Goal: Information Seeking & Learning: Learn about a topic

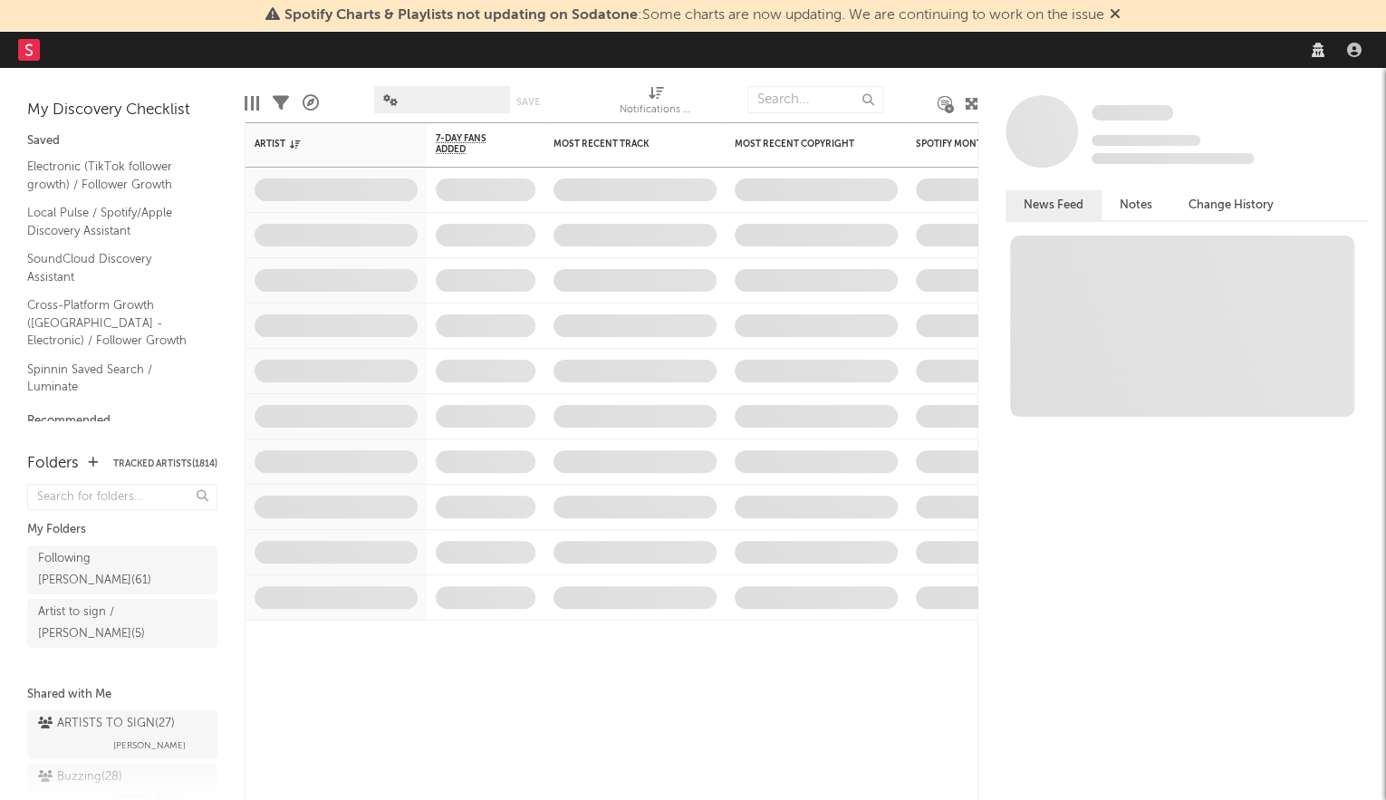
click at [983, 29] on div "Spotify Charts & Playlists not updating on Sodatone : Some charts are now updat…" at bounding box center [693, 16] width 1386 height 32
click at [1052, 20] on span "Spotify Charts & Playlists not updating on Sodatone : Some charts are now updat…" at bounding box center [694, 15] width 820 height 14
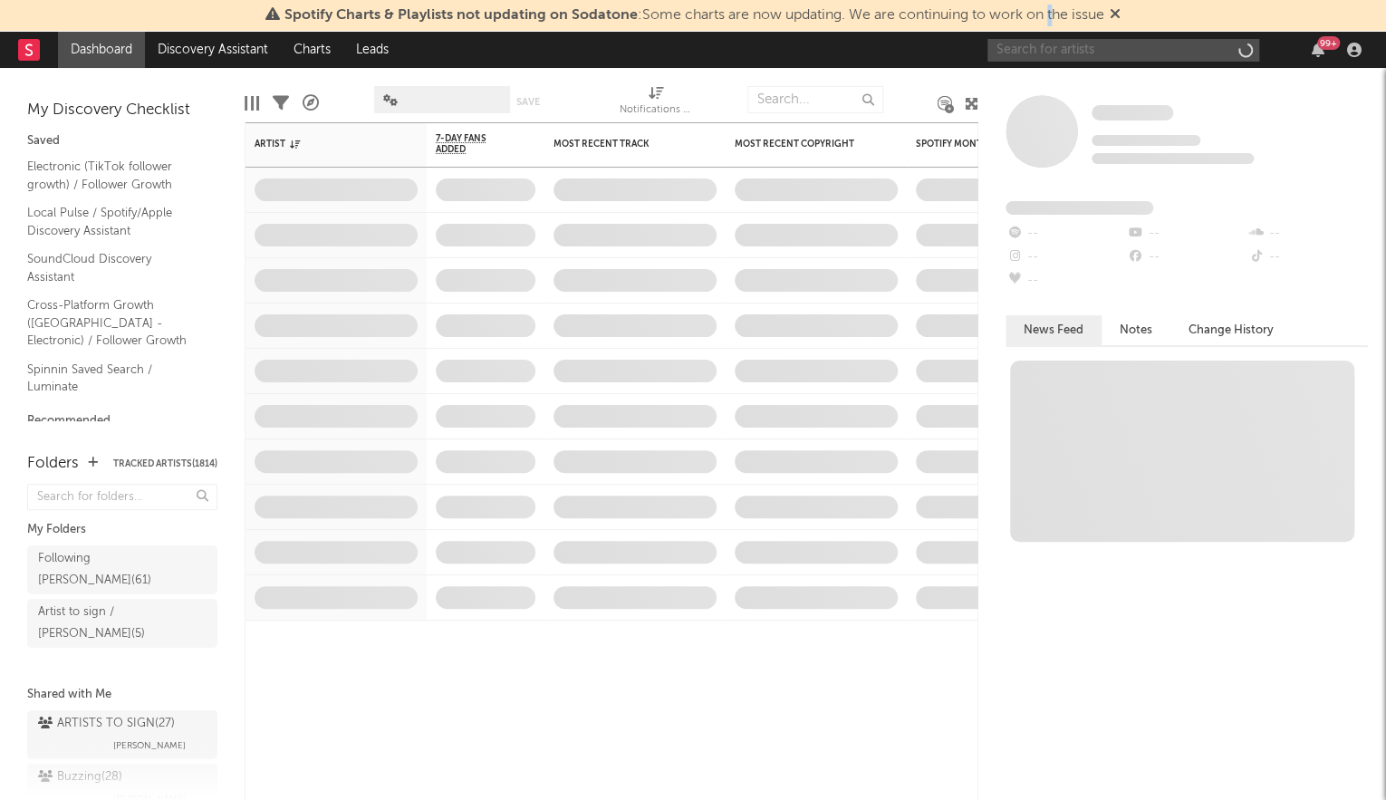
click at [1073, 52] on input "text" at bounding box center [1123, 50] width 272 height 23
drag, startPoint x: 1073, startPoint y: 52, endPoint x: 1050, endPoint y: 53, distance: 22.7
click at [1072, 53] on input "text" at bounding box center [1123, 50] width 272 height 23
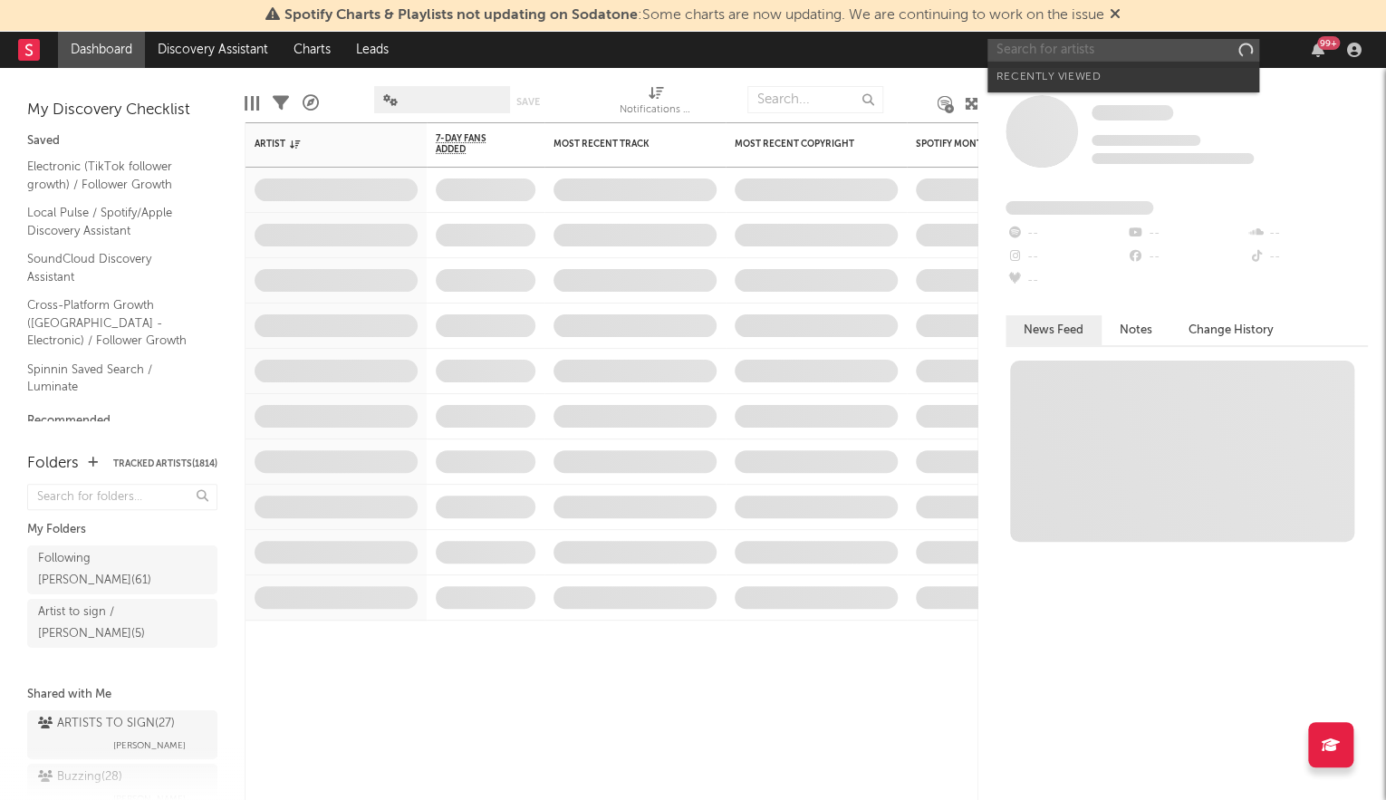
paste input "aufey"
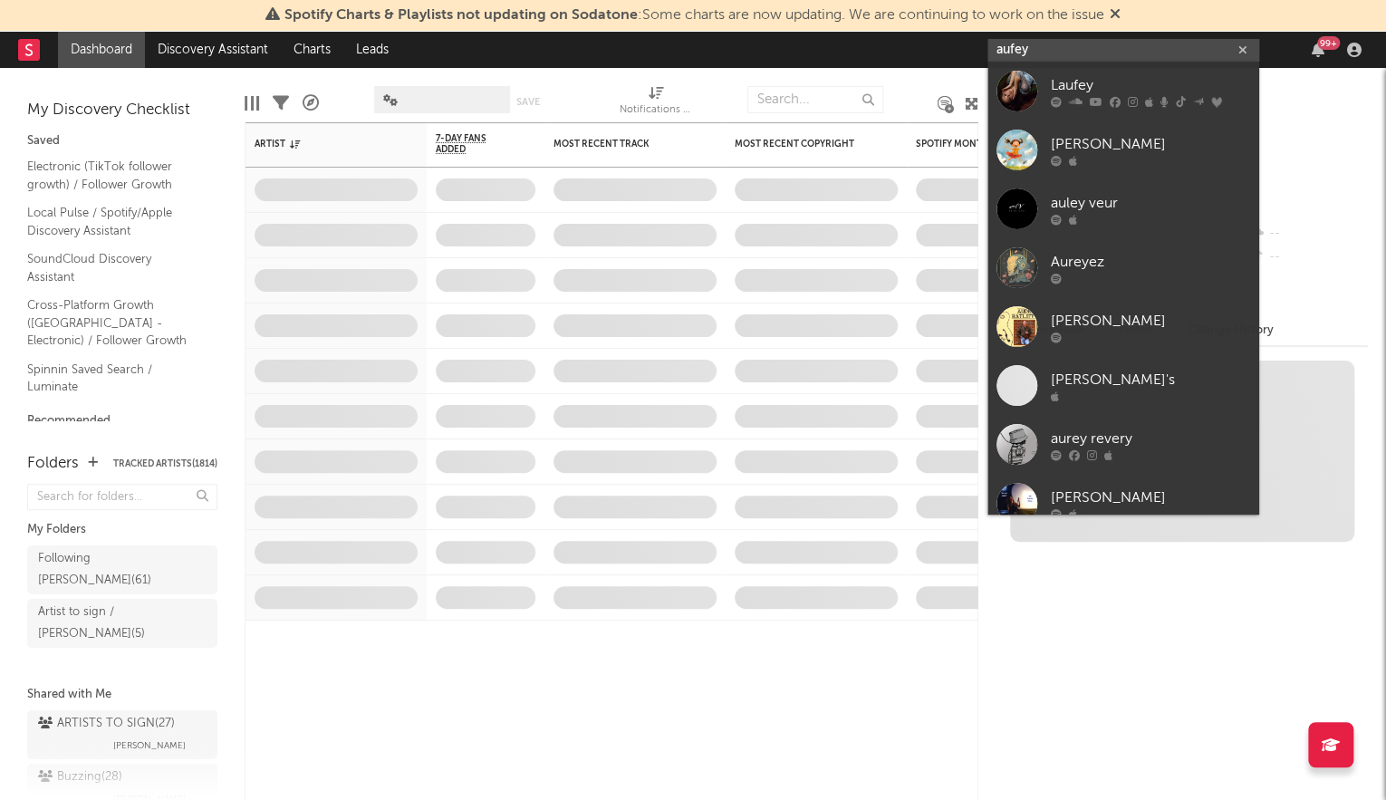
click at [998, 47] on input "aufey" at bounding box center [1123, 50] width 272 height 23
type input "aufey"
click at [1072, 80] on div "Laufey" at bounding box center [1150, 86] width 199 height 22
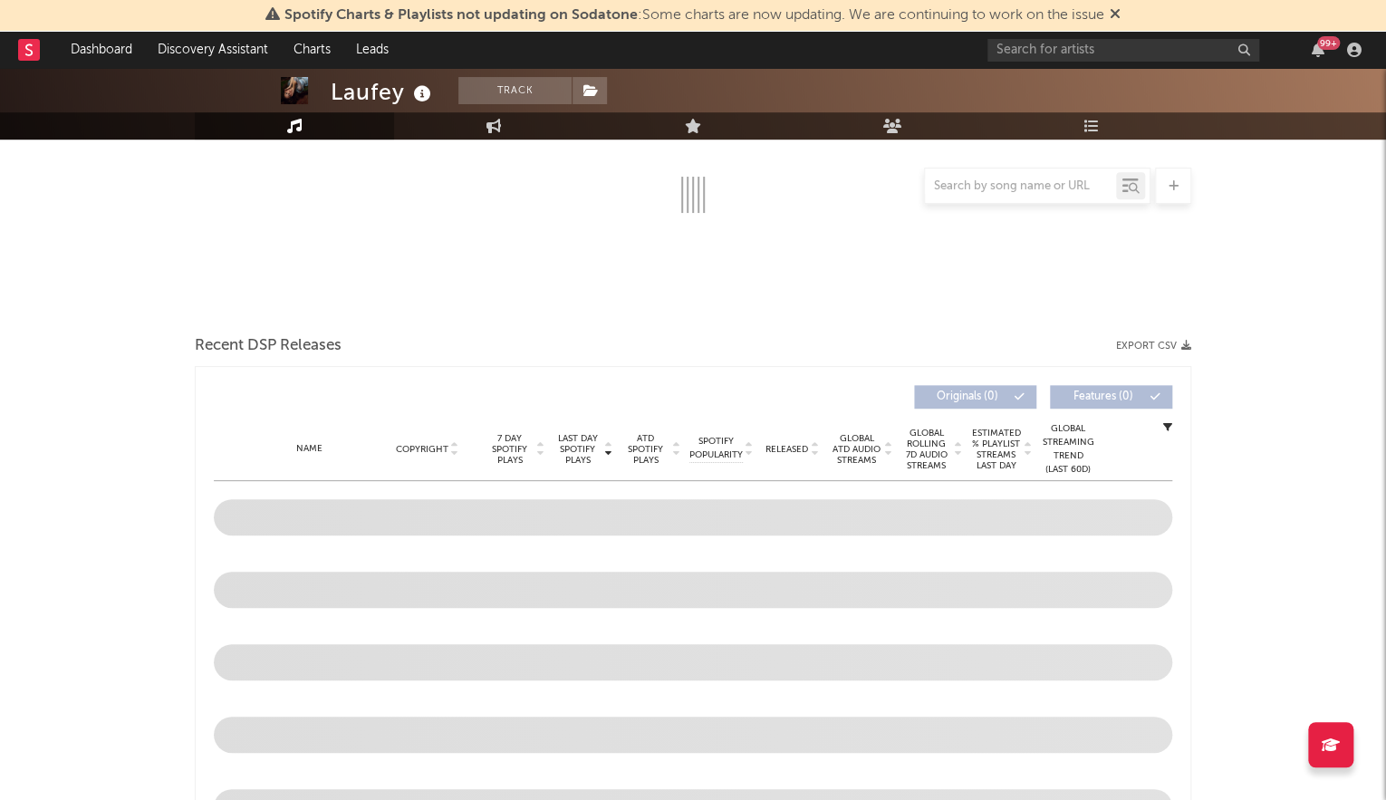
scroll to position [445, 0]
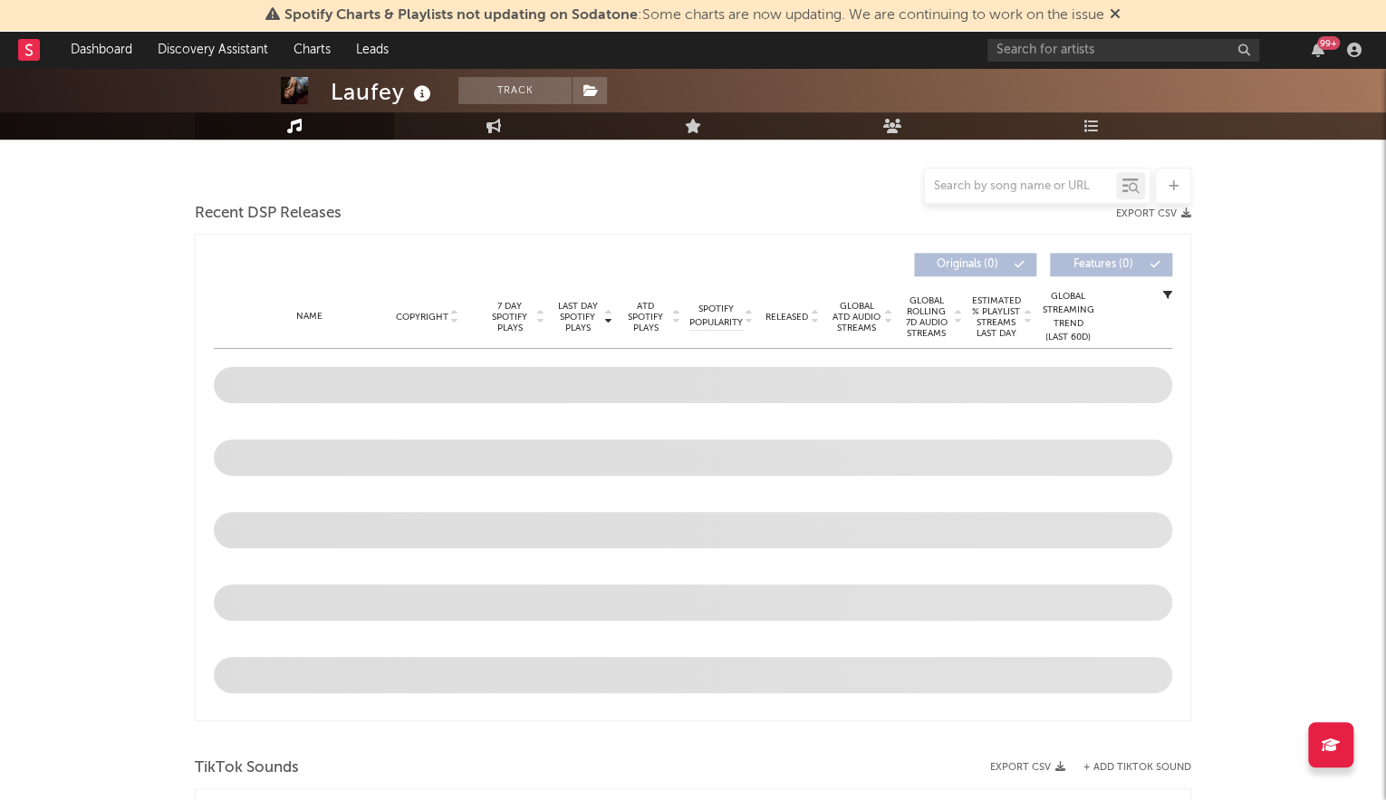
select select "6m"
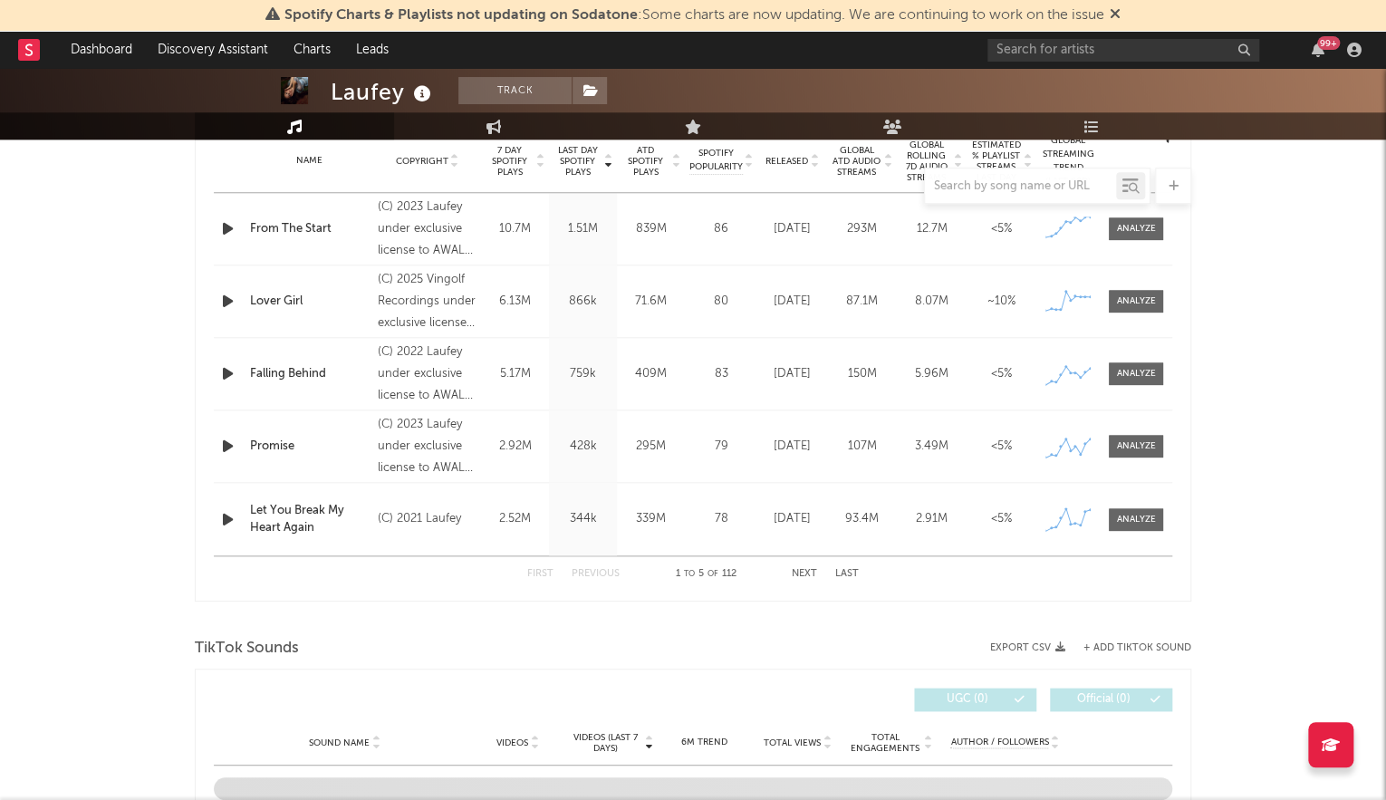
scroll to position [706, 0]
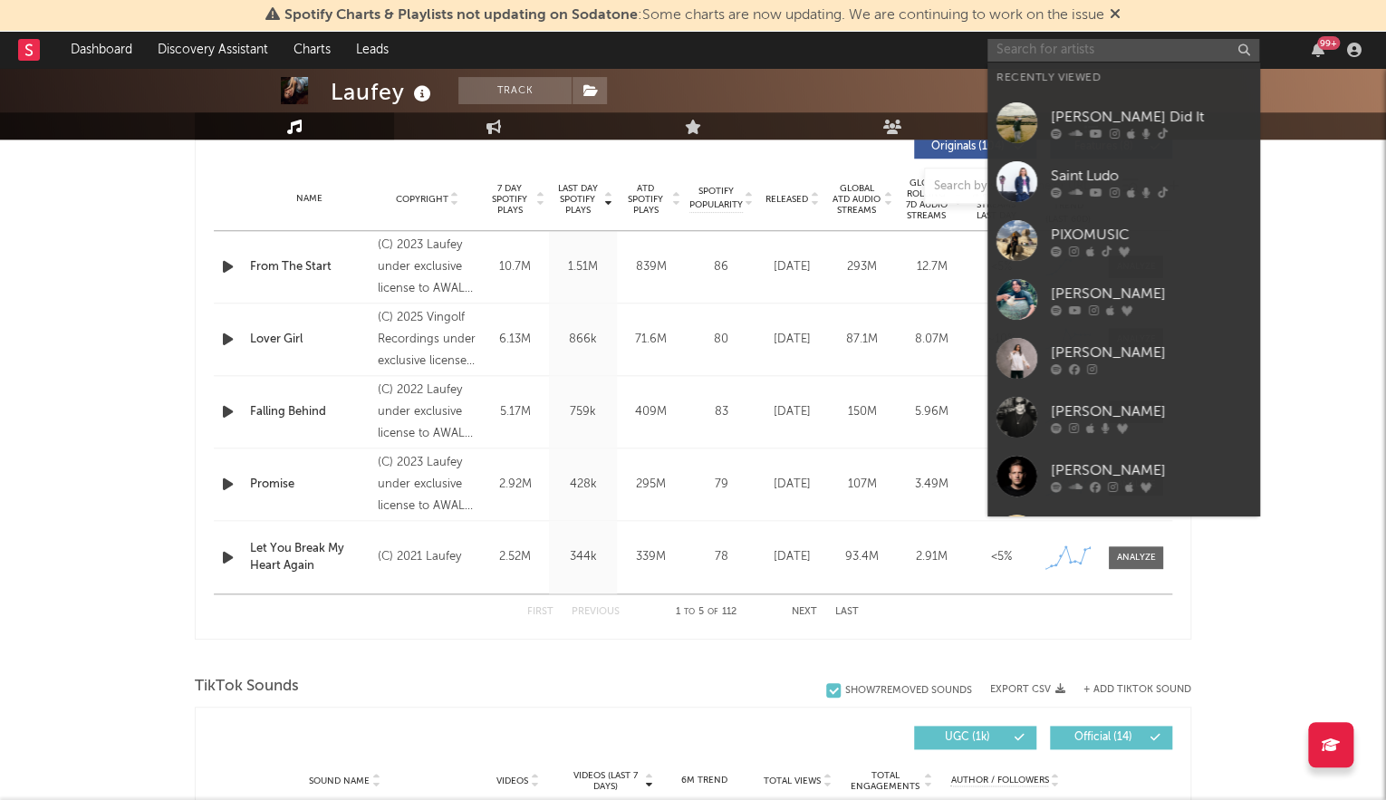
click at [1086, 47] on input "text" at bounding box center [1123, 50] width 272 height 23
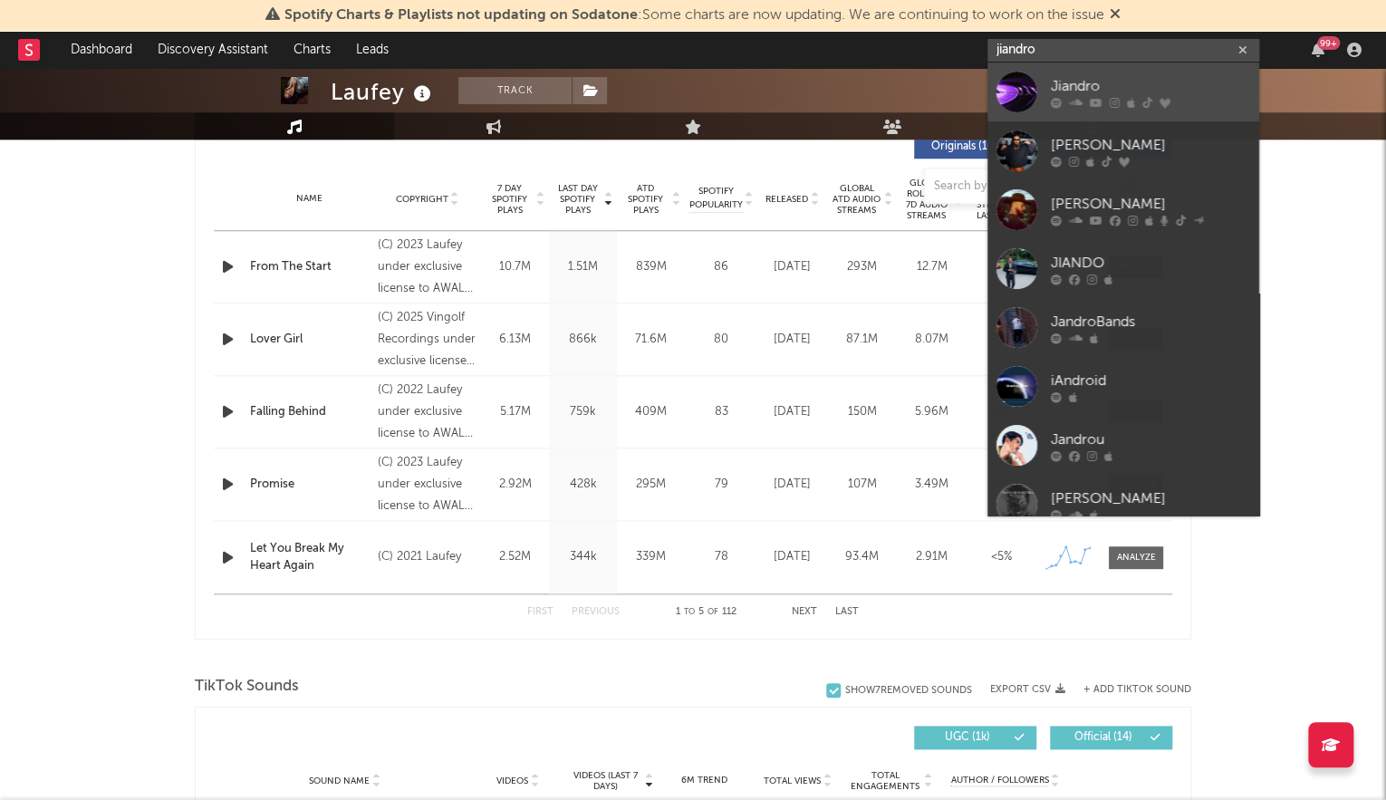
type input "jiandro"
click at [1084, 83] on div "Jiandro" at bounding box center [1150, 86] width 199 height 22
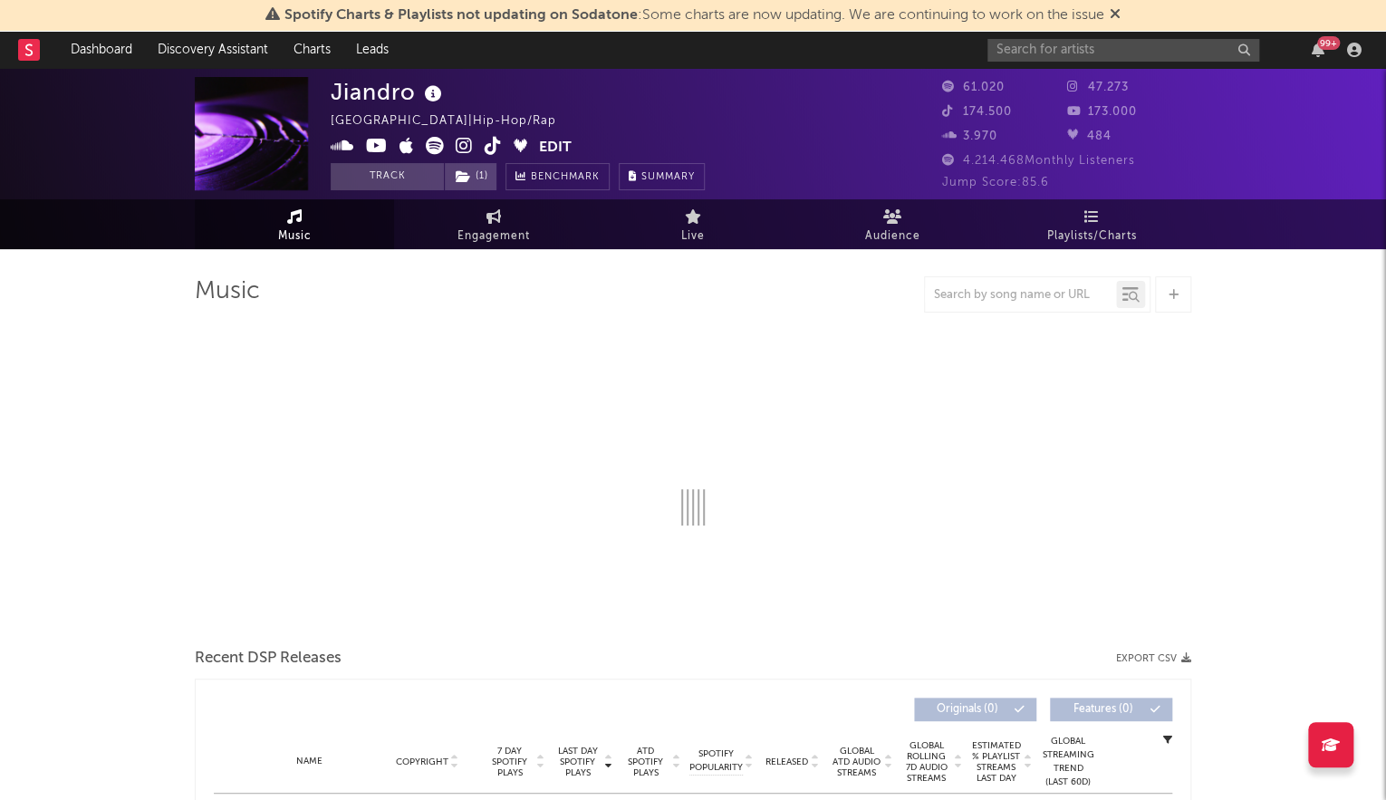
select select "1w"
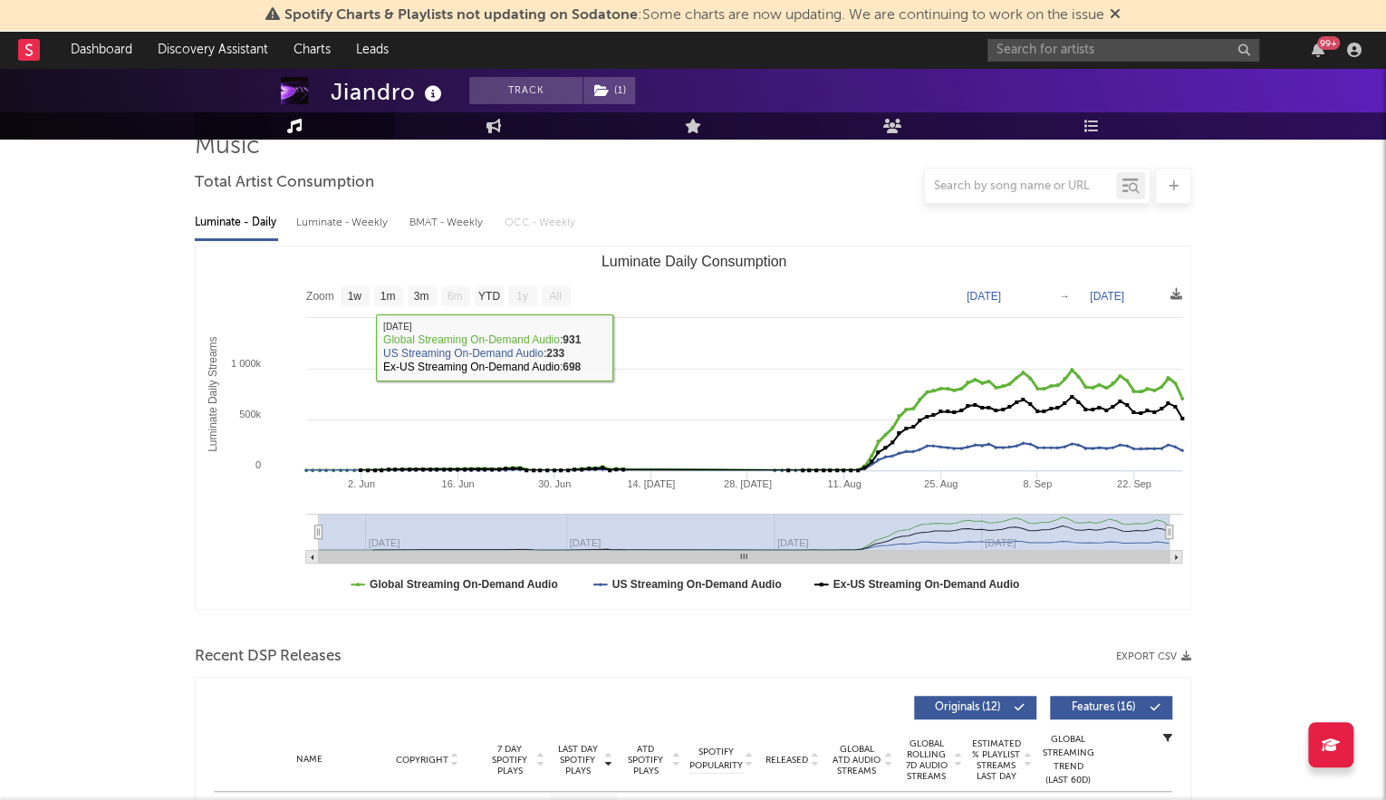
scroll to position [460, 0]
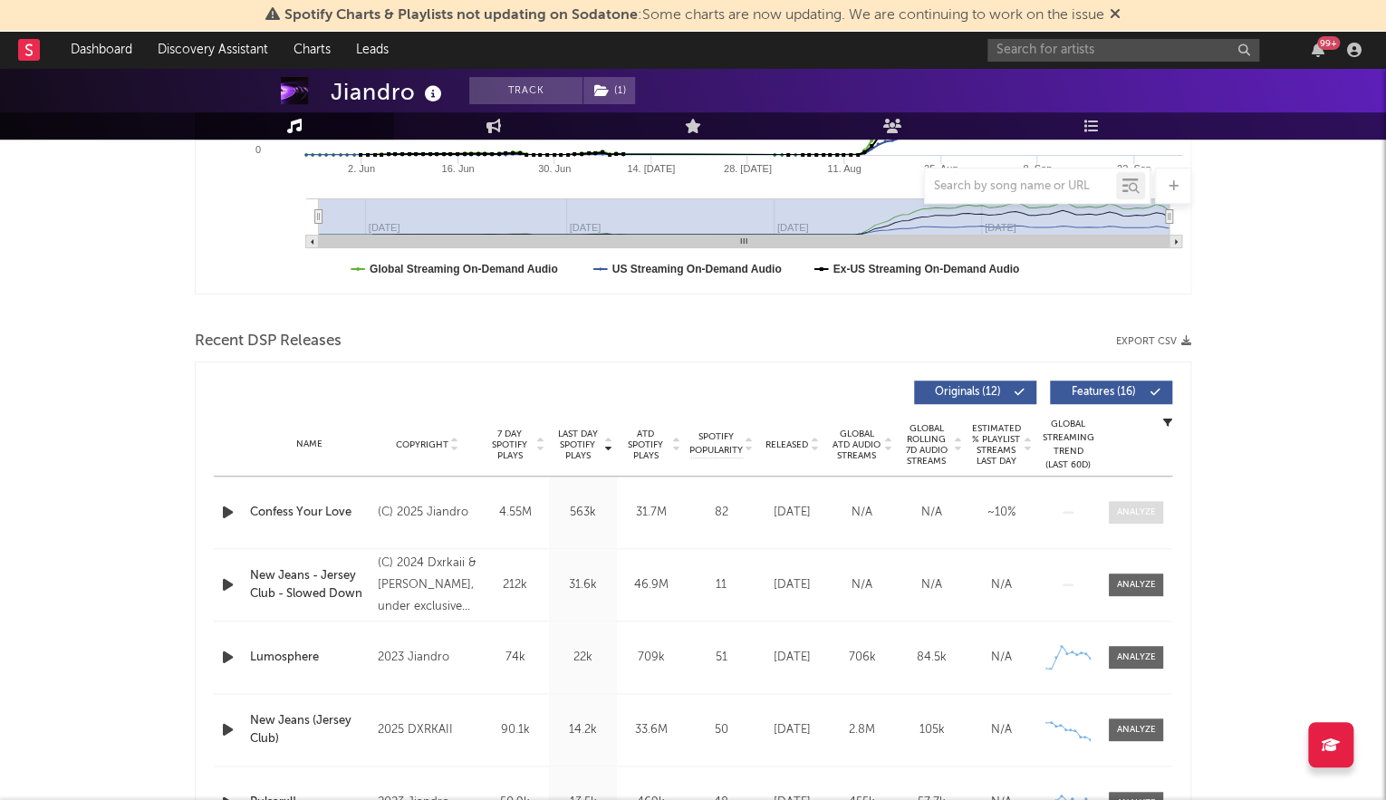
click at [1139, 507] on div at bounding box center [1136, 512] width 39 height 14
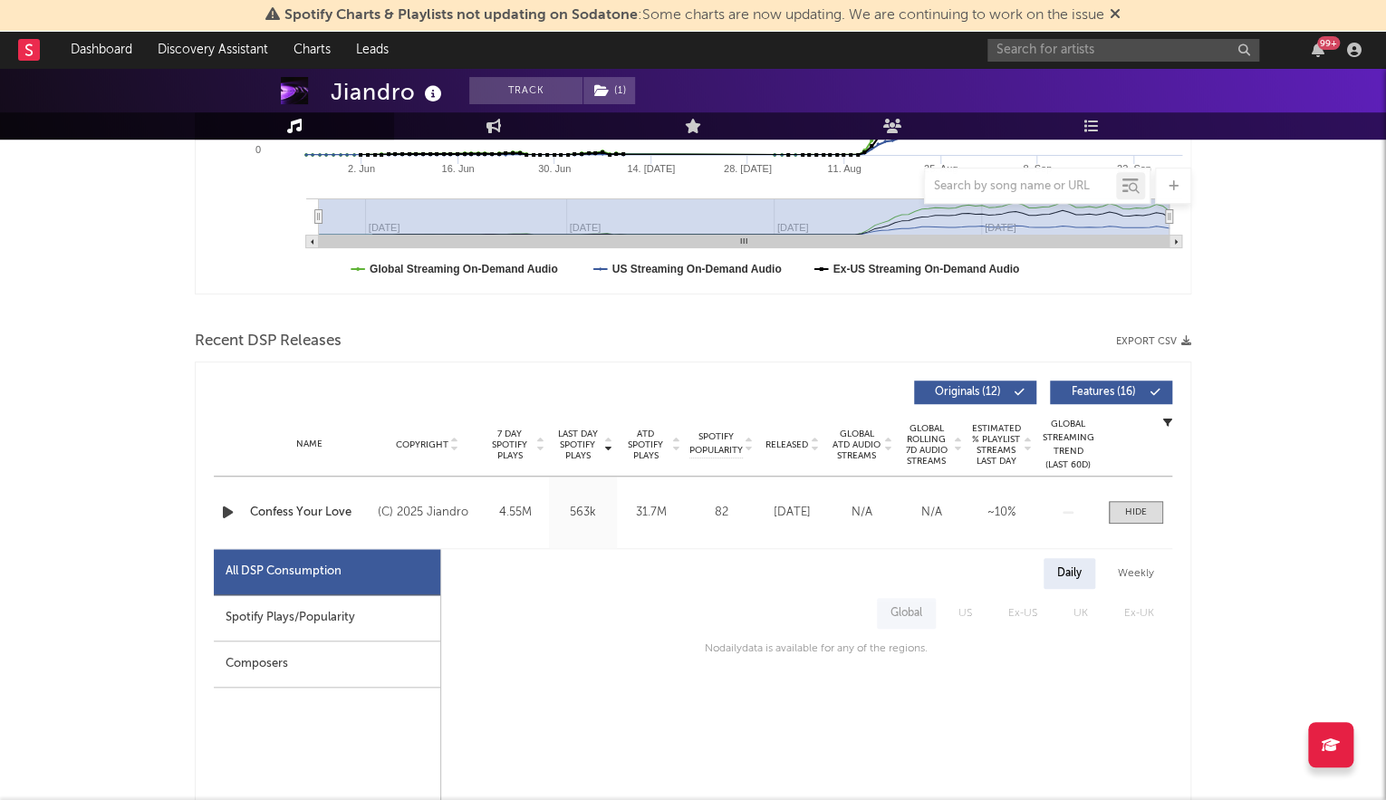
click at [278, 632] on div "Spotify Plays/Popularity" at bounding box center [327, 618] width 226 height 46
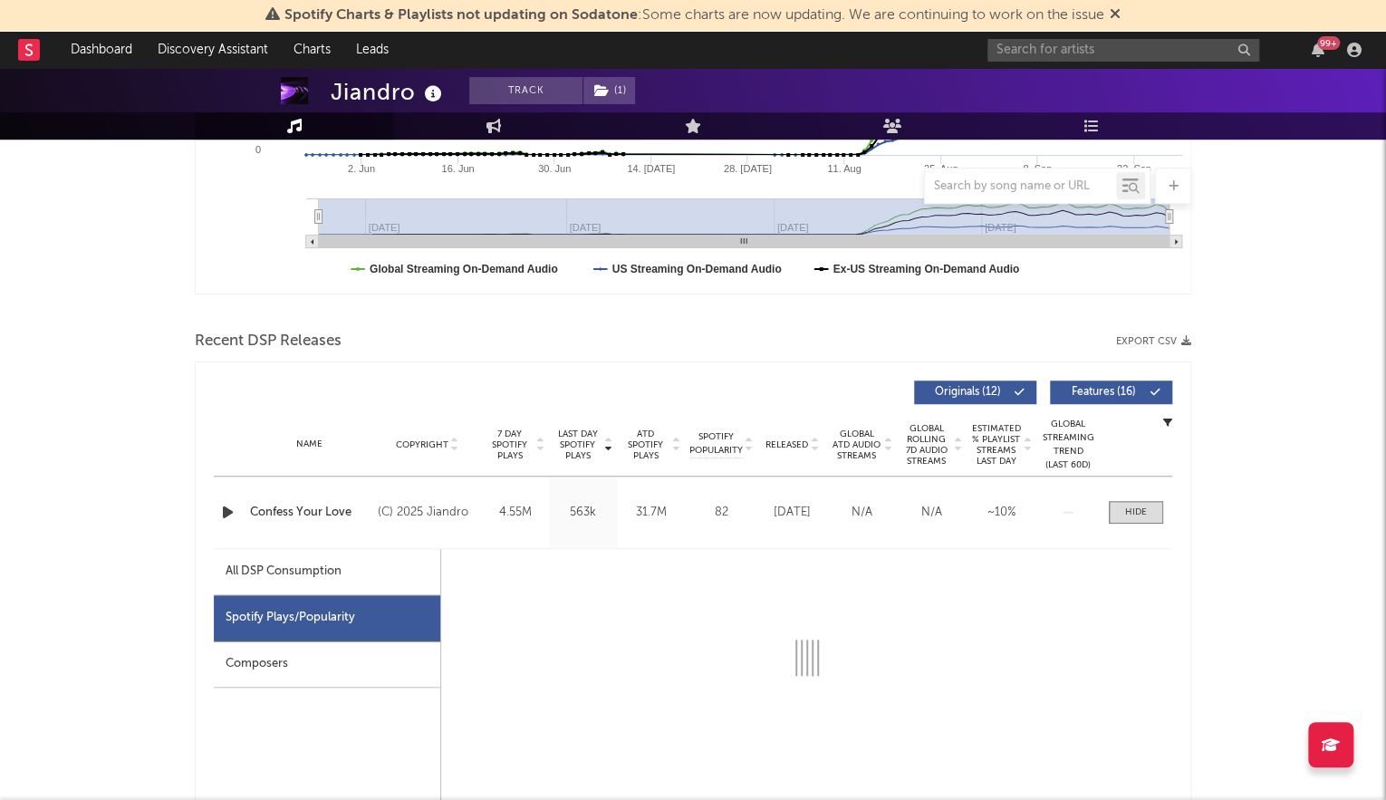
select select "1w"
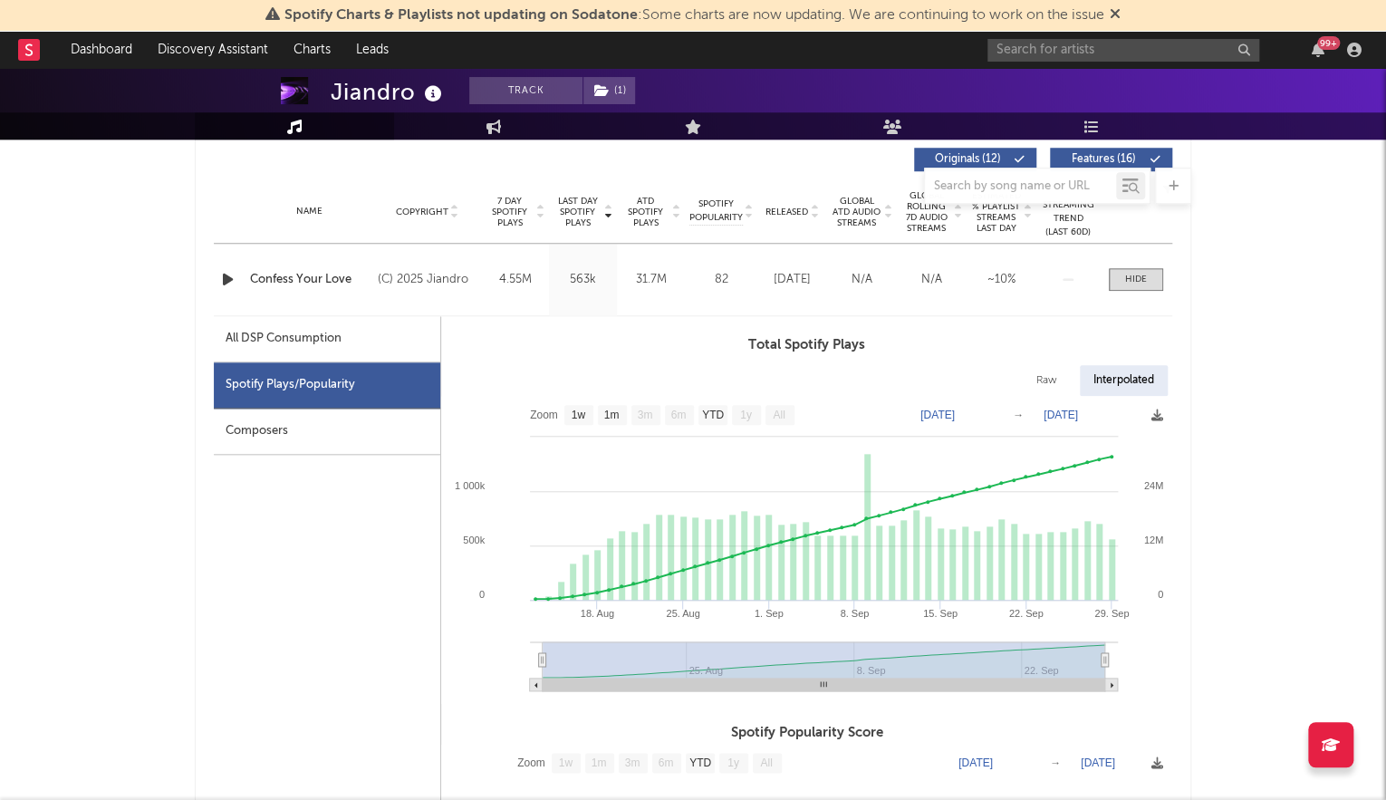
scroll to position [710, 0]
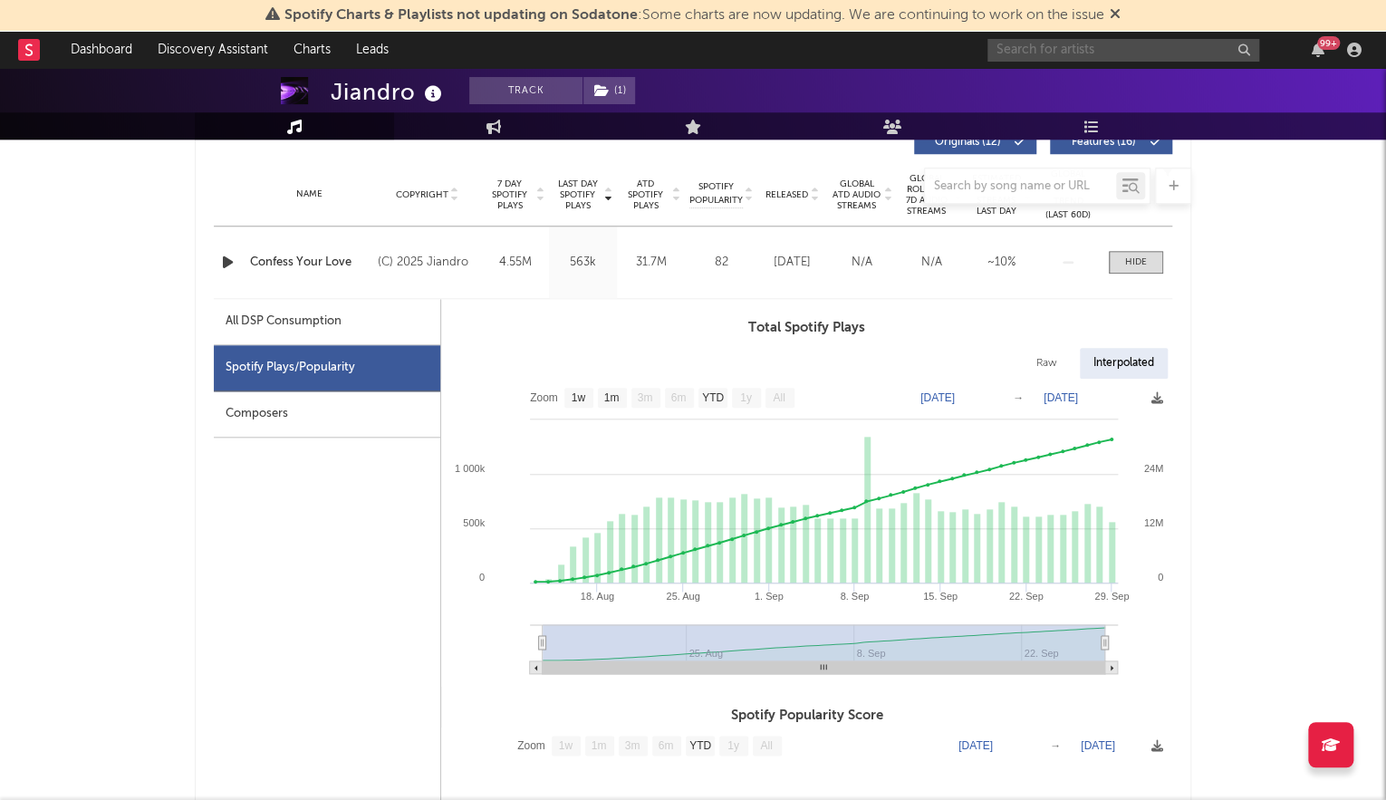
click at [1098, 45] on input "text" at bounding box center [1123, 50] width 272 height 23
drag, startPoint x: 1100, startPoint y: 46, endPoint x: 1367, endPoint y: 99, distance: 272.3
click at [1367, 99] on div at bounding box center [693, 48] width 1386 height 181
click at [1024, 53] on input "kid" at bounding box center [1123, 50] width 272 height 23
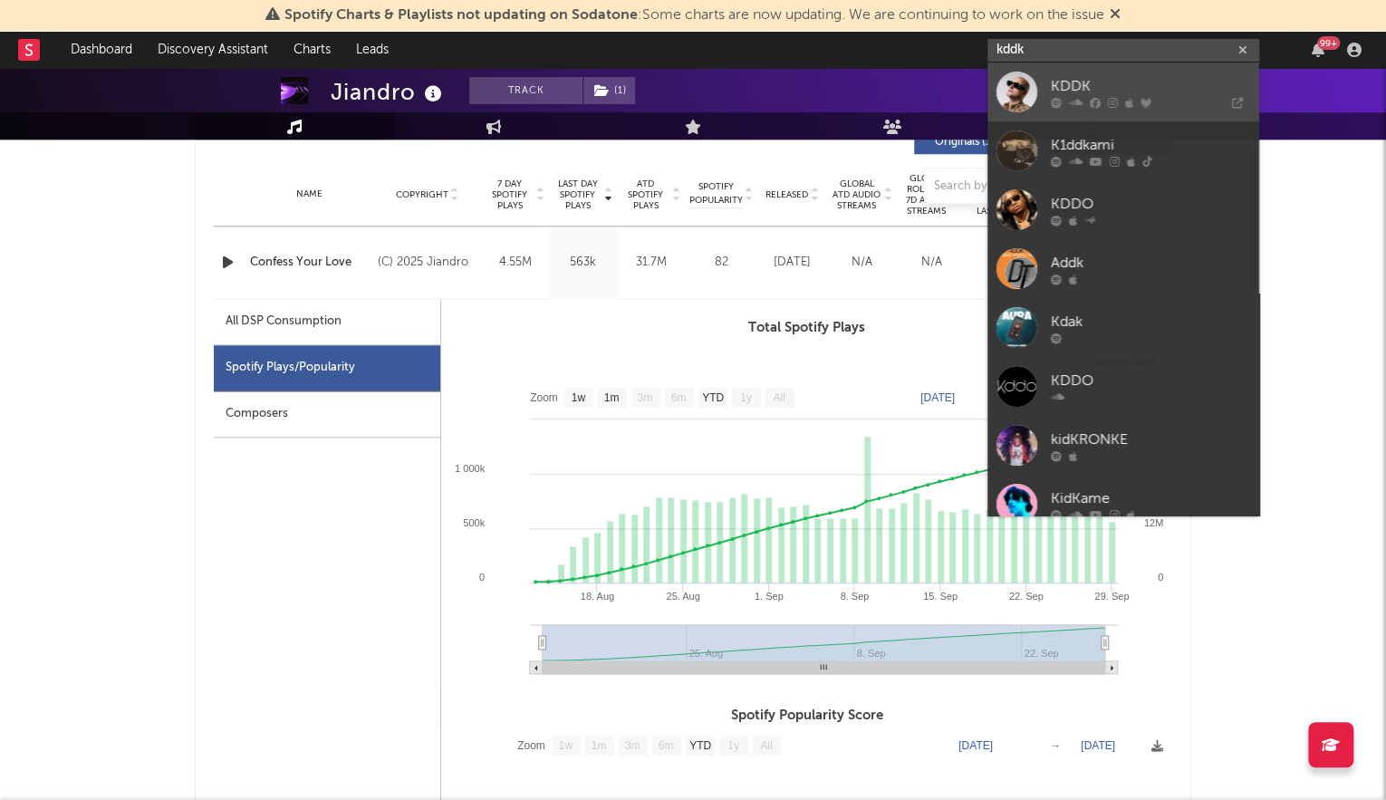
type input "kddk"
click at [1031, 70] on link "KDDK" at bounding box center [1123, 92] width 272 height 59
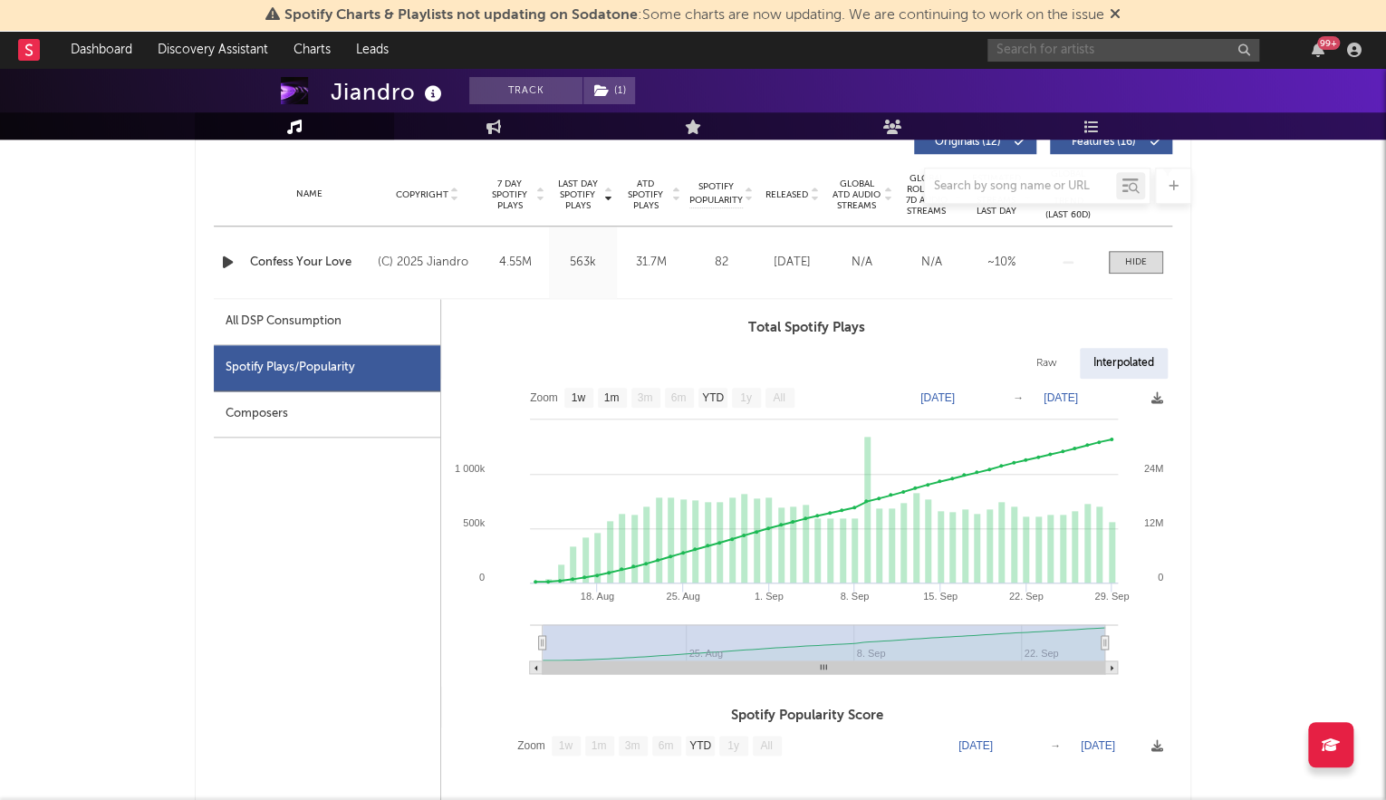
click at [1082, 47] on input "text" at bounding box center [1123, 50] width 272 height 23
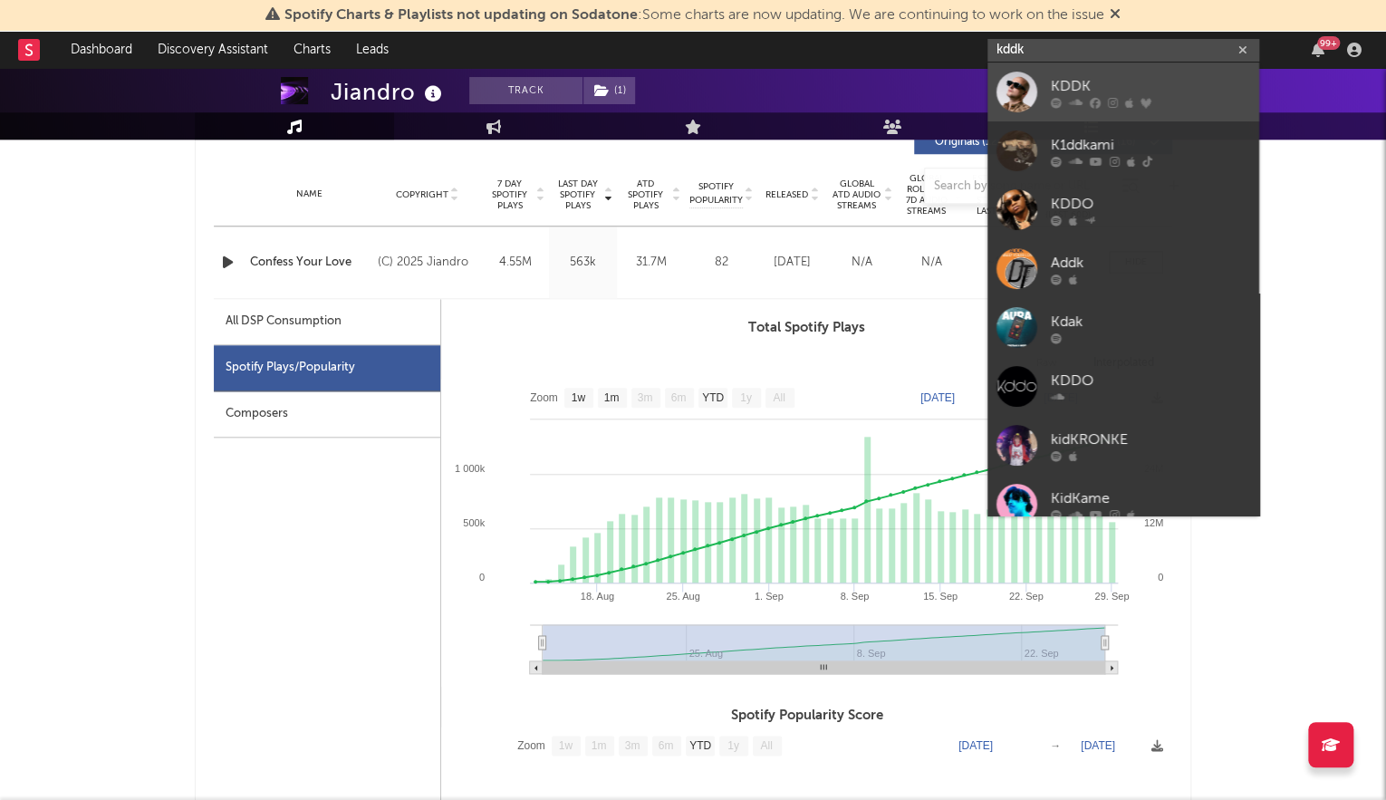
type input "kddk"
click at [1087, 77] on div "KDDK" at bounding box center [1150, 86] width 199 height 22
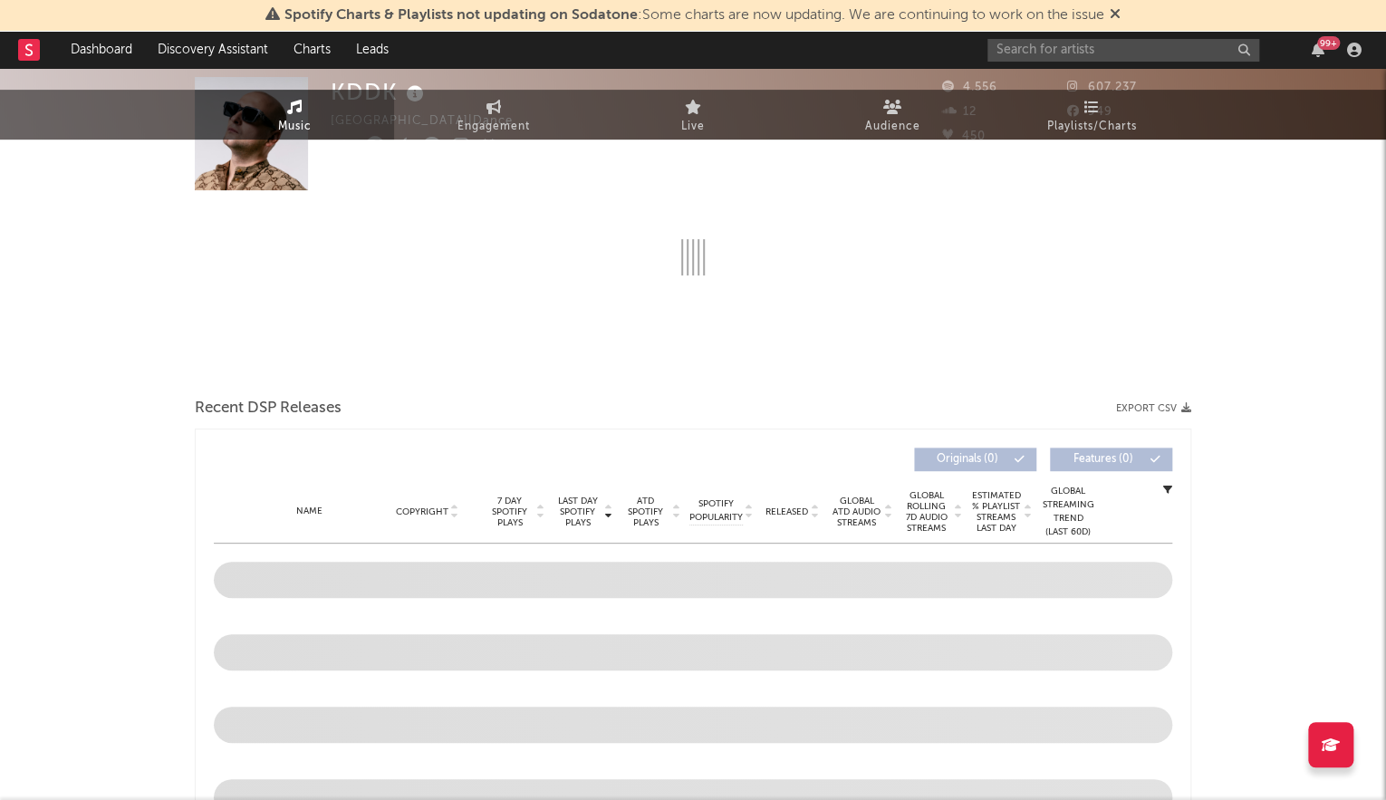
select select "6m"
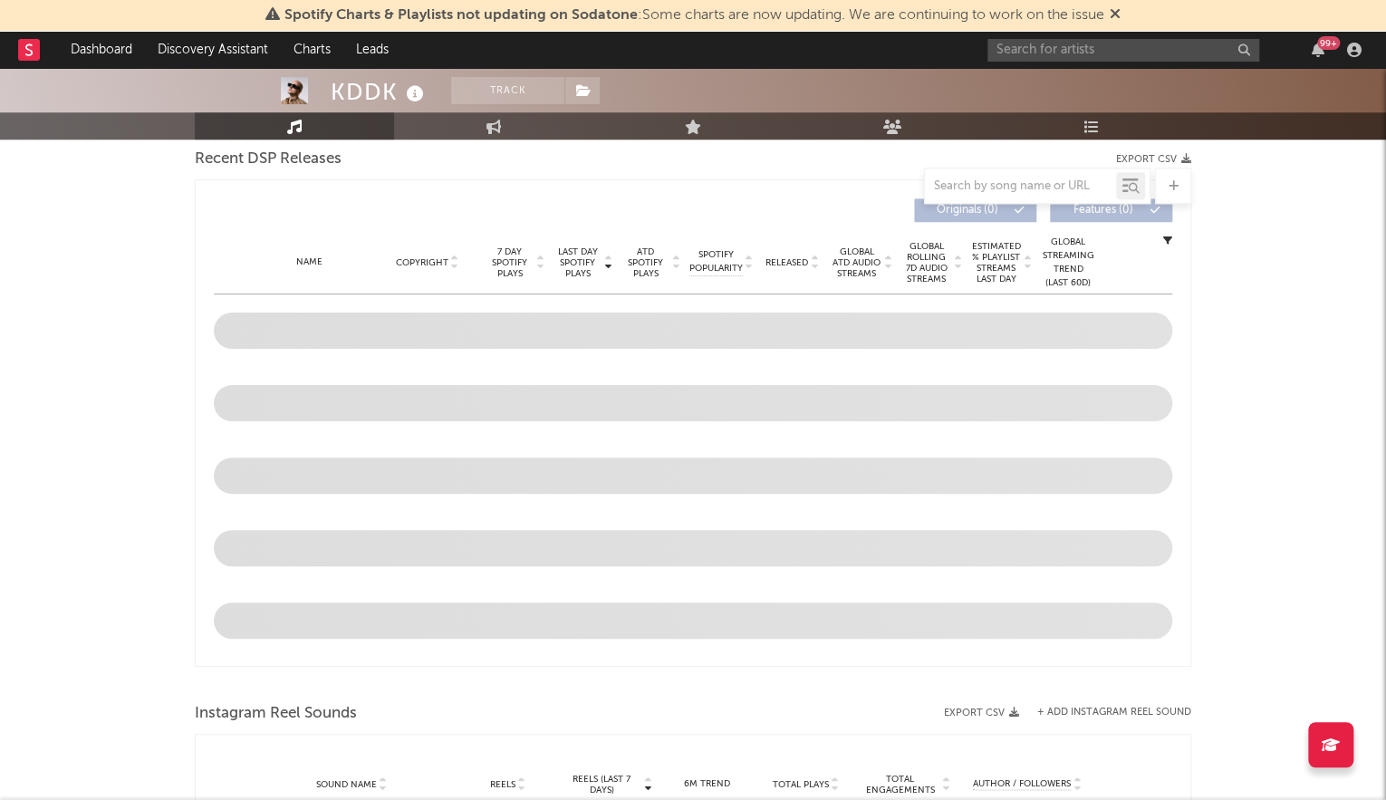
scroll to position [661, 0]
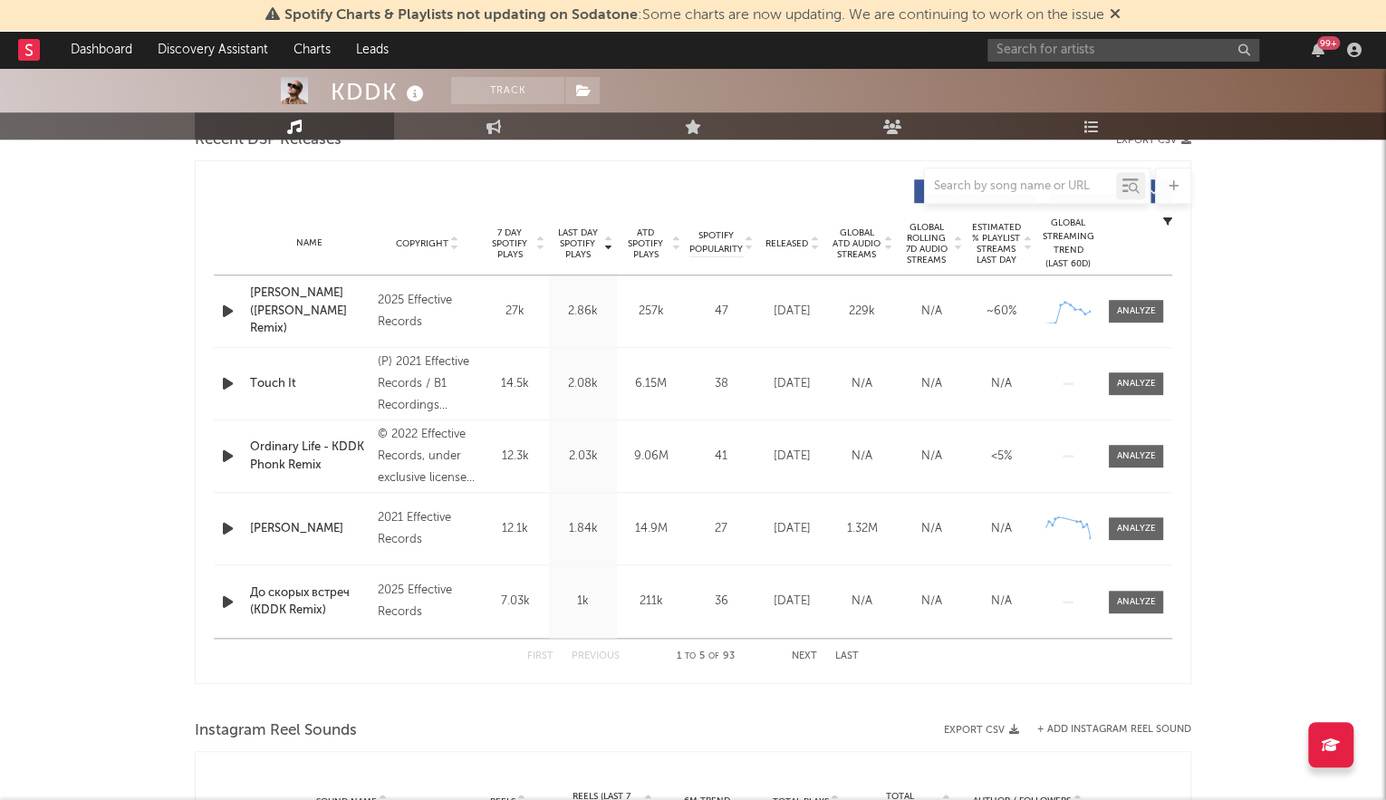
click at [580, 239] on span "Last Day Spotify Plays" at bounding box center [577, 243] width 48 height 33
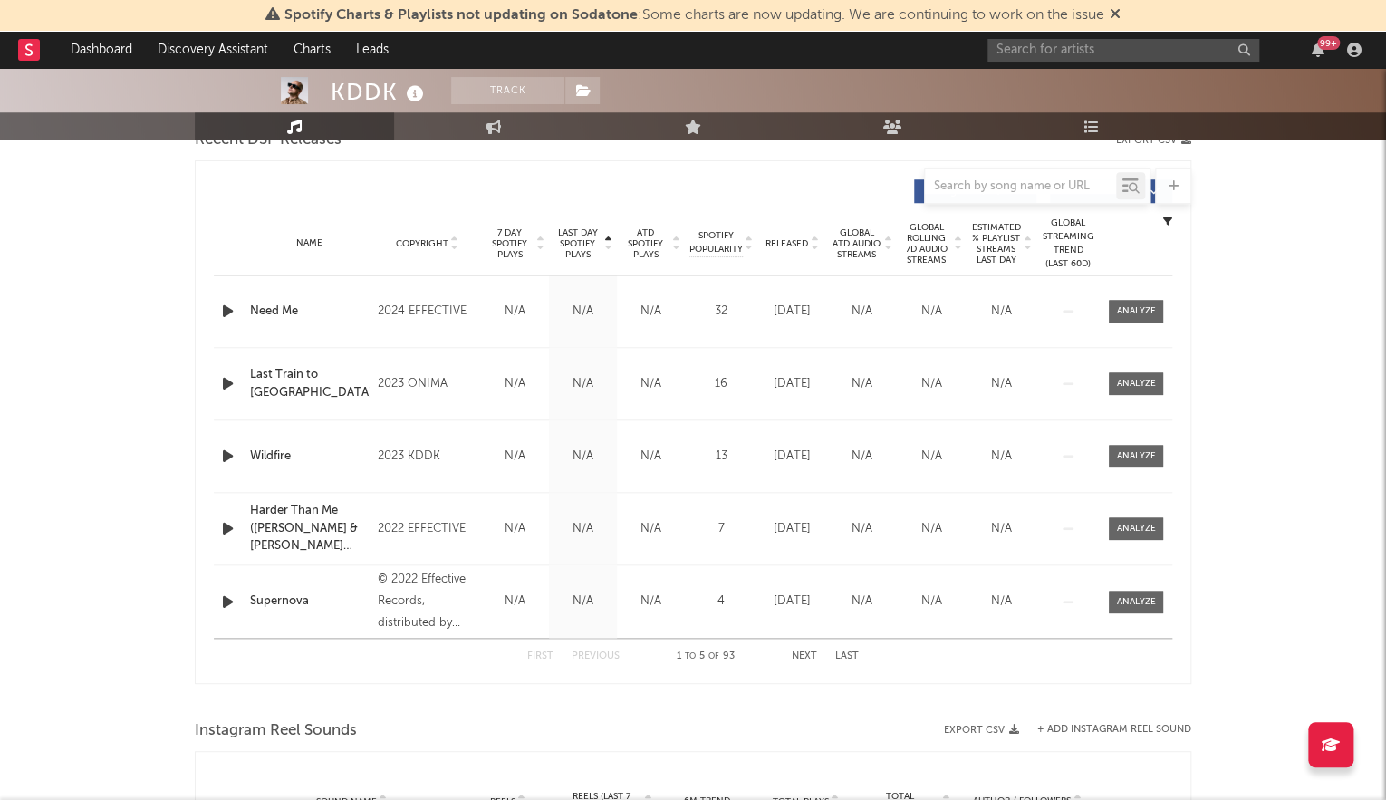
click at [580, 239] on span "Last Day Spotify Plays" at bounding box center [577, 243] width 48 height 33
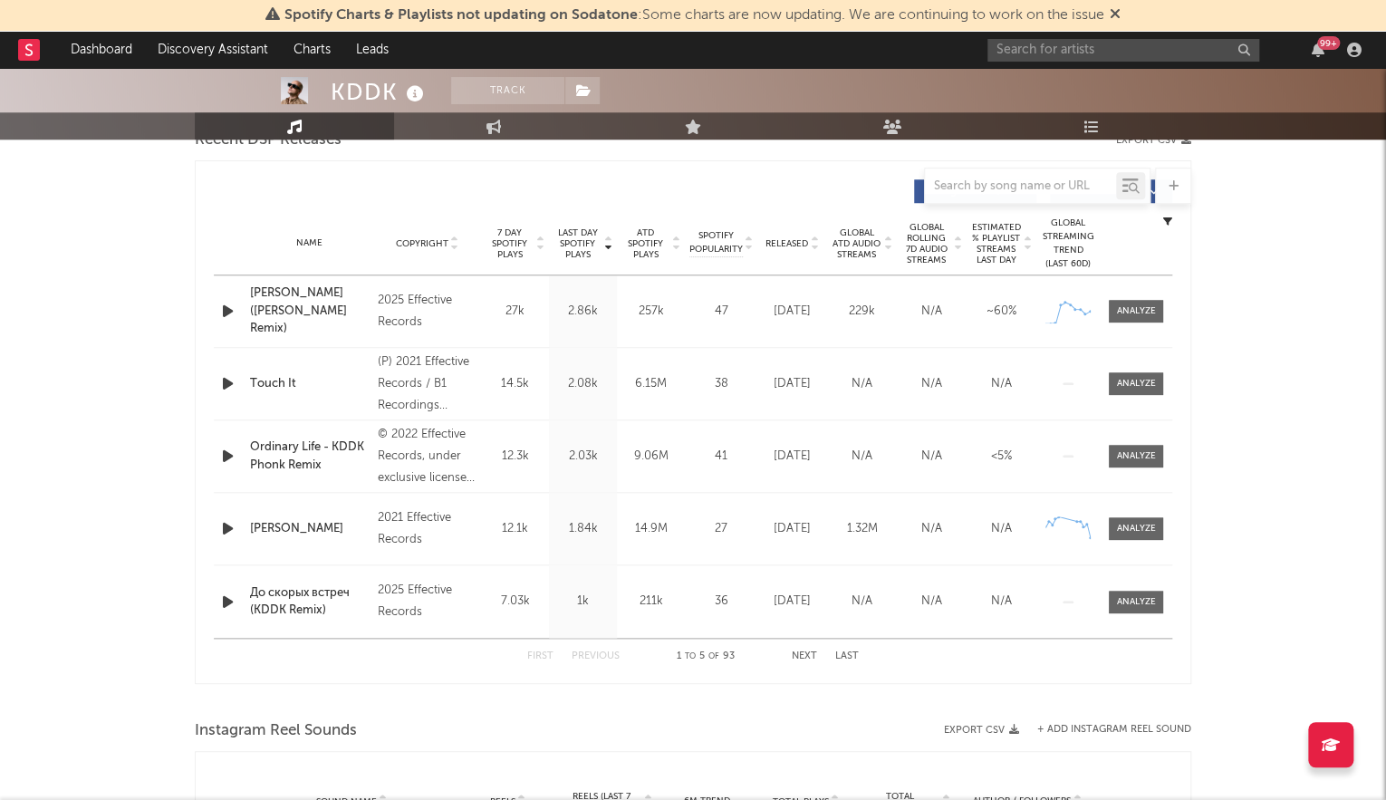
click at [310, 240] on div "Name" at bounding box center [309, 243] width 119 height 14
click at [786, 236] on div "Released" at bounding box center [792, 243] width 61 height 14
click at [1127, 399] on div "Name 1&2 Copyright 2025 Effective Records Label VIDEO CONTENT INC o/b/o Effecti…" at bounding box center [693, 384] width 958 height 72
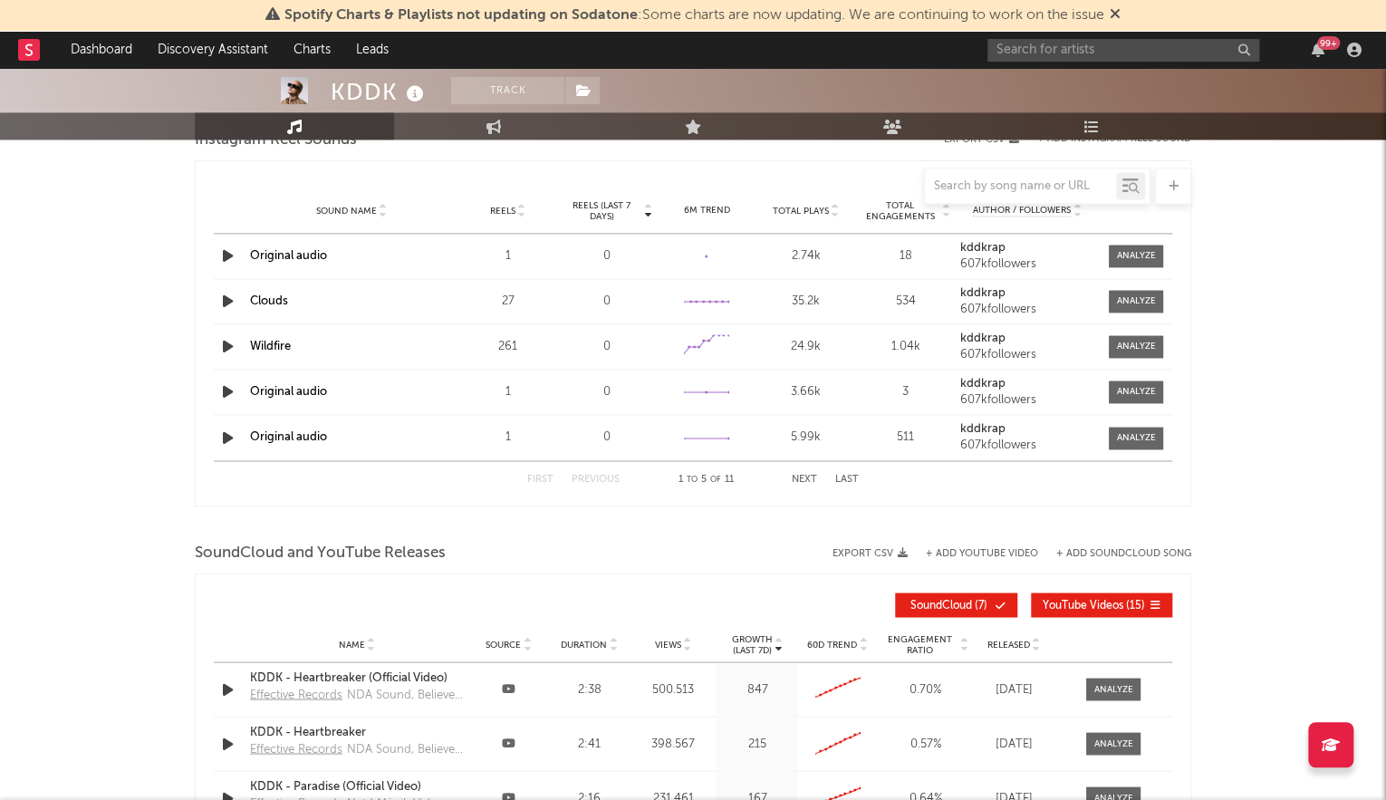
scroll to position [1250, 0]
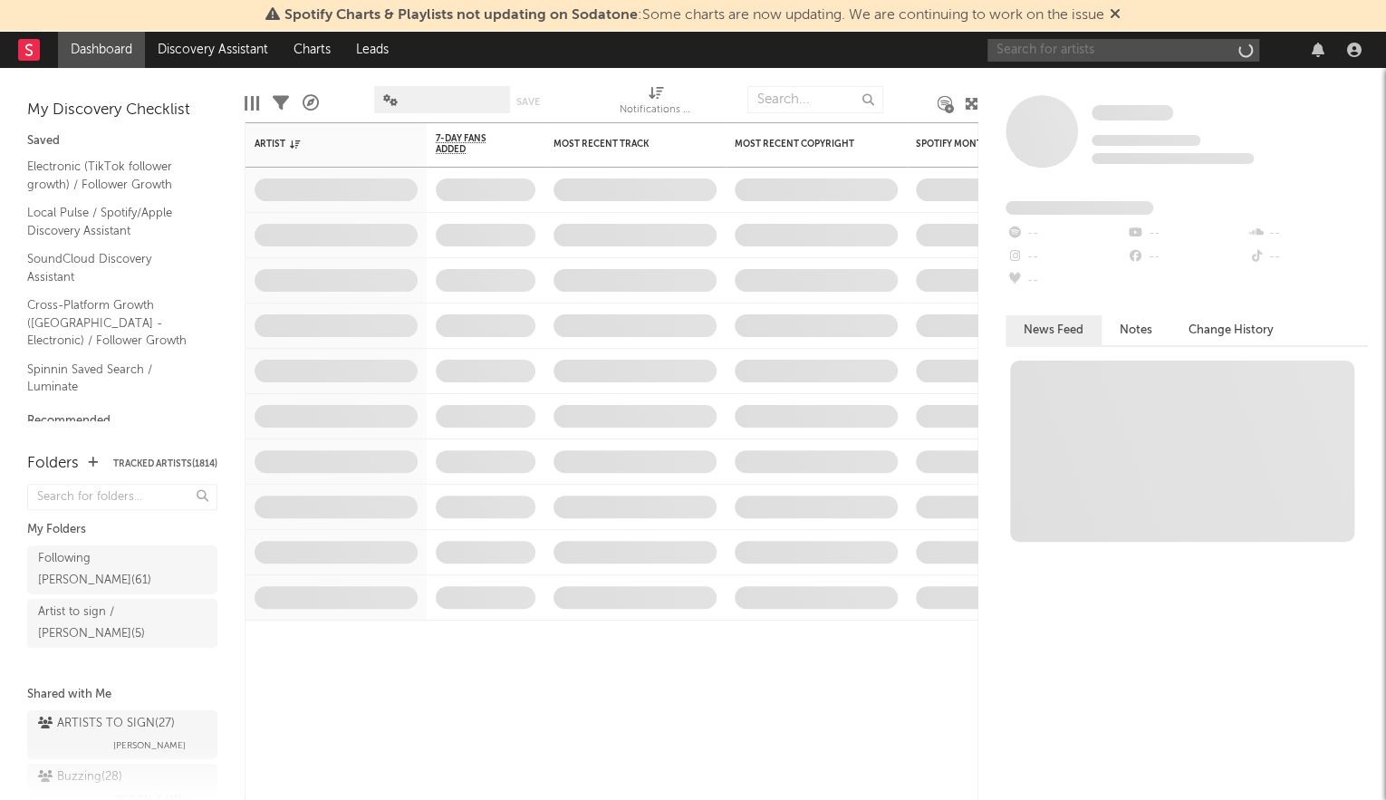
click at [1091, 57] on input "text" at bounding box center [1123, 50] width 272 height 23
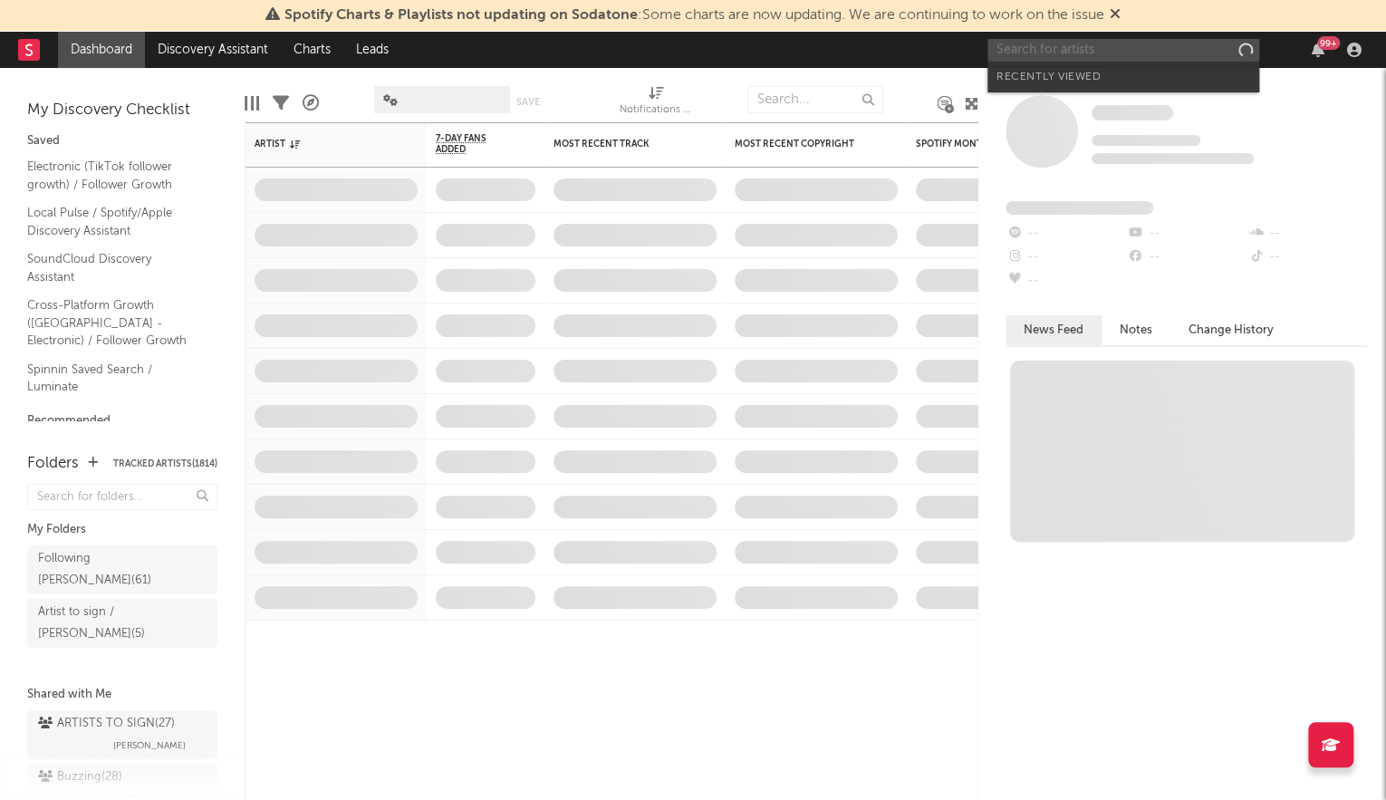
paste input "wiv"
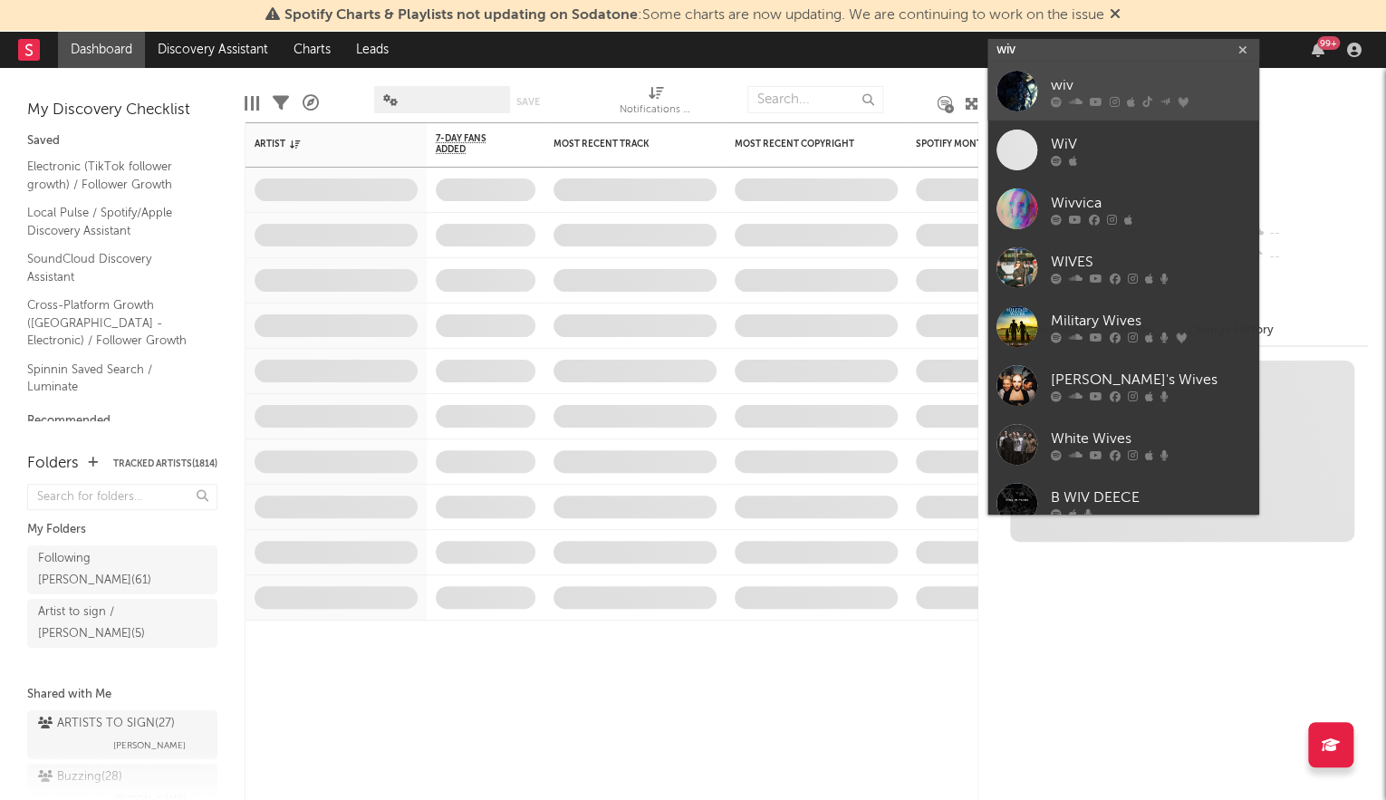
type input "wiv"
click at [1089, 70] on link "wiv" at bounding box center [1123, 91] width 272 height 59
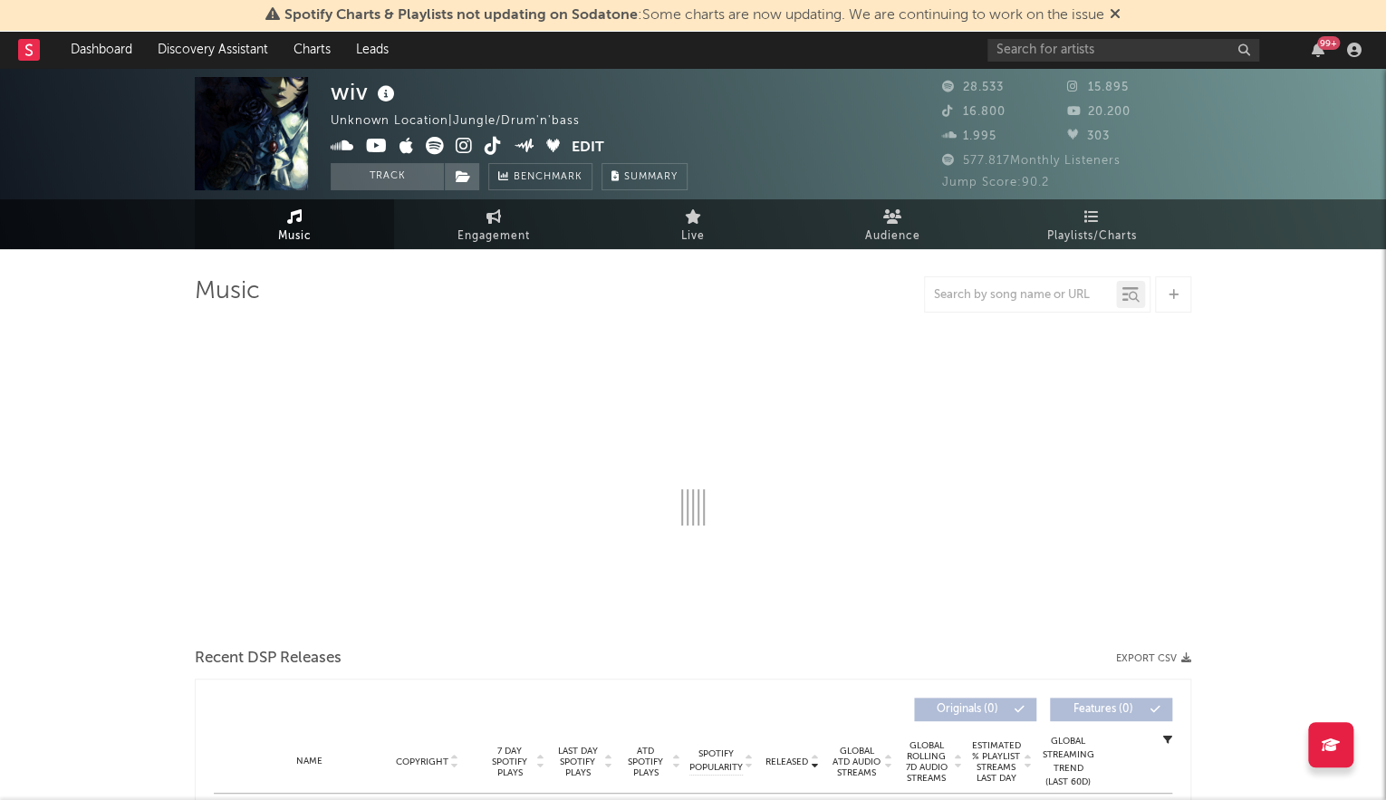
select select "6m"
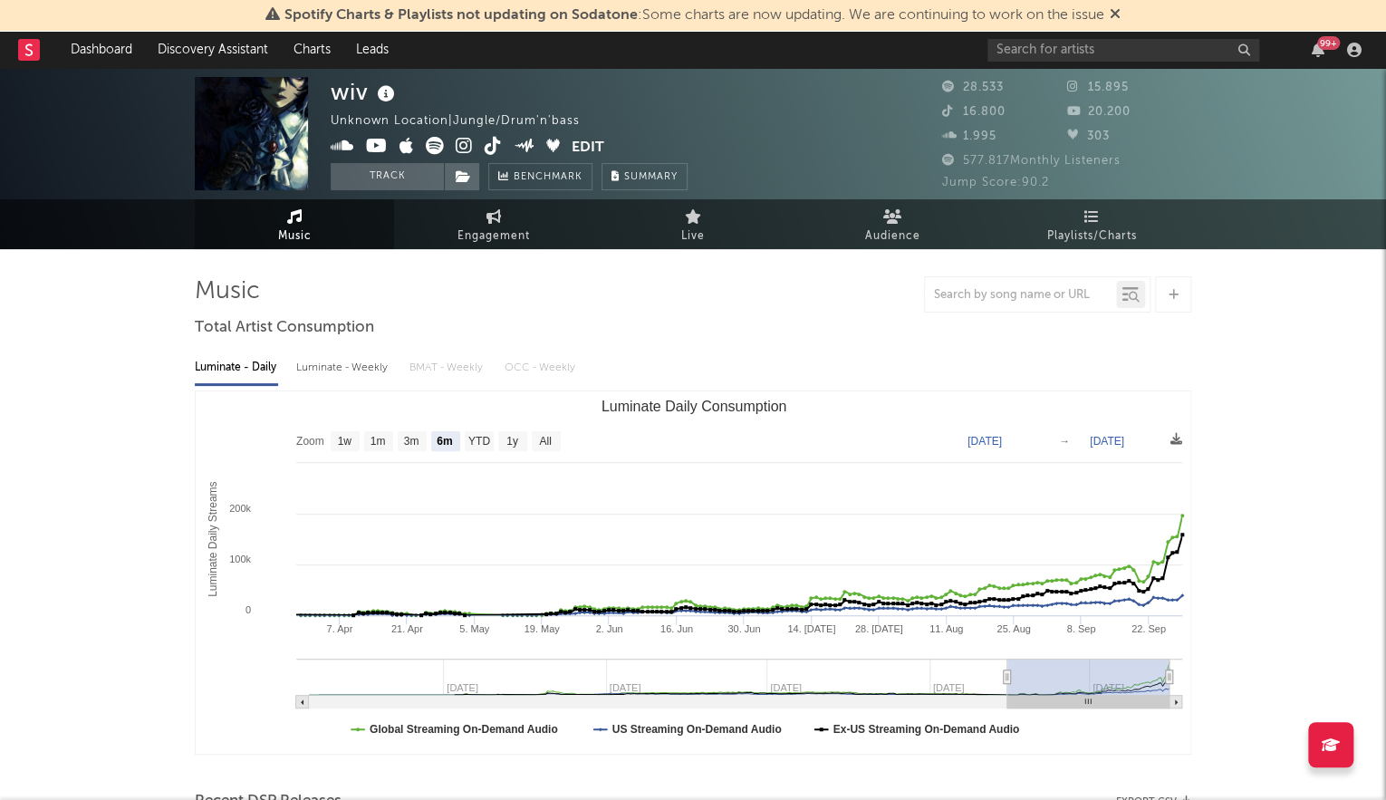
click at [382, 90] on icon at bounding box center [386, 94] width 26 height 25
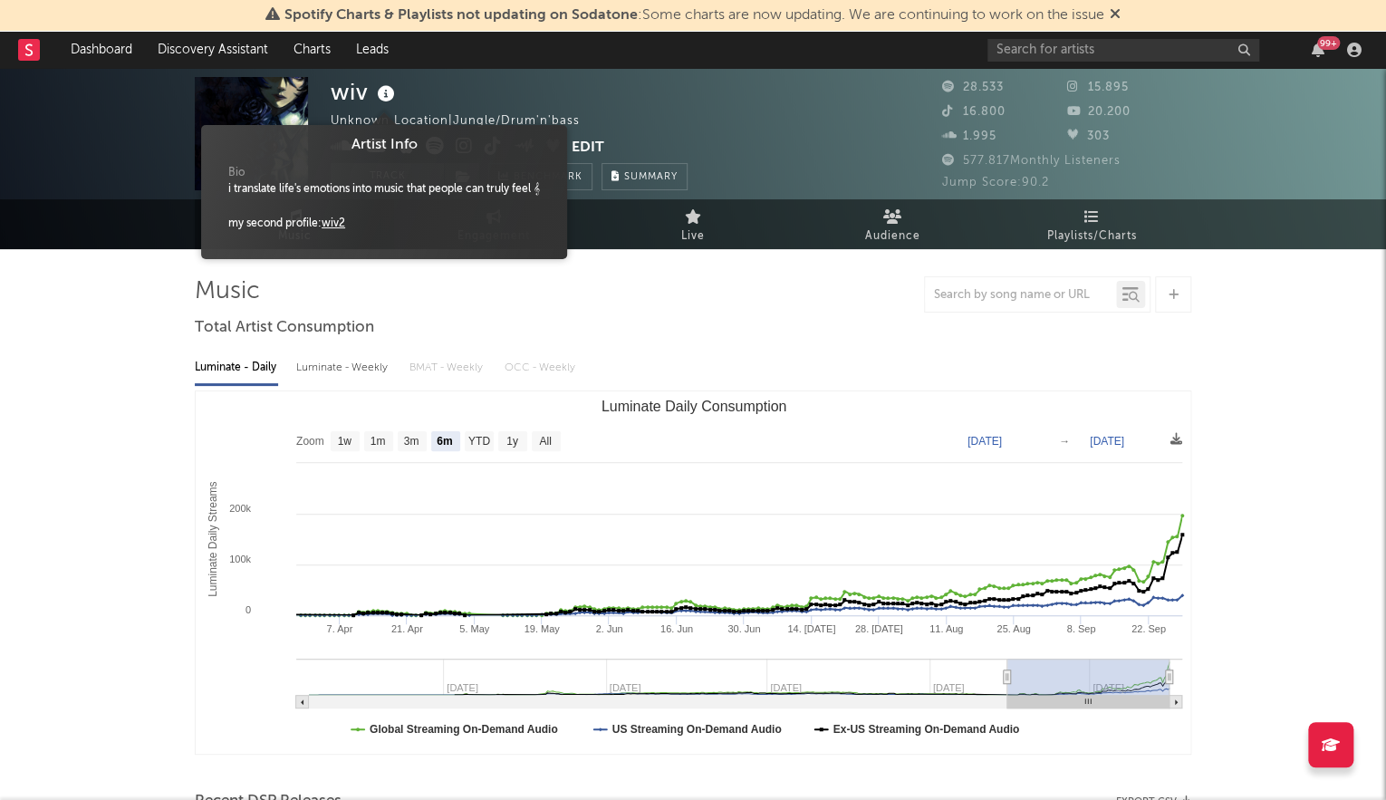
click at [338, 220] on link "wiv2" at bounding box center [334, 223] width 24 height 11
click at [675, 108] on div "wiv Unknown Location | Jungle/Drum'n'bass Edit Track Benchmark Summary" at bounding box center [509, 133] width 357 height 113
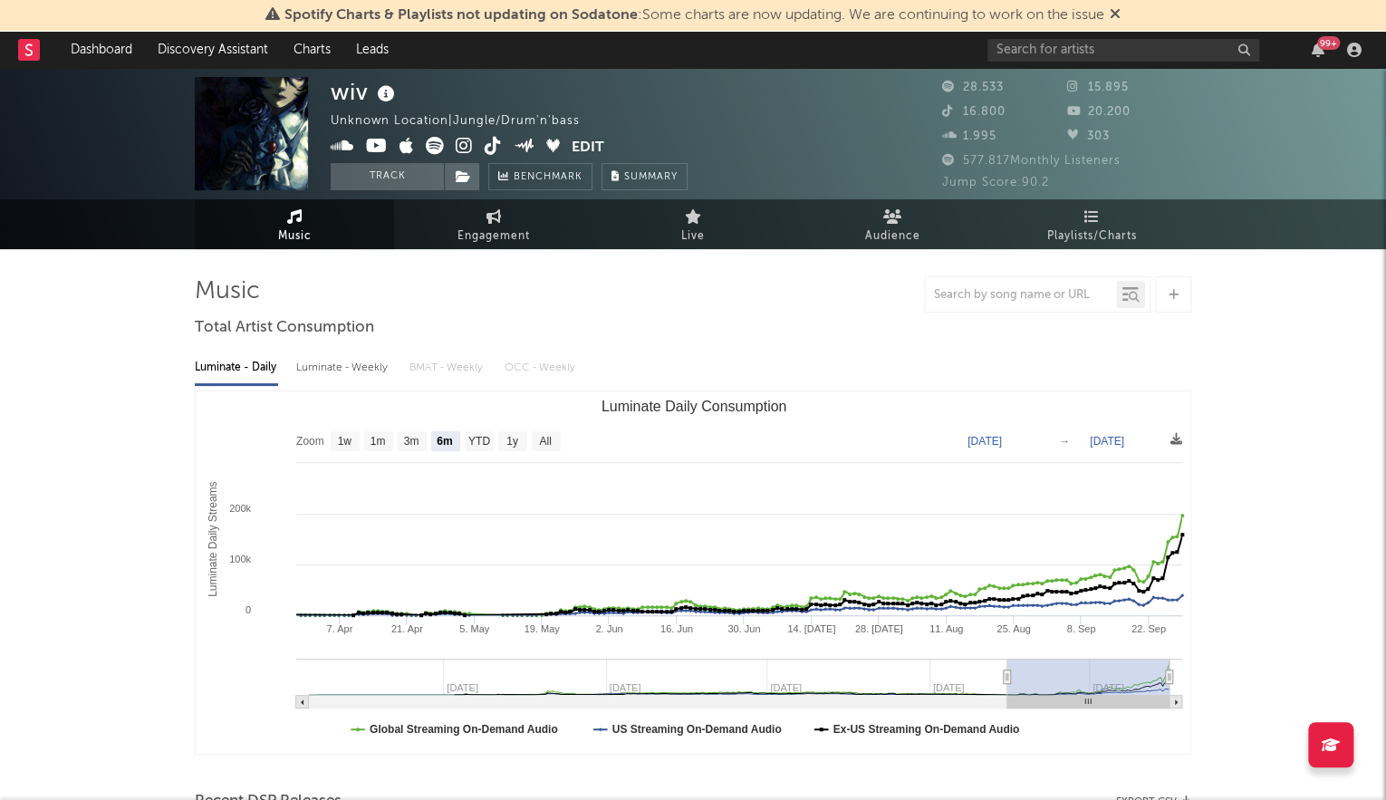
click at [337, 145] on icon at bounding box center [343, 146] width 24 height 18
drag, startPoint x: 464, startPoint y: 147, endPoint x: 489, endPoint y: 146, distance: 25.4
click at [467, 147] on icon at bounding box center [464, 146] width 17 height 18
click at [490, 146] on icon at bounding box center [493, 146] width 17 height 18
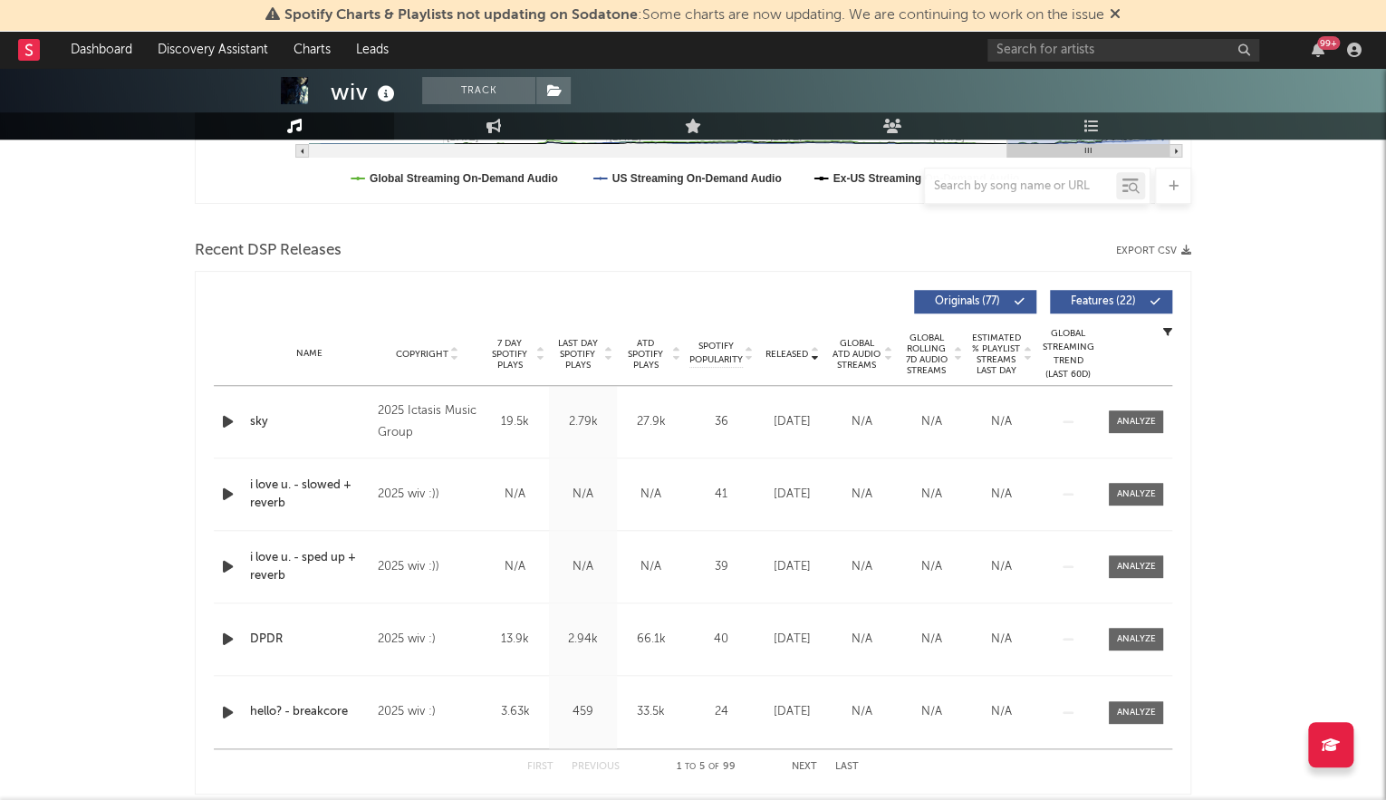
scroll to position [607, 0]
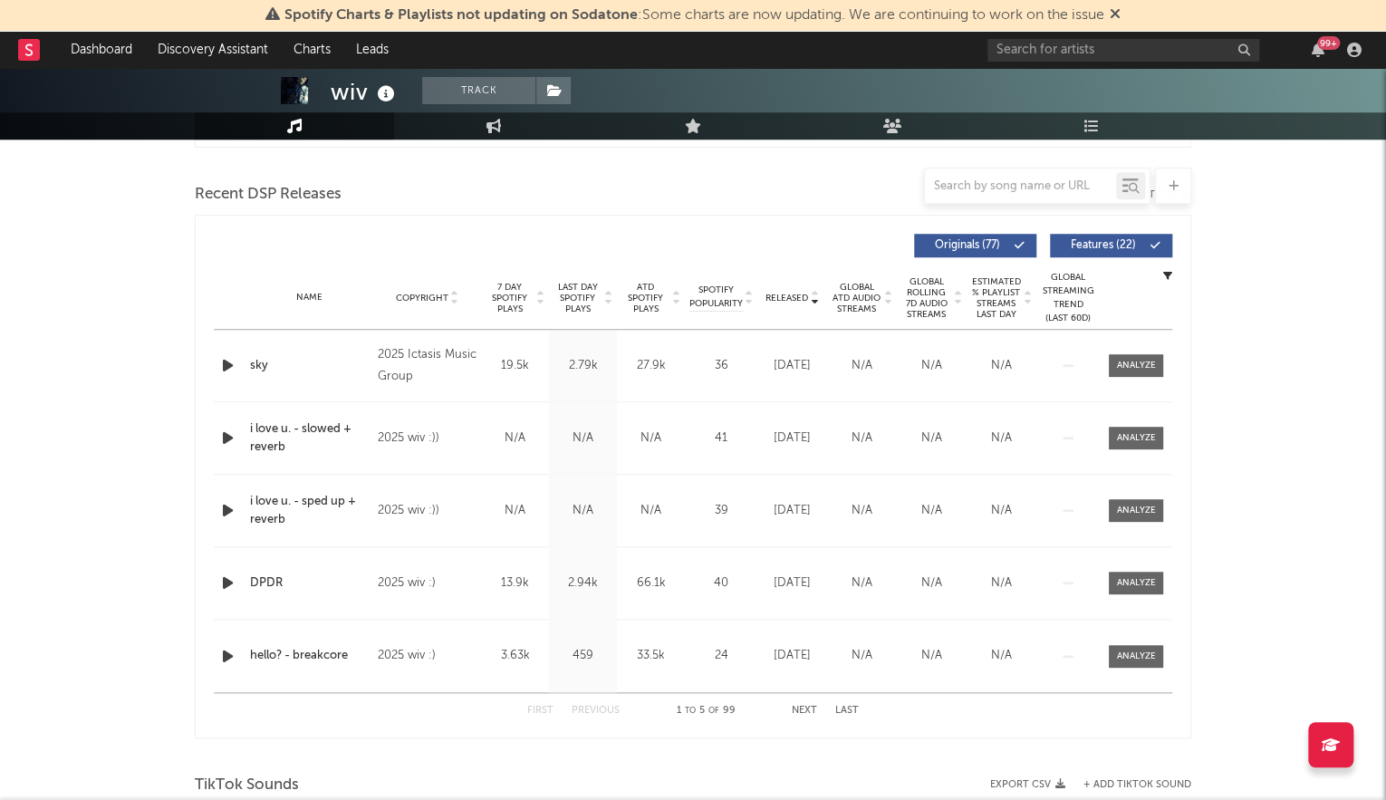
click at [565, 296] on span "Last Day Spotify Plays" at bounding box center [577, 298] width 48 height 33
click at [1112, 368] on span at bounding box center [1136, 365] width 54 height 23
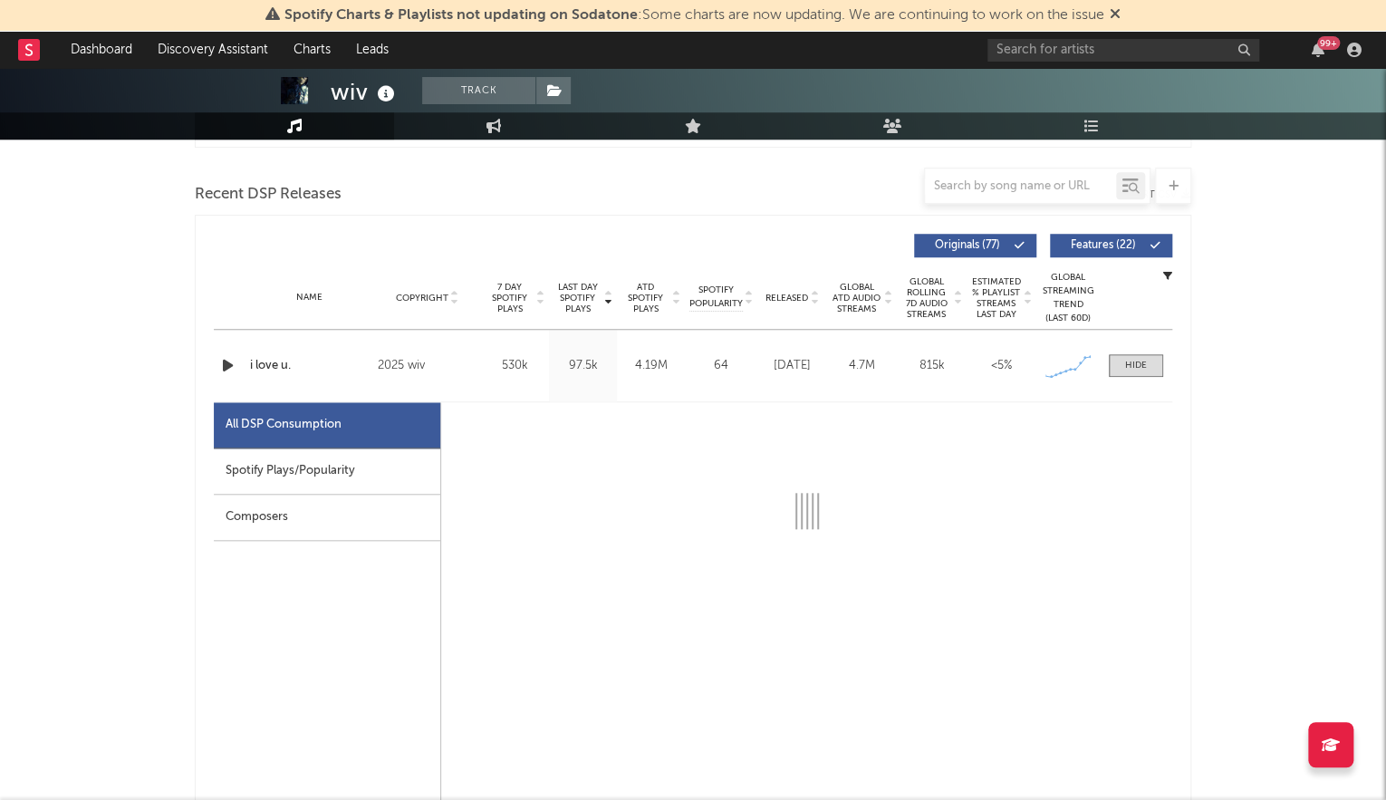
click at [316, 464] on div "Spotify Plays/Popularity" at bounding box center [327, 471] width 226 height 46
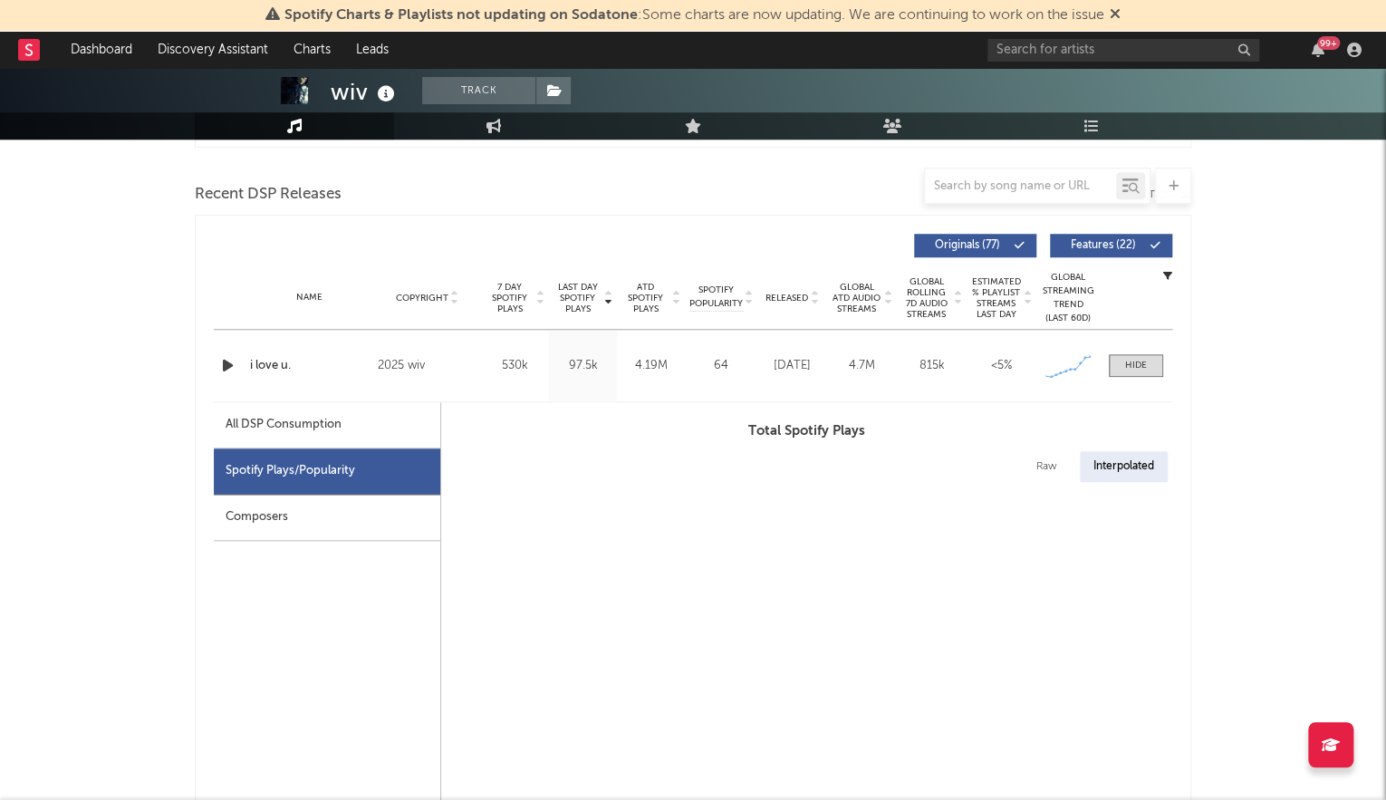
select select "1w"
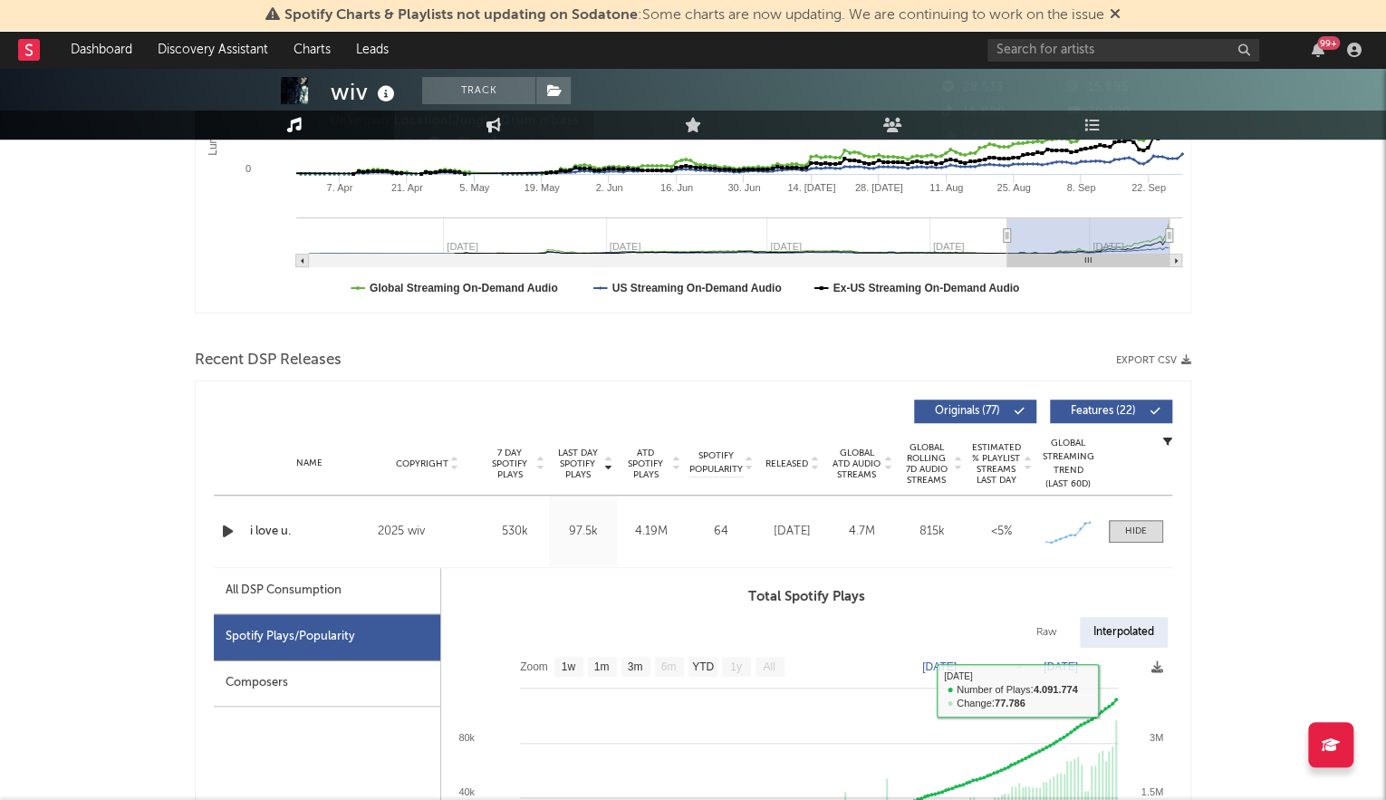
scroll to position [0, 0]
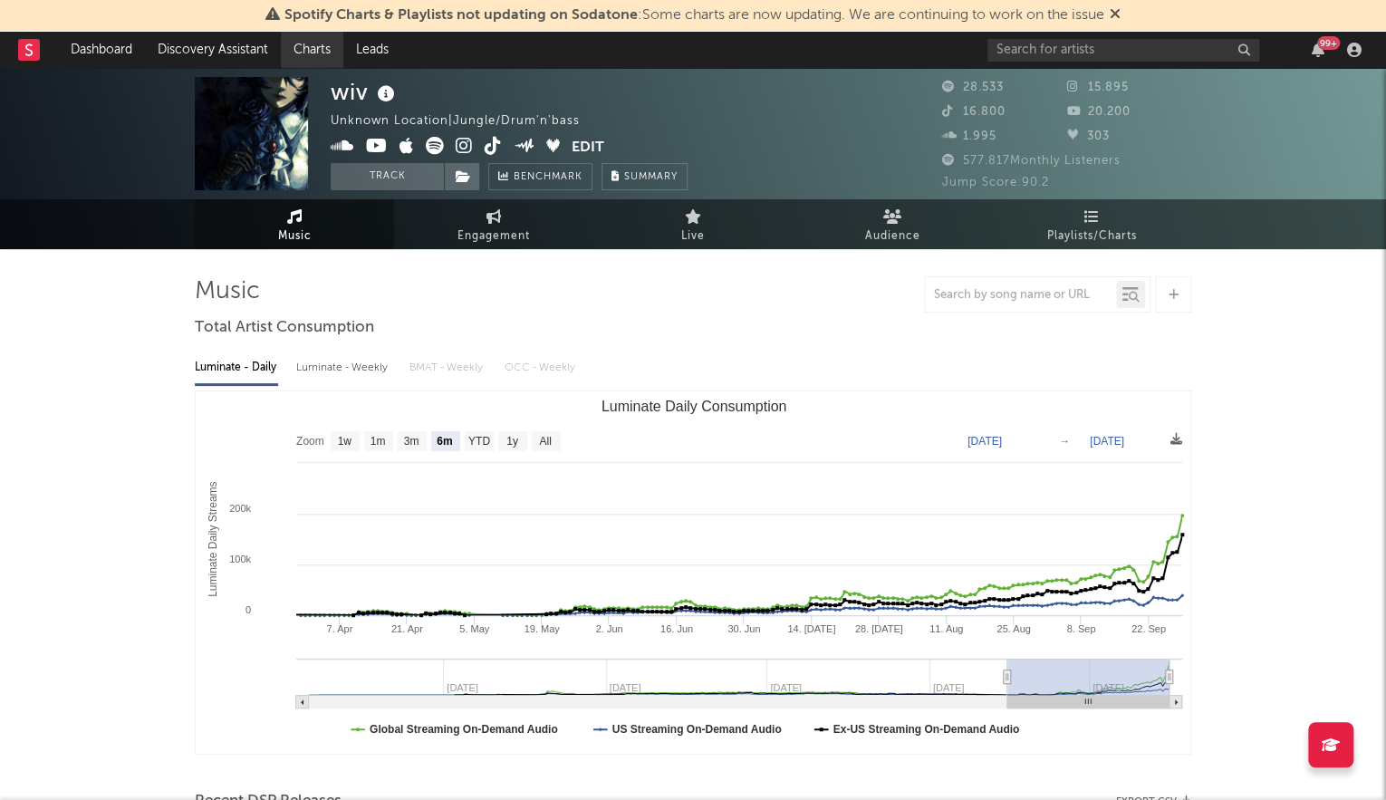
click at [306, 46] on link "Charts" at bounding box center [312, 50] width 63 height 36
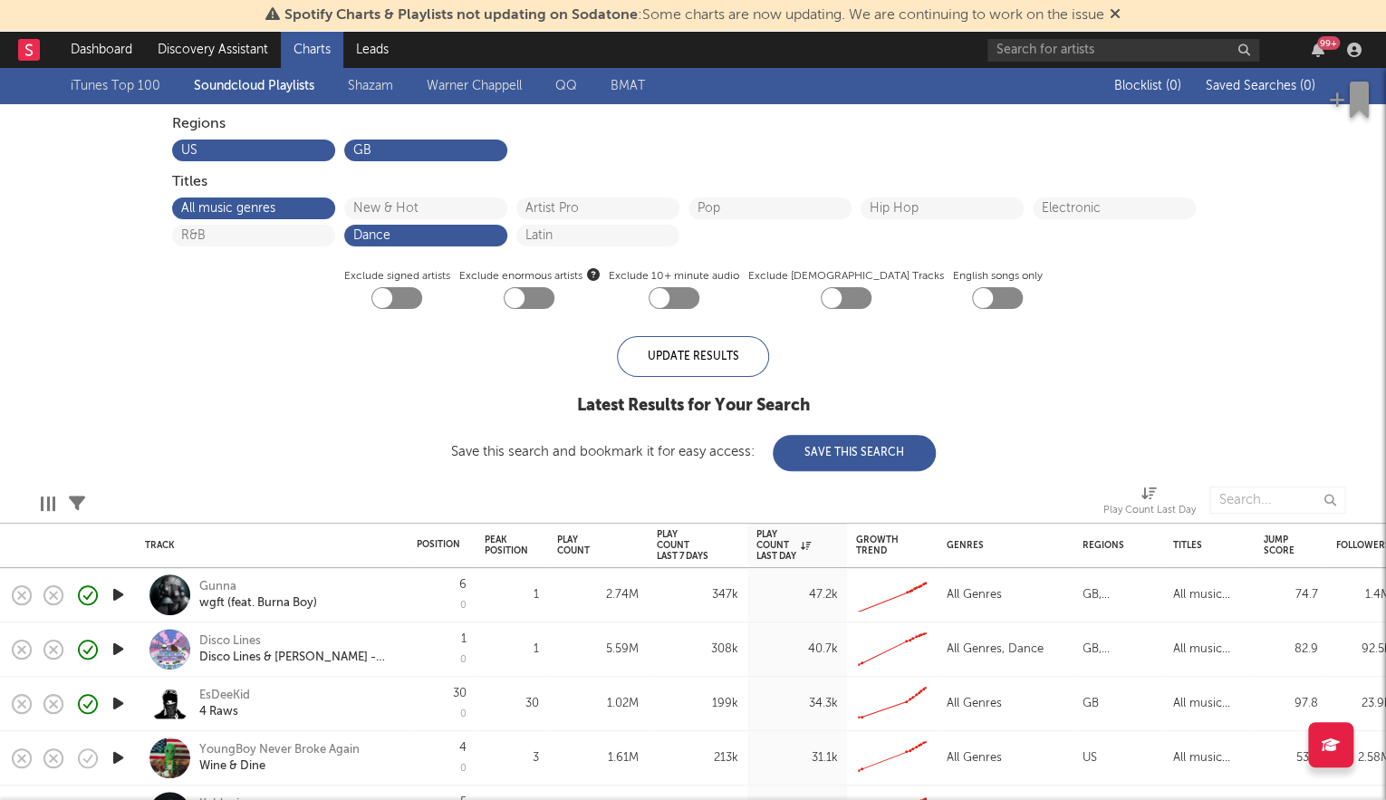
click at [388, 88] on link "Shazam" at bounding box center [370, 86] width 45 height 22
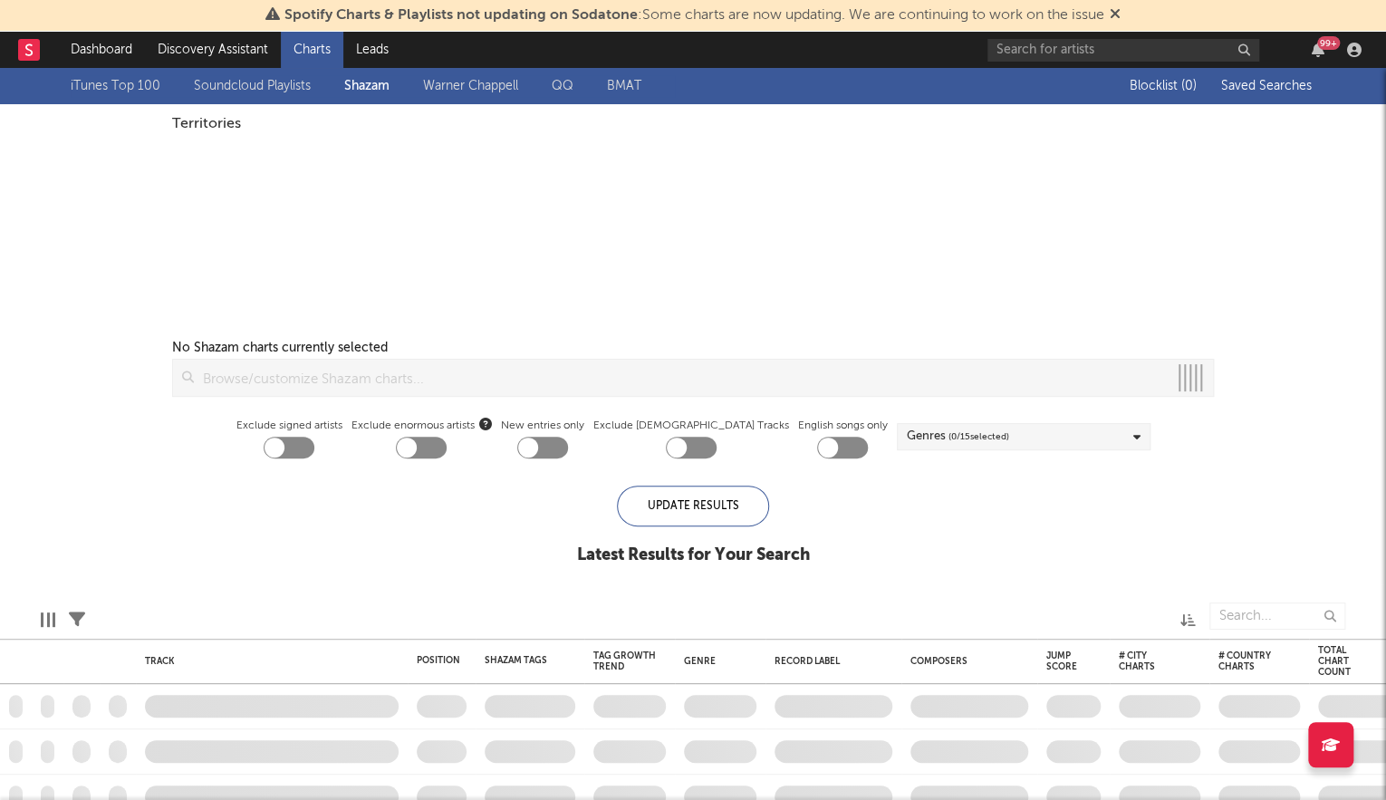
checkbox input "true"
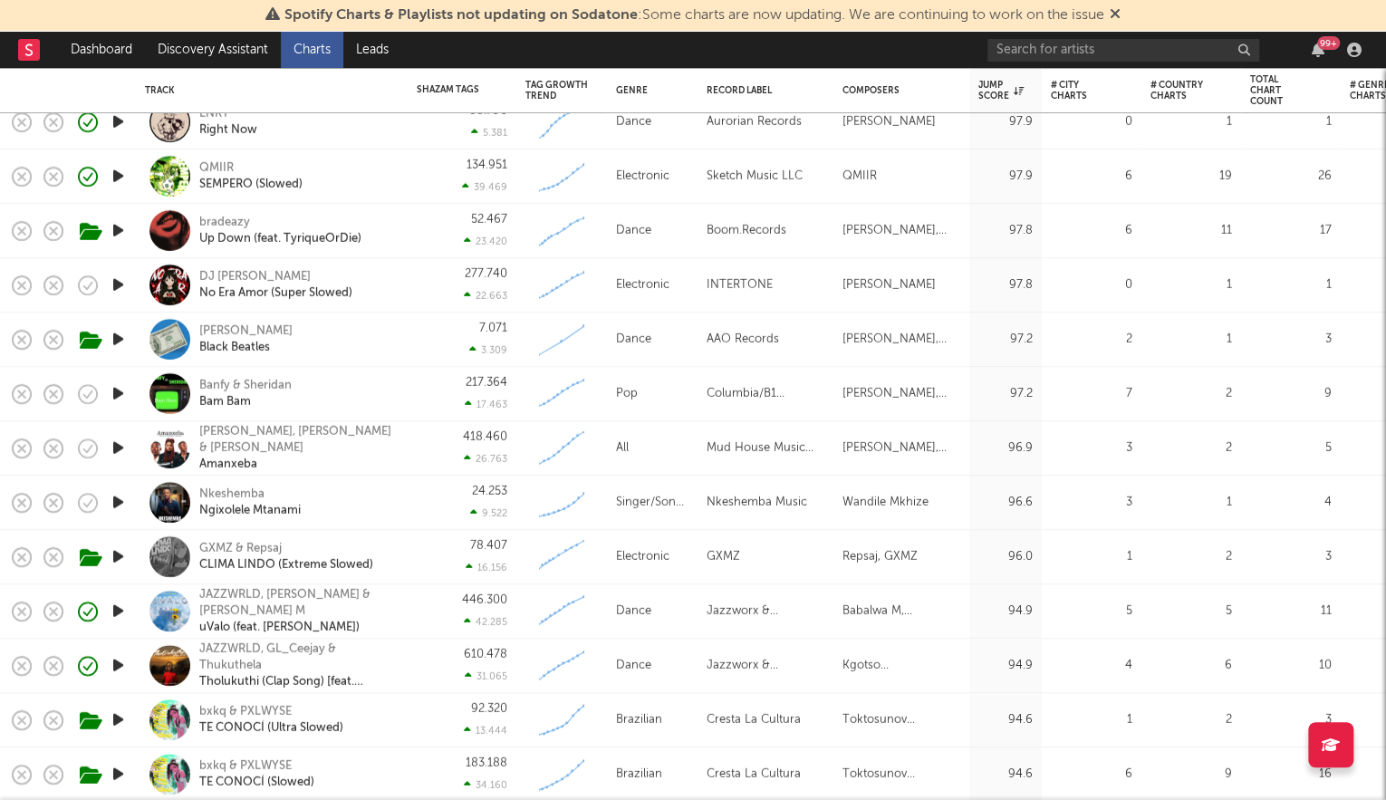
click at [120, 285] on icon "button" at bounding box center [118, 285] width 19 height 23
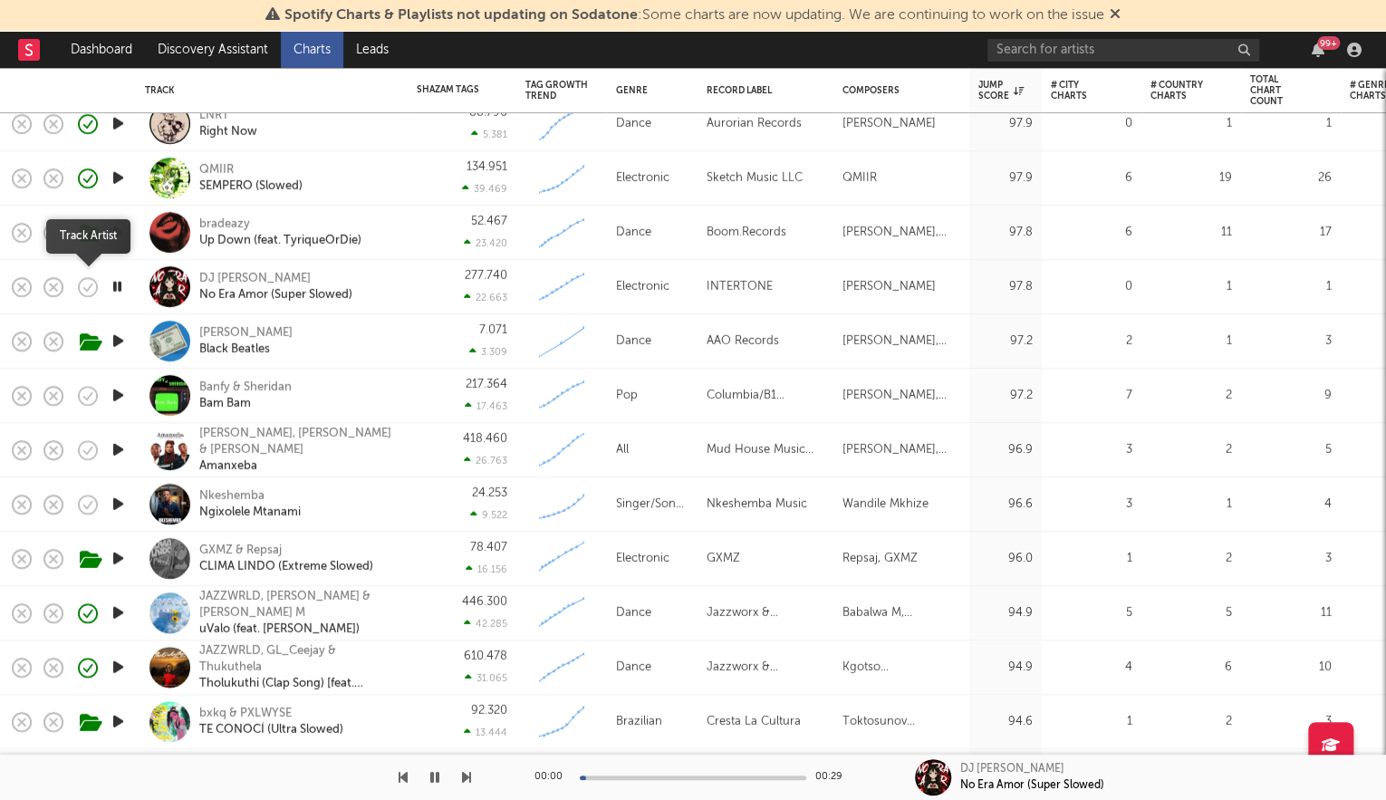
click at [83, 286] on icon "button" at bounding box center [87, 286] width 25 height 25
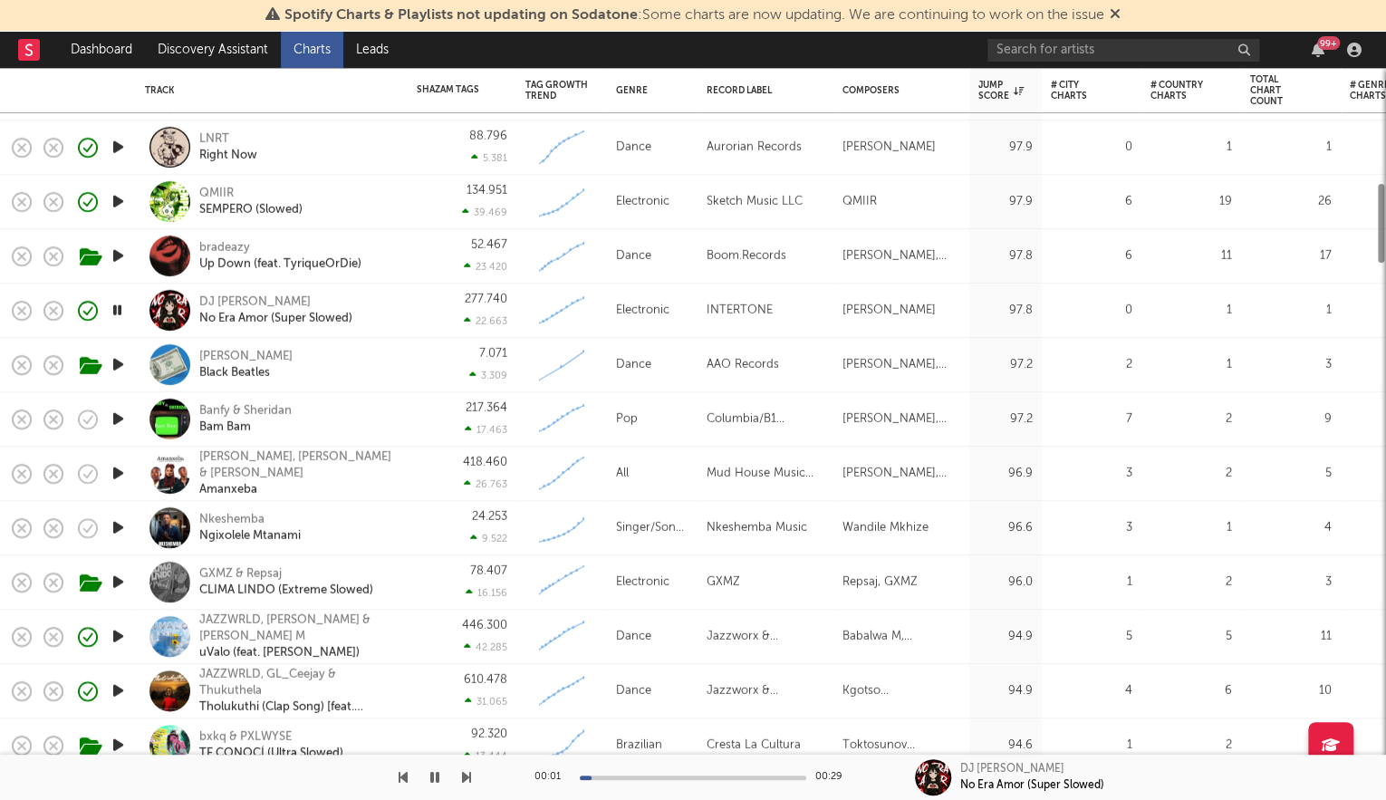
click at [120, 399] on div at bounding box center [118, 419] width 36 height 54
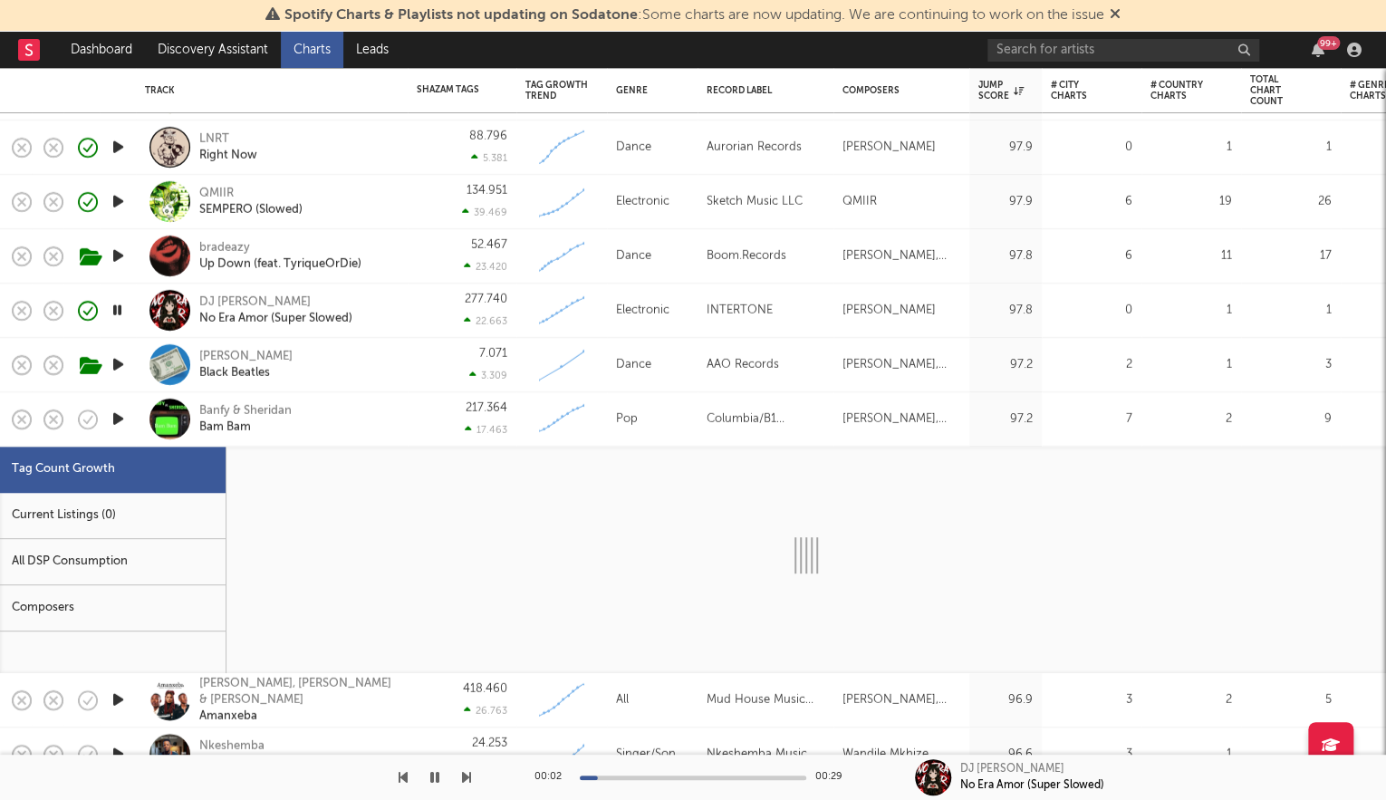
click at [120, 413] on icon "button" at bounding box center [118, 419] width 19 height 23
select select "1w"
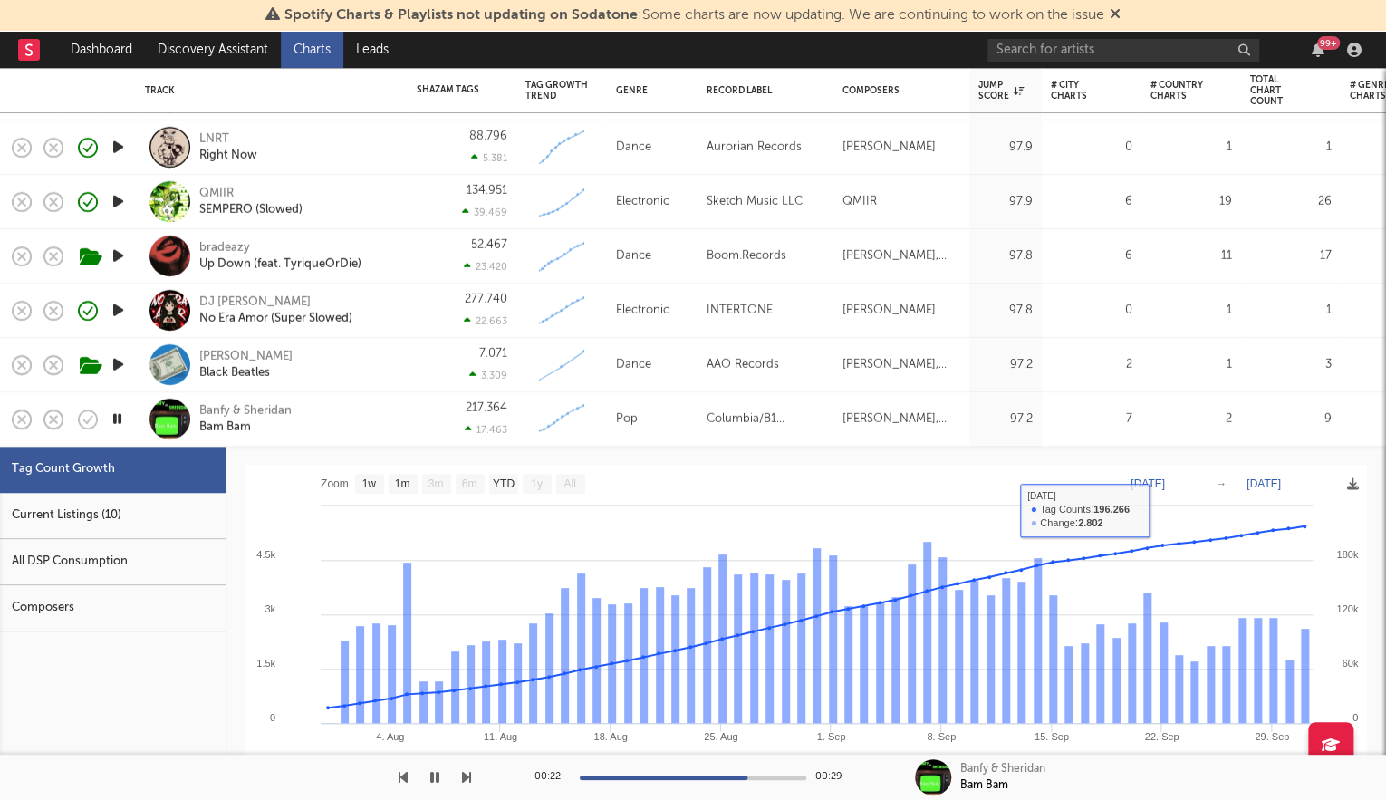
drag, startPoint x: 422, startPoint y: 435, endPoint x: 442, endPoint y: 435, distance: 19.9
click at [422, 435] on div "217.364 17.463" at bounding box center [462, 418] width 91 height 53
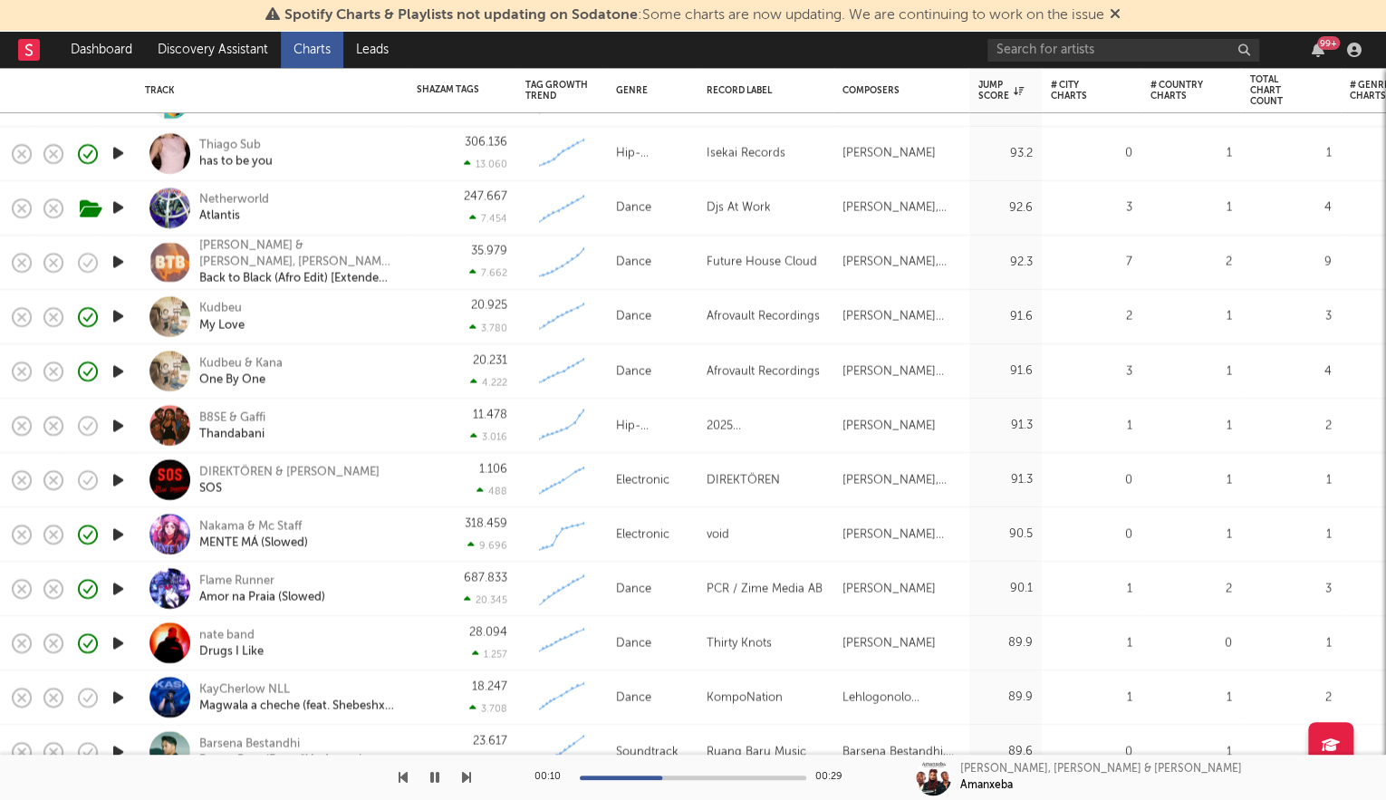
click at [113, 477] on icon "button" at bounding box center [118, 479] width 19 height 23
click at [93, 478] on icon "button" at bounding box center [87, 479] width 25 height 25
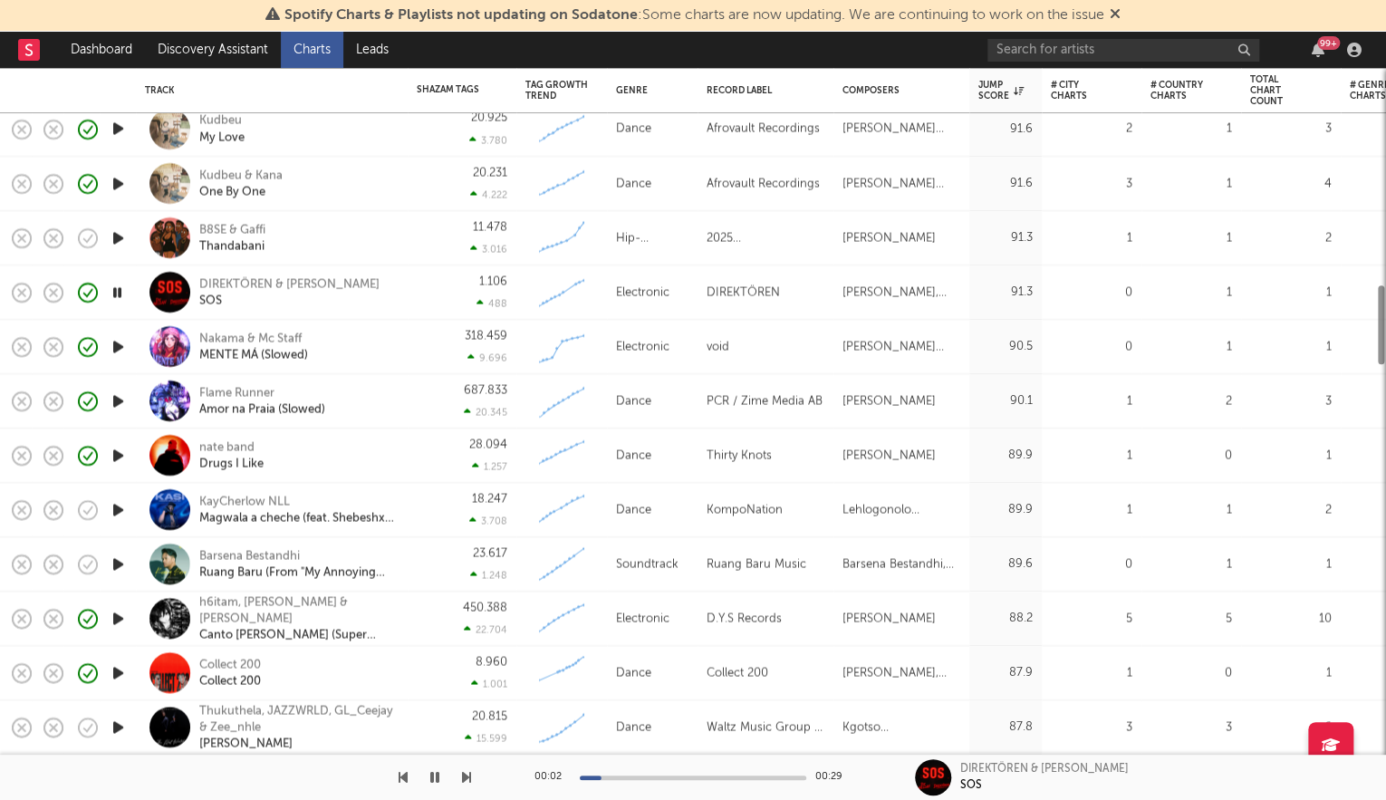
click at [118, 511] on icon "button" at bounding box center [118, 509] width 19 height 23
click at [118, 558] on icon "button" at bounding box center [118, 564] width 19 height 23
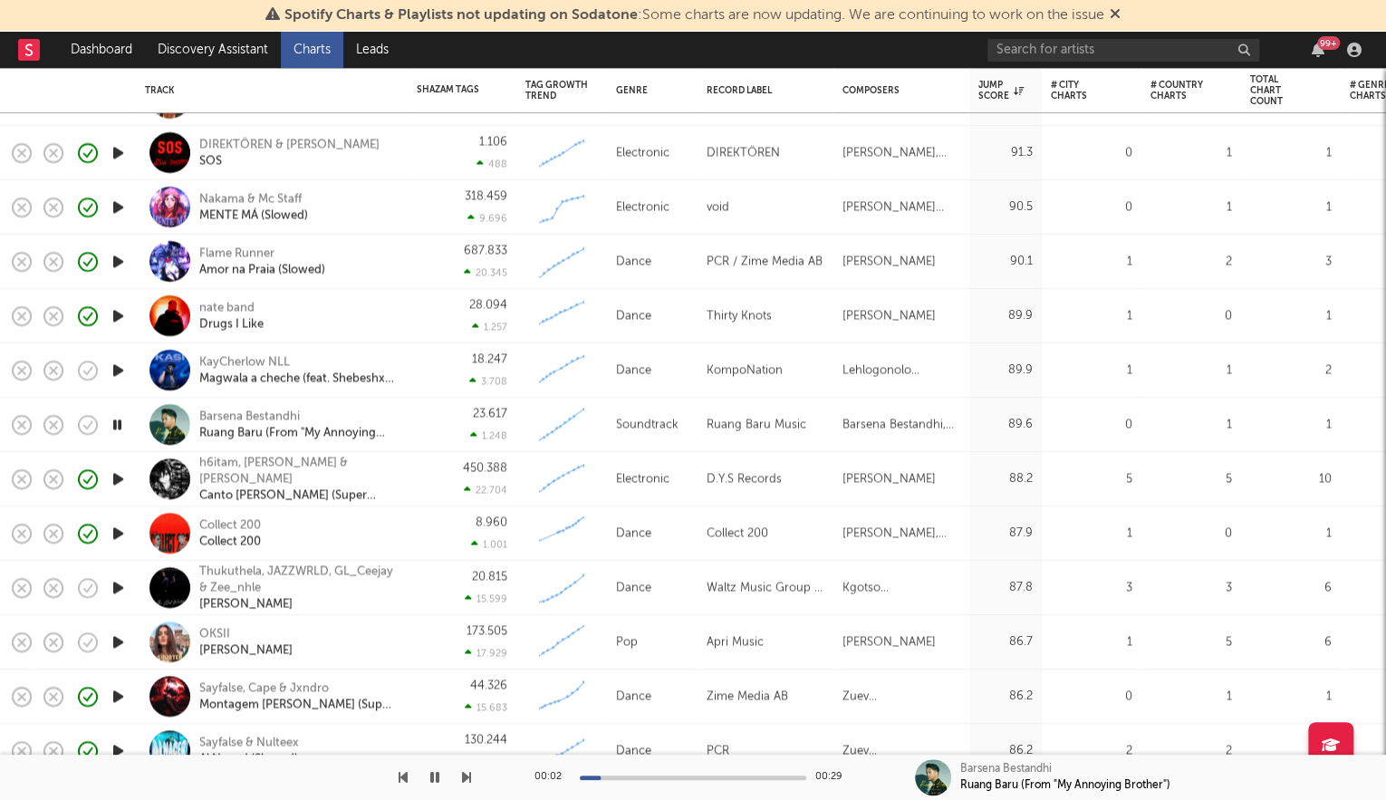
click at [120, 592] on icon "button" at bounding box center [118, 587] width 19 height 23
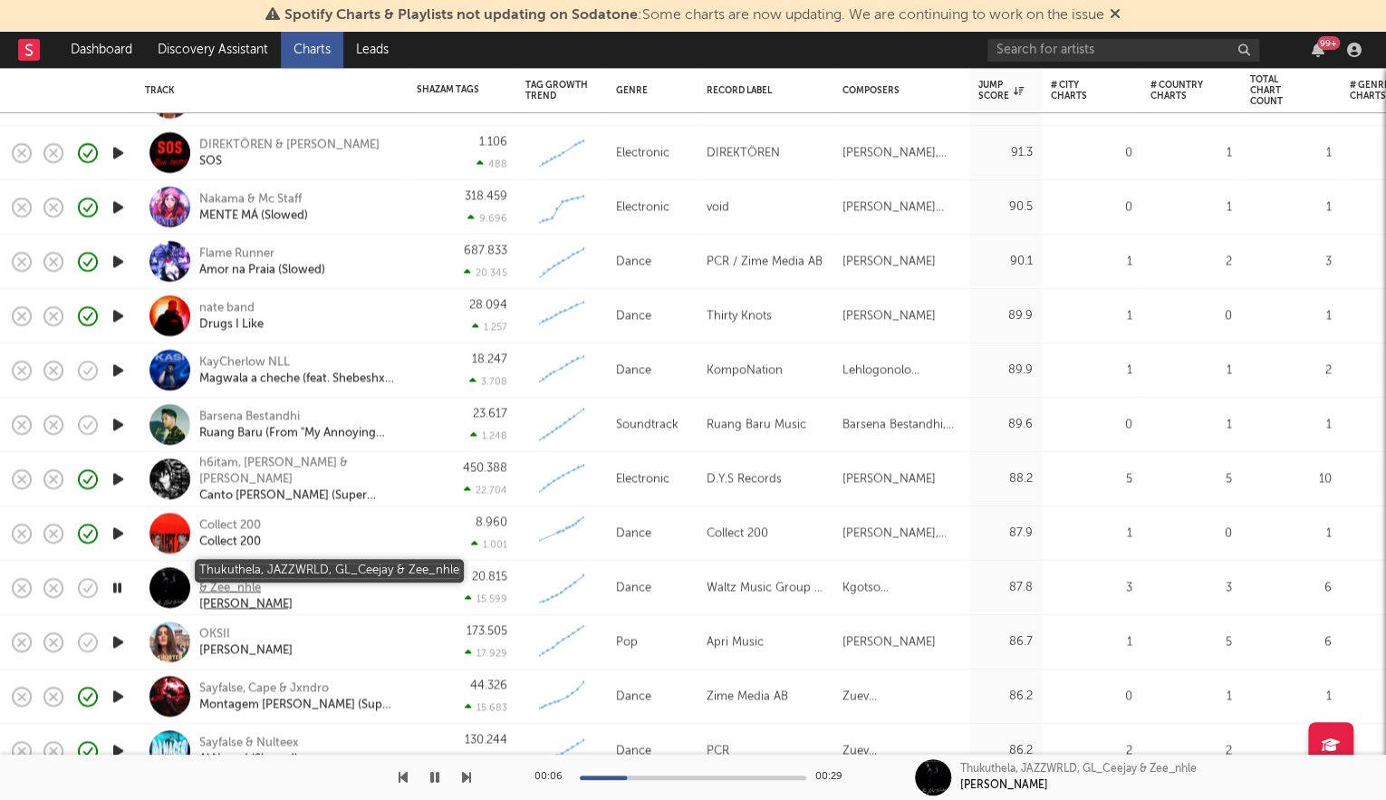
click at [280, 567] on div "Thukuthela, JAZZWRLD, GL_Ceejay & Zee_nhle" at bounding box center [296, 579] width 195 height 33
click at [120, 586] on icon "button" at bounding box center [117, 587] width 17 height 23
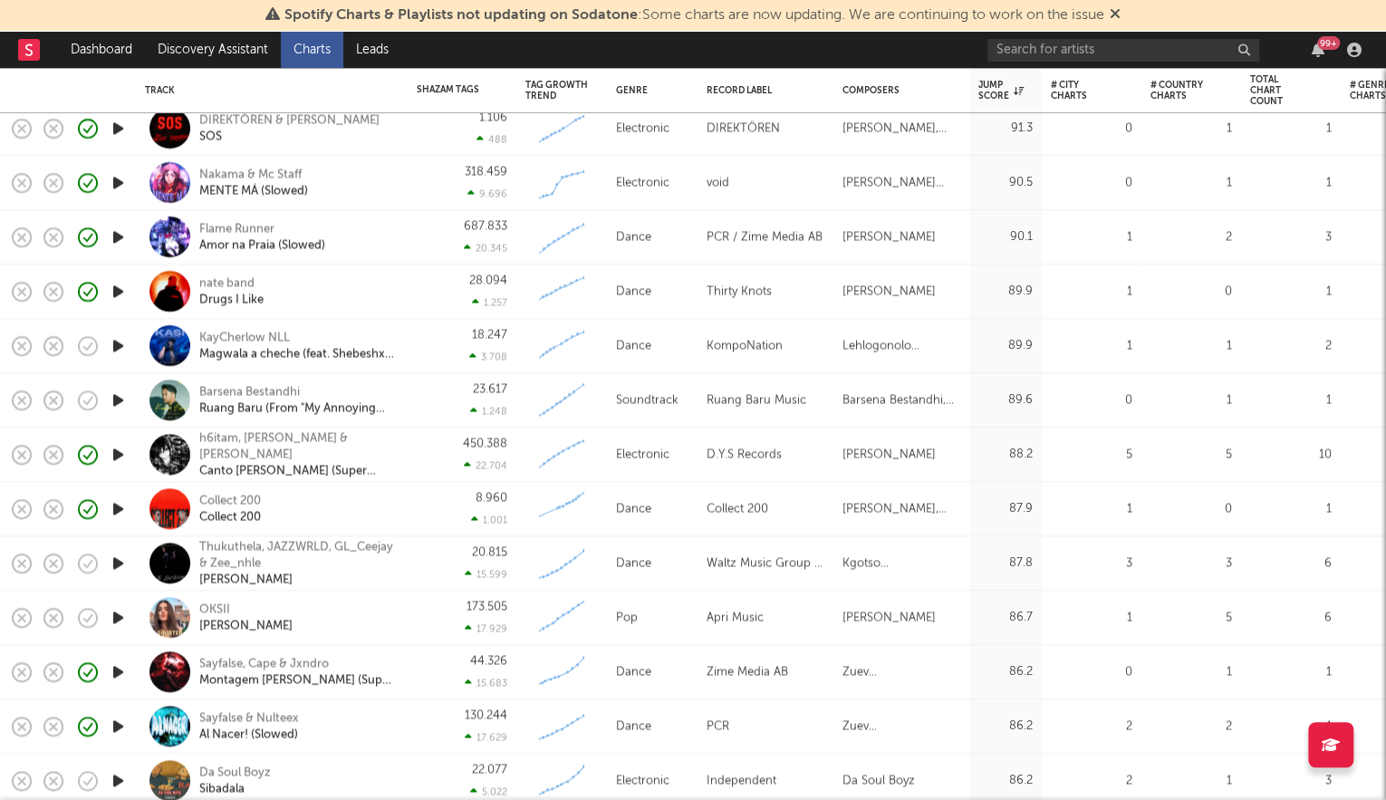
click at [123, 621] on icon "button" at bounding box center [118, 617] width 19 height 23
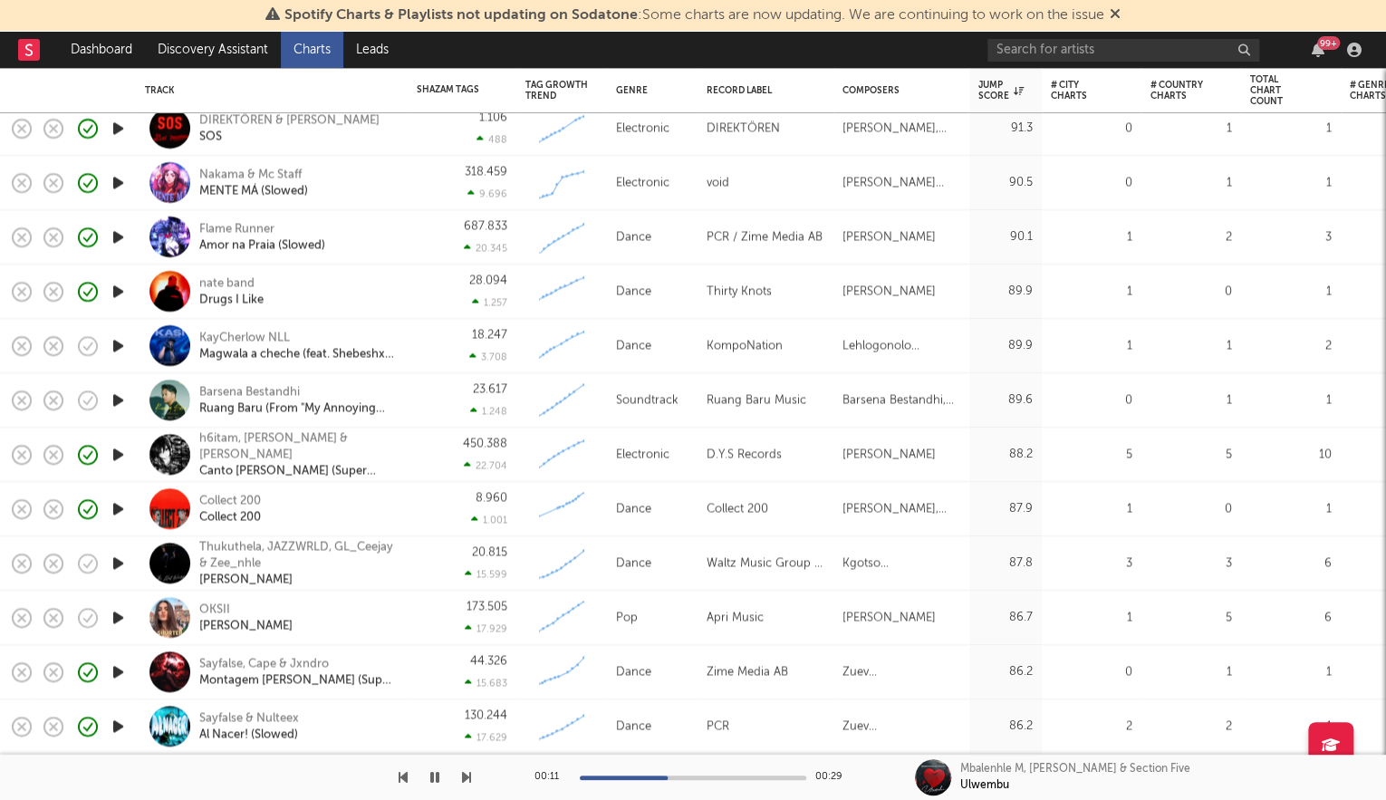
click at [127, 554] on icon "button" at bounding box center [118, 563] width 19 height 23
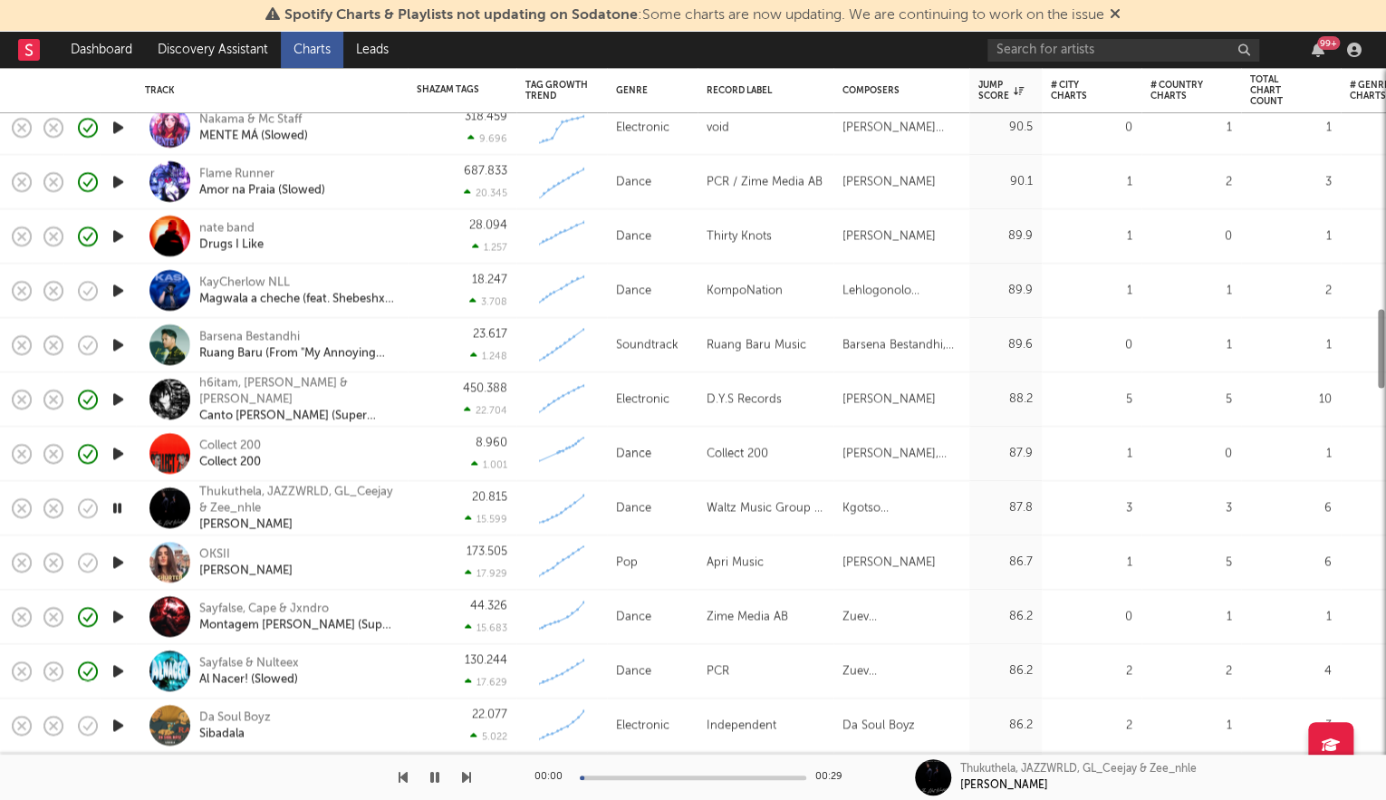
click at [118, 557] on icon "button" at bounding box center [118, 562] width 19 height 23
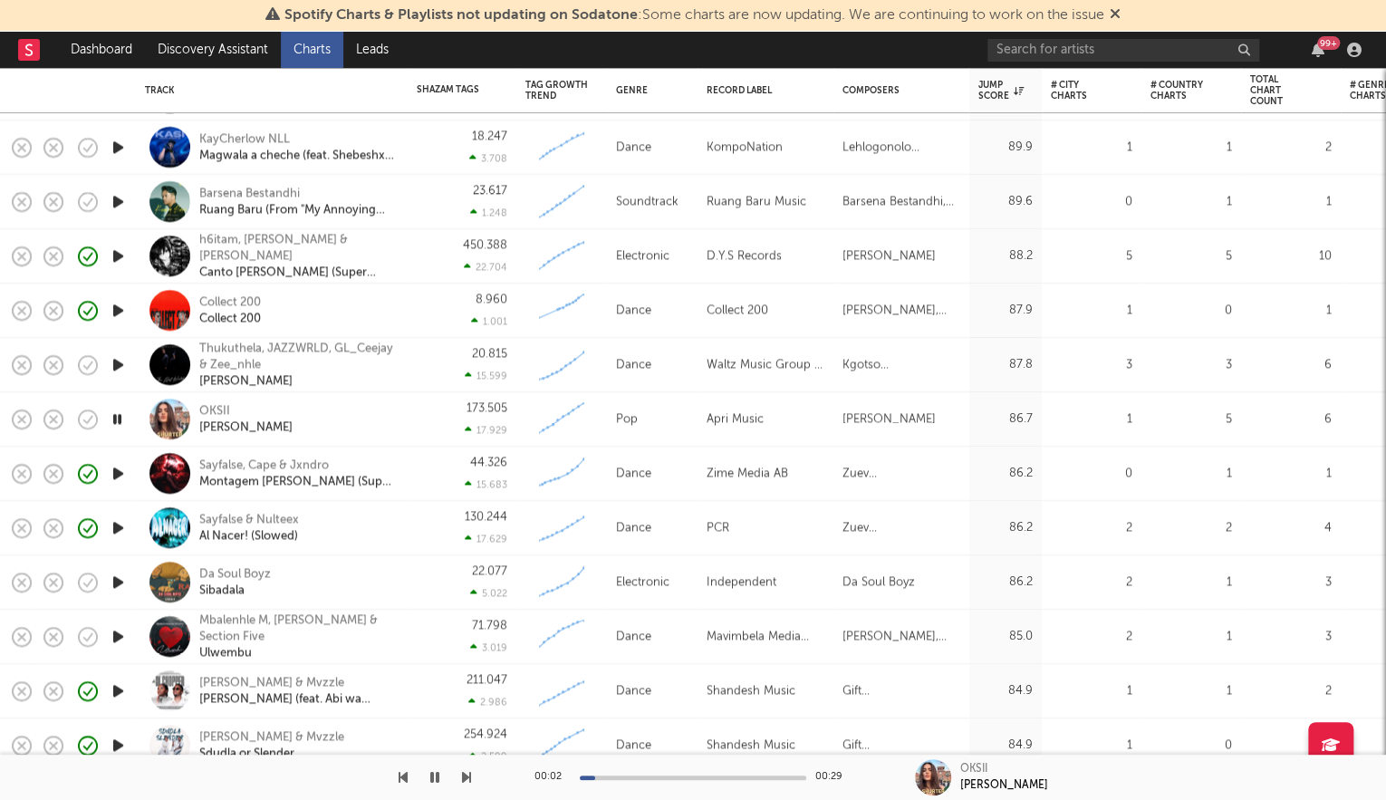
click at [122, 582] on icon "button" at bounding box center [118, 582] width 19 height 23
drag, startPoint x: 120, startPoint y: 640, endPoint x: 111, endPoint y: 628, distance: 14.9
click at [120, 640] on icon "button" at bounding box center [118, 636] width 19 height 23
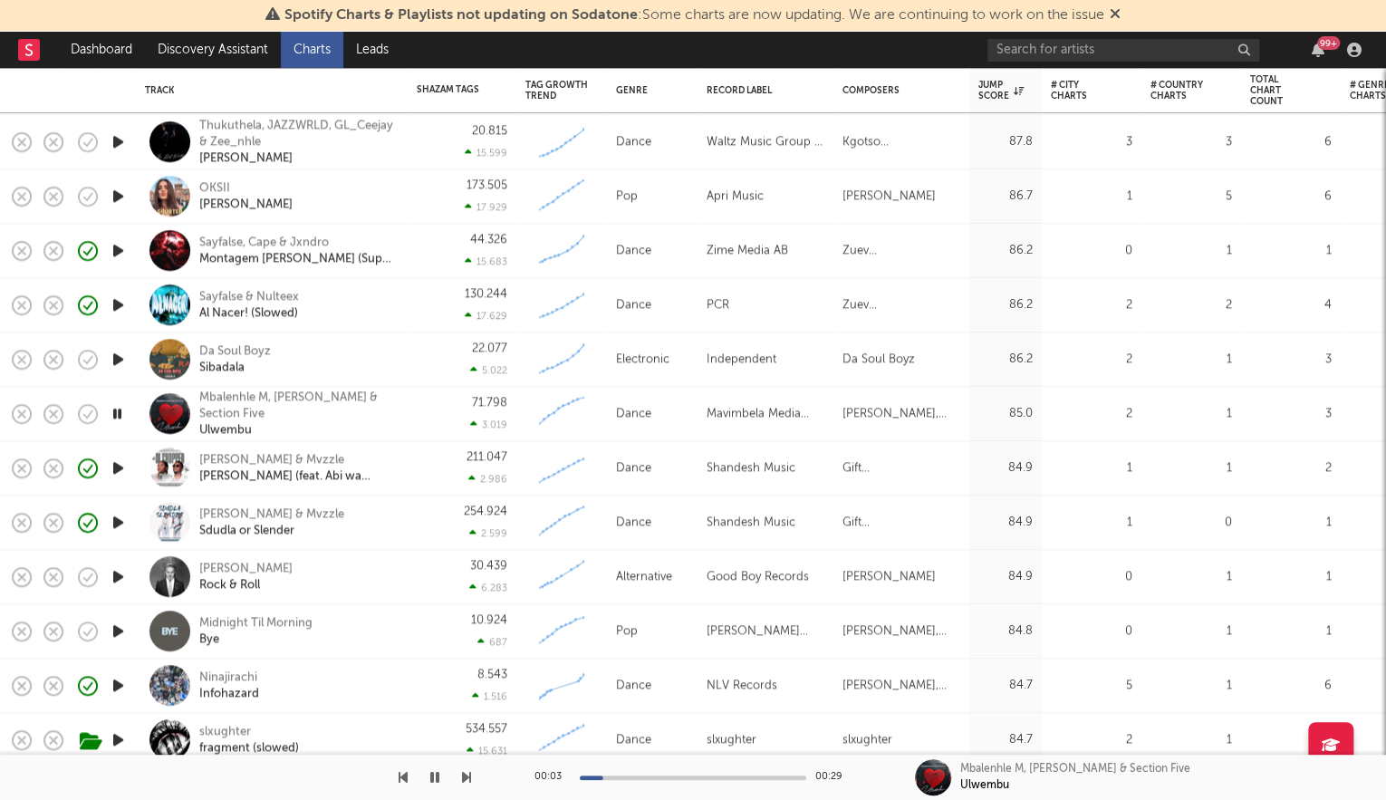
click at [122, 580] on icon "button" at bounding box center [118, 576] width 19 height 23
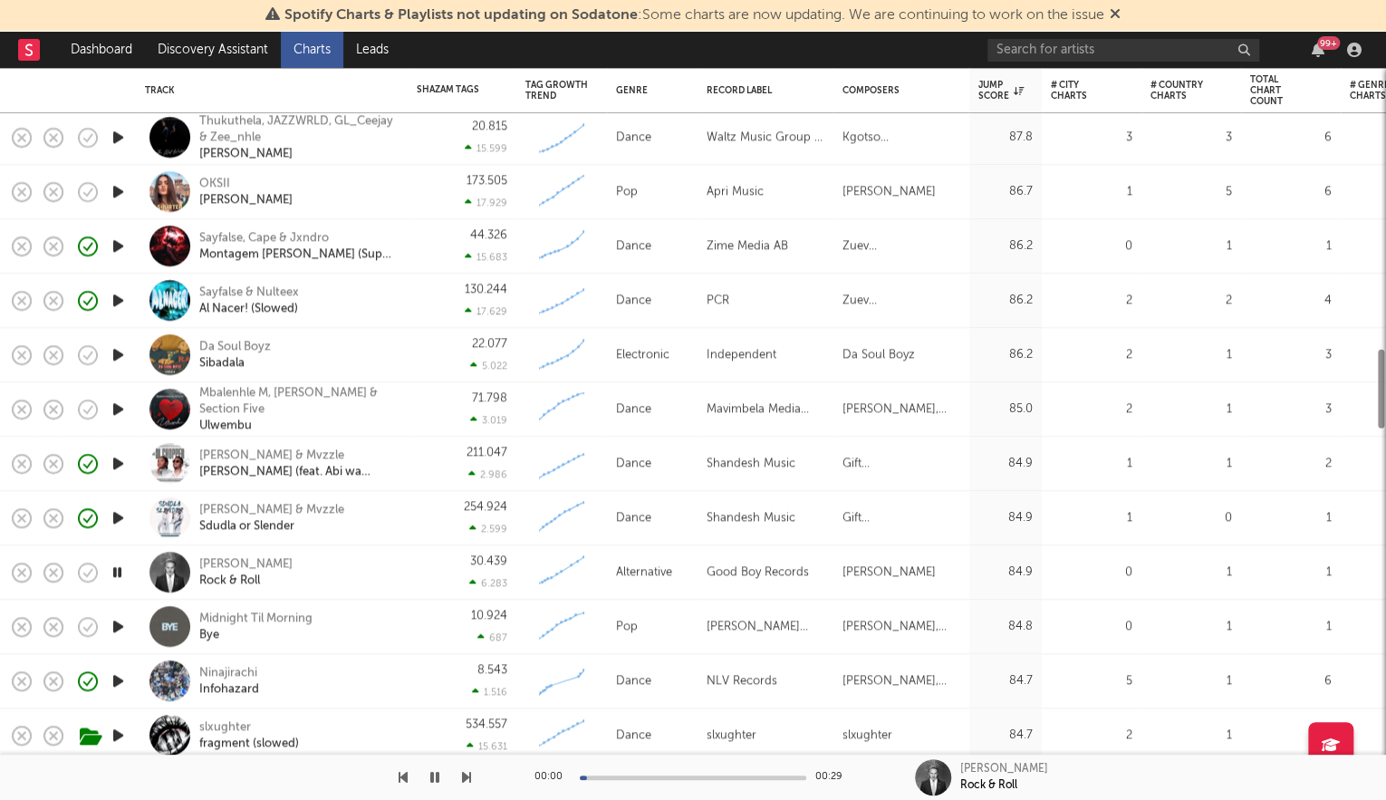
click at [117, 623] on icon "button" at bounding box center [118, 626] width 19 height 23
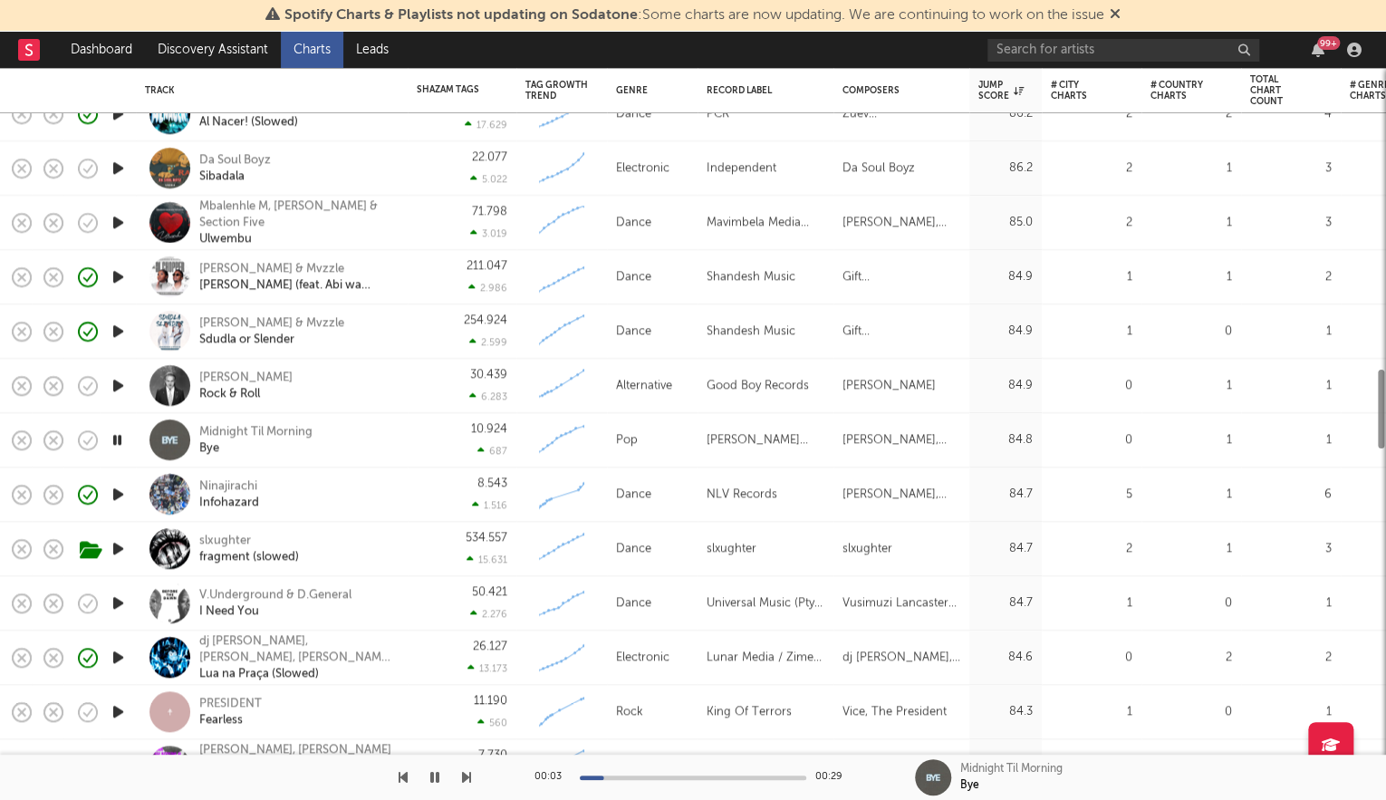
click at [116, 606] on icon "button" at bounding box center [118, 603] width 19 height 23
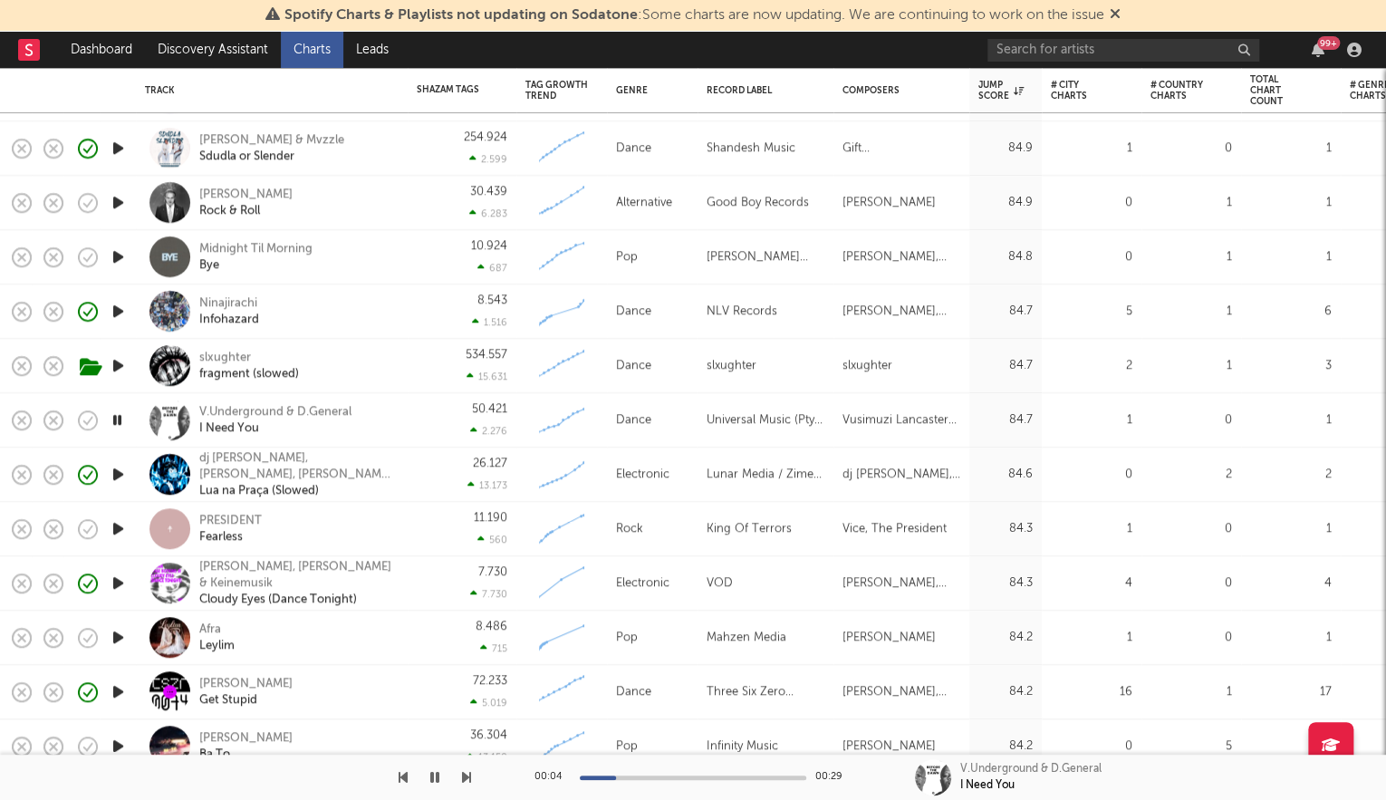
click at [120, 524] on icon "button" at bounding box center [118, 528] width 19 height 23
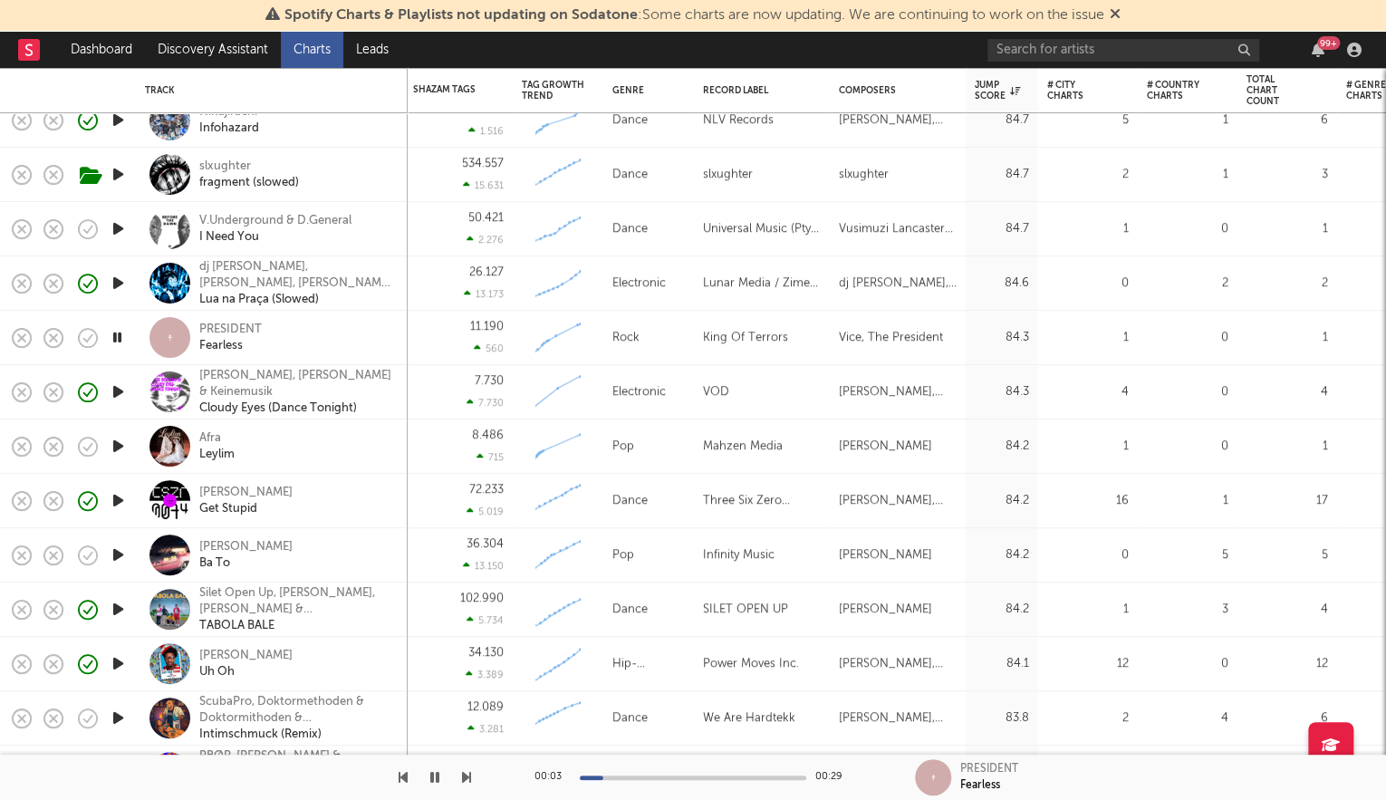
click at [119, 554] on icon "button" at bounding box center [118, 555] width 19 height 23
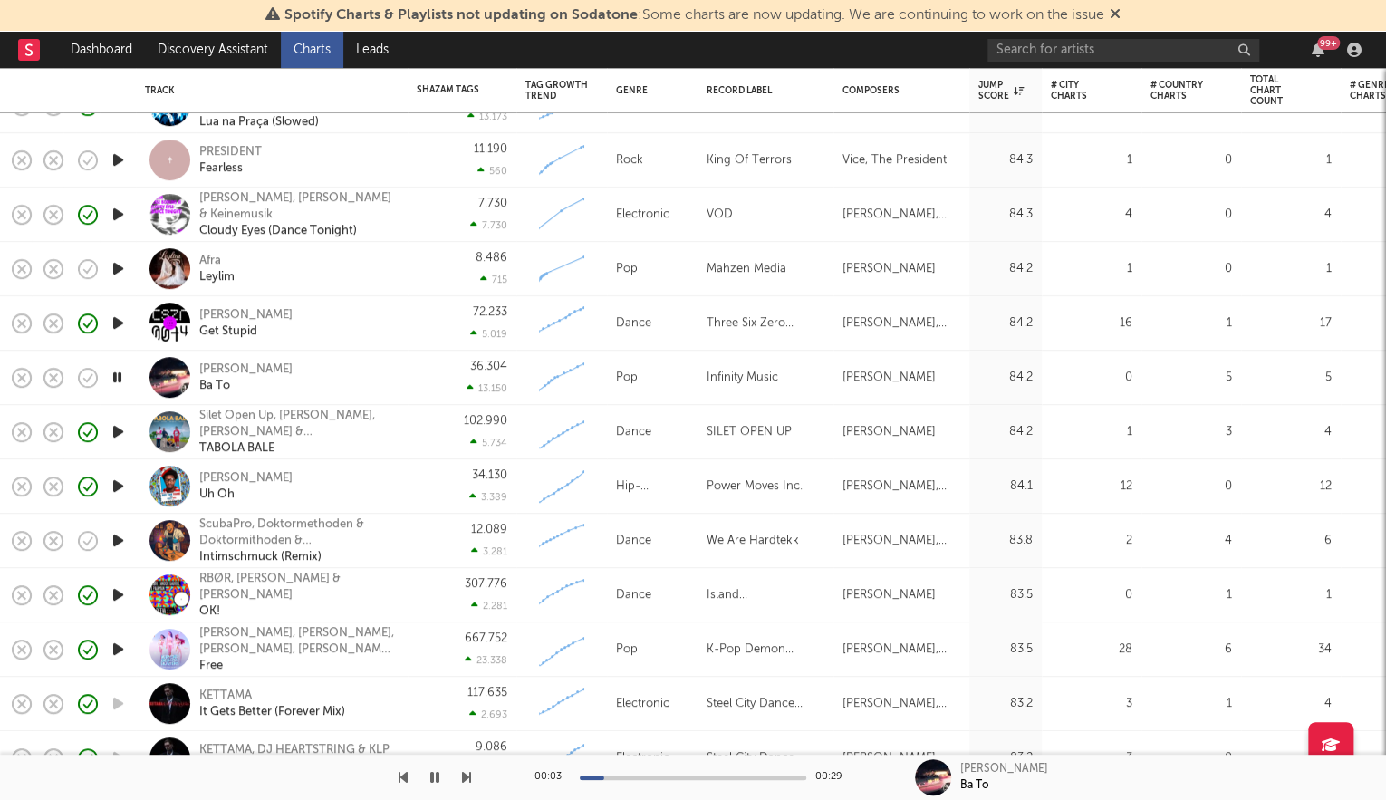
click at [117, 536] on icon "button" at bounding box center [118, 540] width 19 height 23
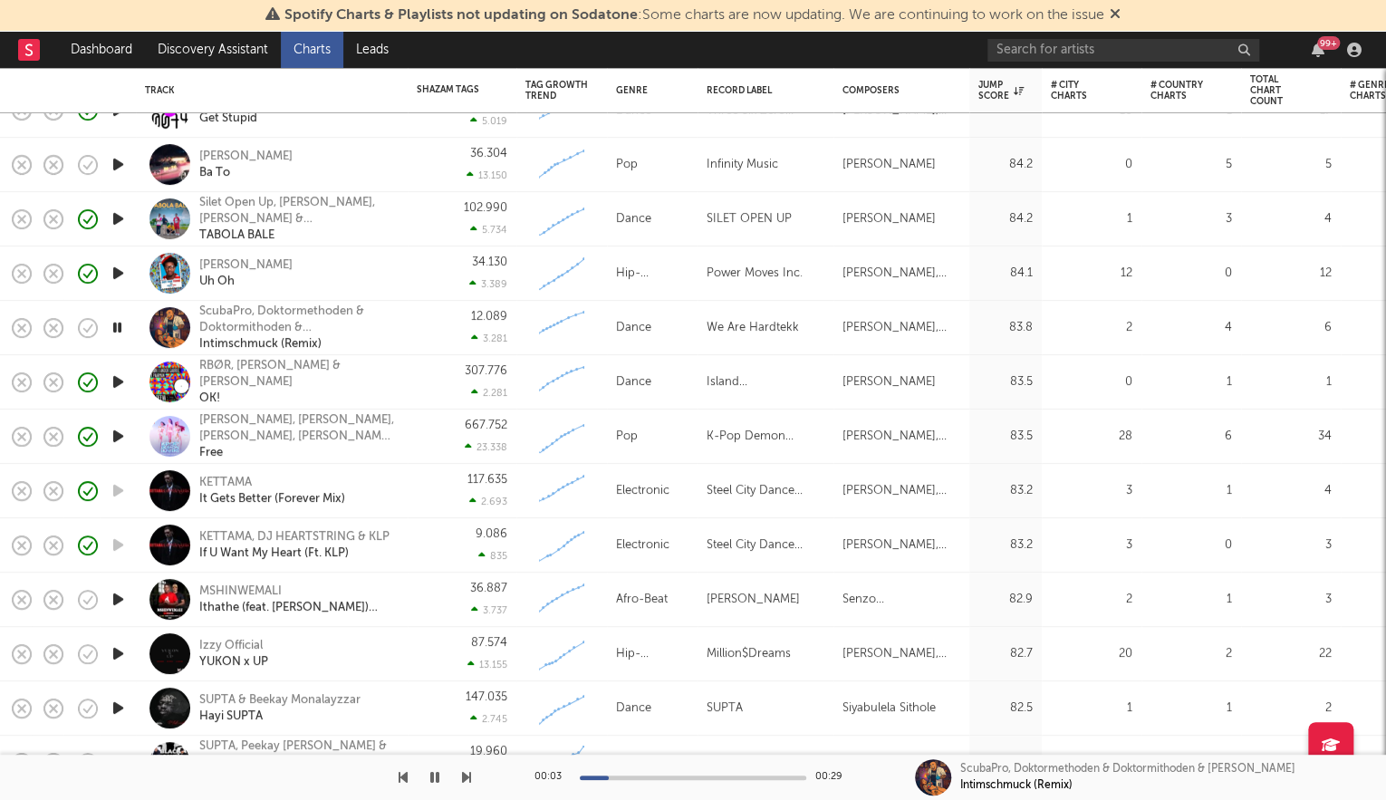
click at [119, 594] on icon "button" at bounding box center [118, 599] width 19 height 23
click at [115, 652] on icon "button" at bounding box center [118, 653] width 19 height 23
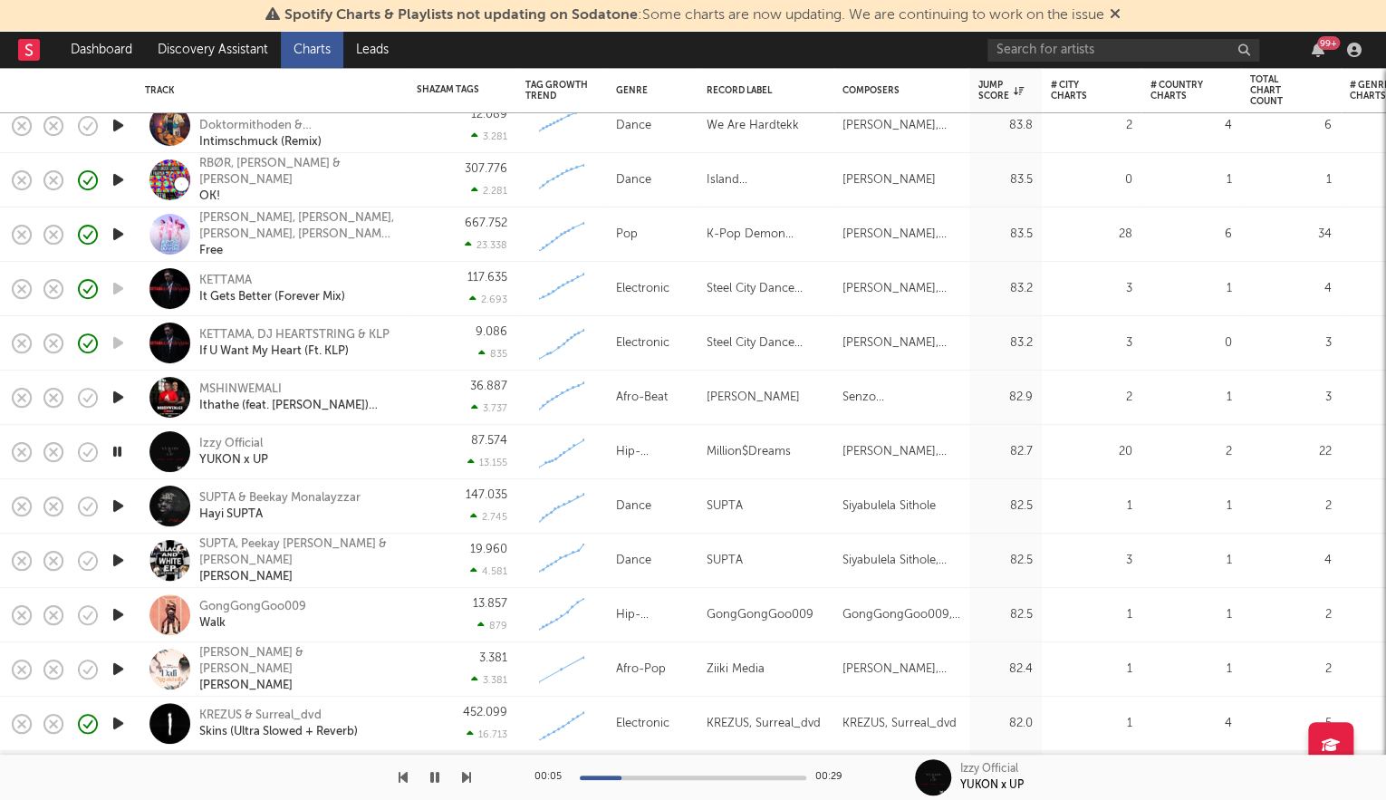
click at [115, 507] on icon "button" at bounding box center [118, 506] width 19 height 23
click at [117, 562] on icon "button" at bounding box center [118, 560] width 19 height 23
click at [89, 500] on icon "button" at bounding box center [87, 506] width 25 height 25
click at [123, 614] on icon "button" at bounding box center [118, 614] width 19 height 23
click at [120, 663] on icon "button" at bounding box center [118, 669] width 19 height 23
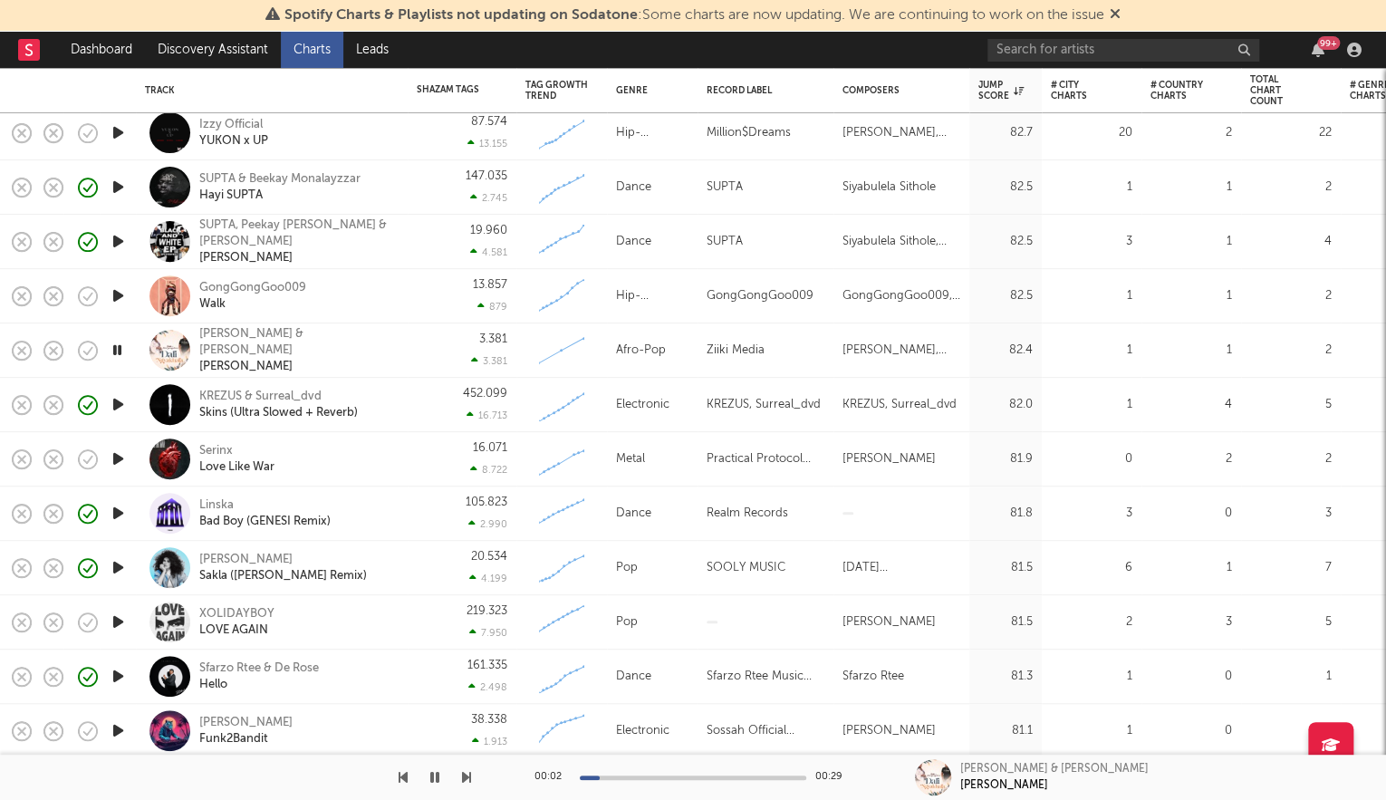
click at [120, 457] on icon "button" at bounding box center [118, 458] width 19 height 23
click at [114, 617] on icon "button" at bounding box center [118, 622] width 19 height 23
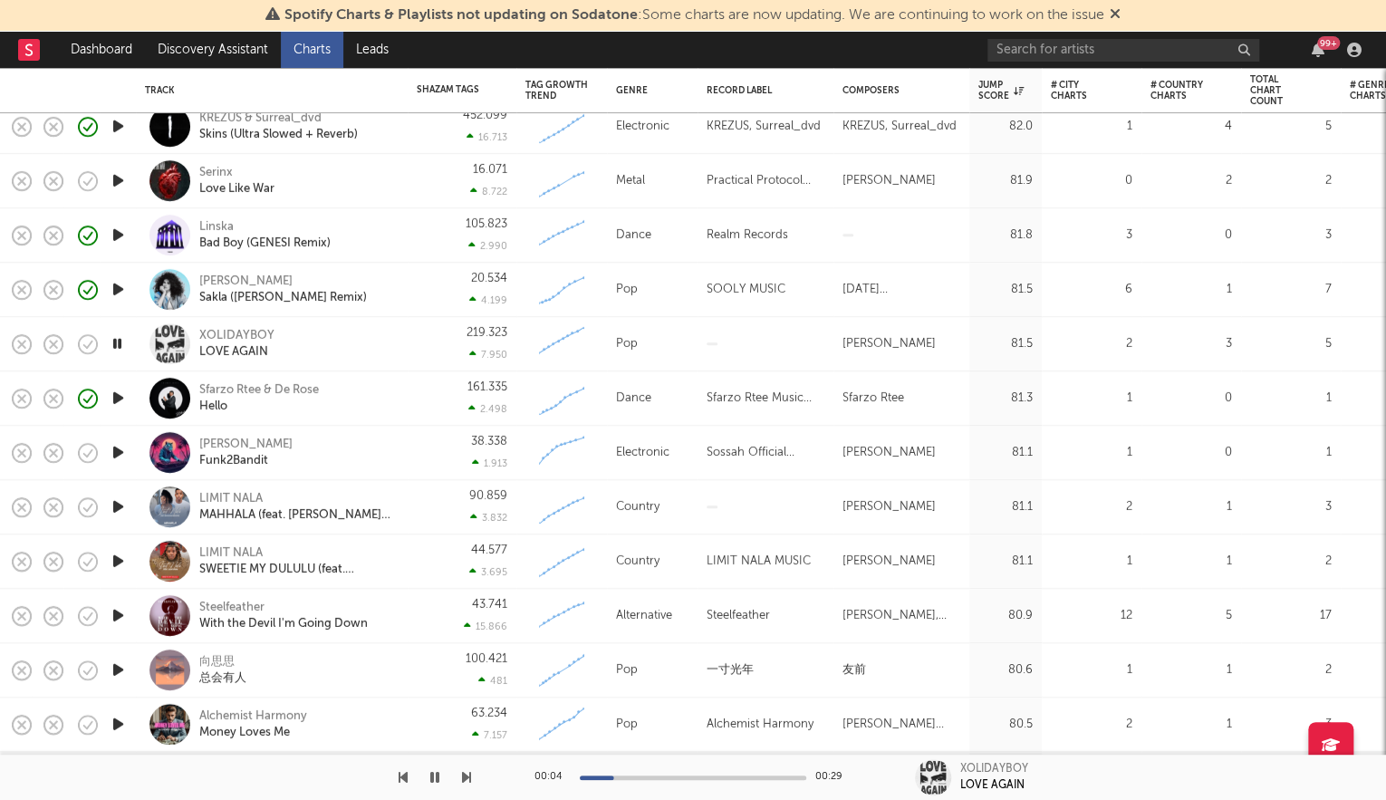
click at [120, 455] on icon "button" at bounding box center [118, 452] width 19 height 23
click at [118, 503] on icon "button" at bounding box center [118, 506] width 19 height 23
click at [116, 558] on icon "button" at bounding box center [118, 561] width 19 height 23
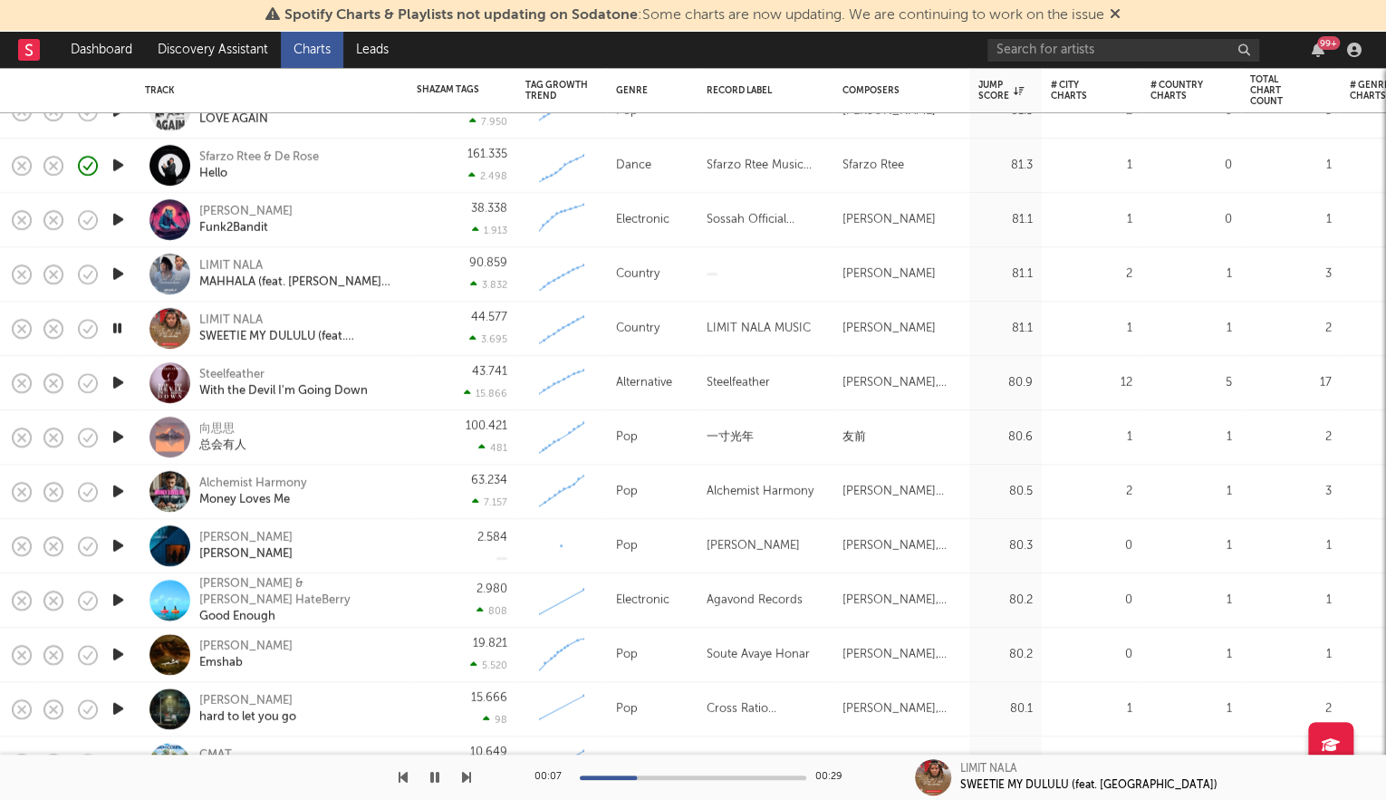
click at [111, 507] on div at bounding box center [118, 492] width 36 height 54
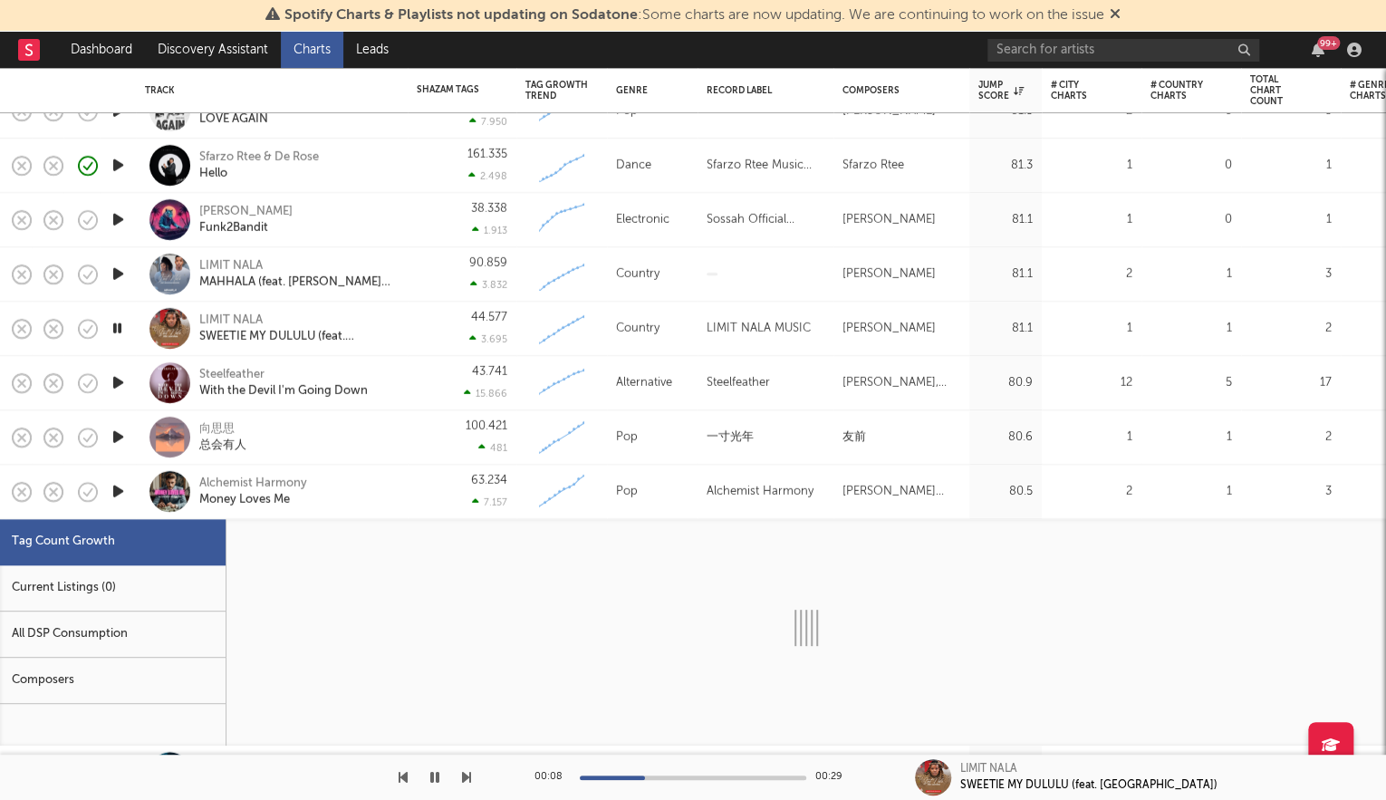
click at [409, 496] on div "63.234 7.157" at bounding box center [462, 492] width 109 height 54
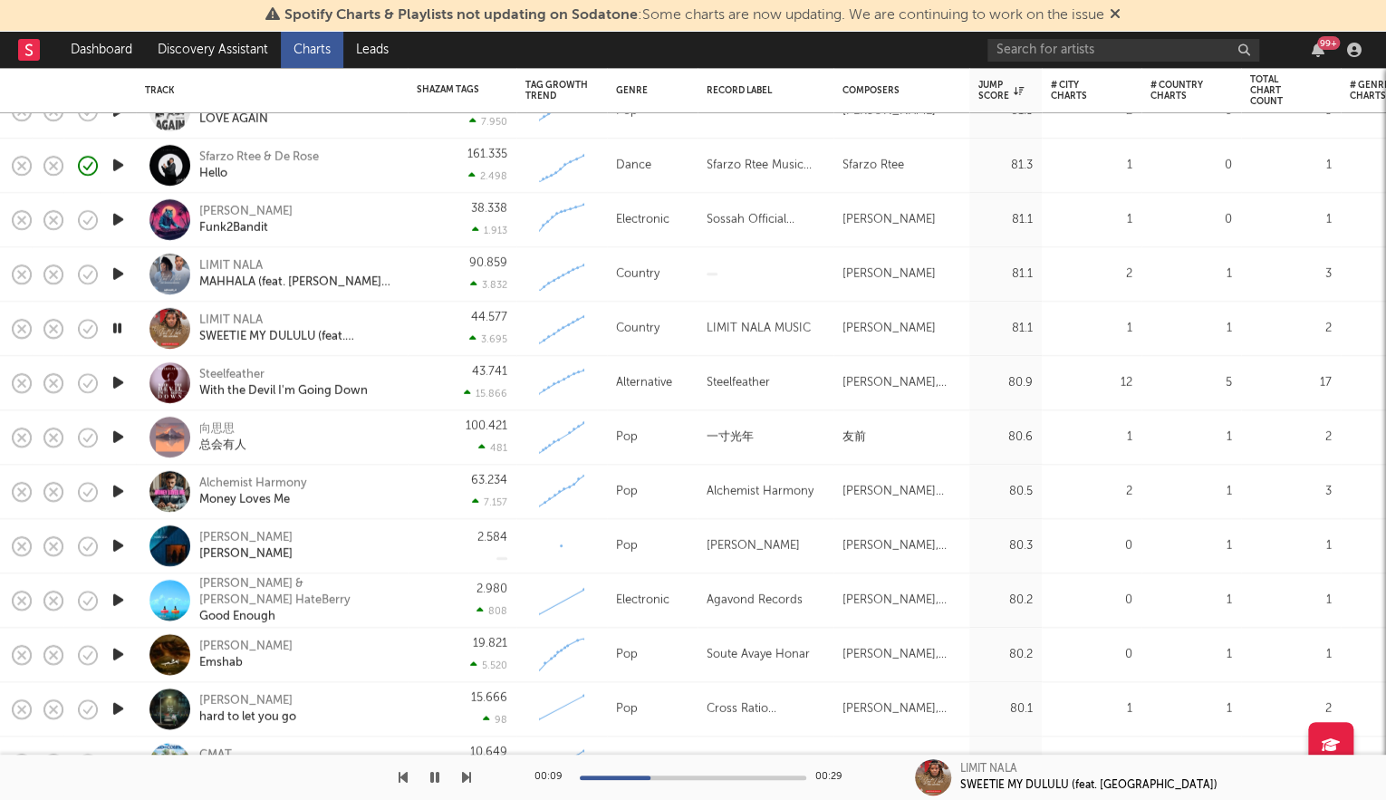
click at [112, 489] on icon "button" at bounding box center [118, 491] width 19 height 23
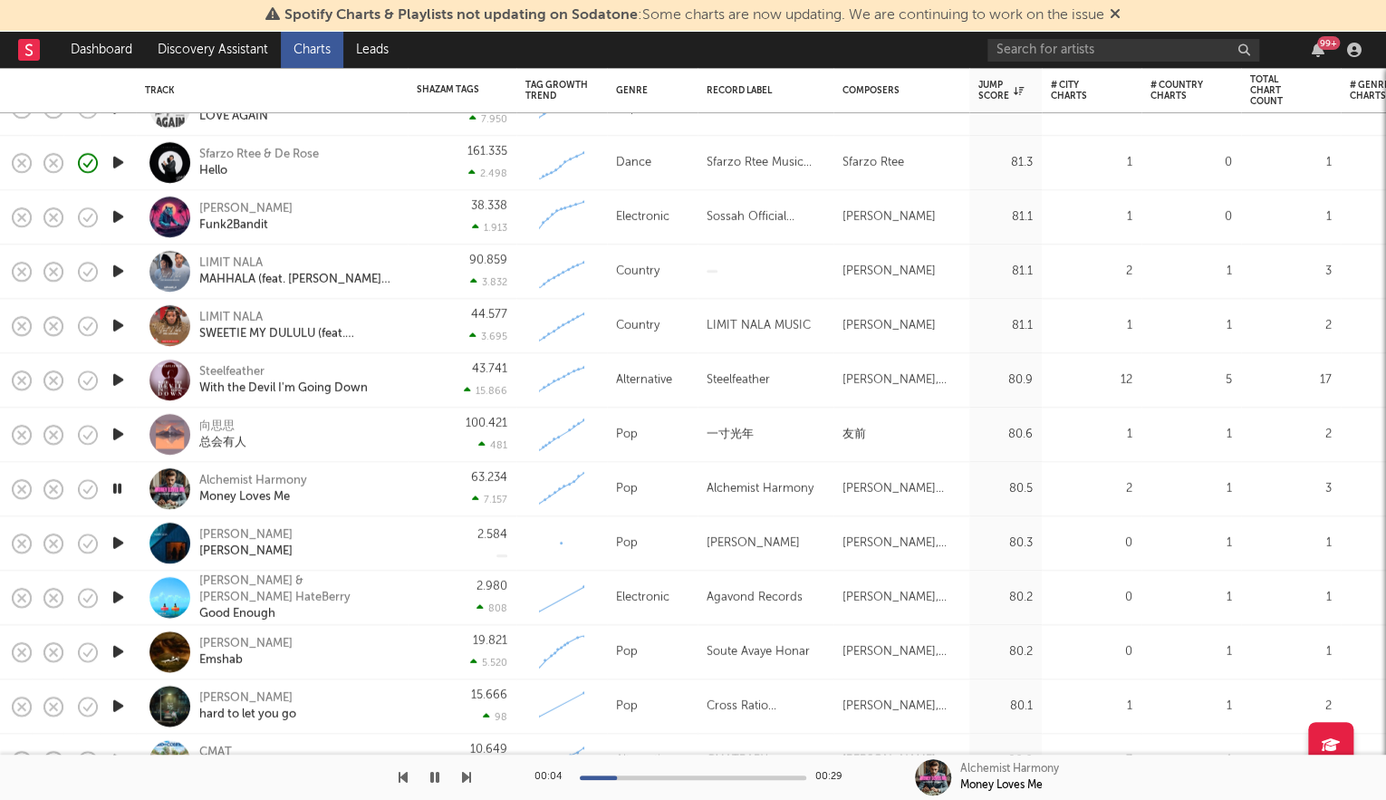
click at [118, 543] on icon "button" at bounding box center [118, 543] width 19 height 23
click at [114, 592] on icon "button" at bounding box center [118, 597] width 19 height 23
click at [120, 535] on icon "button" at bounding box center [118, 543] width 19 height 23
drag, startPoint x: 714, startPoint y: 778, endPoint x: 725, endPoint y: 774, distance: 11.5
click at [714, 778] on div at bounding box center [693, 777] width 226 height 5
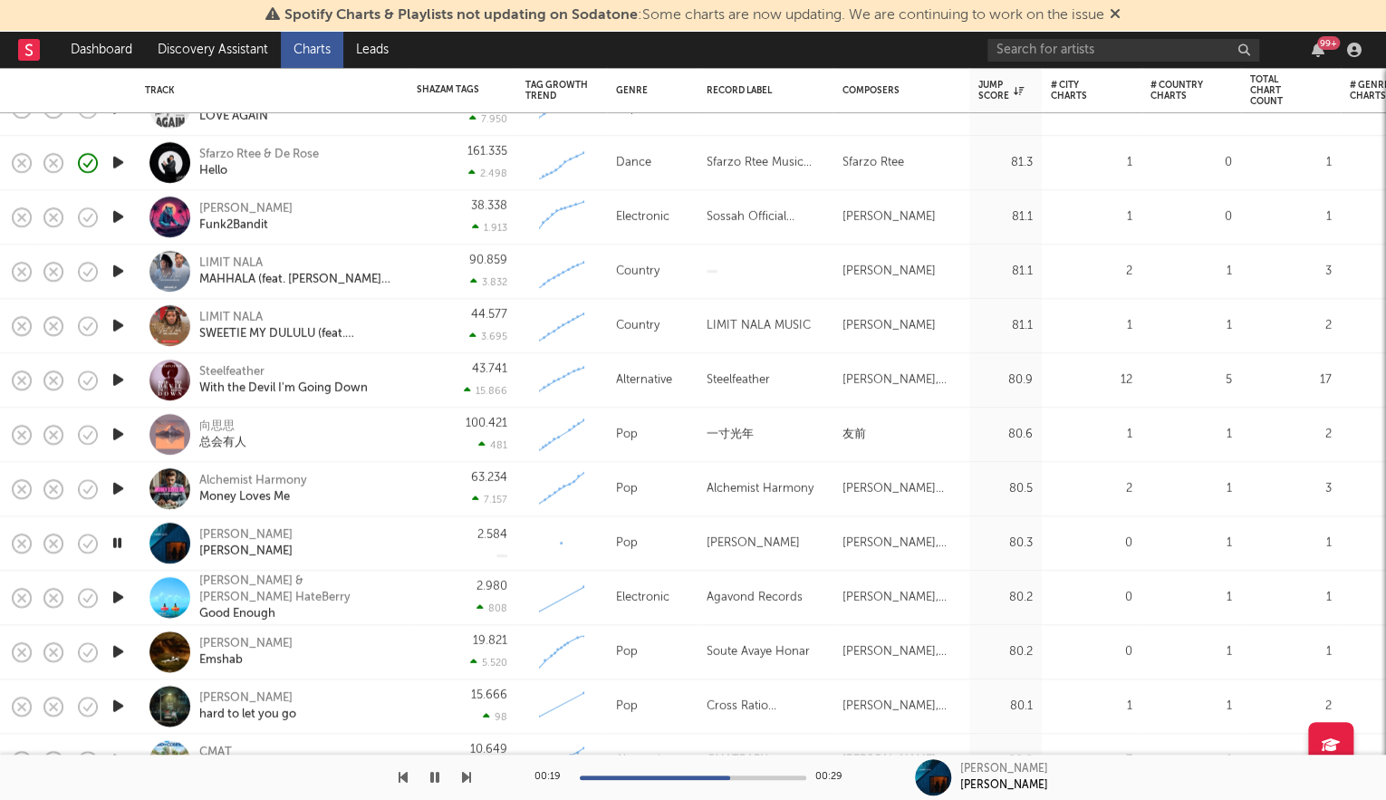
click at [123, 605] on icon "button" at bounding box center [118, 597] width 19 height 23
click at [116, 646] on icon "button" at bounding box center [118, 651] width 19 height 23
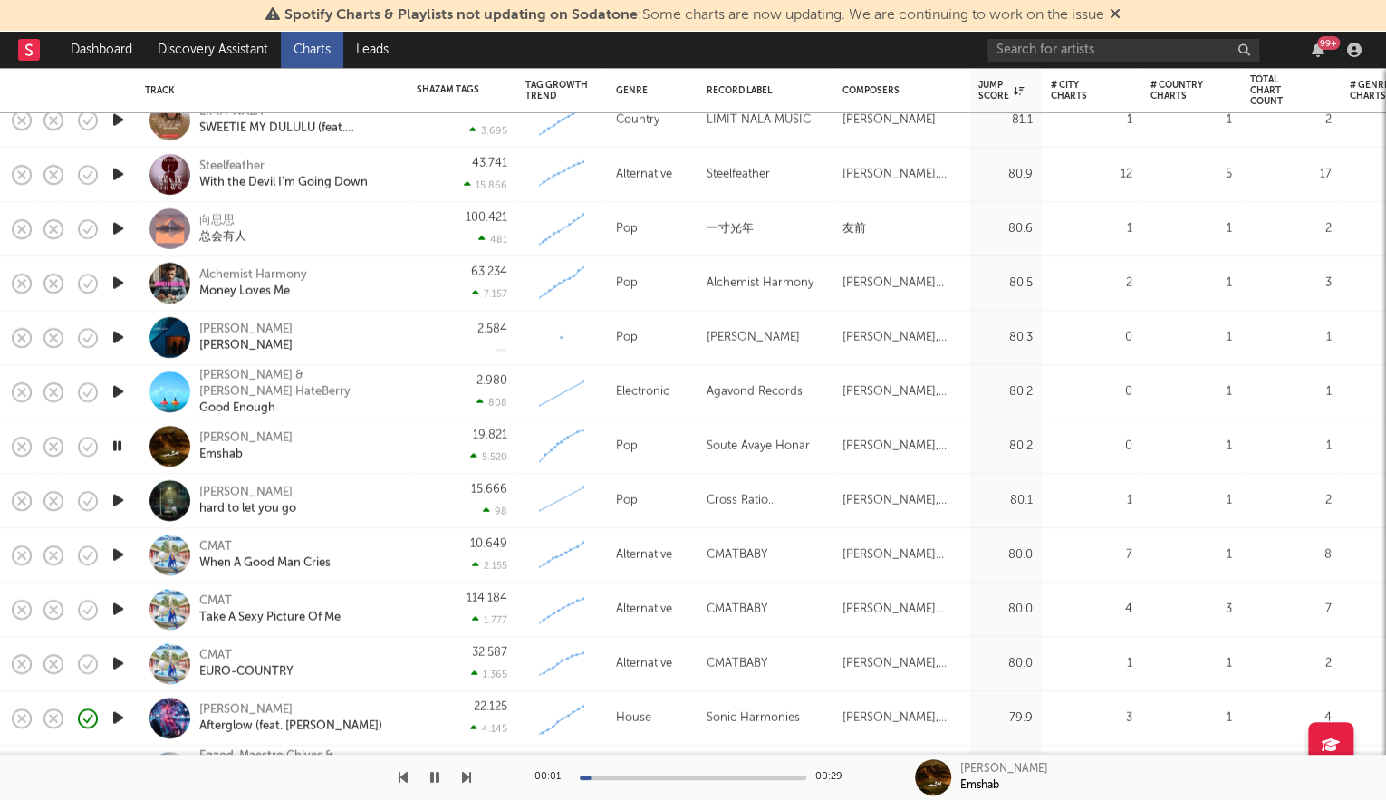
click at [119, 502] on icon "button" at bounding box center [118, 500] width 19 height 23
click at [119, 552] on icon "button" at bounding box center [118, 555] width 19 height 23
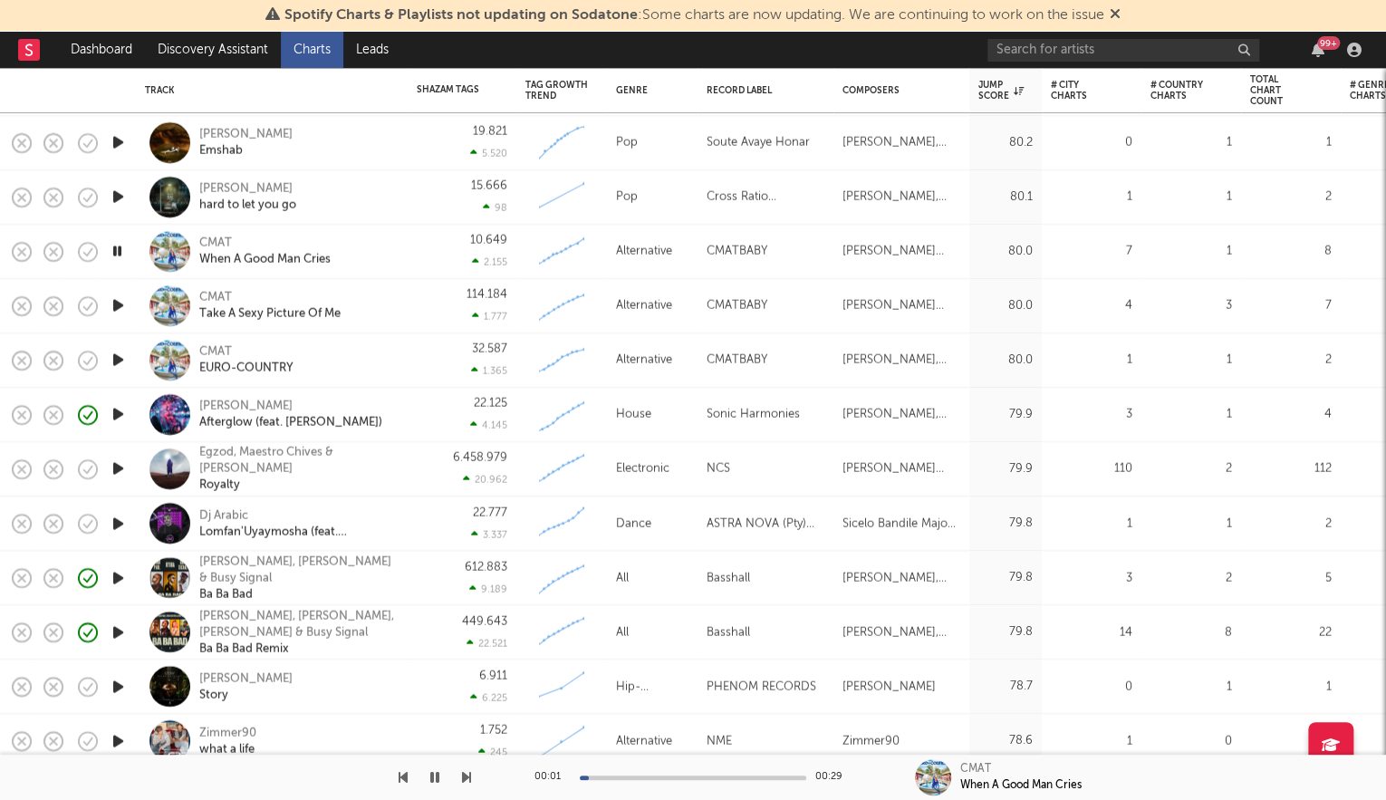
click at [120, 467] on icon "button" at bounding box center [118, 468] width 19 height 23
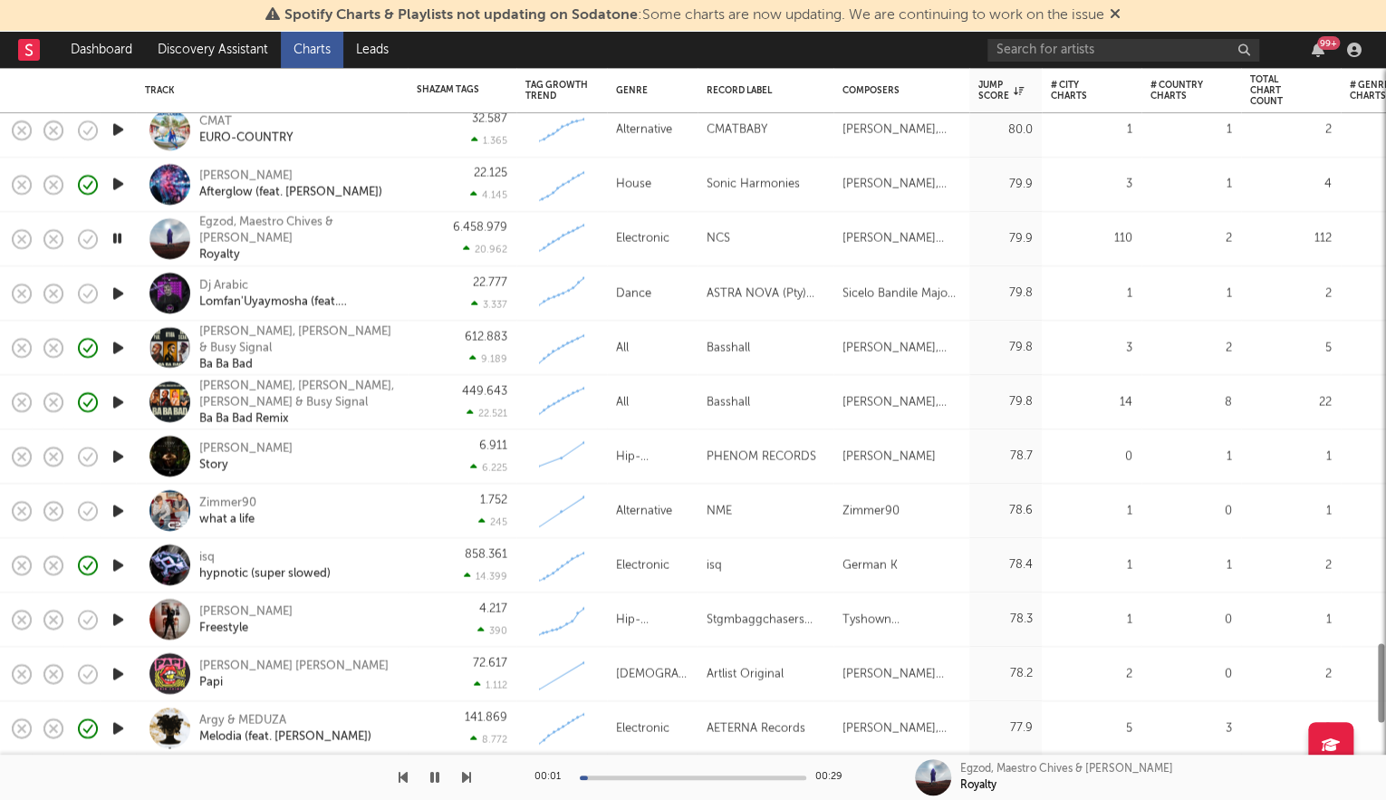
click at [117, 462] on icon "button" at bounding box center [118, 456] width 19 height 23
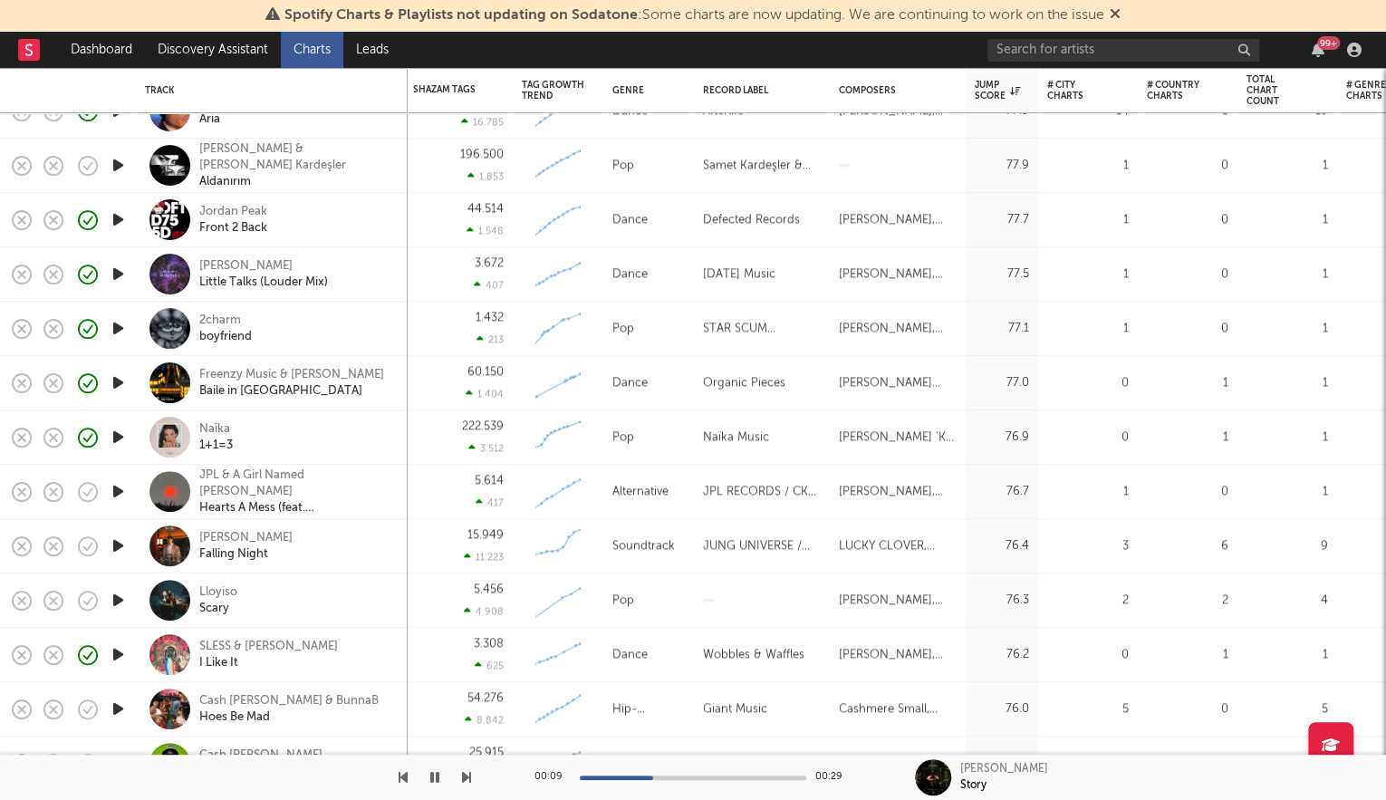
click at [120, 598] on icon "button" at bounding box center [118, 600] width 19 height 23
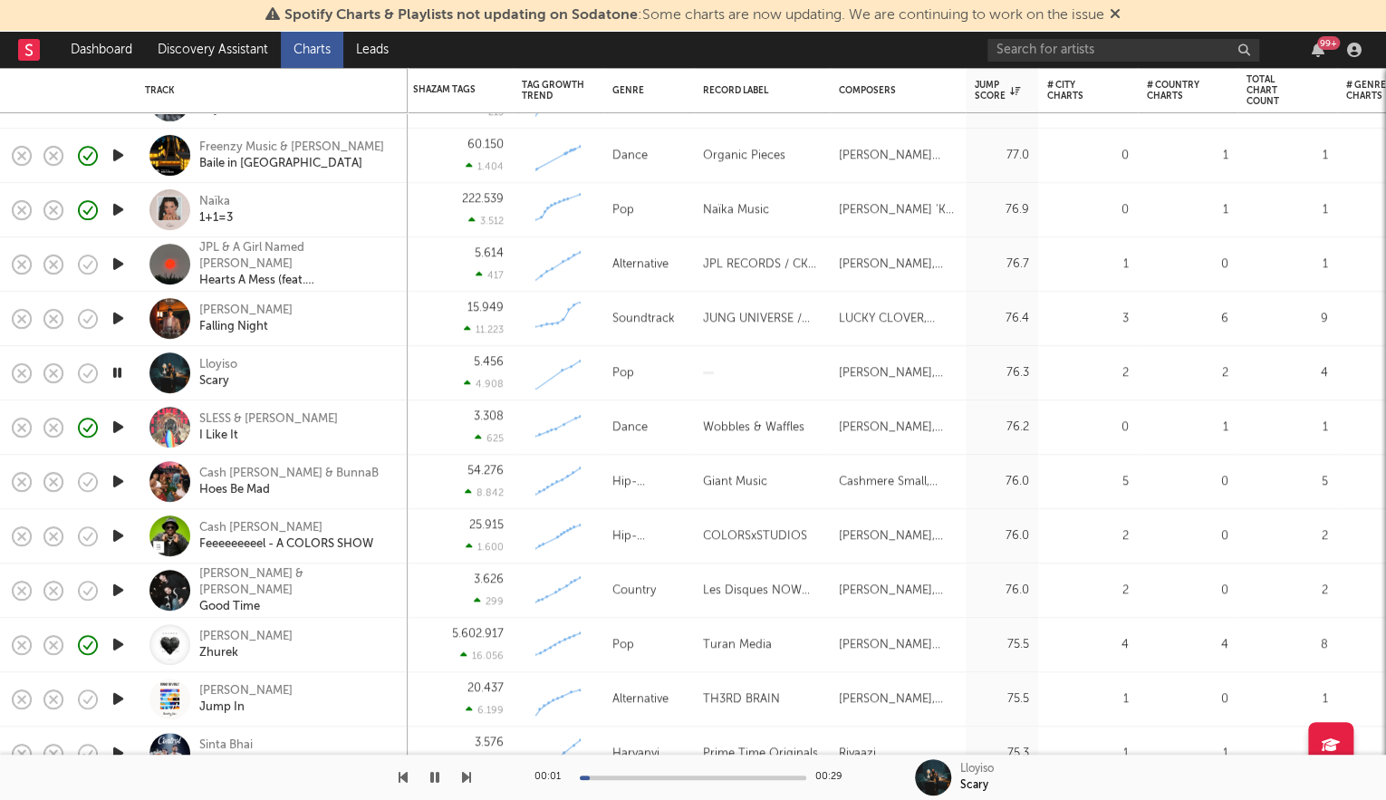
click at [112, 585] on icon "button" at bounding box center [118, 590] width 19 height 23
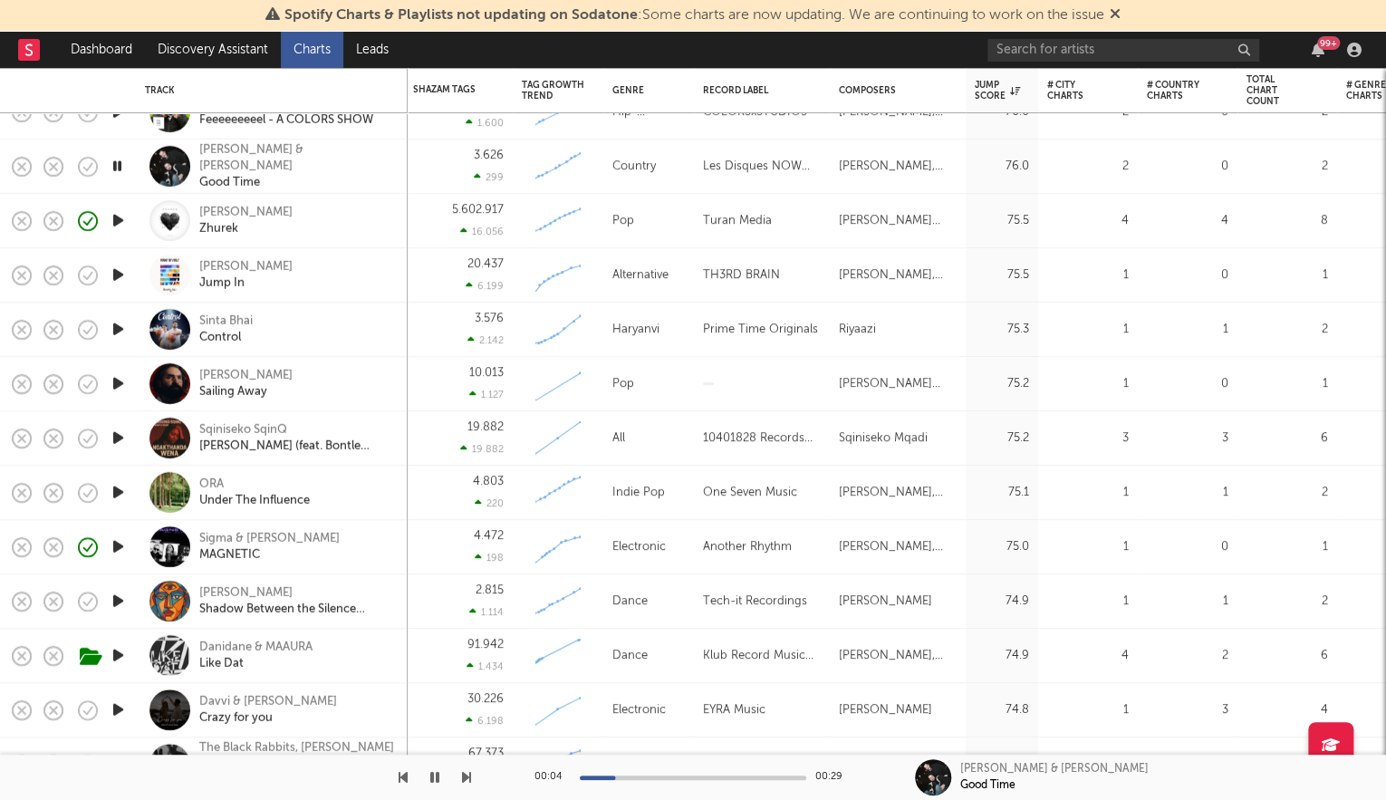
click at [120, 600] on icon "button" at bounding box center [118, 601] width 19 height 23
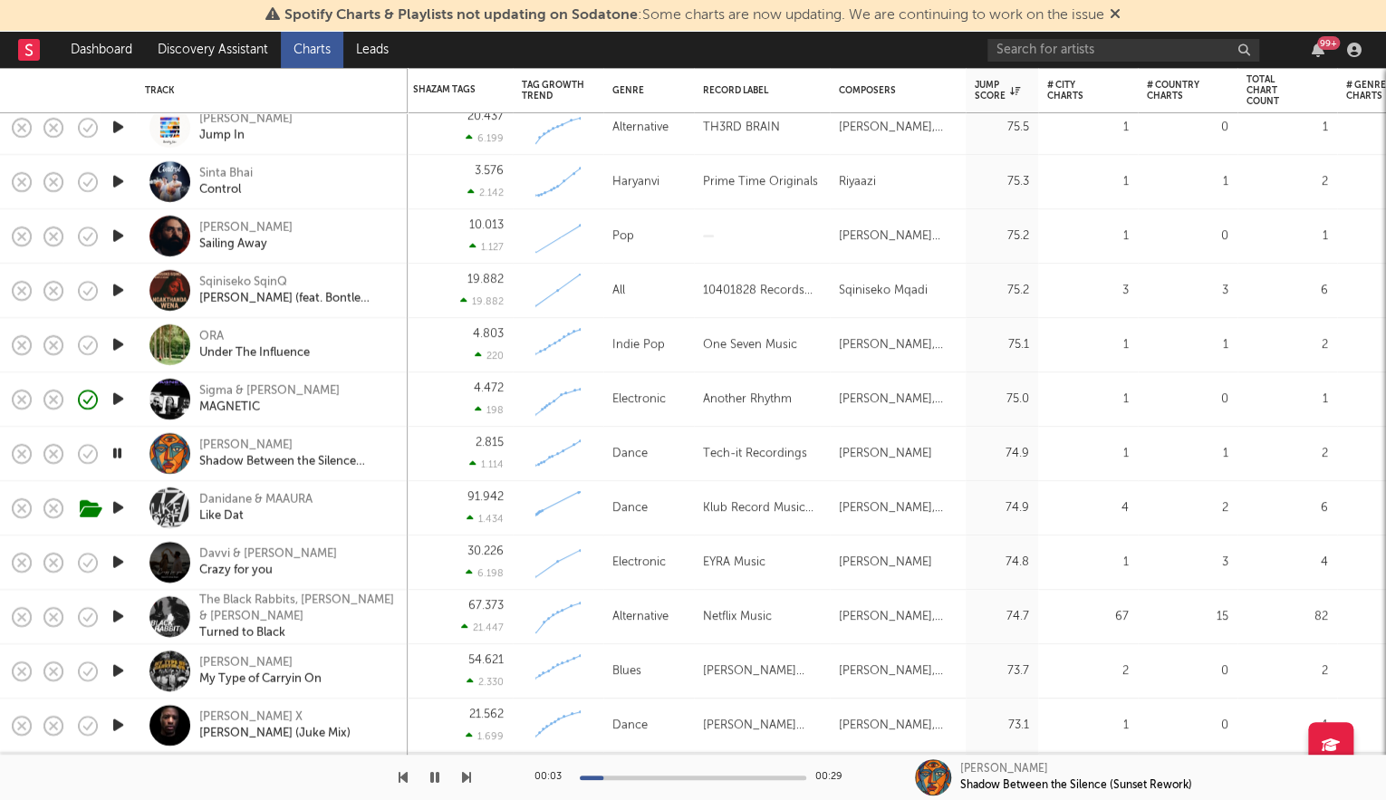
click at [120, 561] on icon "button" at bounding box center [118, 562] width 19 height 23
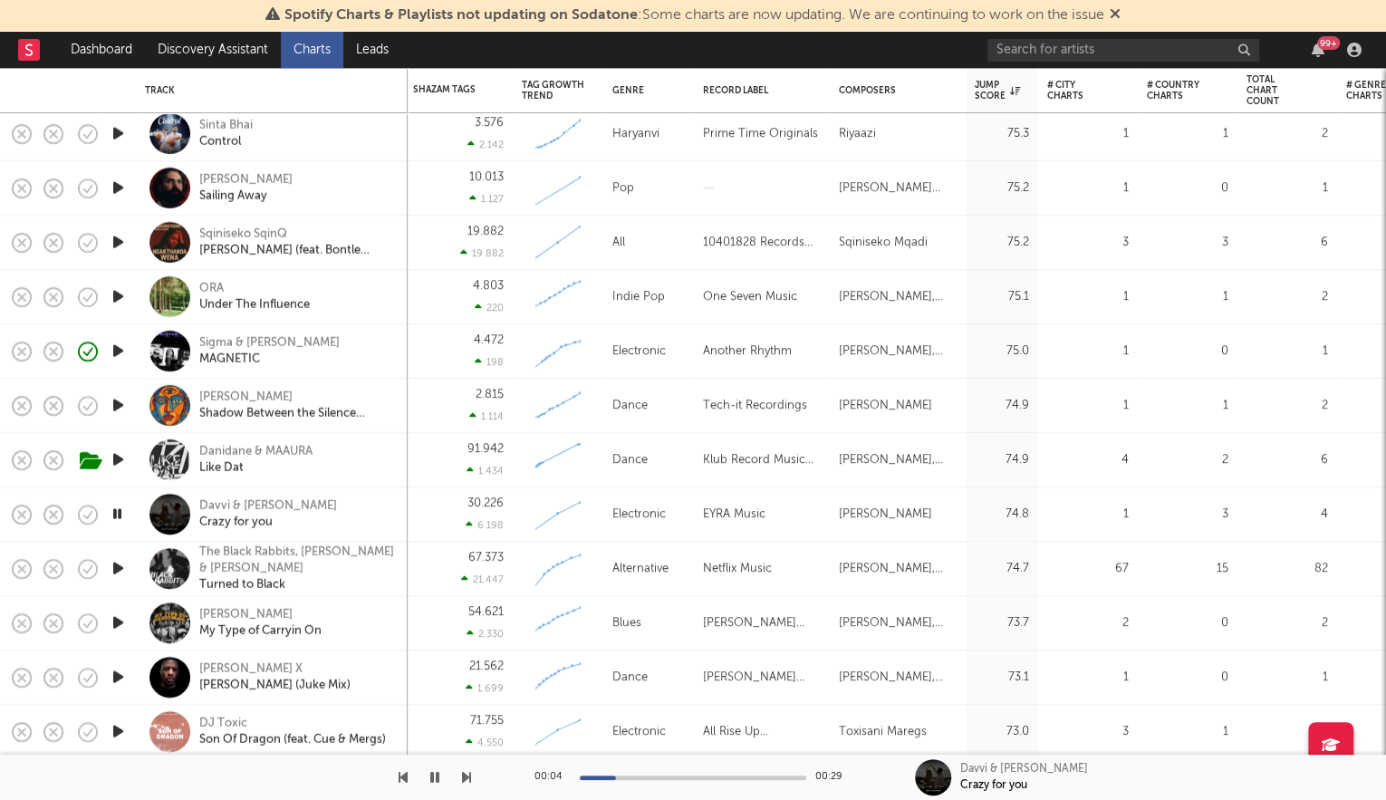
click at [120, 673] on icon "button" at bounding box center [118, 677] width 19 height 23
click at [225, 663] on div "[PERSON_NAME] X" at bounding box center [274, 669] width 151 height 16
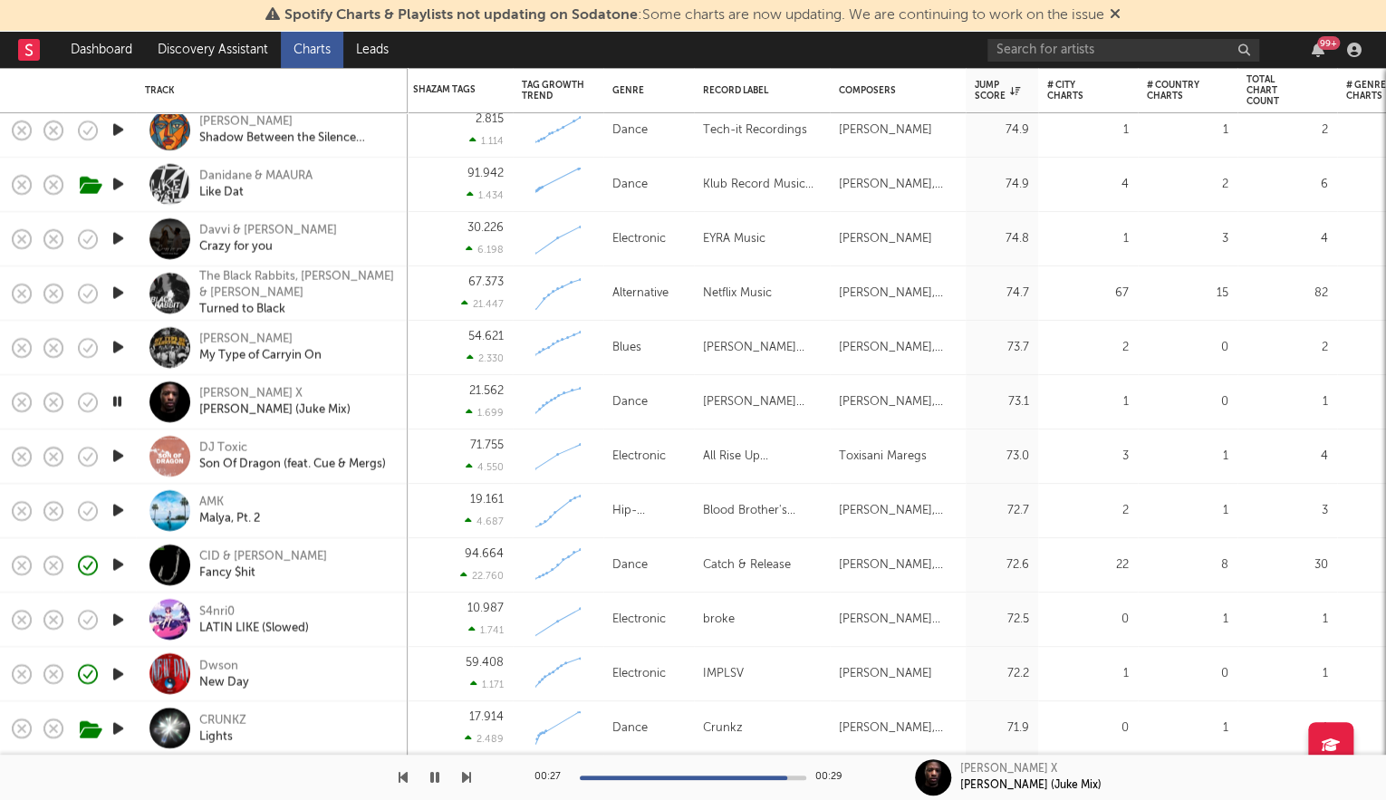
click at [120, 455] on icon "button" at bounding box center [118, 456] width 19 height 23
click at [93, 406] on icon "button" at bounding box center [87, 402] width 25 height 25
click at [120, 505] on icon "button" at bounding box center [118, 510] width 19 height 23
click at [89, 619] on icon "button" at bounding box center [89, 619] width 5 height 7
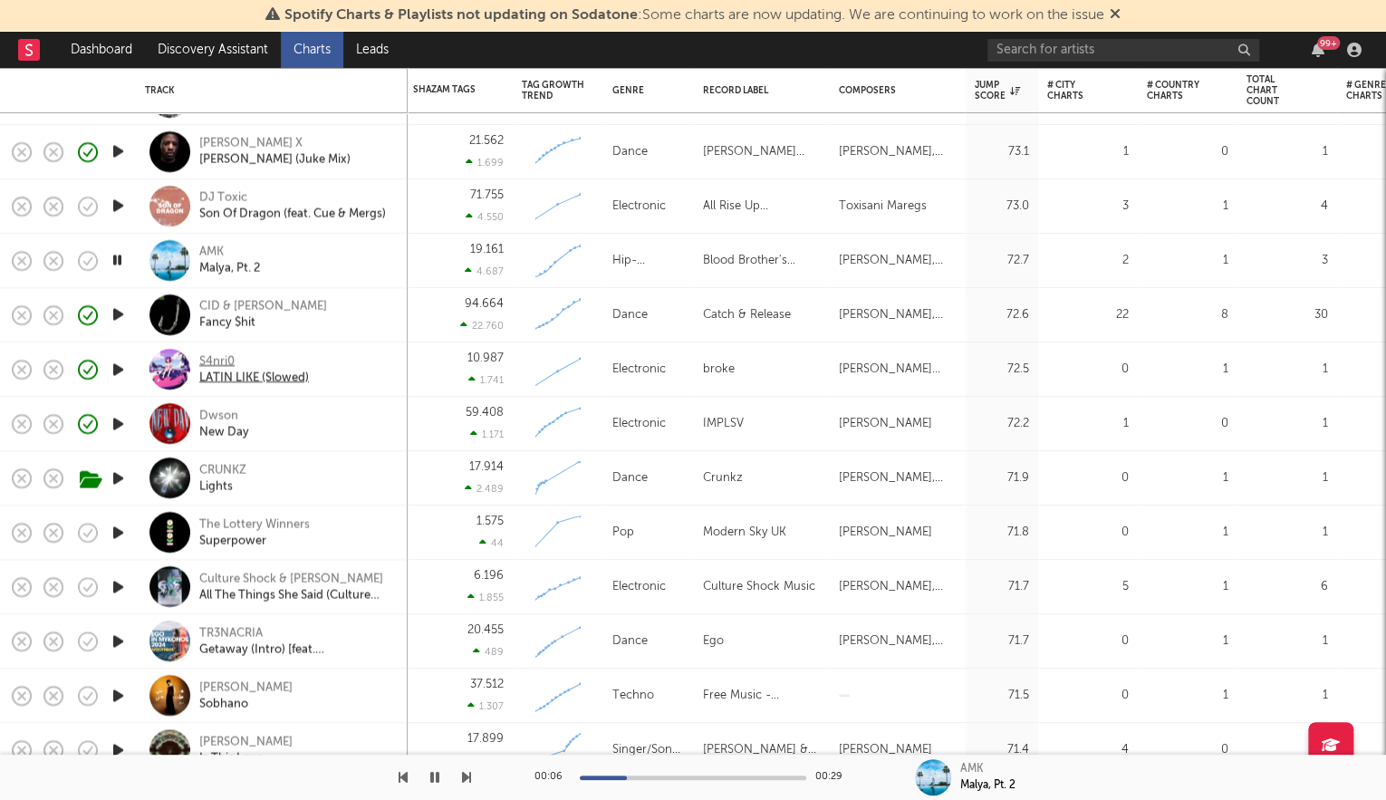
click at [220, 355] on div "S4nri0" at bounding box center [254, 361] width 110 height 16
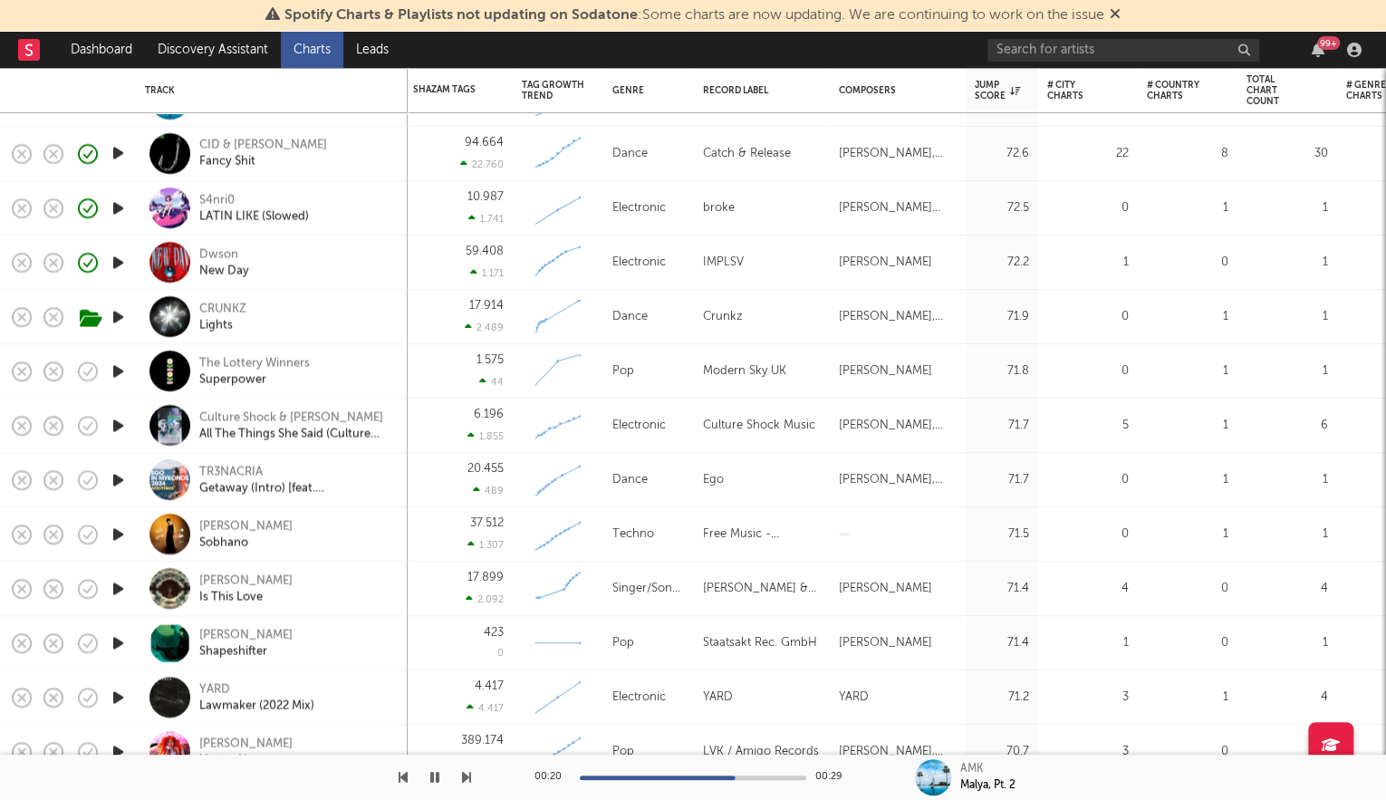
click at [121, 529] on icon "button" at bounding box center [118, 534] width 19 height 23
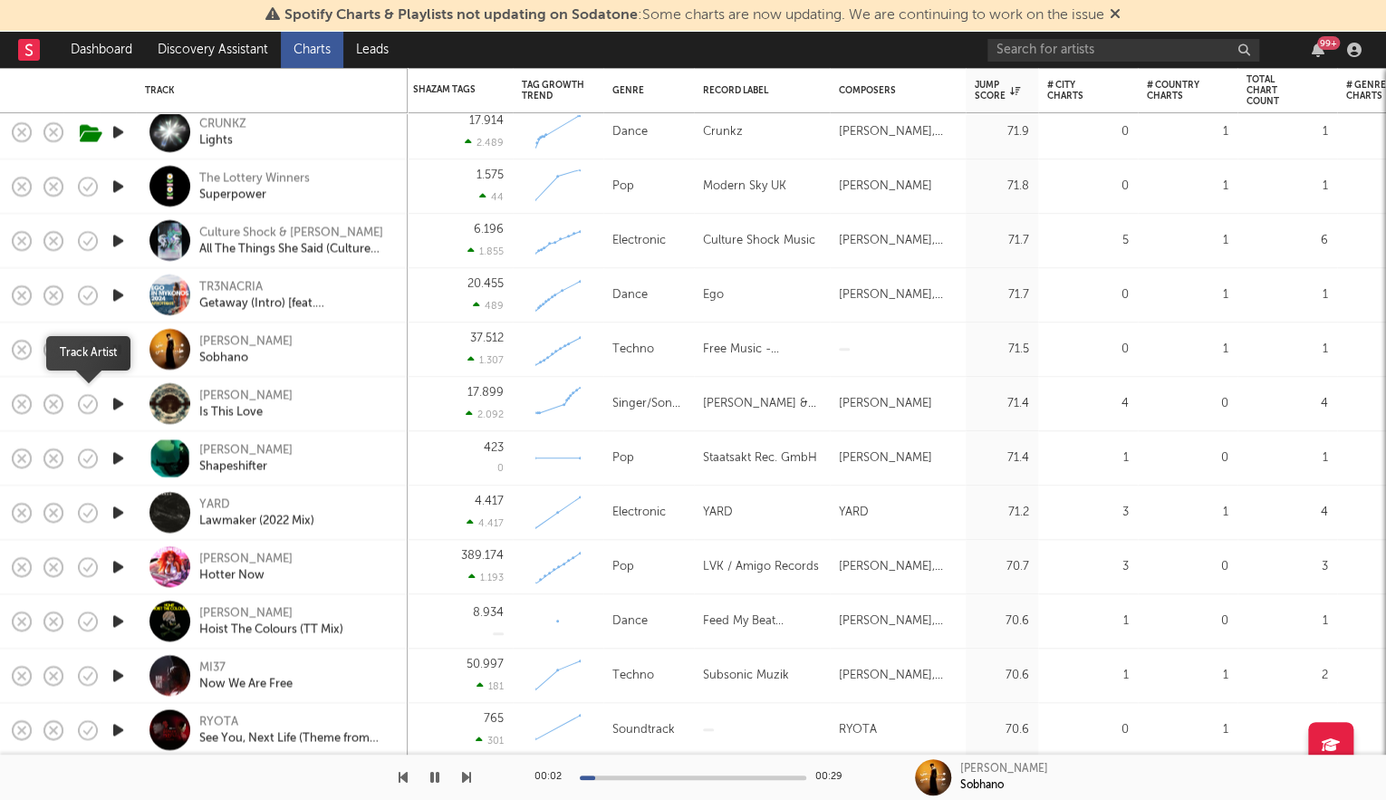
click at [112, 406] on icon "button" at bounding box center [118, 403] width 19 height 23
click at [130, 453] on div at bounding box center [118, 458] width 36 height 54
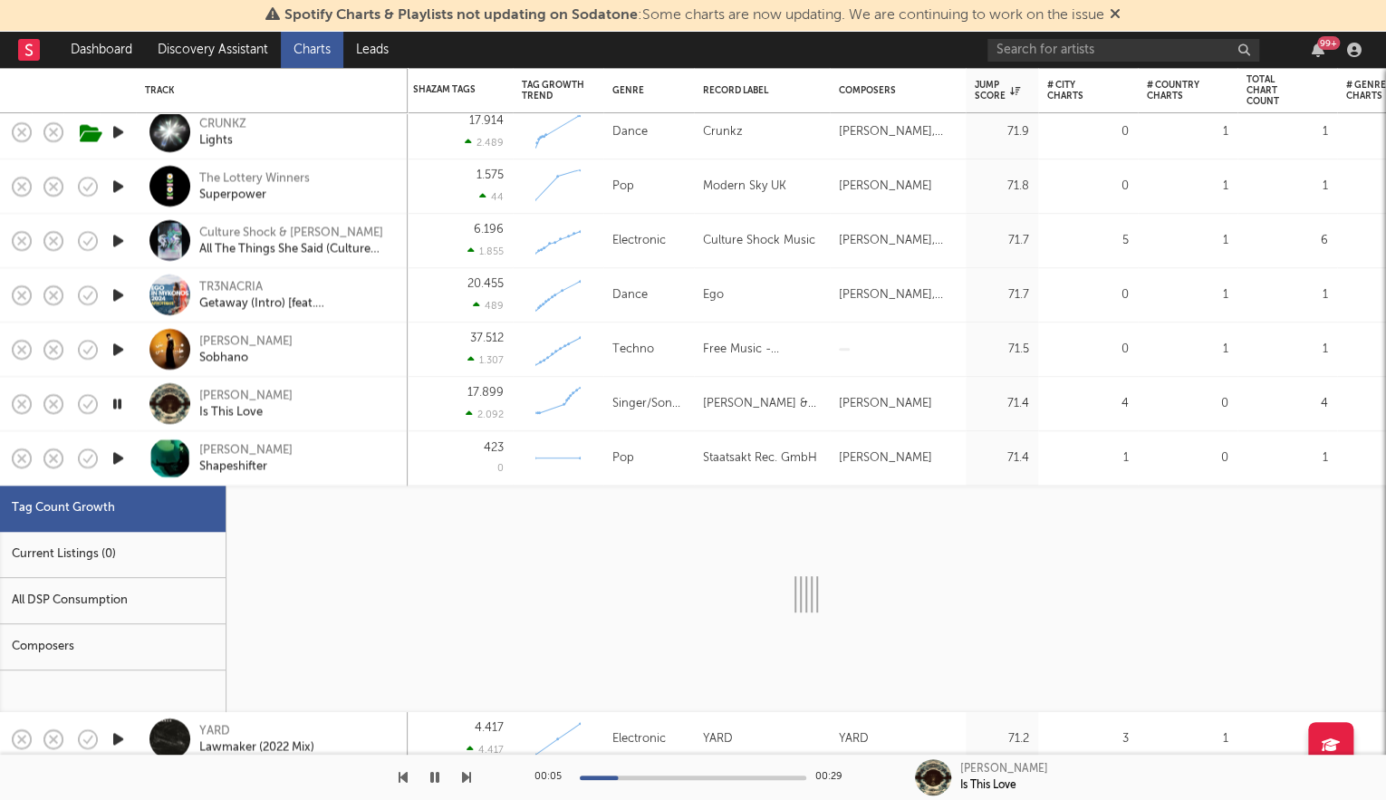
click at [122, 457] on icon "button" at bounding box center [118, 458] width 19 height 23
select select "1w"
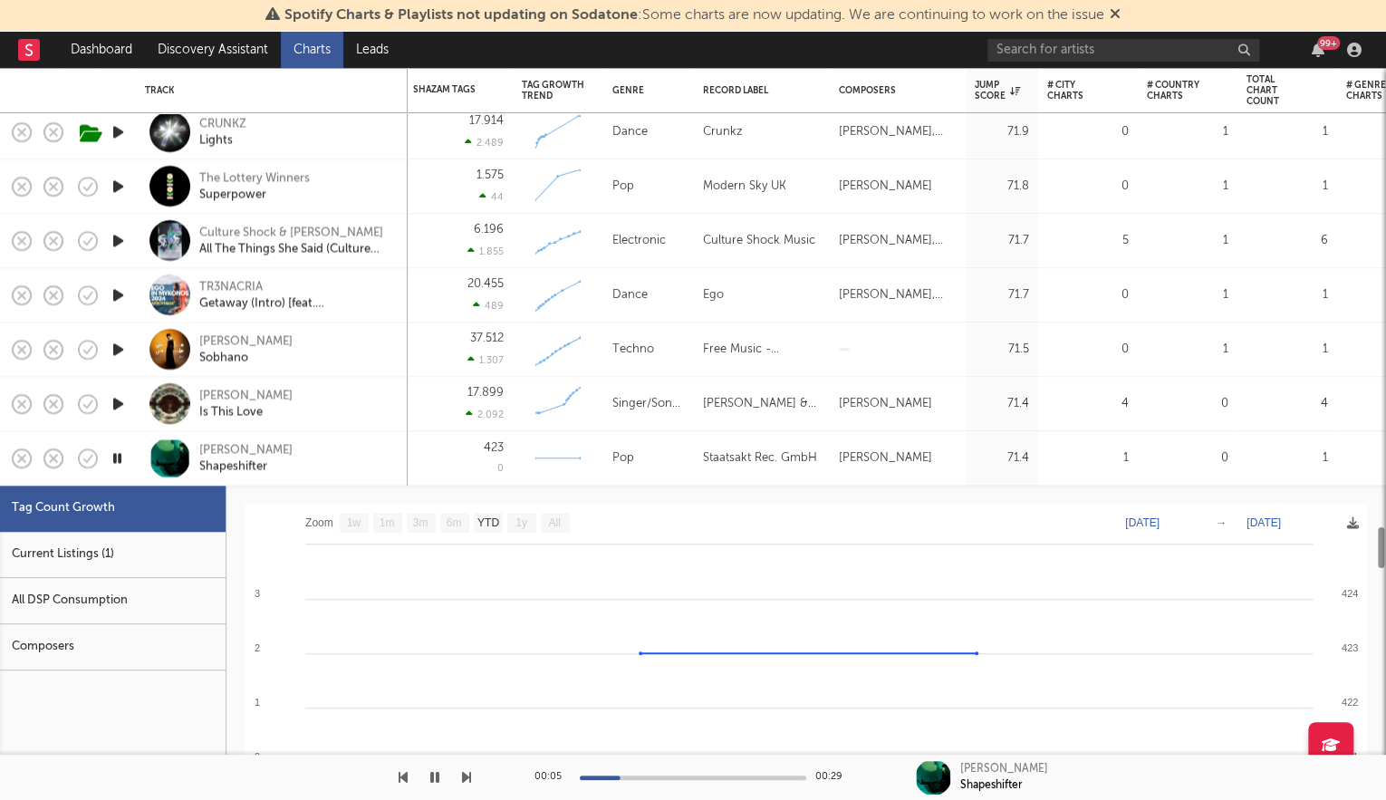
click at [365, 459] on div "Stefanie Schrank Shapeshifter" at bounding box center [296, 458] width 195 height 33
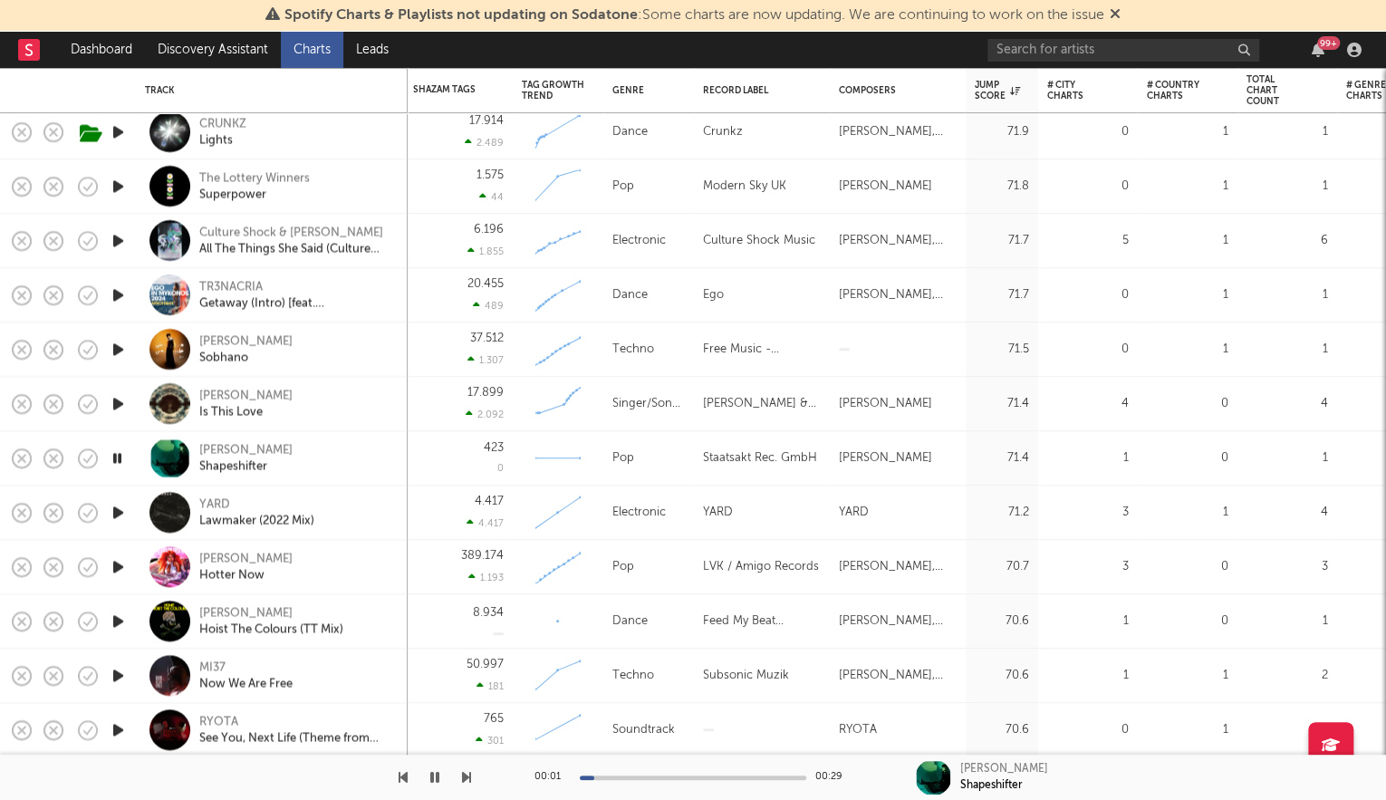
click at [119, 513] on icon "button" at bounding box center [118, 512] width 19 height 23
click at [213, 499] on div "YARD" at bounding box center [256, 504] width 115 height 16
click at [342, 507] on div "YARD Lawmaker (2022 Mix)" at bounding box center [296, 512] width 195 height 33
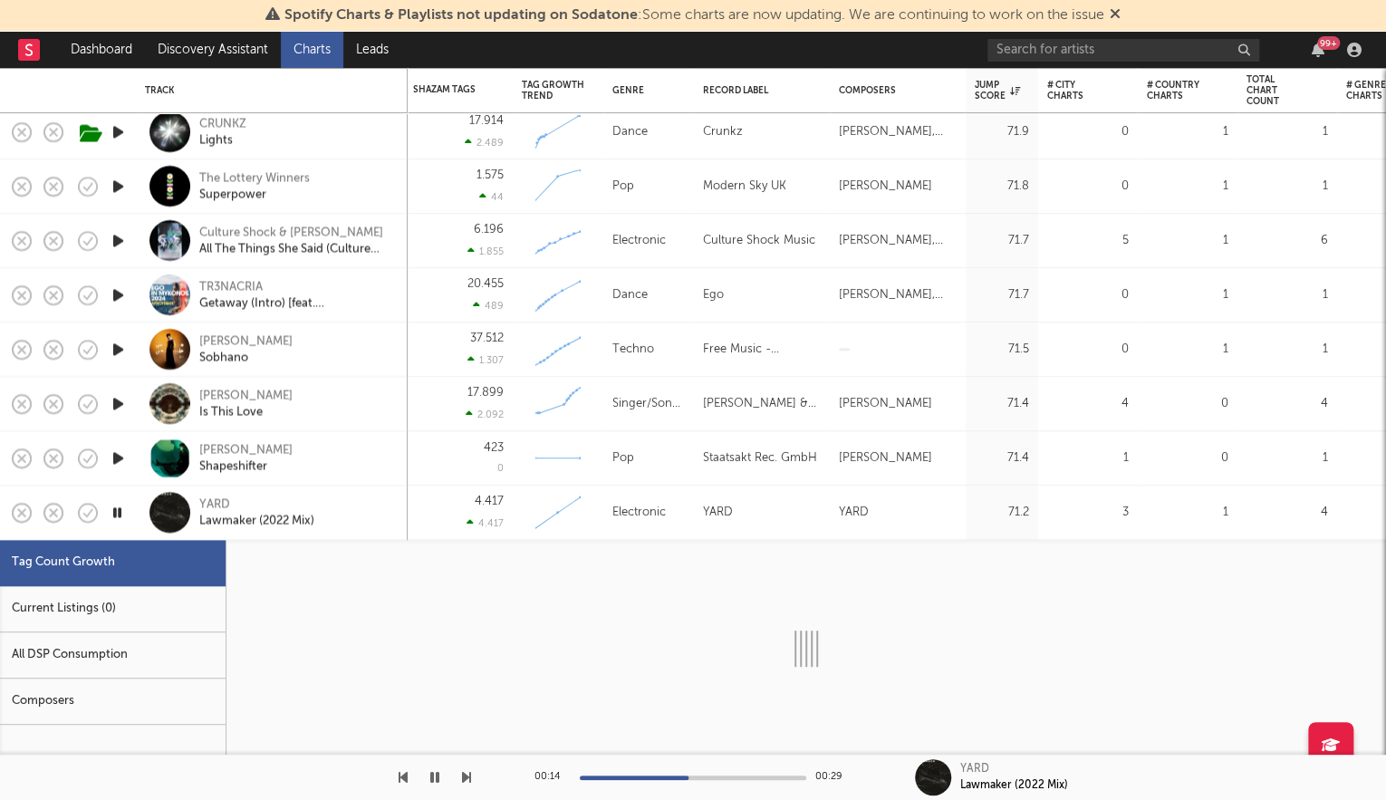
select select "1w"
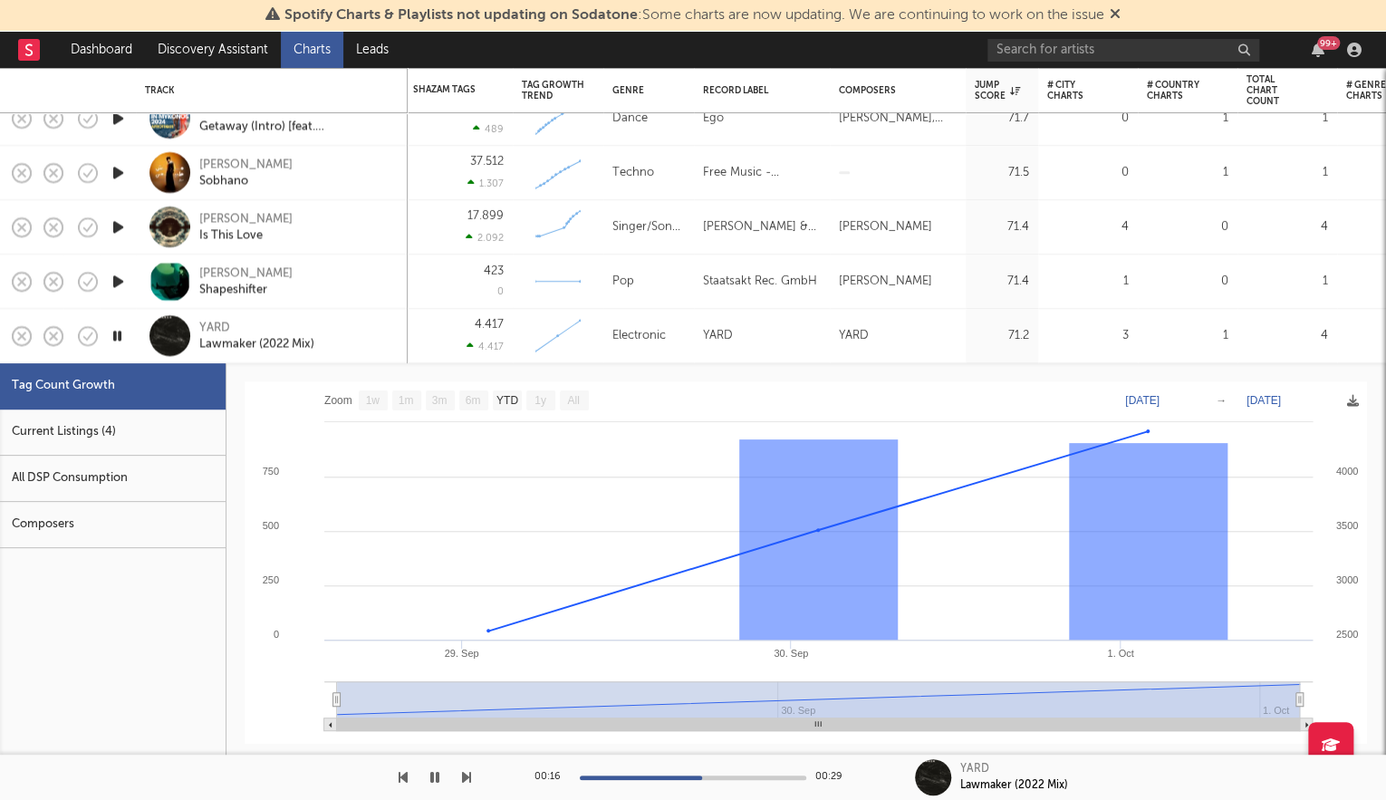
click at [120, 337] on icon "button" at bounding box center [117, 335] width 17 height 23
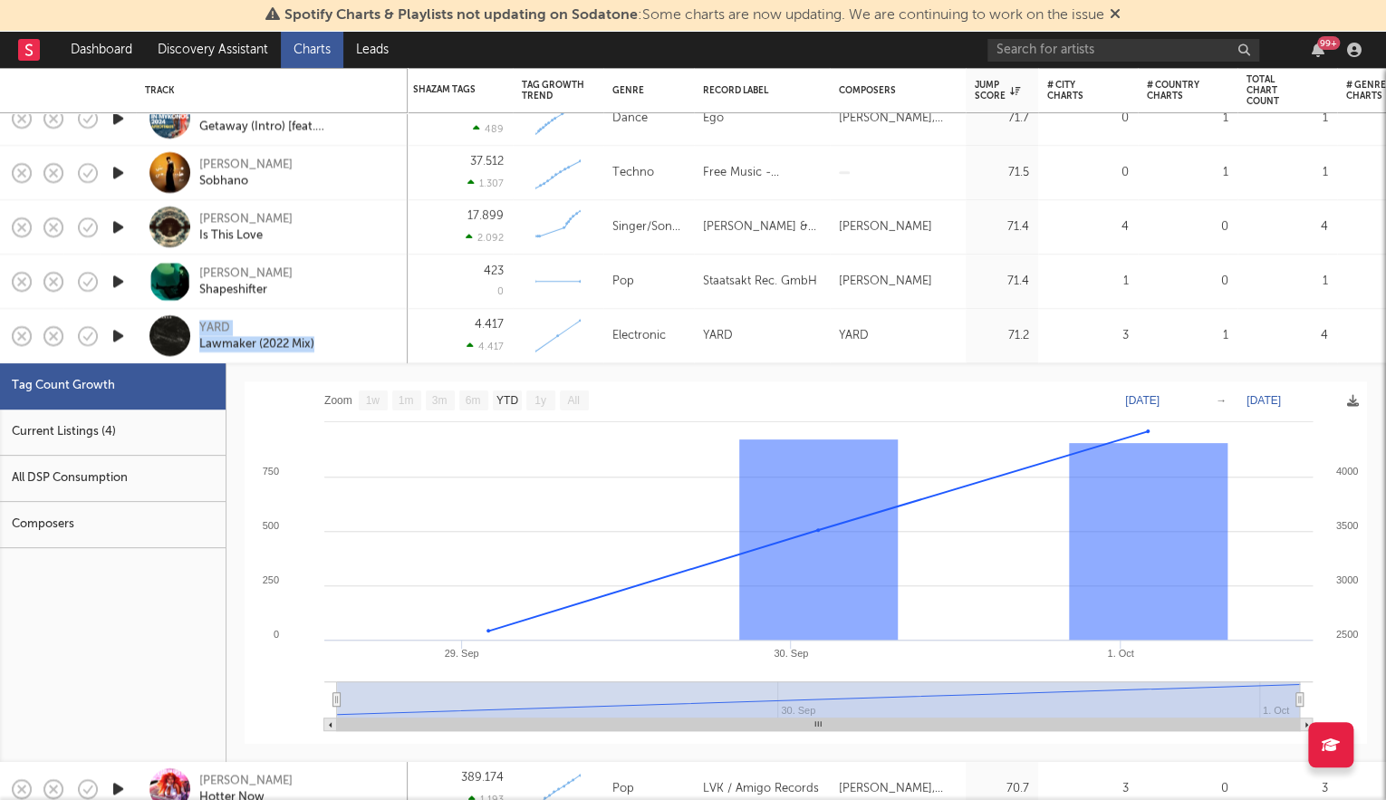
drag, startPoint x: 355, startPoint y: 338, endPoint x: 192, endPoint y: 329, distance: 163.3
click at [192, 329] on div "YARD Lawmaker (2022 Mix)" at bounding box center [272, 335] width 254 height 53
copy div "YARD Lawmaker (2022 Mix)"
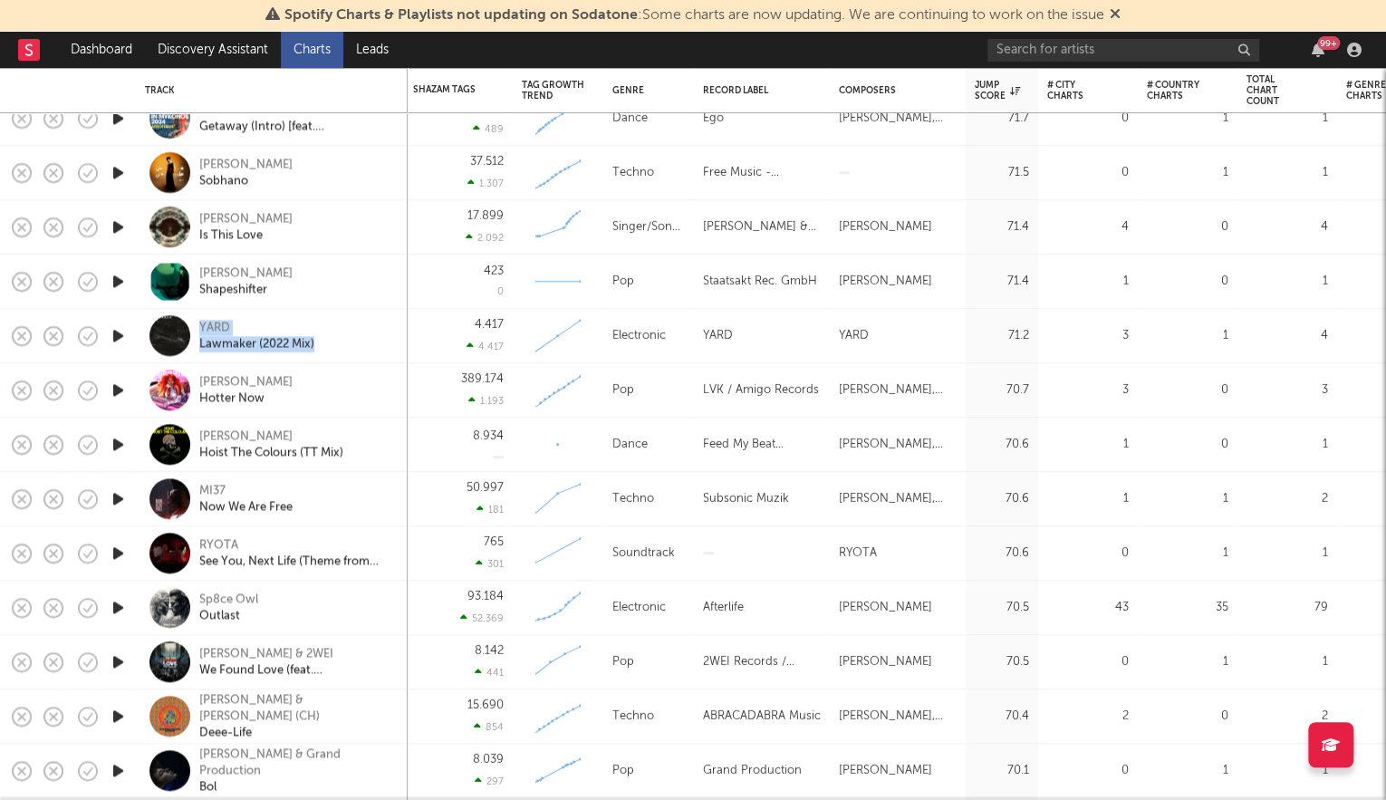
click at [127, 442] on icon "button" at bounding box center [118, 444] width 19 height 23
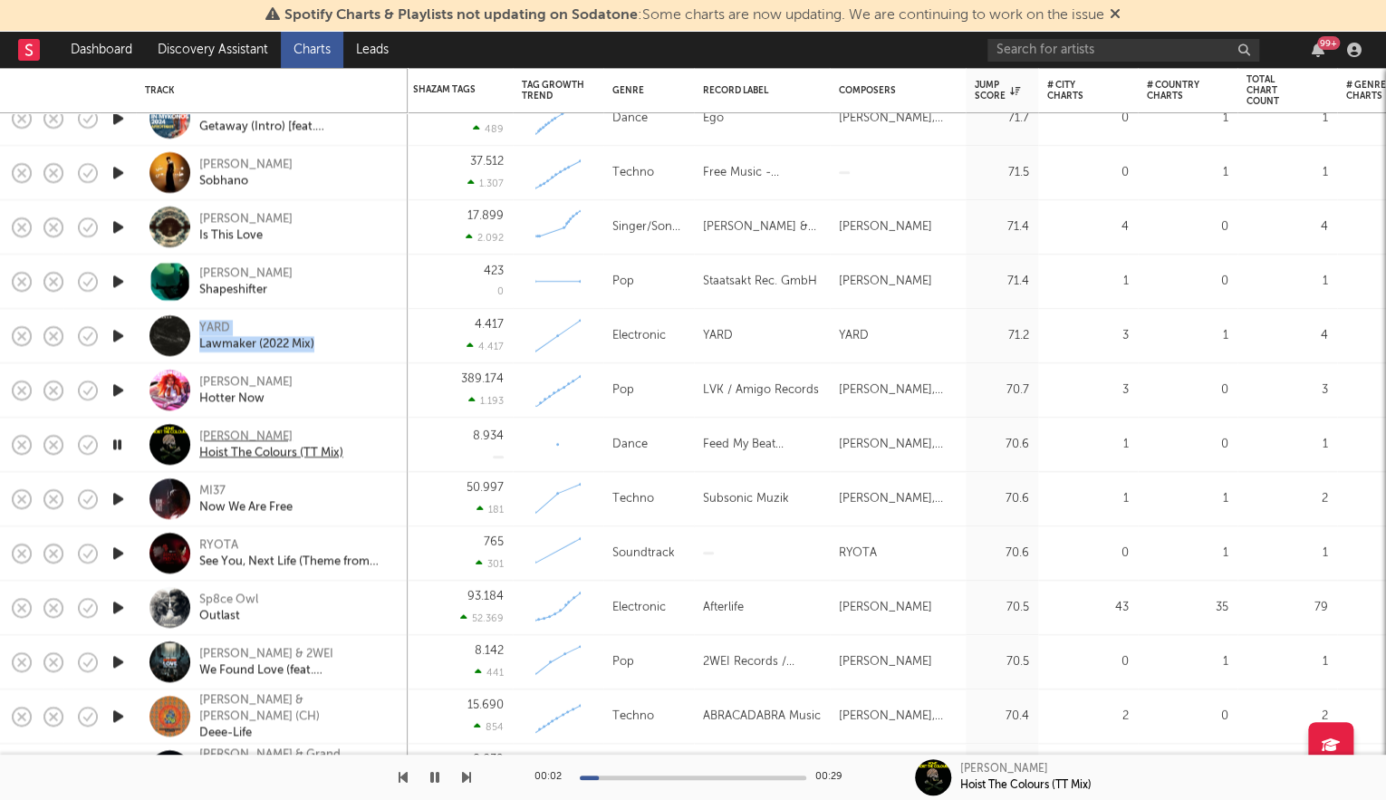
click at [218, 432] on div "Nomit" at bounding box center [271, 436] width 144 height 16
click at [398, 435] on div "Nomit Hoist The Colours (TT Mix)" at bounding box center [272, 445] width 272 height 54
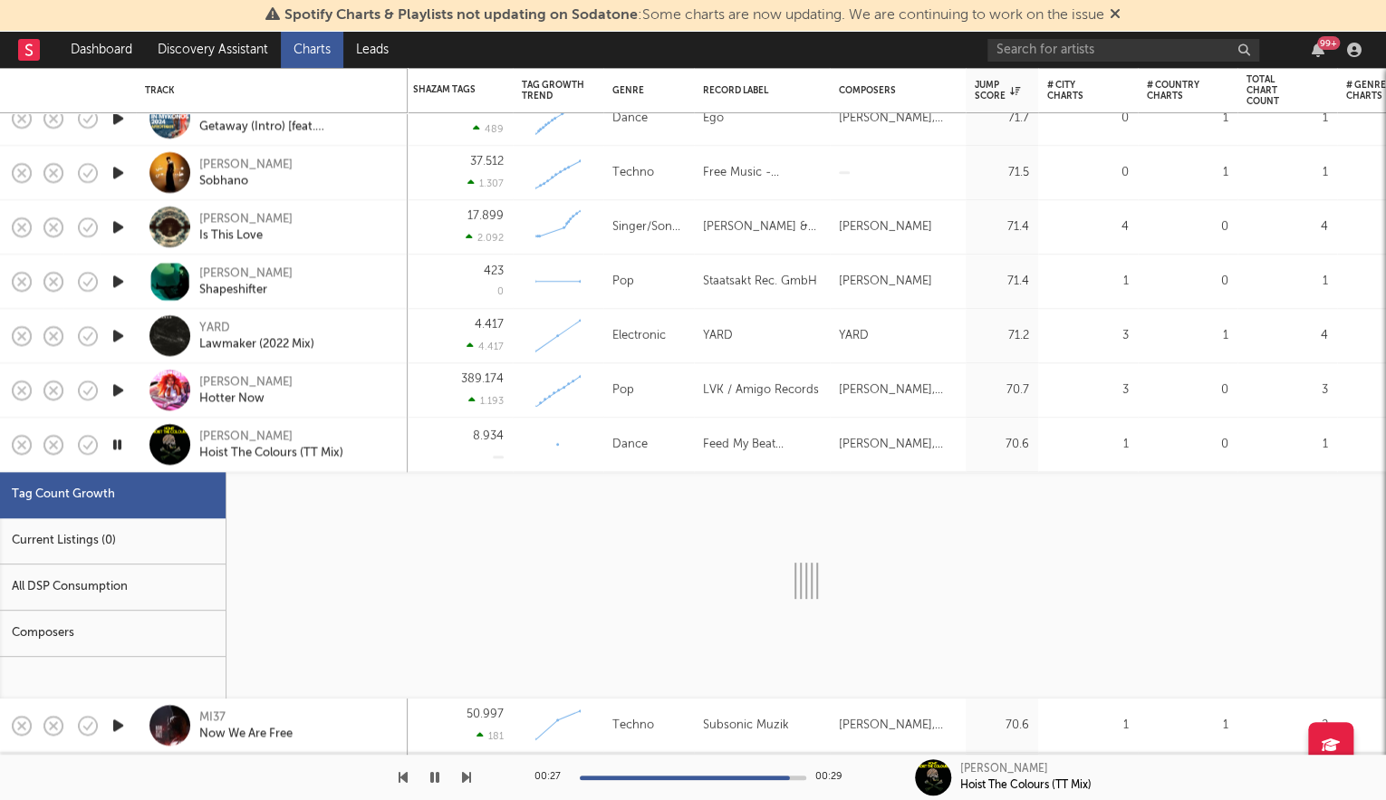
select select "3m"
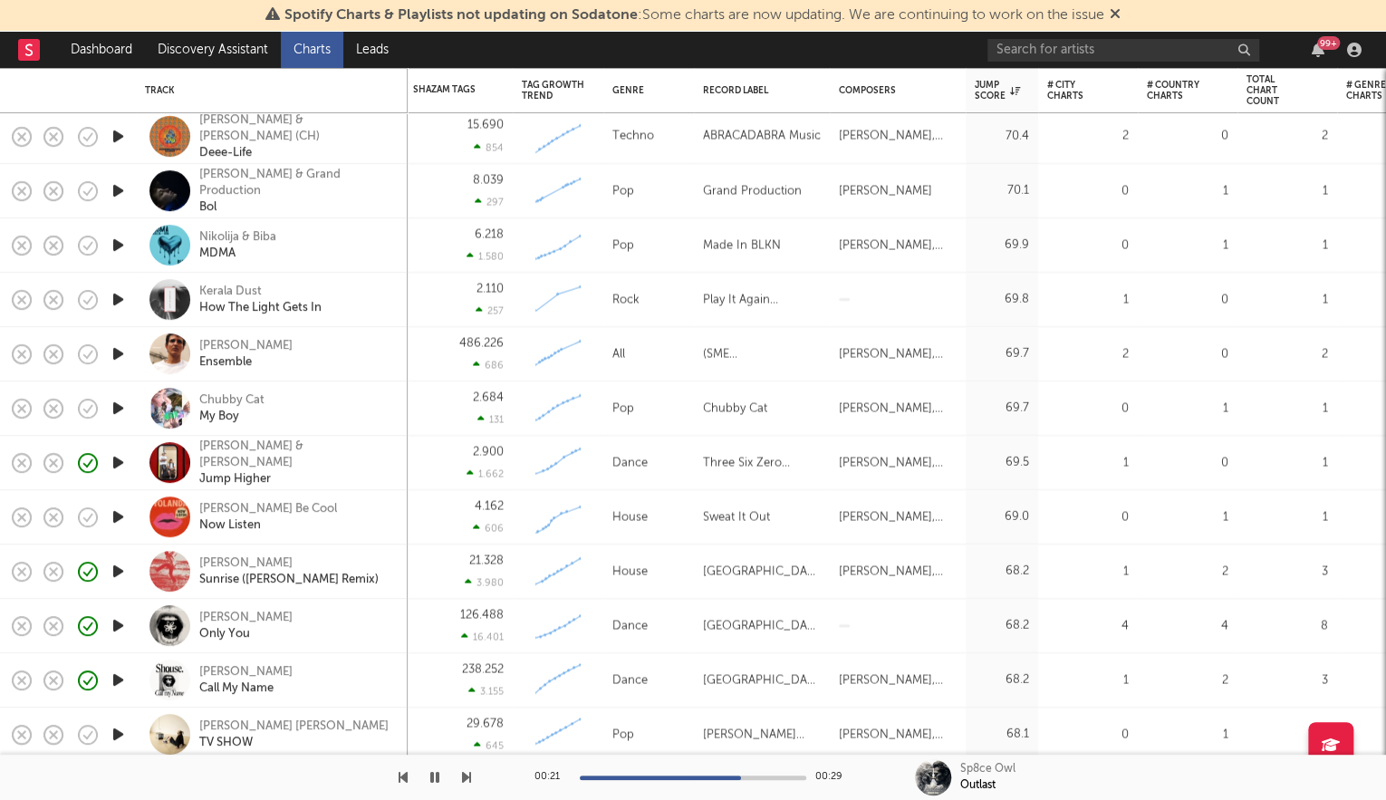
click at [120, 516] on icon "button" at bounding box center [118, 516] width 19 height 23
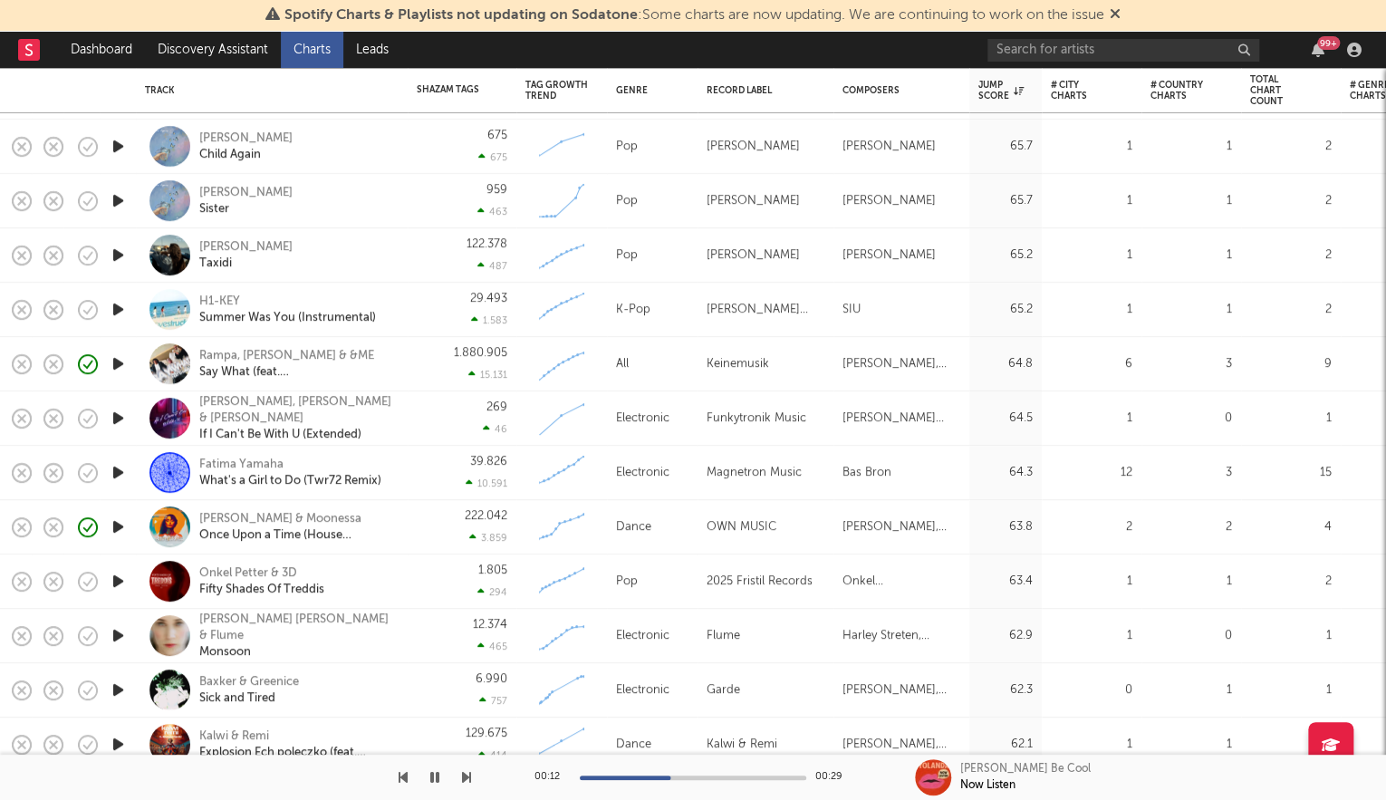
click at [116, 468] on icon "button" at bounding box center [118, 472] width 19 height 23
click at [714, 782] on div "00:06 00:29" at bounding box center [692, 777] width 317 height 45
click at [717, 776] on div at bounding box center [693, 777] width 226 height 5
click at [113, 578] on icon "button" at bounding box center [118, 581] width 19 height 23
click at [119, 635] on icon "button" at bounding box center [118, 635] width 19 height 23
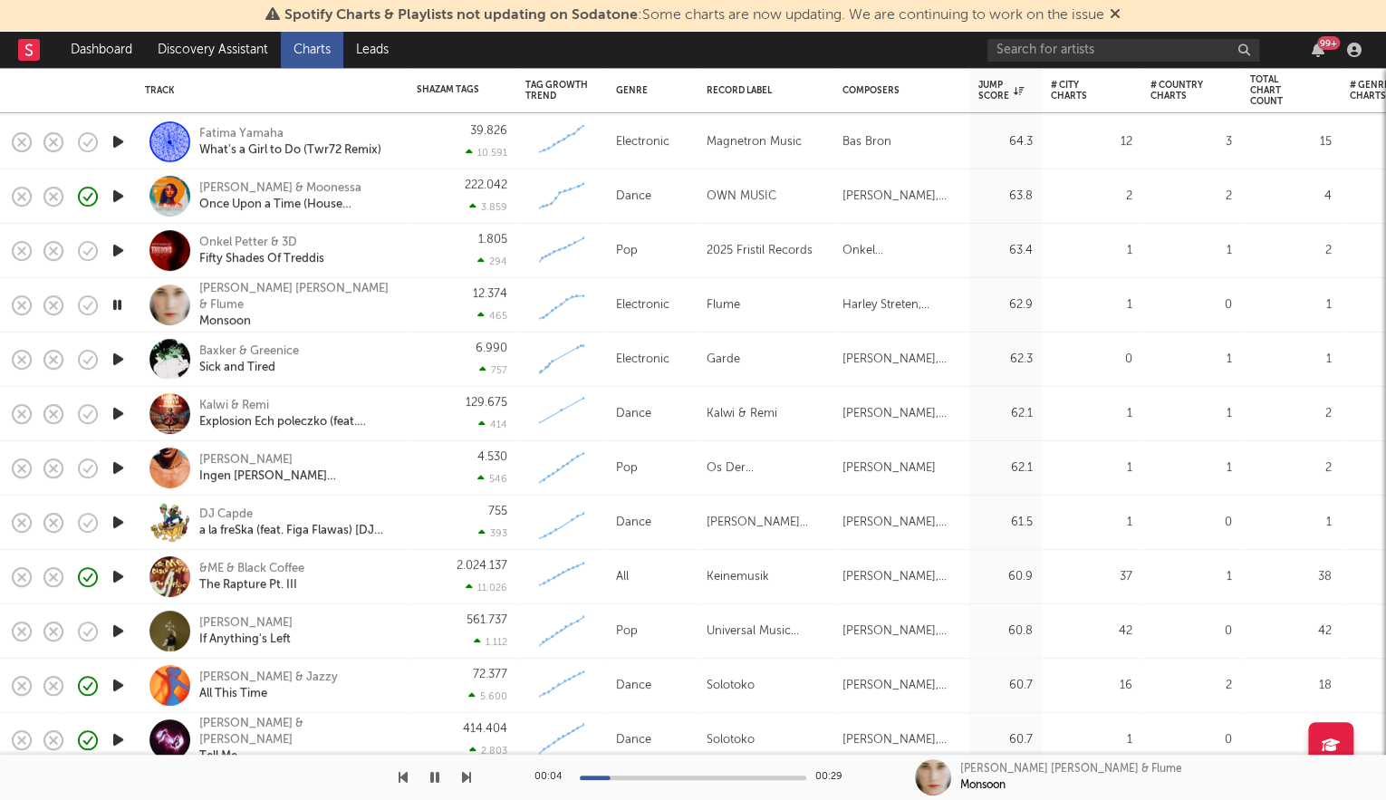
click at [113, 356] on icon "button" at bounding box center [118, 359] width 19 height 23
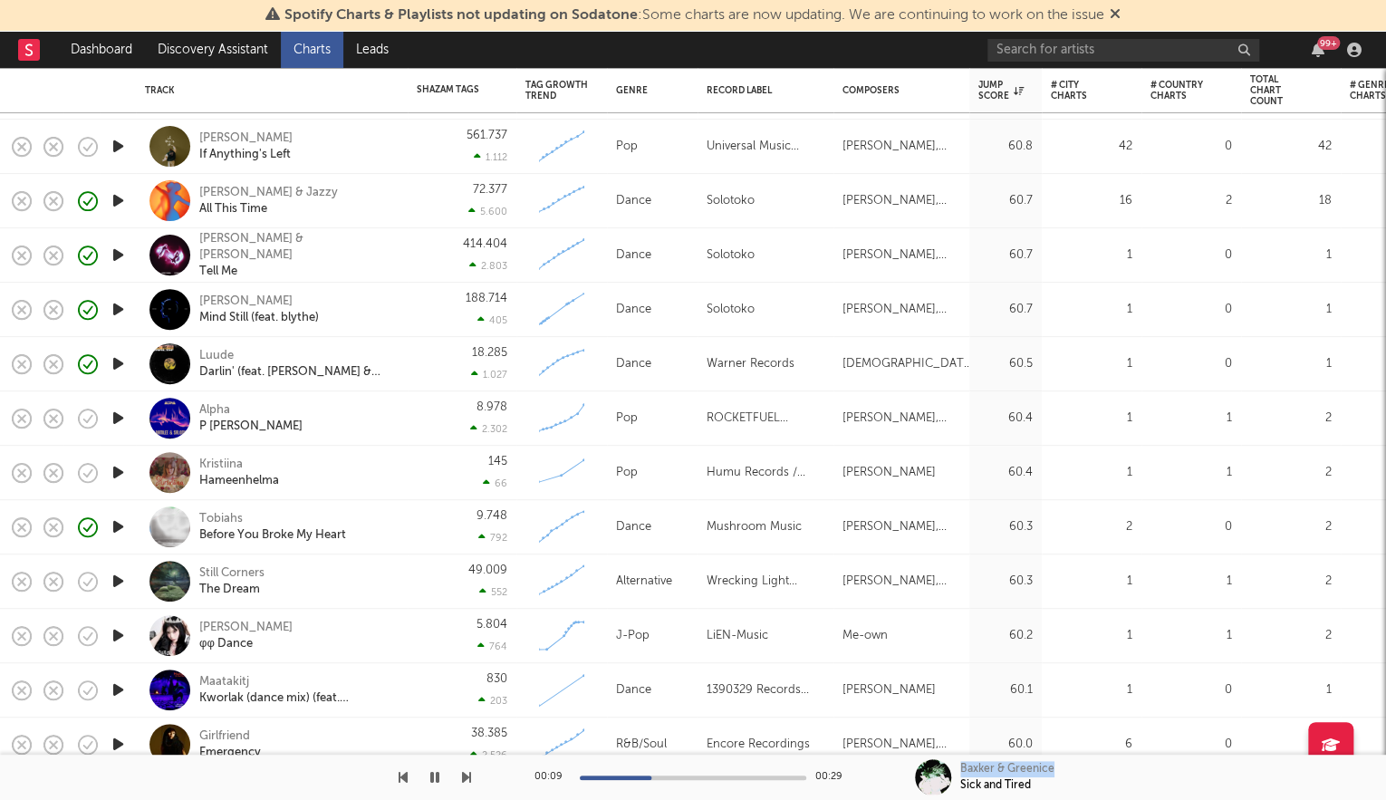
drag, startPoint x: 997, startPoint y: 775, endPoint x: 957, endPoint y: 768, distance: 41.4
click at [957, 768] on div "Baxker & Greenice Sick and Tired" at bounding box center [1150, 777] width 471 height 45
copy div "Baxker & Greenice"
click at [435, 779] on icon "button" at bounding box center [434, 777] width 9 height 14
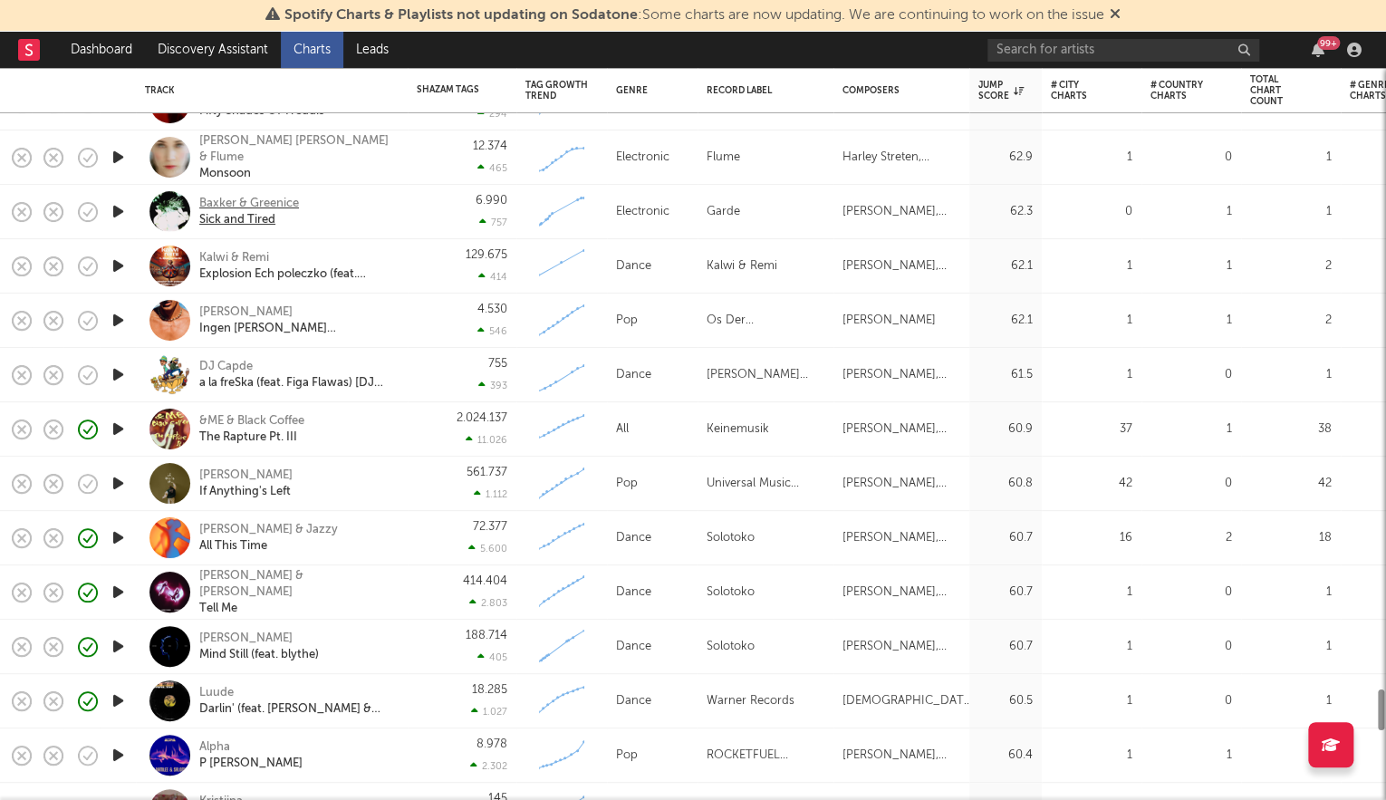
click at [277, 195] on div "Baxker & Greenice Sick and Tired" at bounding box center [272, 211] width 254 height 53
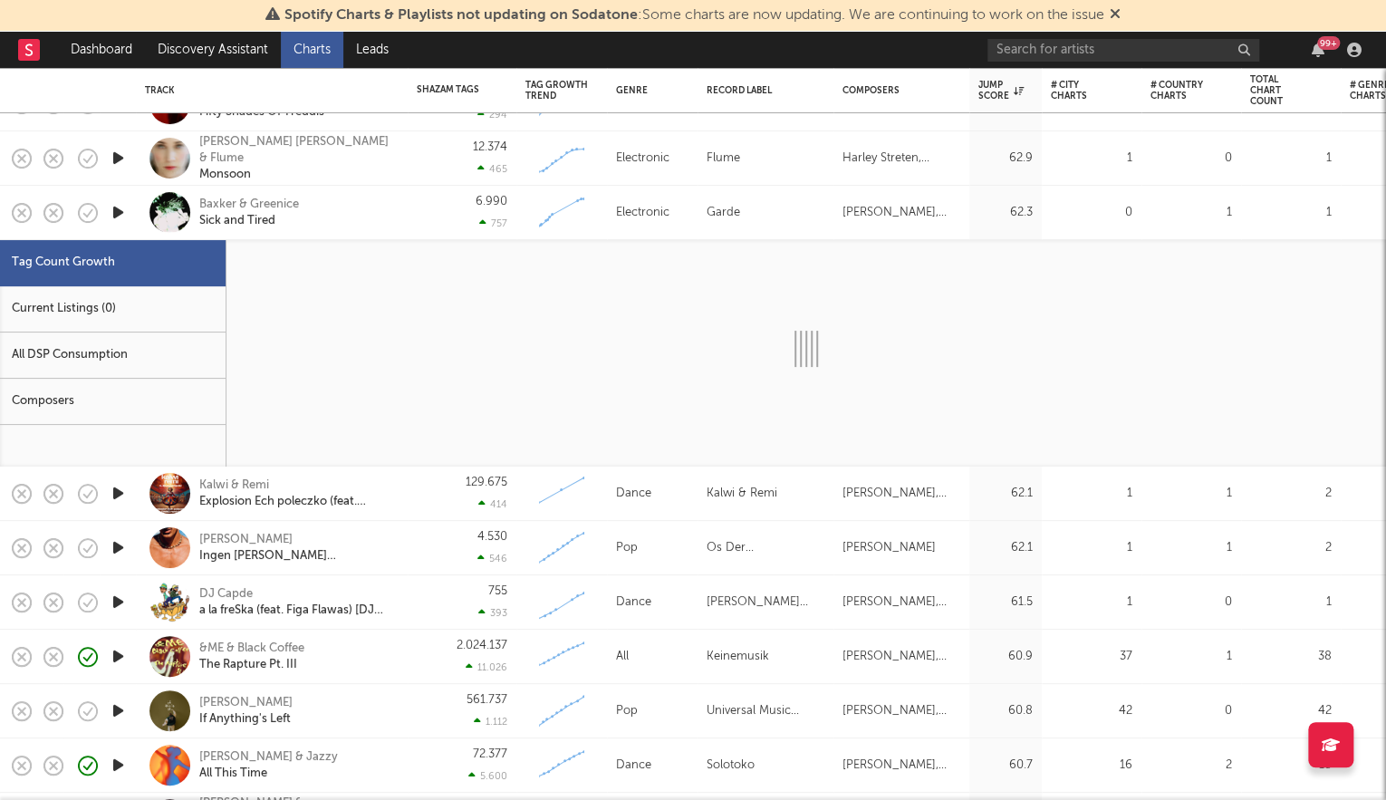
select select "1w"
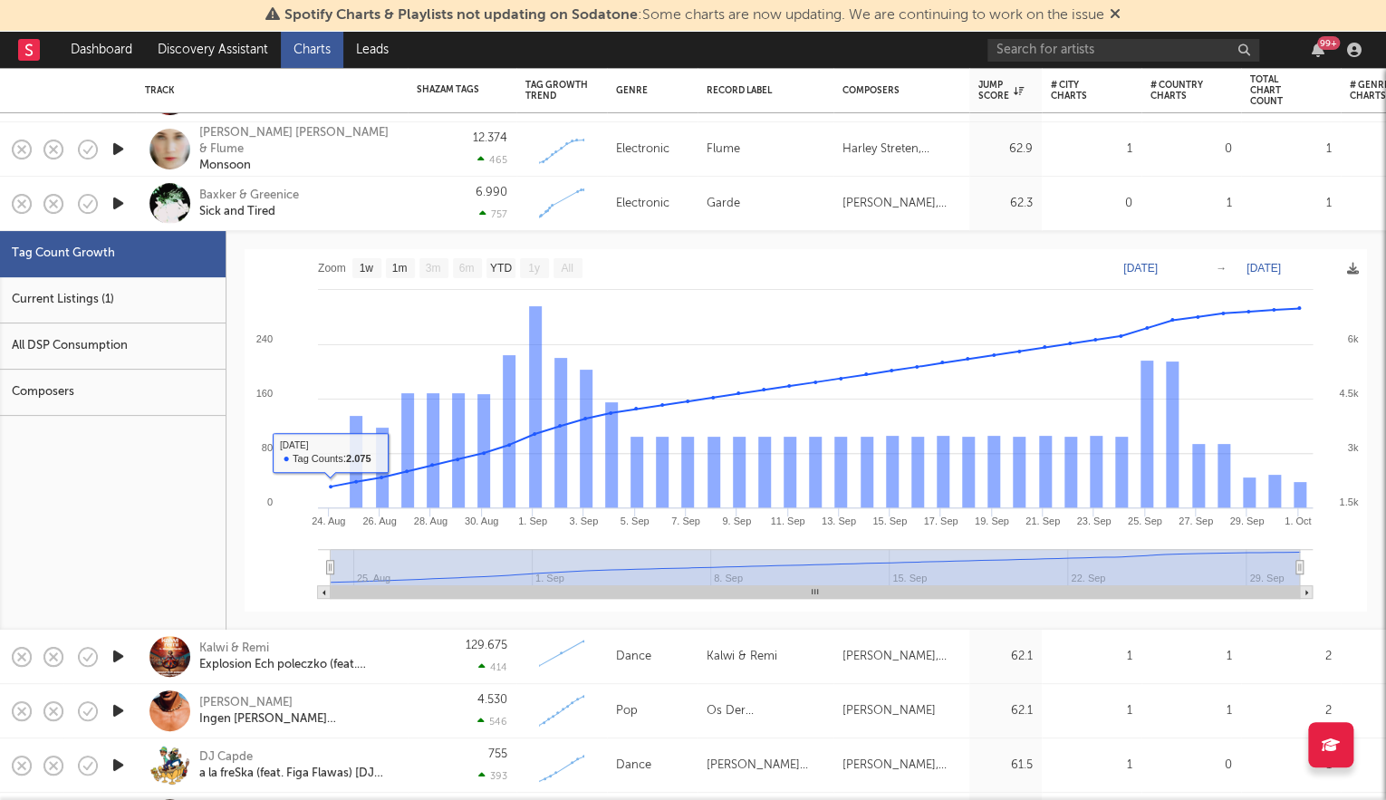
click at [373, 207] on div "Baxker & Greenice Sick and Tired" at bounding box center [296, 204] width 195 height 33
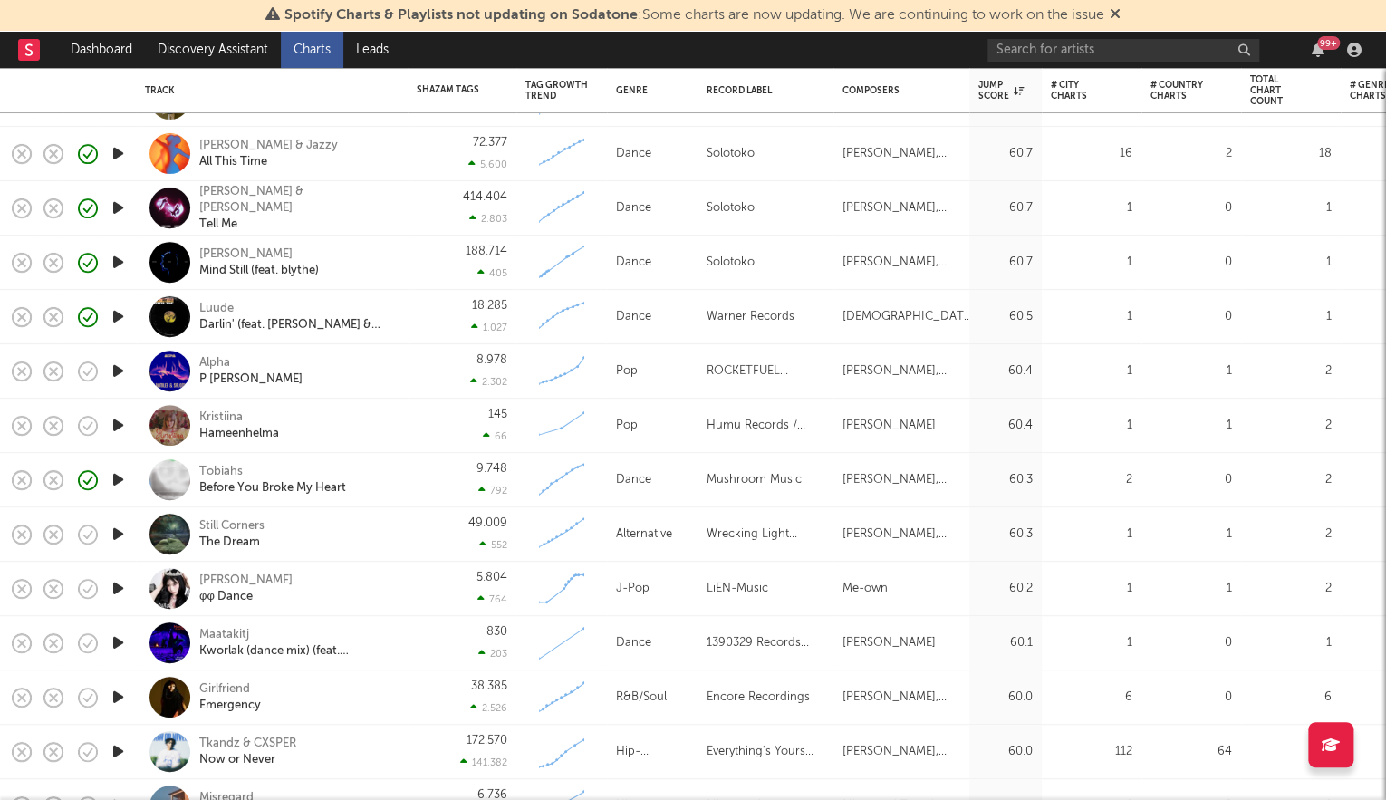
click at [116, 640] on icon "button" at bounding box center [118, 642] width 19 height 23
click at [313, 54] on link "Charts" at bounding box center [312, 50] width 63 height 36
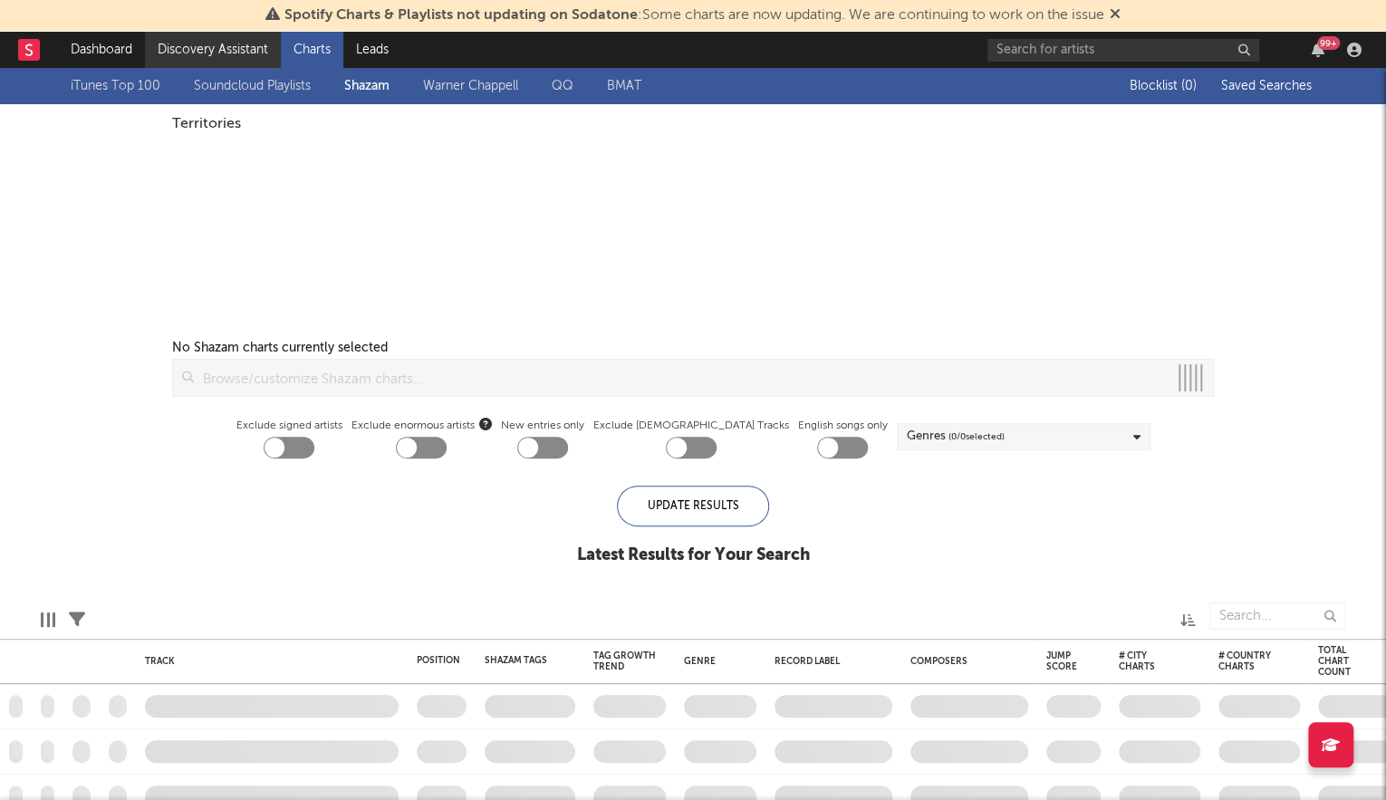
click at [181, 47] on link "Discovery Assistant" at bounding box center [213, 50] width 136 height 36
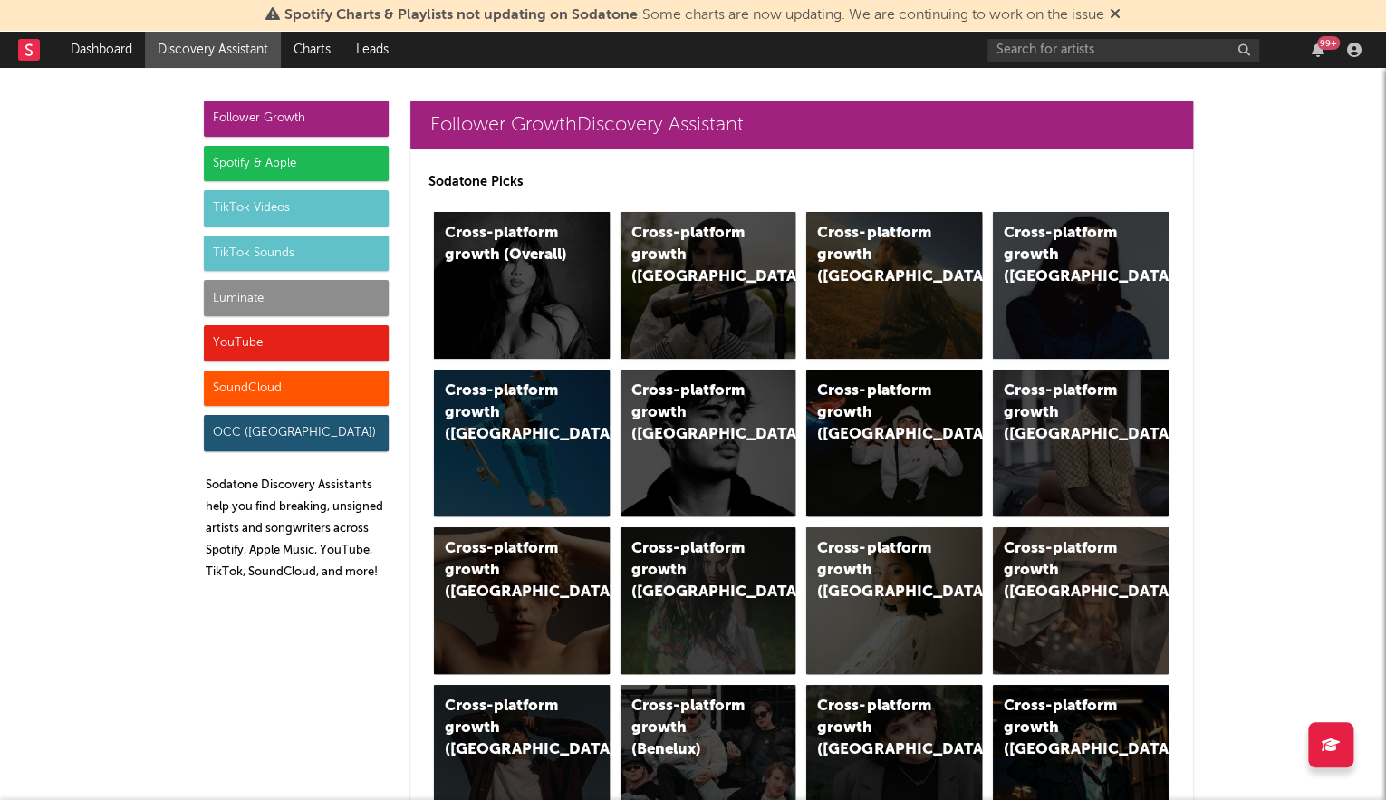
click at [293, 397] on div "SoundCloud" at bounding box center [296, 388] width 185 height 36
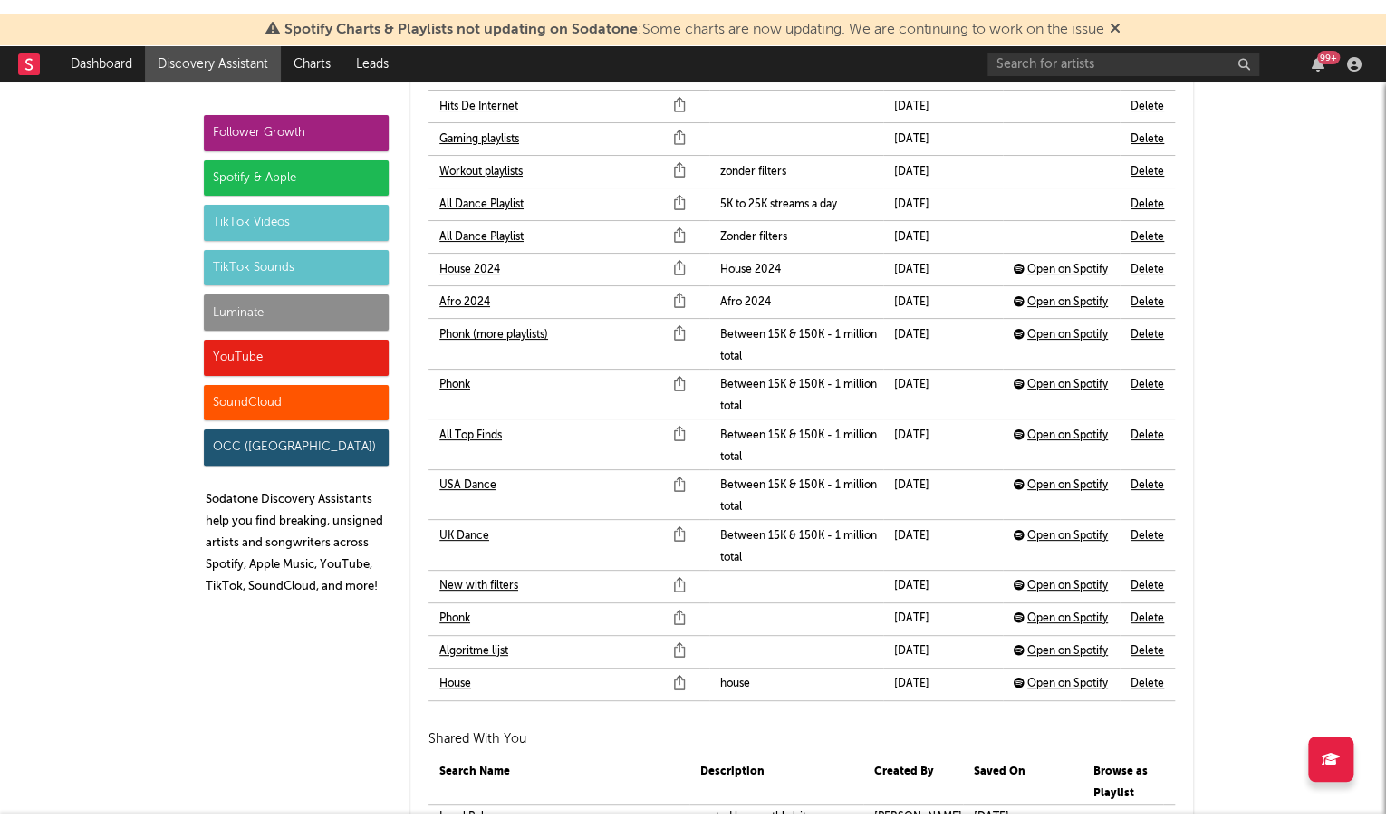
scroll to position [12391, 0]
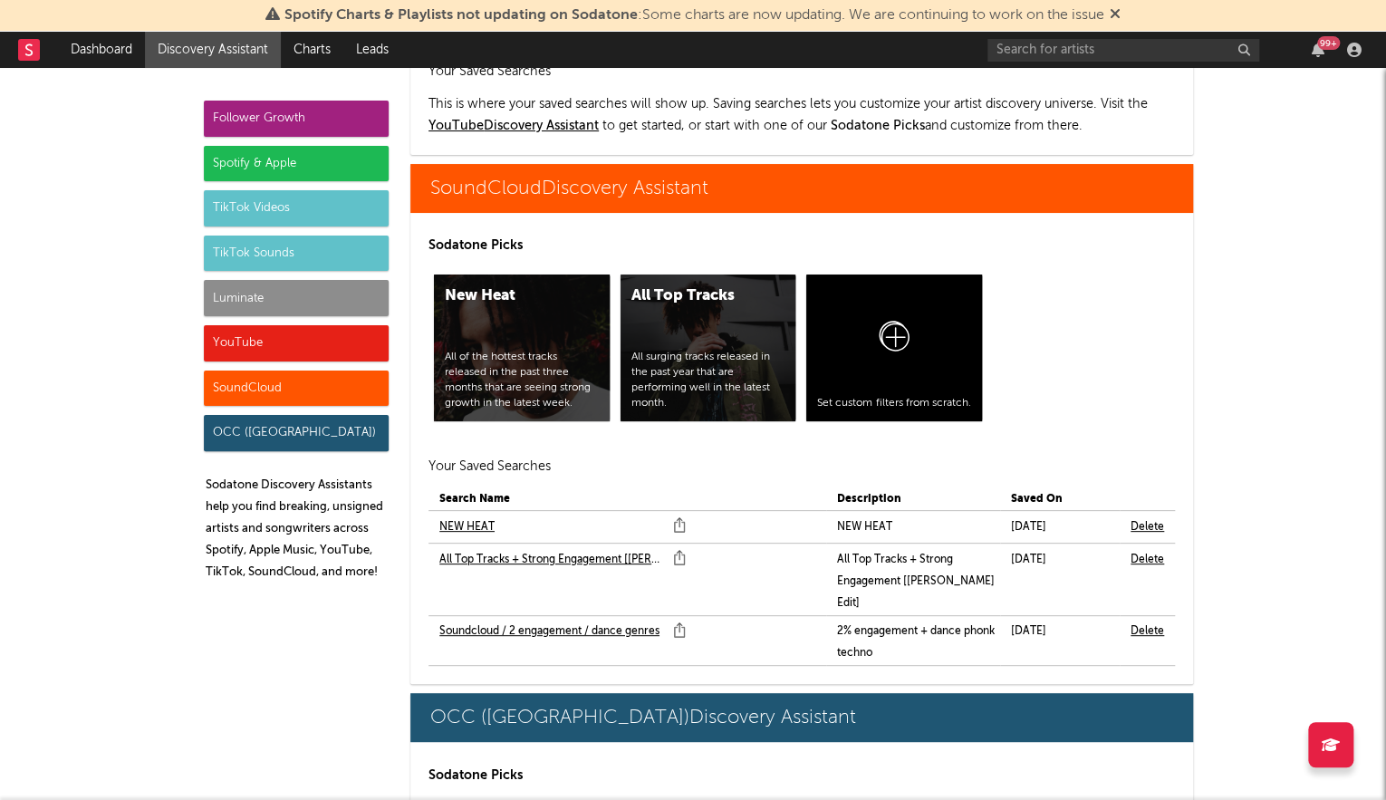
click at [480, 516] on link "NEW HEAT" at bounding box center [466, 527] width 55 height 22
drag, startPoint x: 504, startPoint y: 497, endPoint x: 514, endPoint y: 516, distance: 21.5
click at [505, 549] on link "All Top Tracks + Strong Engagement [Marco Edit]" at bounding box center [551, 560] width 225 height 22
click at [522, 621] on link "Soundcloud / 2 engagement / dance genres" at bounding box center [549, 632] width 220 height 22
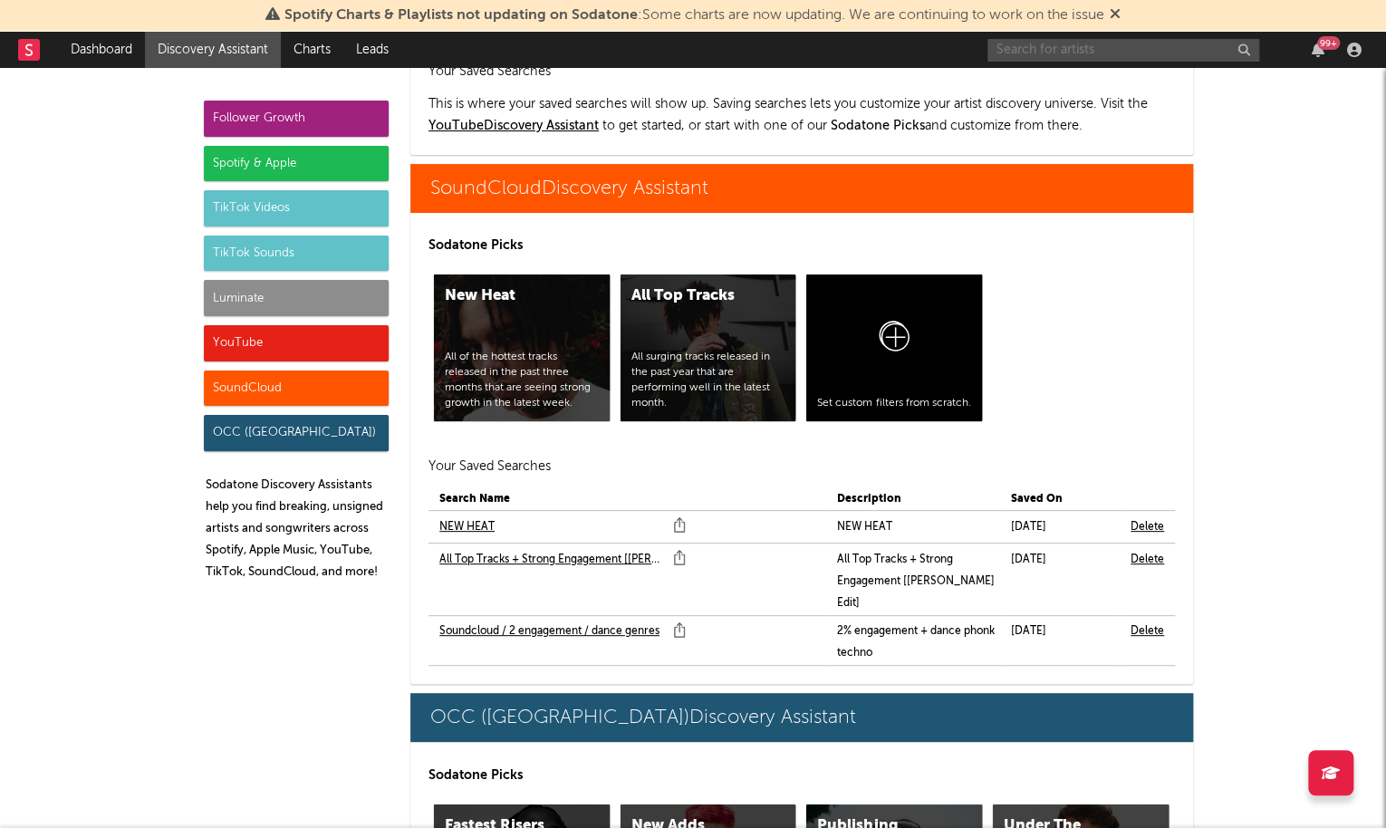
click at [1060, 54] on input "text" at bounding box center [1123, 50] width 272 height 23
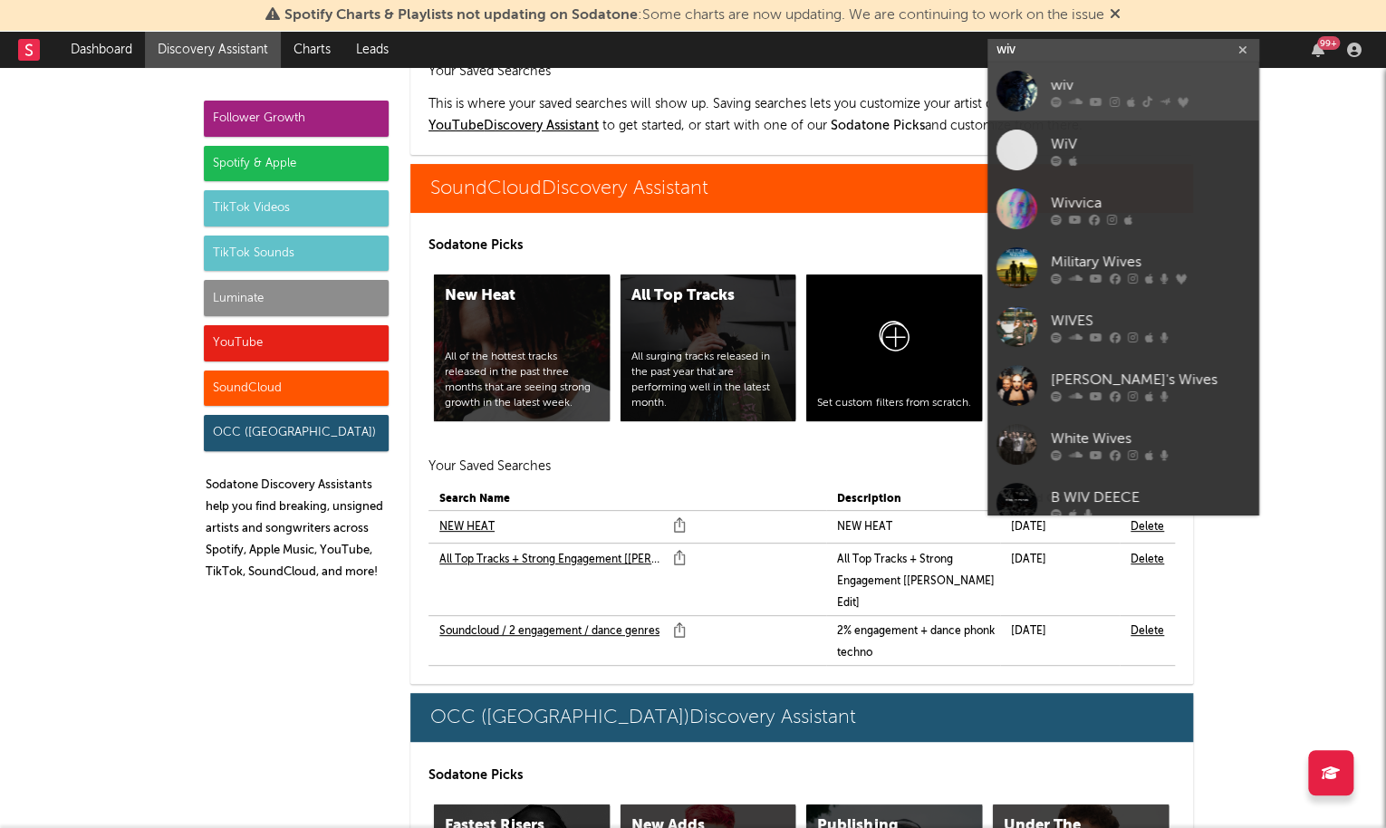
type input "wiv"
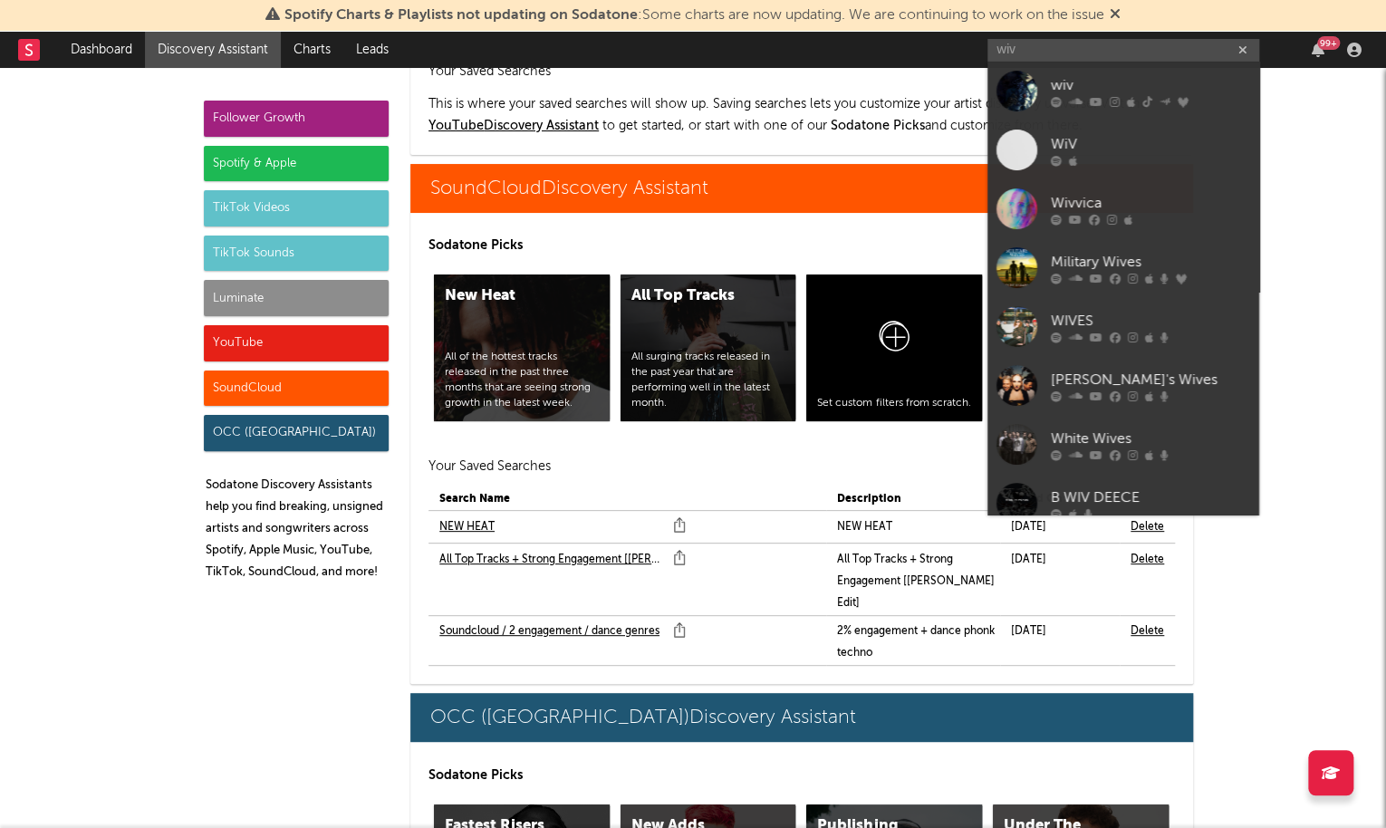
click at [1065, 82] on div "wiv" at bounding box center [1150, 86] width 199 height 22
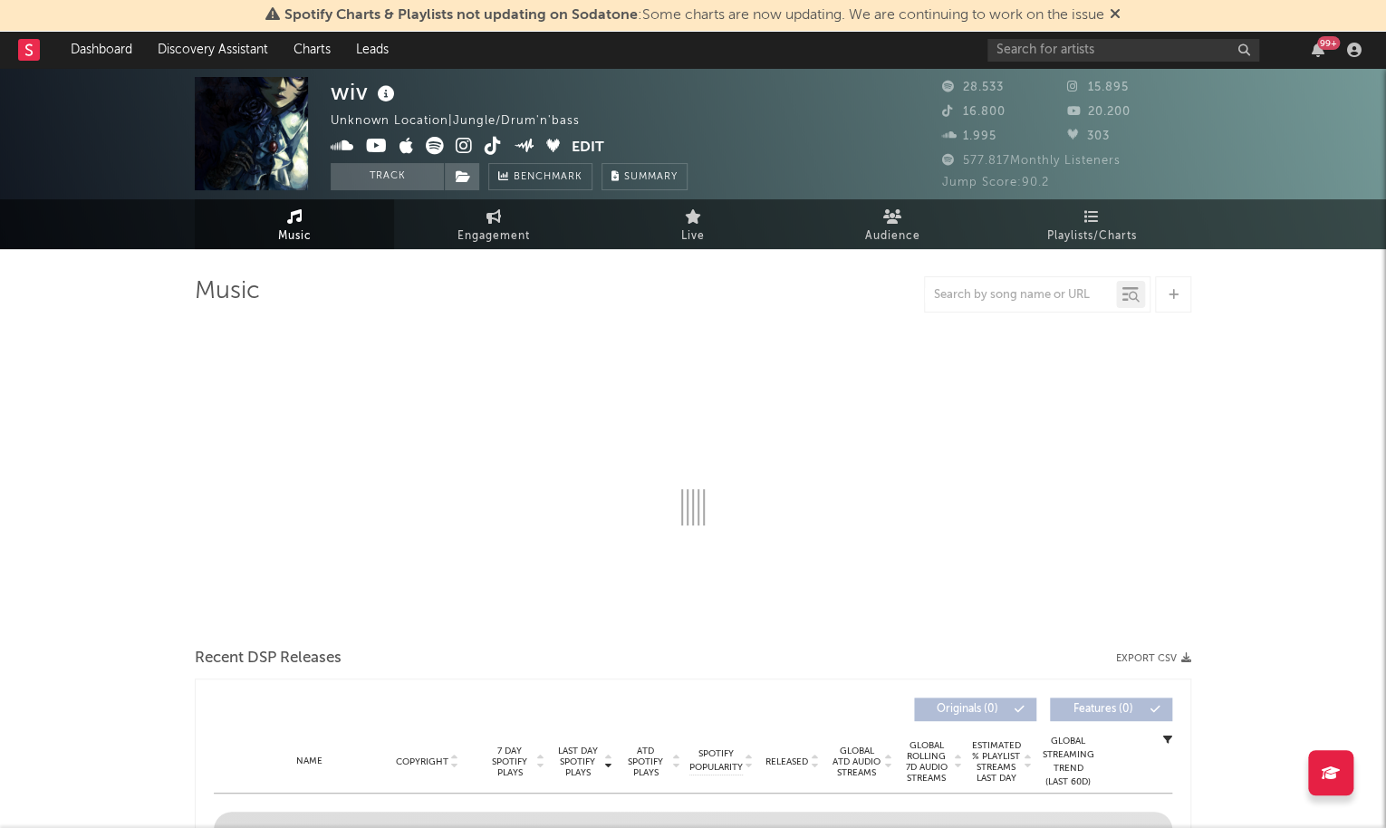
select select "6m"
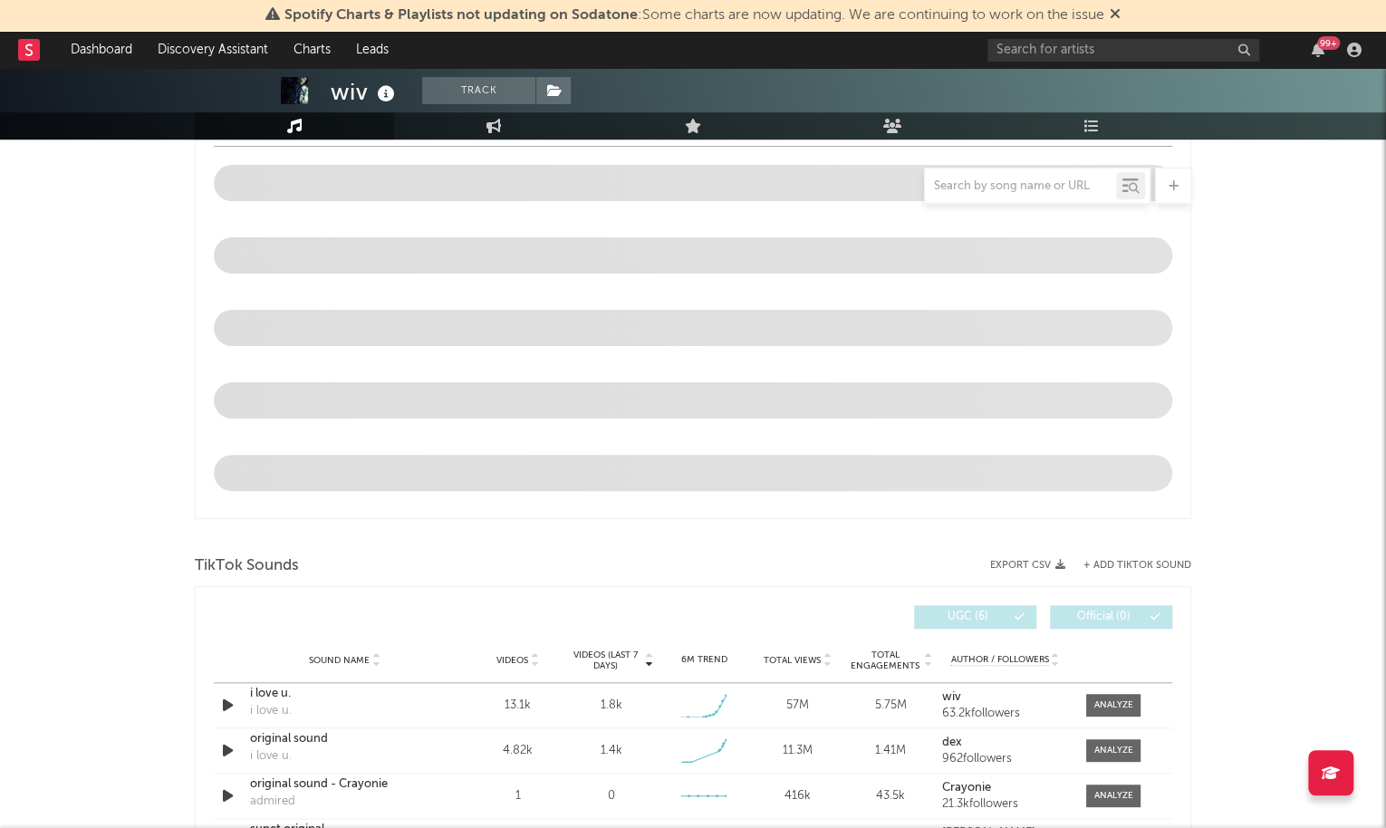
scroll to position [524, 0]
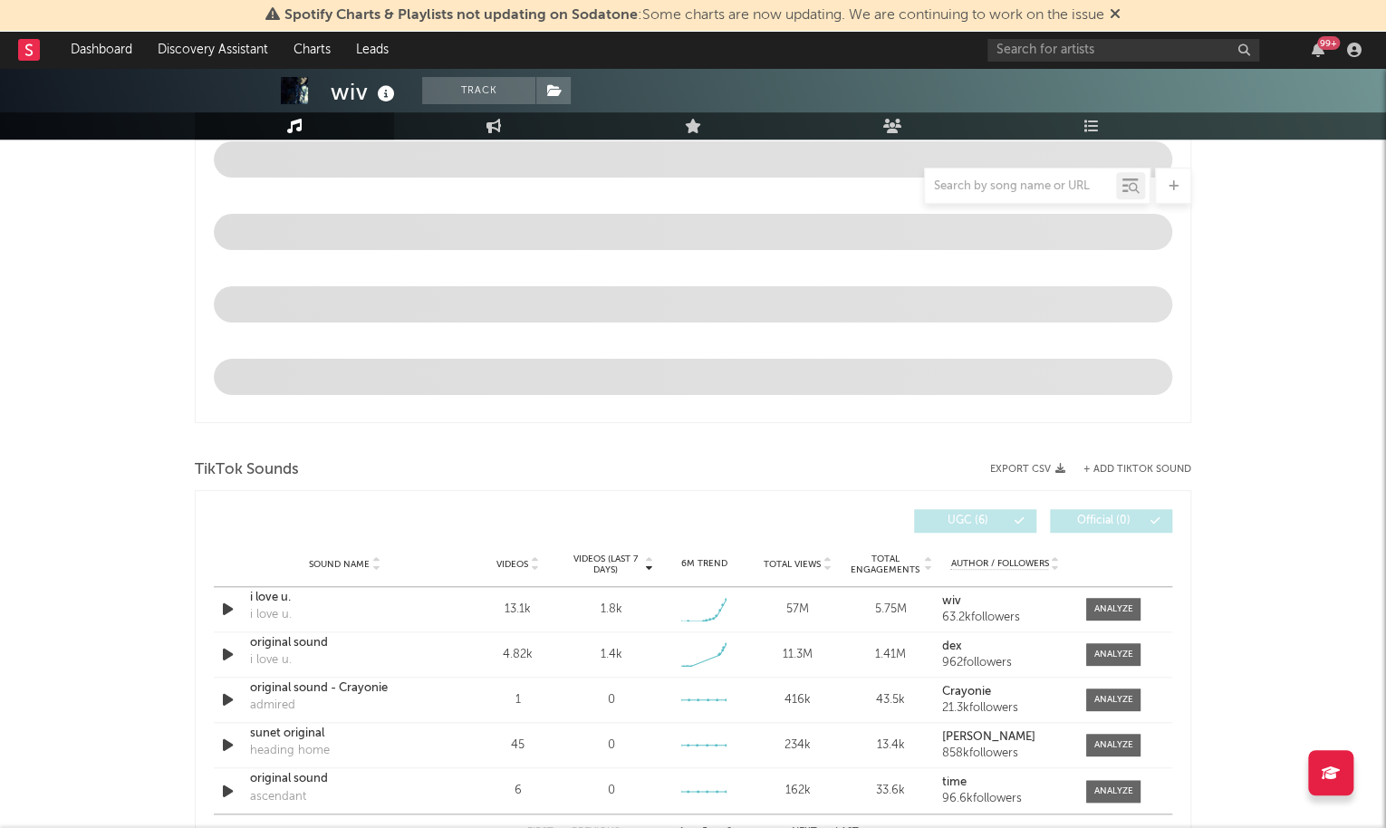
select select "6m"
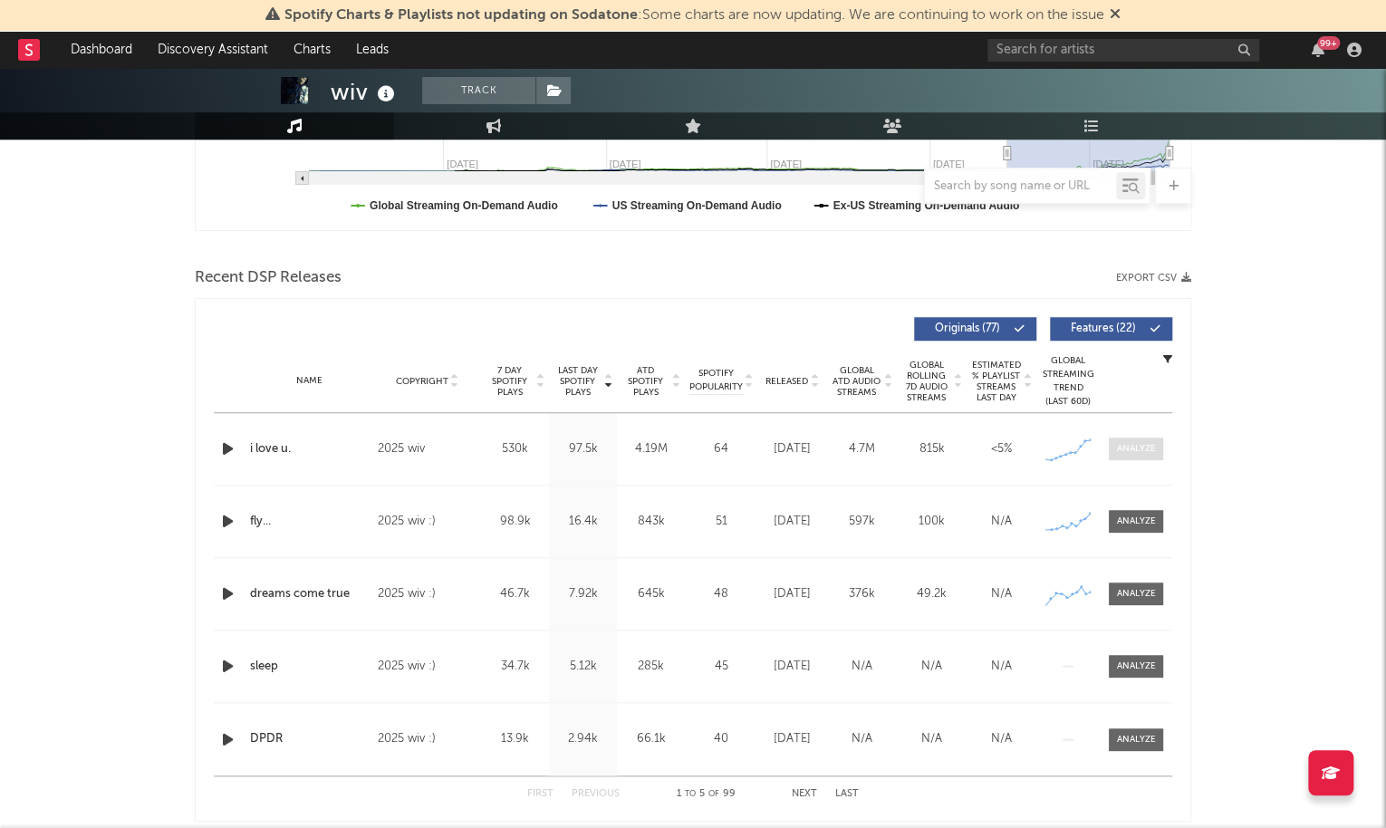
click at [1127, 445] on div at bounding box center [1136, 449] width 39 height 14
select select "6m"
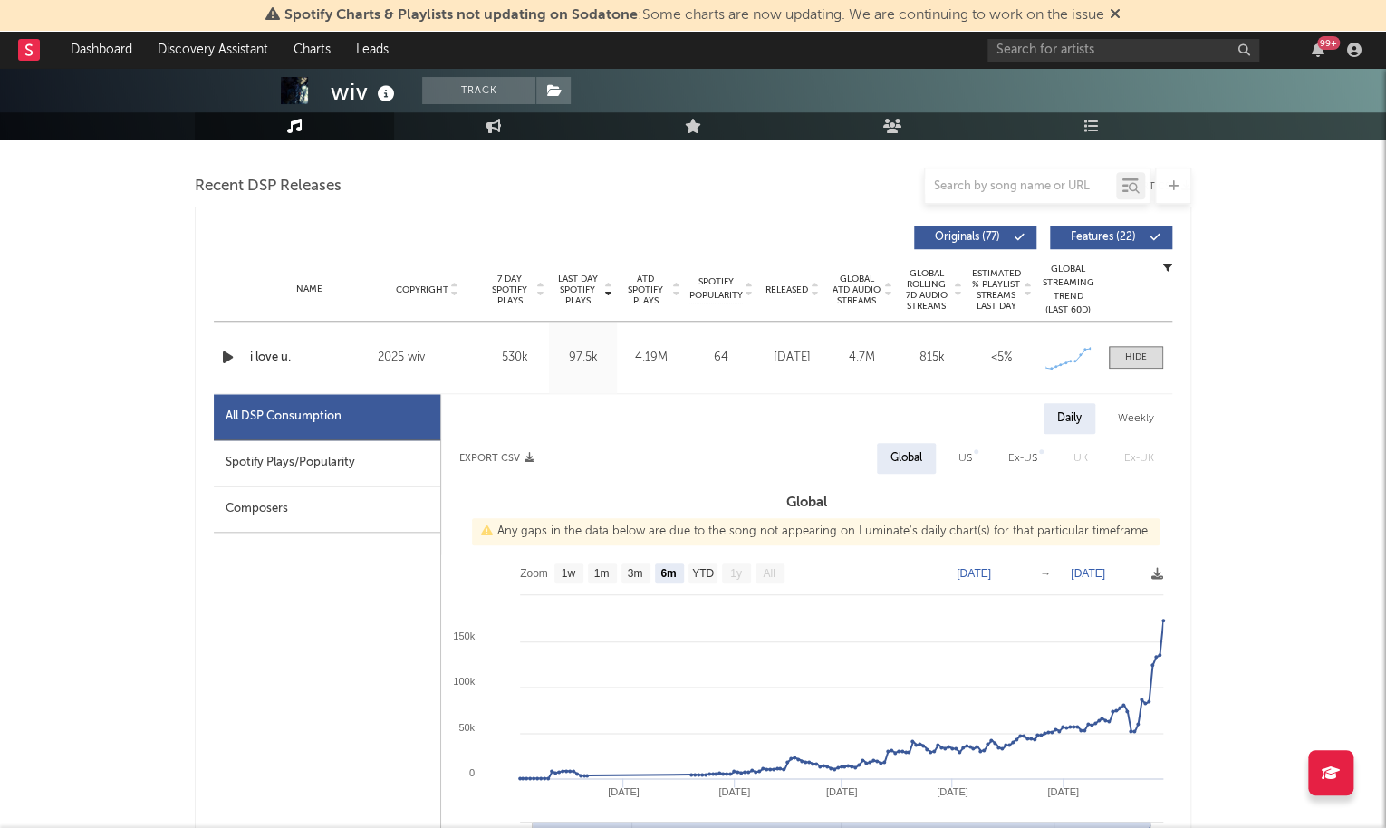
scroll to position [621, 0]
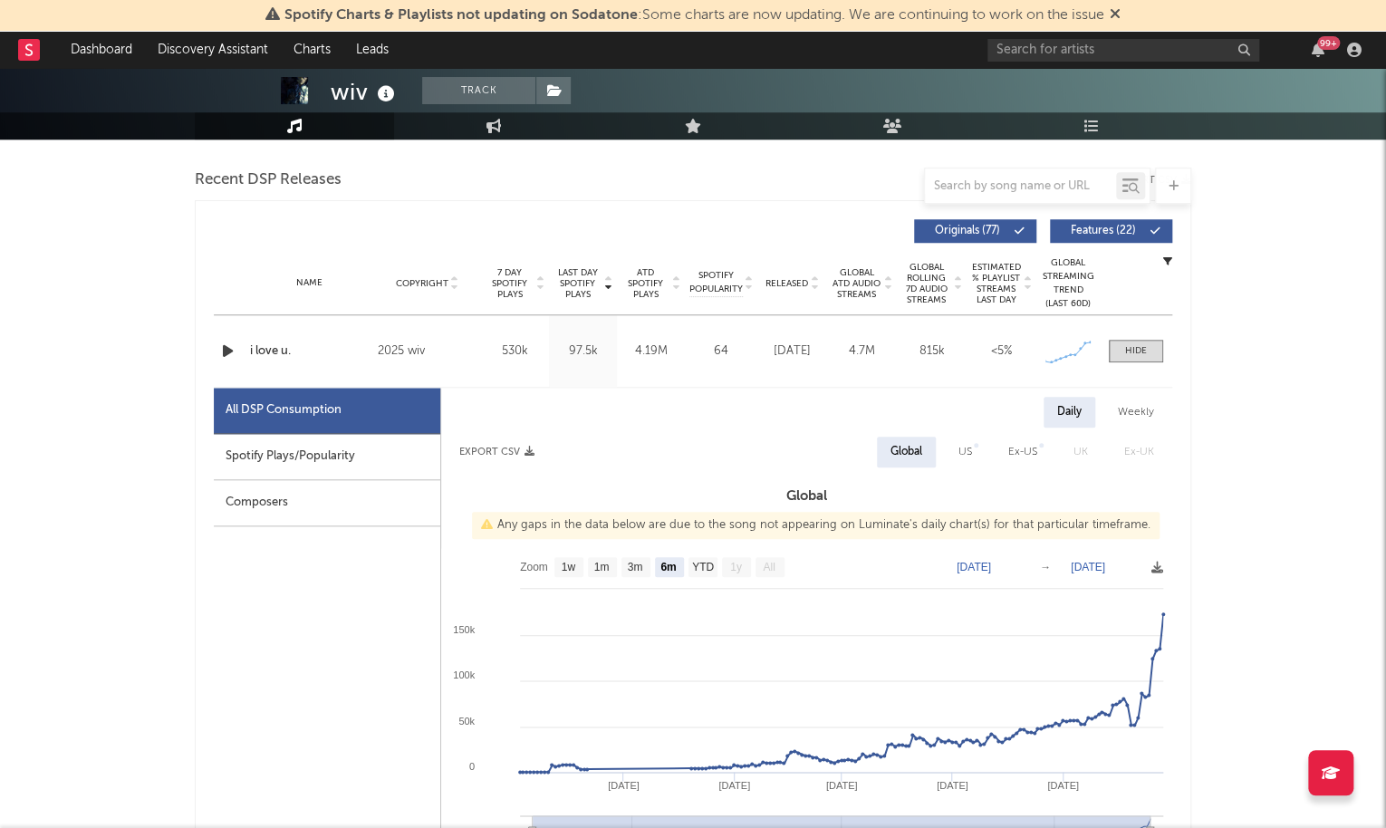
click at [399, 452] on div "Spotify Plays/Popularity" at bounding box center [327, 457] width 226 height 46
select select "1w"
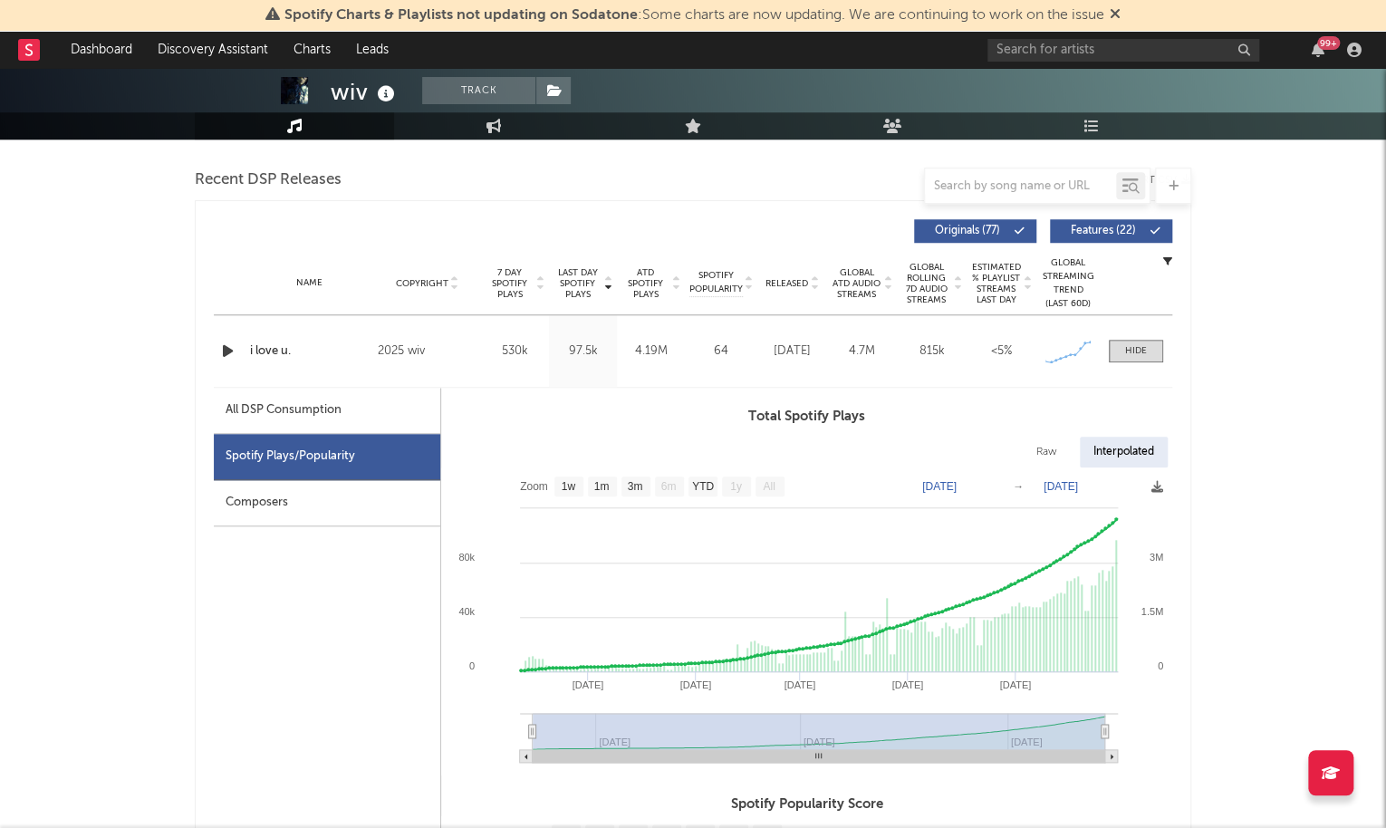
click at [220, 354] on icon "button" at bounding box center [227, 351] width 19 height 23
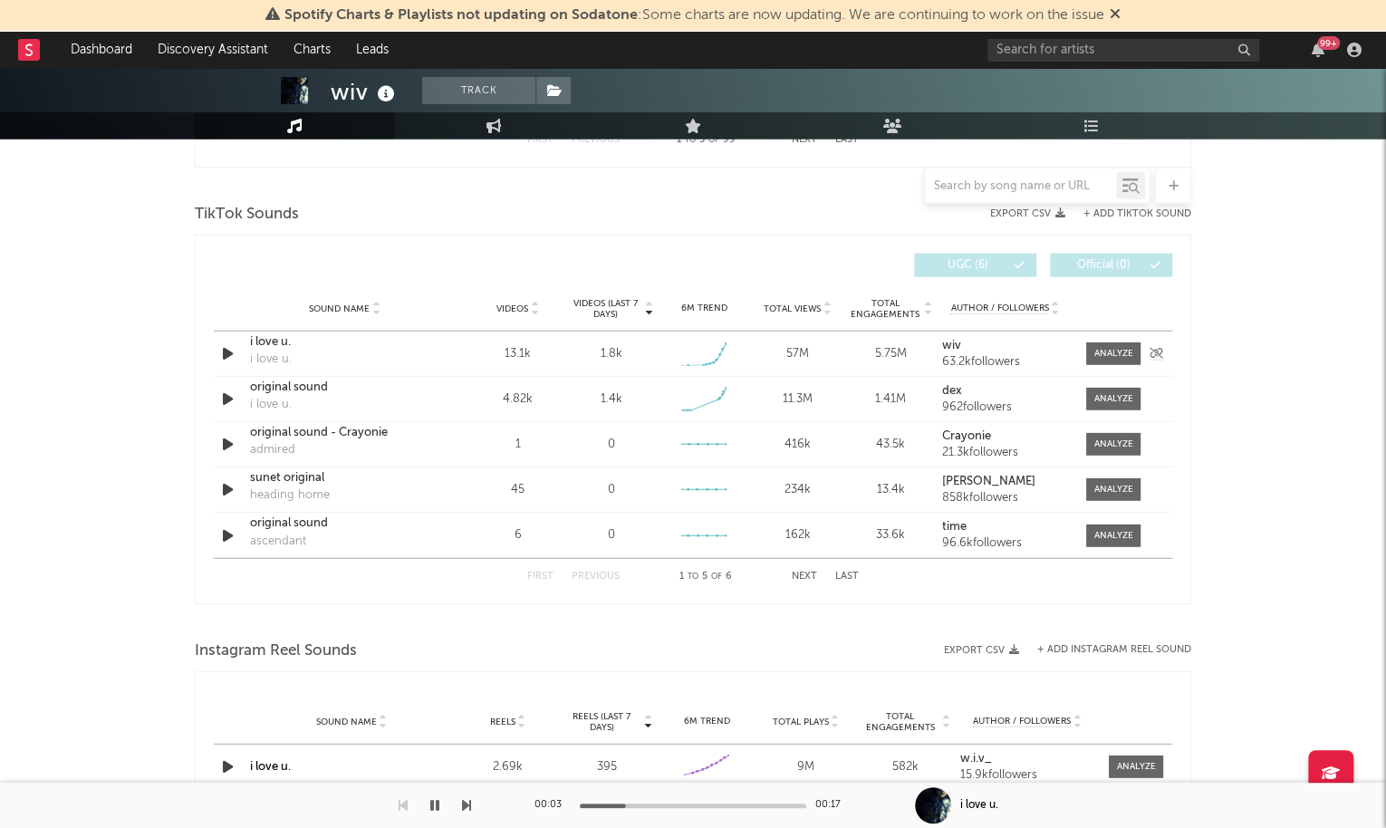
scroll to position [2041, 0]
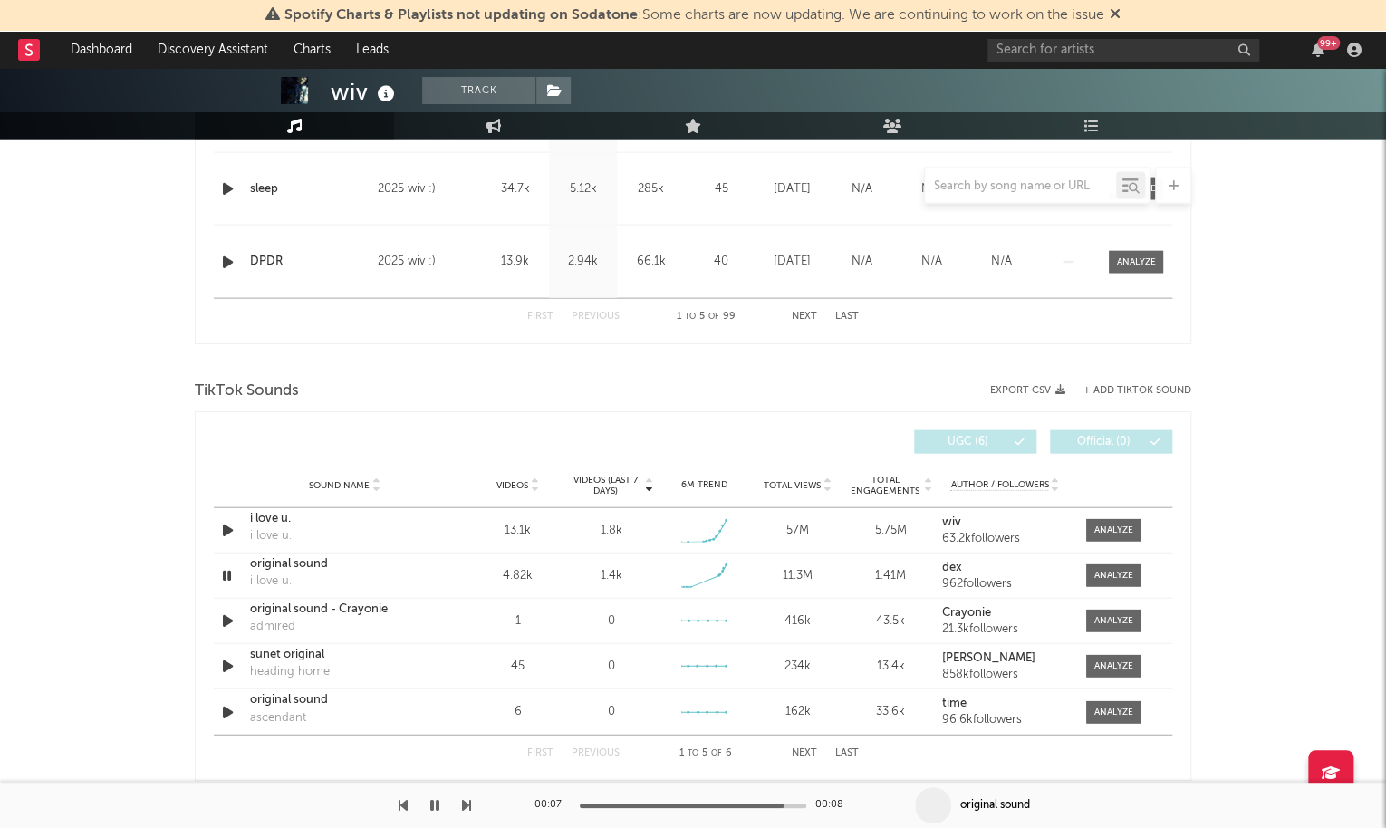
scroll to position [1648, 0]
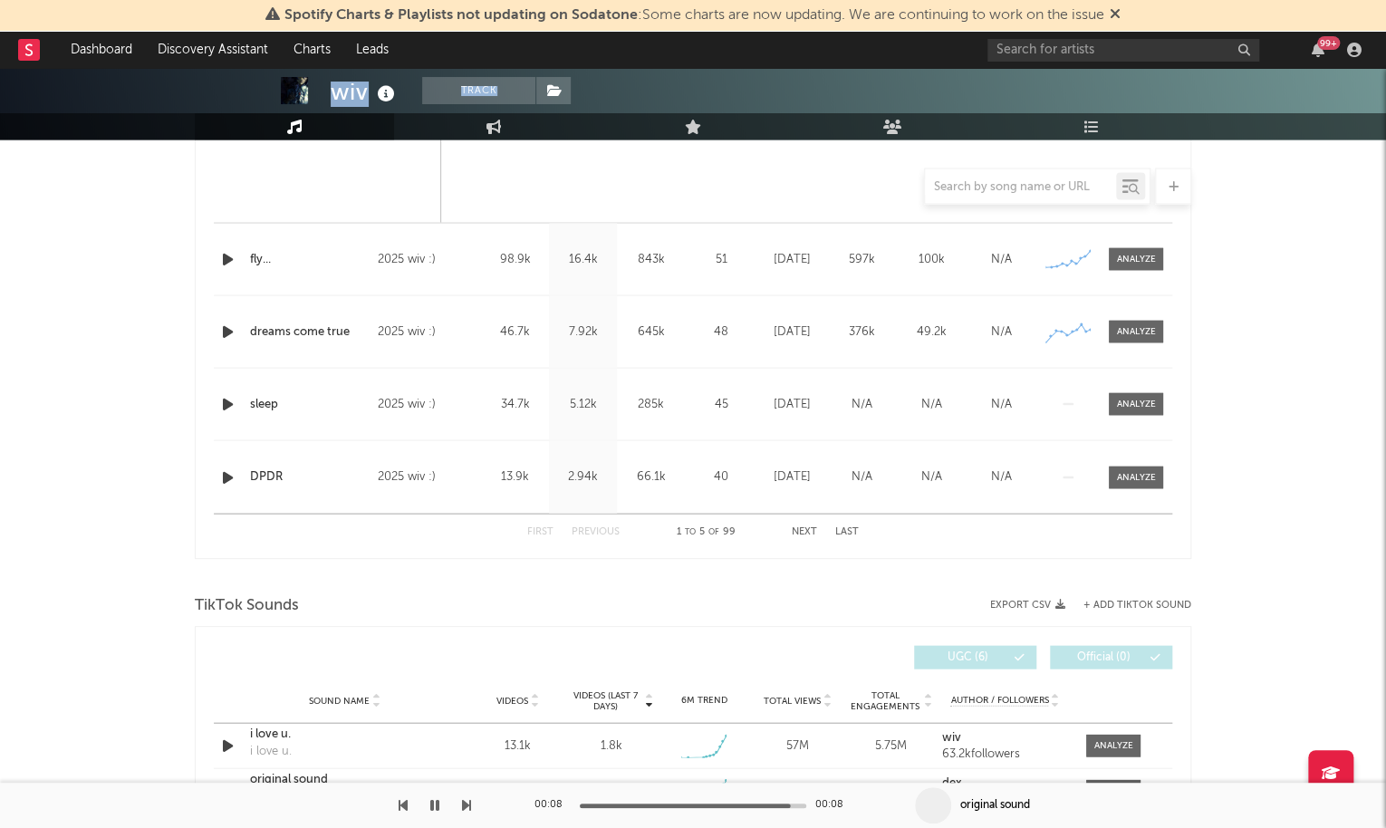
click at [547, 104] on div "wiv Track Unknown Location | Jungle/Drum'n'bass Edit Track Benchmark Summary 28…" at bounding box center [693, 48] width 1386 height 181
click at [553, 94] on icon at bounding box center [554, 90] width 15 height 13
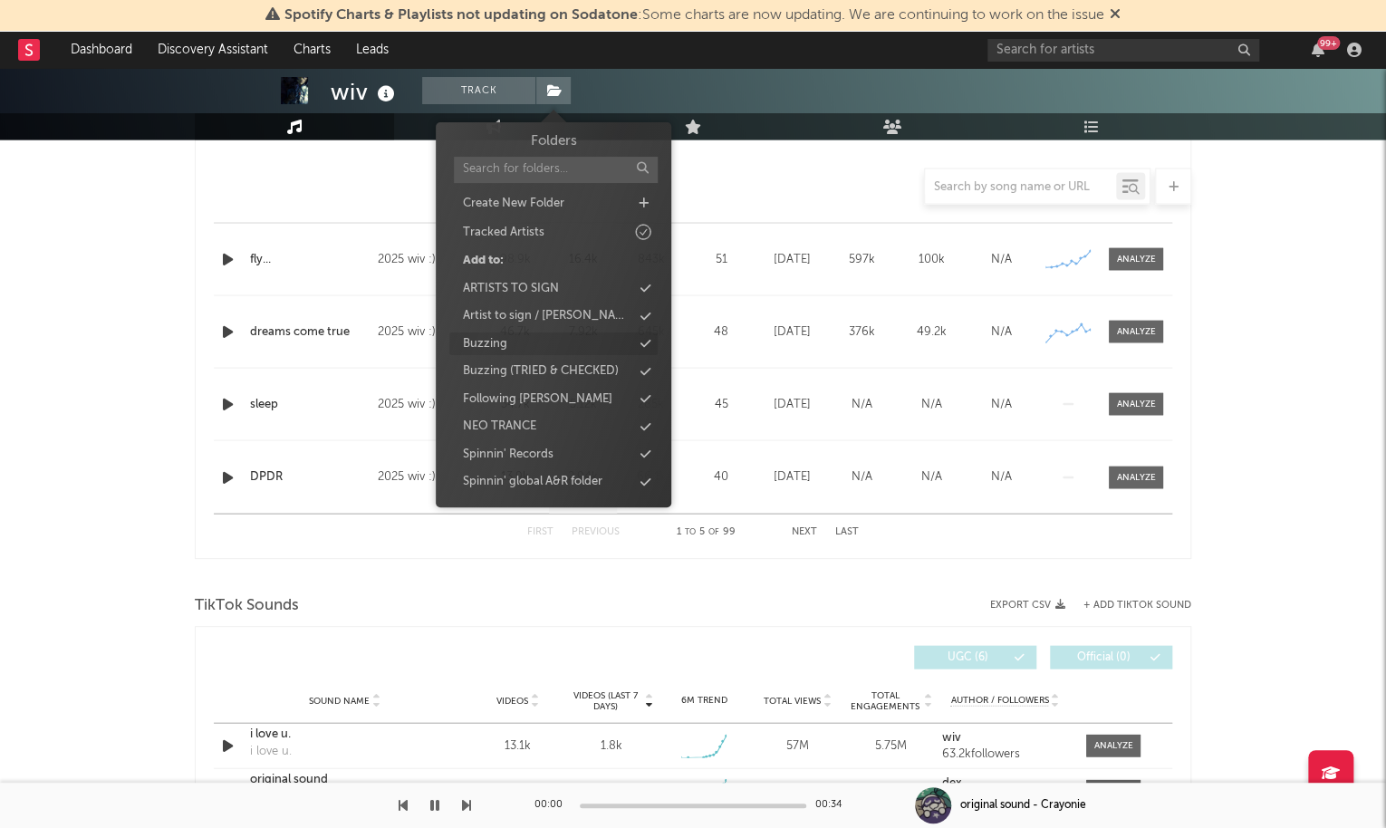
click at [569, 340] on div "Buzzing" at bounding box center [553, 344] width 208 height 24
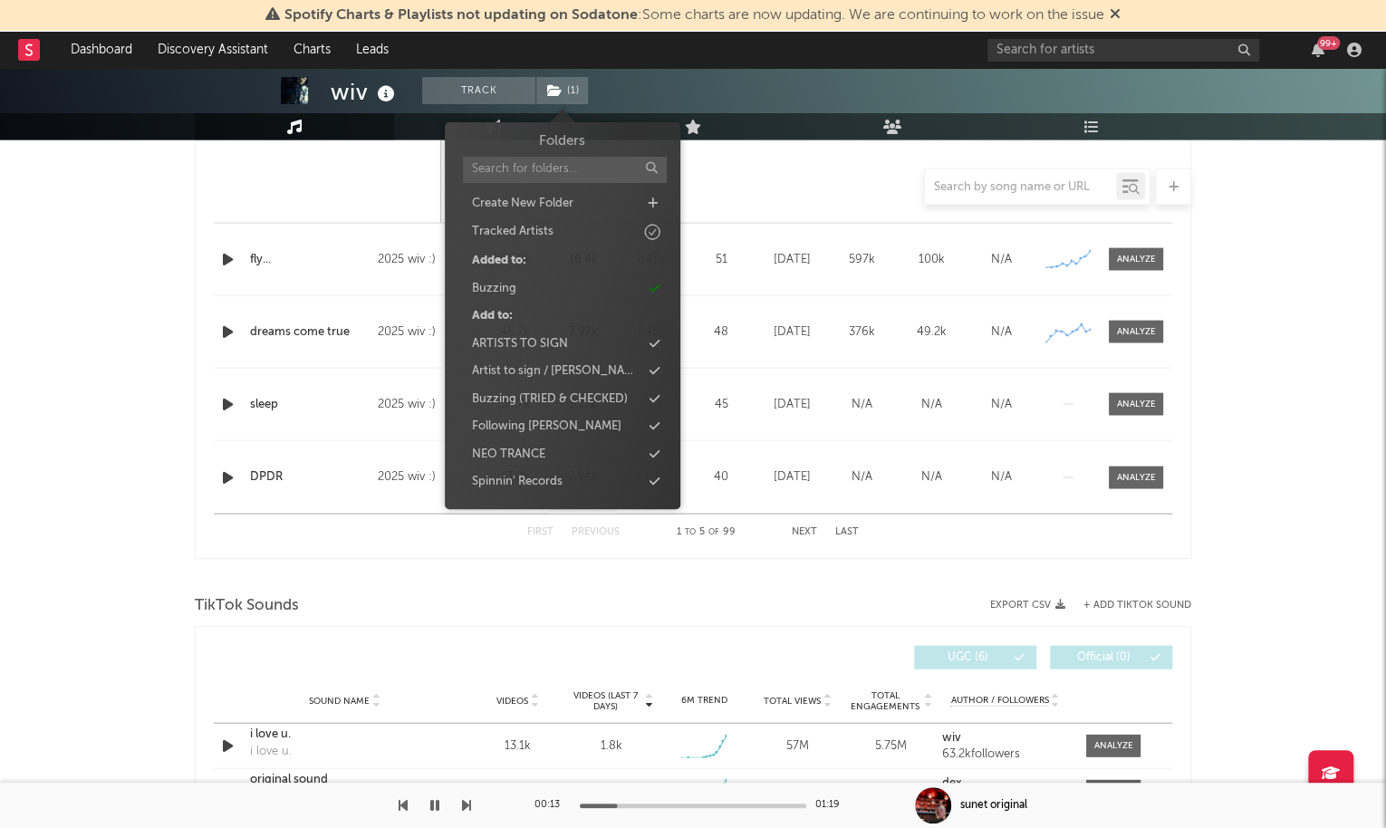
drag, startPoint x: 438, startPoint y: 798, endPoint x: 428, endPoint y: 796, distance: 11.0
click at [438, 798] on button "button" at bounding box center [435, 805] width 18 height 45
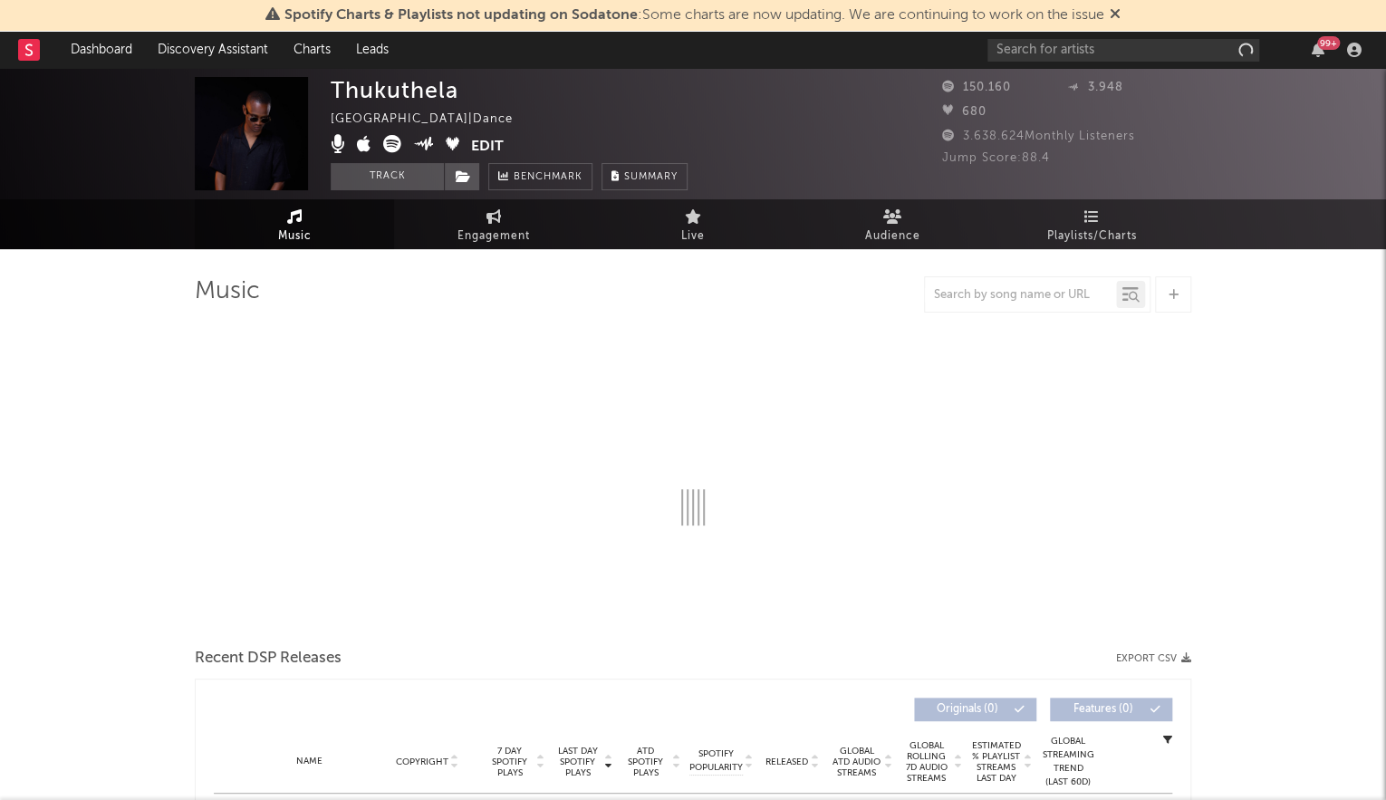
select select "1w"
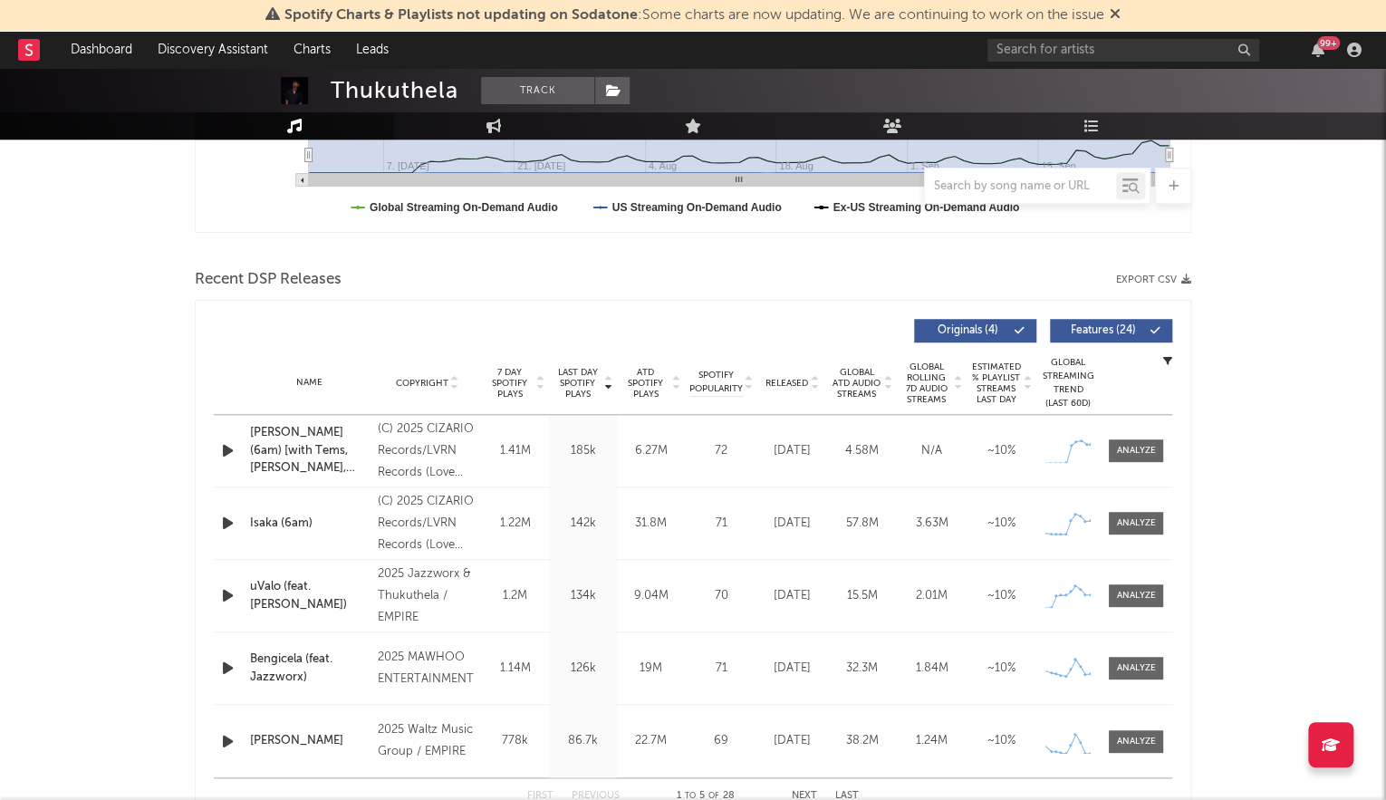
scroll to position [534, 0]
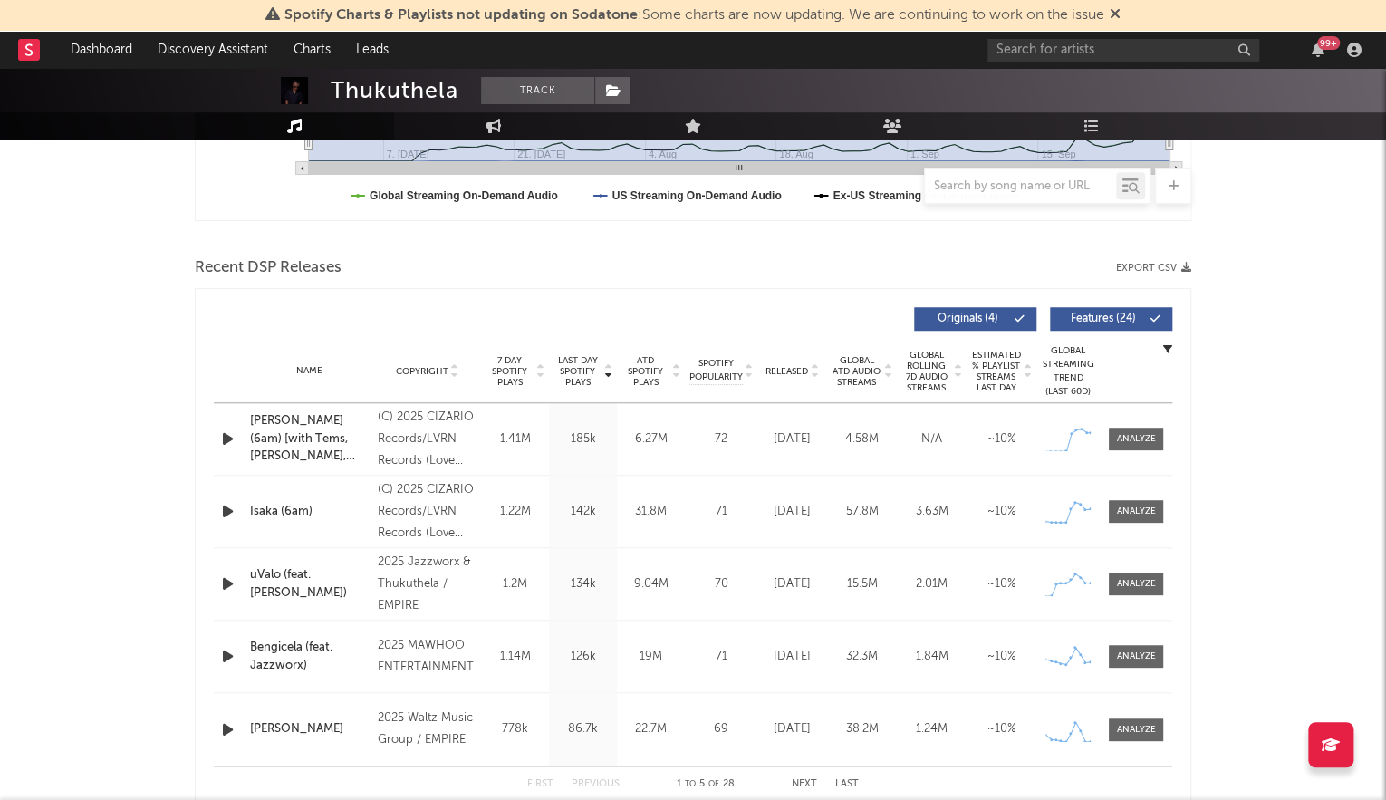
click at [580, 378] on span "Last Day Spotify Plays" at bounding box center [577, 371] width 48 height 33
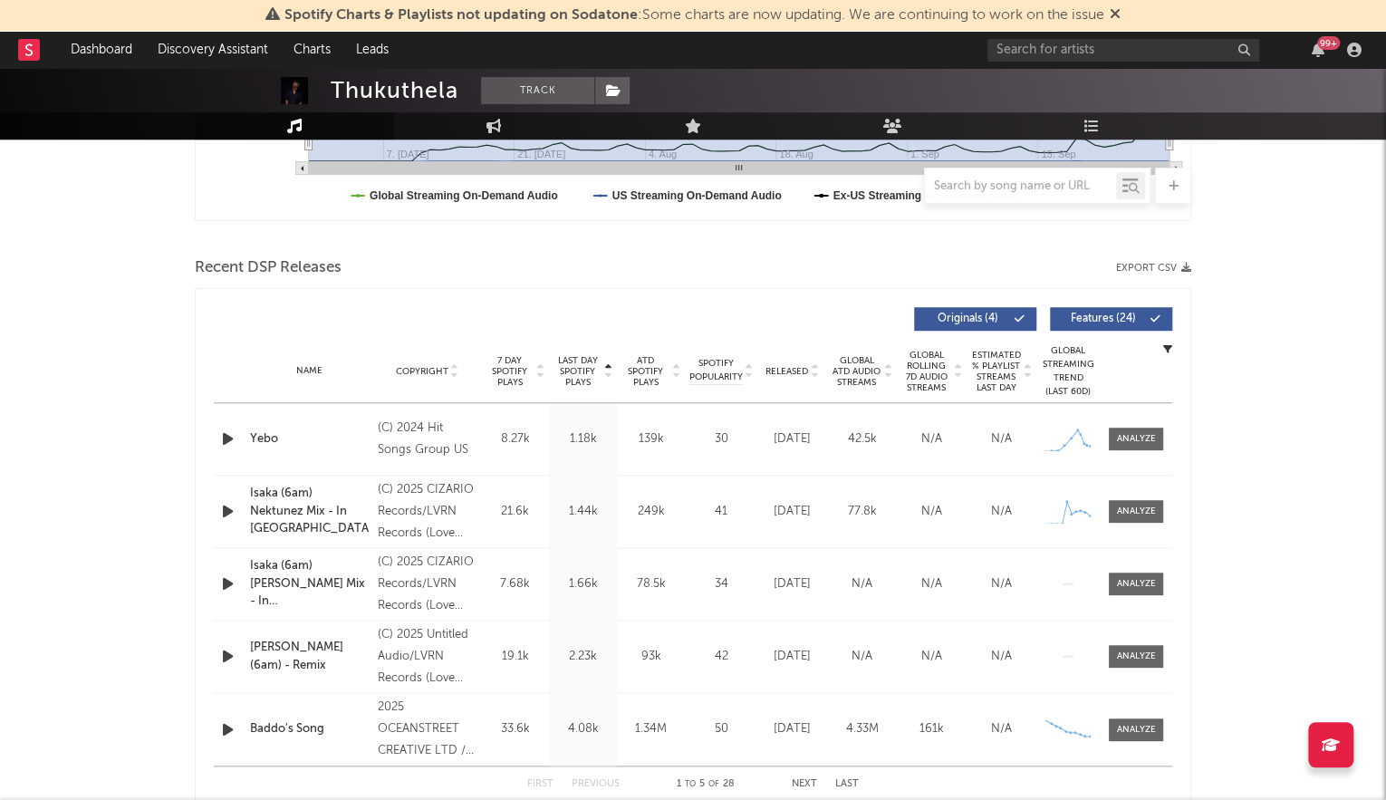
click at [580, 378] on span "Last Day Spotify Plays" at bounding box center [577, 371] width 48 height 33
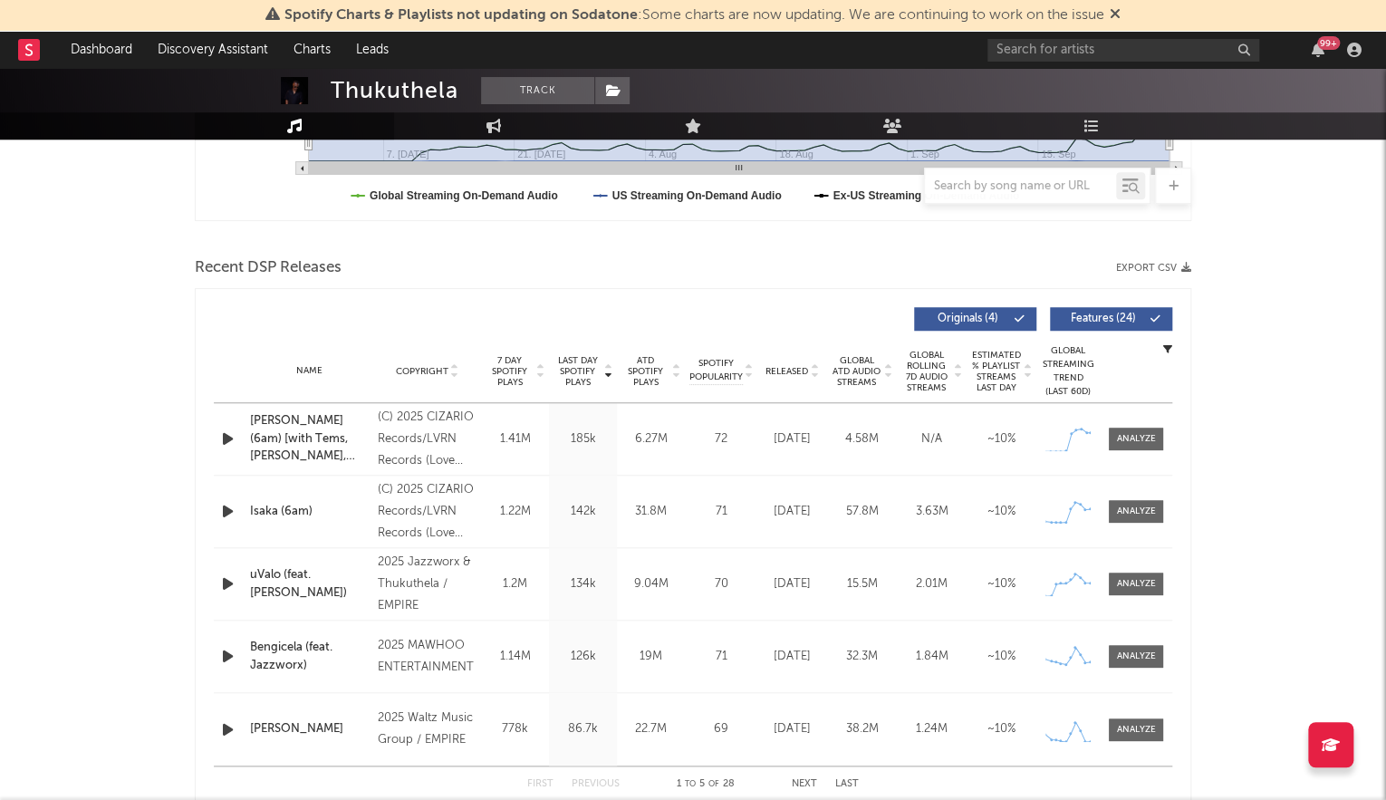
click at [794, 366] on span "Released" at bounding box center [786, 371] width 43 height 11
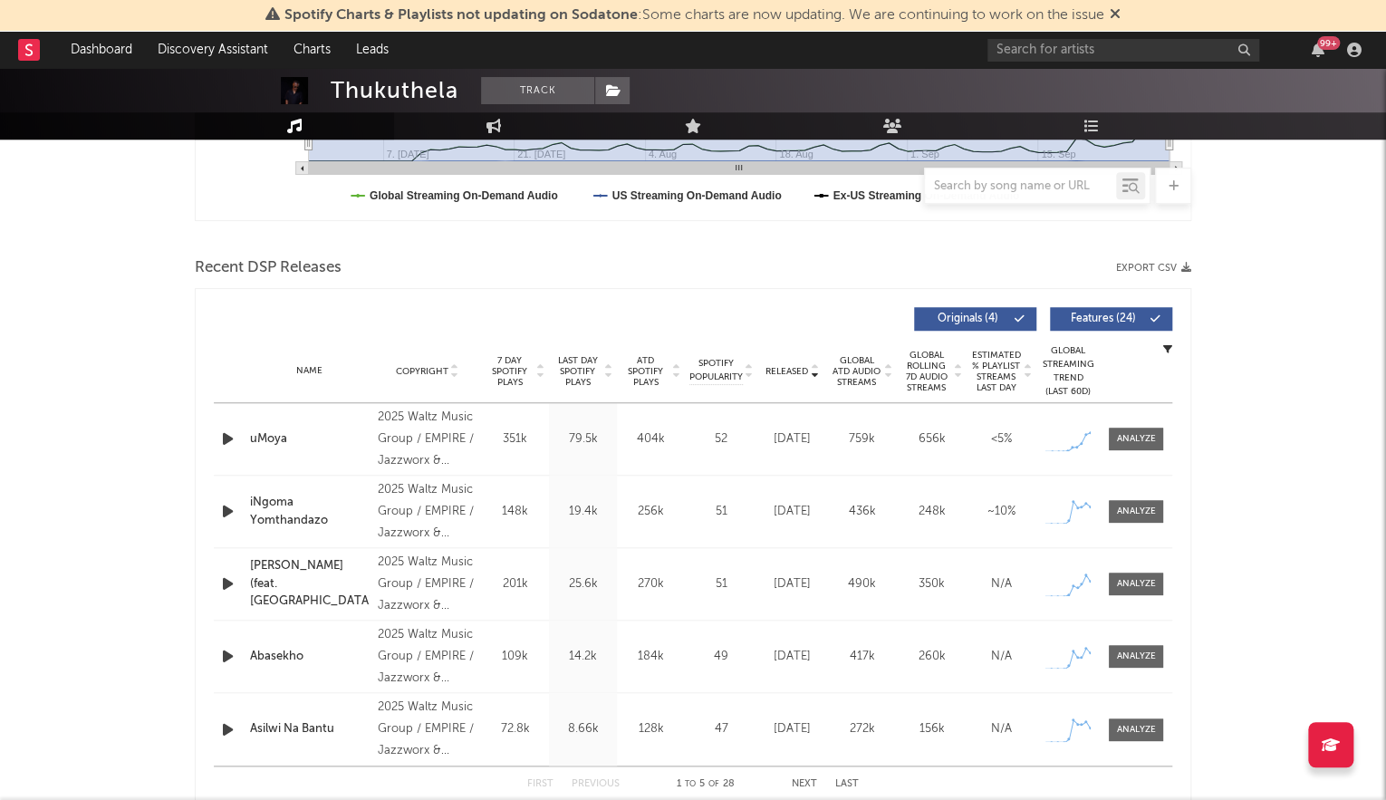
click at [209, 510] on div "Released Copyright 7 Day Spotify Plays Last Day Spotify Plays ATD Spotify Plays…" at bounding box center [693, 550] width 996 height 524
click at [232, 512] on icon "button" at bounding box center [227, 511] width 19 height 23
click at [585, 372] on span "Last Day Spotify Plays" at bounding box center [577, 371] width 48 height 33
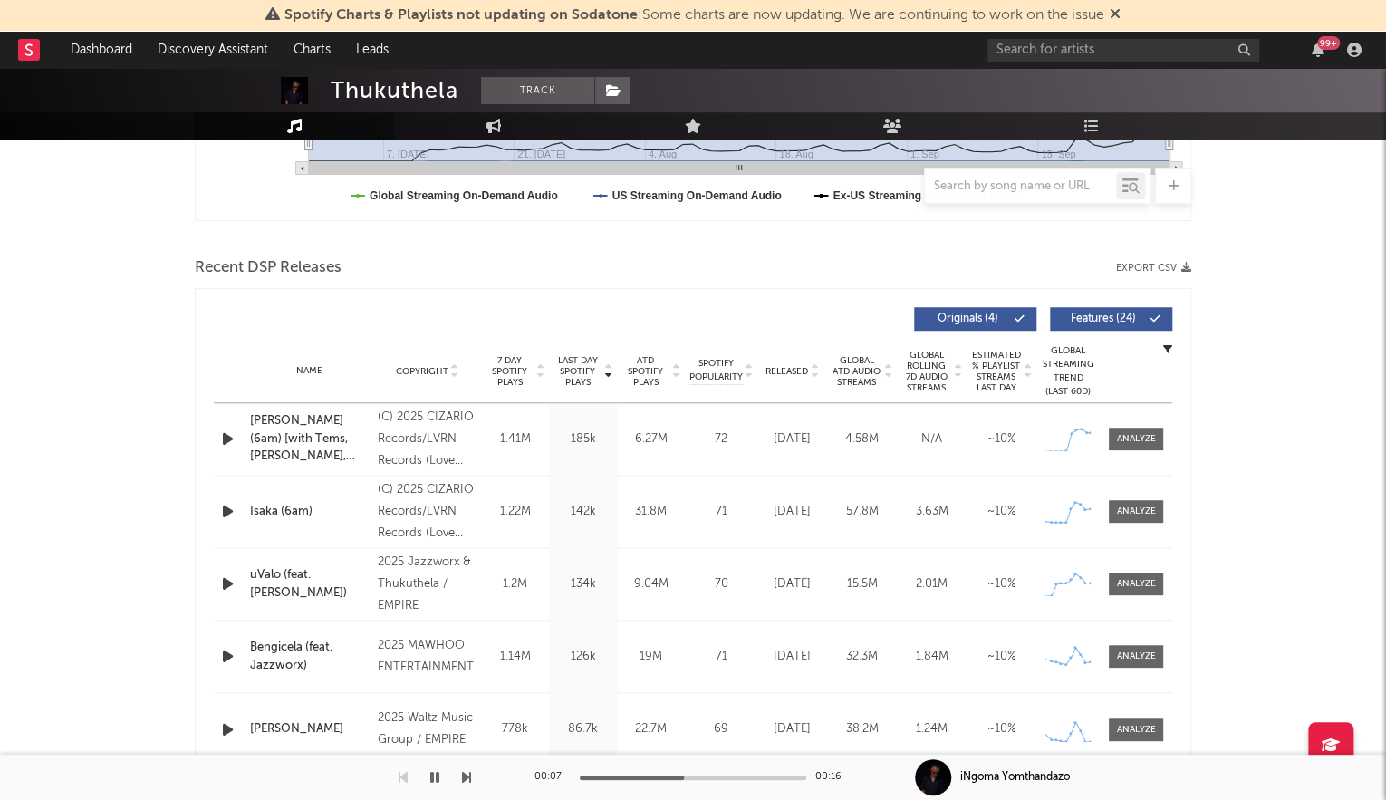
click at [221, 514] on icon "button" at bounding box center [227, 511] width 19 height 23
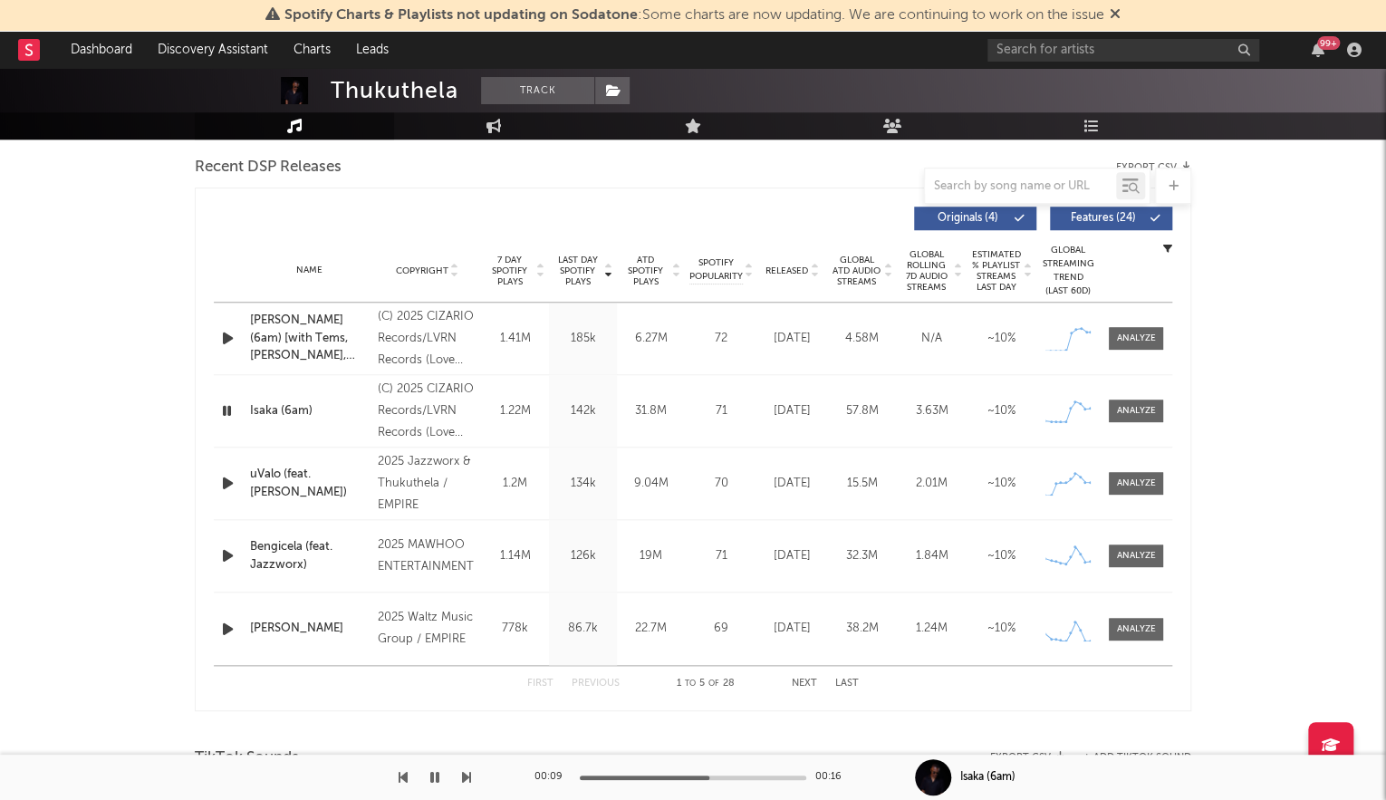
scroll to position [656, 0]
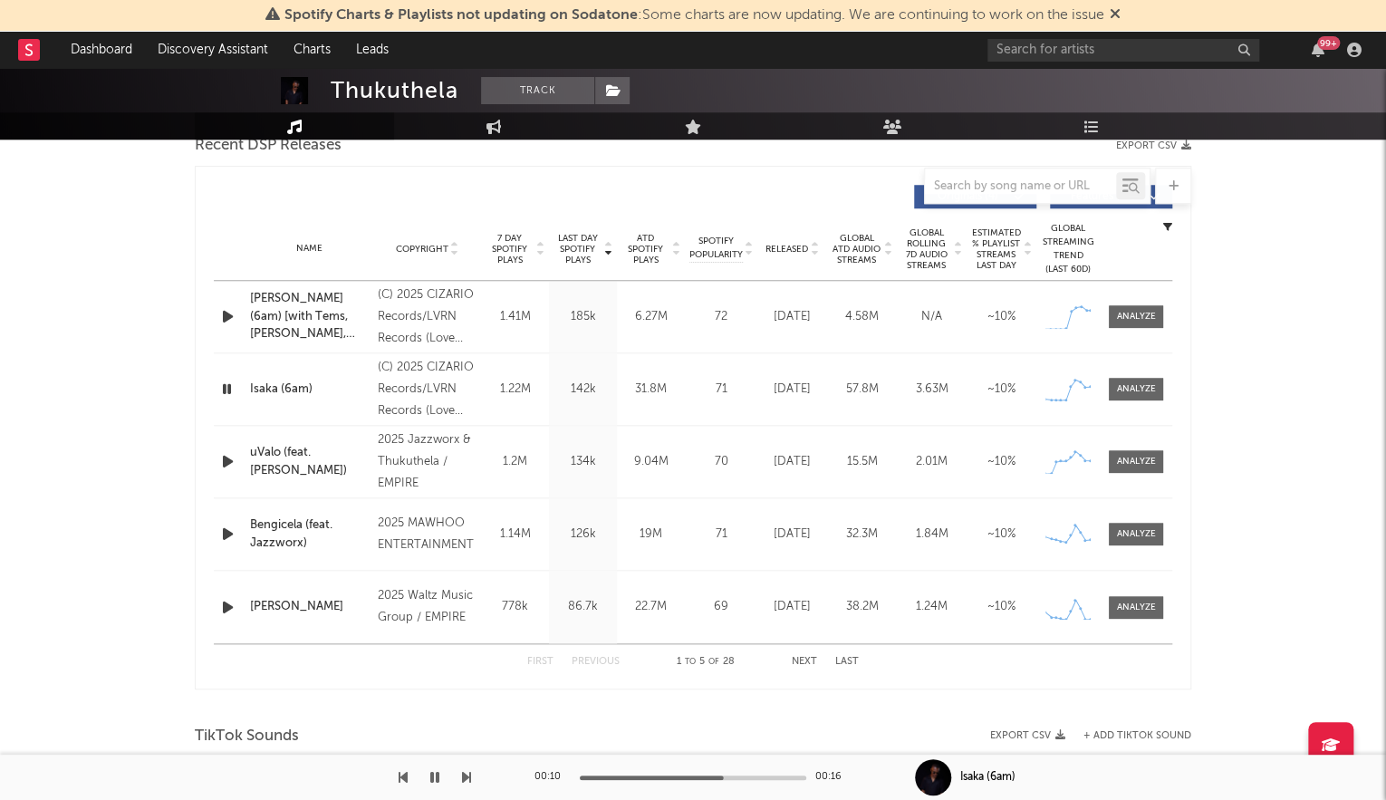
click at [794, 665] on button "Next" at bounding box center [804, 662] width 25 height 10
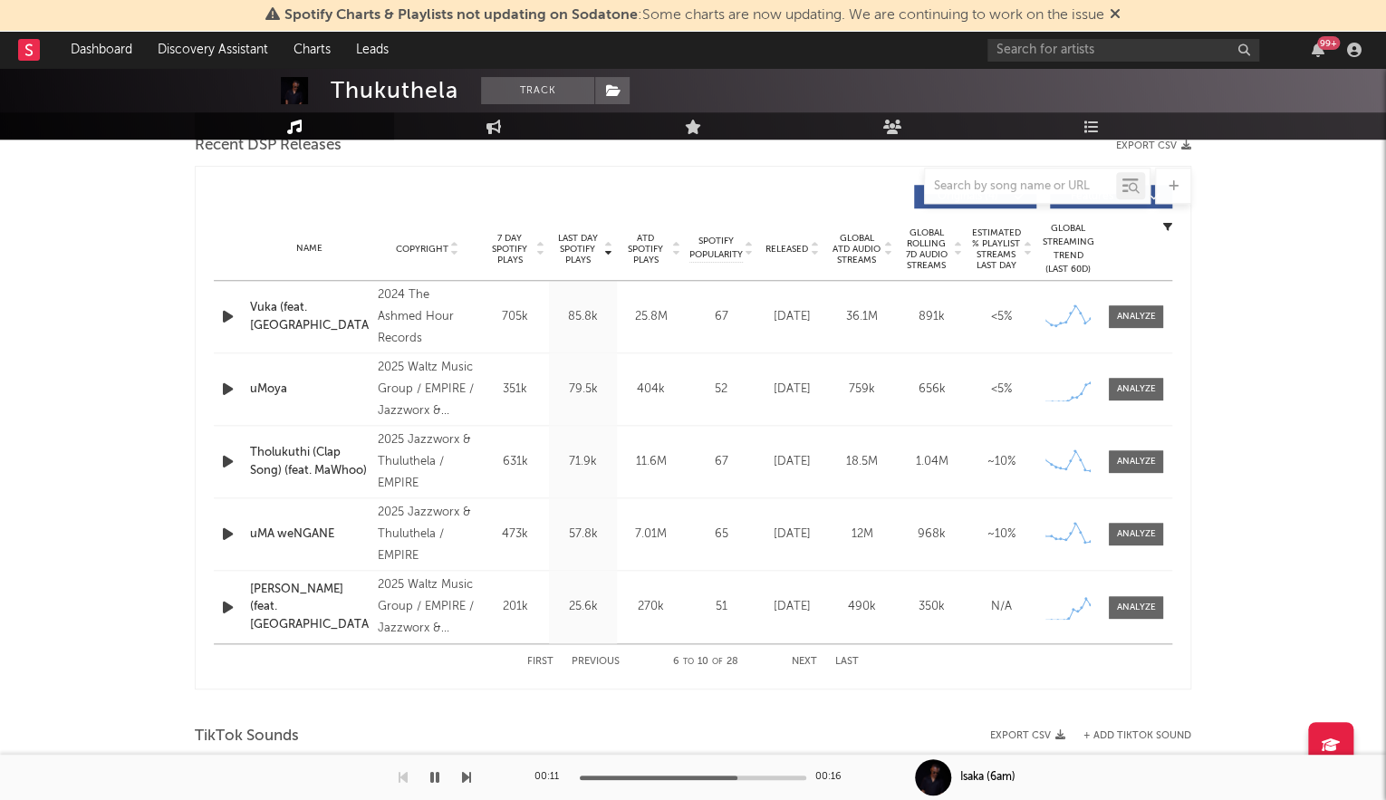
click at [797, 661] on button "Next" at bounding box center [804, 662] width 25 height 10
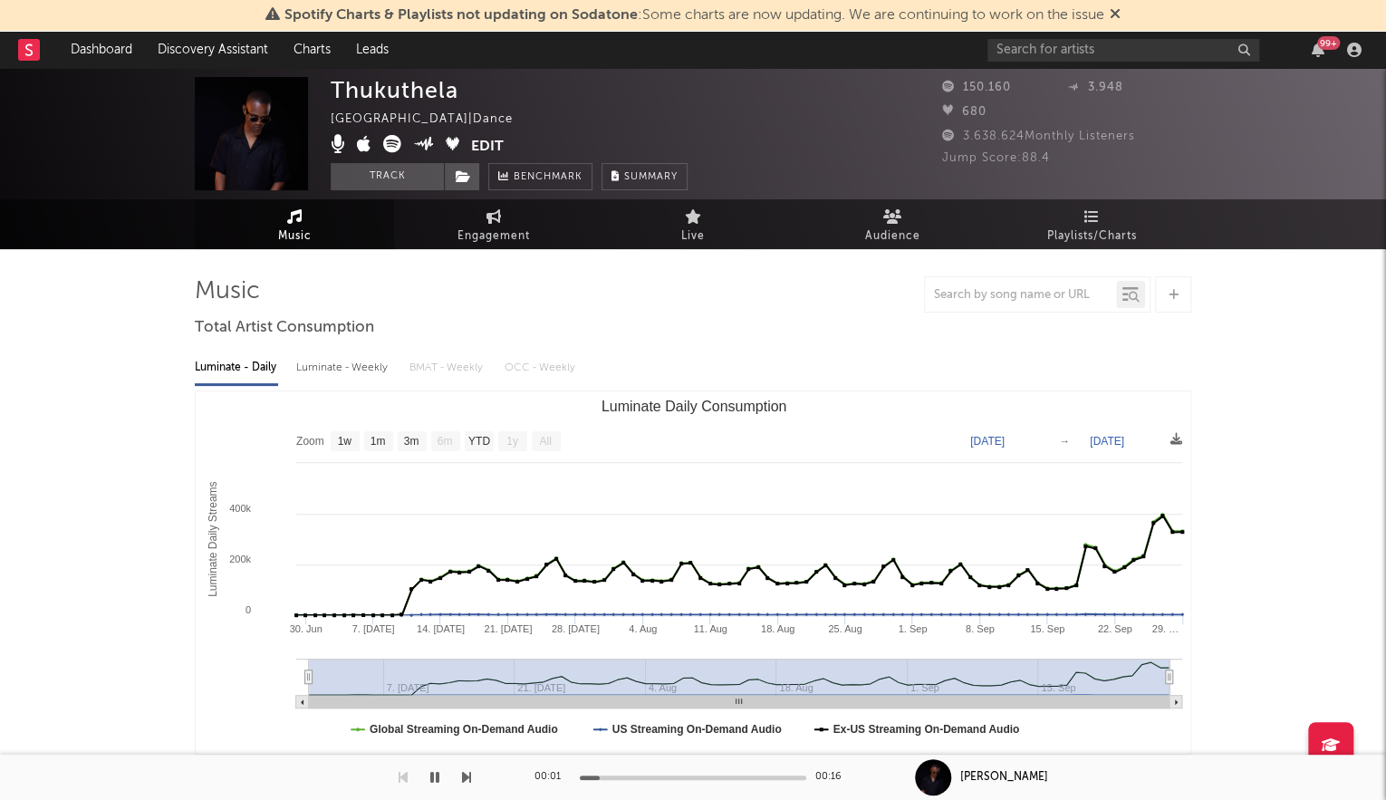
scroll to position [0, 0]
drag, startPoint x: 351, startPoint y: 87, endPoint x: 453, endPoint y: 90, distance: 102.4
click at [463, 91] on div "Thukuthela South Africa | Dance Edit Track Benchmark Summary" at bounding box center [509, 133] width 357 height 113
copy div "Thukuthela"
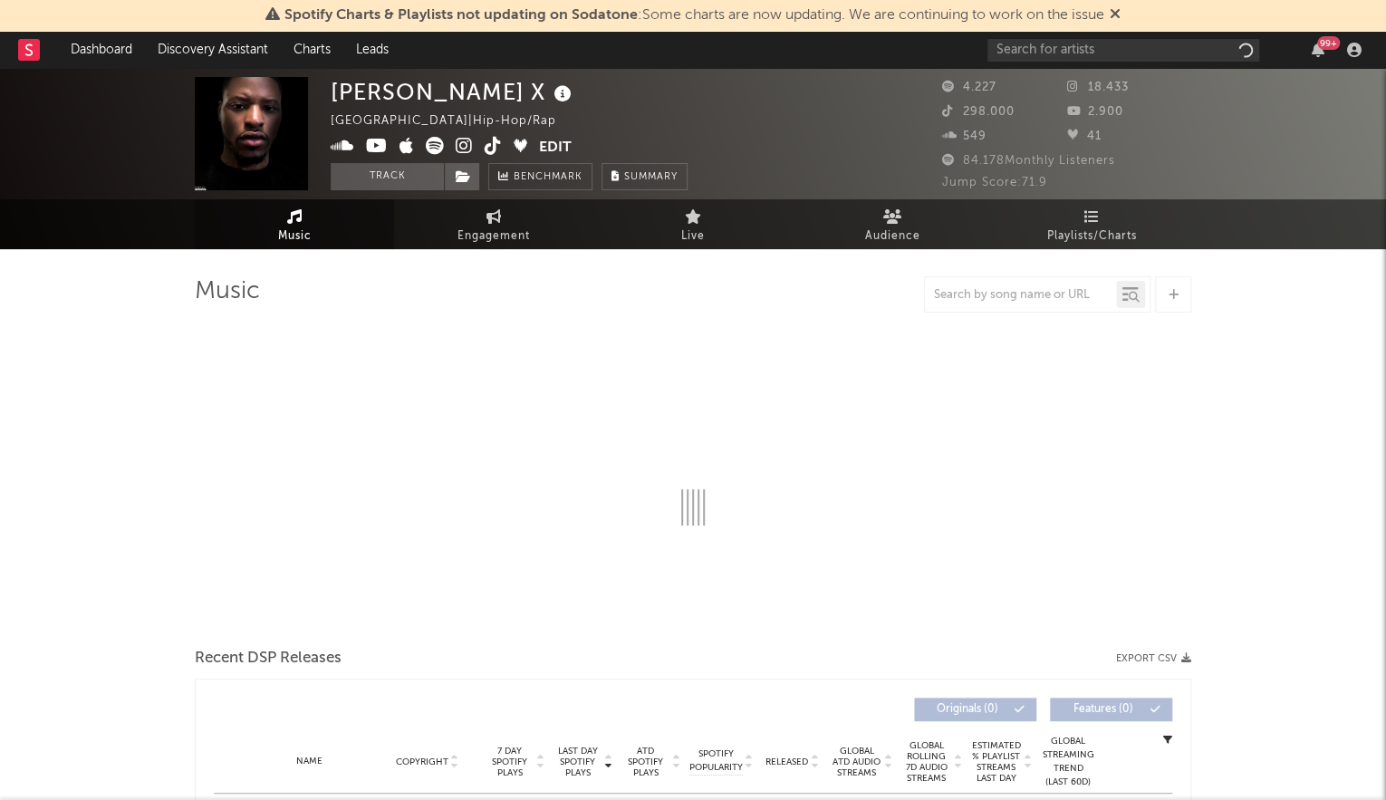
select select "6m"
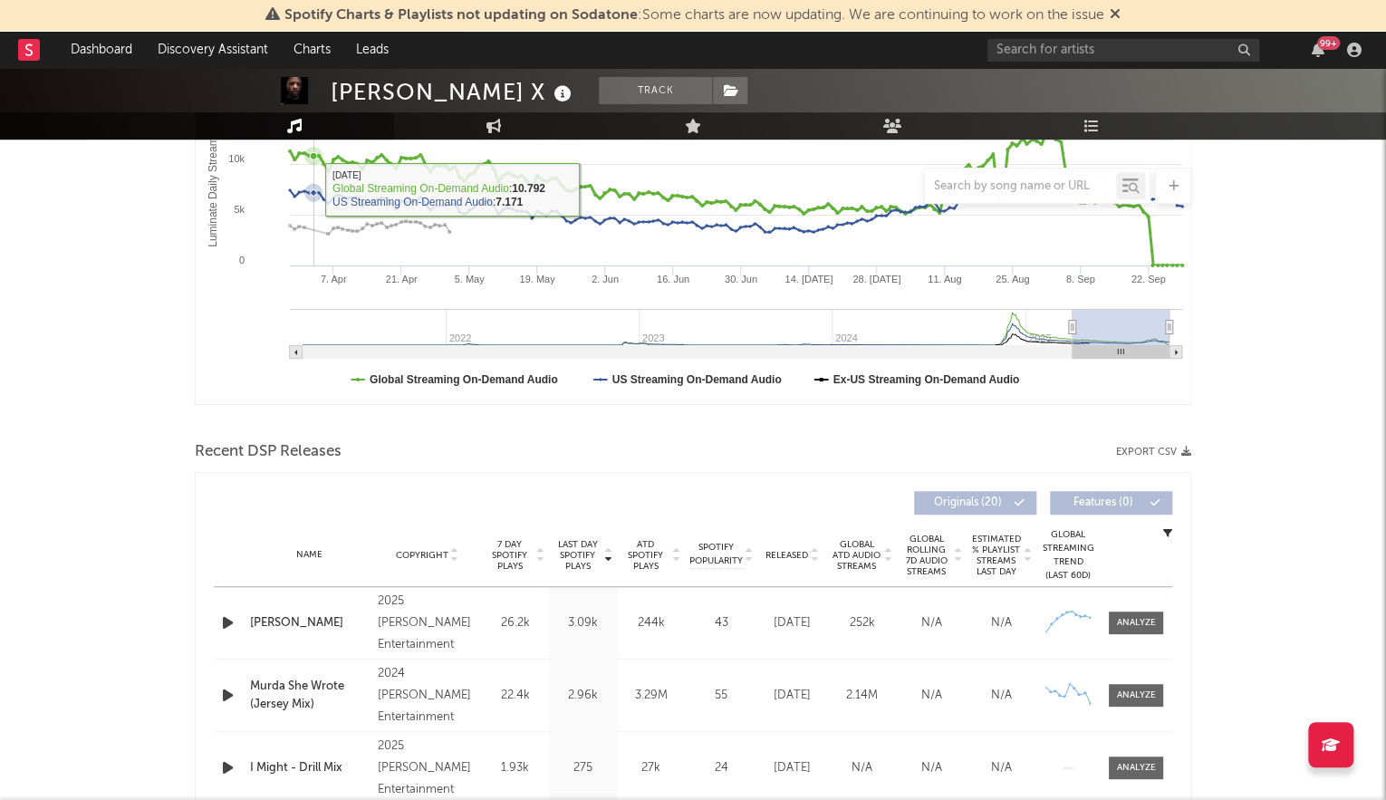
scroll to position [481, 0]
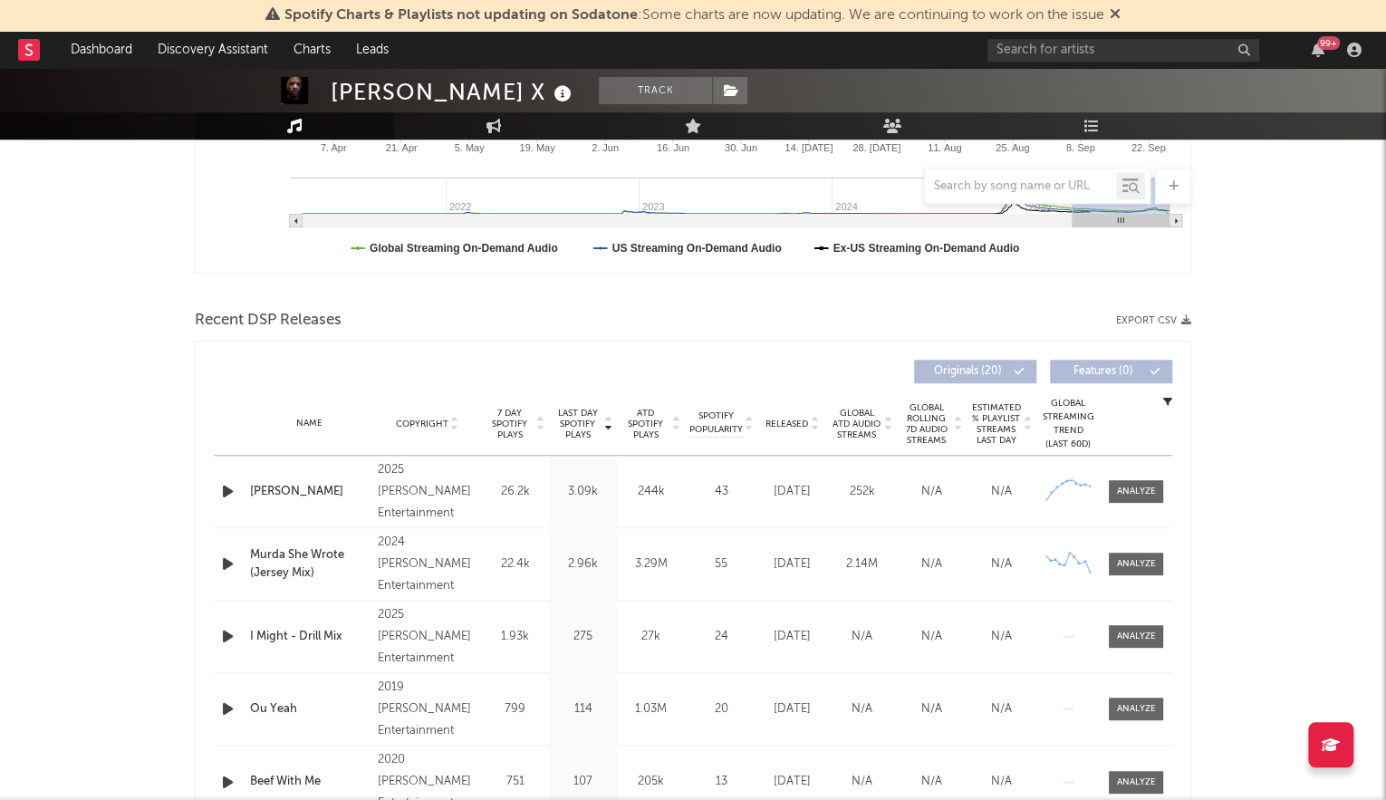
click at [571, 409] on span "Last Day Spotify Plays" at bounding box center [577, 424] width 48 height 33
click at [569, 409] on span "Last Day Spotify Plays" at bounding box center [577, 424] width 48 height 33
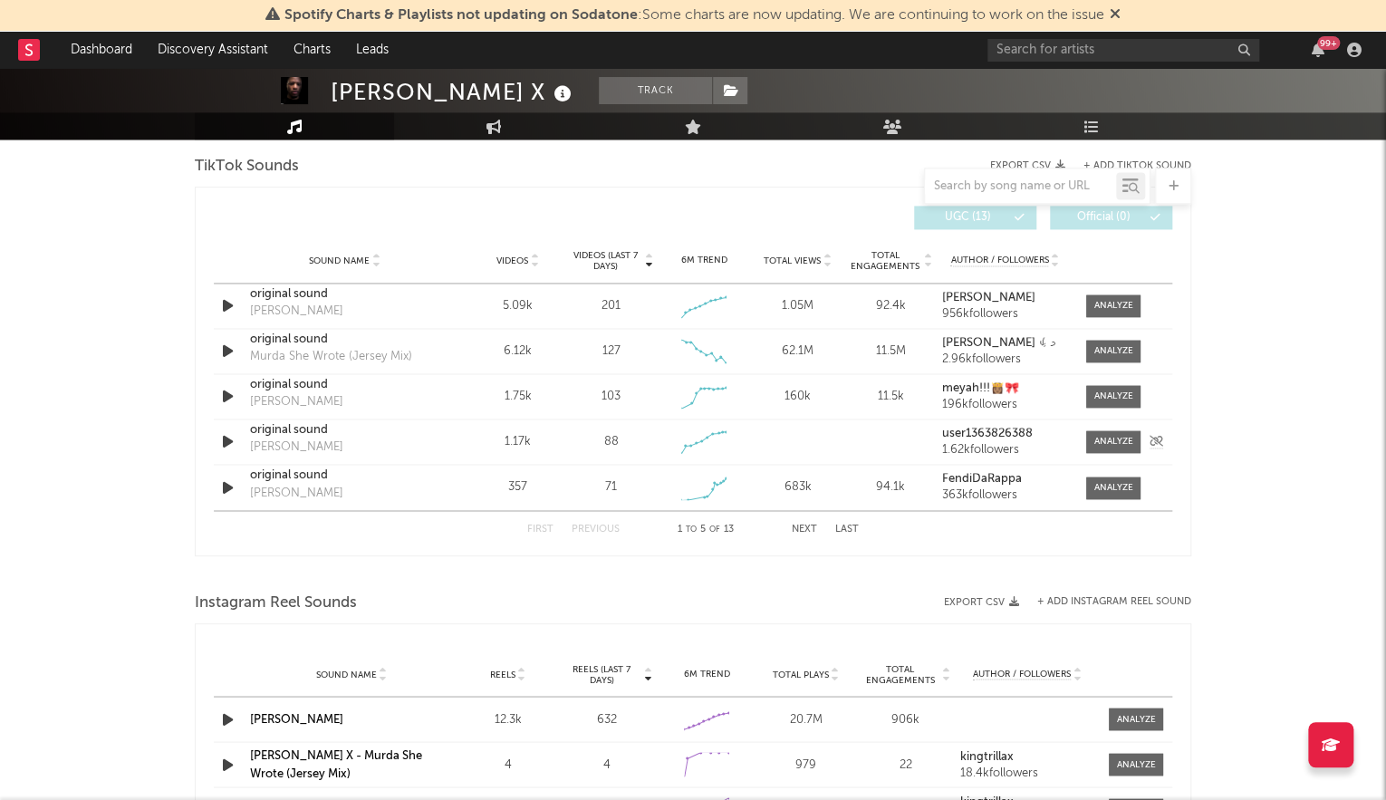
scroll to position [1265, 0]
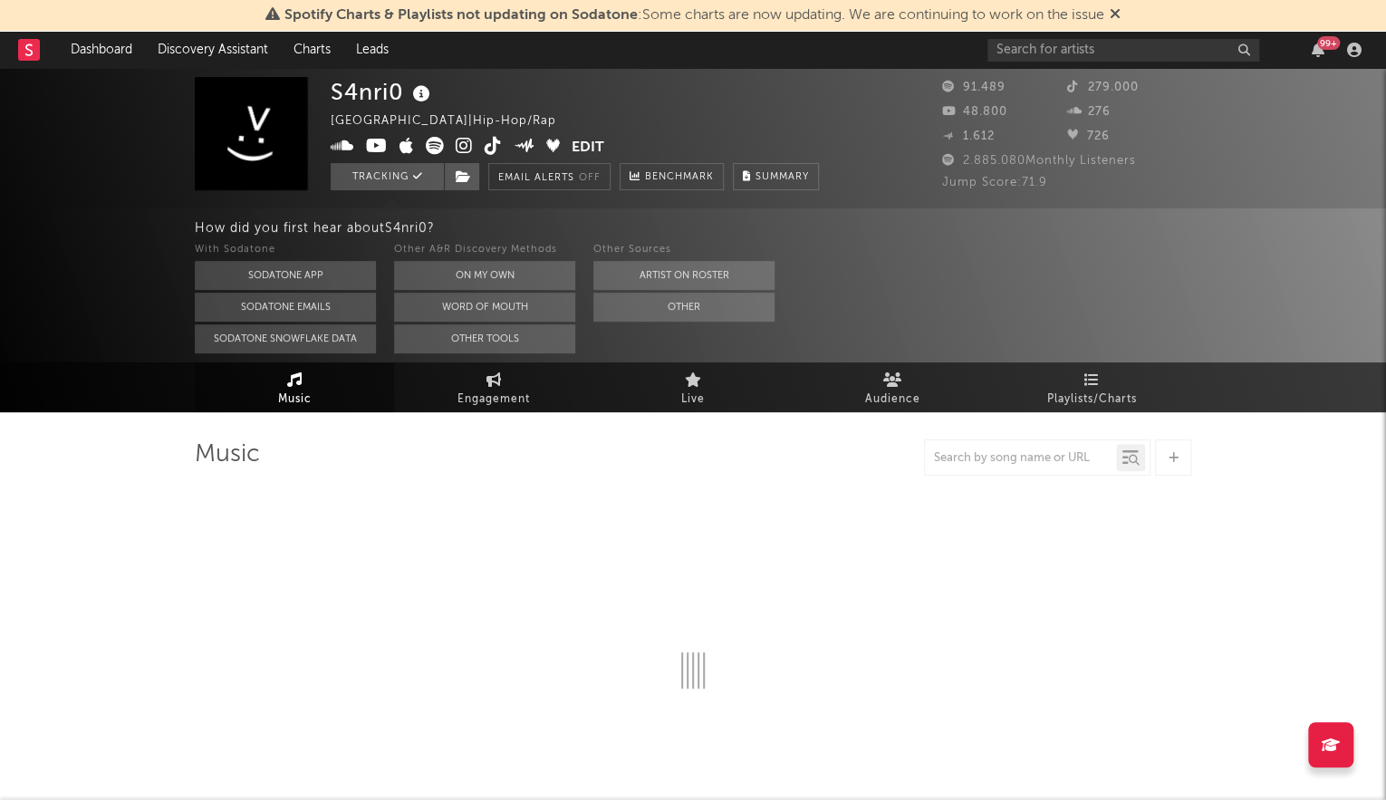
click at [288, 253] on div "With Sodatone" at bounding box center [285, 250] width 181 height 22
select select "6m"
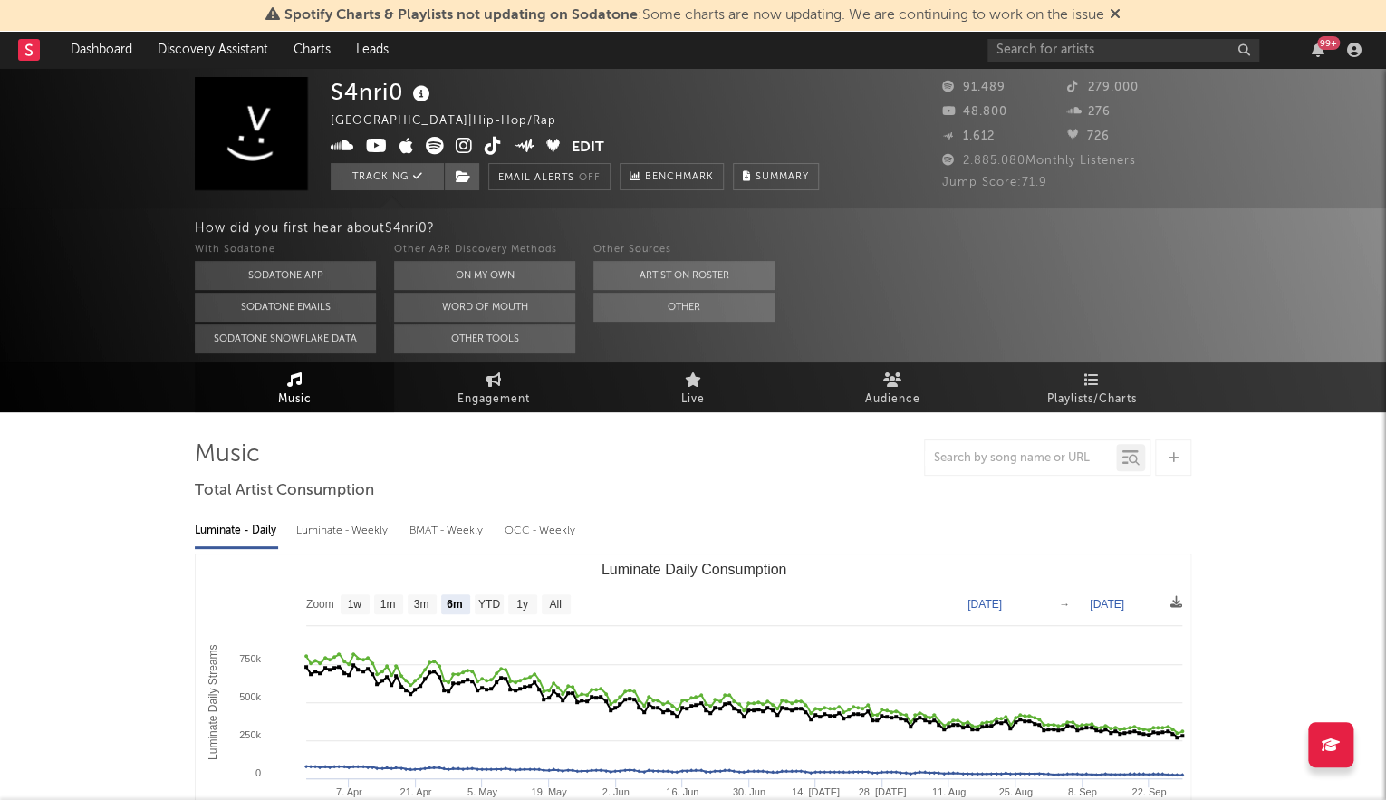
click at [293, 265] on button "Sodatone App" at bounding box center [285, 275] width 181 height 29
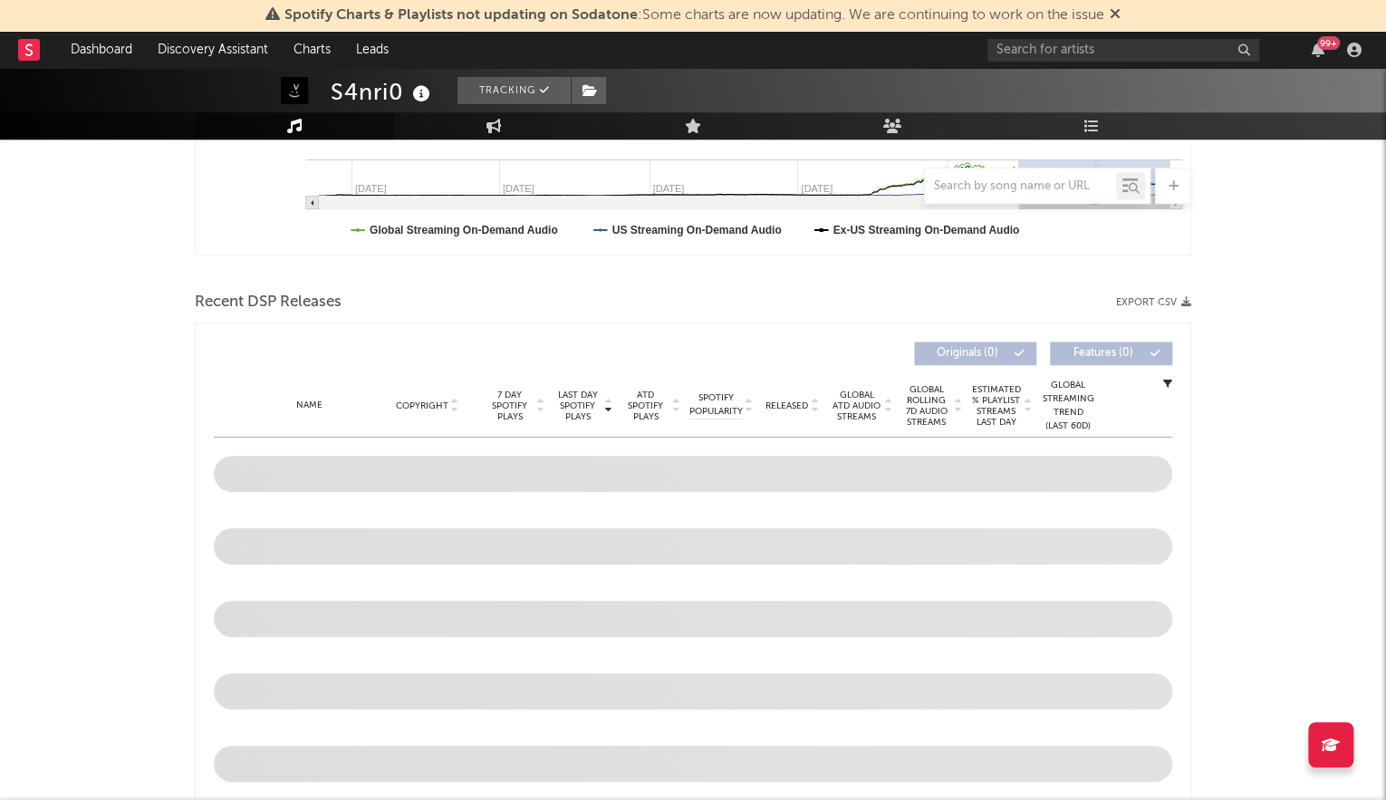
scroll to position [634, 0]
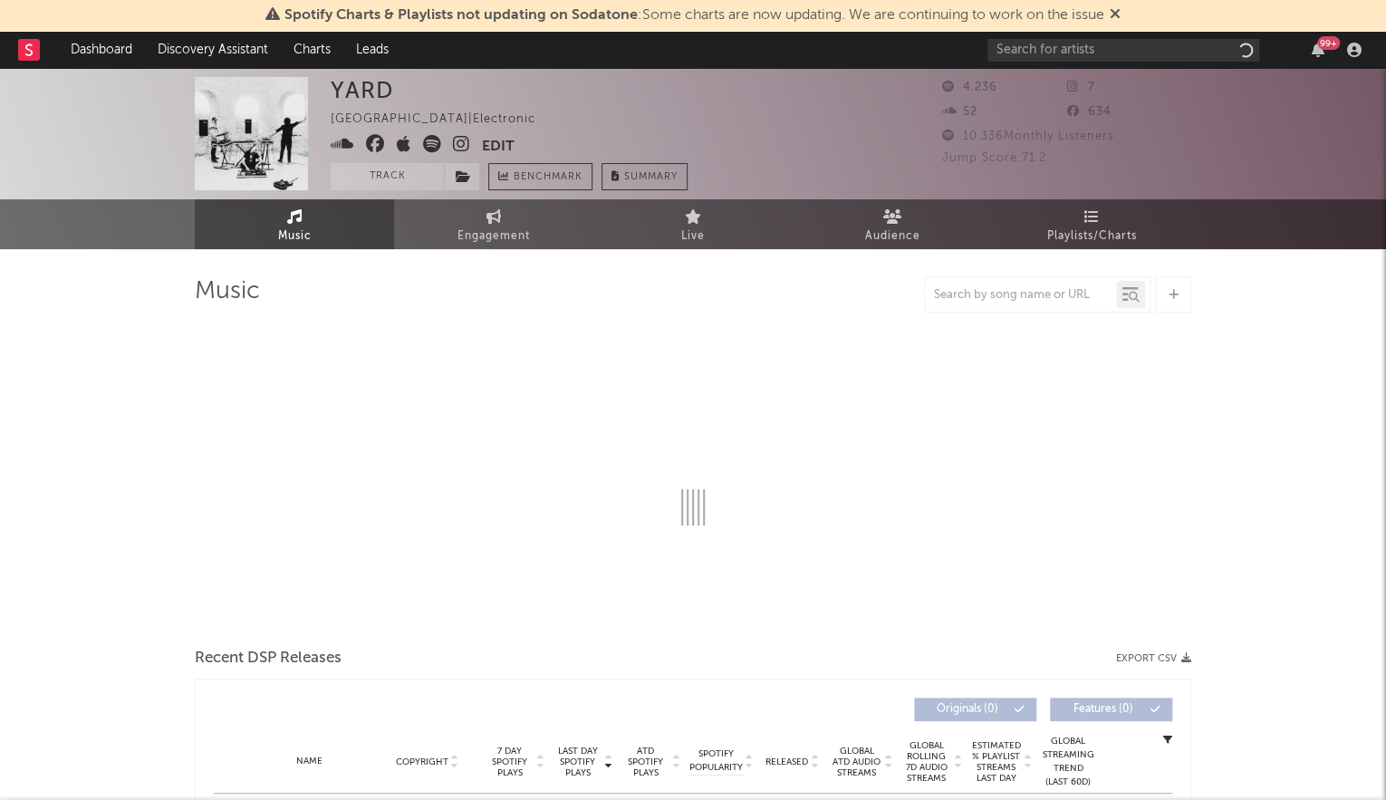
select select "1w"
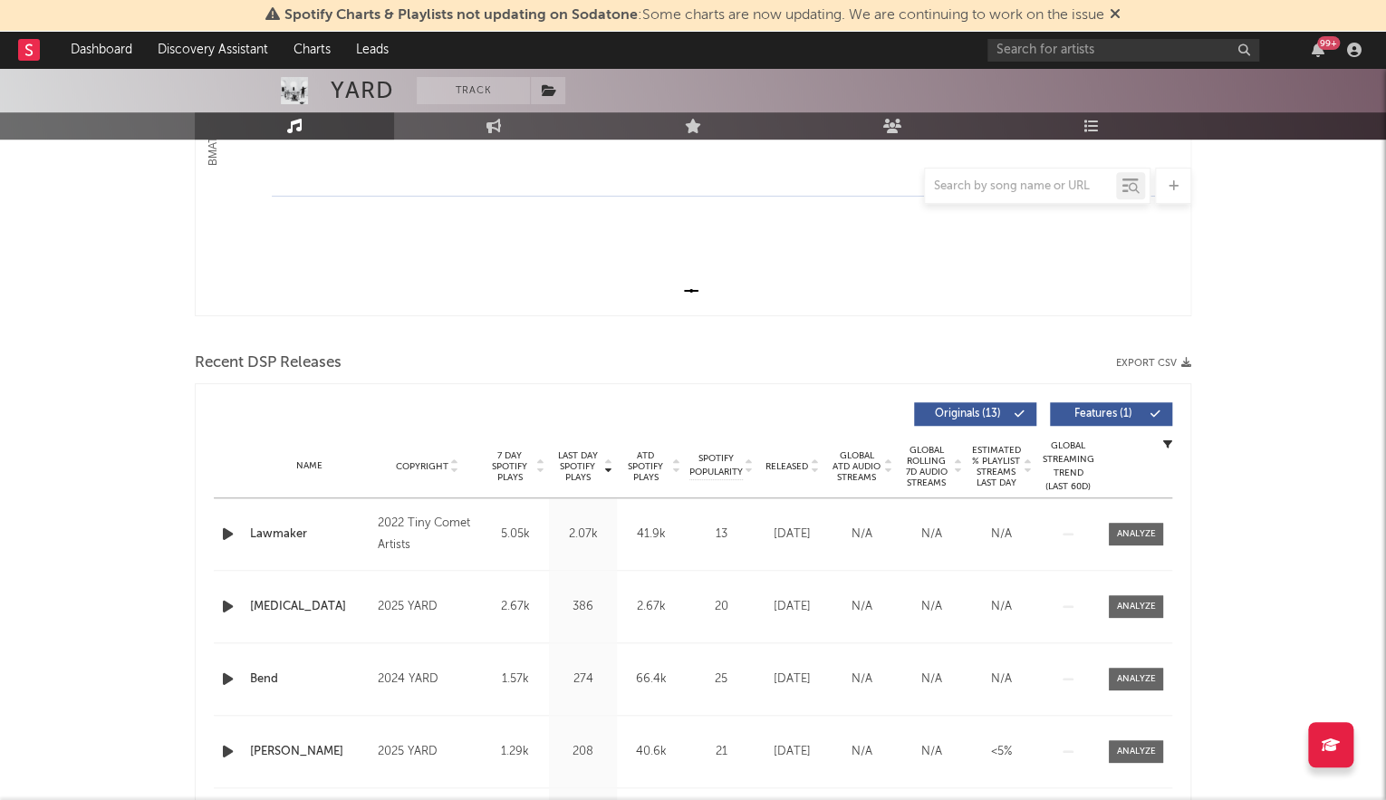
scroll to position [458, 0]
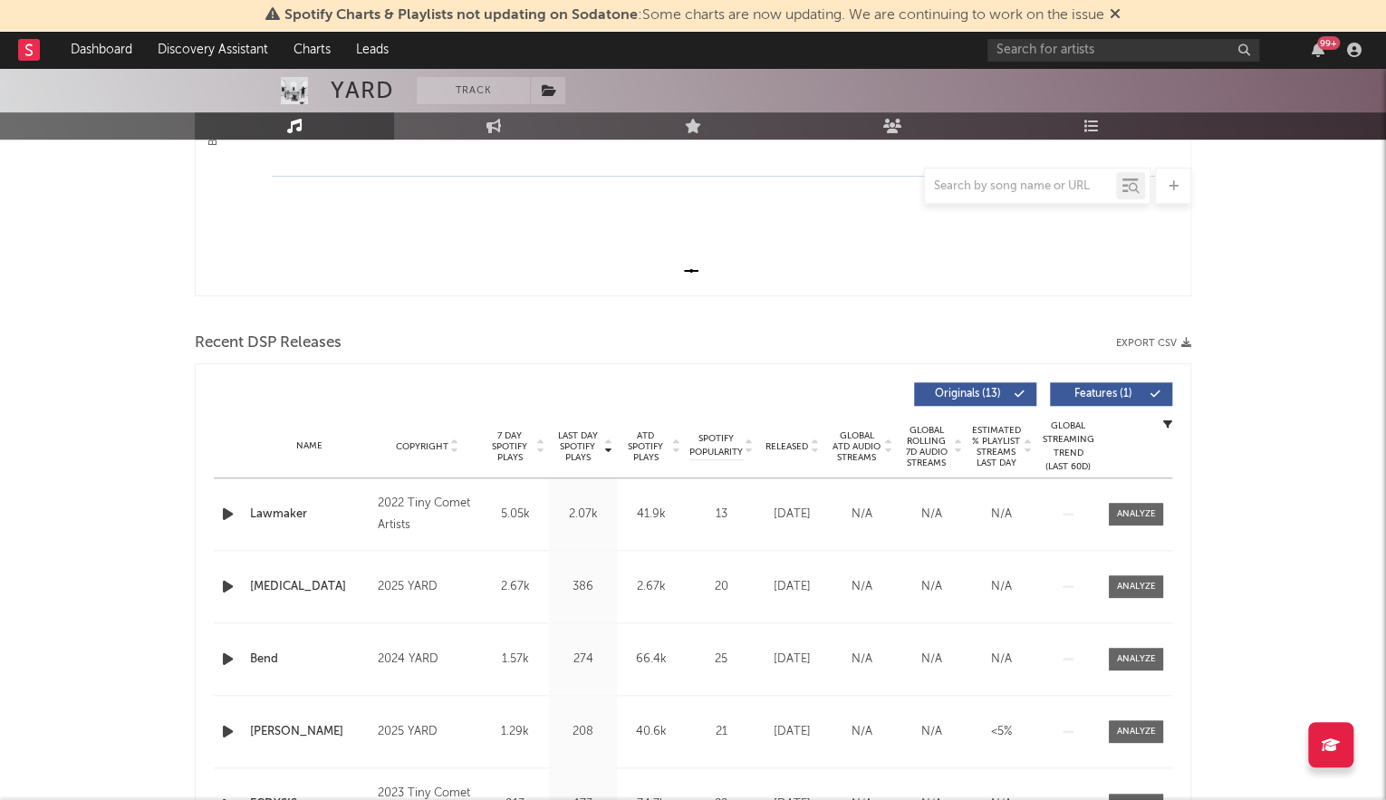
drag, startPoint x: 597, startPoint y: 477, endPoint x: 560, endPoint y: 428, distance: 61.4
click at [596, 475] on div "Last Day Spotify Plays Copyright 7 Day Spotify Plays Last Day Spotify Plays ATD…" at bounding box center [693, 625] width 958 height 504
click at [560, 430] on span "Last Day Spotify Plays" at bounding box center [577, 446] width 48 height 33
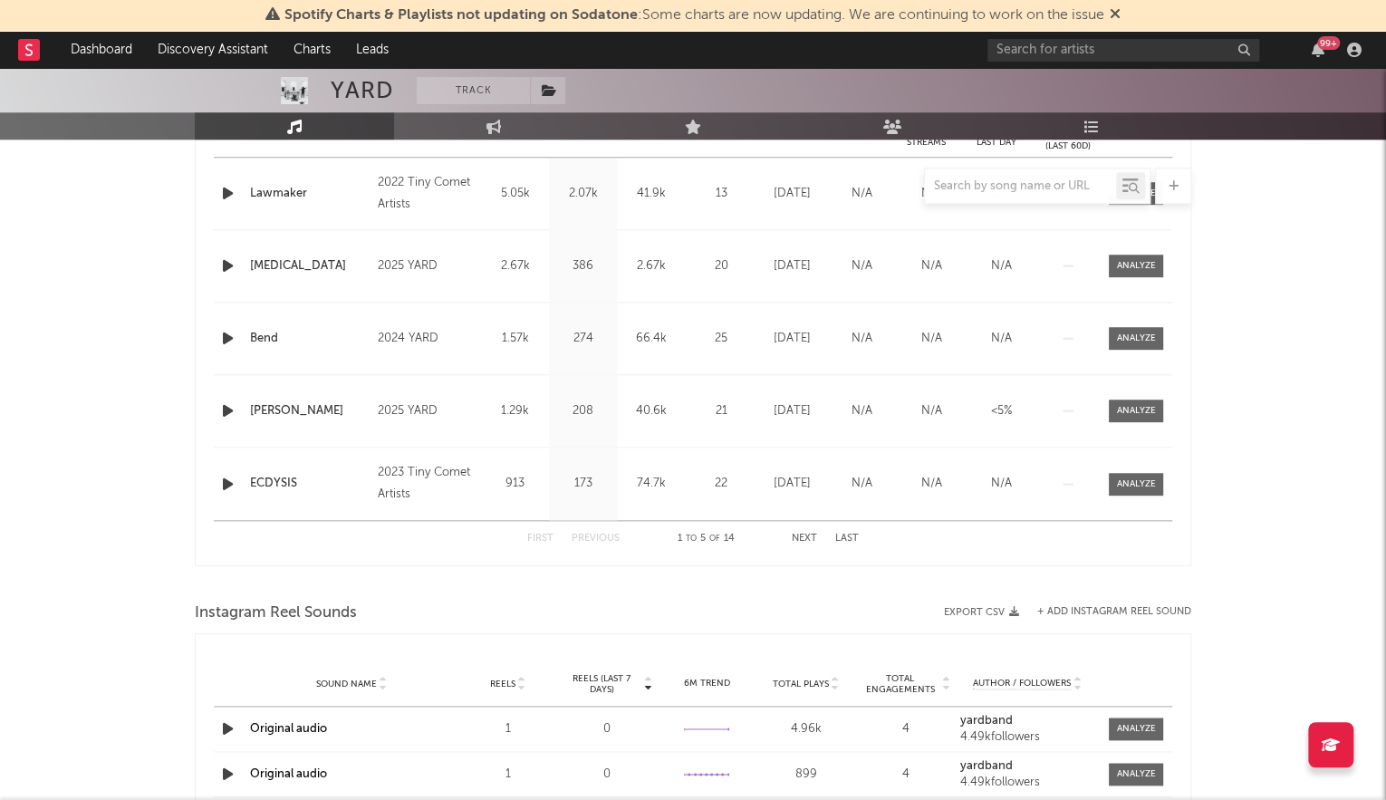
scroll to position [782, 0]
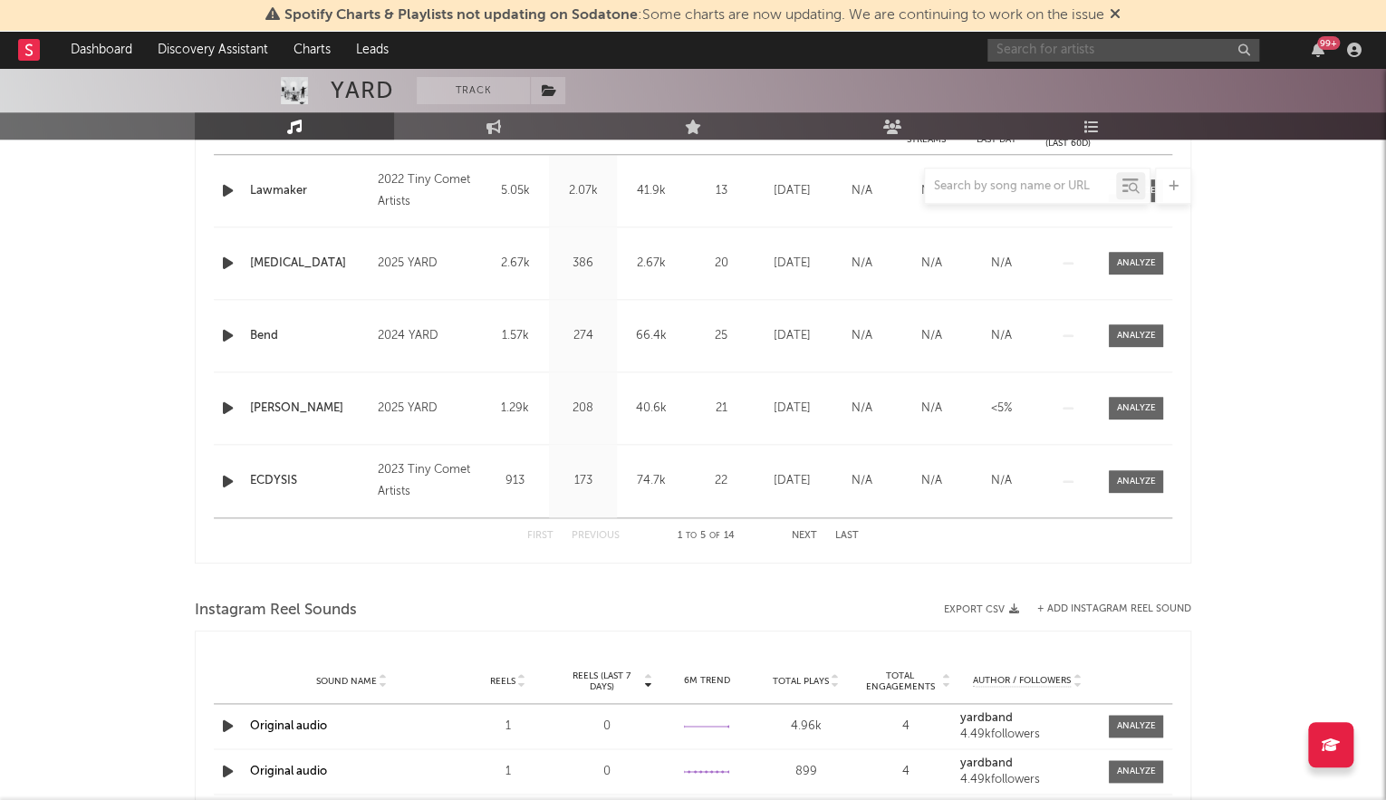
click at [1080, 43] on input "text" at bounding box center [1123, 50] width 272 height 23
paste input "Baxker & Greenice"
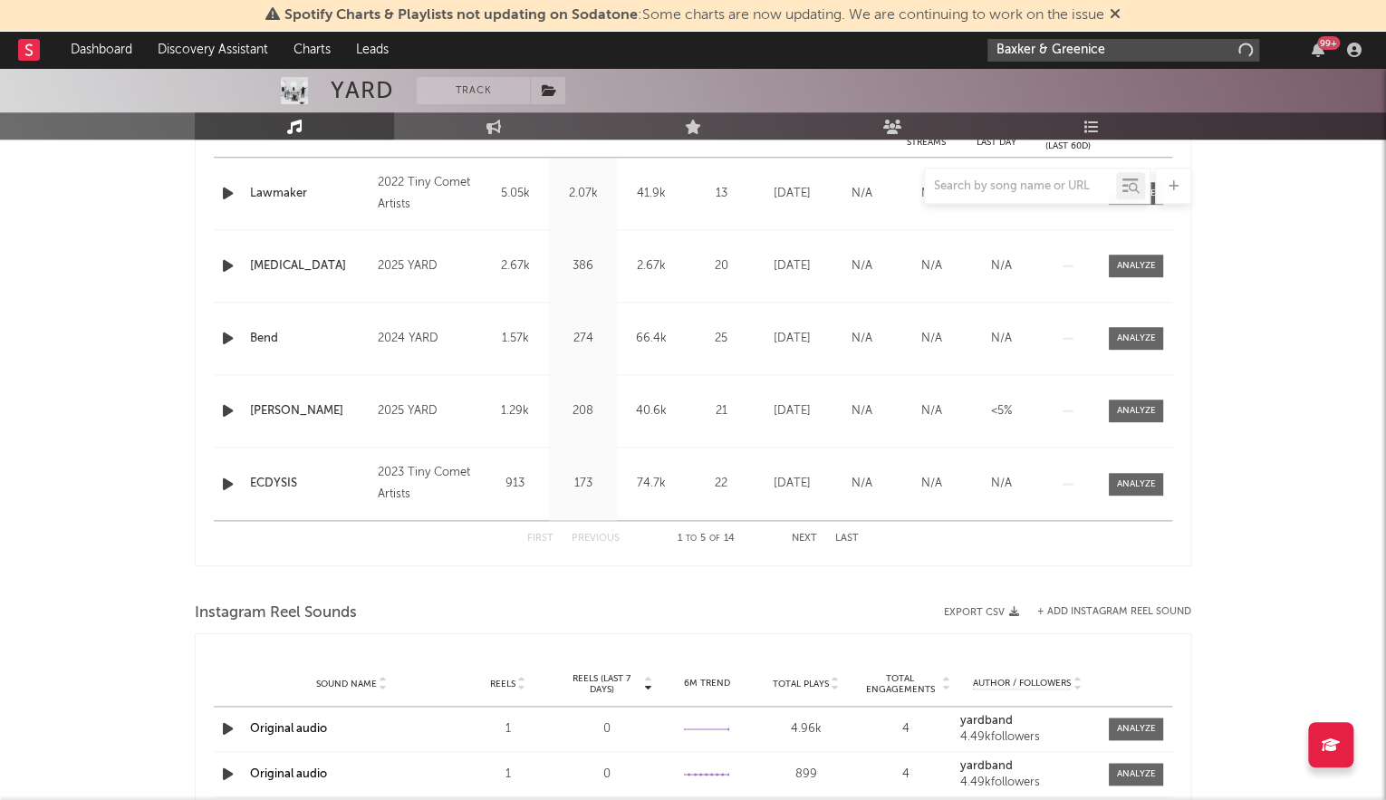
scroll to position [778, 0]
drag, startPoint x: 1071, startPoint y: 46, endPoint x: 1336, endPoint y: 38, distance: 265.5
click at [1264, 37] on div "Baxker & Greenice 99 +" at bounding box center [1177, 50] width 380 height 36
drag, startPoint x: 1092, startPoint y: 37, endPoint x: 1054, endPoint y: 39, distance: 37.2
click at [1054, 39] on div "Baxker & Greenice 99 +" at bounding box center [1177, 50] width 380 height 36
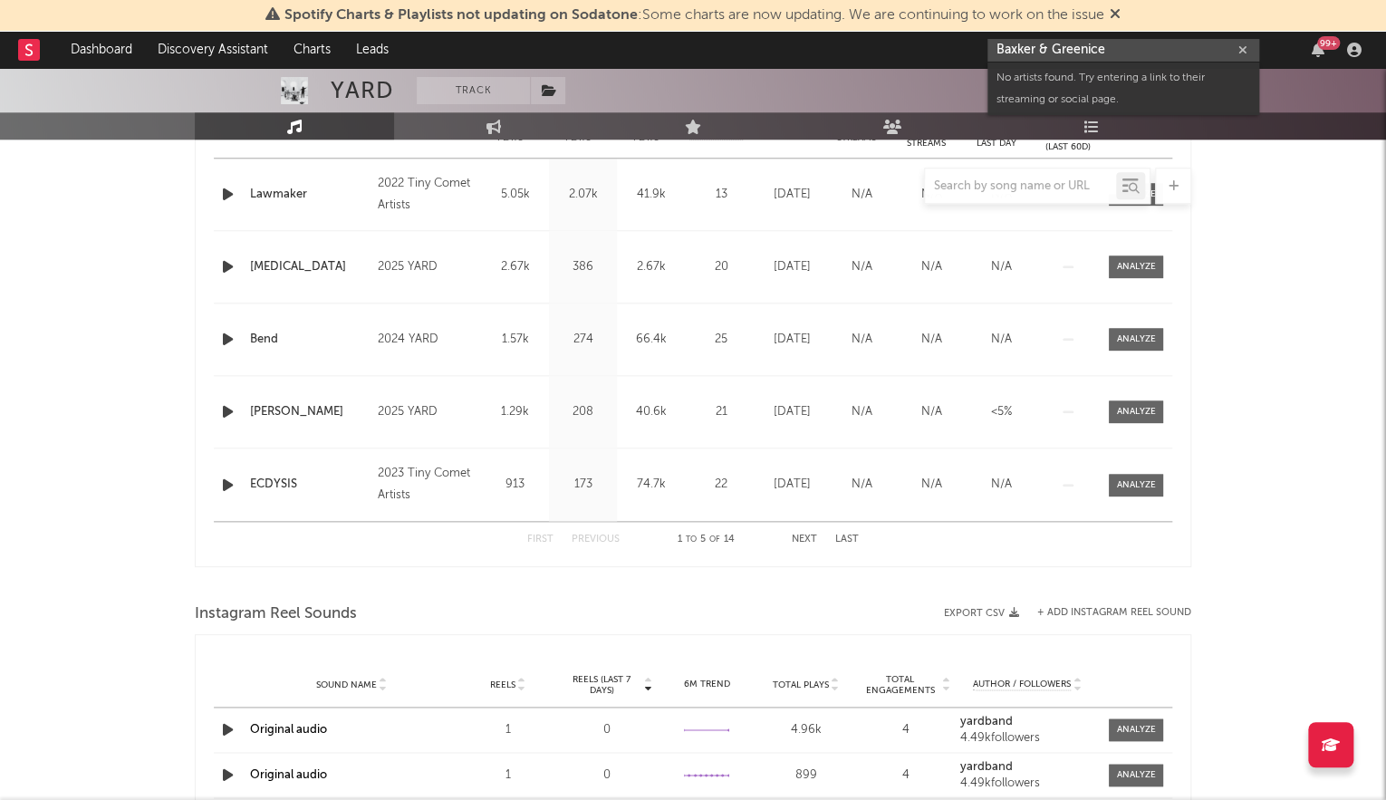
click at [1044, 44] on input "Baxker & Greenice" at bounding box center [1123, 50] width 272 height 23
drag, startPoint x: 1036, startPoint y: 46, endPoint x: 1214, endPoint y: 55, distance: 177.8
click at [1207, 55] on input "Baxker & Greenice" at bounding box center [1123, 50] width 272 height 23
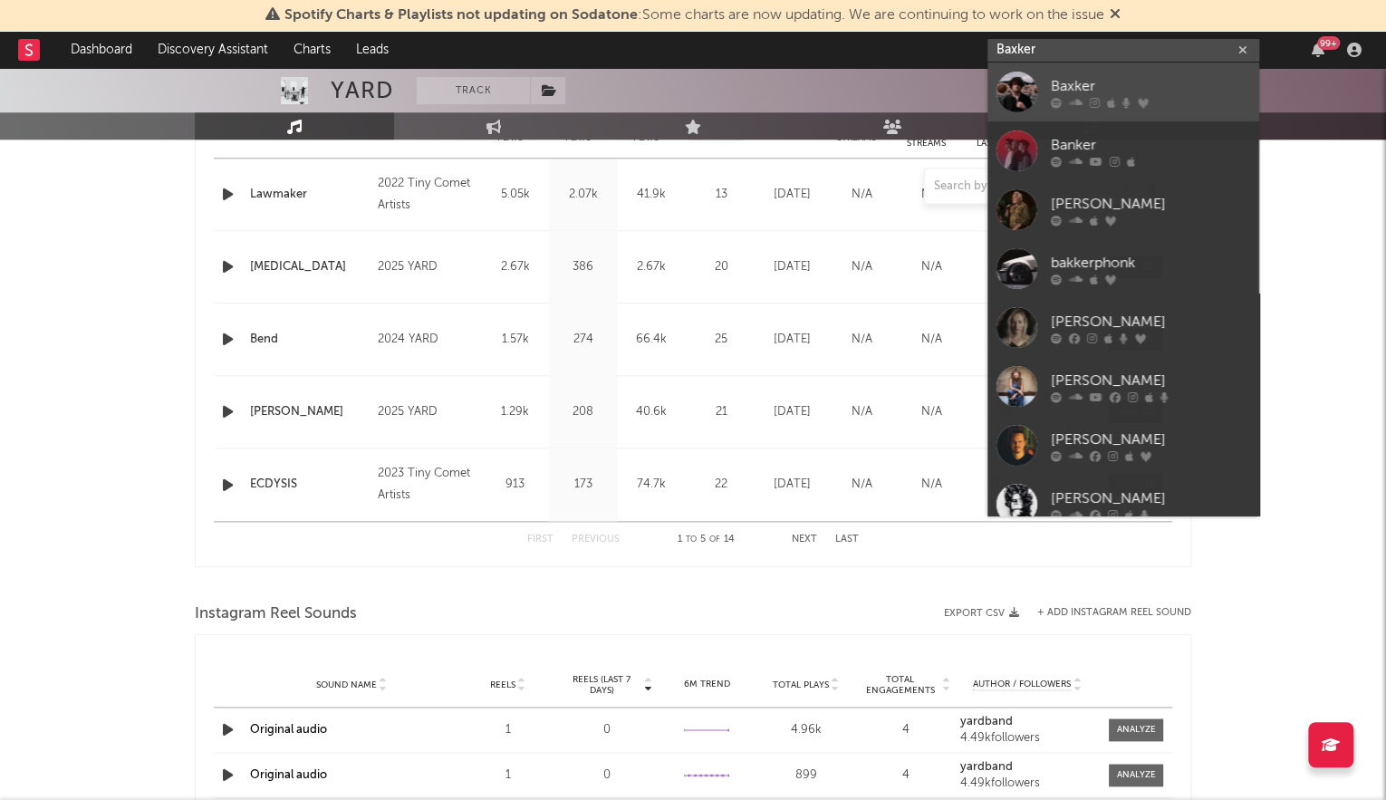
type input "Baxker"
click at [1112, 99] on icon at bounding box center [1111, 102] width 8 height 11
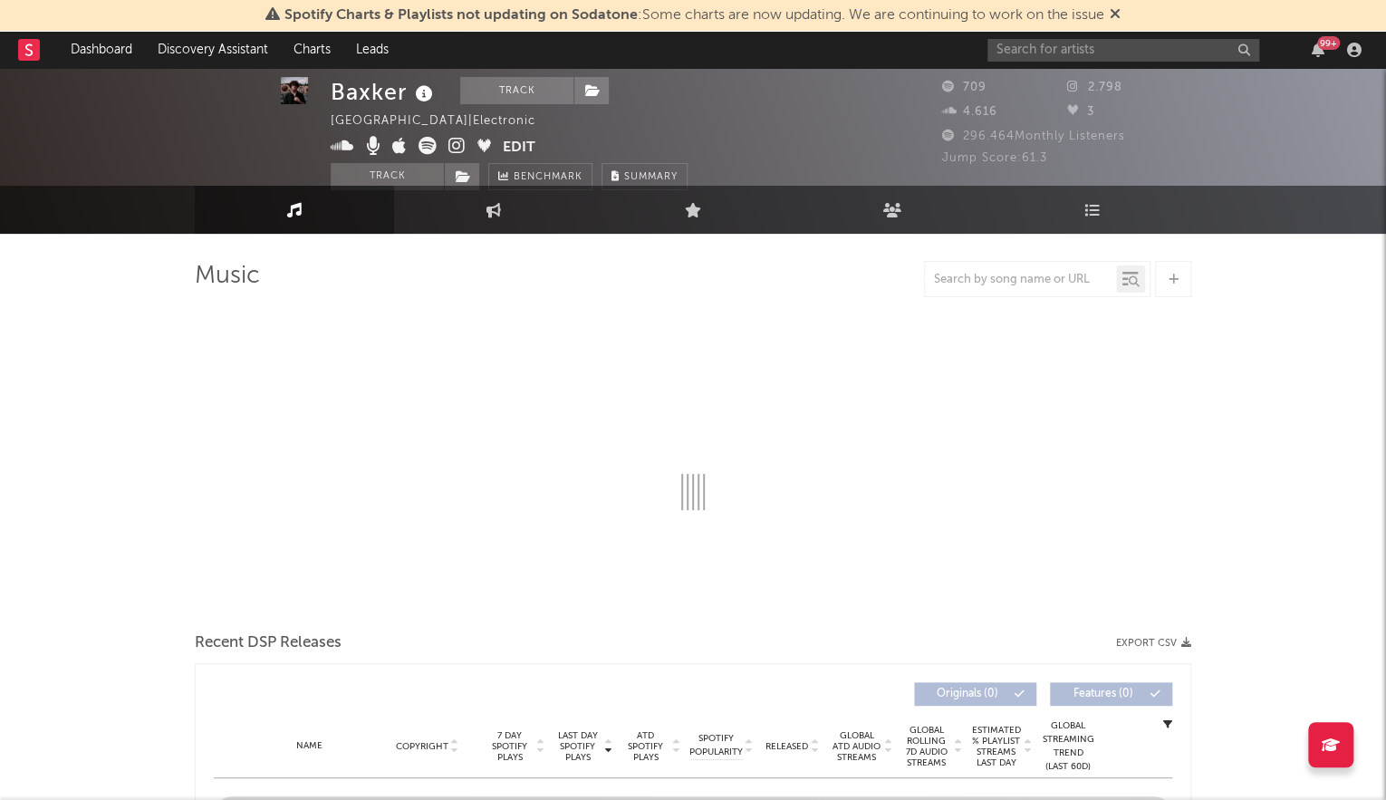
select select "1w"
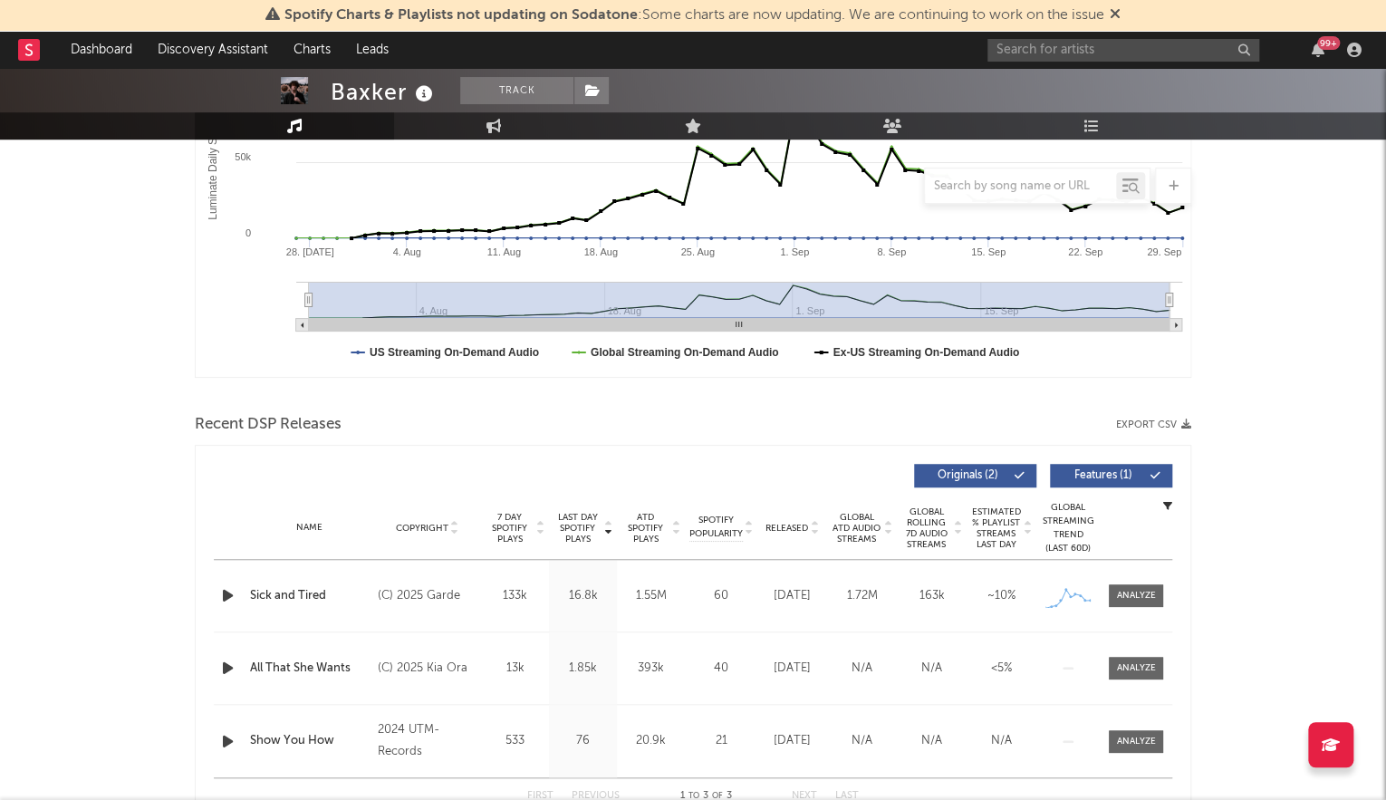
scroll to position [389, 0]
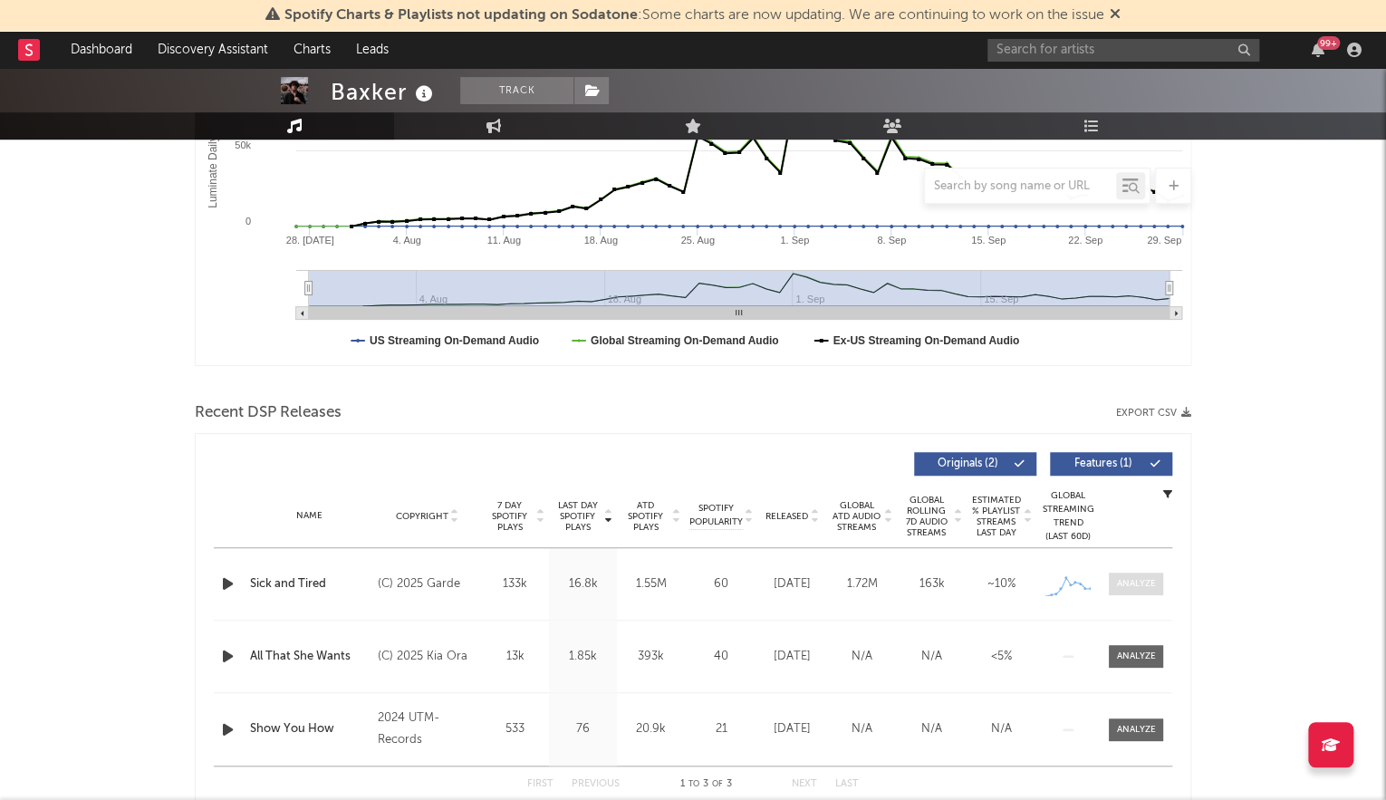
click at [1147, 583] on div at bounding box center [1136, 584] width 39 height 14
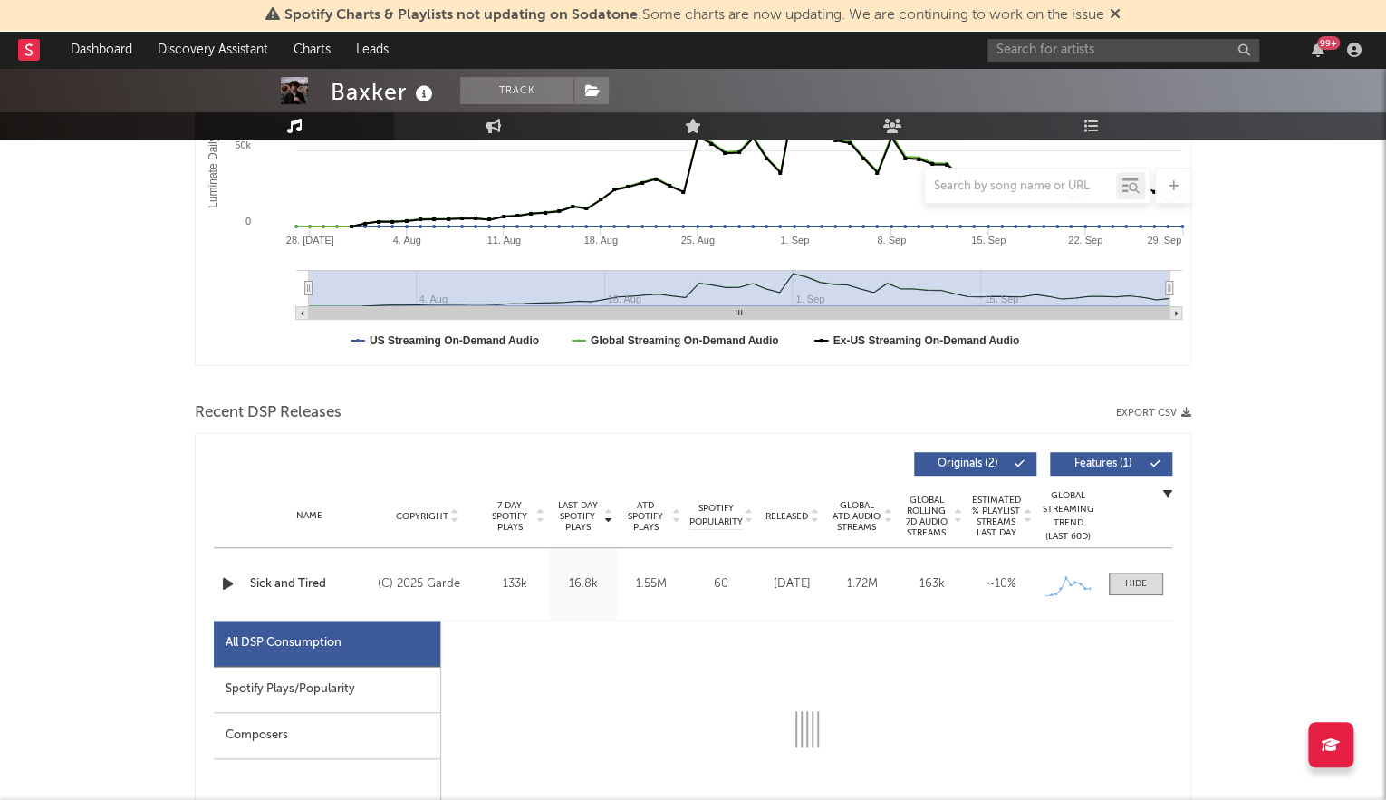
select select "1w"
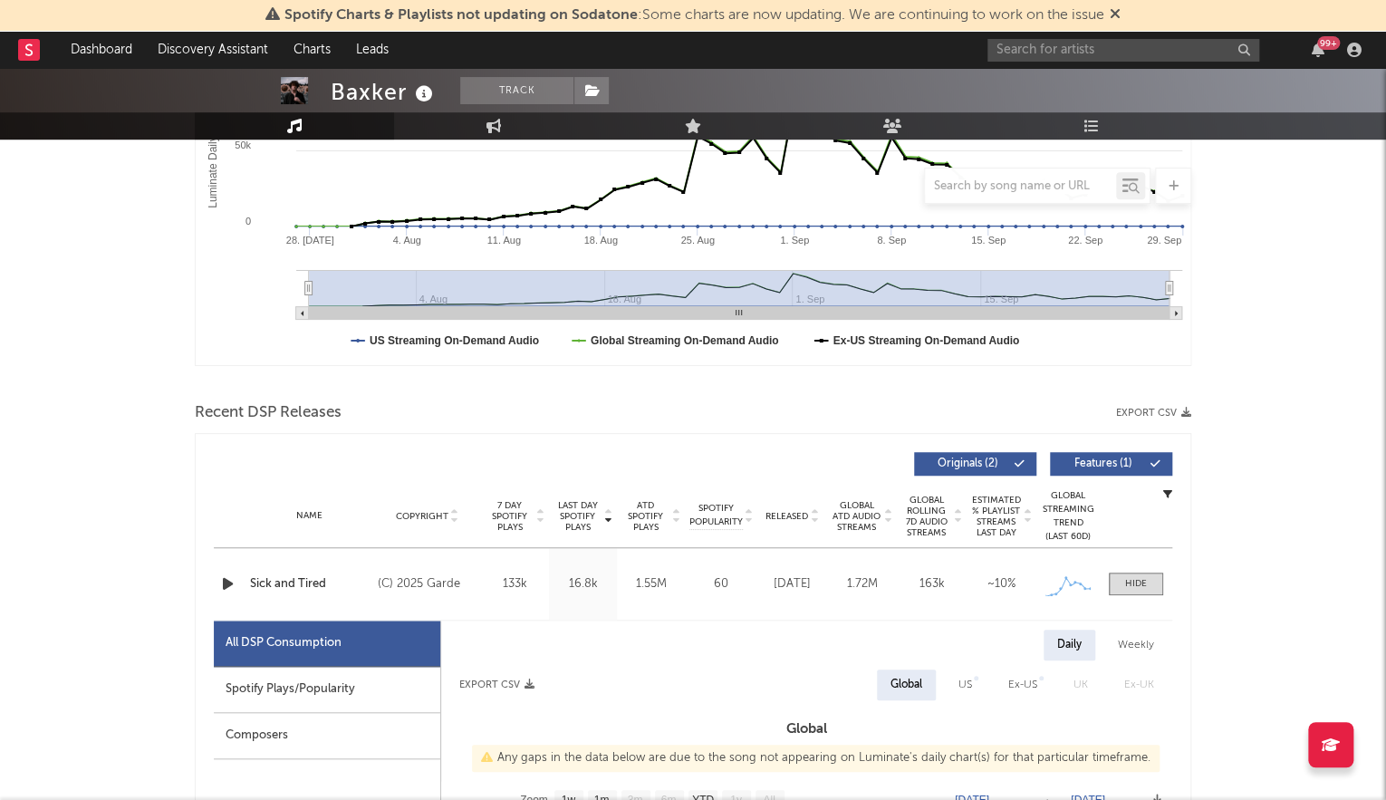
click at [264, 672] on div "Spotify Plays/Popularity" at bounding box center [327, 690] width 226 height 46
select select "1w"
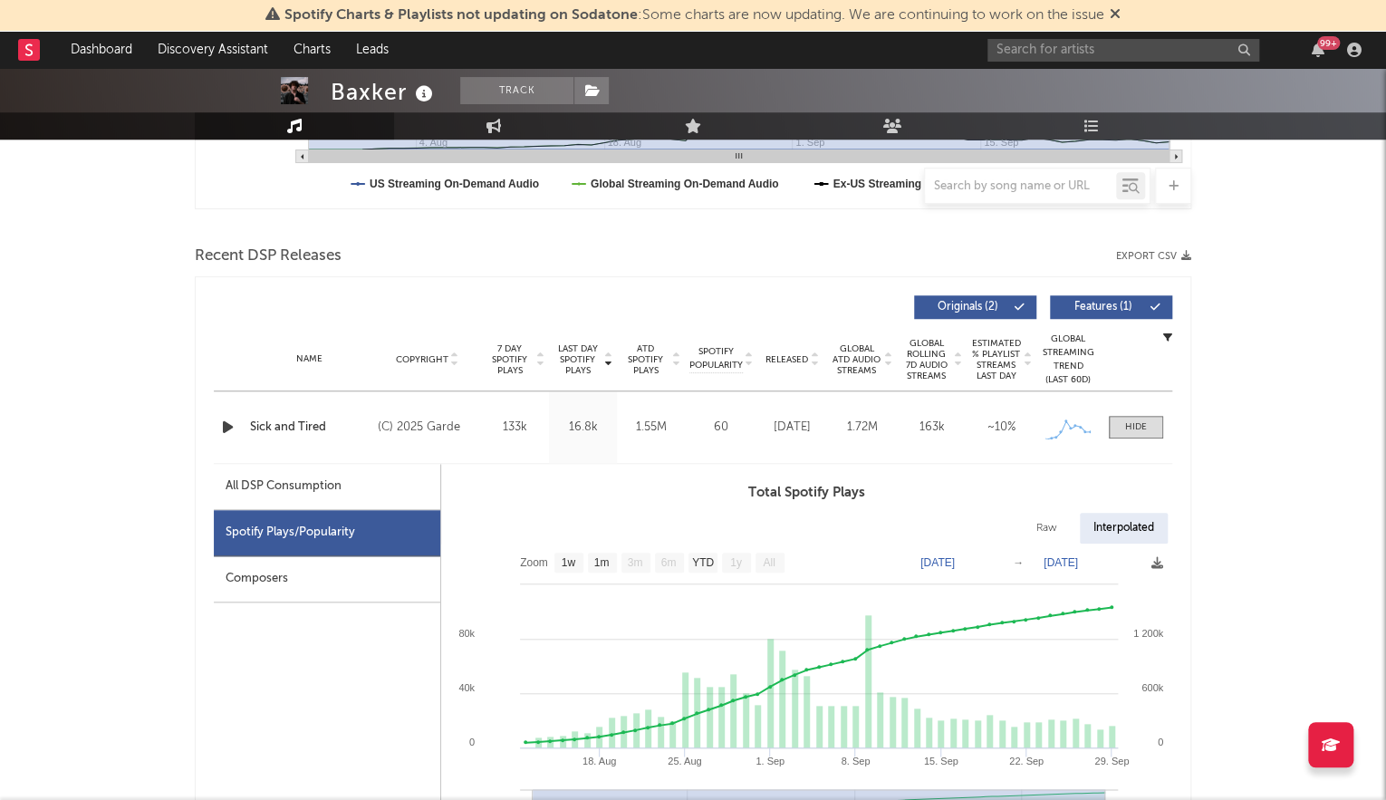
scroll to position [589, 0]
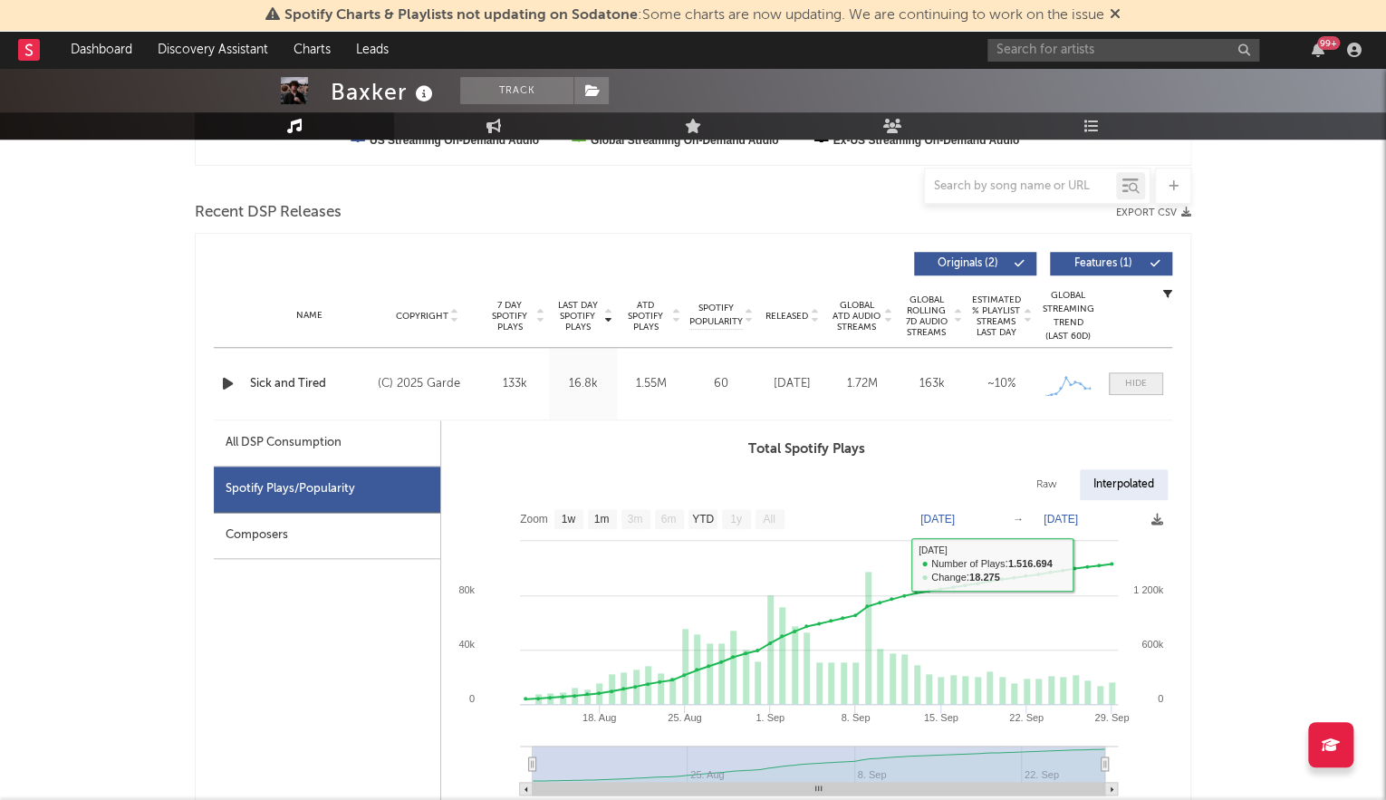
click at [1135, 380] on div at bounding box center [1136, 384] width 22 height 14
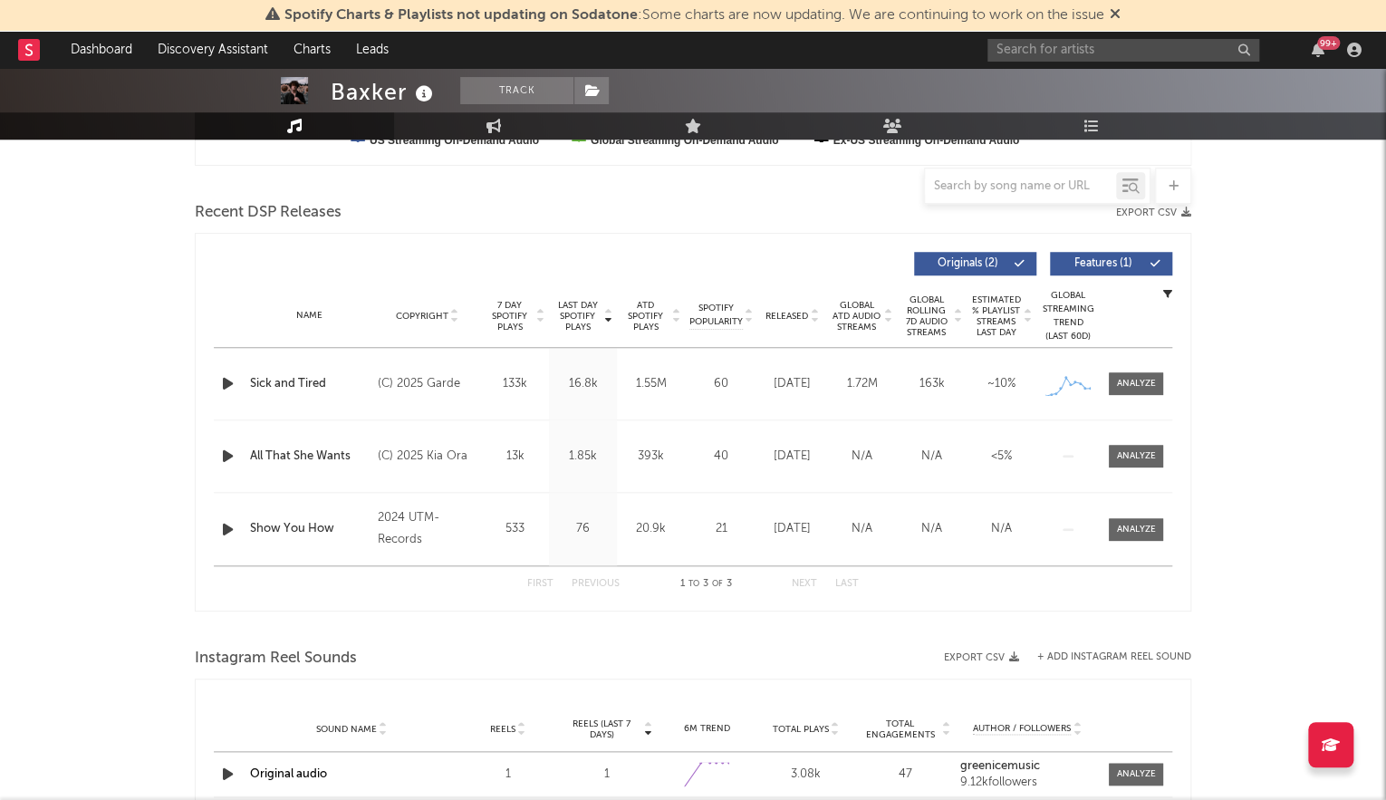
click at [225, 377] on icon "button" at bounding box center [227, 383] width 19 height 23
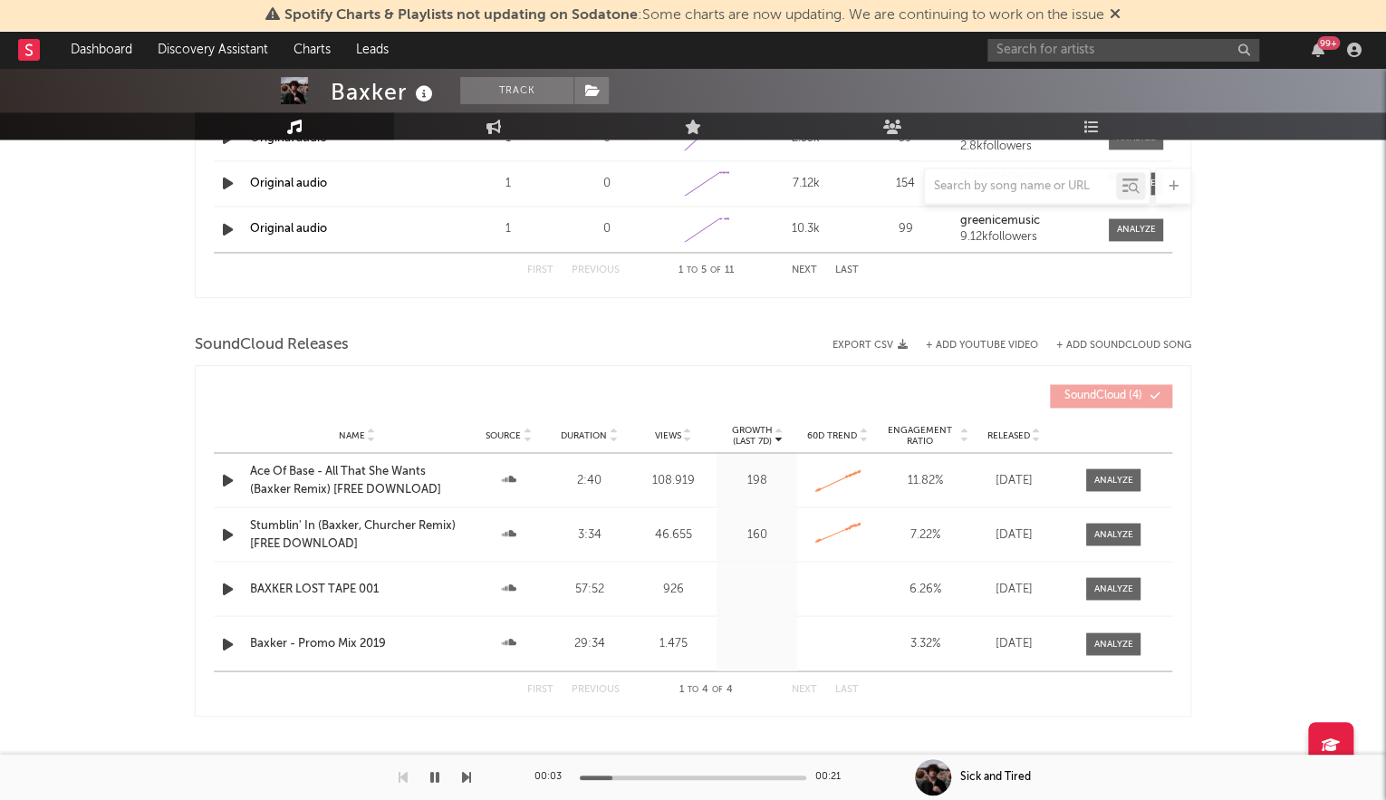
scroll to position [1317, 0]
click at [1127, 530] on div at bounding box center [1113, 532] width 39 height 14
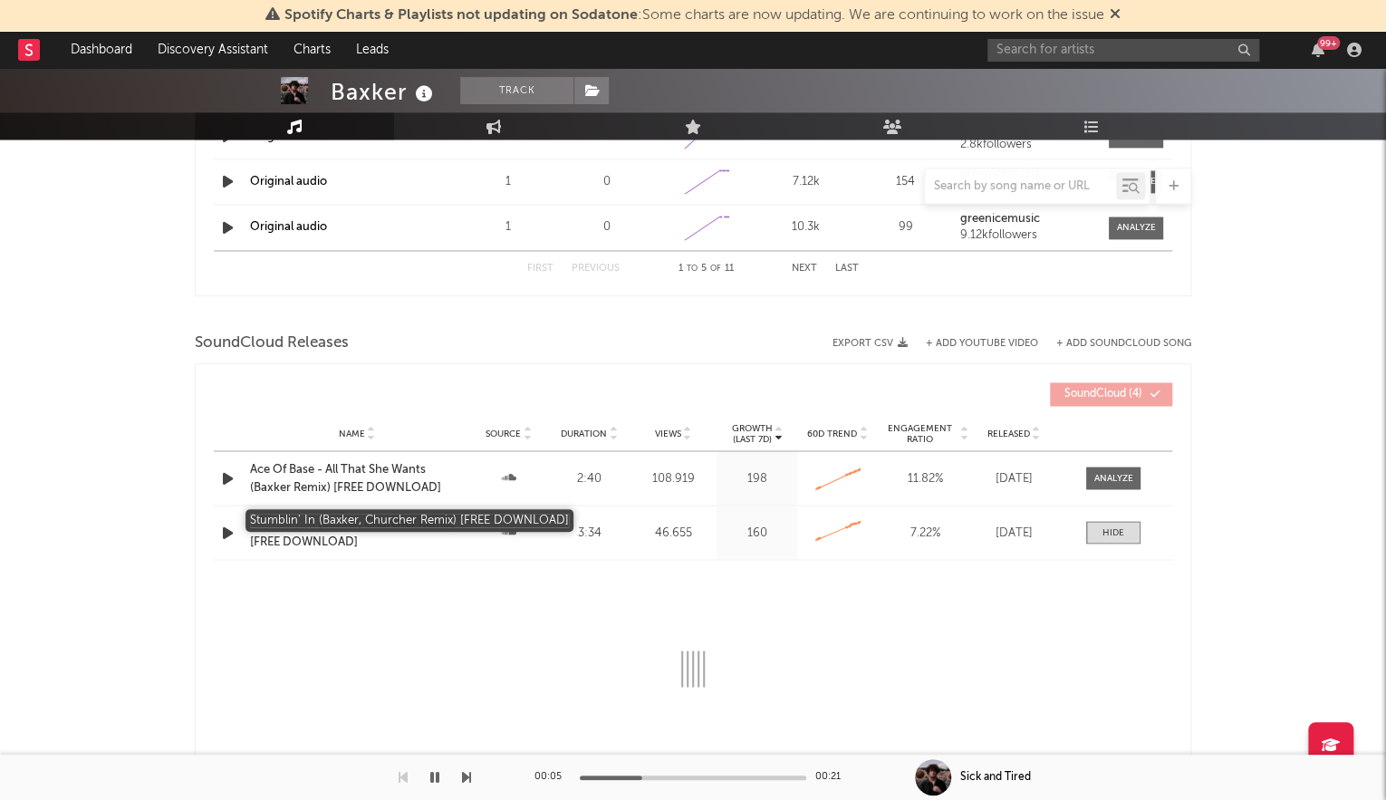
click at [380, 518] on div "Stumblin' In (Baxker, Churcher Remix) [FREE DOWNLOAD]" at bounding box center [357, 532] width 214 height 35
select select "6m"
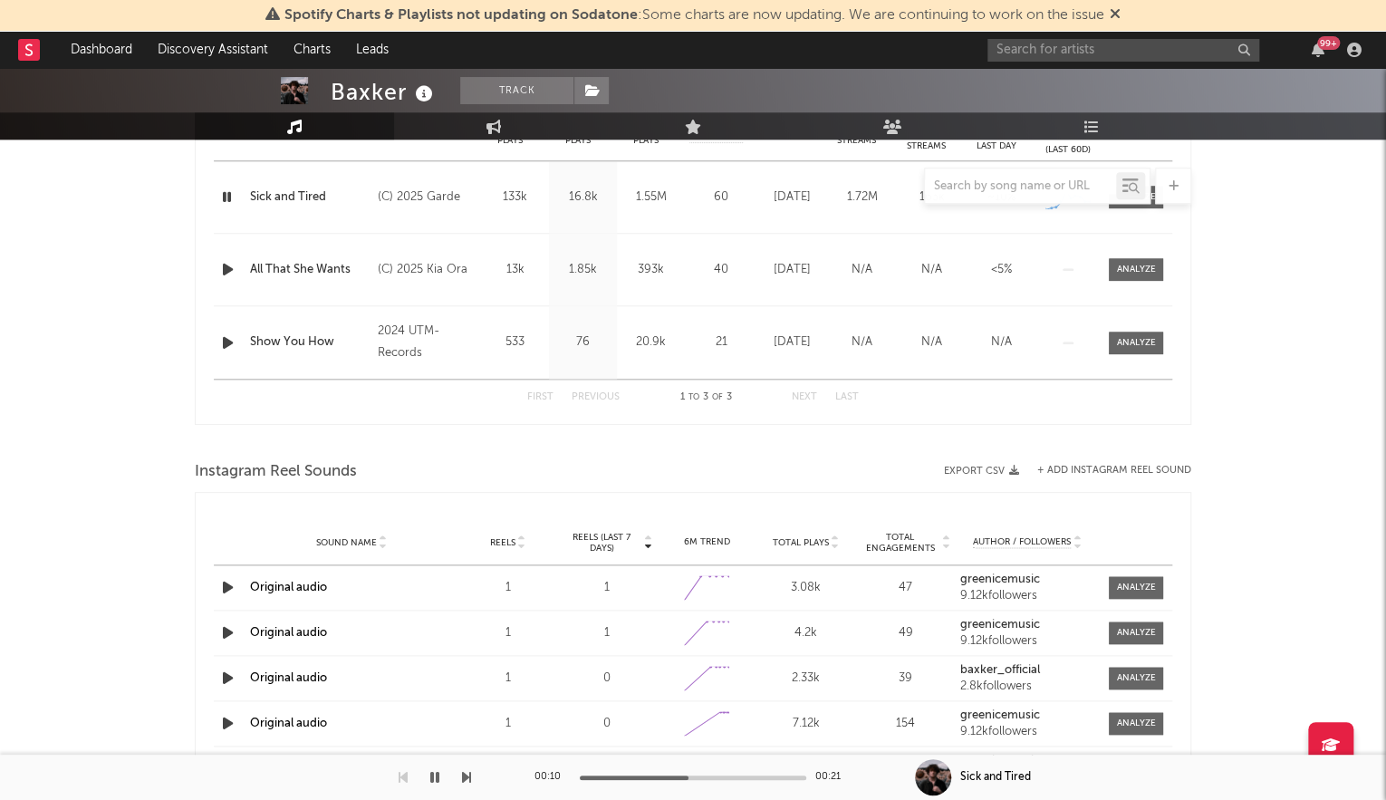
scroll to position [689, 0]
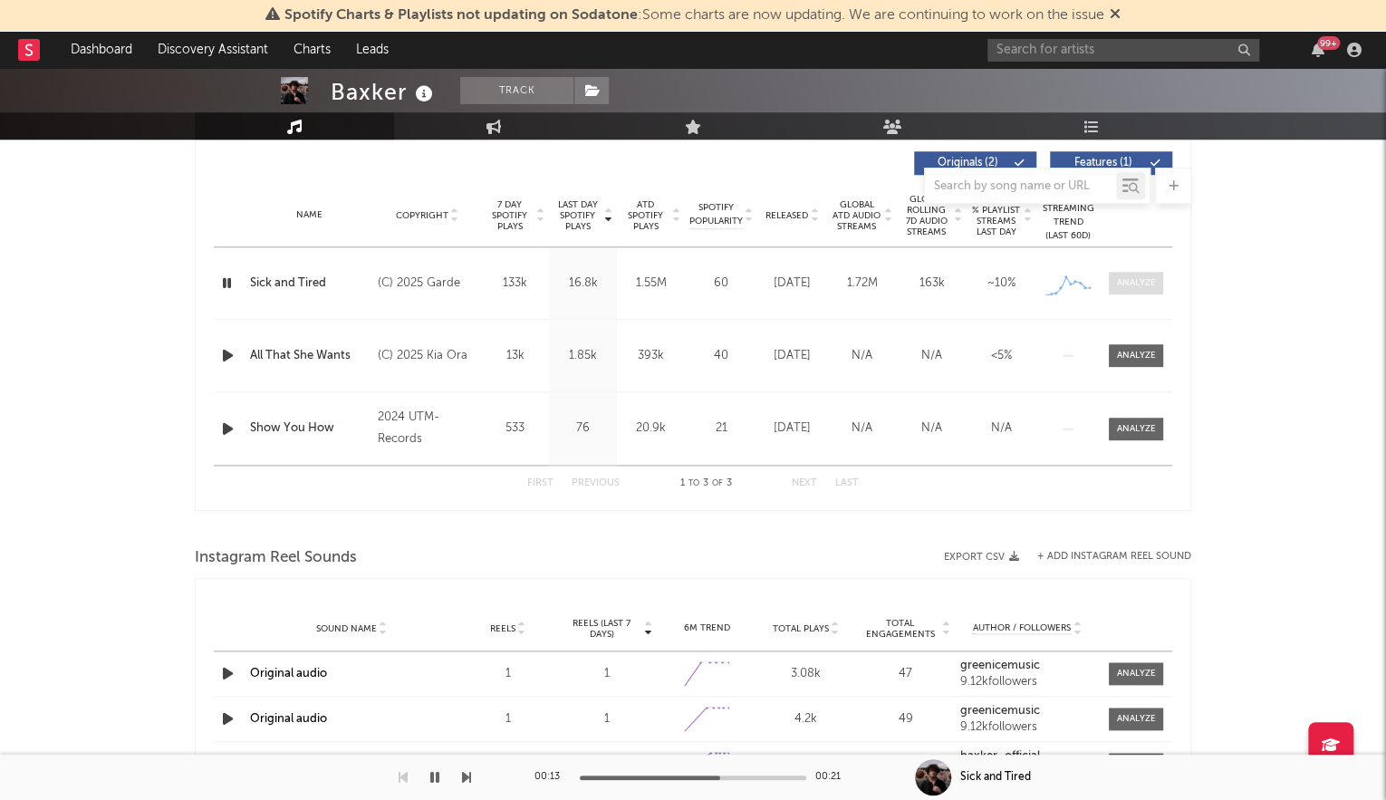
click at [1148, 287] on div at bounding box center [1136, 283] width 39 height 14
select select "1w"
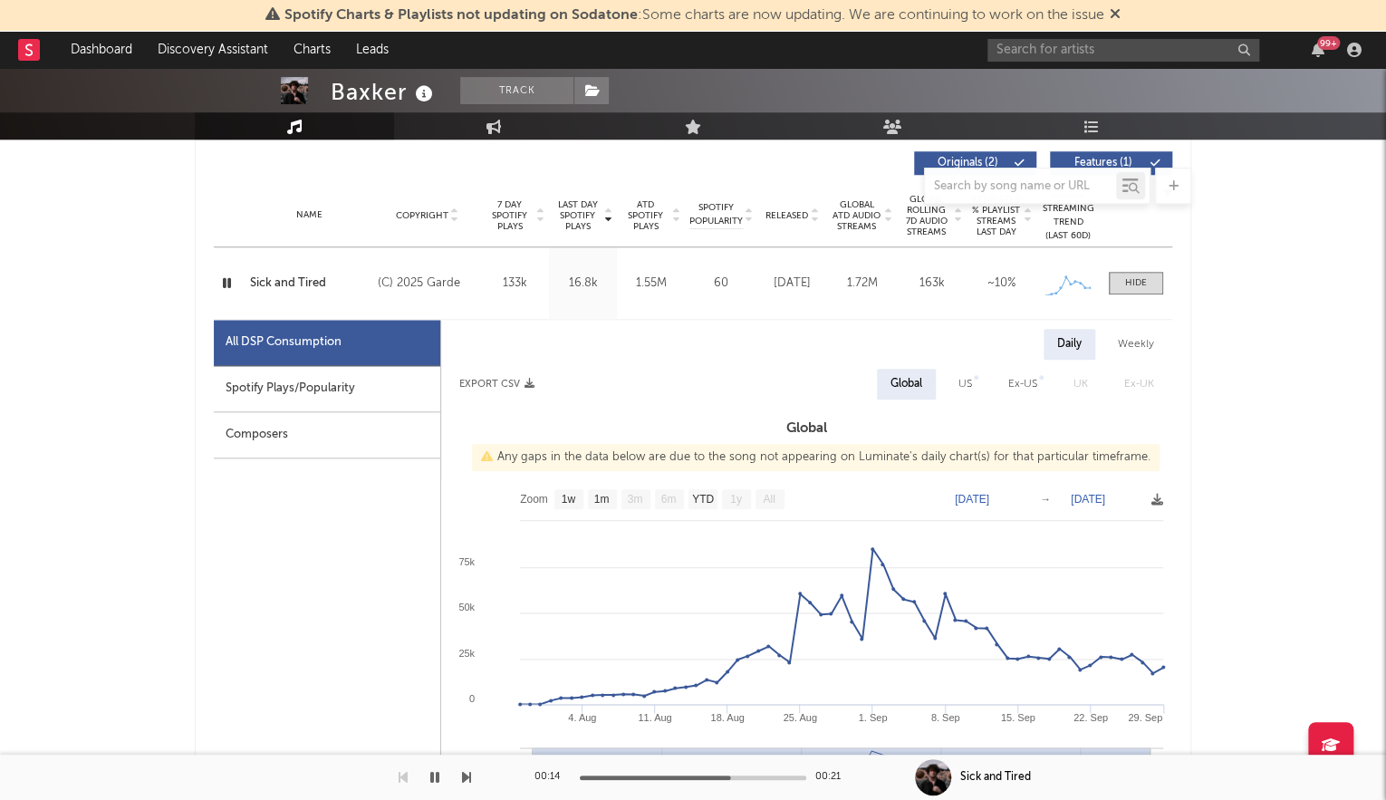
click at [373, 378] on div "Spotify Plays/Popularity" at bounding box center [327, 389] width 226 height 46
select select "1w"
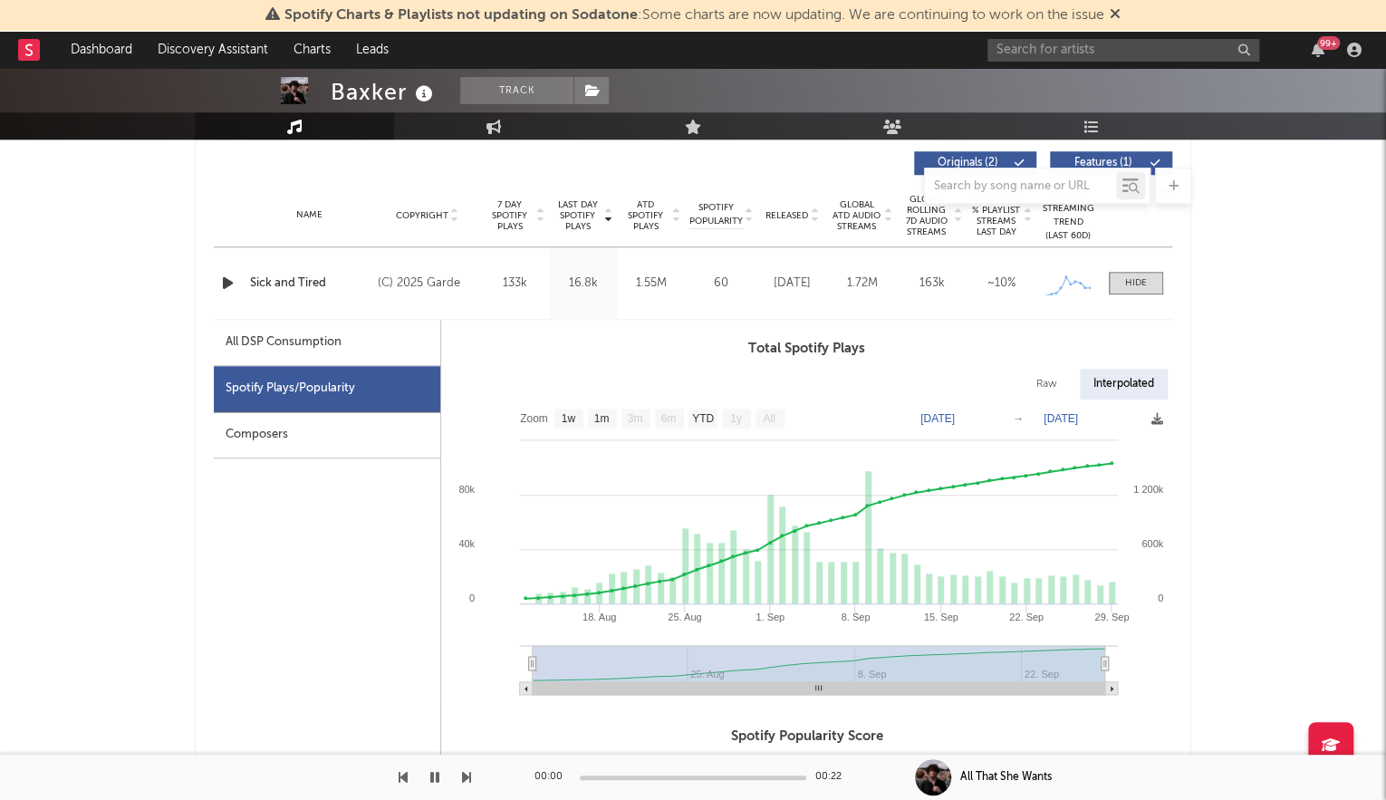
click at [225, 285] on icon "button" at bounding box center [227, 283] width 19 height 23
click at [225, 284] on icon "button" at bounding box center [226, 283] width 17 height 23
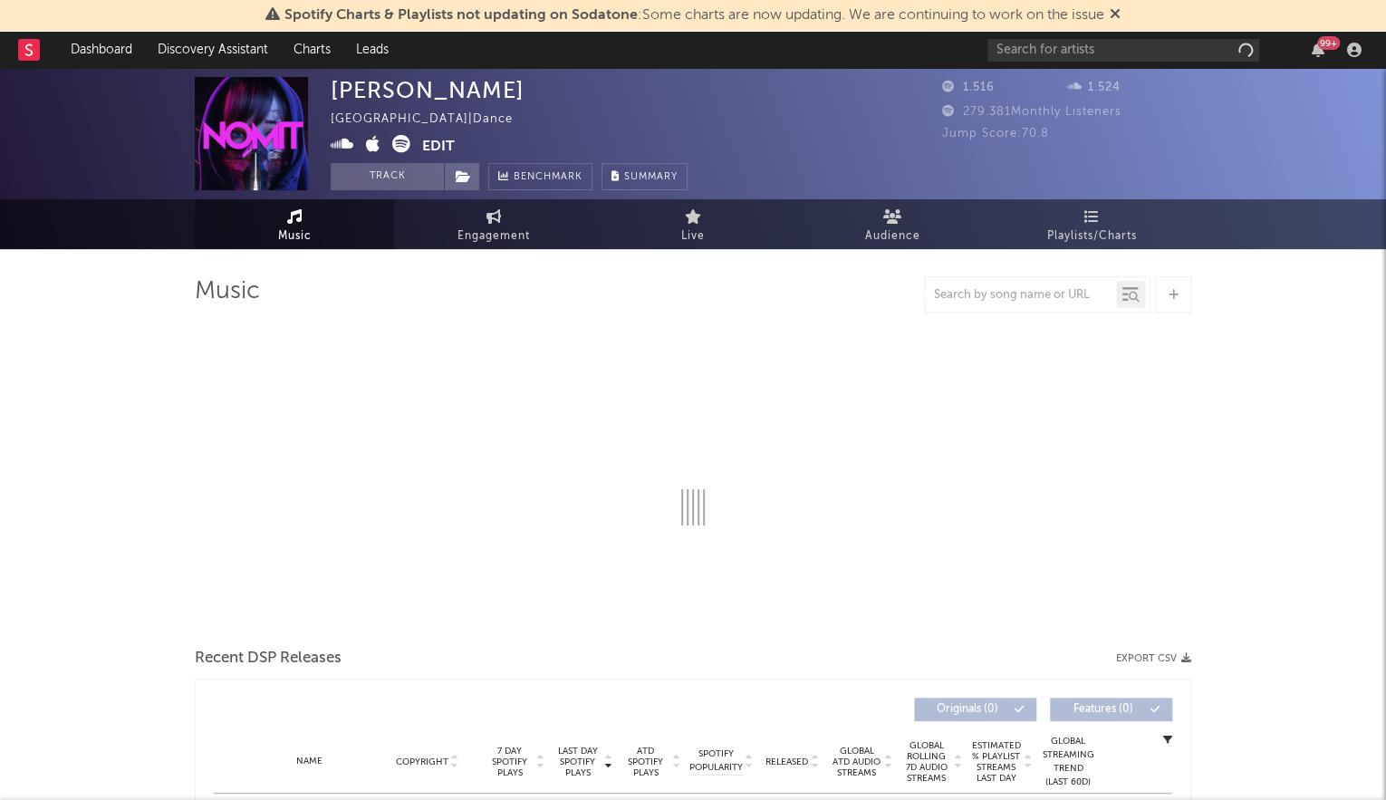
select select "6m"
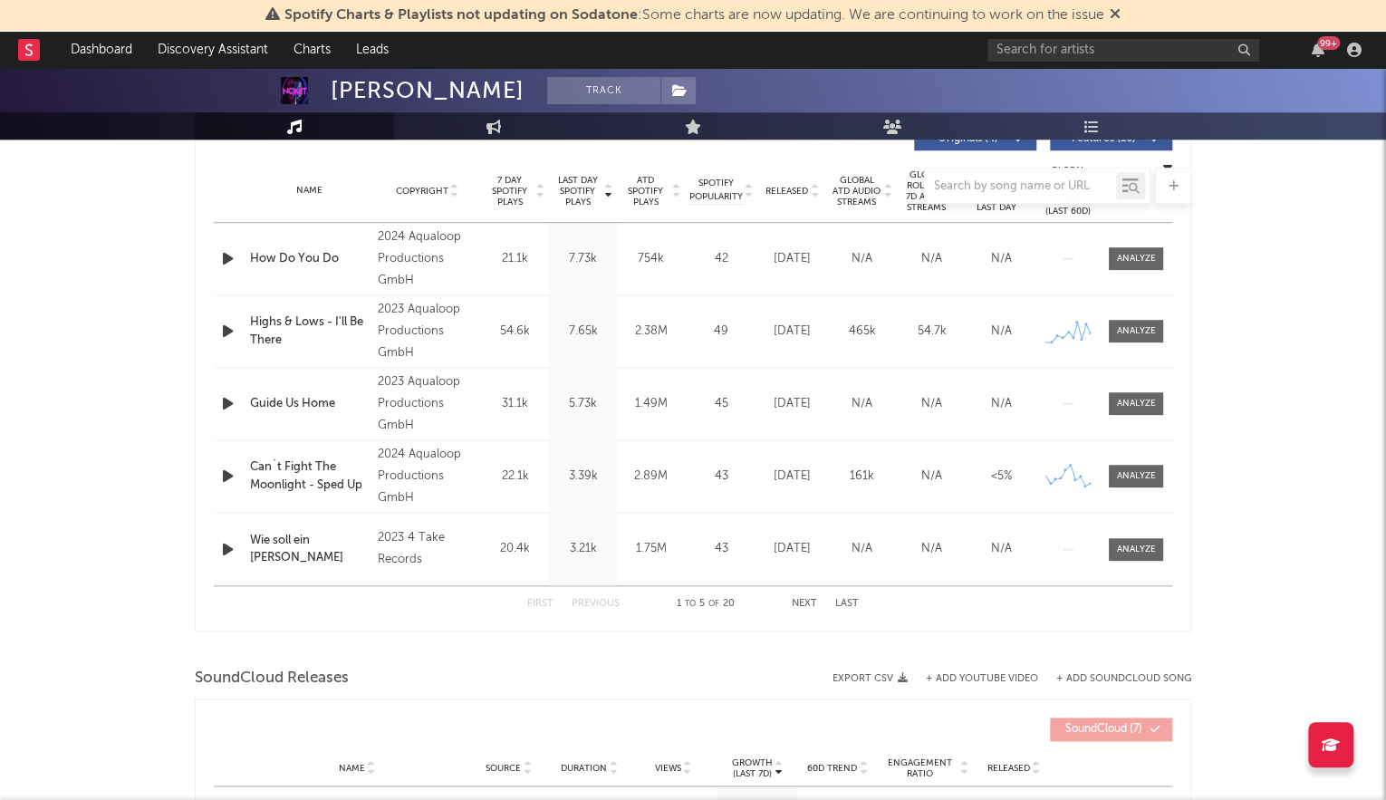
scroll to position [705, 0]
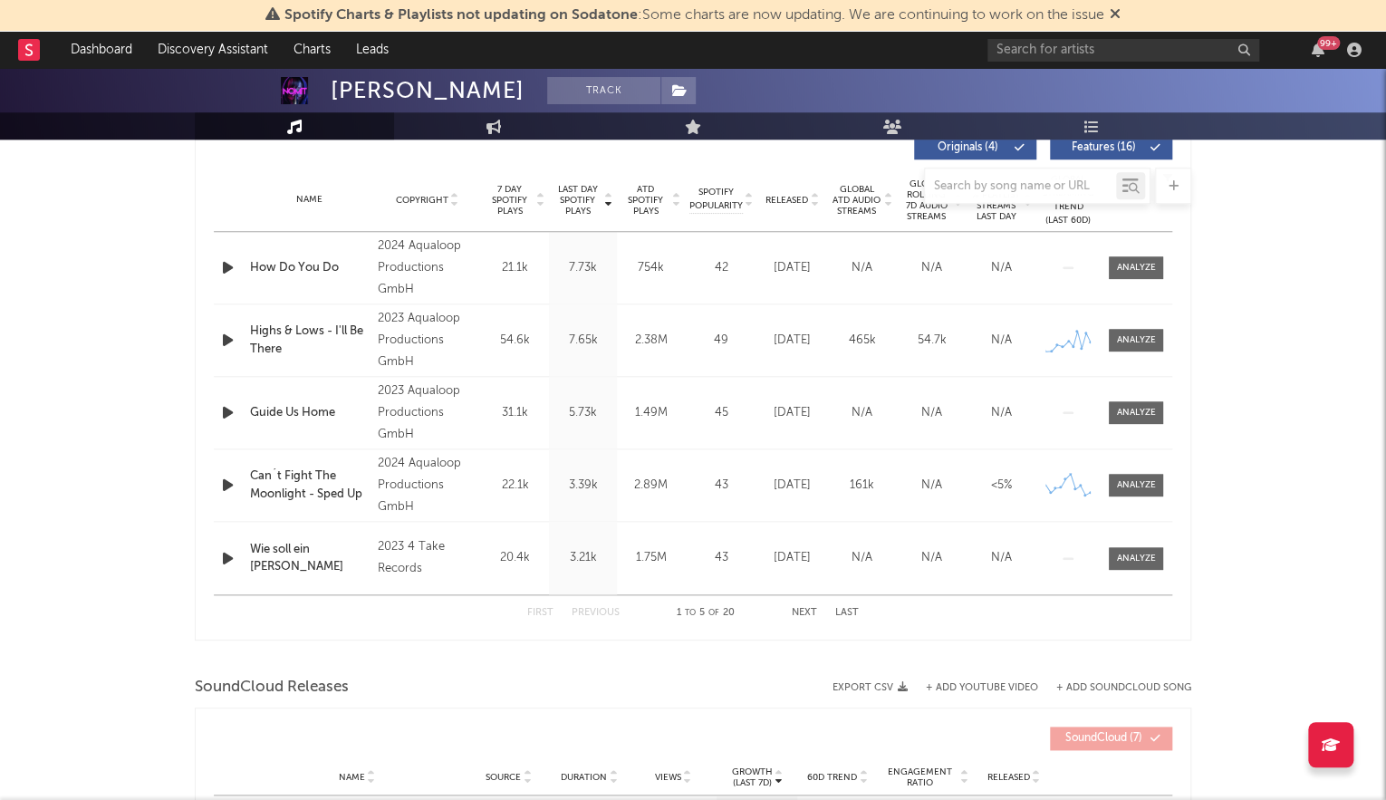
click at [575, 193] on div at bounding box center [693, 186] width 996 height 36
drag, startPoint x: 573, startPoint y: 202, endPoint x: 578, endPoint y: 256, distance: 54.5
click at [573, 202] on div at bounding box center [693, 186] width 996 height 36
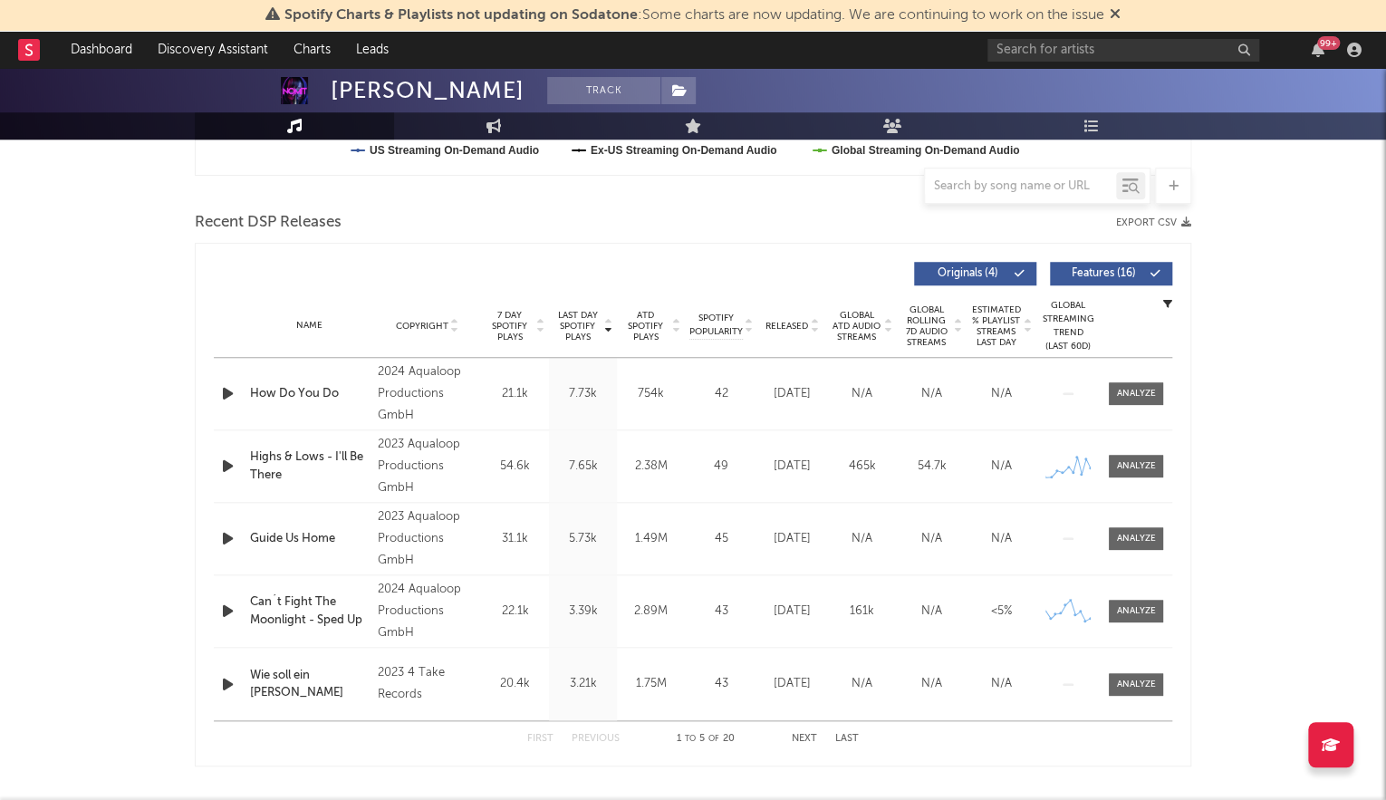
scroll to position [558, 0]
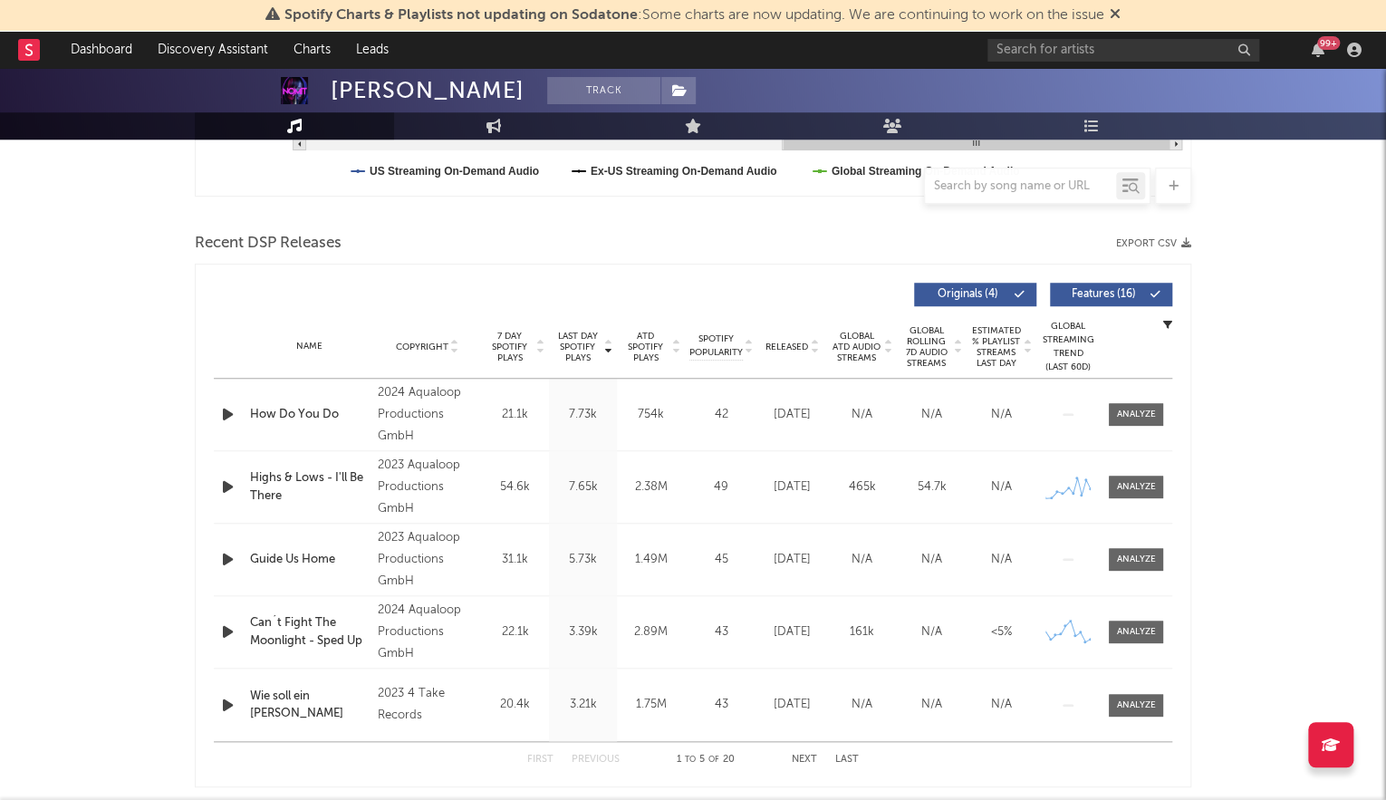
click at [583, 331] on span "Last Day Spotify Plays" at bounding box center [577, 347] width 48 height 33
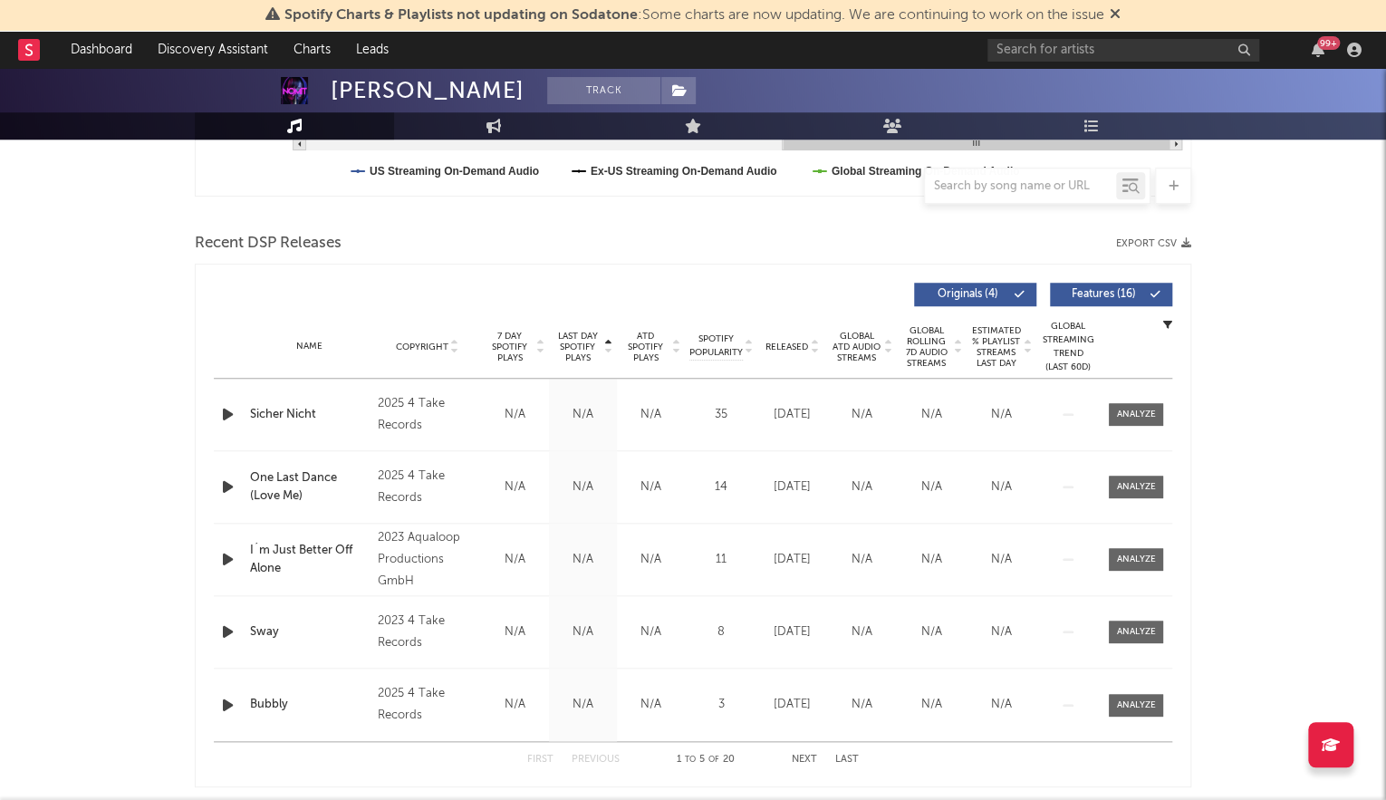
click at [583, 333] on span "Last Day Spotify Plays" at bounding box center [577, 347] width 48 height 33
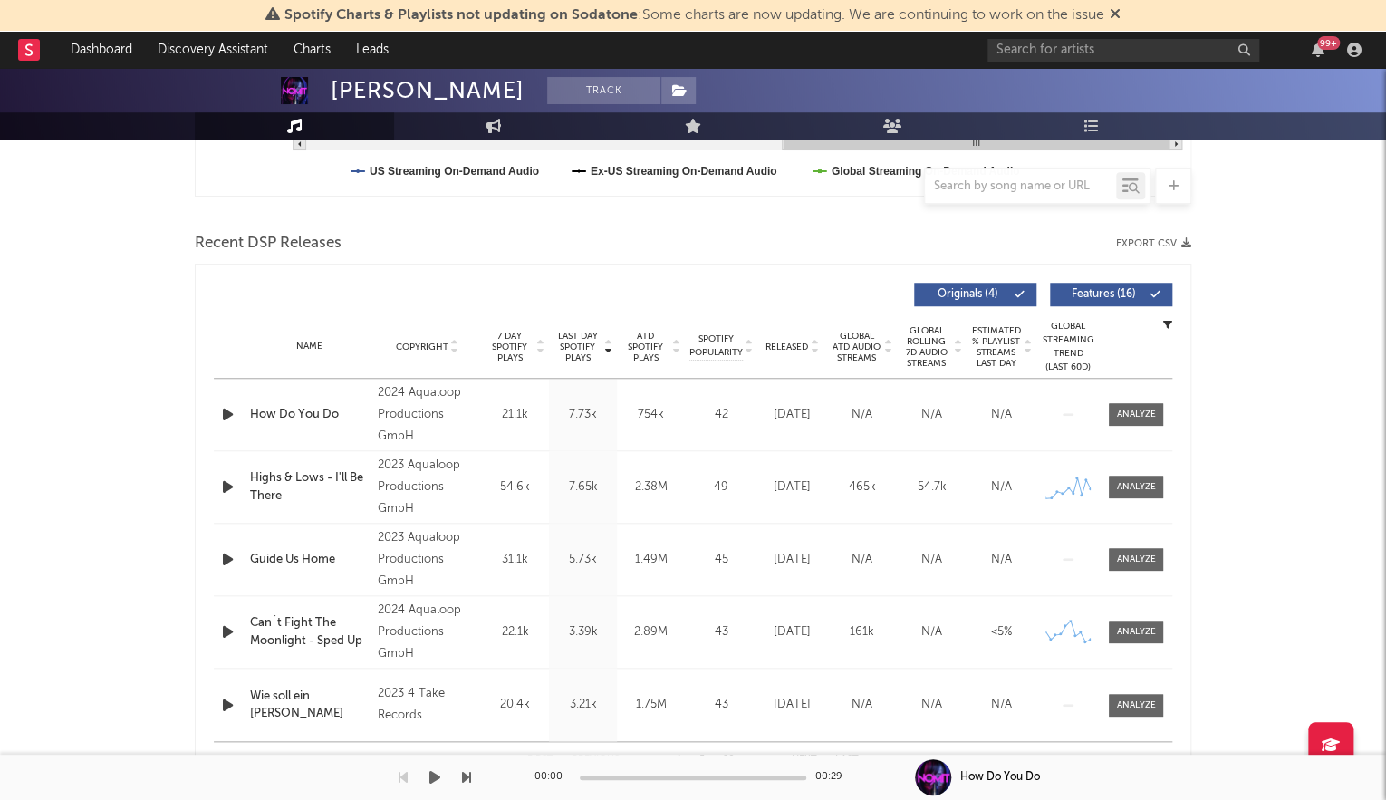
click at [805, 763] on div "Spotify Charts & Playlists not updating on Sodatone : Some charts are now updat…" at bounding box center [693, 453] width 1386 height 1886
click at [803, 761] on div "00:00 00:29" at bounding box center [692, 777] width 317 height 45
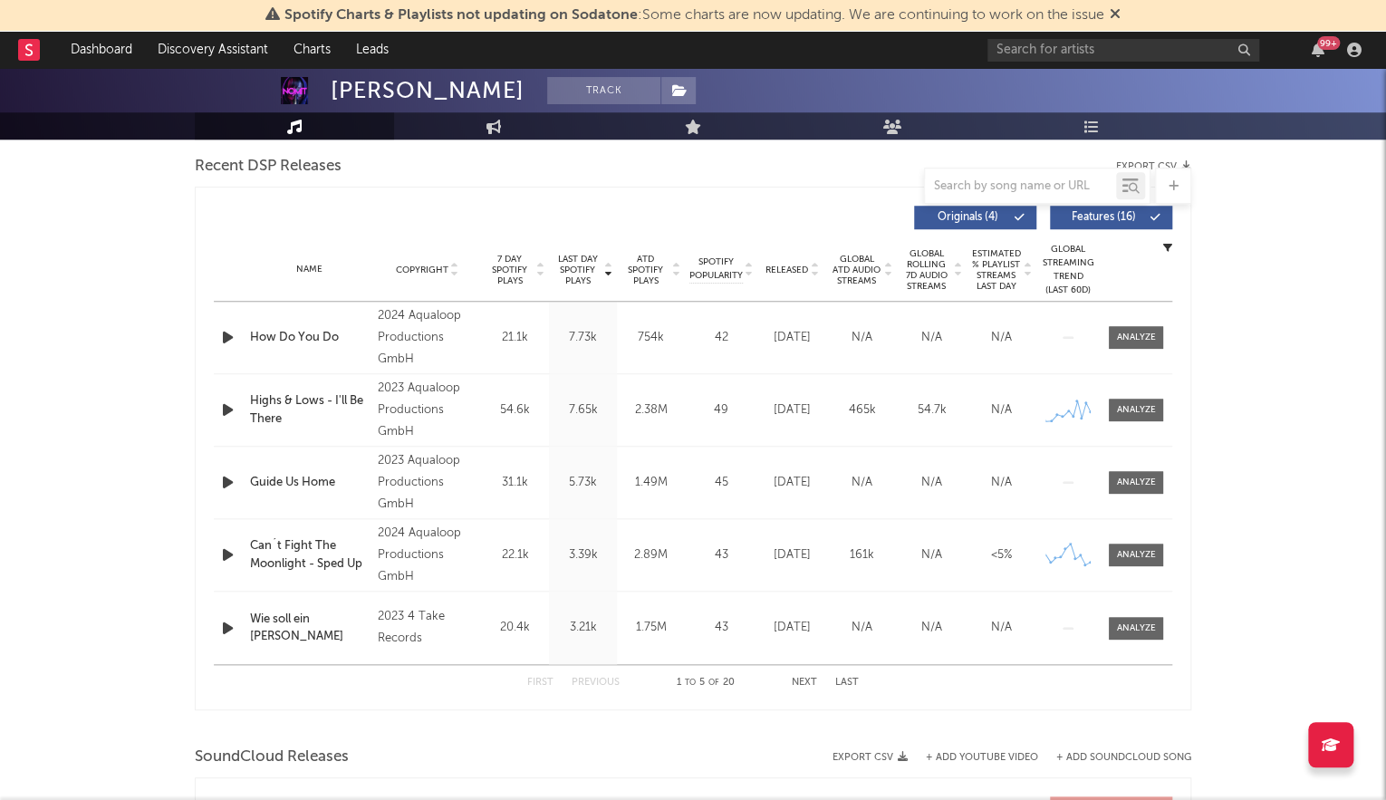
scroll to position [640, 0]
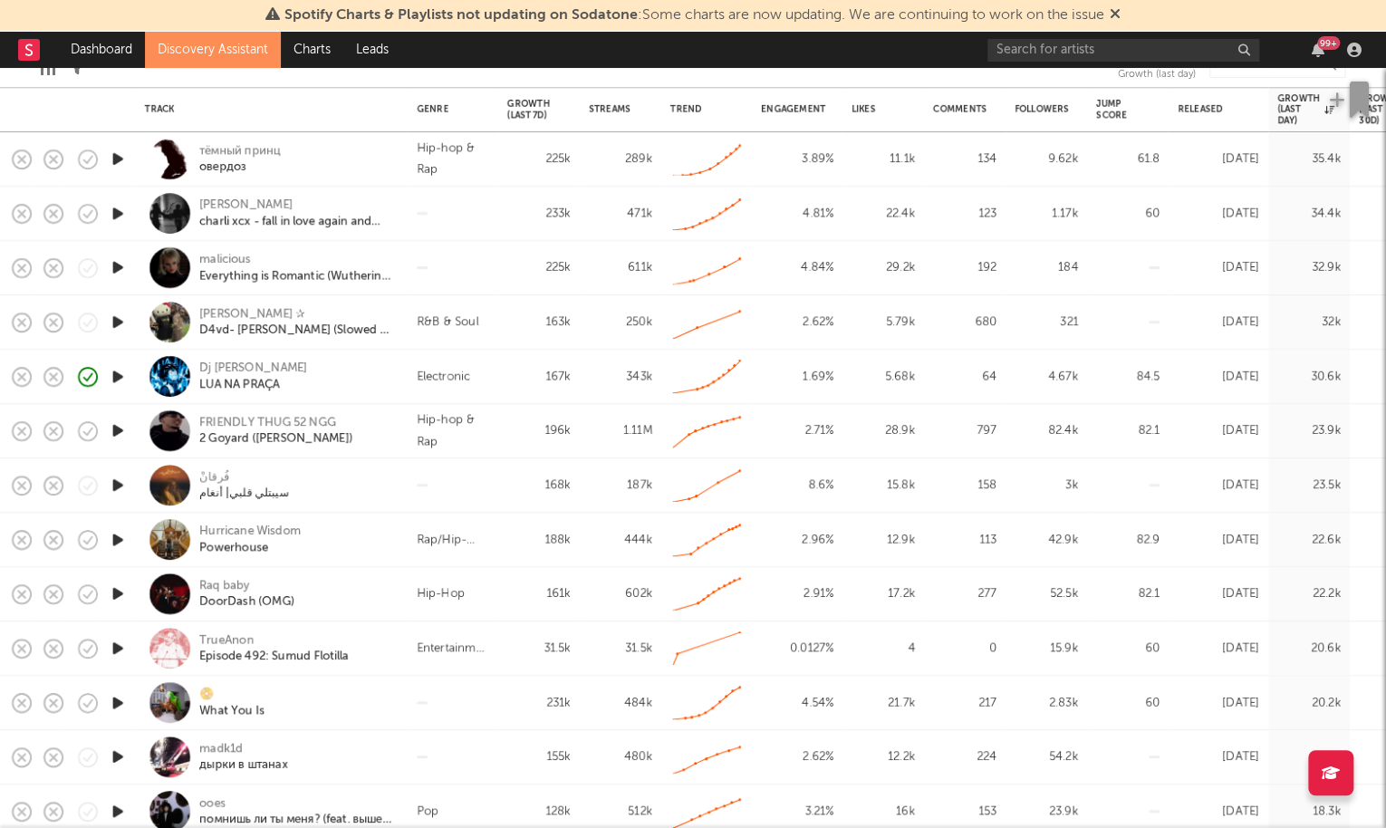
click at [127, 380] on icon "button" at bounding box center [118, 376] width 19 height 23
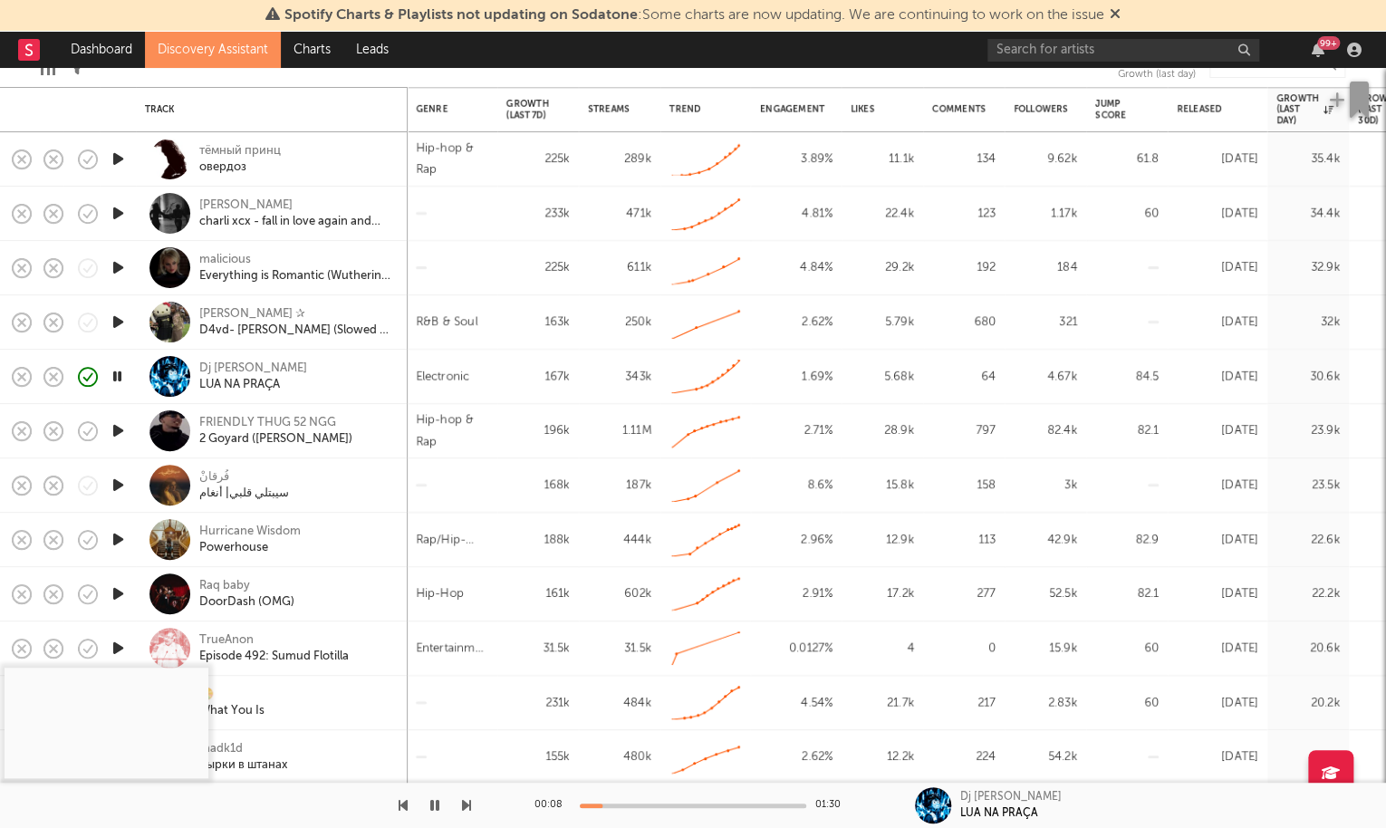
click at [116, 264] on icon "button" at bounding box center [118, 267] width 19 height 23
click at [640, 794] on div "00:03 01:28" at bounding box center [692, 805] width 317 height 45
click at [635, 797] on div "00:03 01:28" at bounding box center [692, 805] width 317 height 45
click at [656, 799] on div at bounding box center [693, 805] width 226 height 5
click at [706, 799] on div at bounding box center [693, 805] width 226 height 5
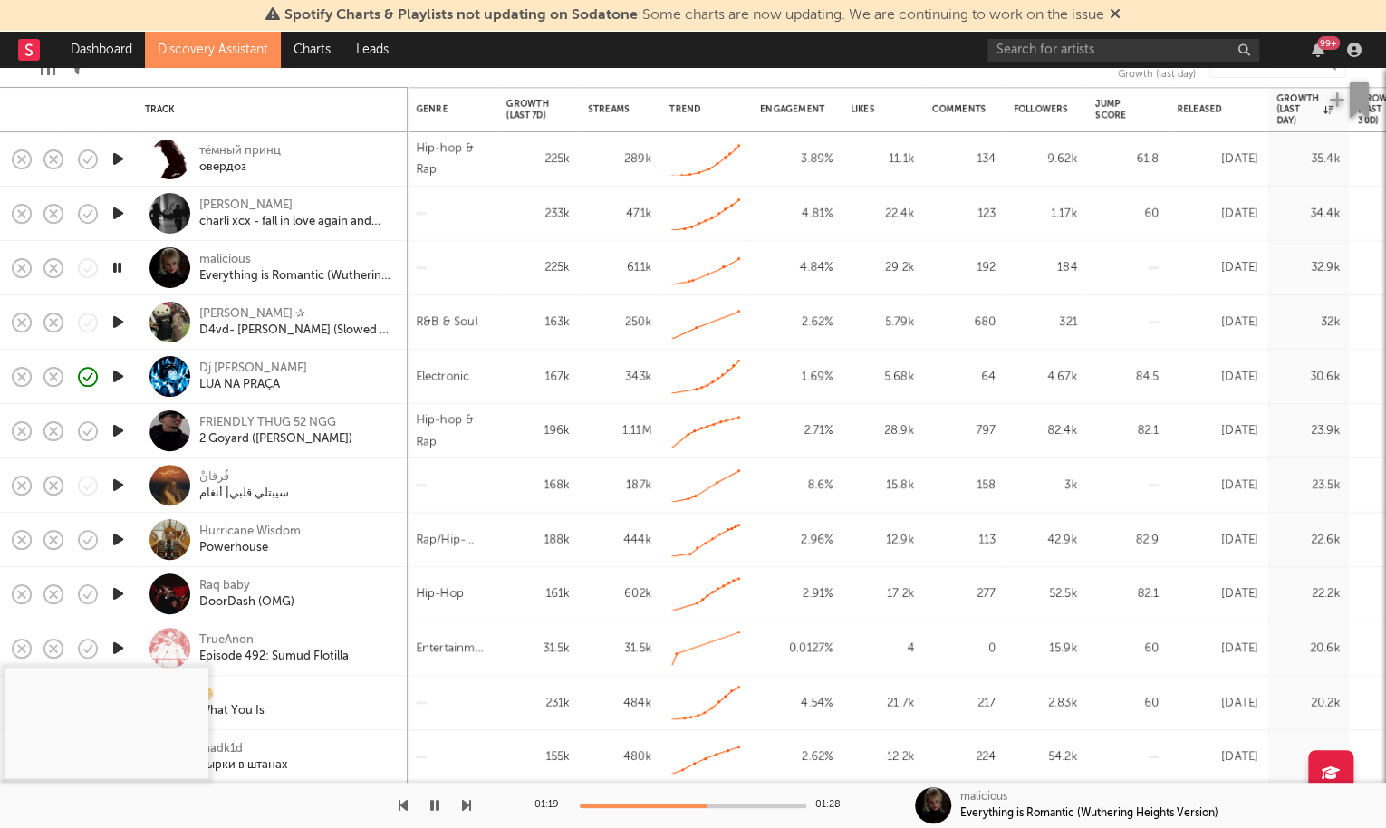
click at [122, 156] on icon "button" at bounding box center [118, 159] width 19 height 23
click at [605, 799] on div at bounding box center [693, 805] width 226 height 5
click at [645, 799] on div at bounding box center [693, 805] width 226 height 5
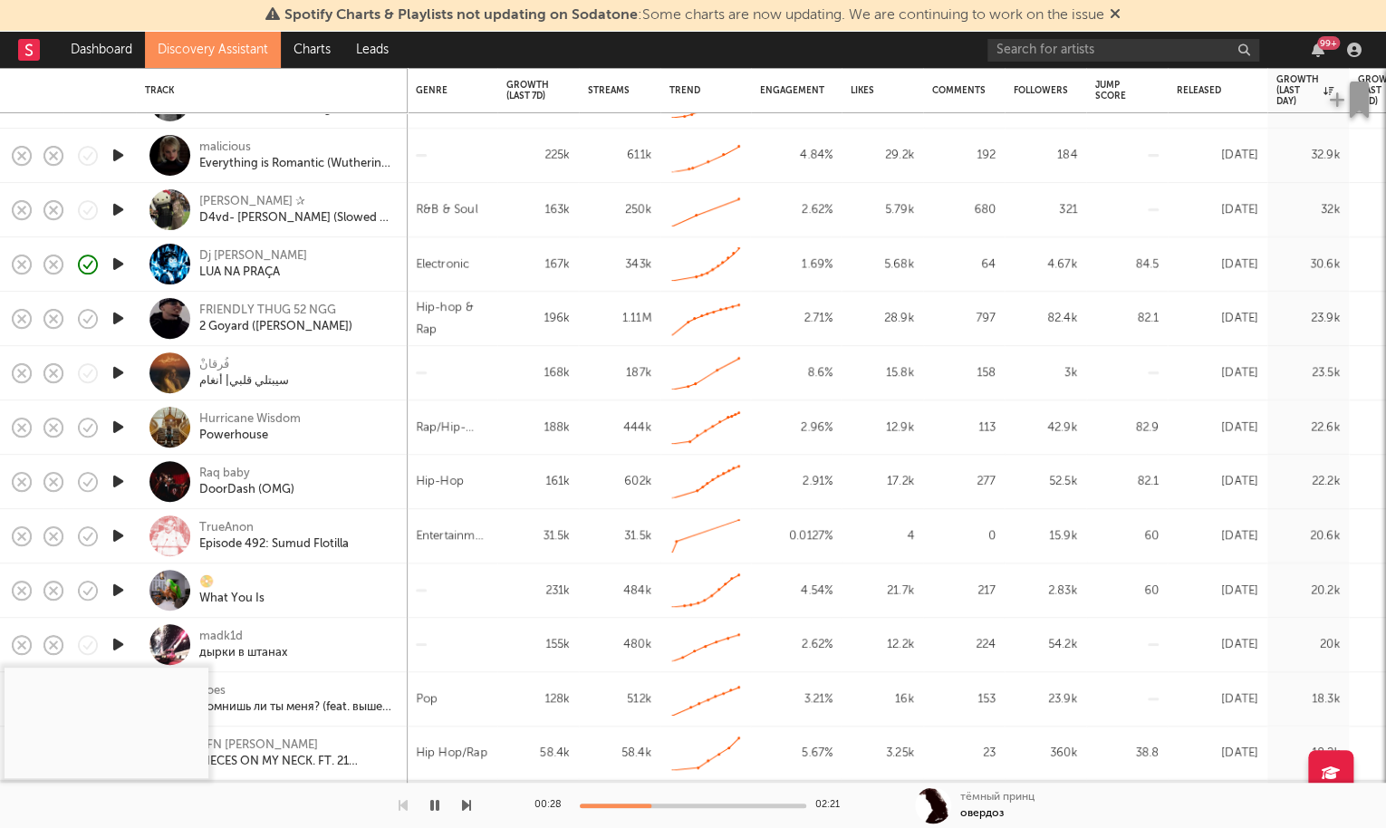
click at [116, 428] on icon "button" at bounding box center [118, 427] width 19 height 23
click at [127, 591] on icon "button" at bounding box center [118, 590] width 19 height 23
click at [675, 799] on div "00:01 01:55" at bounding box center [692, 805] width 317 height 45
click at [695, 799] on div "00:01 01:55" at bounding box center [692, 805] width 317 height 45
click at [698, 799] on div at bounding box center [693, 805] width 226 height 5
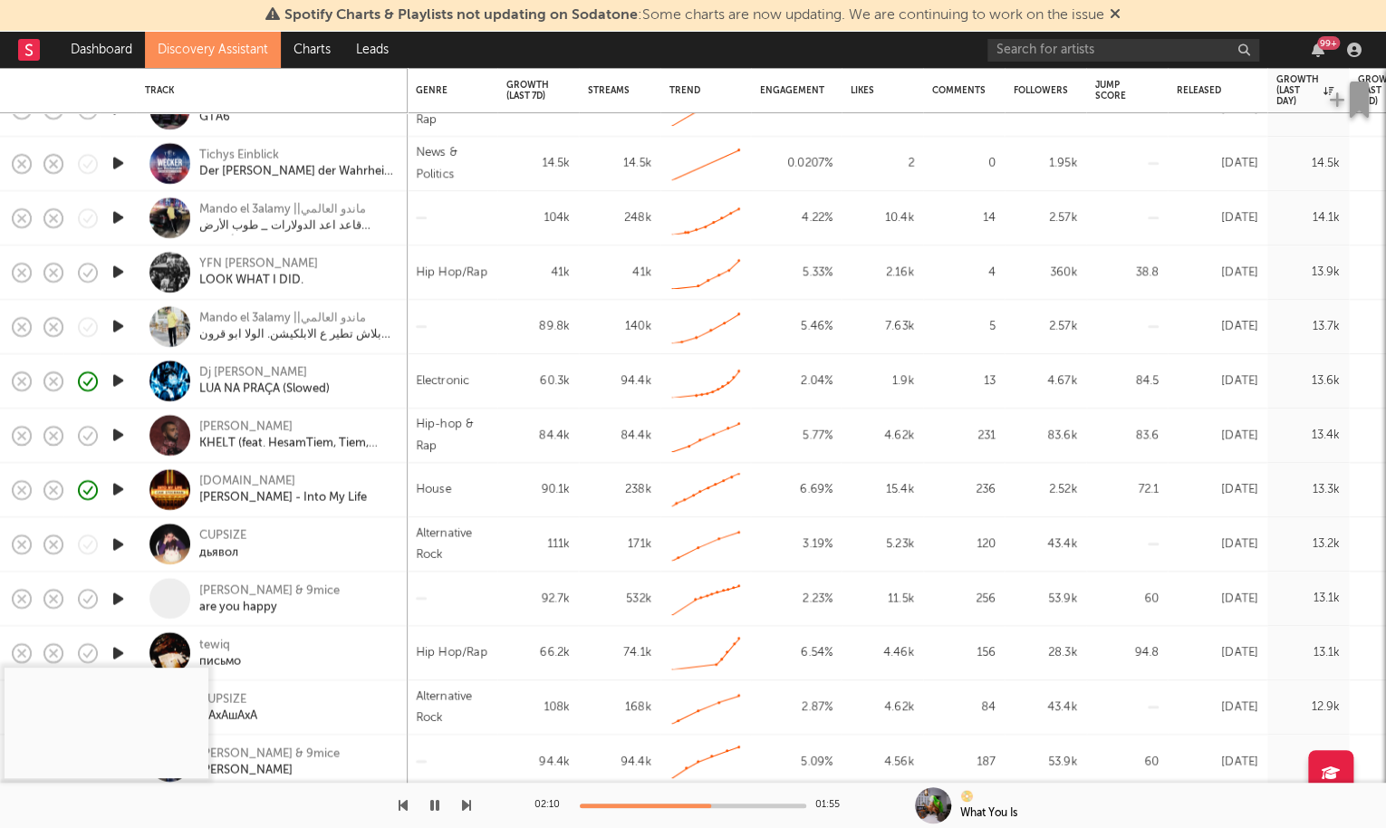
click at [117, 493] on icon "button" at bounding box center [118, 489] width 19 height 23
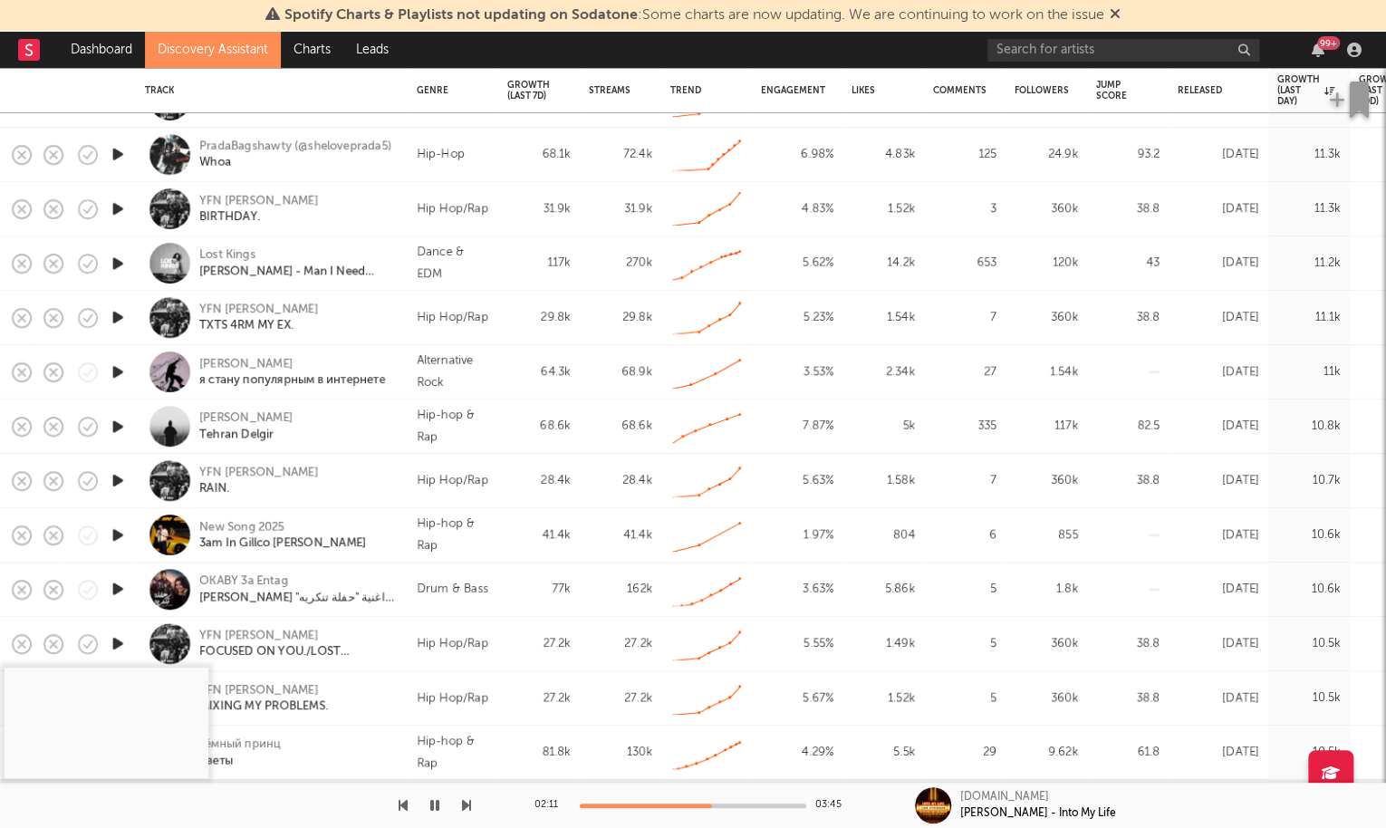
click at [122, 318] on icon "button" at bounding box center [118, 317] width 19 height 23
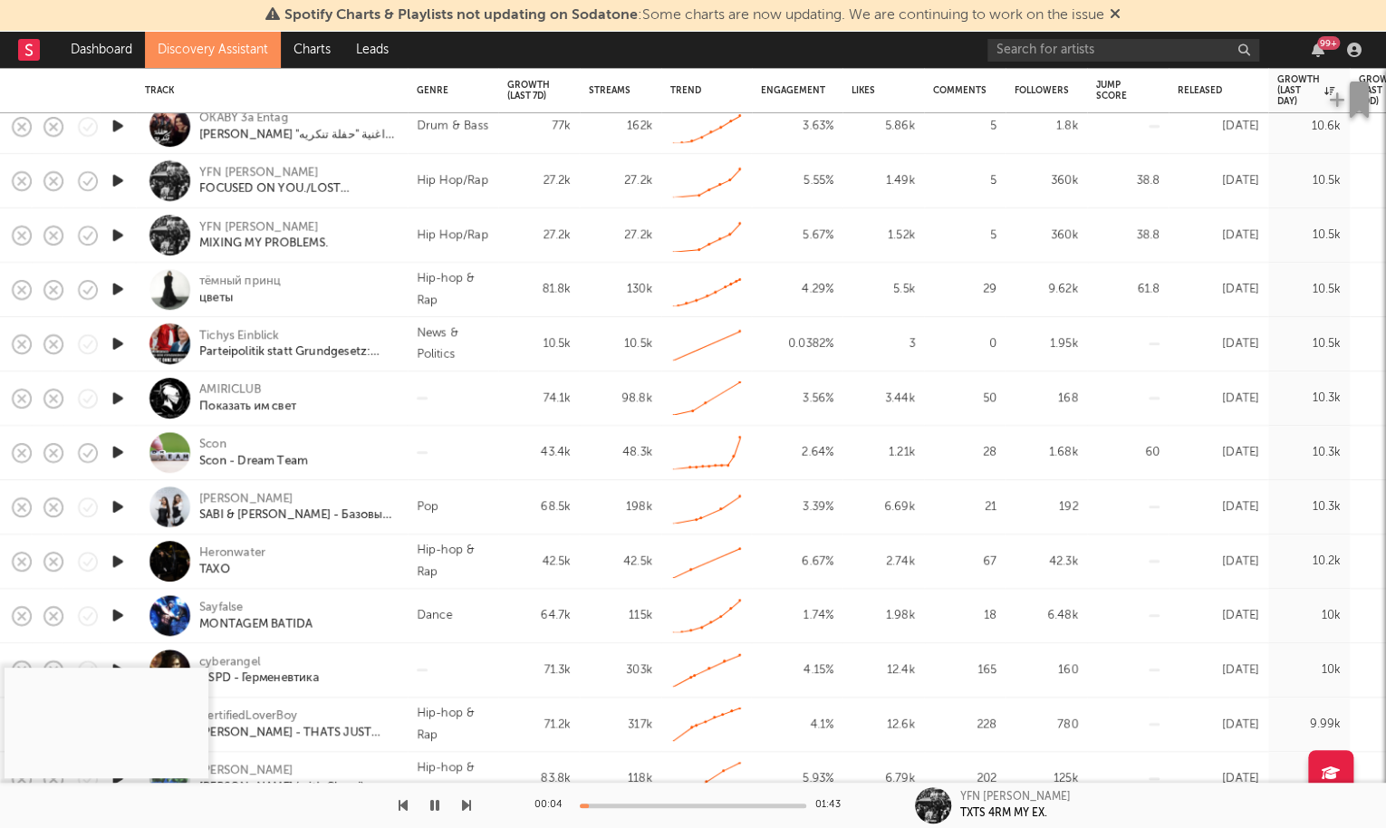
click at [660, 795] on div "00:04 01:43" at bounding box center [692, 805] width 317 height 45
click at [673, 799] on div "00:04 01:43" at bounding box center [692, 805] width 317 height 45
click at [674, 799] on div at bounding box center [693, 805] width 226 height 5
click at [117, 404] on icon "button" at bounding box center [118, 398] width 19 height 23
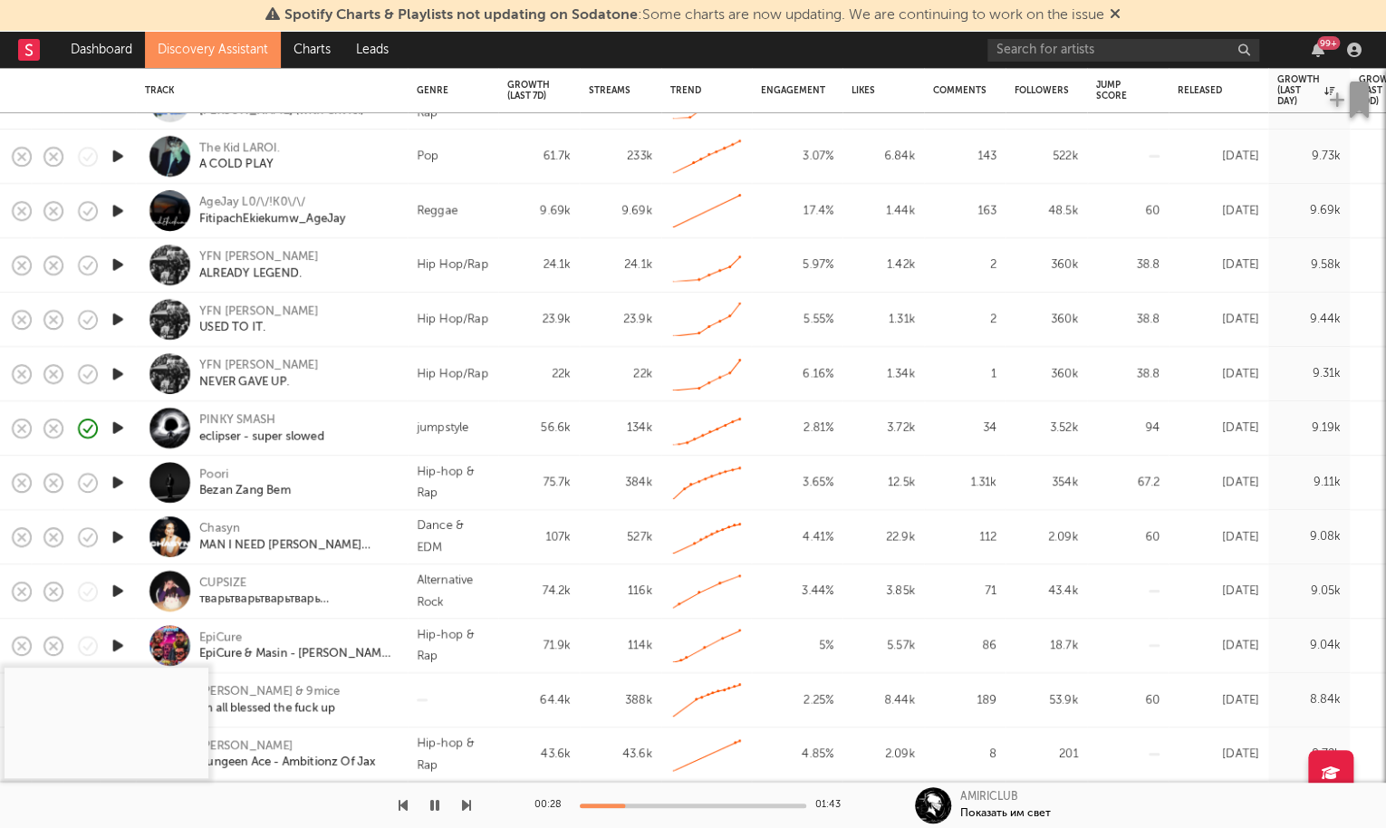
click at [111, 536] on icon "button" at bounding box center [118, 536] width 19 height 23
click at [633, 799] on div at bounding box center [693, 805] width 226 height 5
click at [216, 529] on div "Chasyn" at bounding box center [219, 529] width 41 height 16
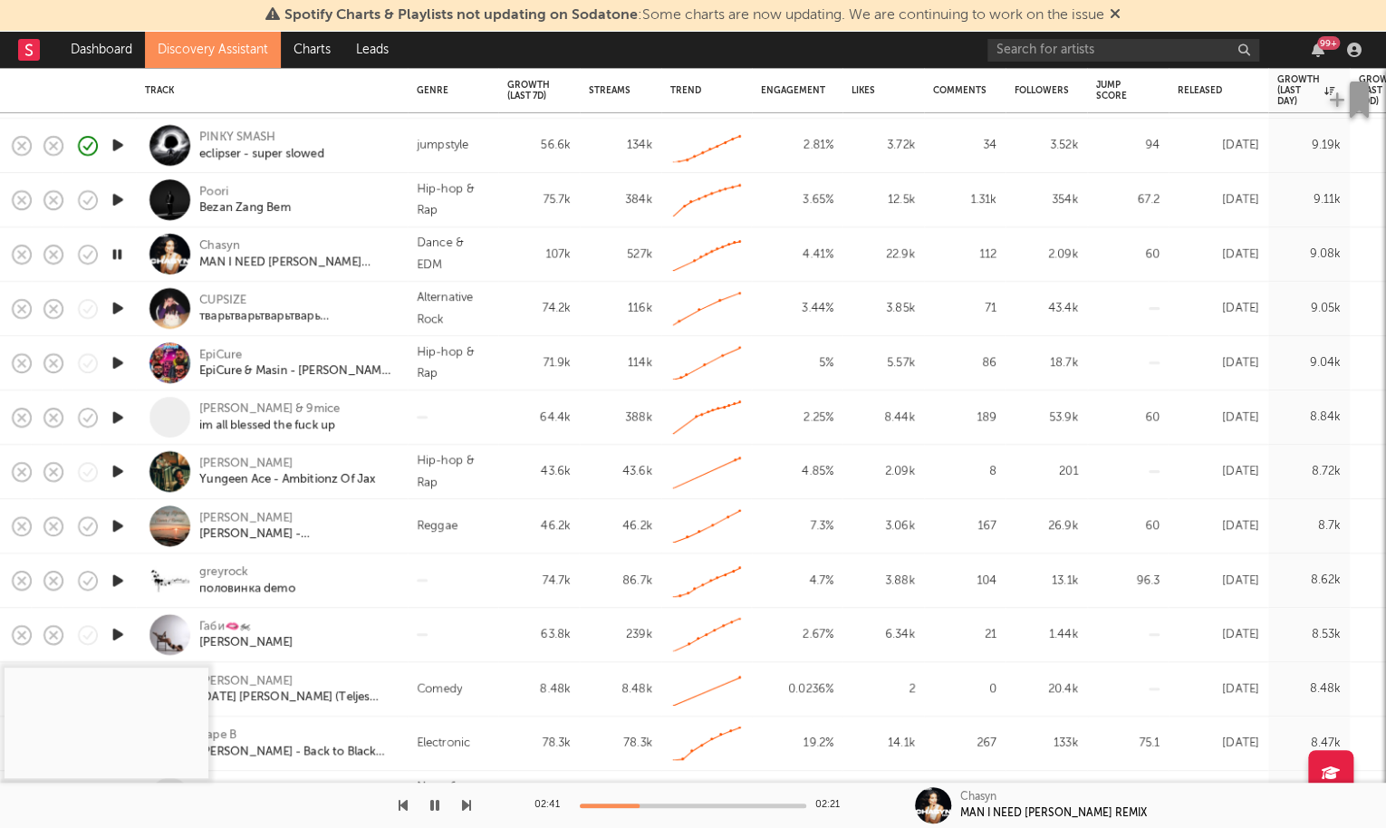
click at [115, 312] on icon "button" at bounding box center [118, 308] width 19 height 23
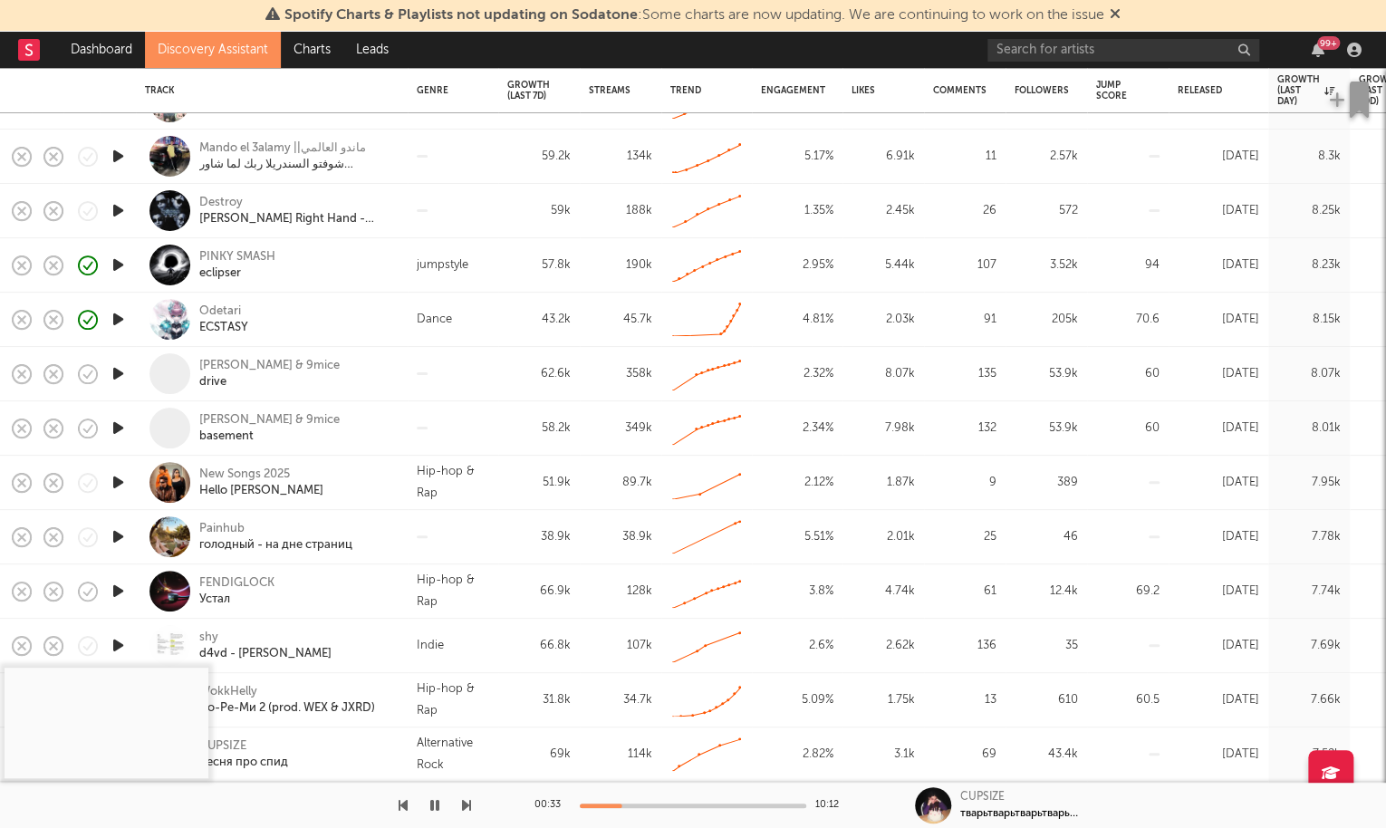
click at [119, 322] on icon "button" at bounding box center [118, 319] width 19 height 23
click at [119, 319] on icon "button" at bounding box center [117, 319] width 17 height 23
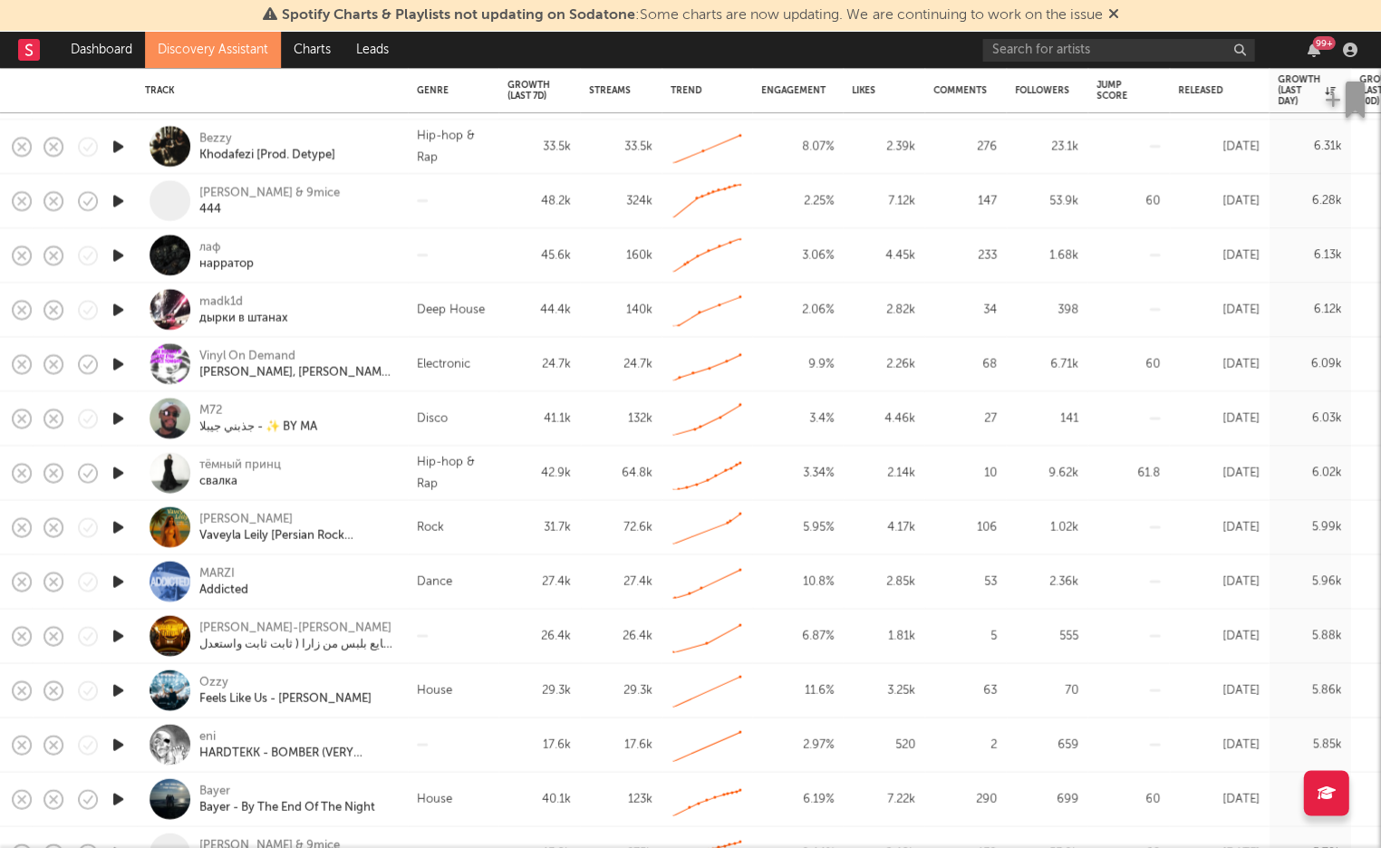
click at [120, 313] on icon "button" at bounding box center [118, 309] width 19 height 23
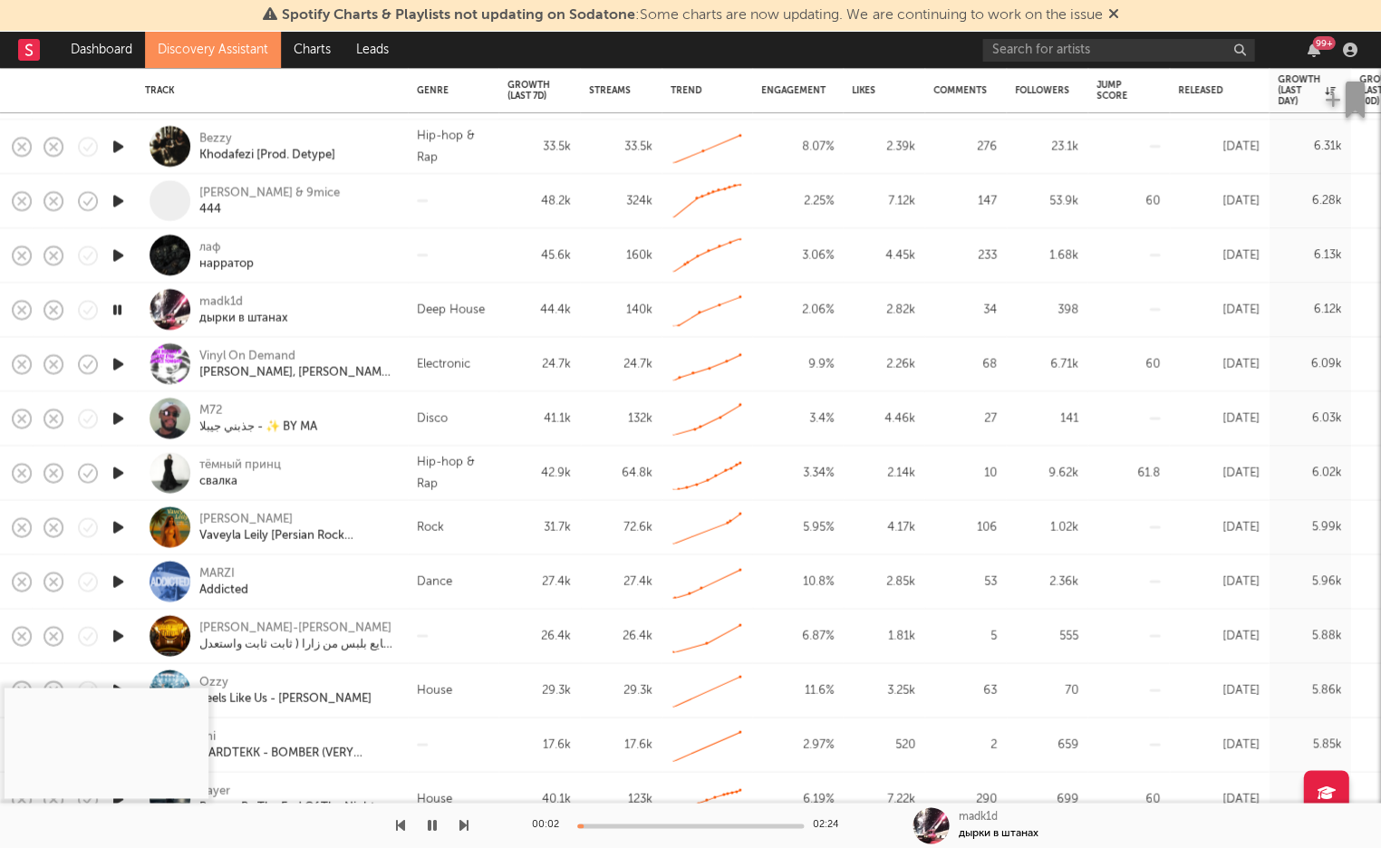
click at [668, 799] on div "00:02 02:24" at bounding box center [690, 825] width 317 height 45
click at [681, 799] on div at bounding box center [690, 825] width 226 height 5
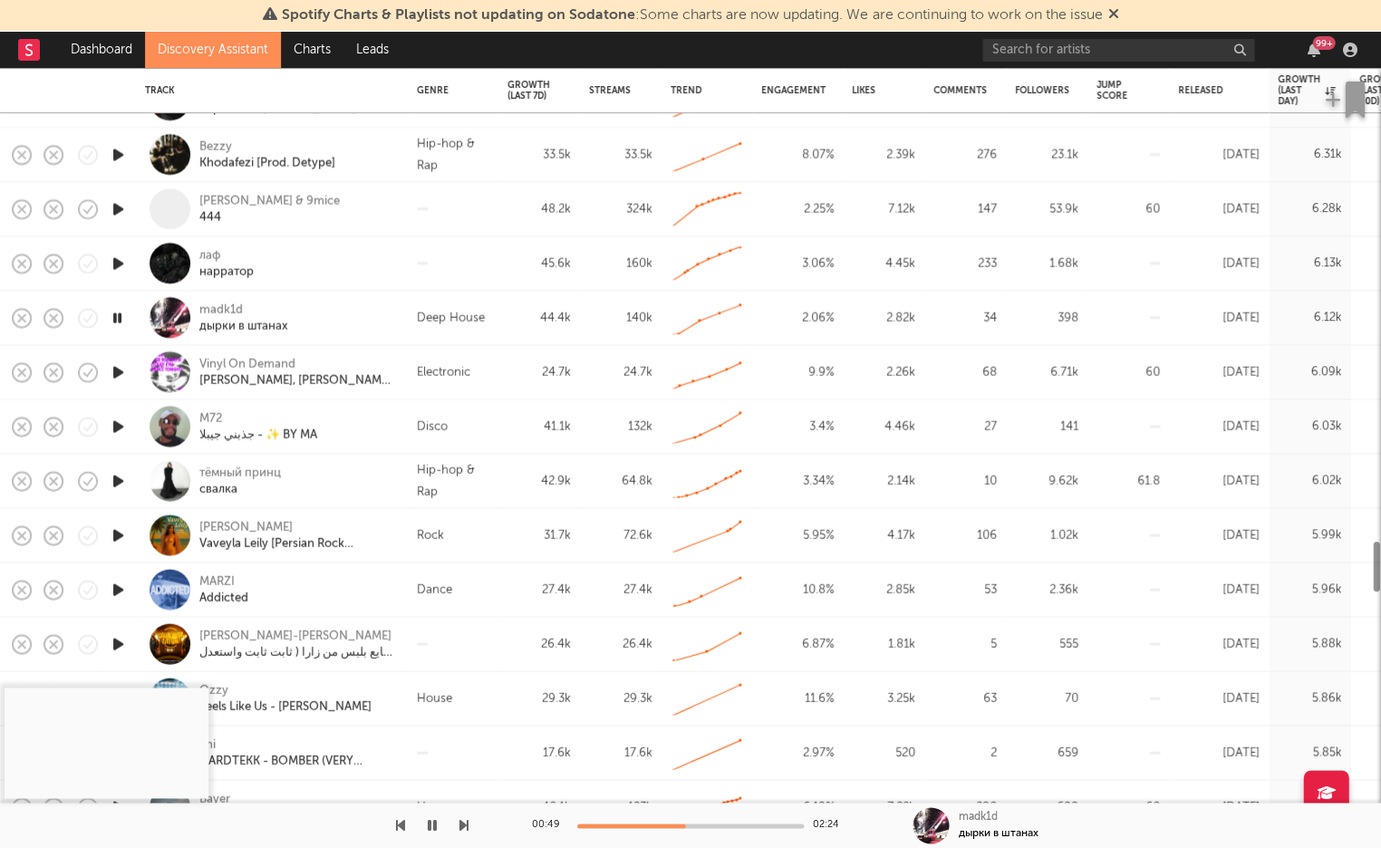
click at [127, 422] on icon "button" at bounding box center [118, 426] width 19 height 23
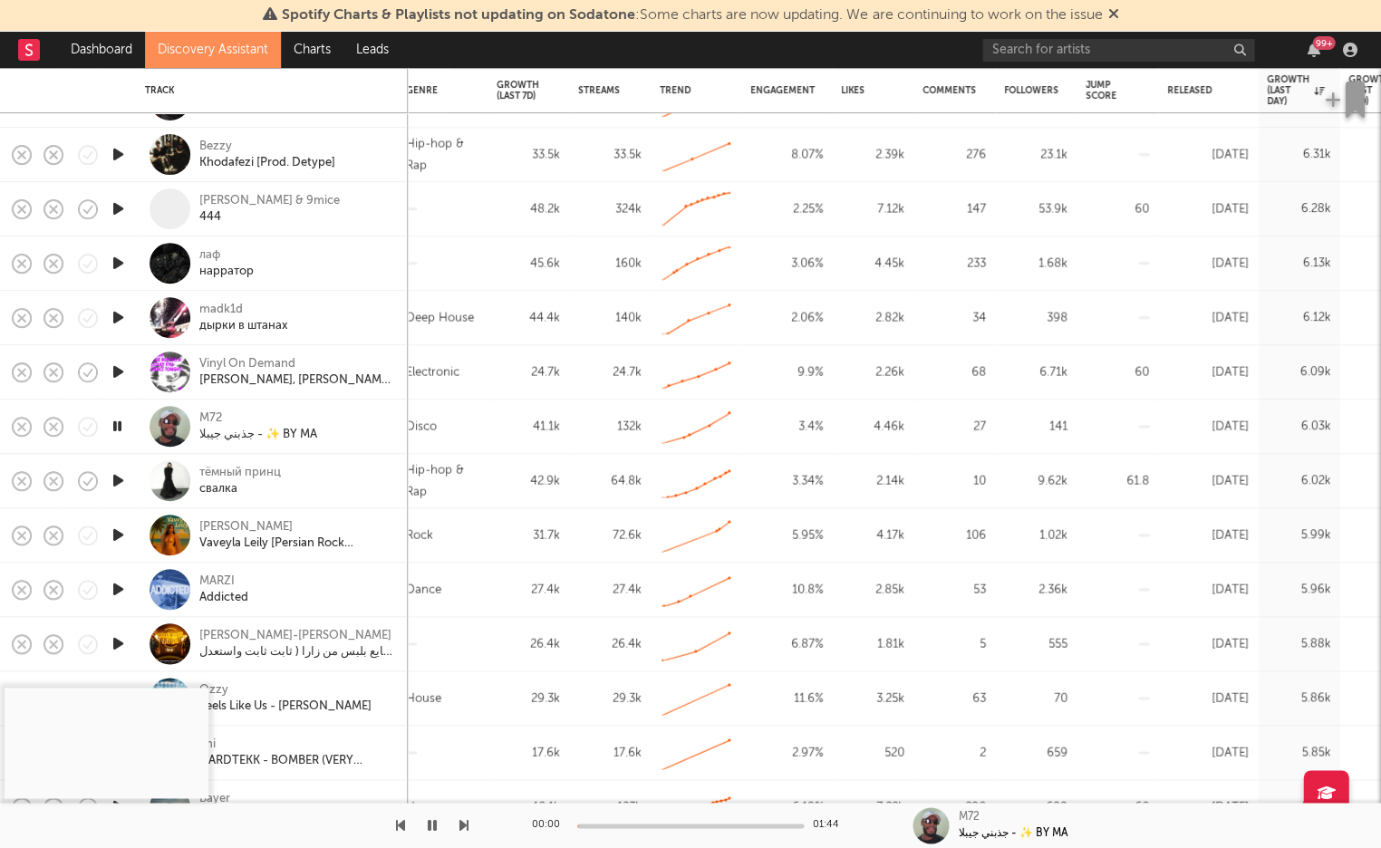
click at [688, 799] on div at bounding box center [690, 825] width 226 height 5
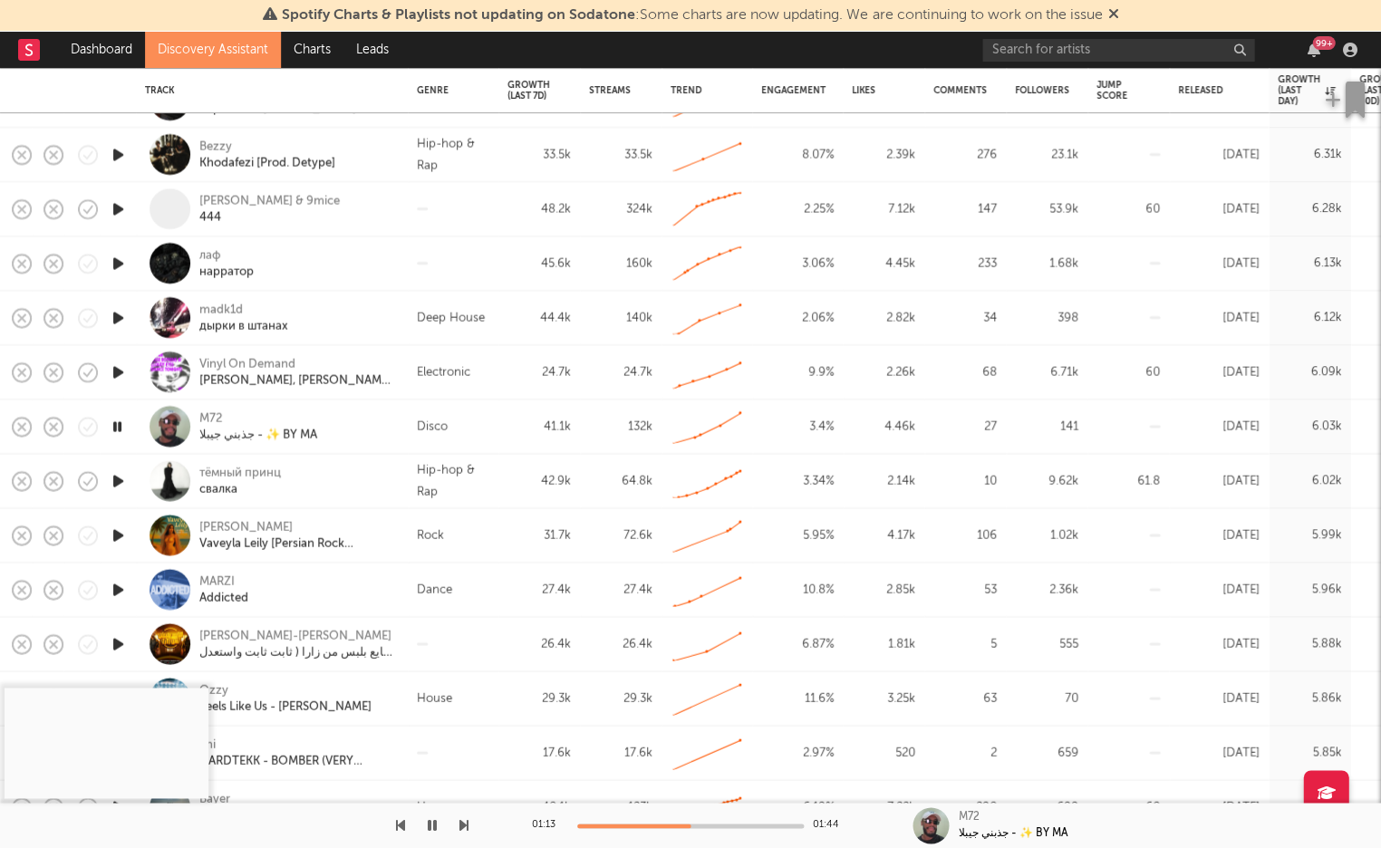
click at [122, 585] on icon "button" at bounding box center [118, 589] width 19 height 23
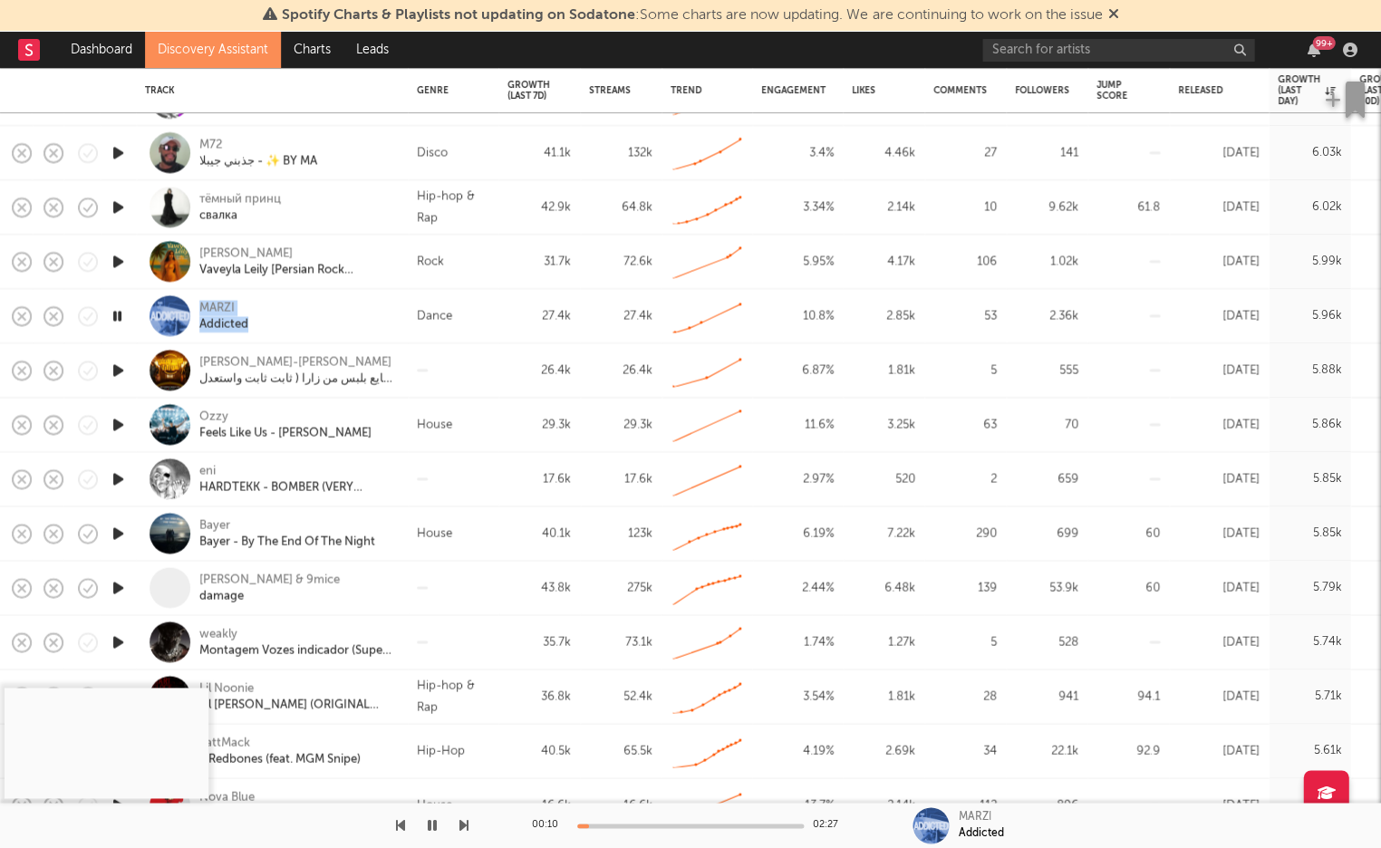
click at [116, 423] on icon "button" at bounding box center [118, 424] width 19 height 23
click at [125, 526] on icon "button" at bounding box center [118, 533] width 19 height 23
click at [208, 518] on div "Bayer" at bounding box center [214, 525] width 31 height 16
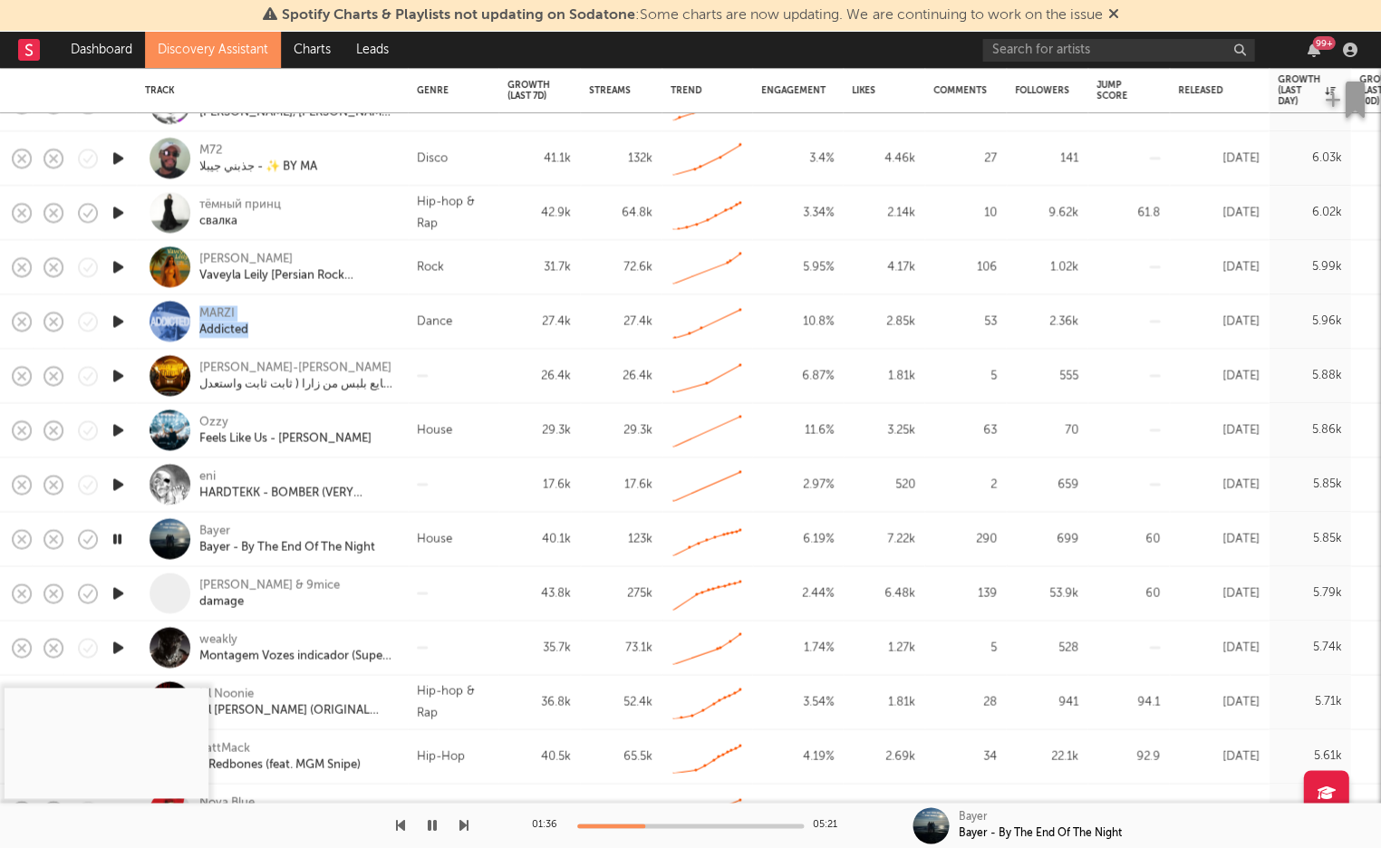
click at [434, 799] on icon "button" at bounding box center [432, 825] width 9 height 14
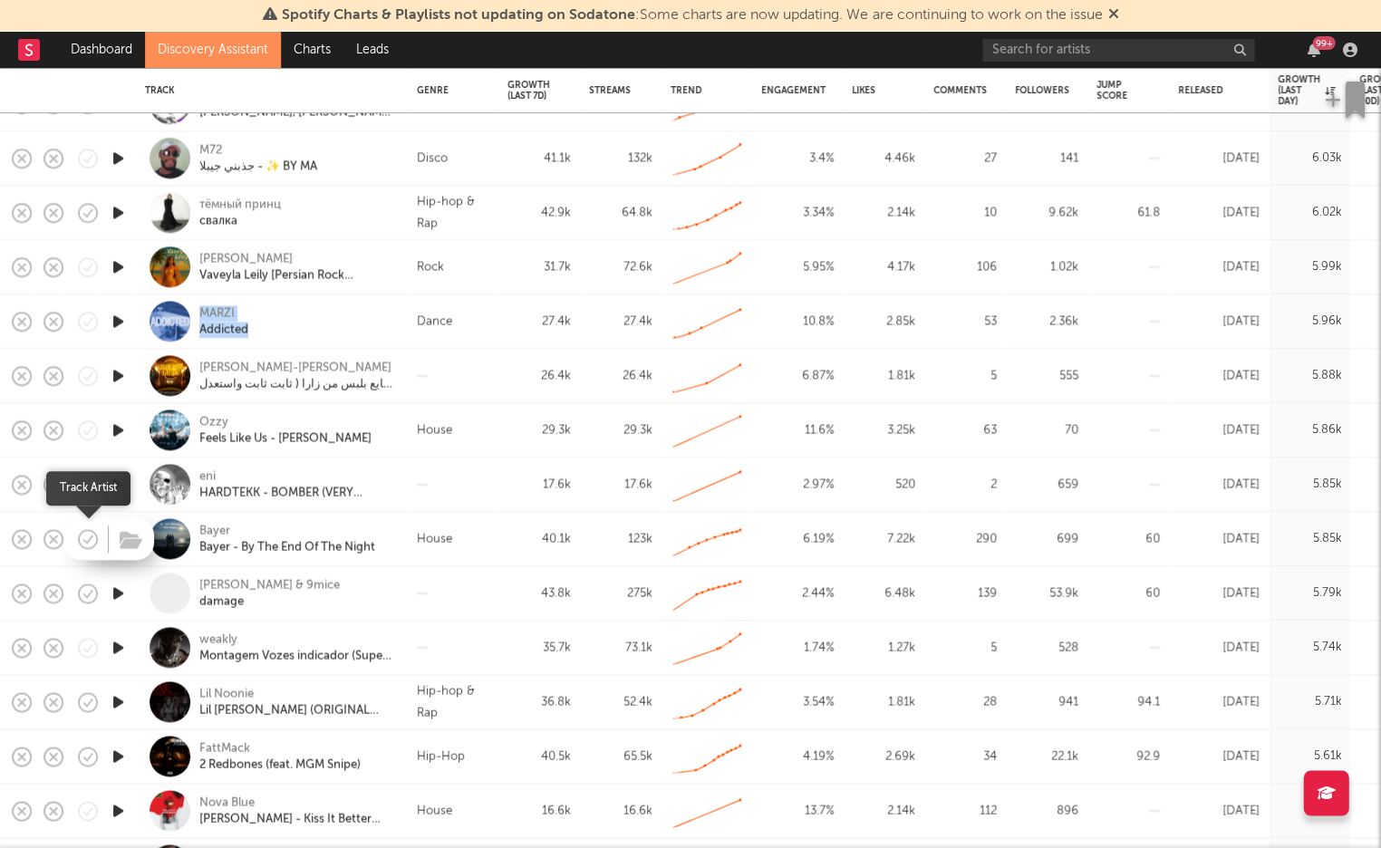
click at [84, 543] on icon "button" at bounding box center [87, 538] width 25 height 25
click at [120, 539] on icon "button" at bounding box center [118, 538] width 19 height 23
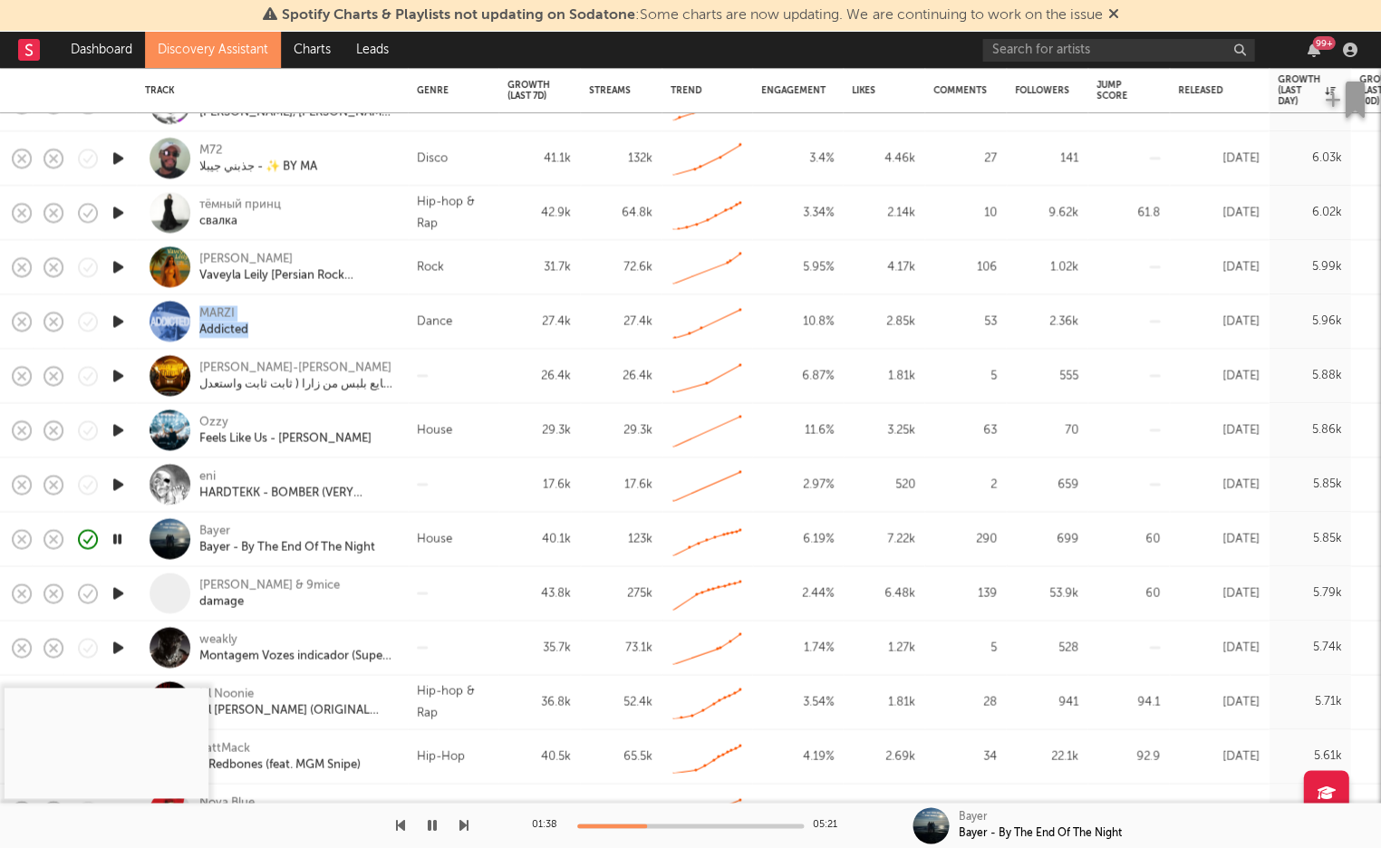
click at [116, 586] on icon "button" at bounding box center [118, 593] width 19 height 23
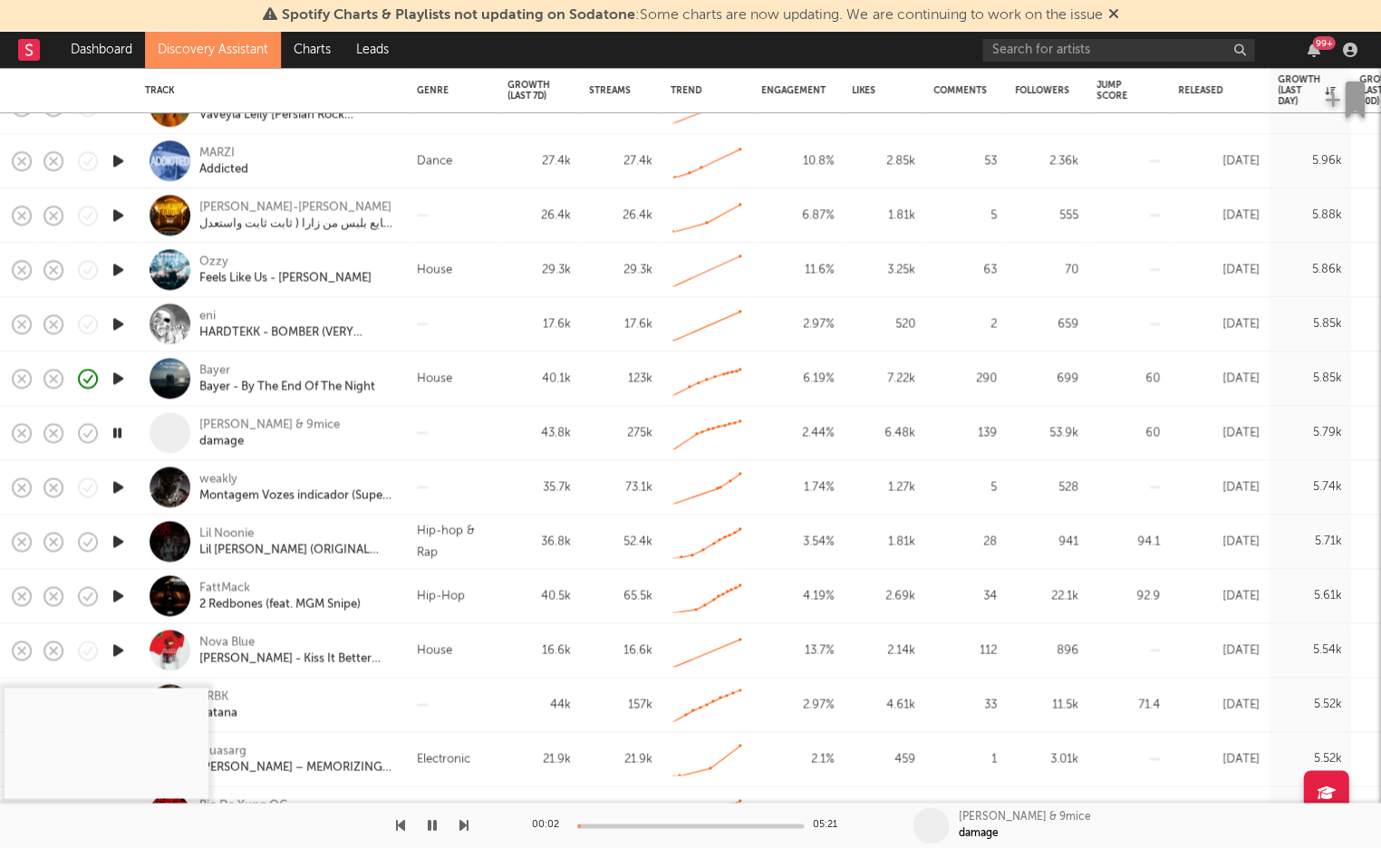
click at [129, 485] on div at bounding box center [118, 487] width 36 height 54
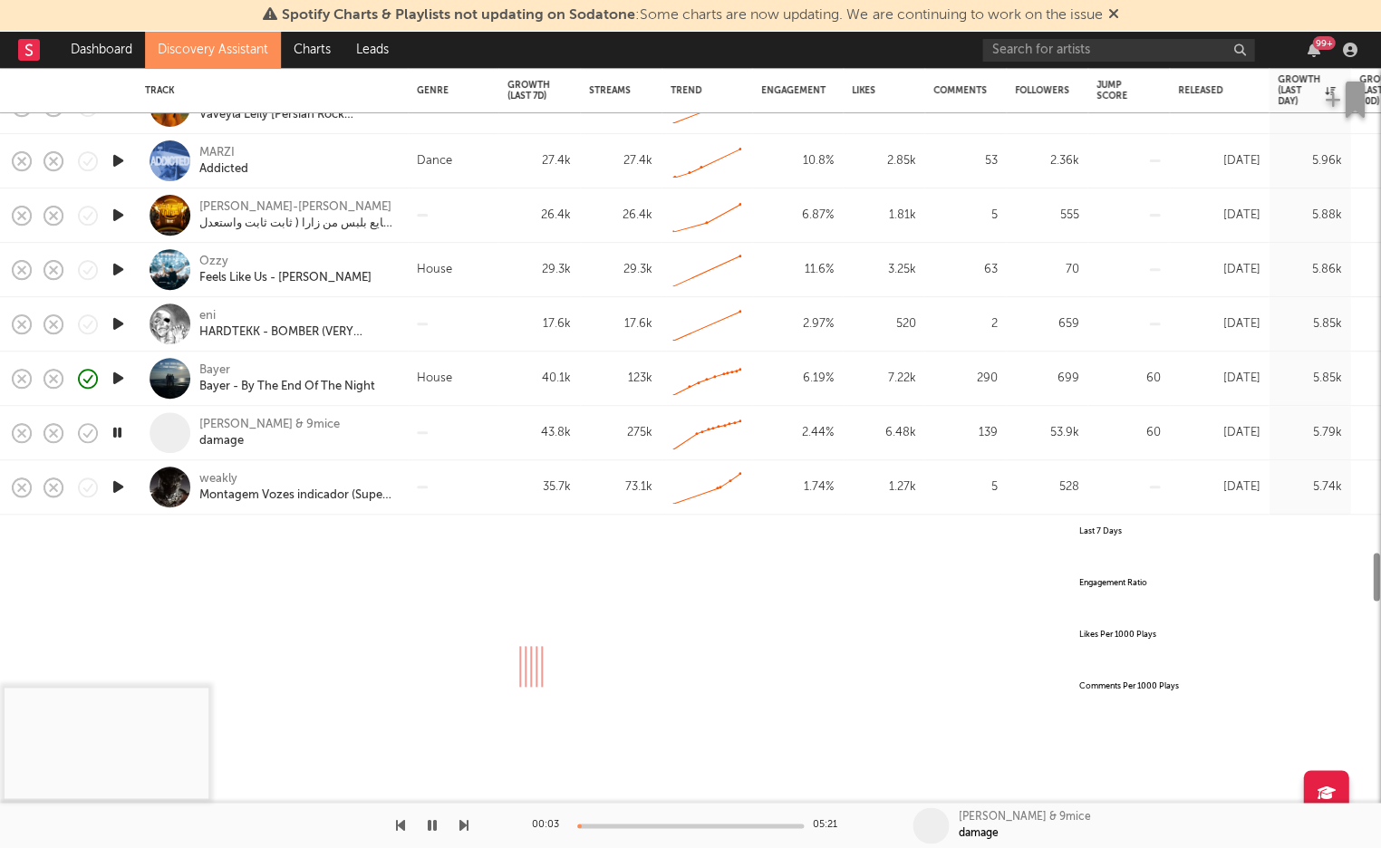
select select "All"
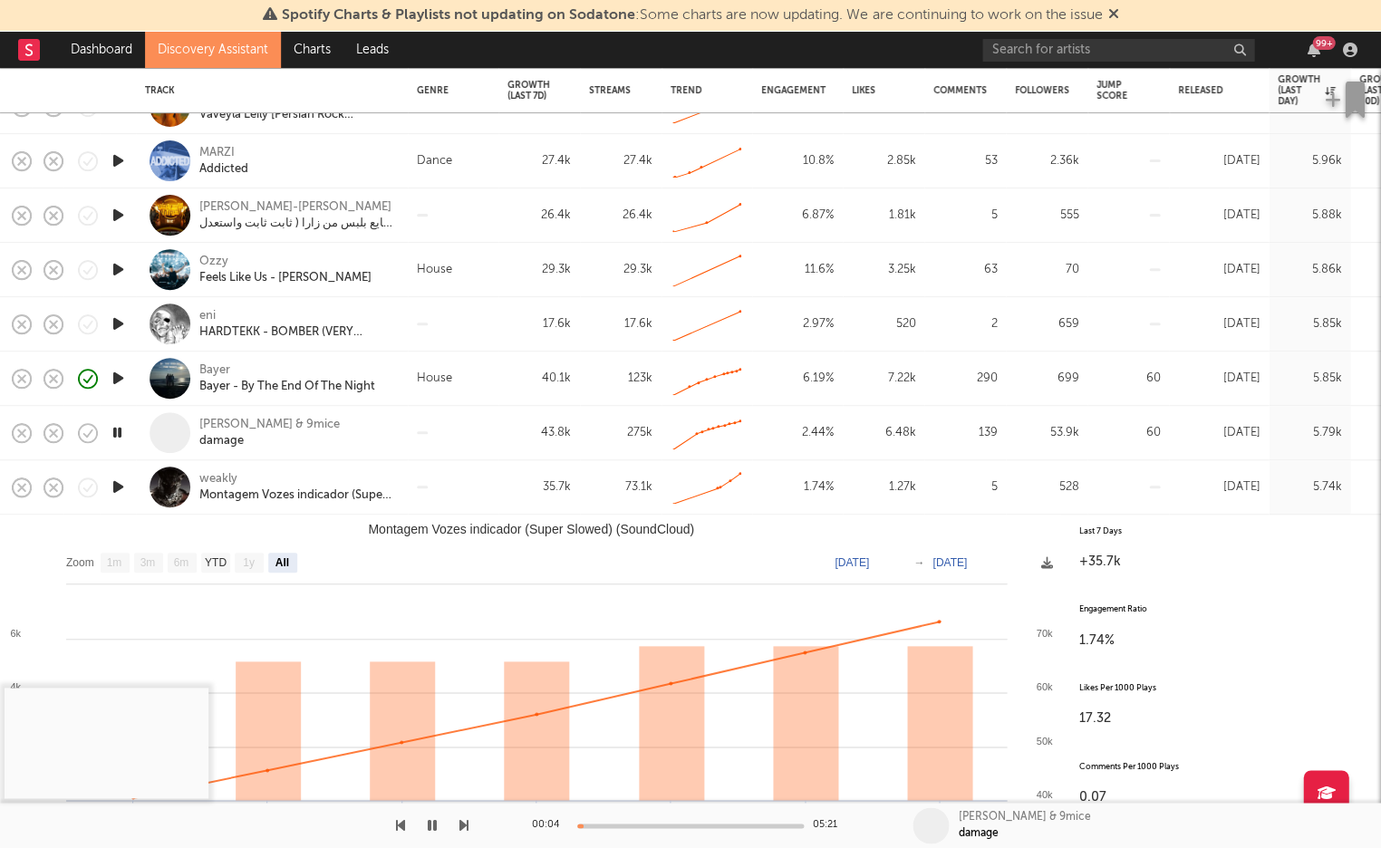
click at [117, 488] on icon "button" at bounding box center [118, 487] width 19 height 23
click at [218, 475] on div "weakly" at bounding box center [296, 479] width 195 height 16
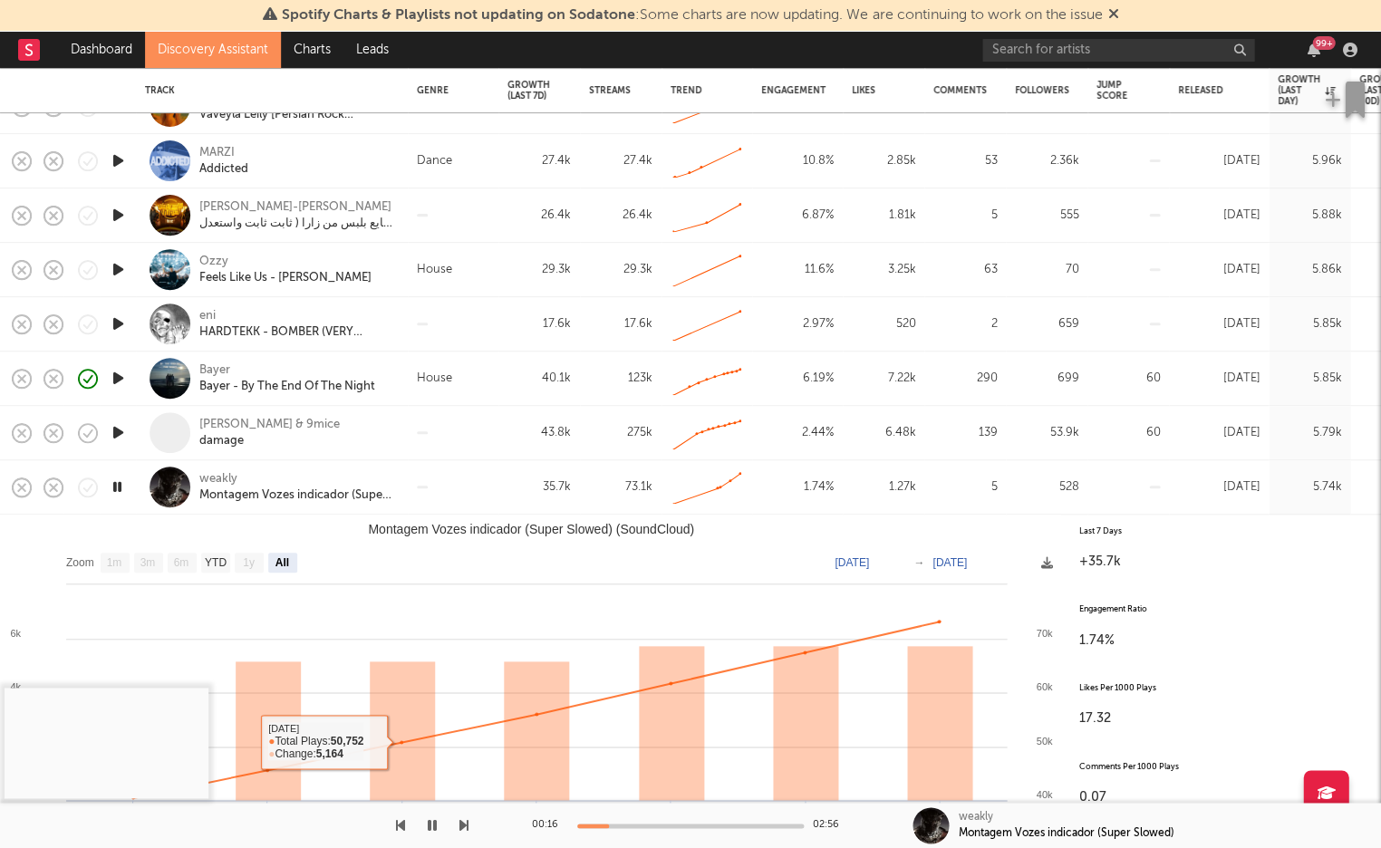
click at [474, 505] on div at bounding box center [453, 487] width 91 height 54
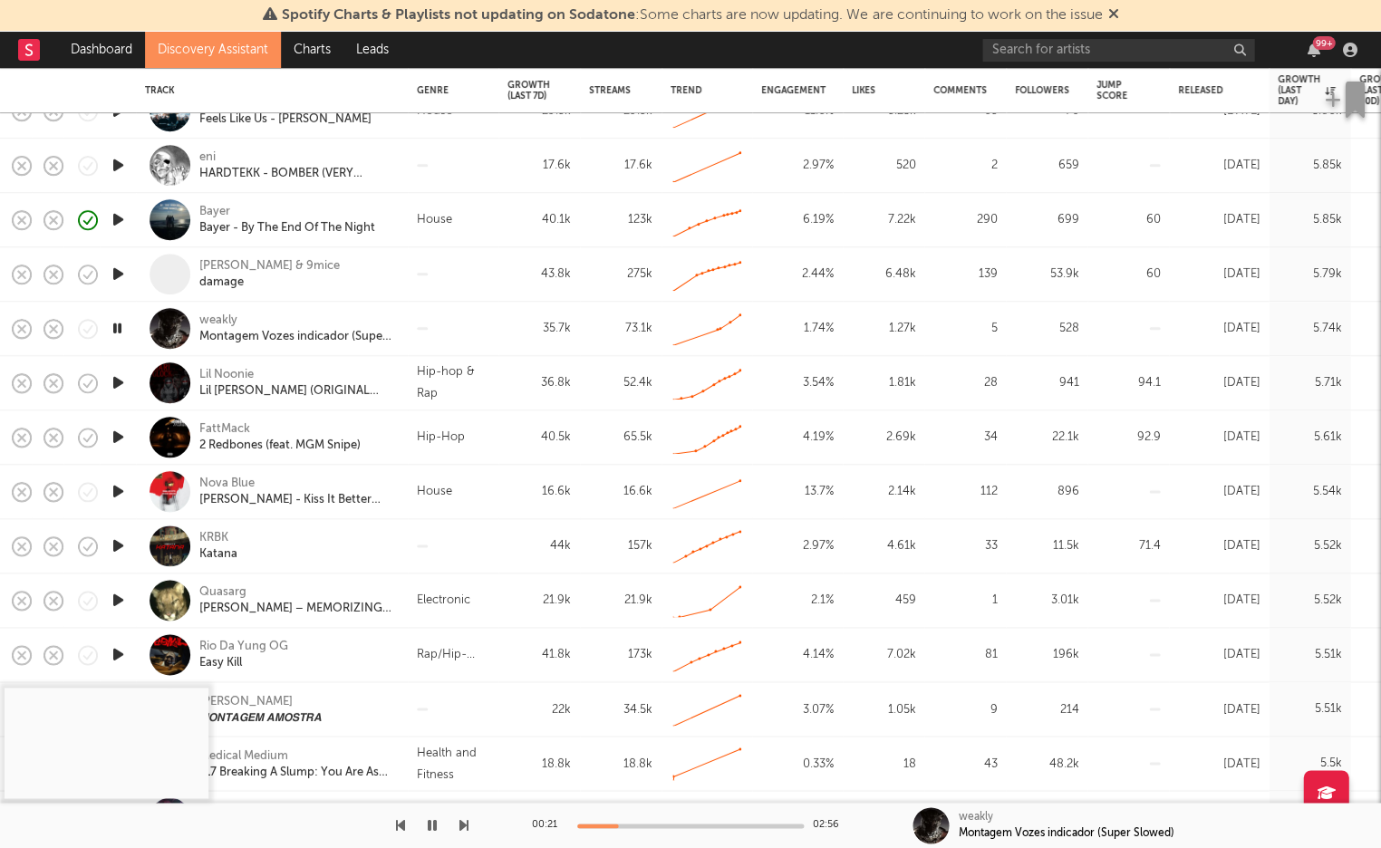
click at [120, 489] on icon "button" at bounding box center [118, 491] width 19 height 23
click at [240, 476] on div "Nova Blue" at bounding box center [296, 484] width 195 height 16
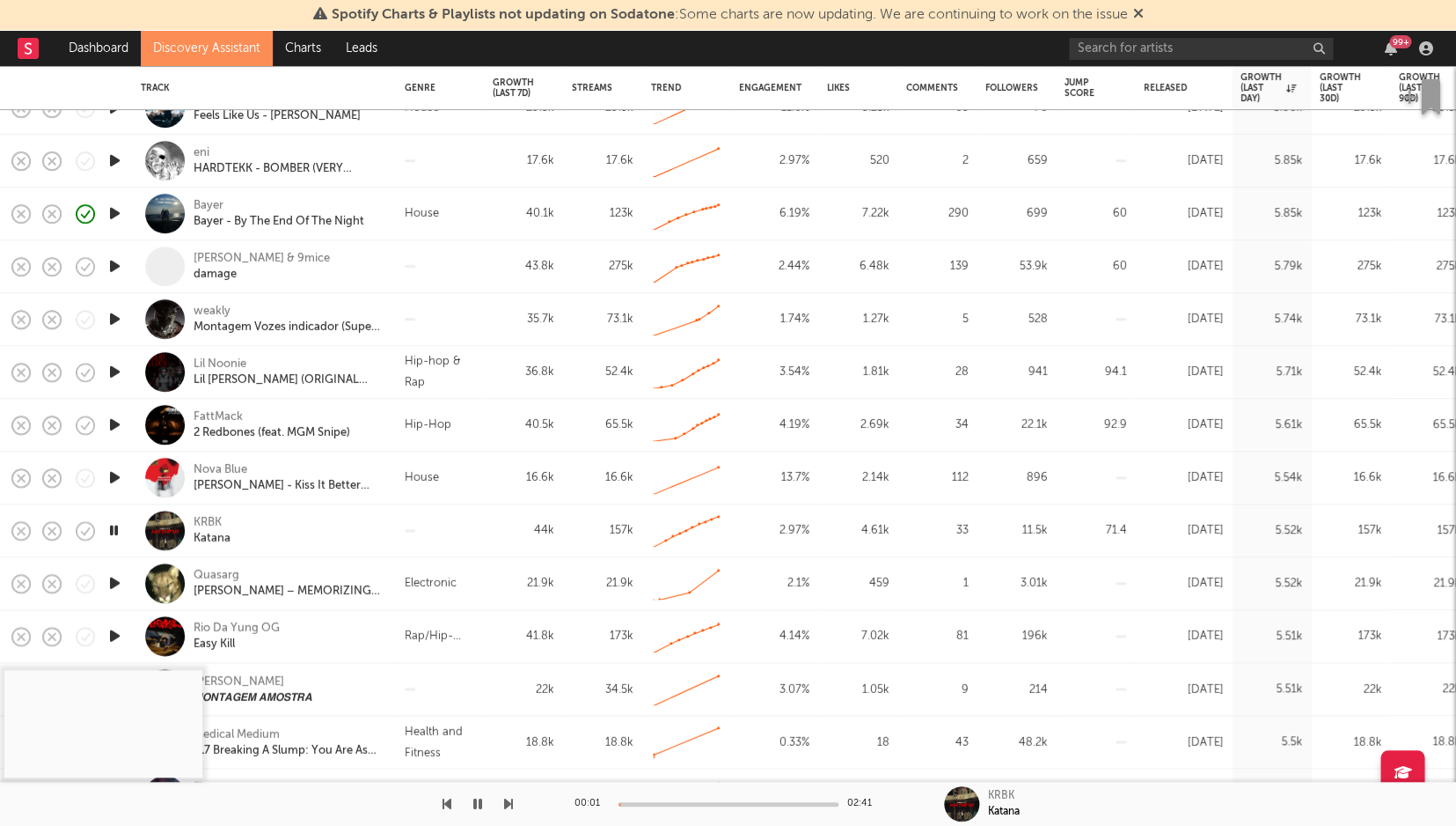
click at [488, 475] on div "16.6k" at bounding box center [524, 478] width 80 height 52
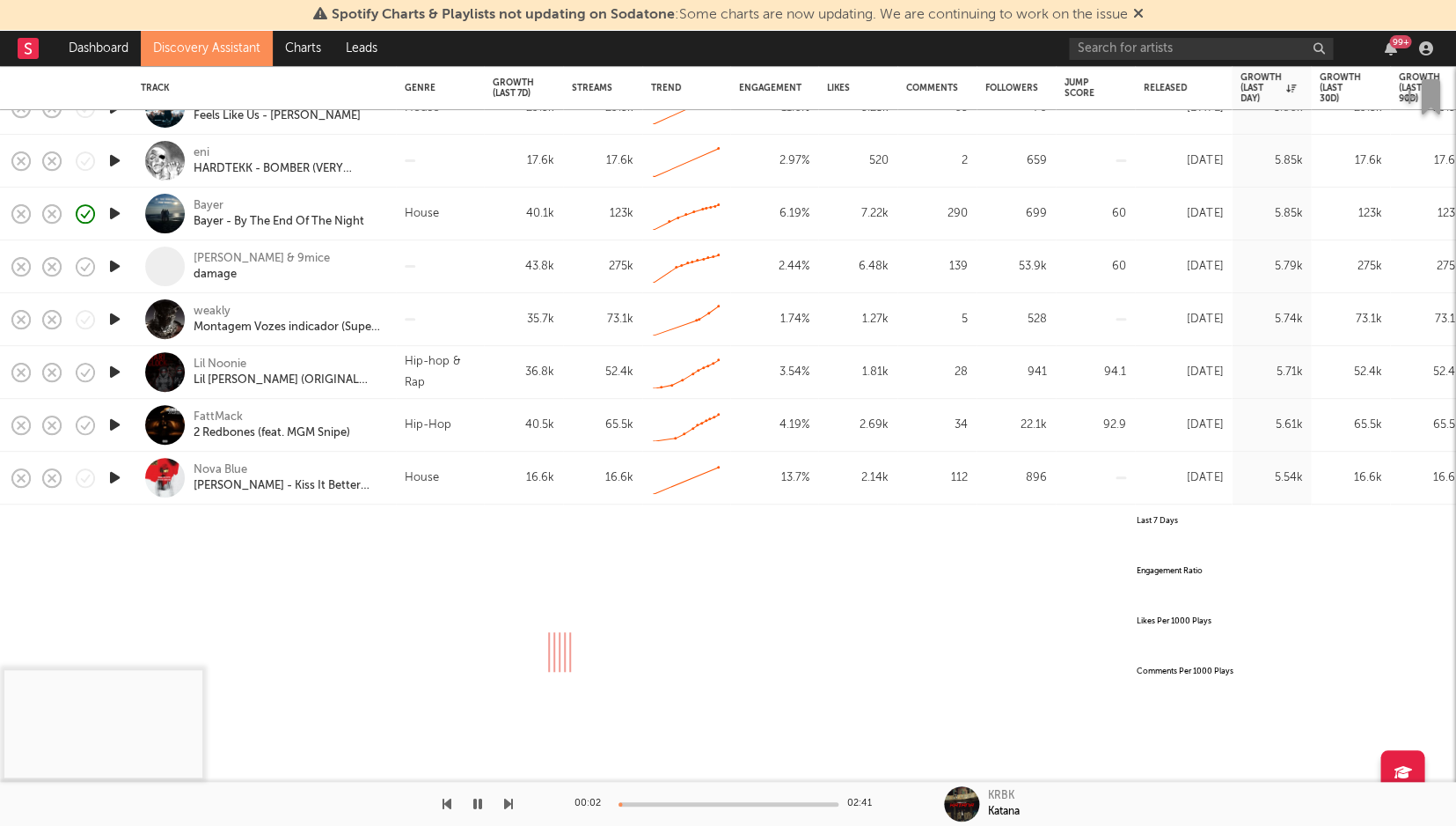
select select "All"
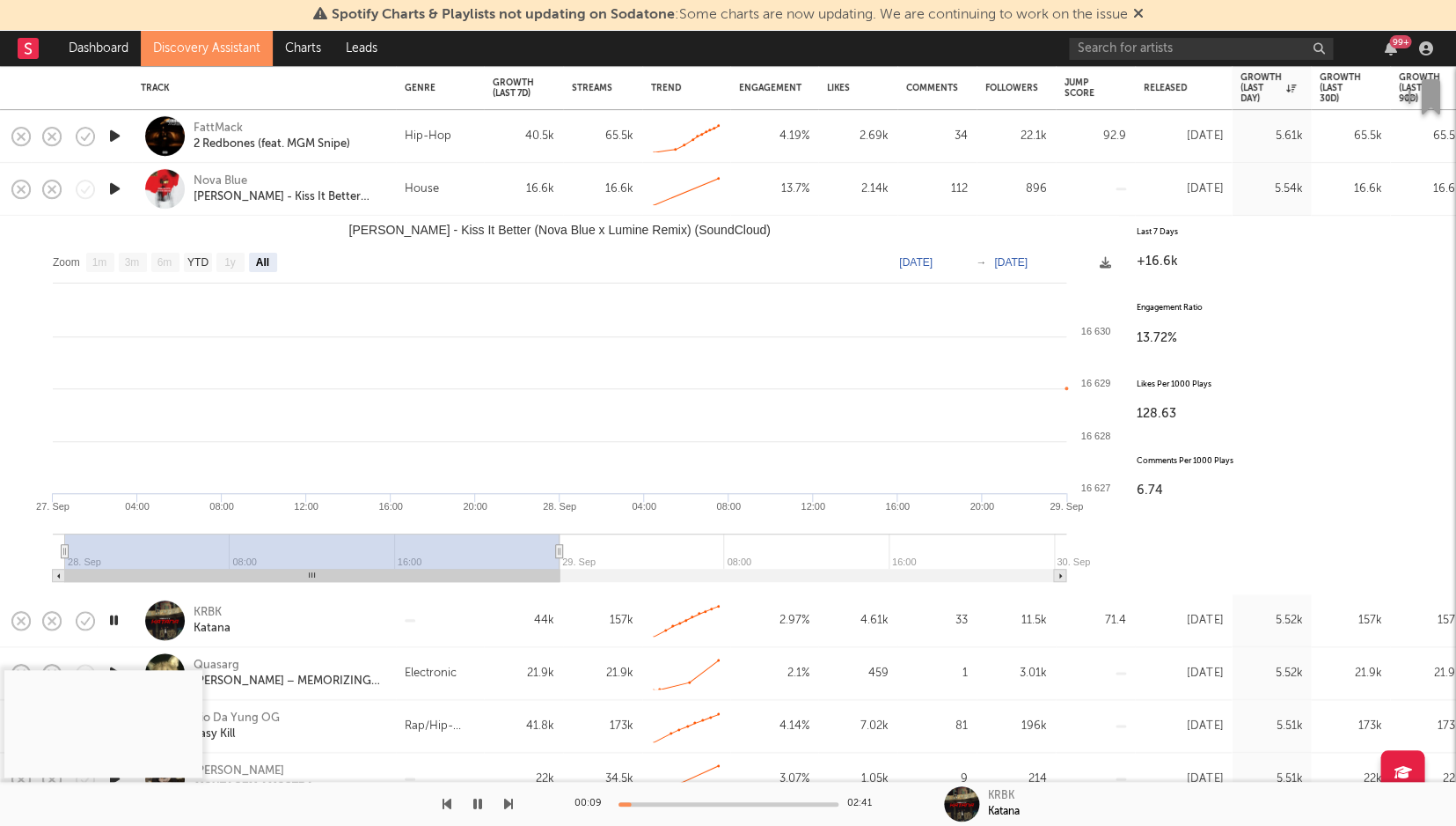
click at [474, 776] on icon "button" at bounding box center [477, 804] width 9 height 14
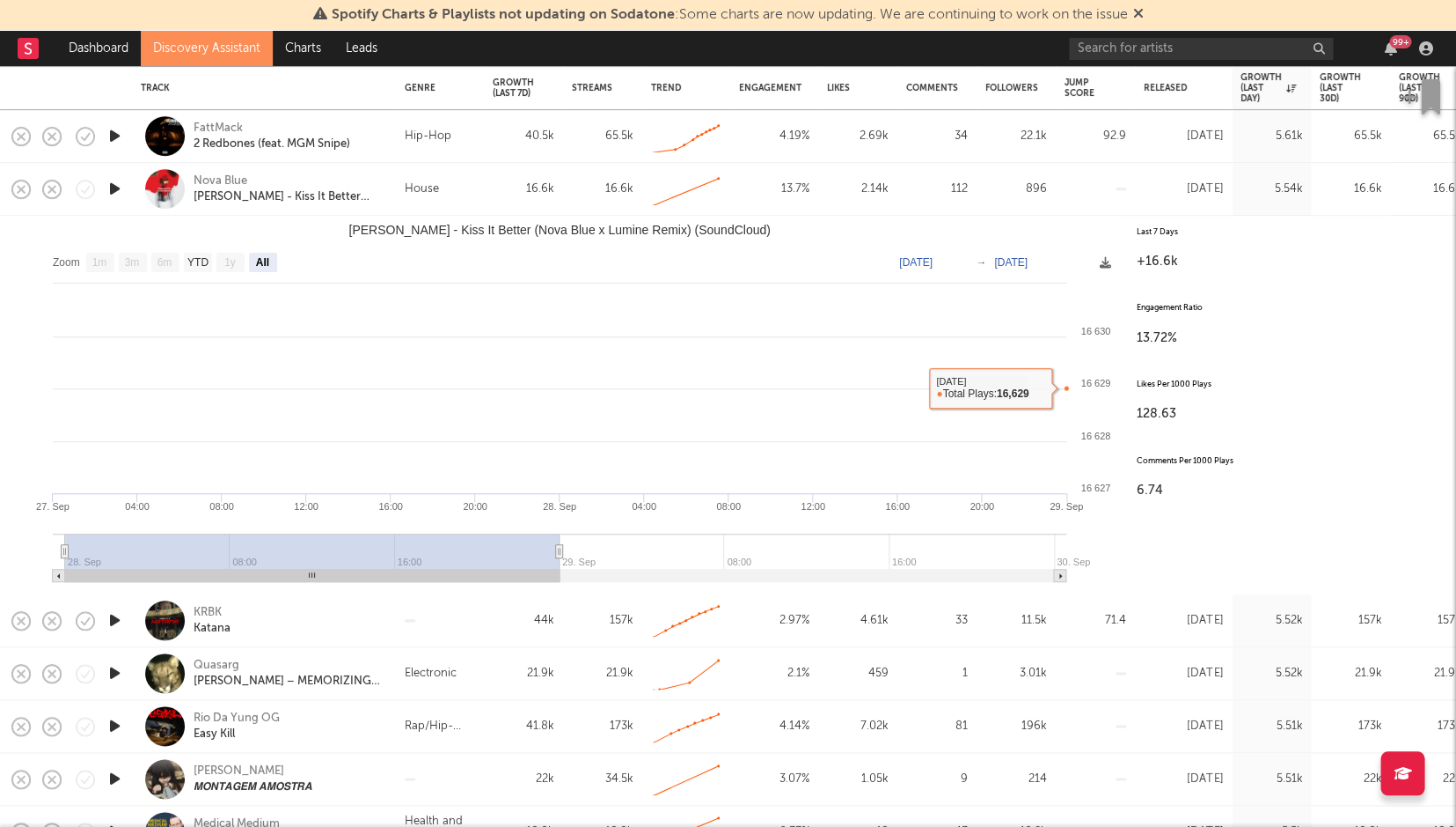
click at [484, 186] on div "16.6k" at bounding box center [524, 190] width 80 height 52
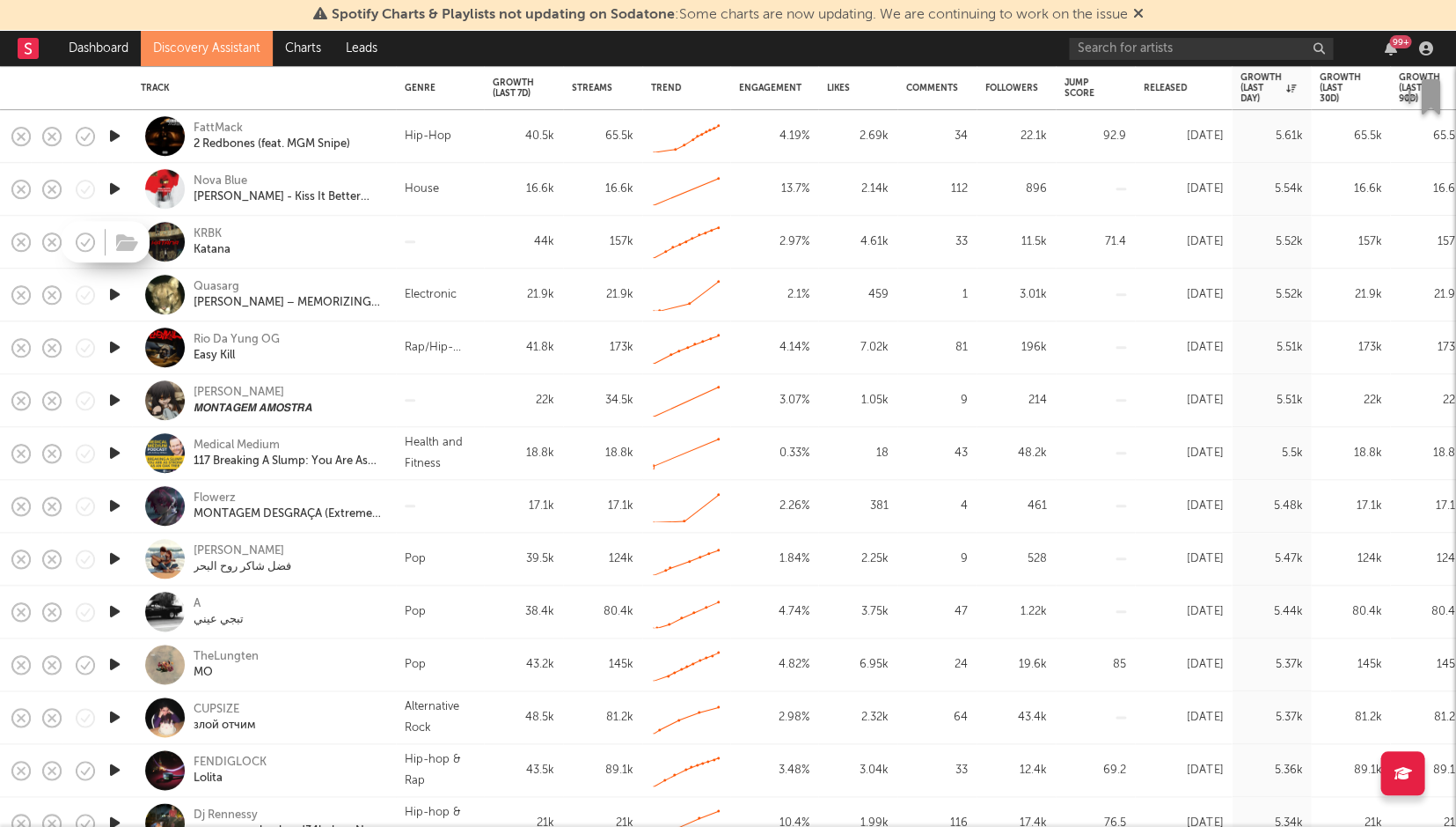
click at [106, 240] on div at bounding box center [105, 241] width 88 height 42
click at [116, 237] on icon "button" at bounding box center [115, 241] width 18 height 22
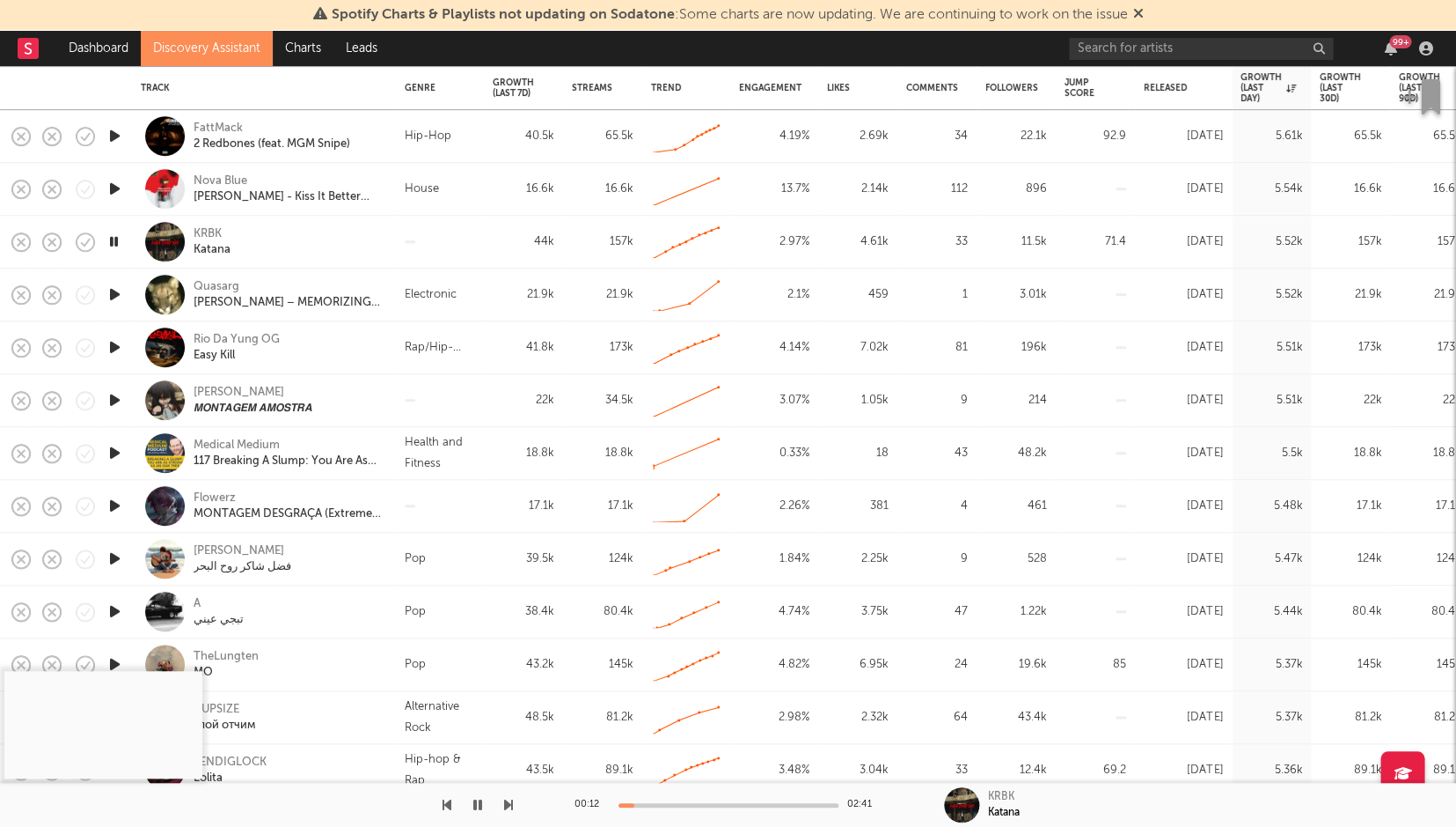
click at [695, 776] on div "00:12 02:41" at bounding box center [728, 804] width 308 height 44
click at [116, 299] on icon "button" at bounding box center [115, 294] width 18 height 22
click at [219, 286] on div "Quasarg" at bounding box center [288, 287] width 189 height 16
click at [477, 776] on icon "button" at bounding box center [477, 805] width 9 height 14
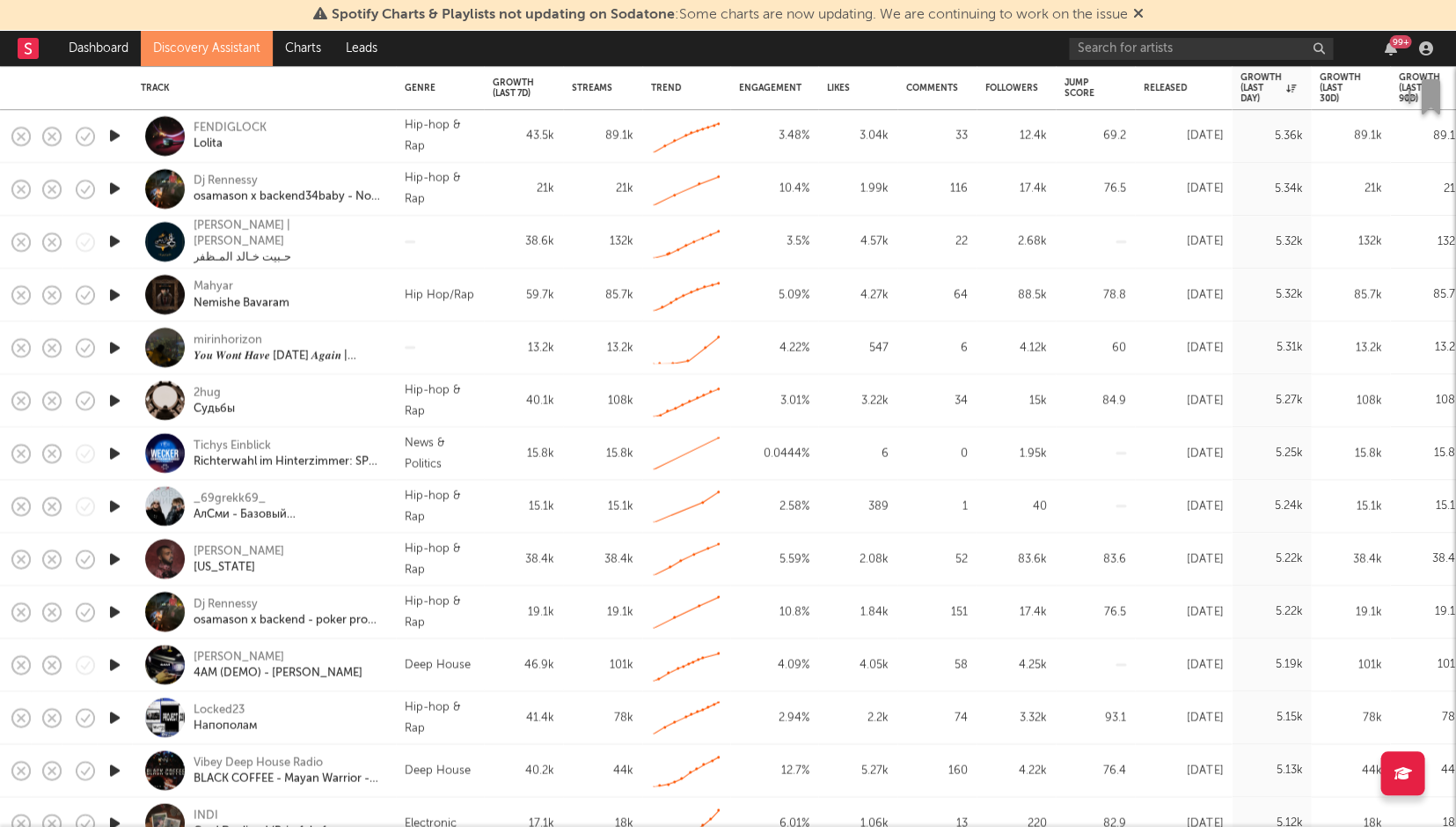
click at [125, 661] on div at bounding box center [115, 665] width 35 height 52
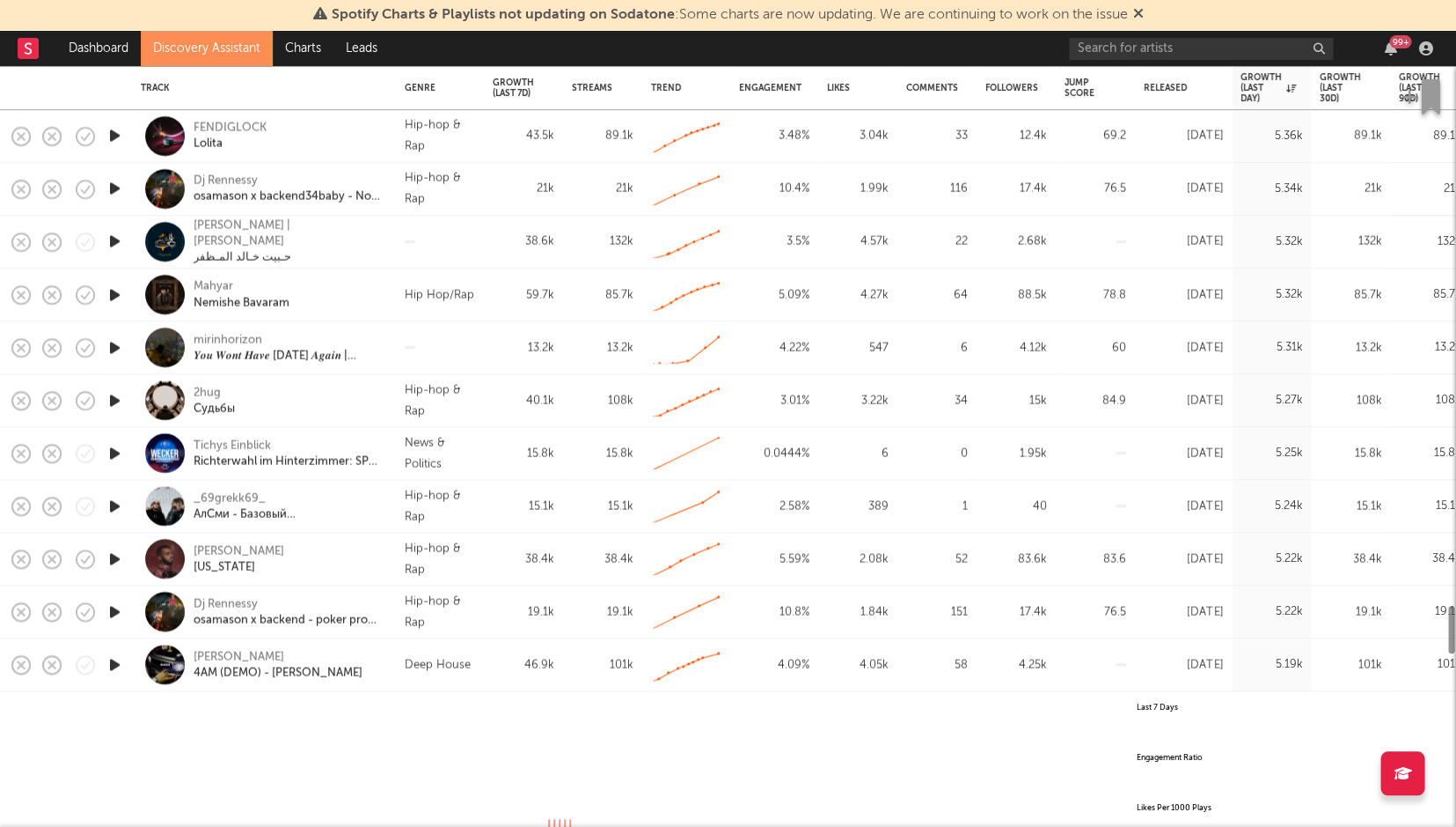
click at [118, 662] on icon "button" at bounding box center [115, 664] width 18 height 22
select select "All"
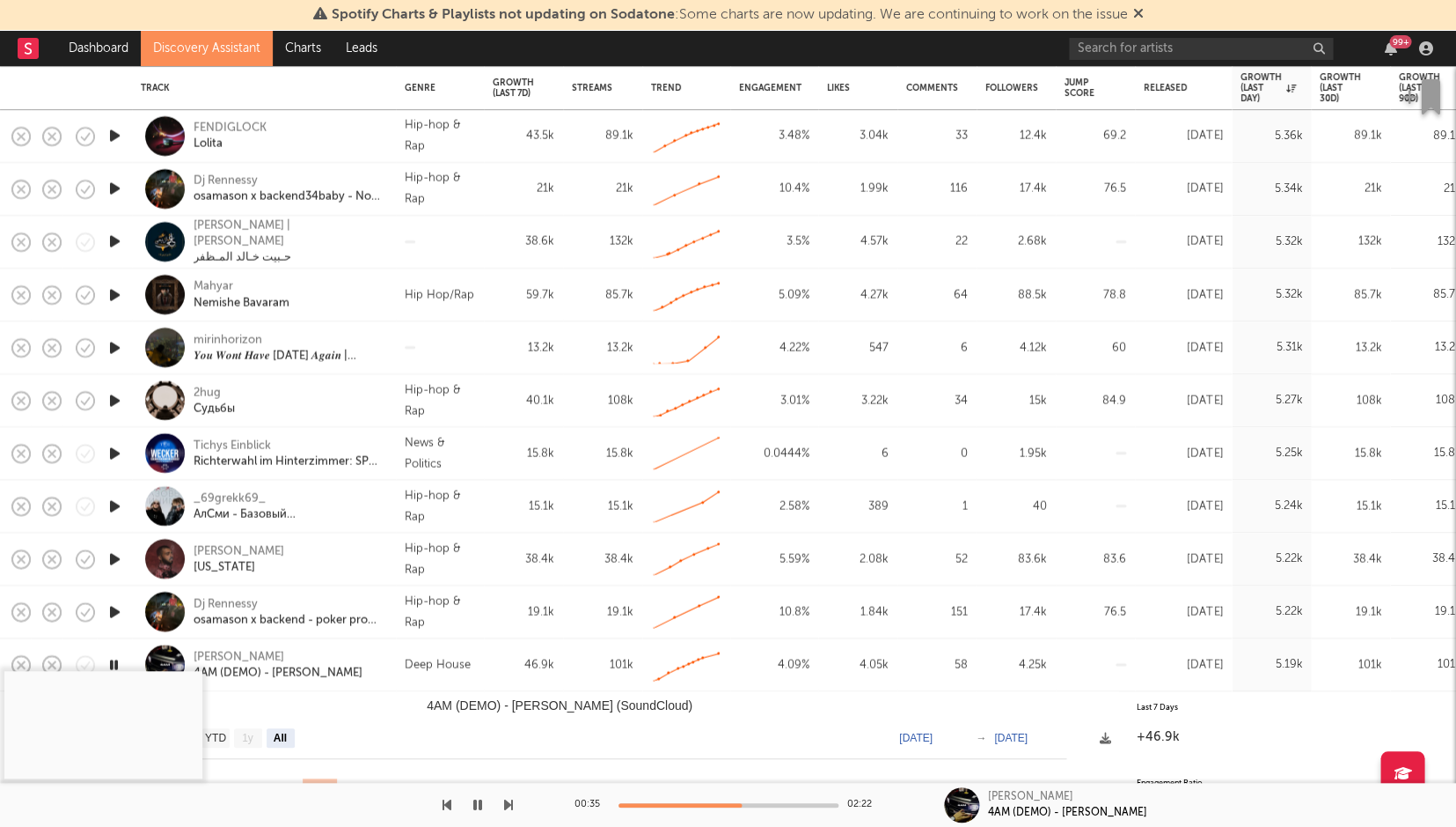
click at [349, 668] on div "Harry T 4AM (DEMO) - Harry T" at bounding box center [288, 665] width 189 height 32
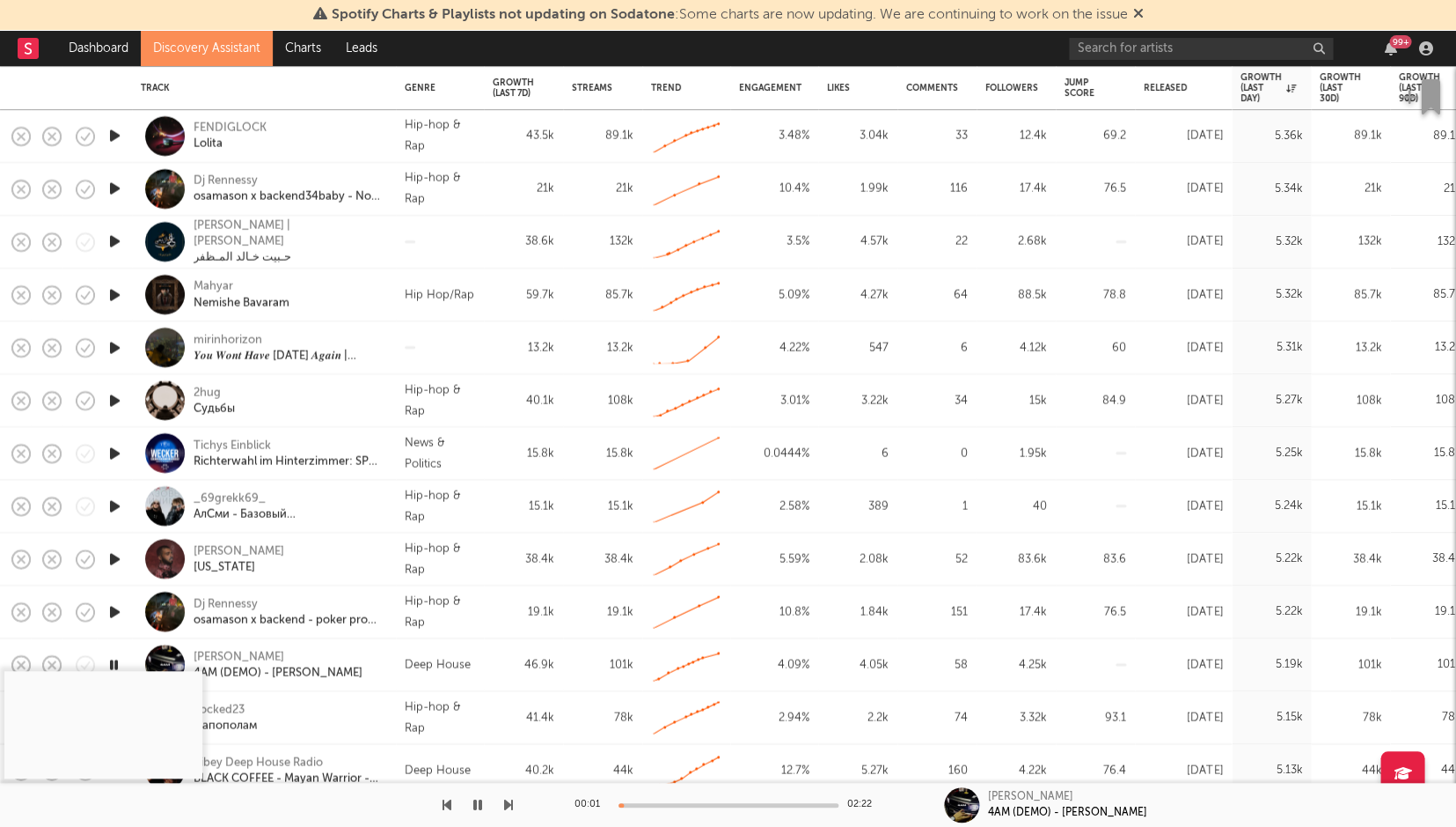
click at [666, 776] on div "00:01 02:22" at bounding box center [728, 804] width 308 height 44
click at [670, 776] on div at bounding box center [728, 805] width 220 height 5
click at [350, 661] on div "Harry T 4AM (DEMO) - Harry T" at bounding box center [288, 665] width 189 height 32
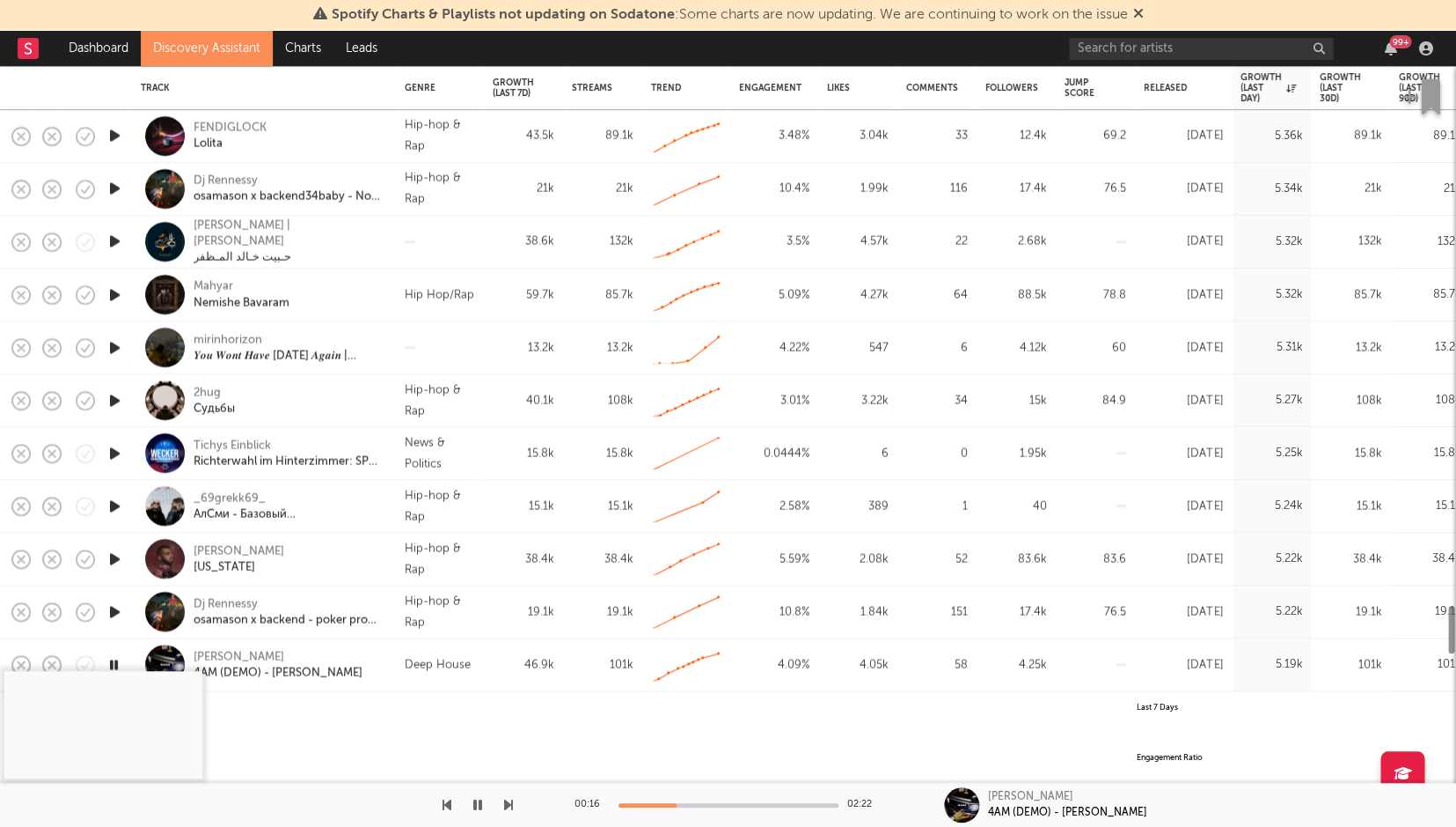
select select "All"
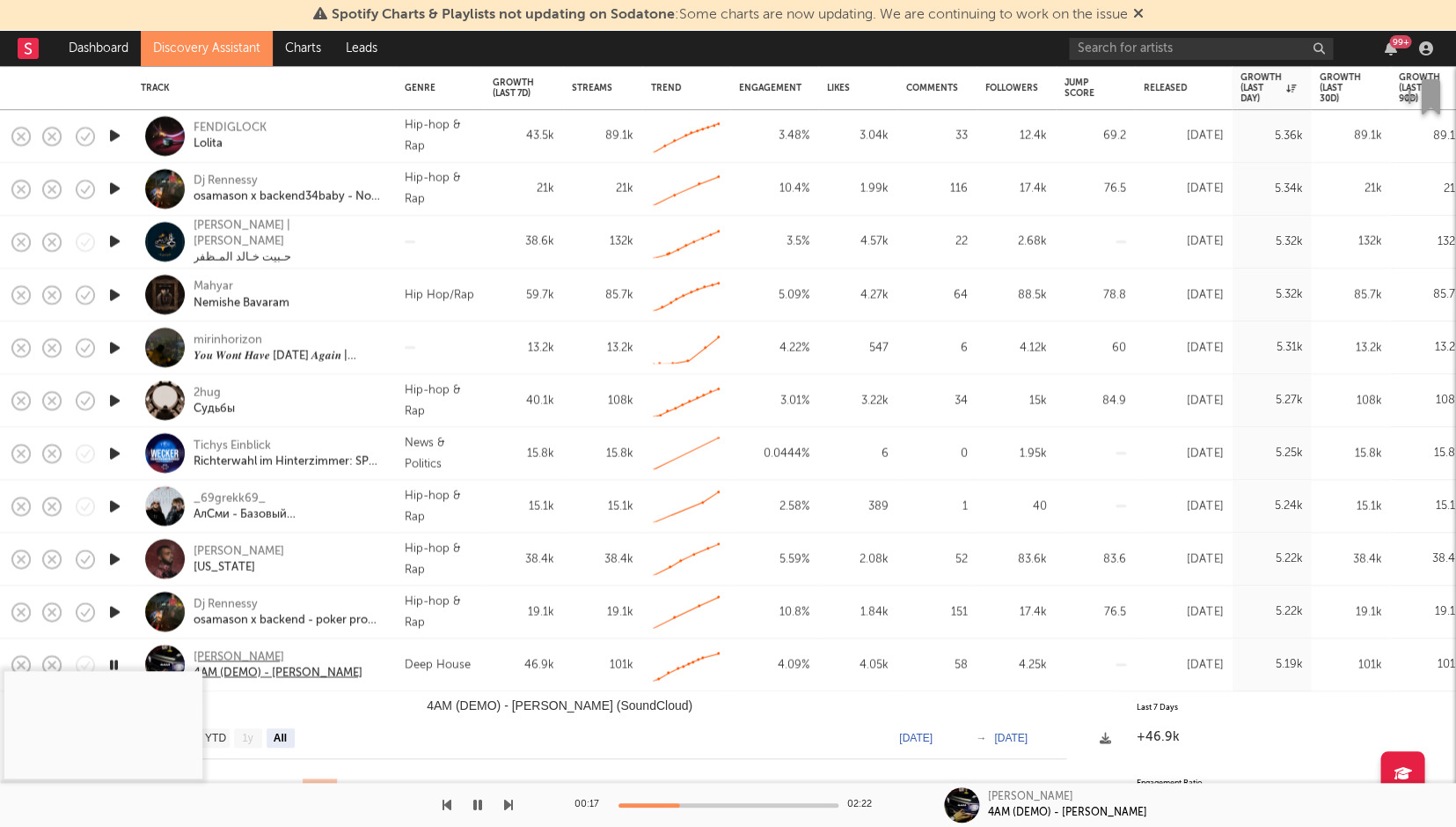
click at [222, 654] on div "Harry T" at bounding box center [278, 657] width 169 height 16
click at [1071, 1] on div "Spotify Charts & Playlists not updating on Sodatone : Some charts are now updat…" at bounding box center [728, 16] width 1456 height 31
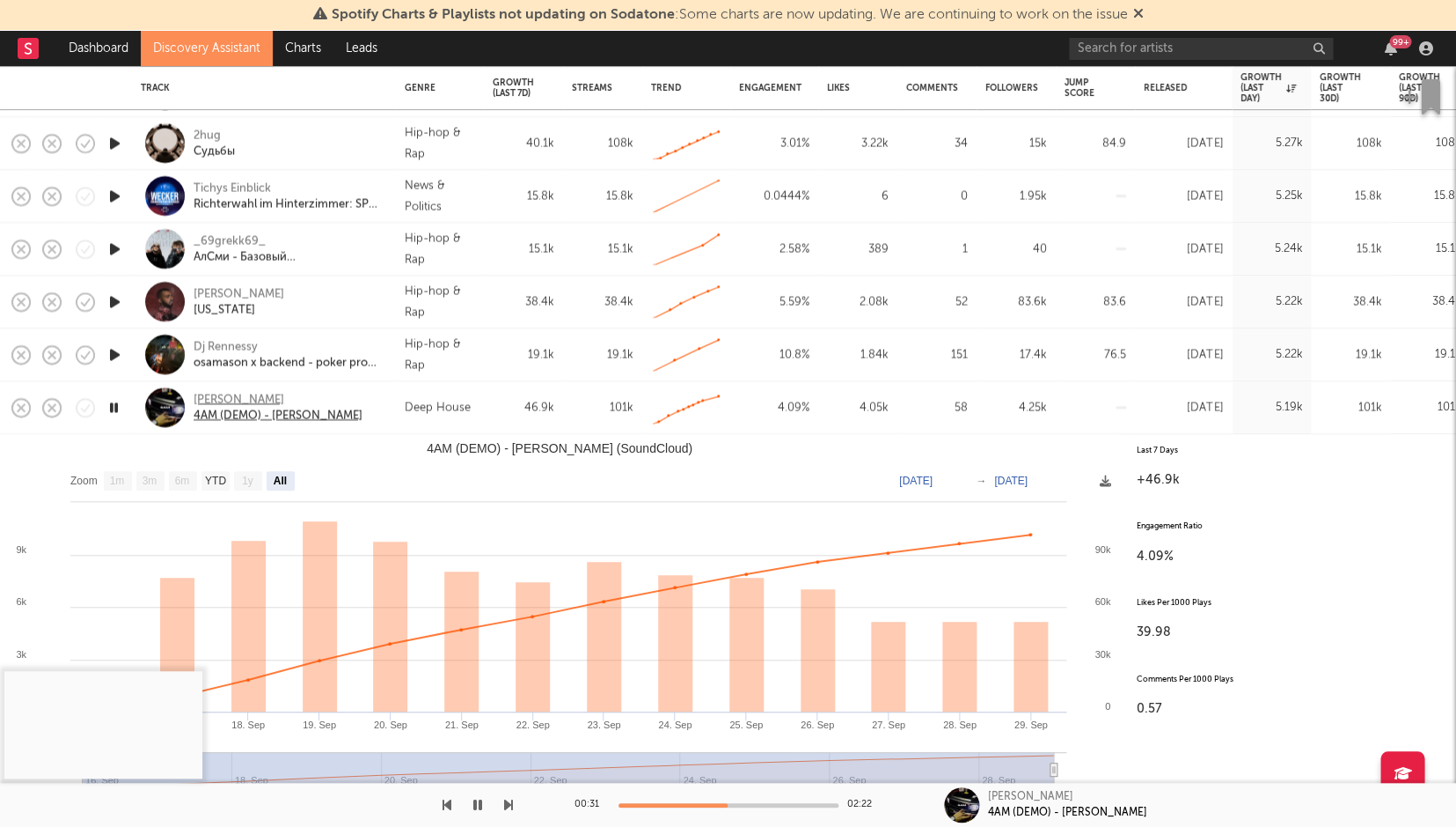
click at [236, 419] on div "4AM (DEMO) - Harry T" at bounding box center [278, 415] width 169 height 16
click at [375, 394] on div "Harry T 4AM (DEMO) - Harry T" at bounding box center [288, 407] width 189 height 32
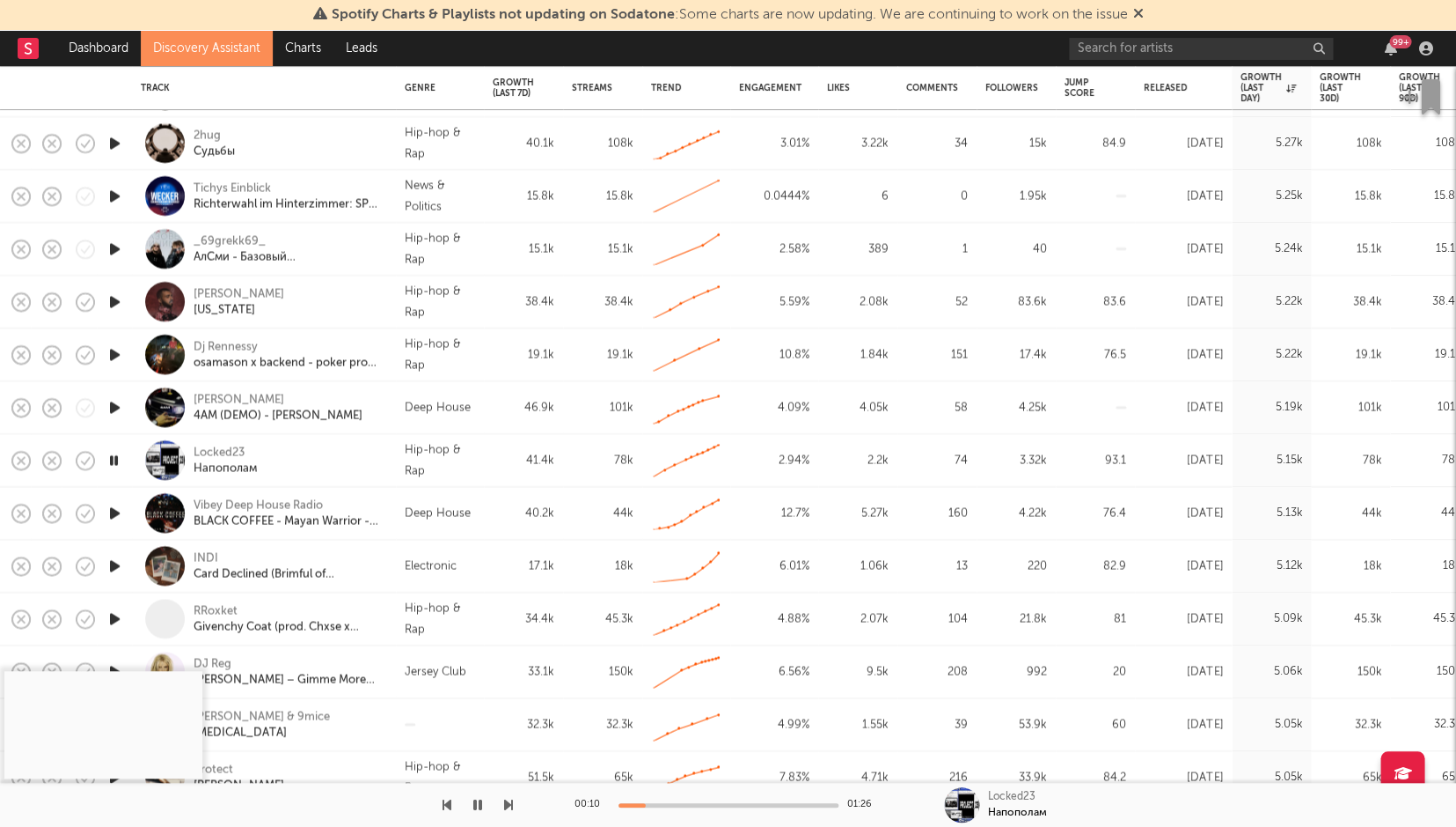
click at [117, 459] on icon "button" at bounding box center [114, 460] width 17 height 22
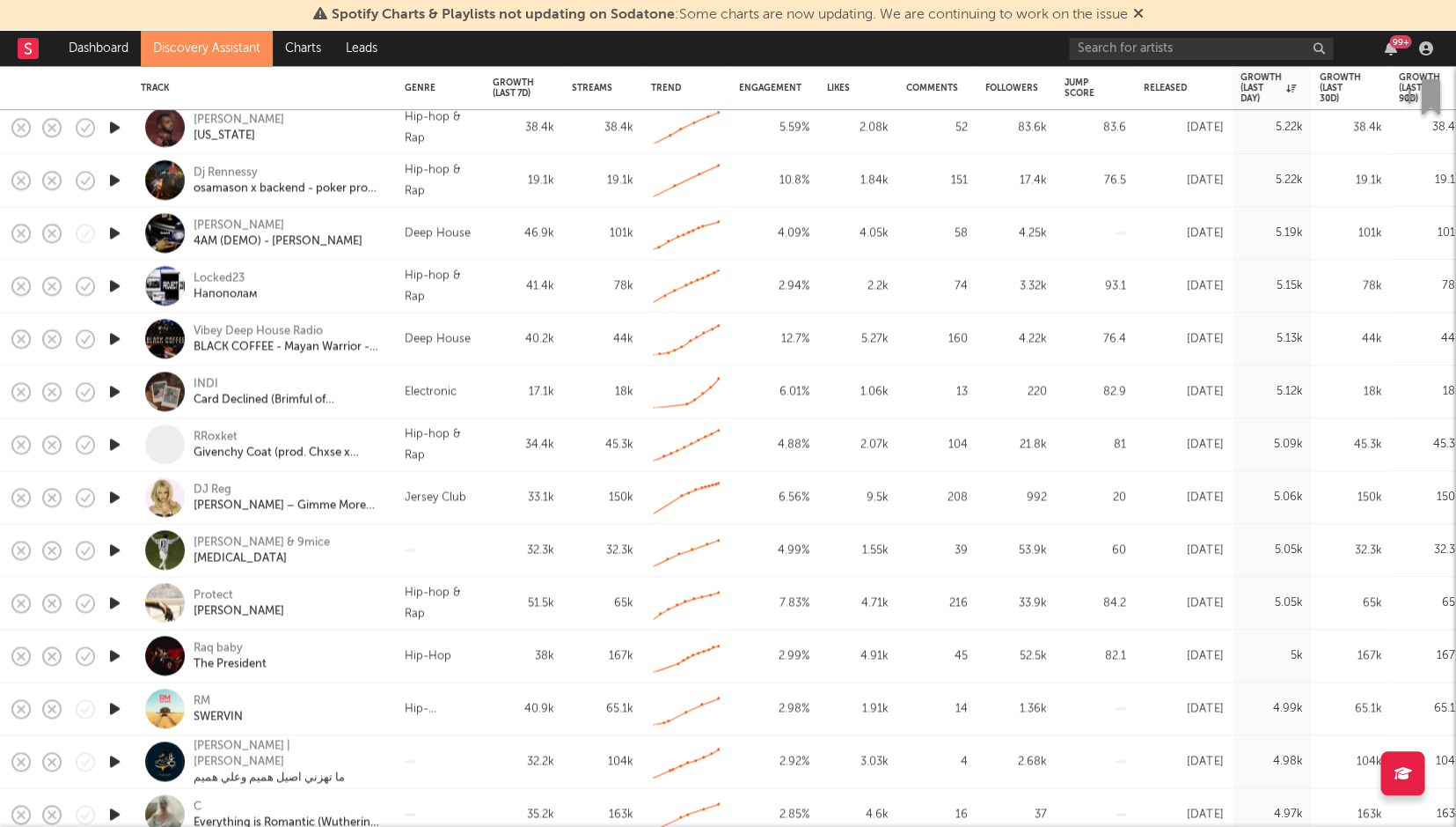
click at [113, 397] on icon "button" at bounding box center [115, 391] width 18 height 22
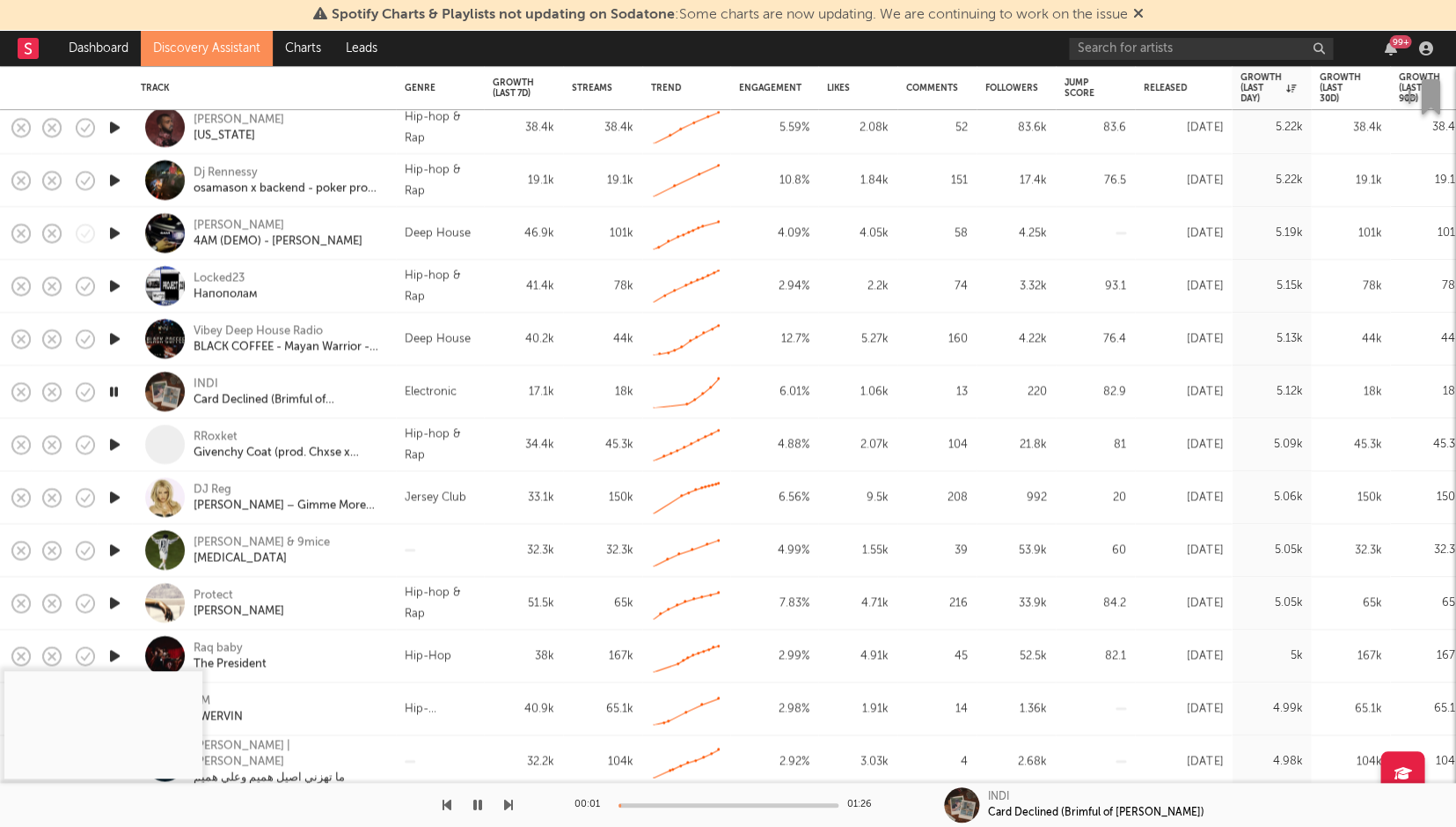
click at [689, 776] on div at bounding box center [728, 805] width 220 height 5
click at [208, 377] on div "INDI" at bounding box center [205, 384] width 24 height 16
click at [110, 392] on icon "button" at bounding box center [114, 391] width 17 height 22
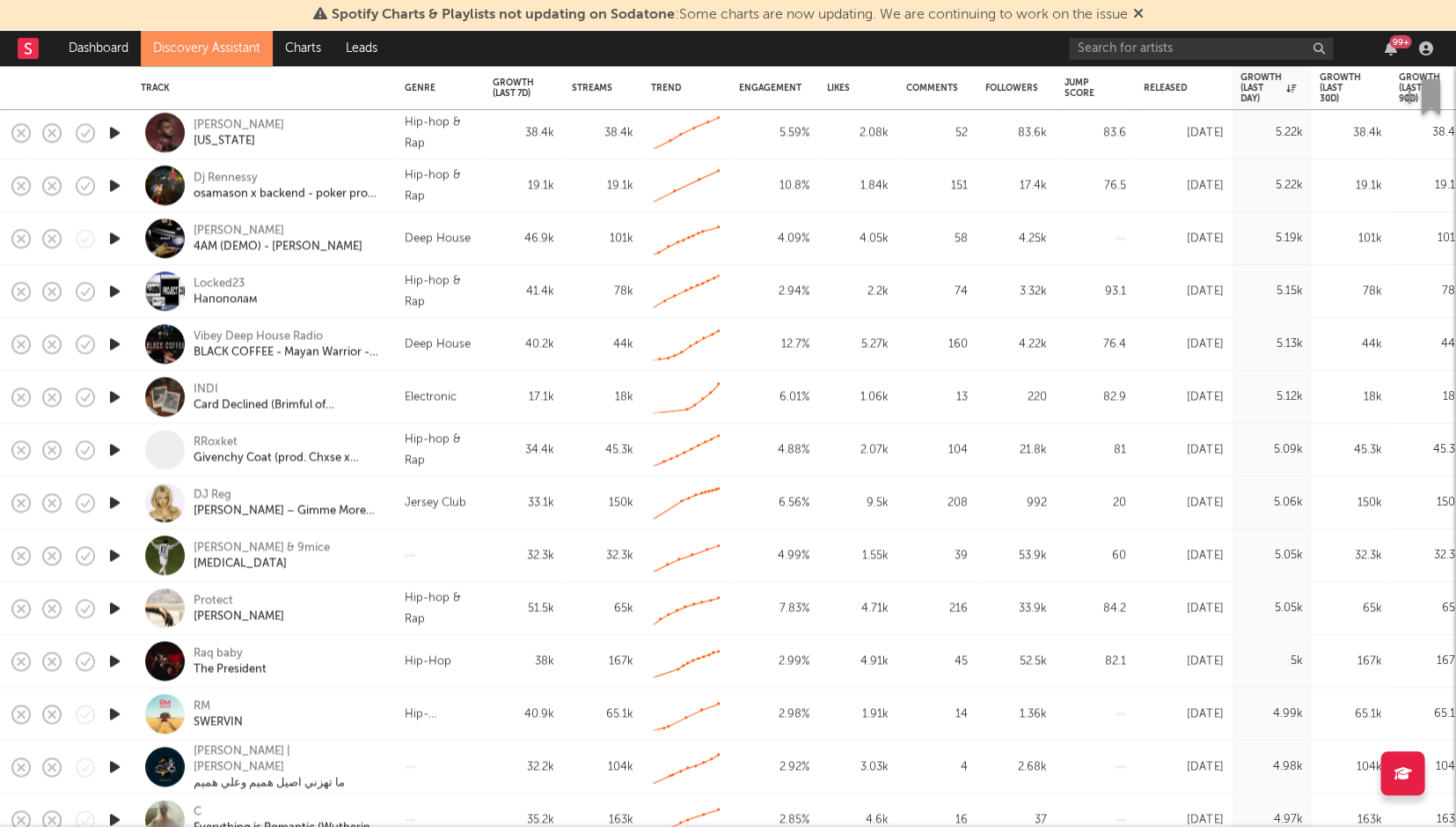
click at [119, 551] on icon "button" at bounding box center [115, 555] width 18 height 22
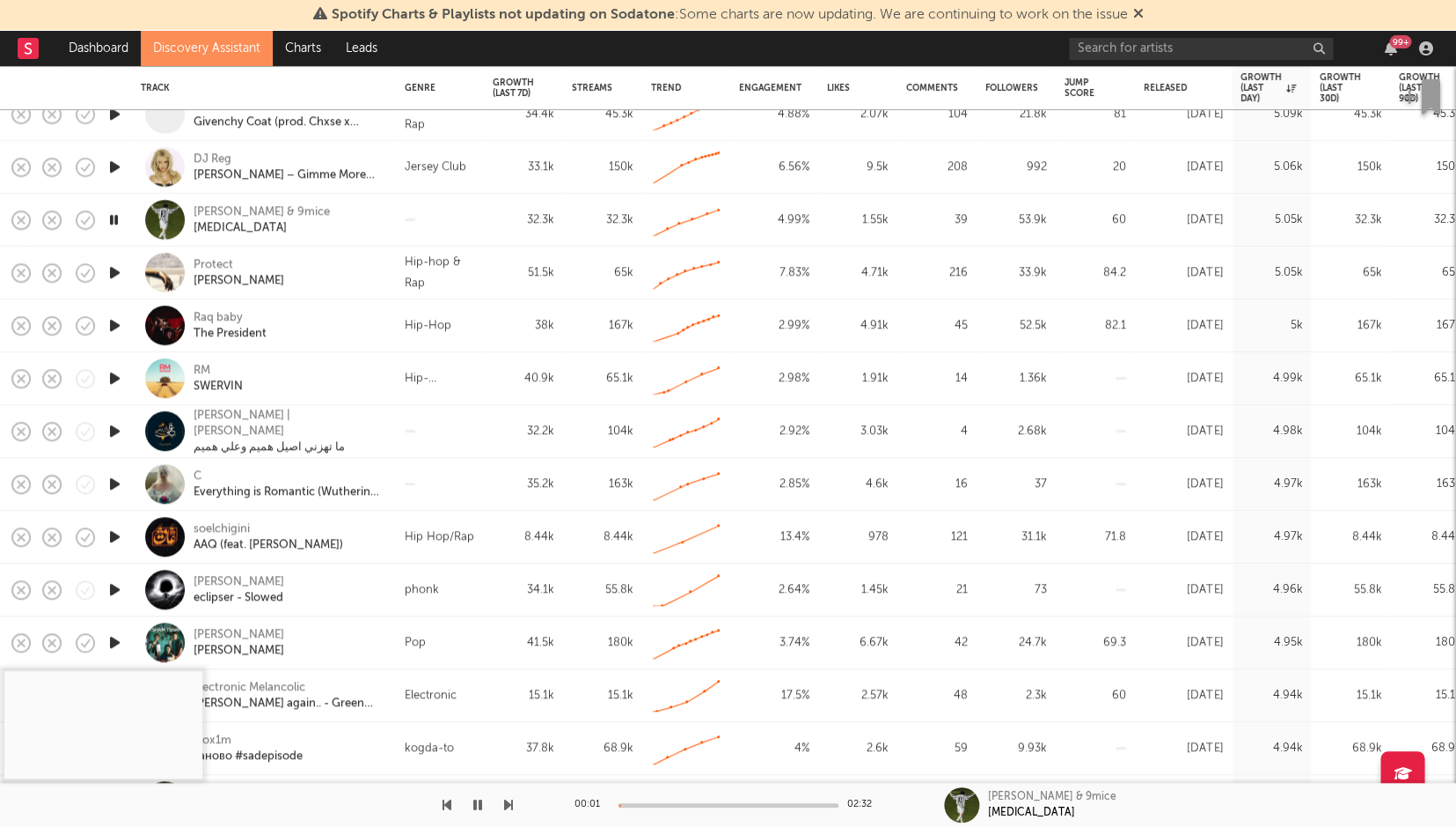
click at [117, 591] on icon "button" at bounding box center [115, 589] width 18 height 22
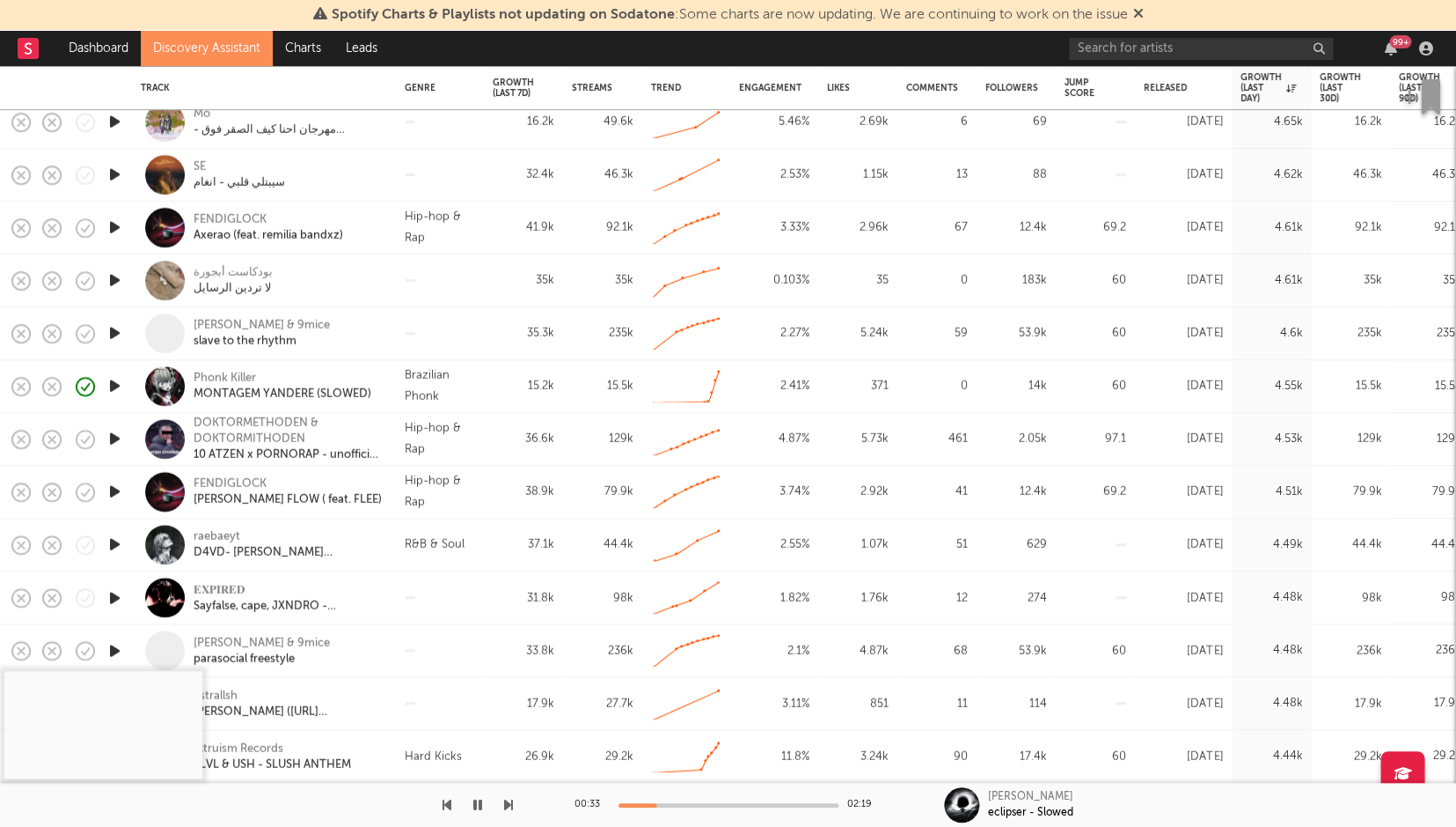
click at [477, 776] on icon "button" at bounding box center [477, 805] width 9 height 14
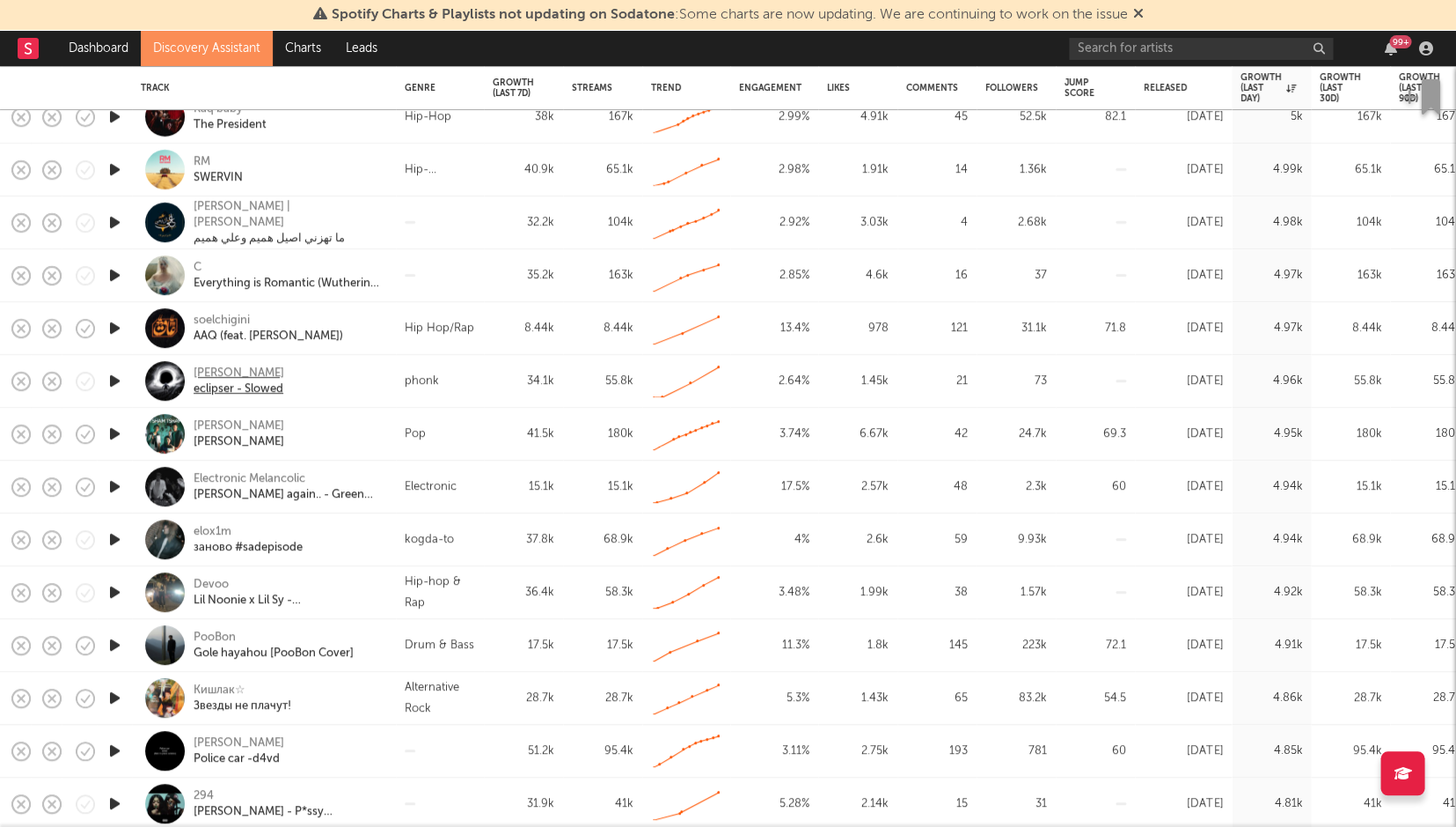
click at [231, 388] on div "eclipser - Slowed" at bounding box center [238, 389] width 90 height 16
click at [1201, 38] on input "text" at bounding box center [1202, 49] width 264 height 22
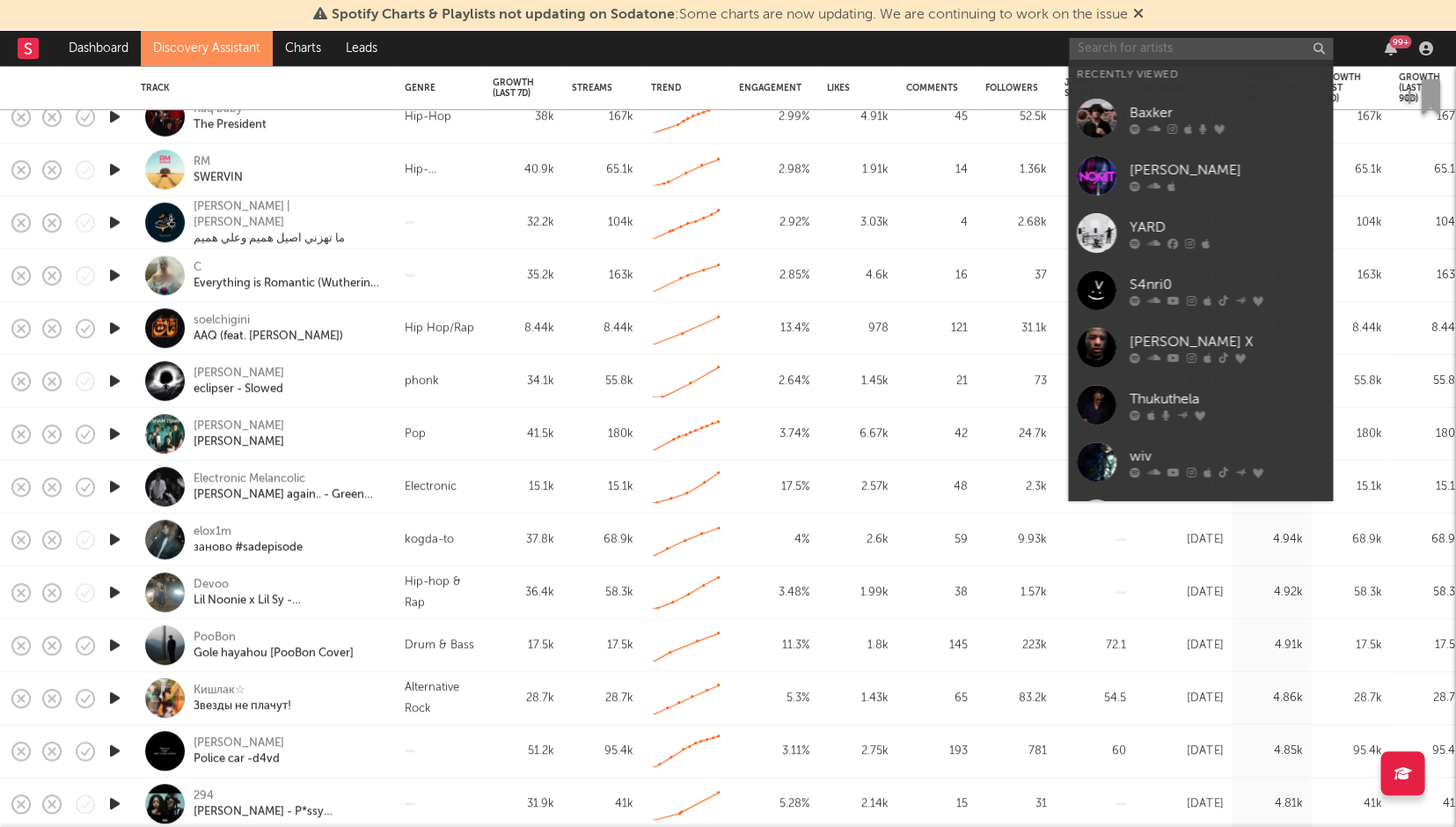
paste input "PINKY SMASH"
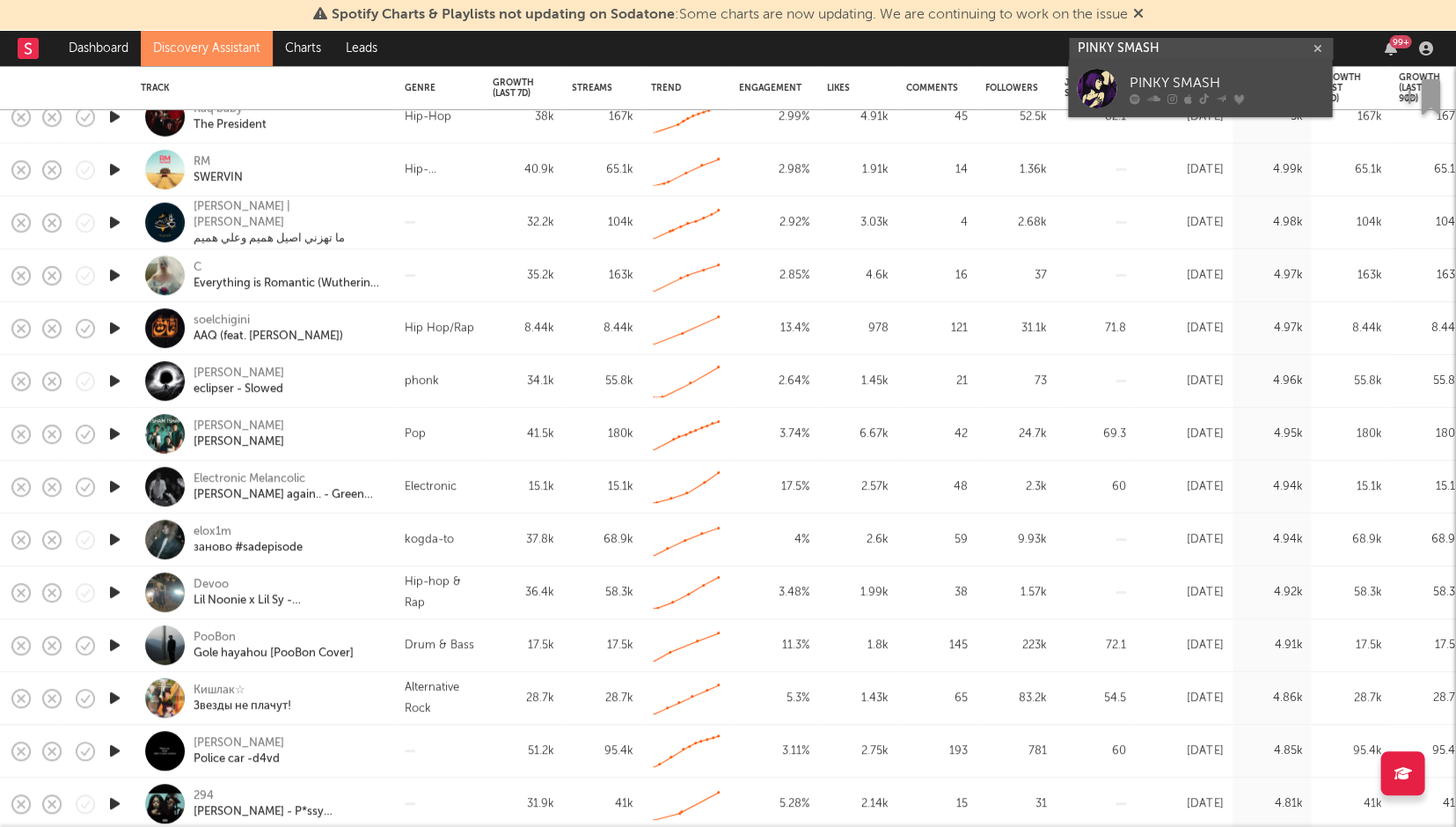
type input "PINKY SMASH"
click at [1195, 85] on div "PINKY SMASH" at bounding box center [1226, 84] width 193 height 21
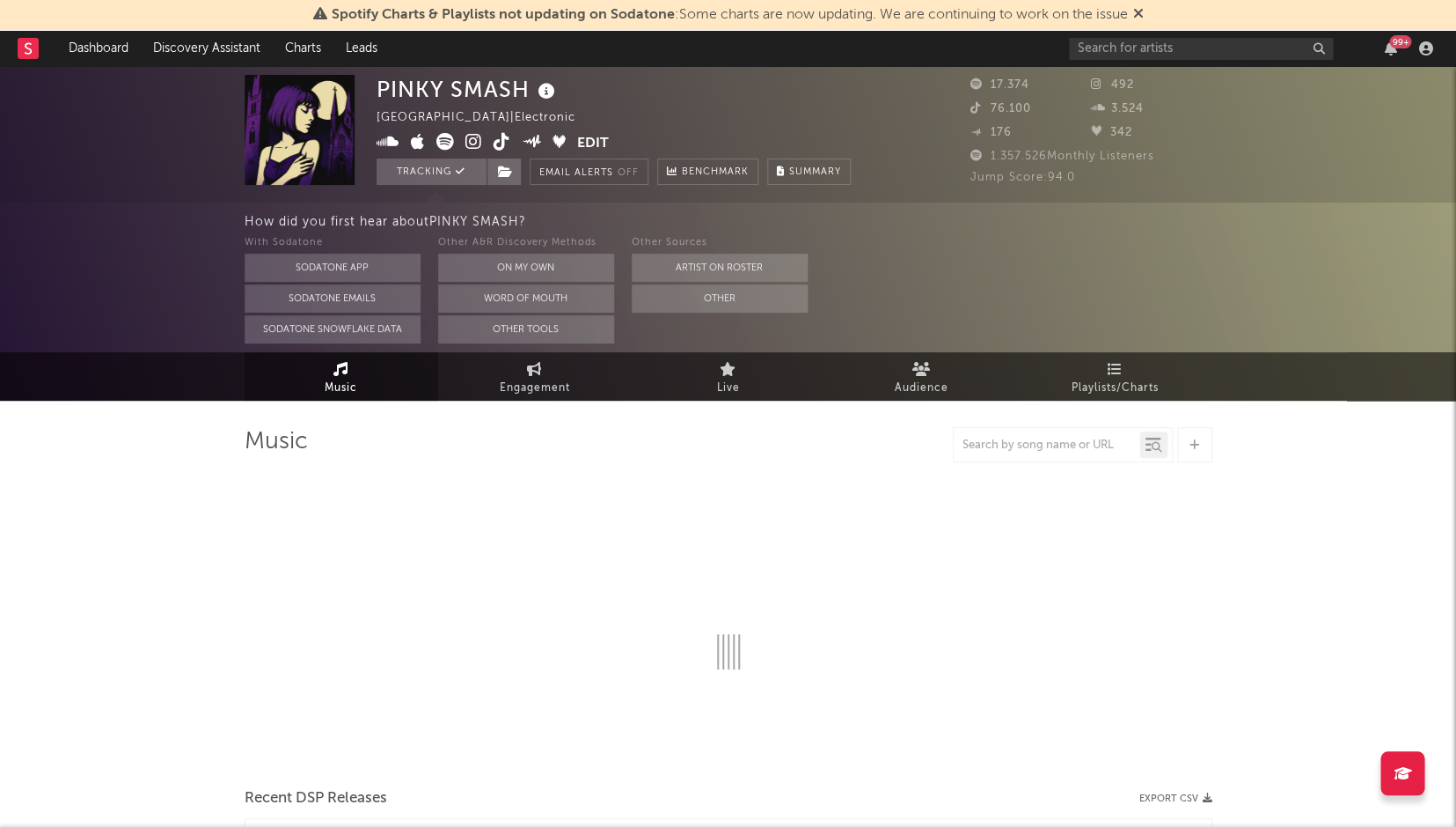
select select "6m"
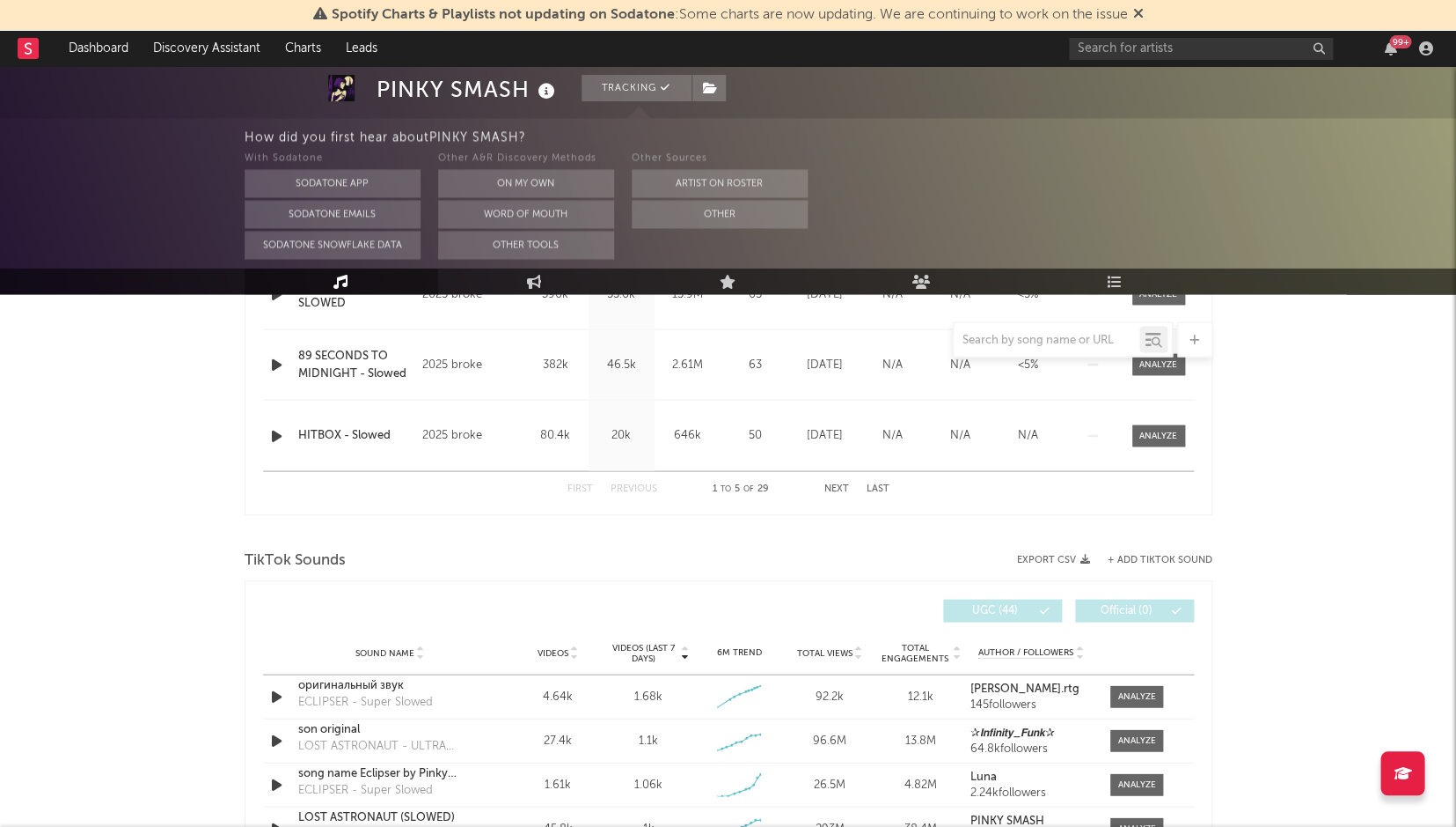
scroll to position [948, 0]
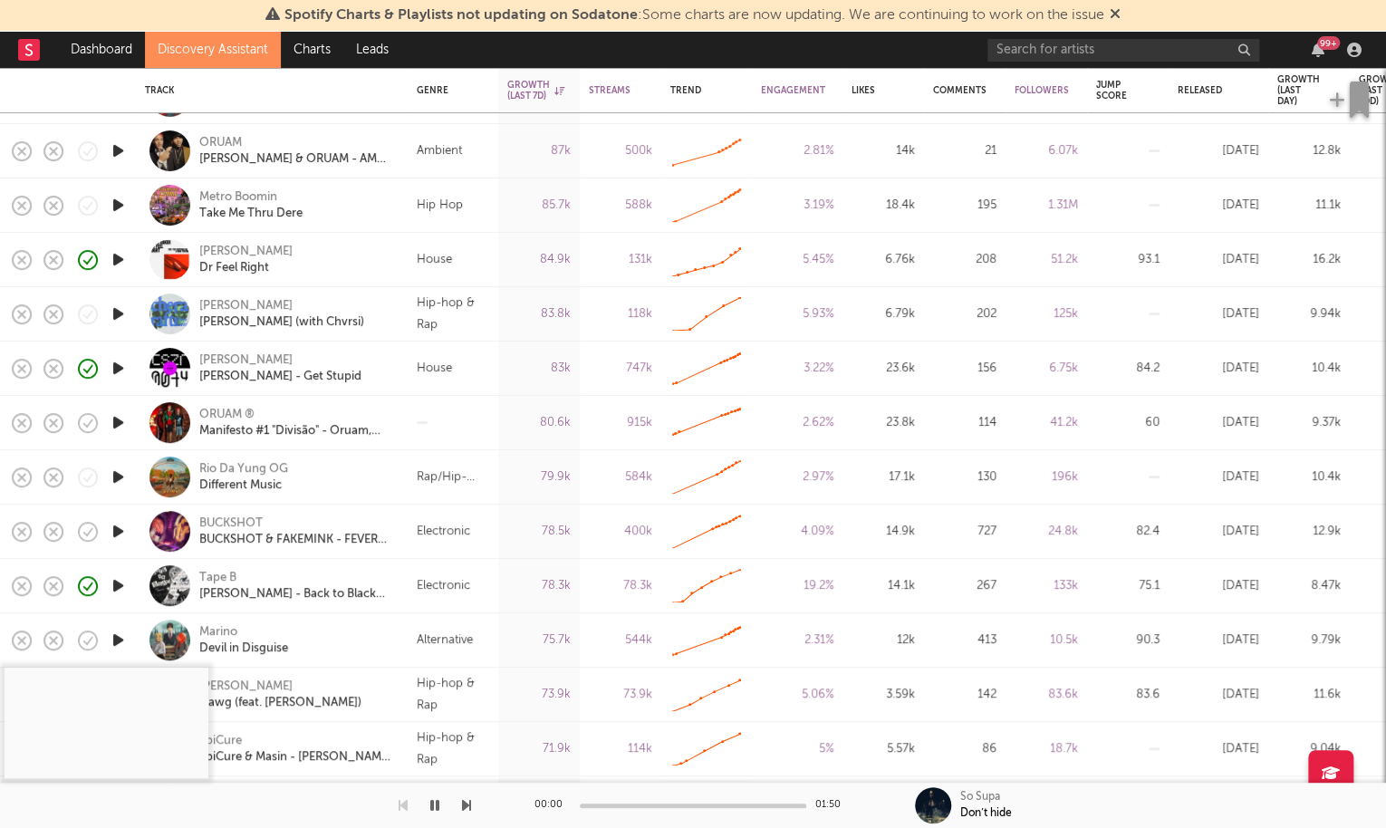
click at [123, 525] on icon "button" at bounding box center [118, 531] width 19 height 23
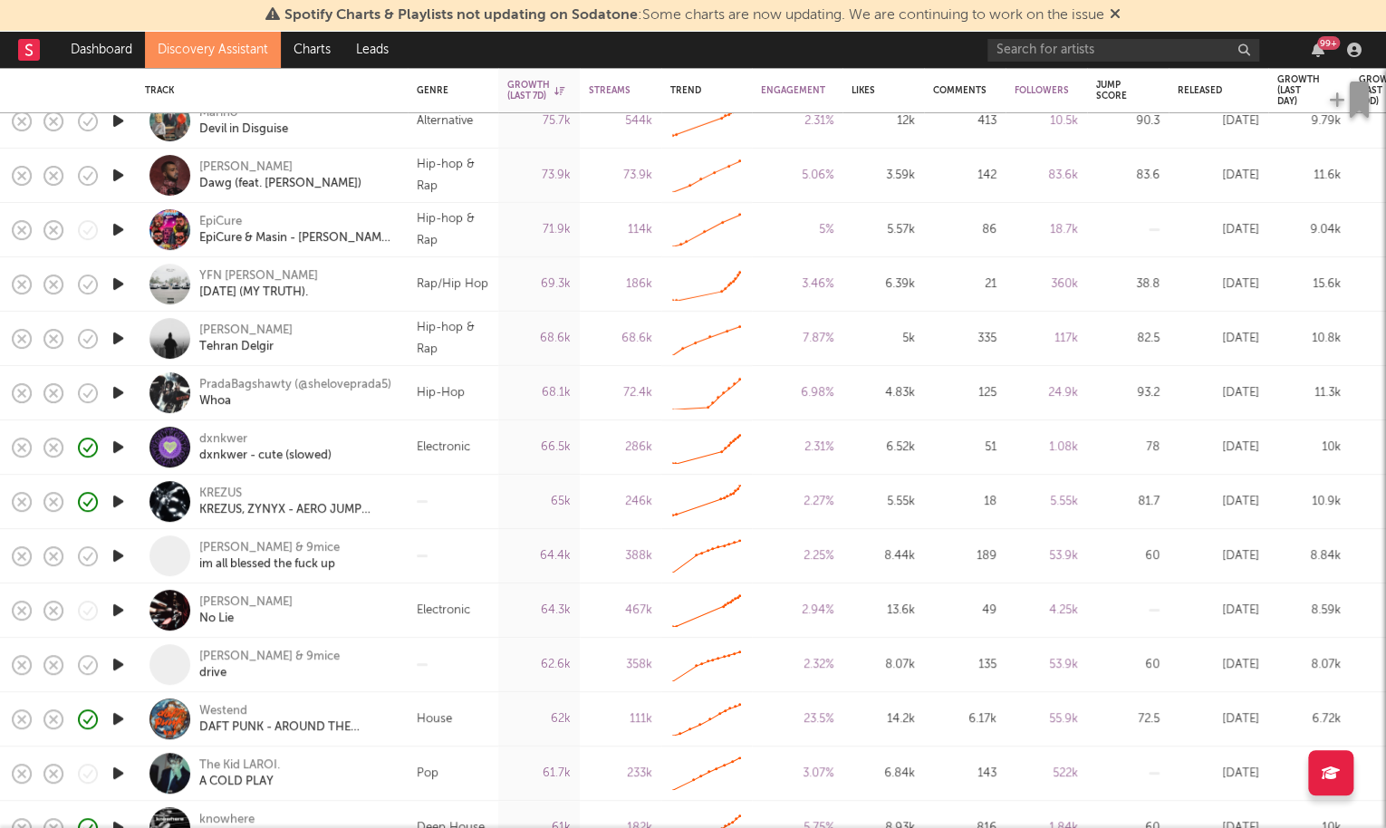
click at [117, 616] on icon "button" at bounding box center [118, 610] width 19 height 23
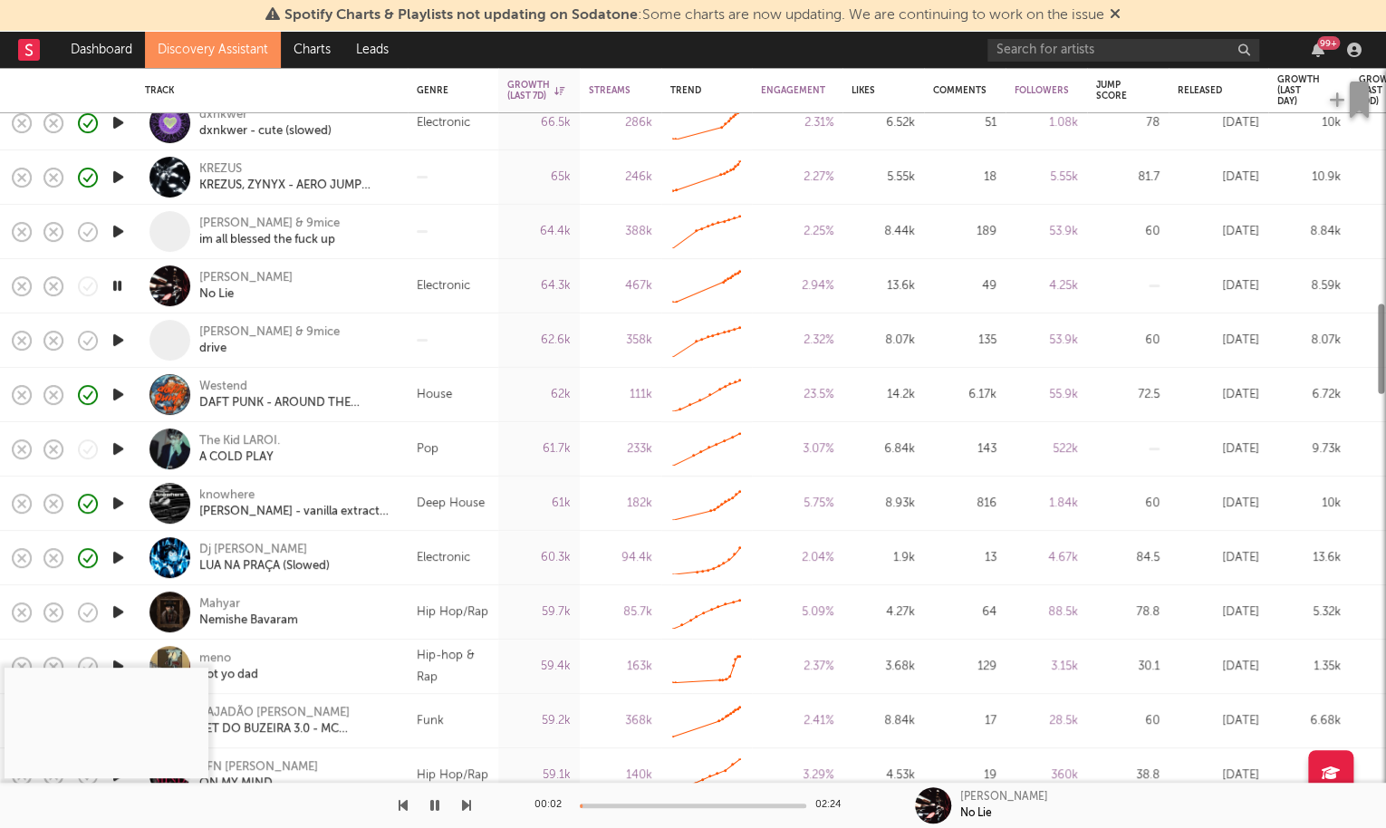
click at [122, 504] on icon "button" at bounding box center [118, 503] width 19 height 23
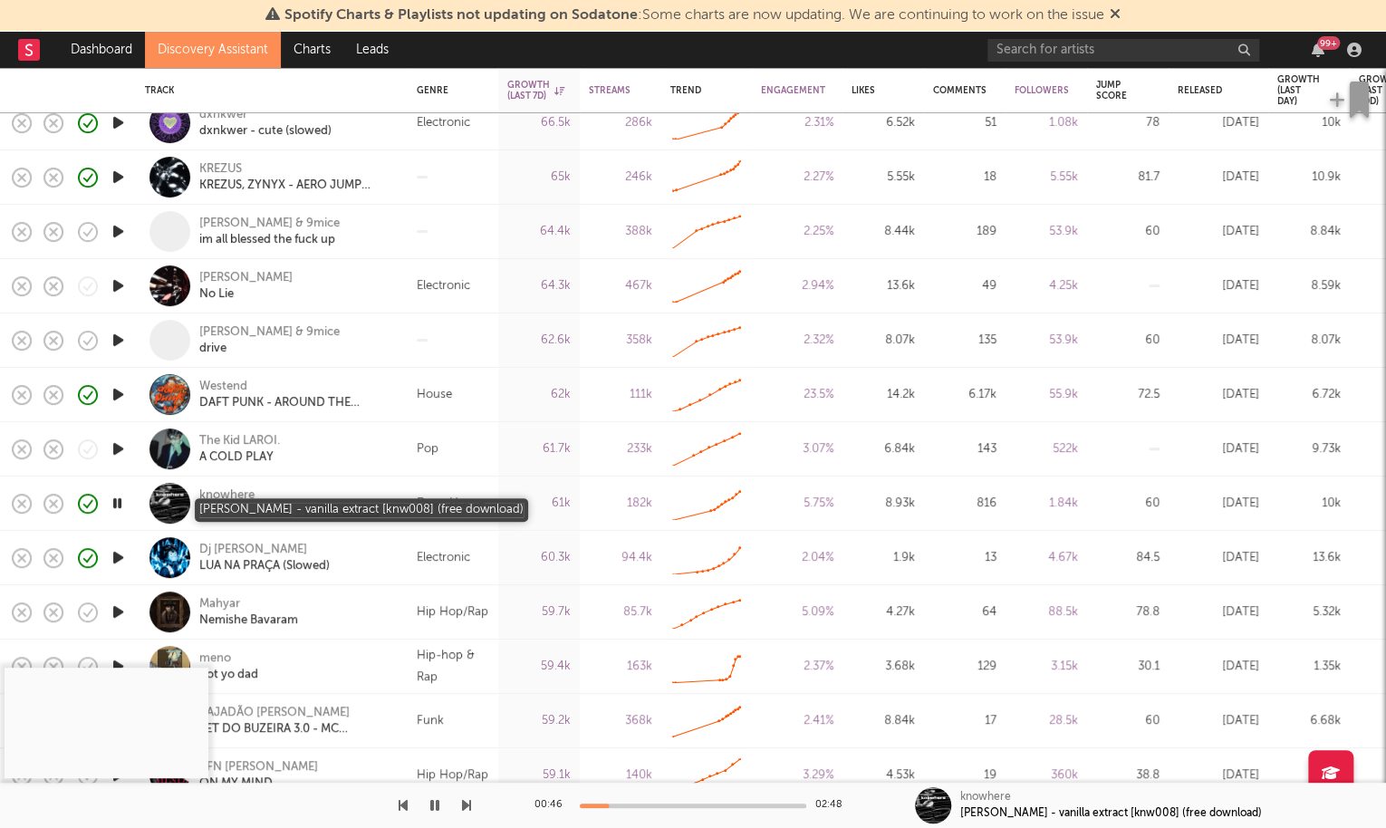
click at [380, 506] on div "[PERSON_NAME] - vanilla extract [knw008] (free download)" at bounding box center [296, 512] width 195 height 16
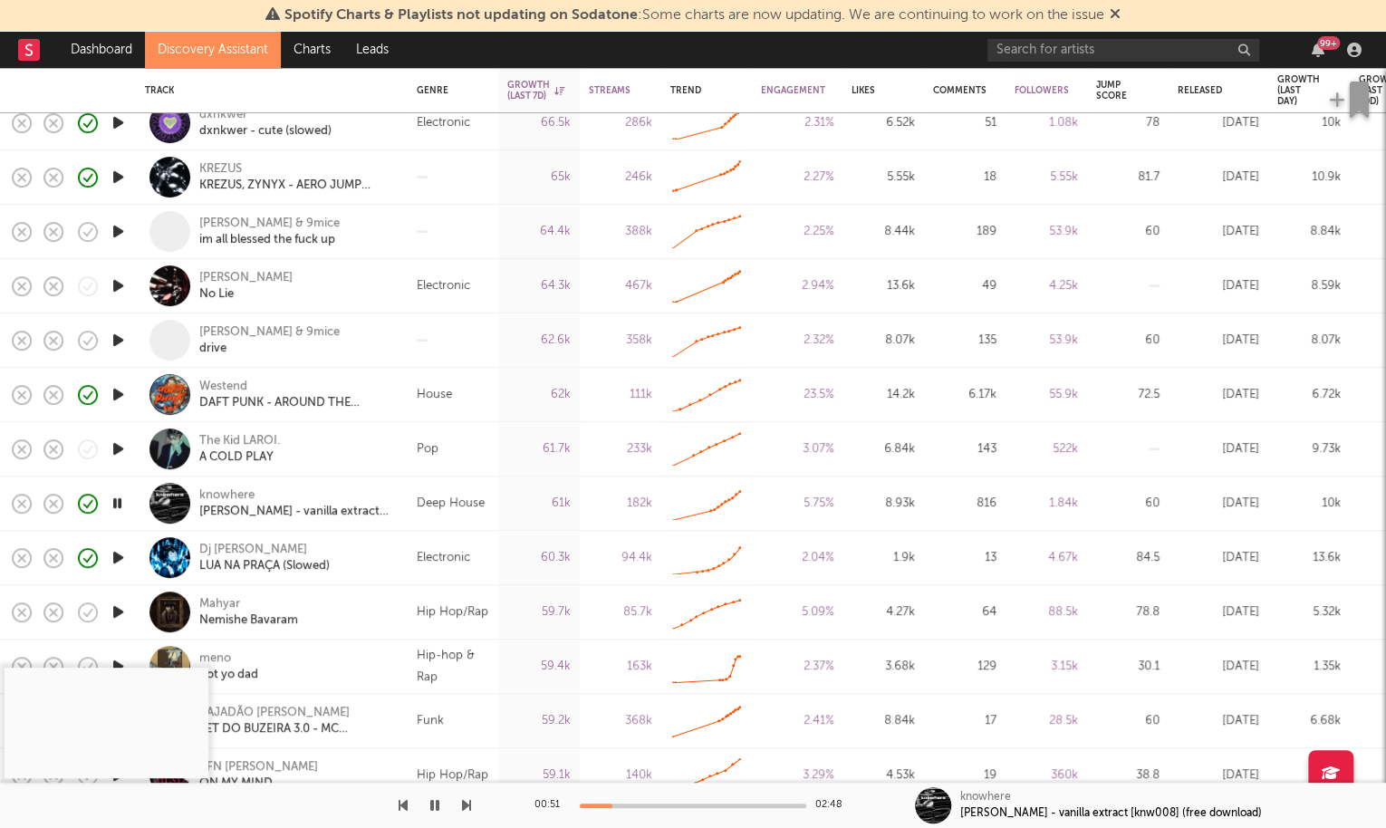
click at [458, 506] on div "Deep House" at bounding box center [451, 504] width 68 height 22
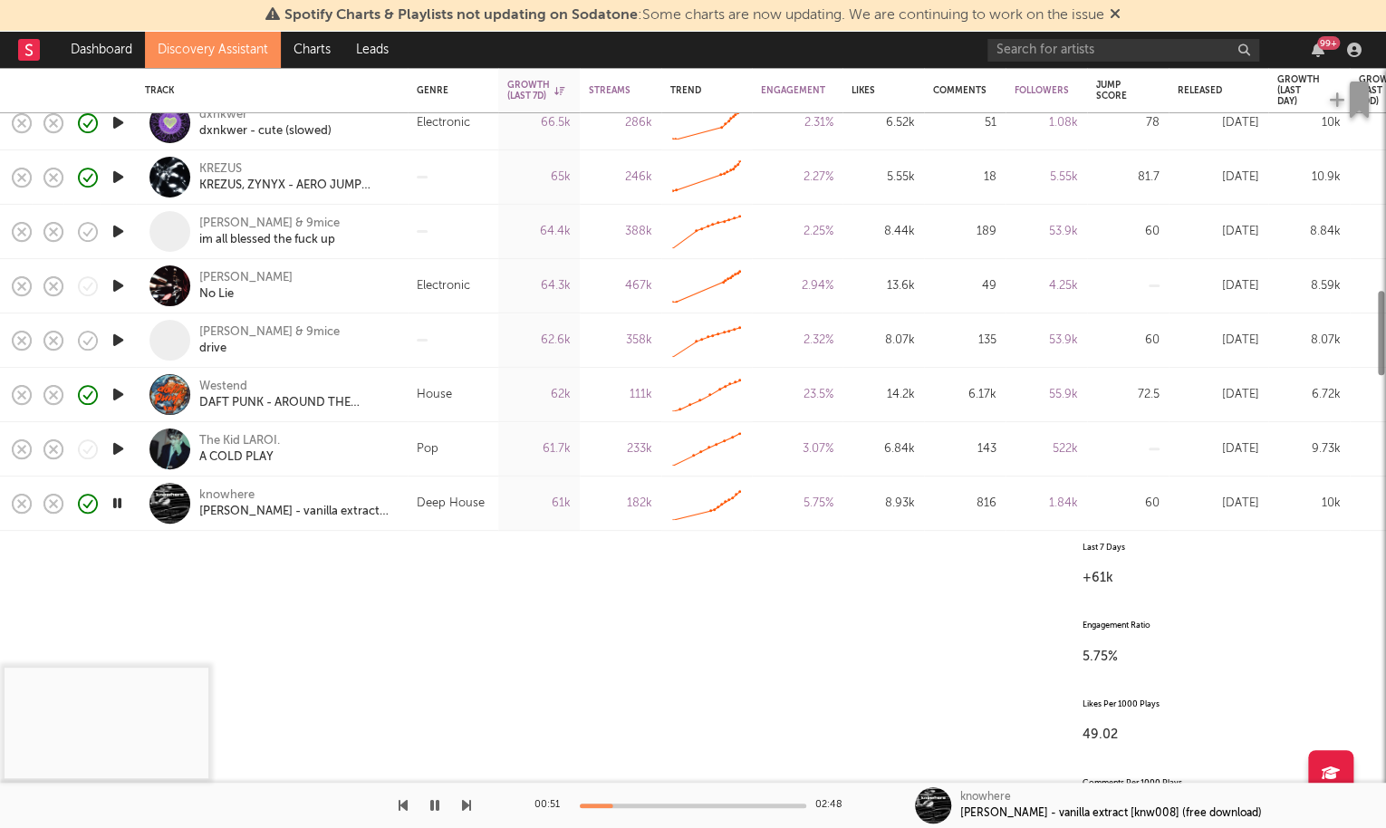
select select "All"
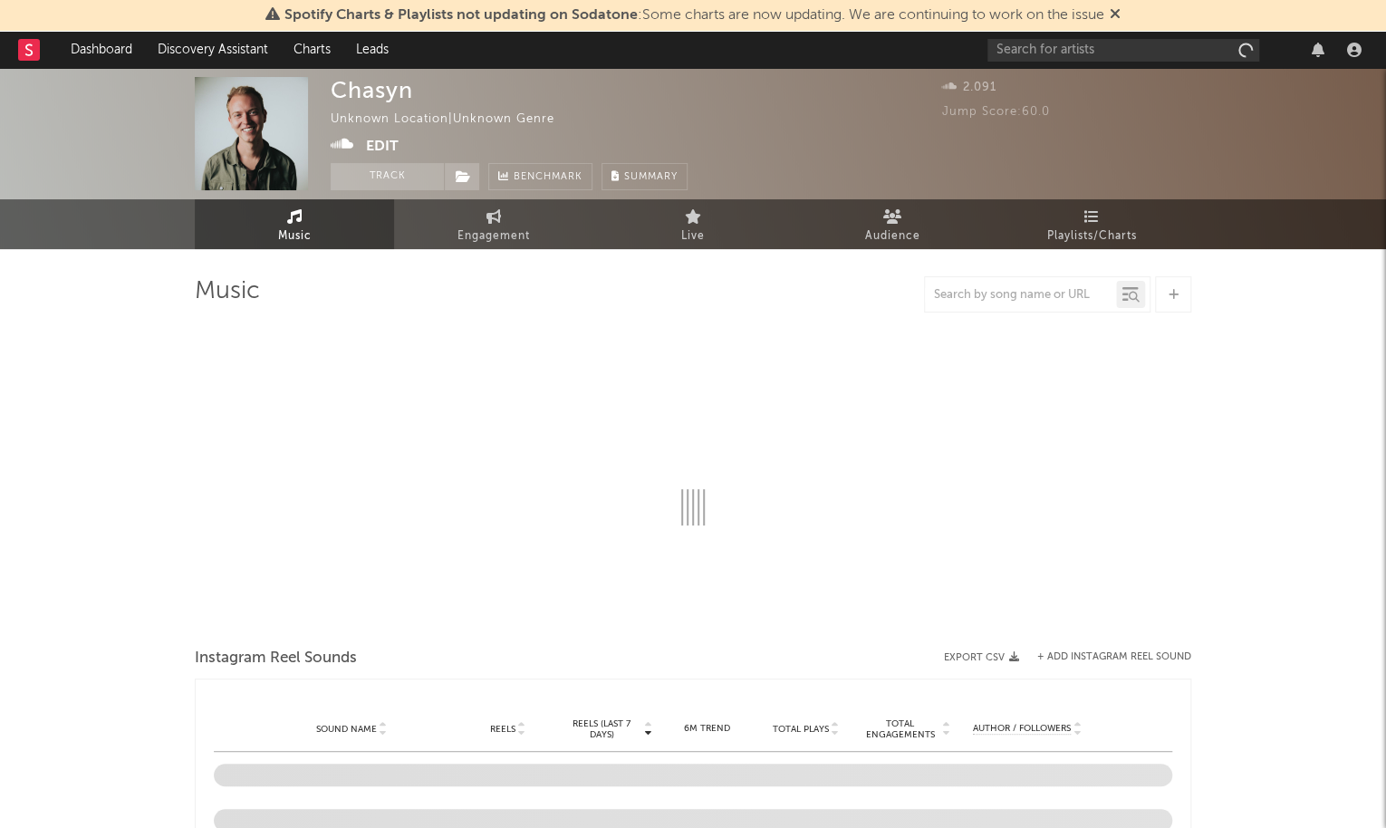
select select "1w"
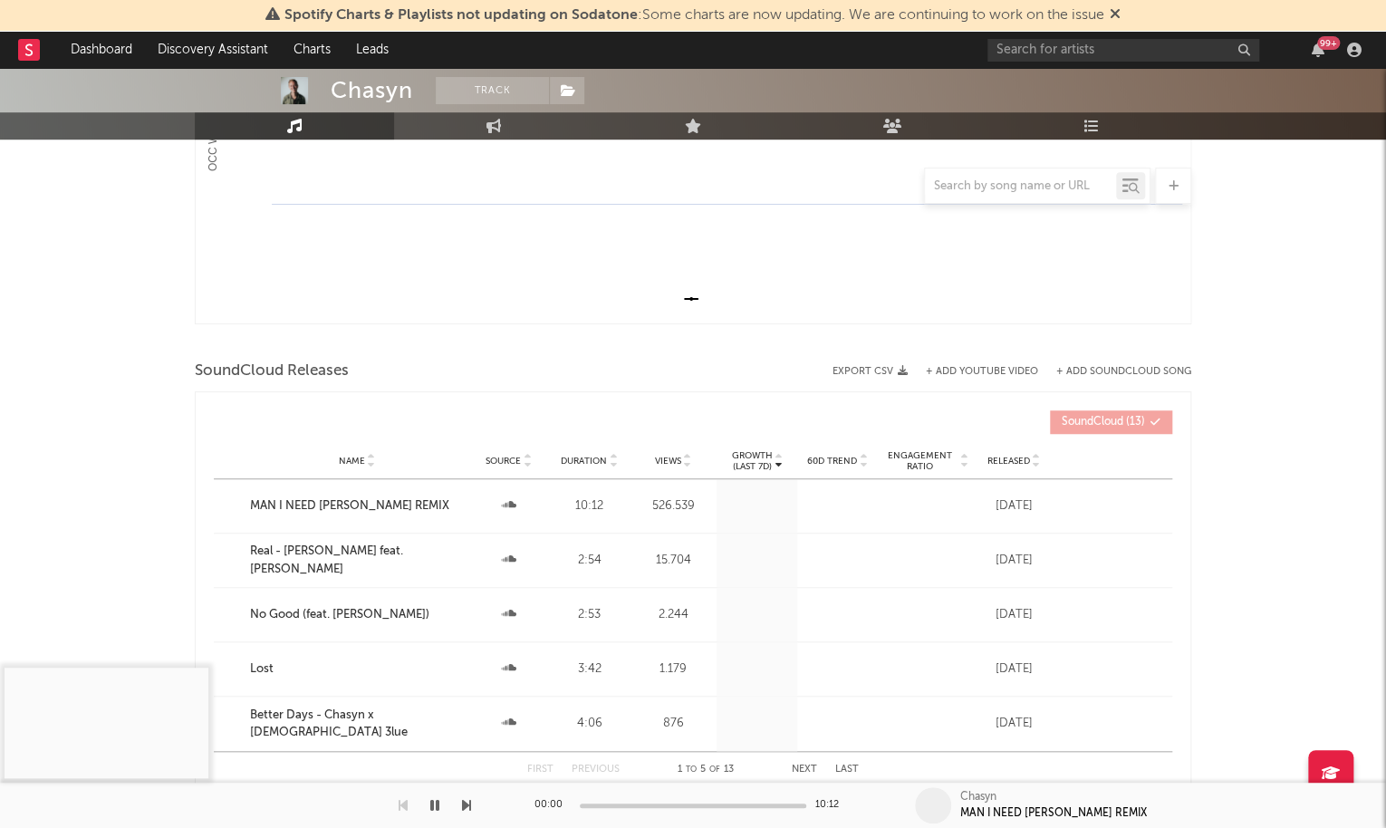
scroll to position [447, 0]
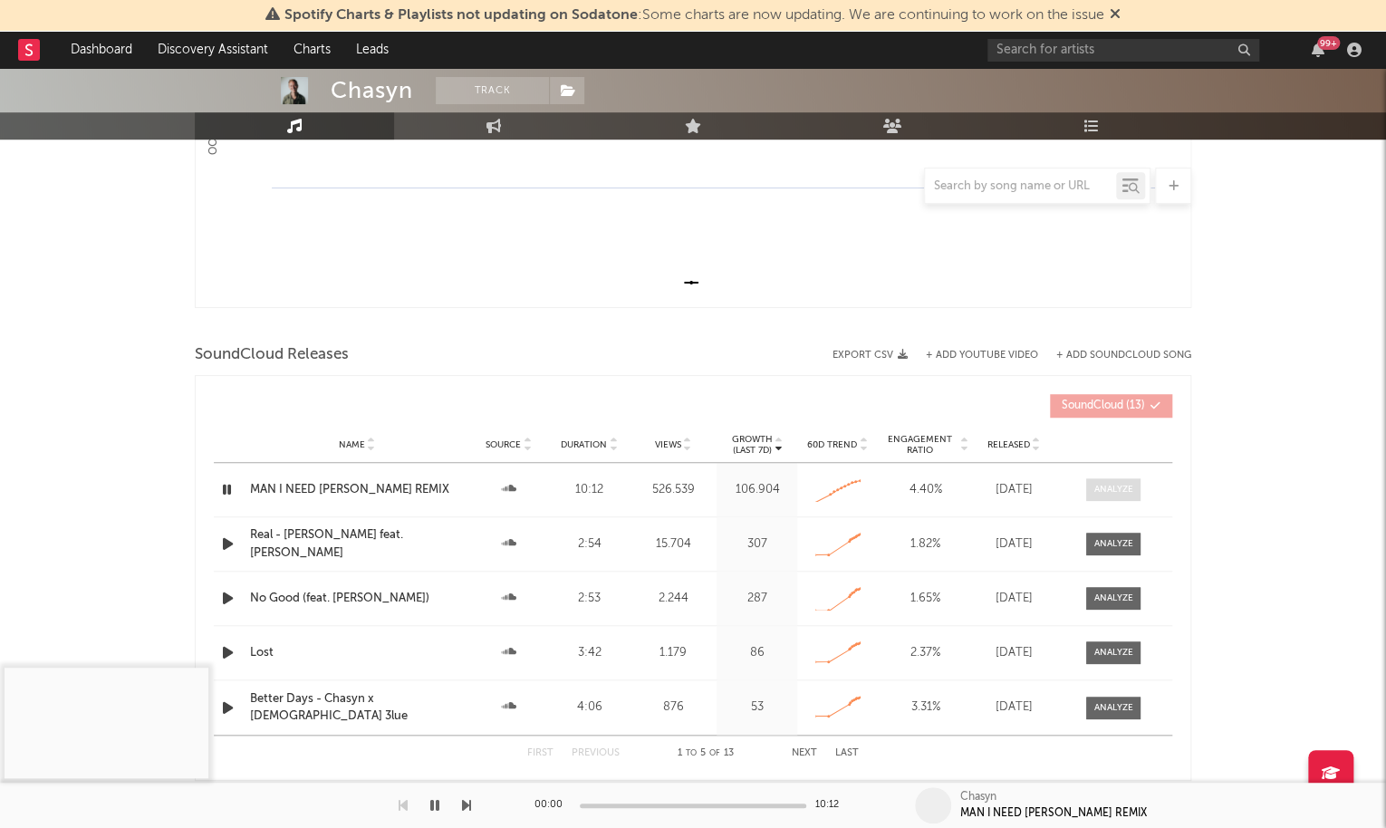
click at [1100, 483] on div at bounding box center [1113, 490] width 39 height 14
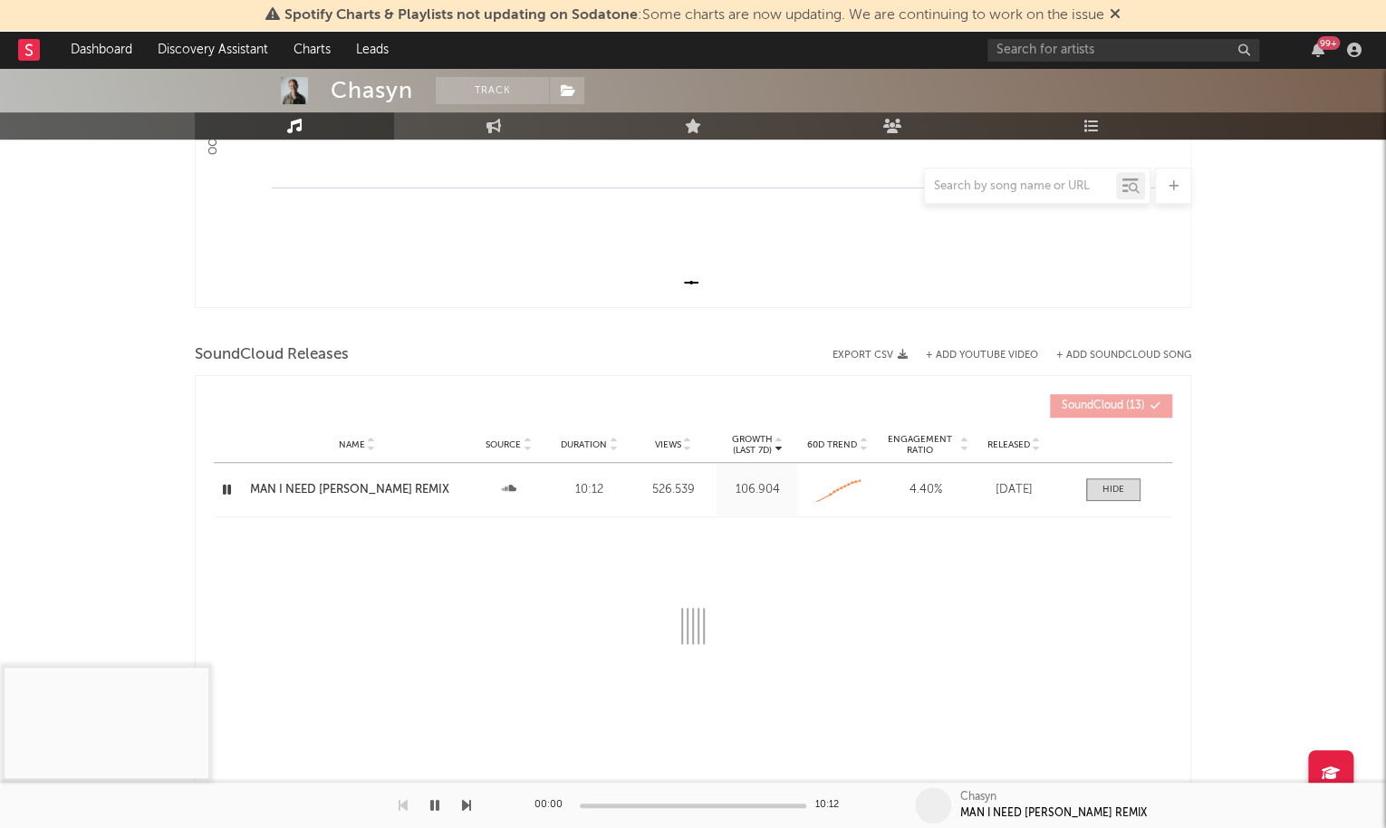
select select "All"
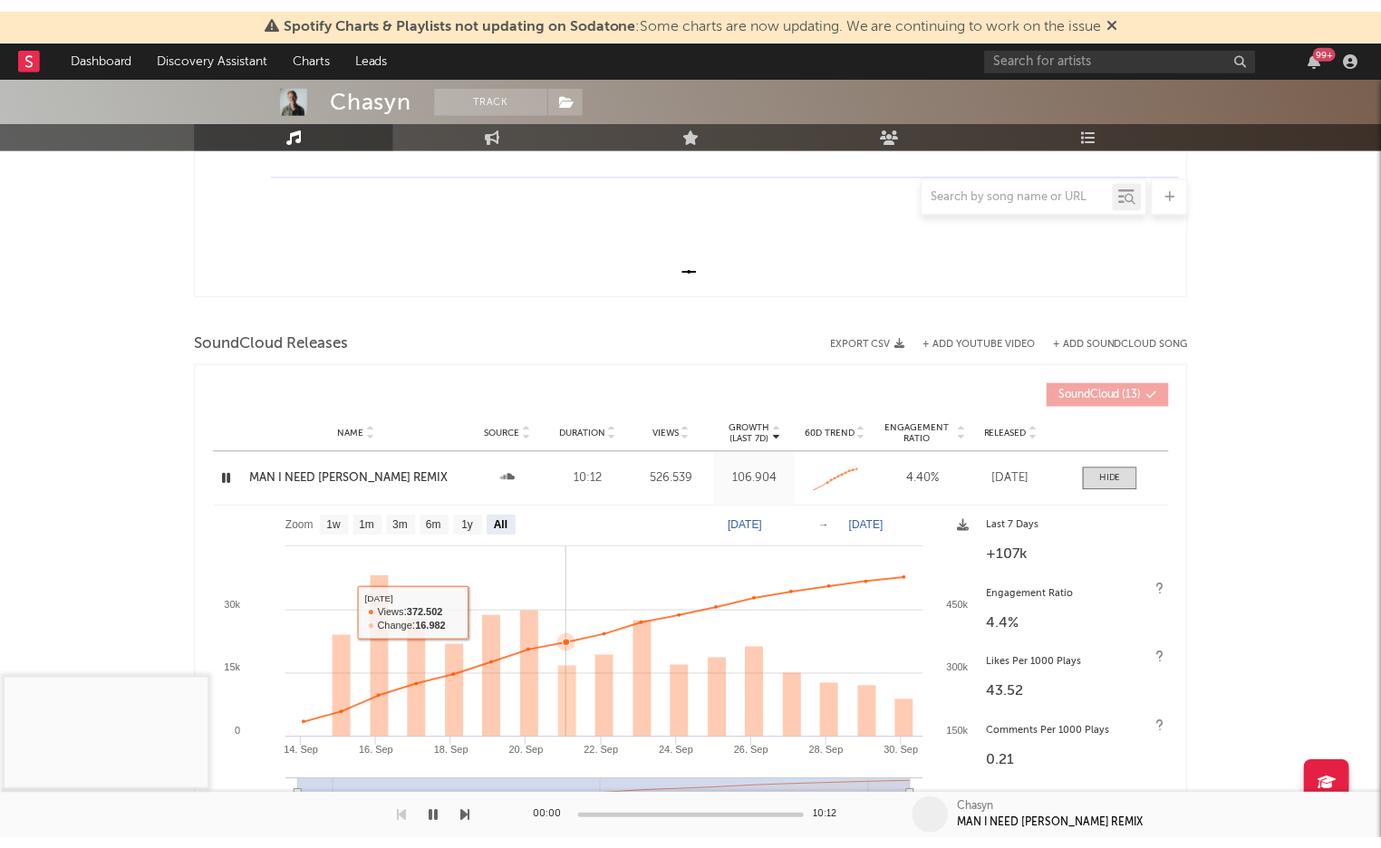
scroll to position [472, 0]
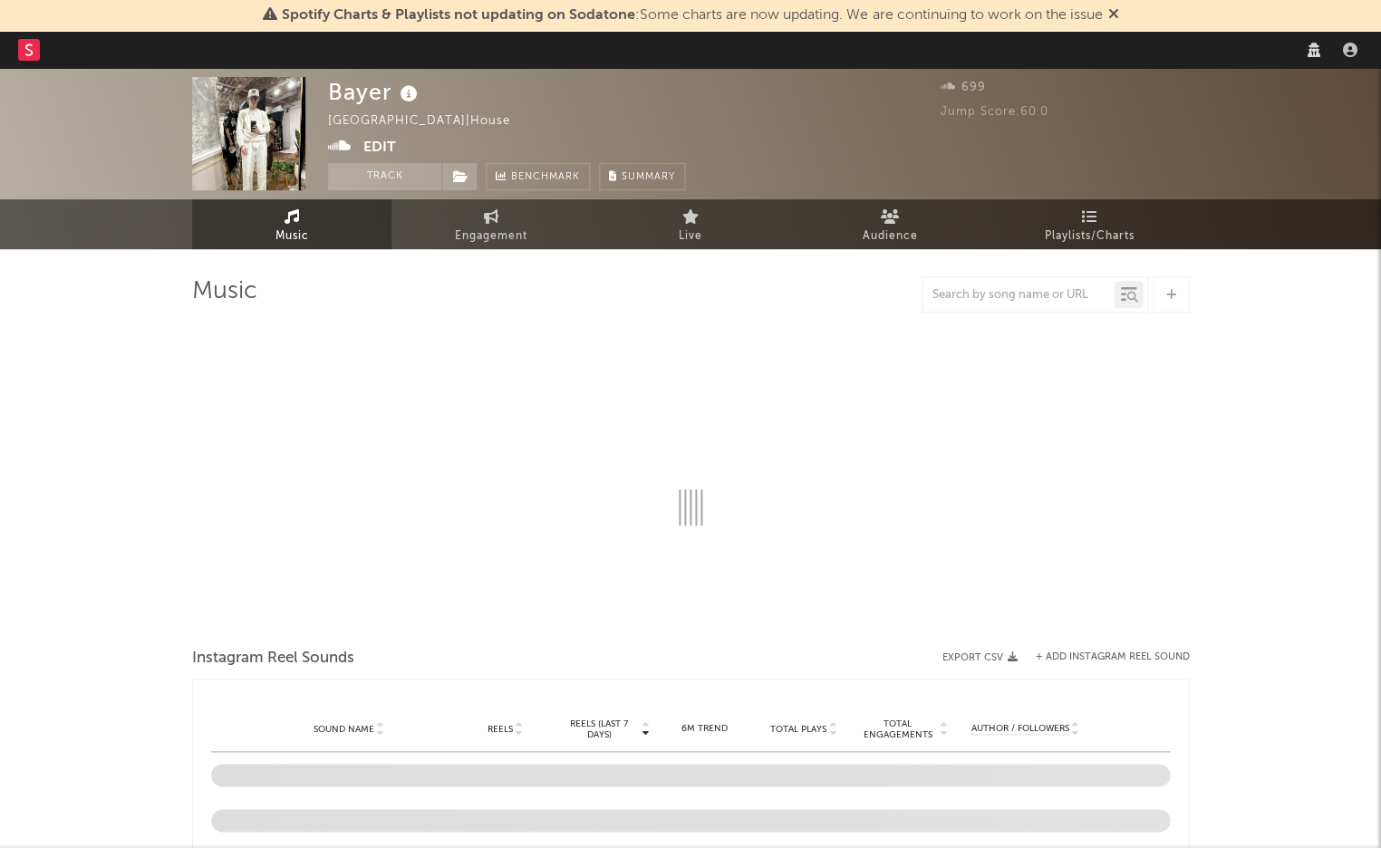
select select "1w"
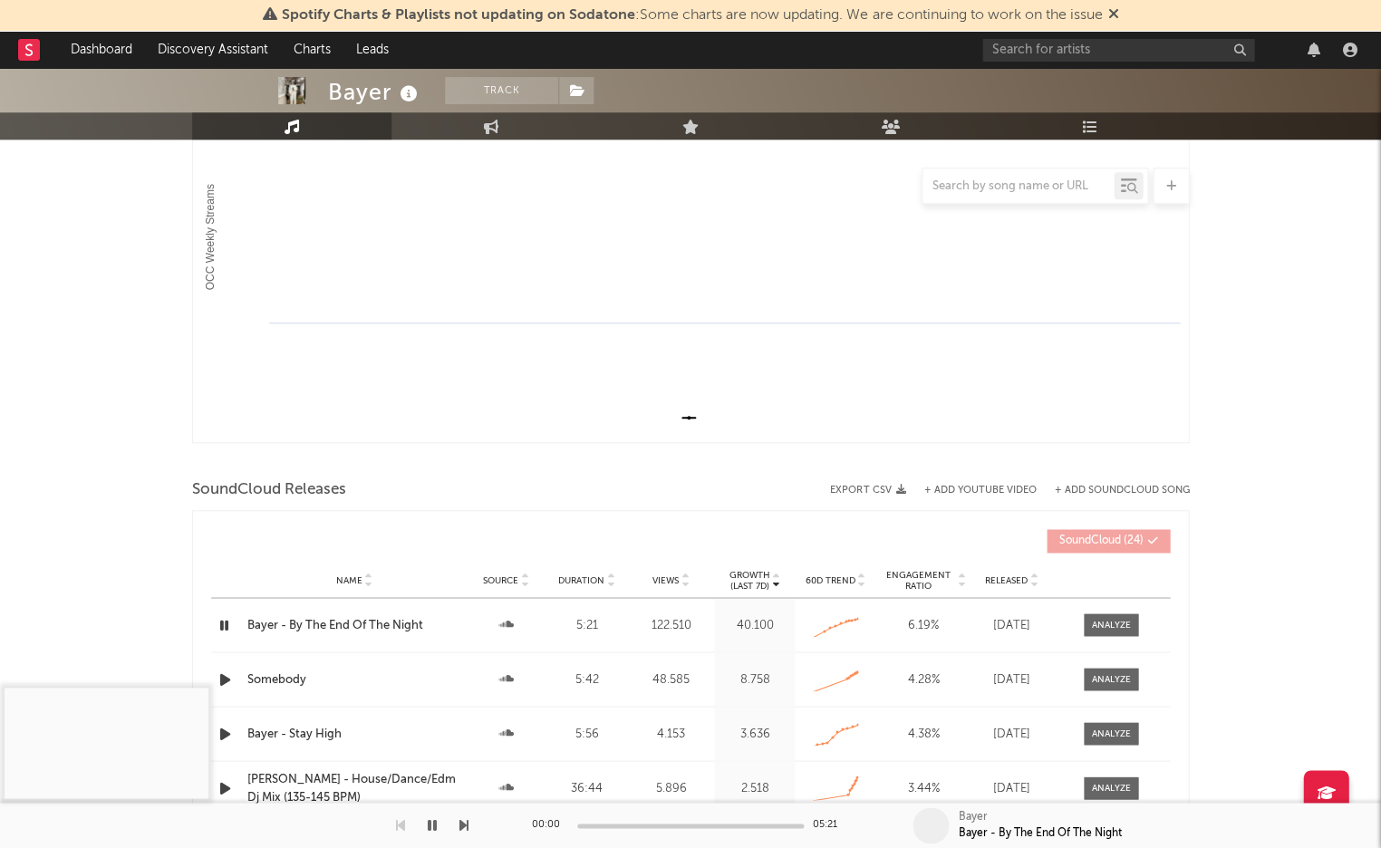
click at [1083, 598] on div "Name Bayer - By The End Of The Night Source Duration 5:21 Views 122.510 Growth …" at bounding box center [690, 624] width 958 height 53
click at [1102, 611] on span at bounding box center [1110, 622] width 54 height 23
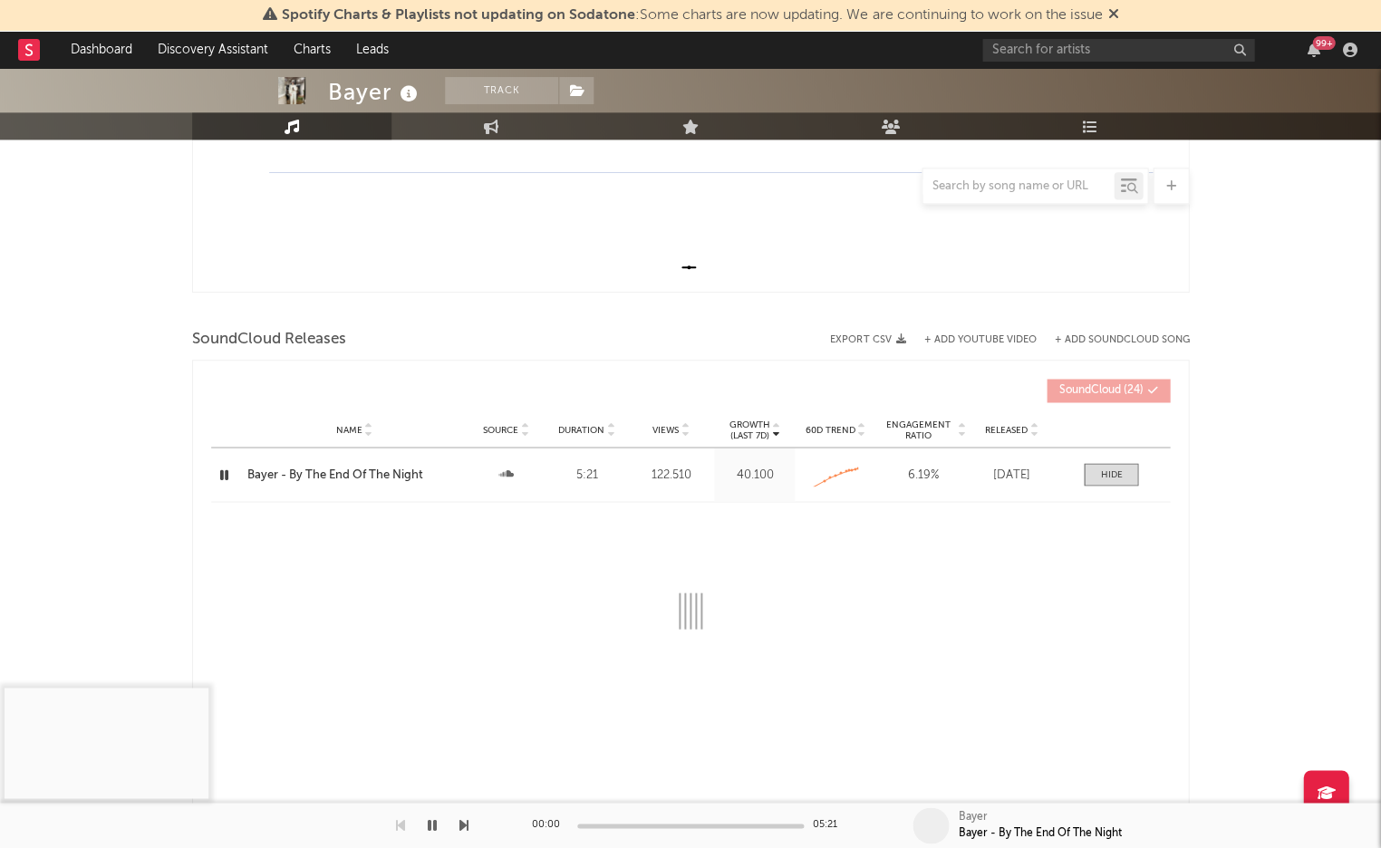
scroll to position [471, 0]
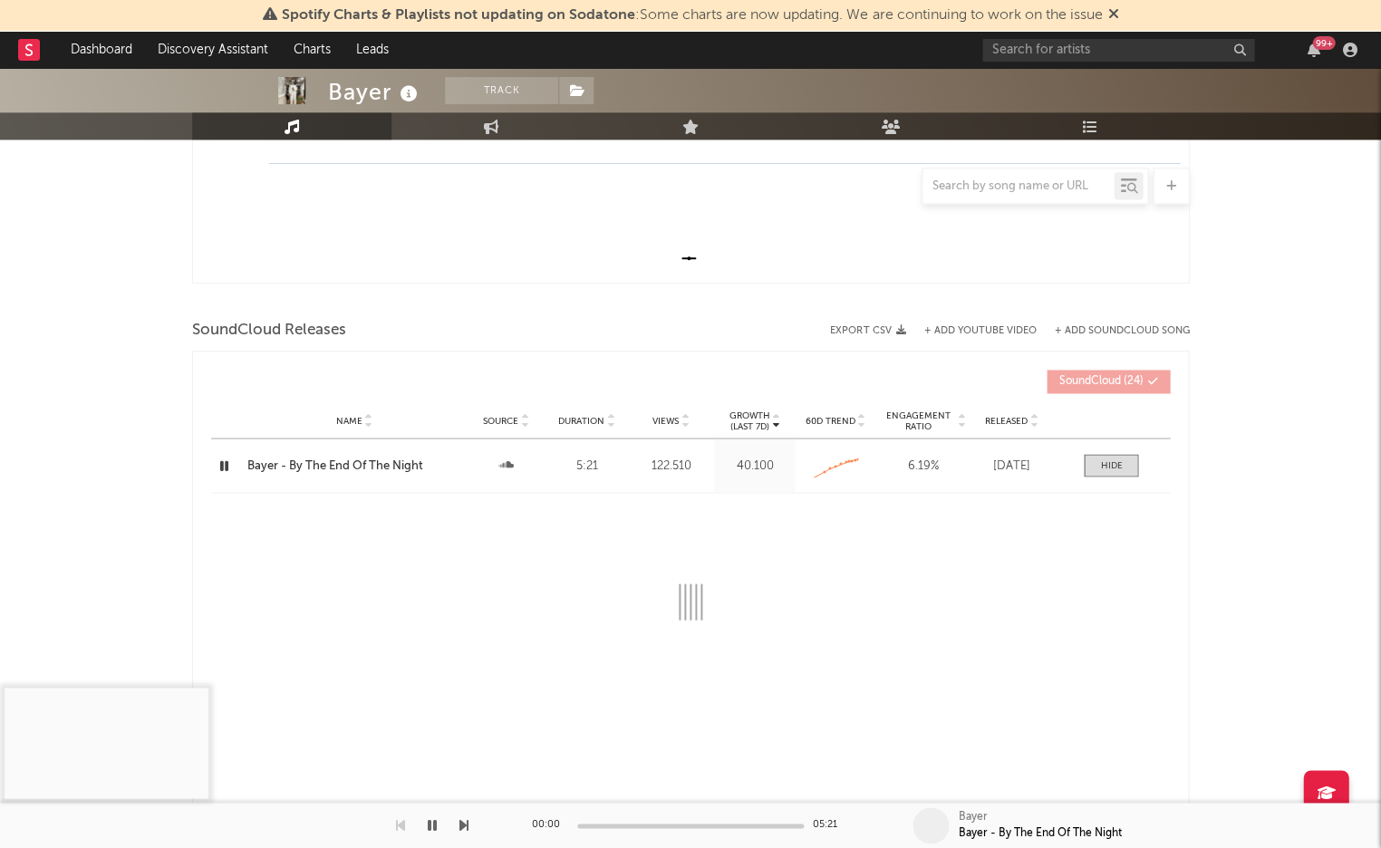
select select "All"
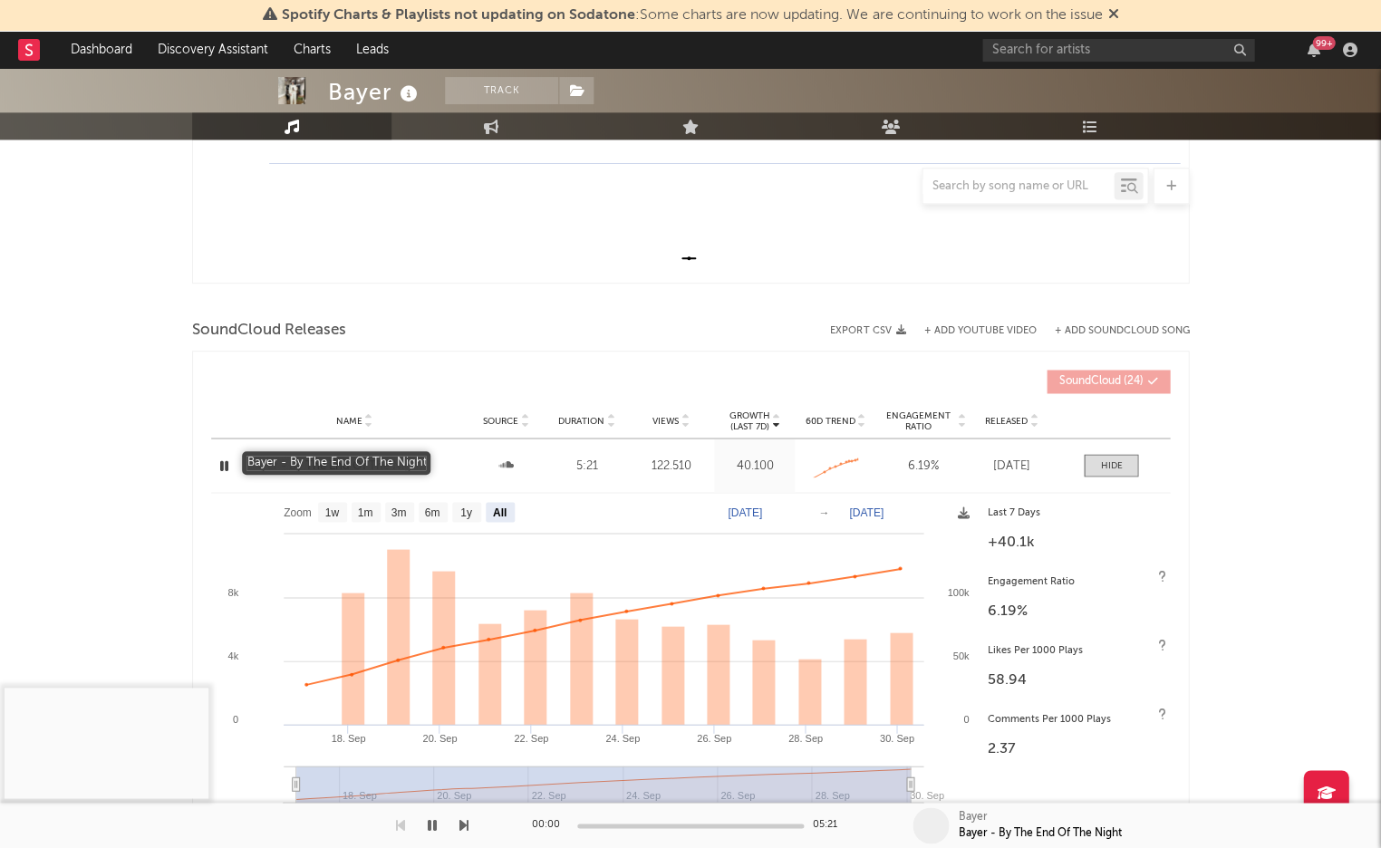
click at [382, 460] on div "Bayer - By The End Of The Night" at bounding box center [354, 466] width 214 height 18
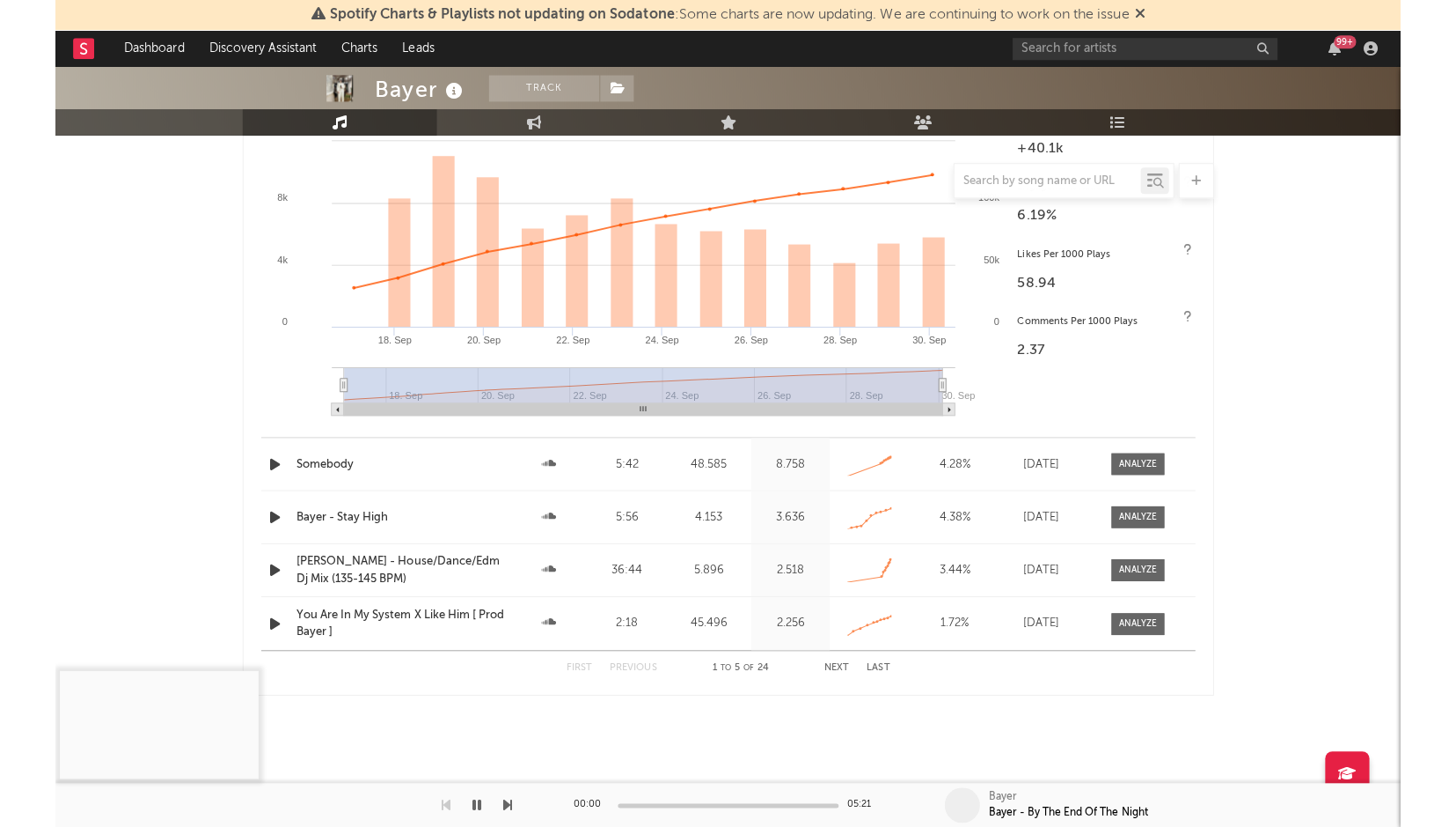
scroll to position [812, 0]
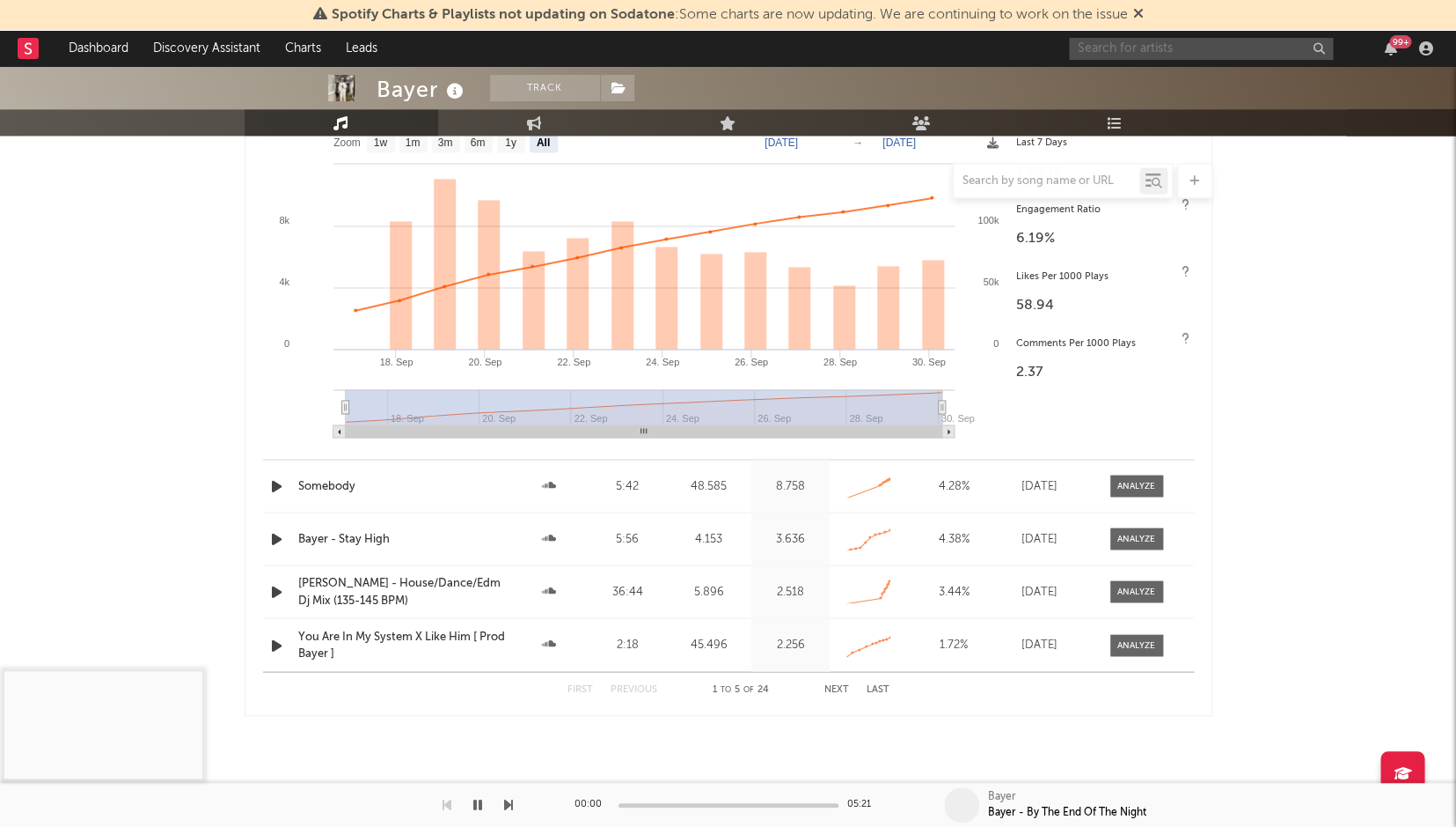
click at [1126, 51] on input "text" at bounding box center [1202, 49] width 264 height 22
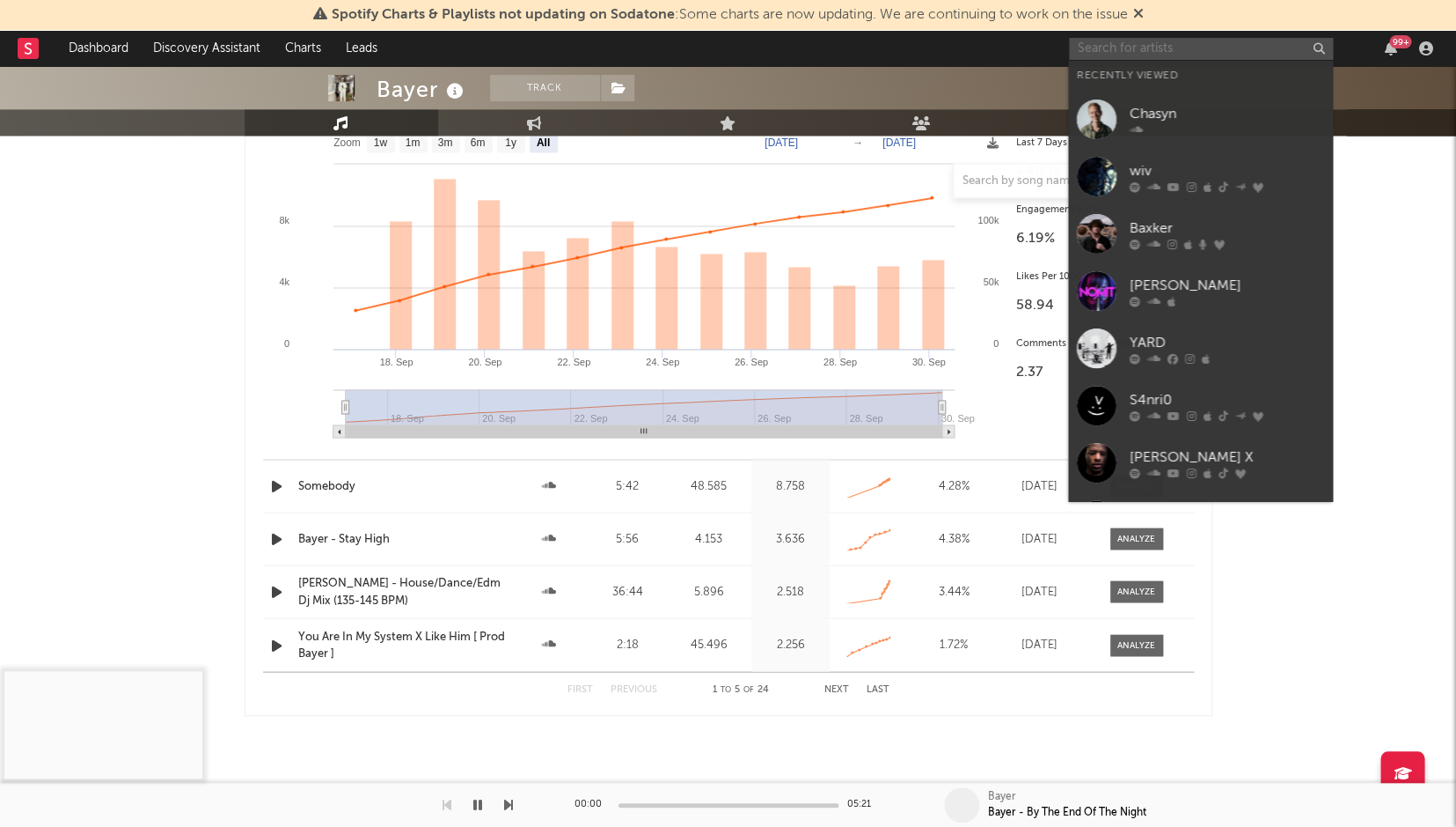
paste input "[PERSON_NAME] – MEMORIZING"
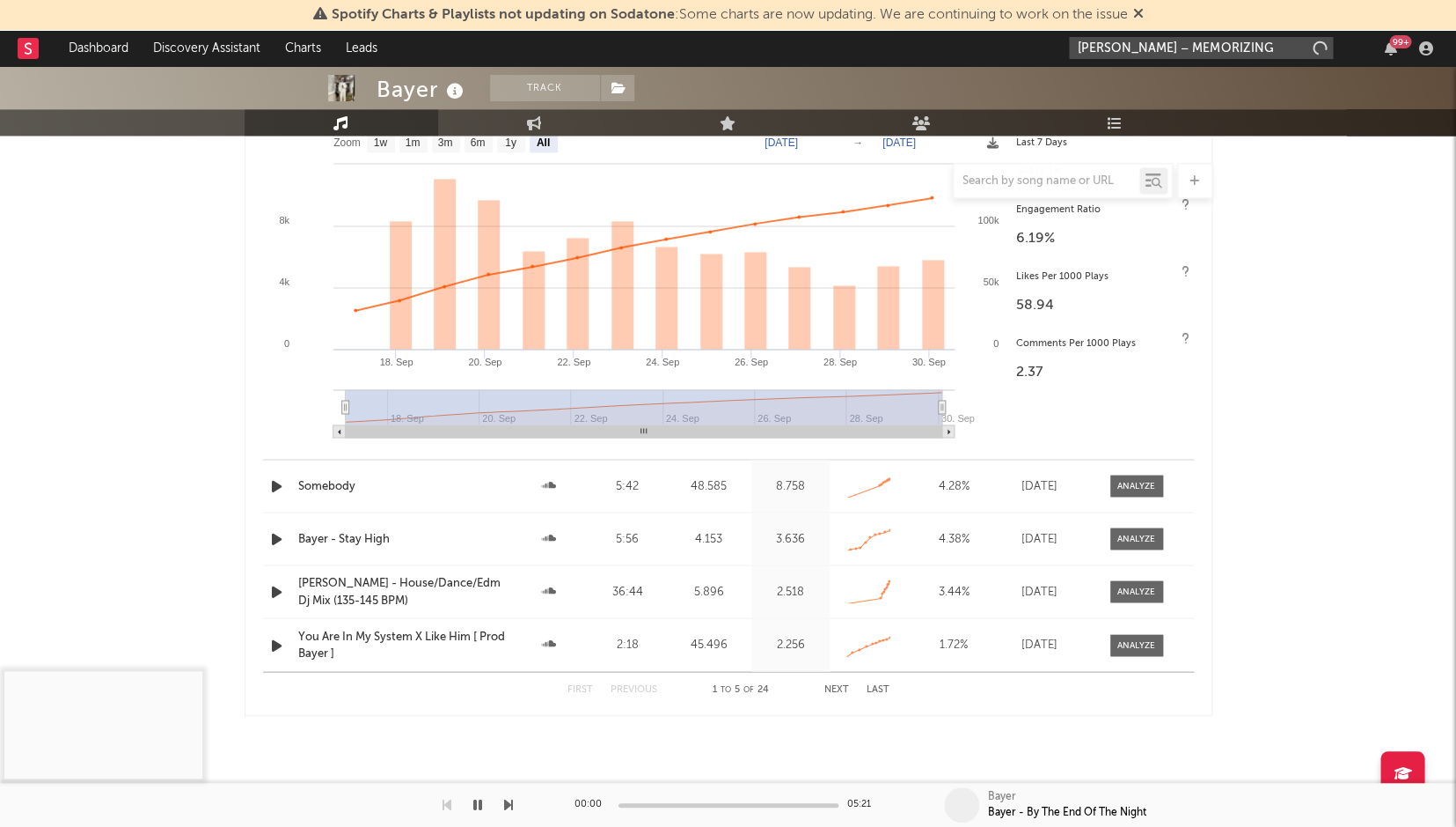
drag, startPoint x: 1172, startPoint y: 50, endPoint x: 1377, endPoint y: 42, distance: 205.2
click at [1332, 43] on div "[PERSON_NAME] – MEMORIZING 99 +" at bounding box center [1254, 49] width 369 height 35
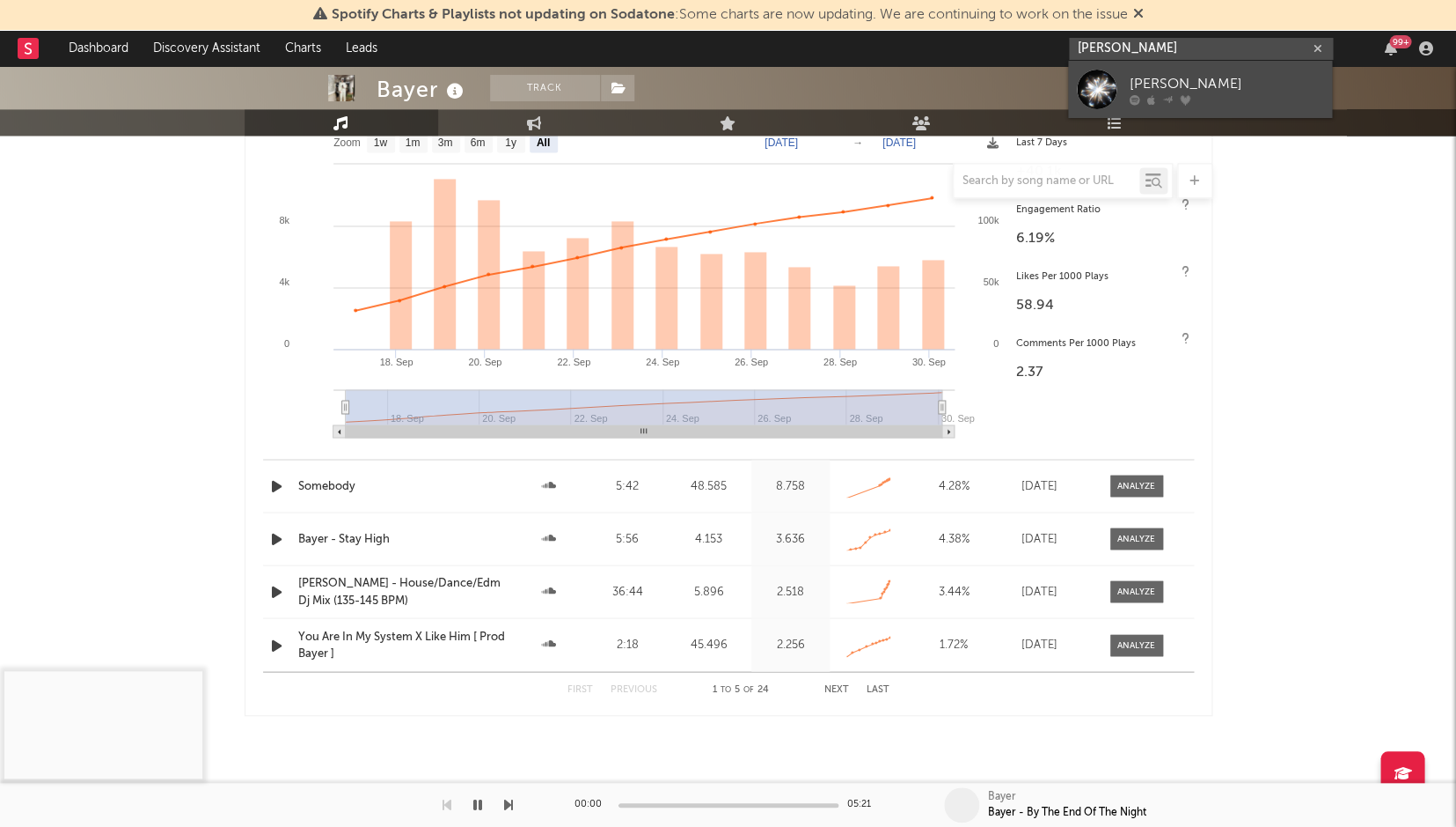
type input "[PERSON_NAME]"
click at [1214, 88] on div "[PERSON_NAME]" at bounding box center [1226, 84] width 193 height 21
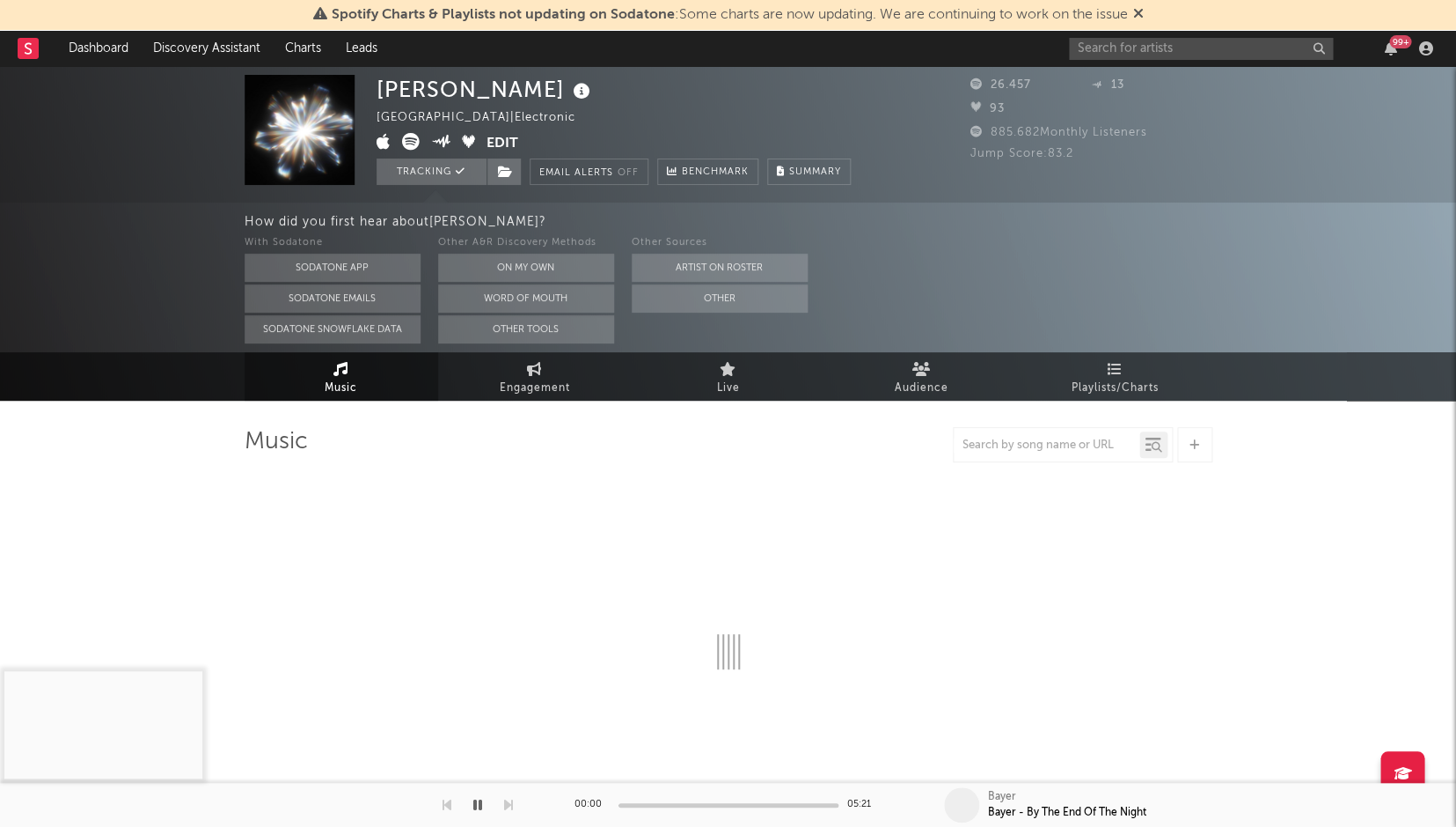
select select "6m"
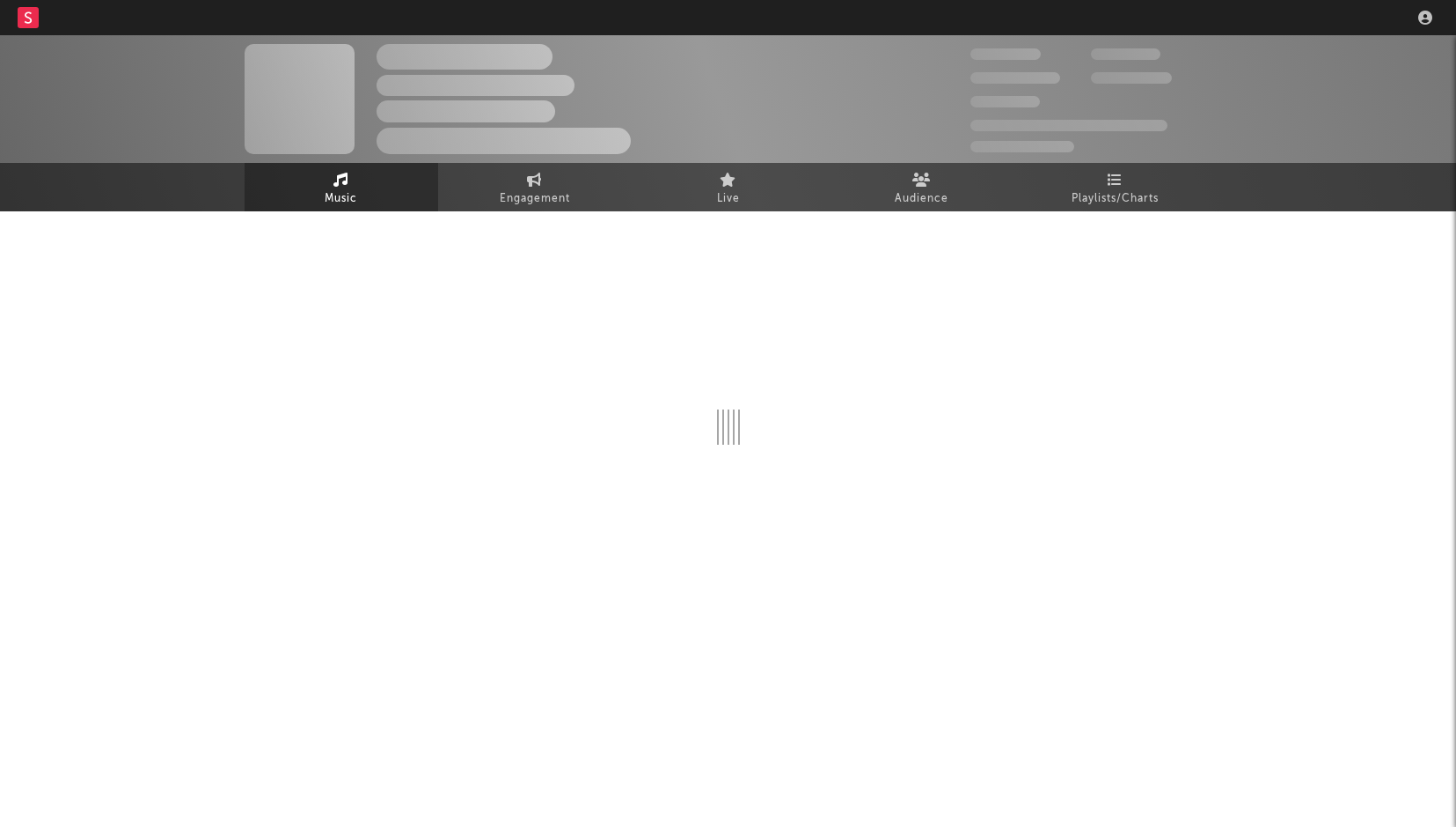
select select "1w"
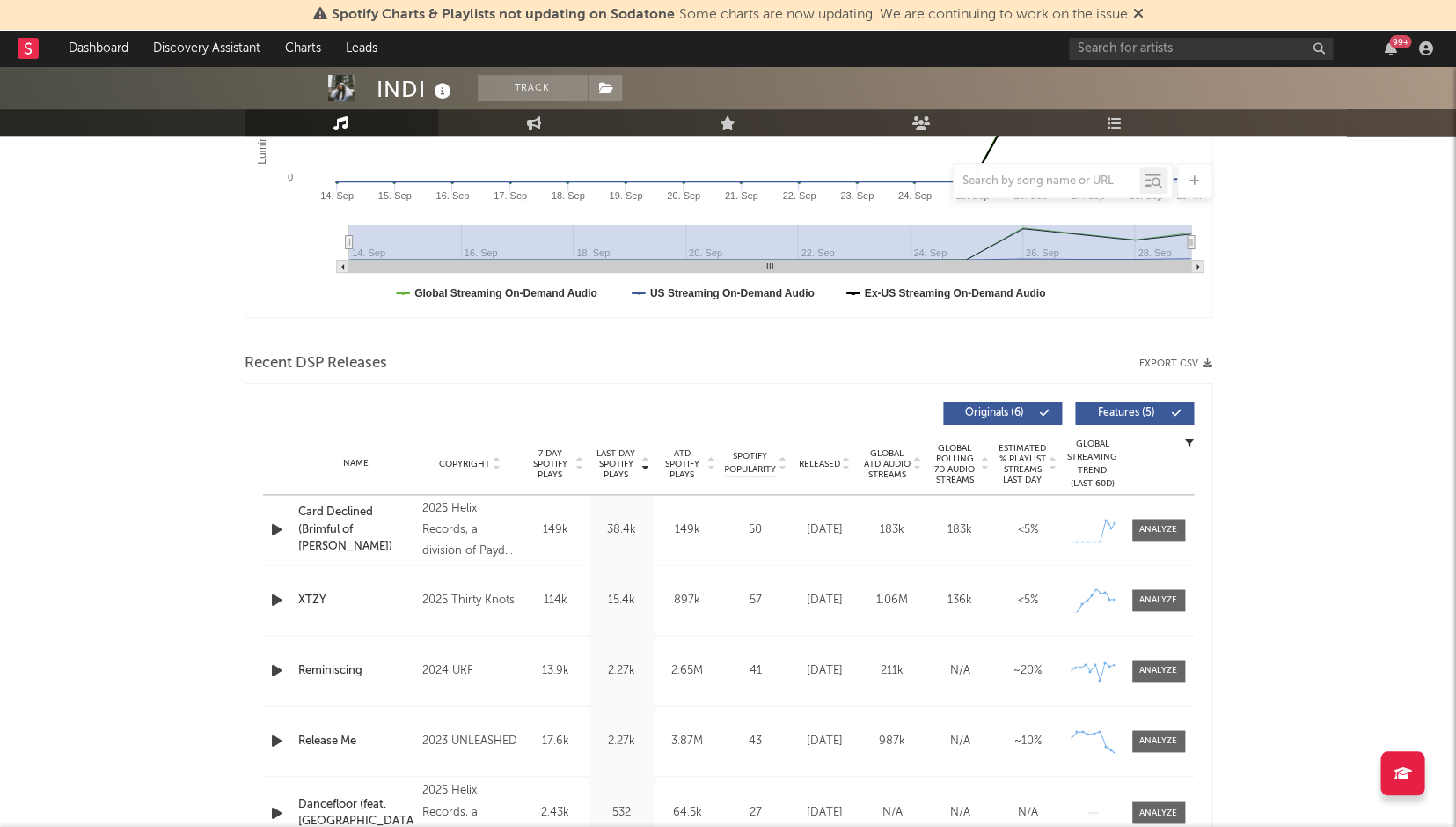
scroll to position [525, 0]
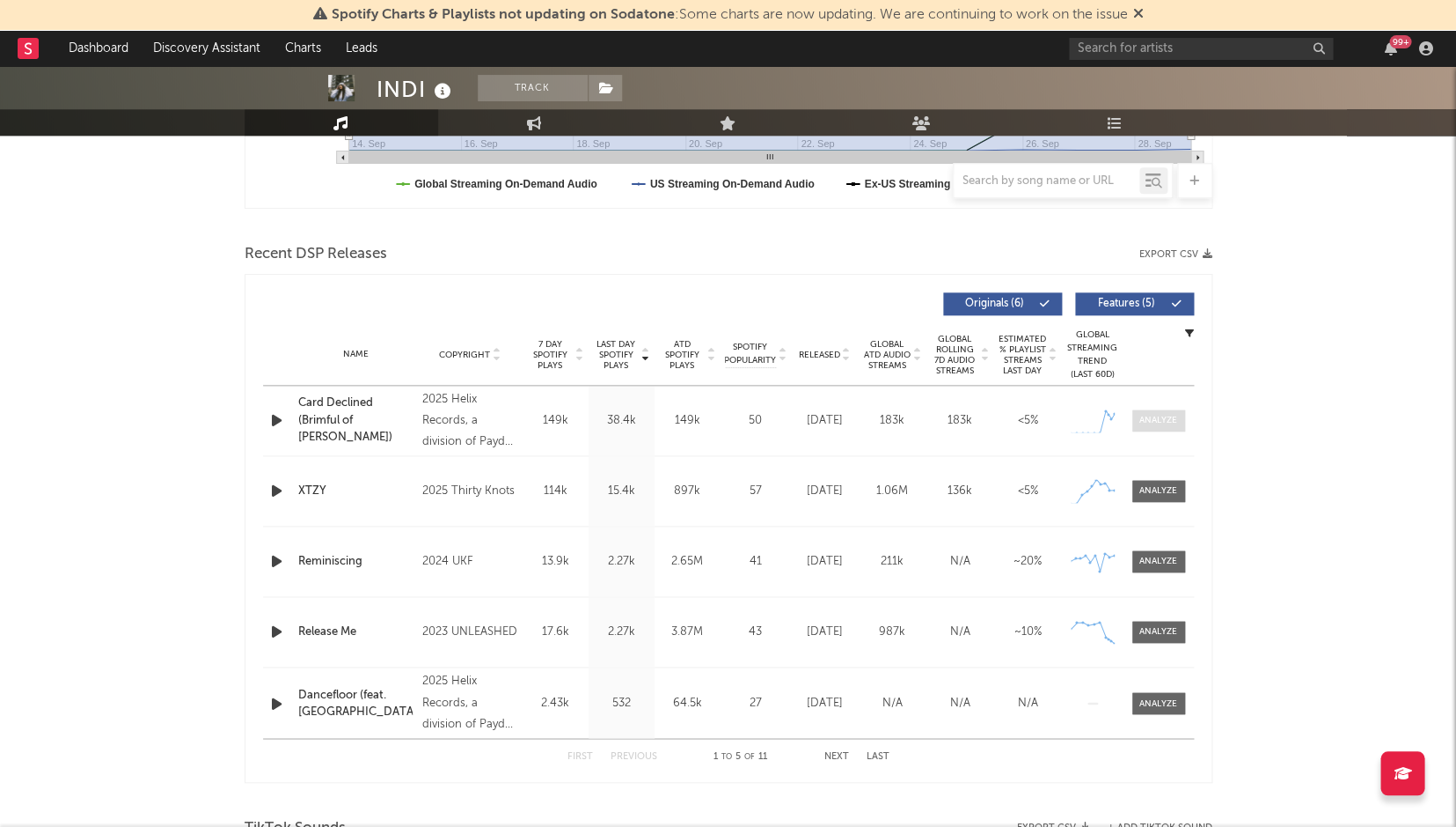
click at [1183, 418] on span at bounding box center [1159, 420] width 52 height 22
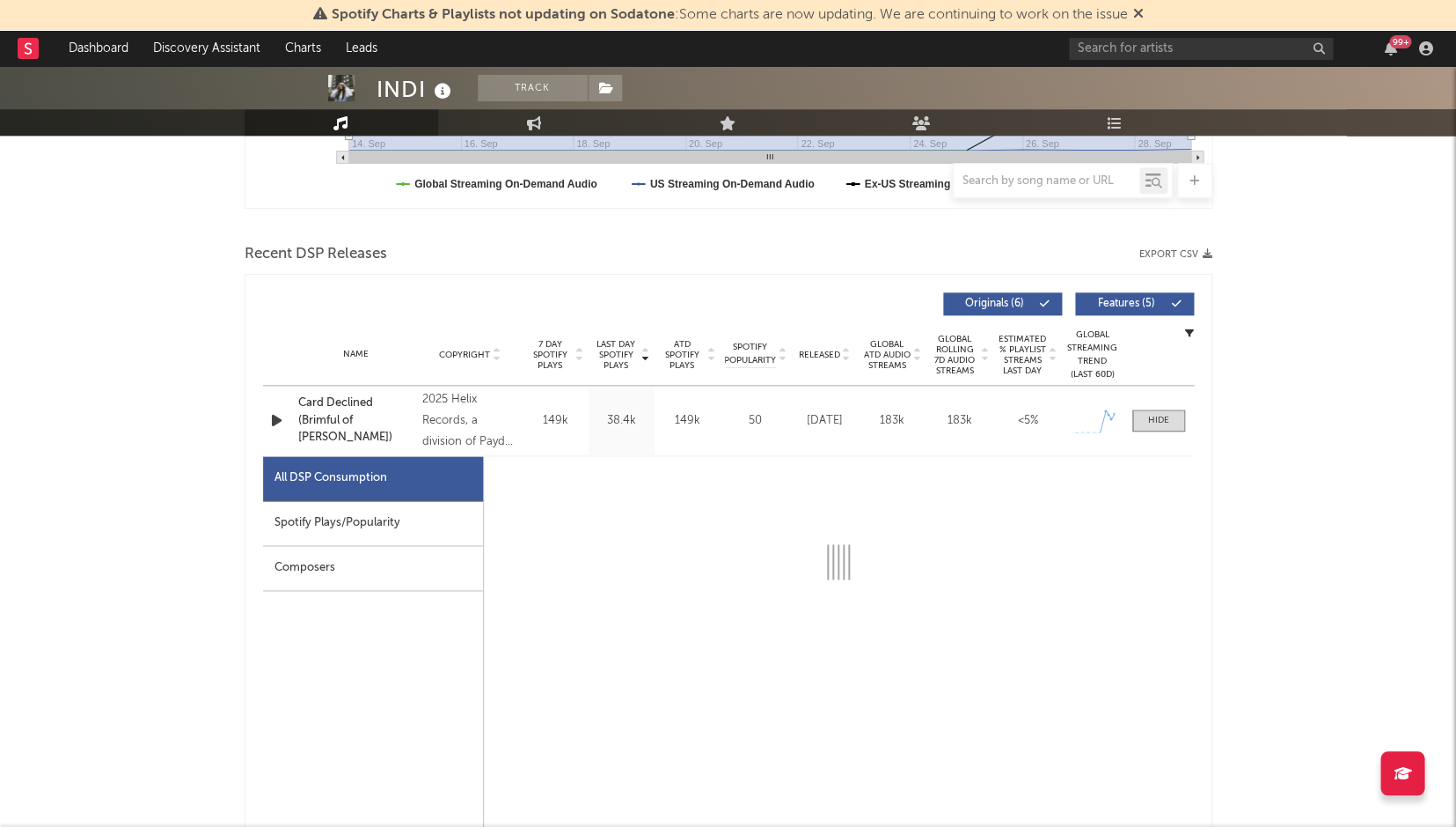
select select "1w"
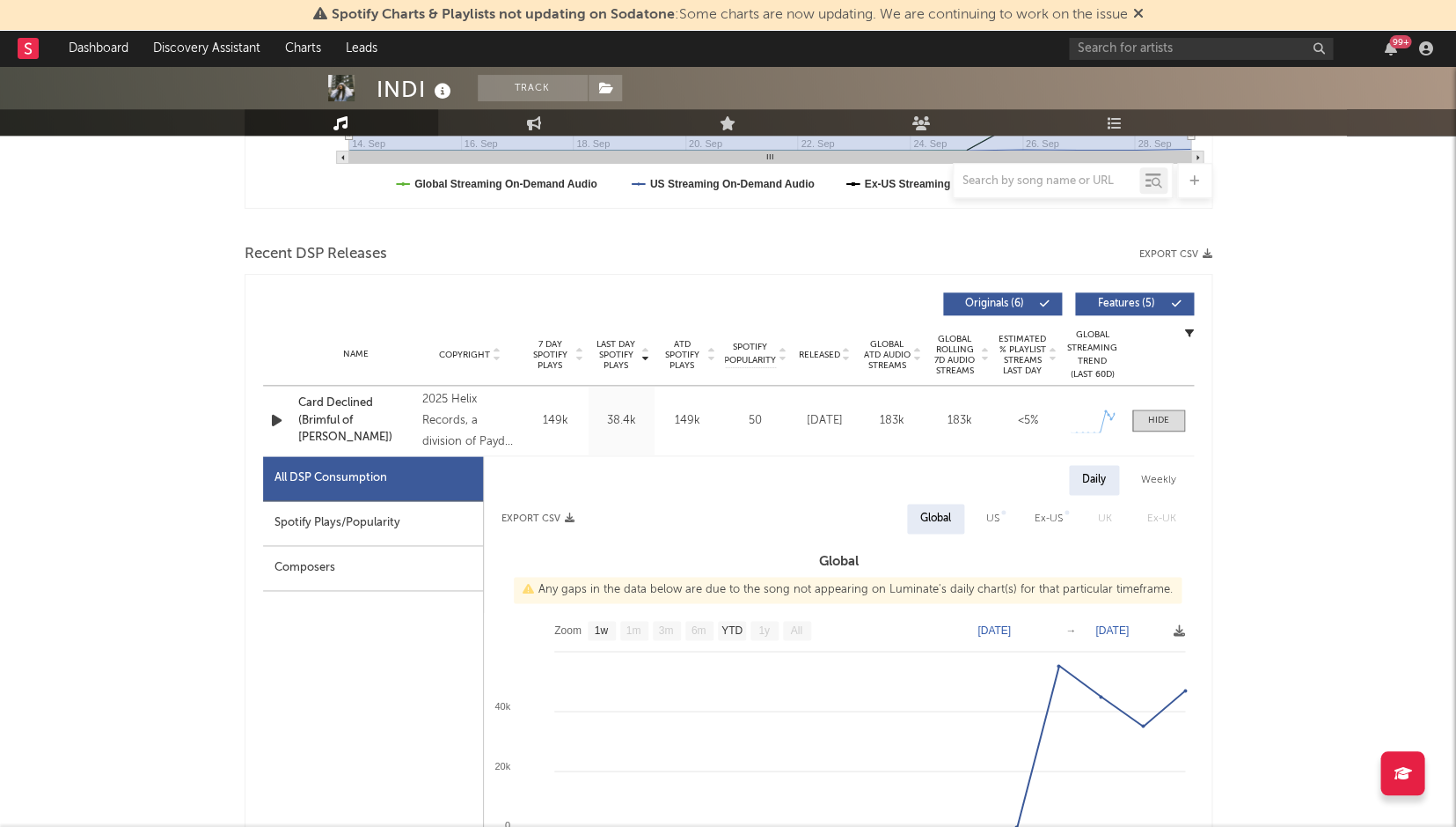
click at [333, 485] on div "All DSP Consumption" at bounding box center [331, 478] width 113 height 21
click at [343, 509] on div "Spotify Plays/Popularity" at bounding box center [373, 523] width 220 height 45
select select "1w"
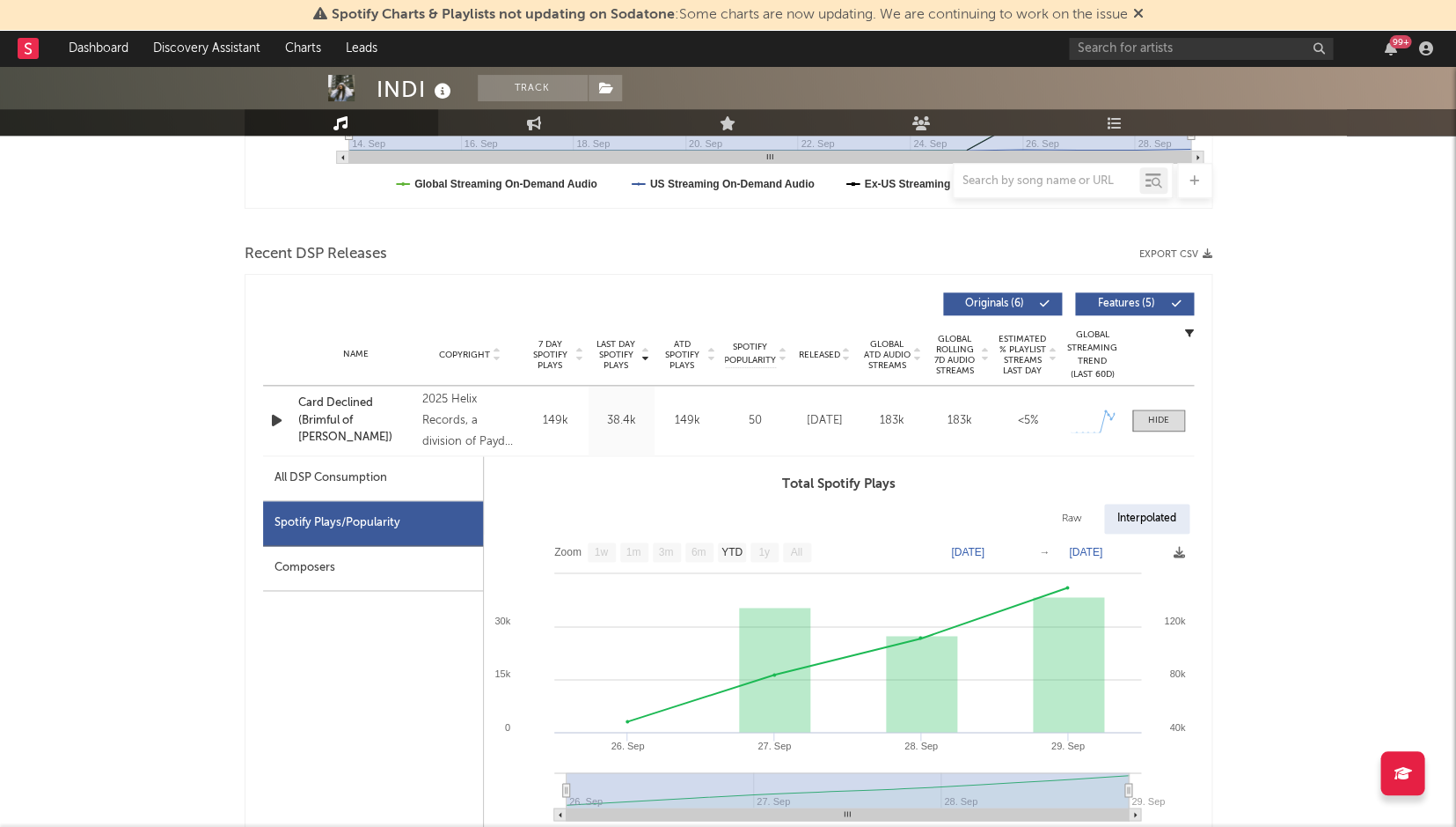
click at [278, 425] on icon "button" at bounding box center [276, 420] width 18 height 22
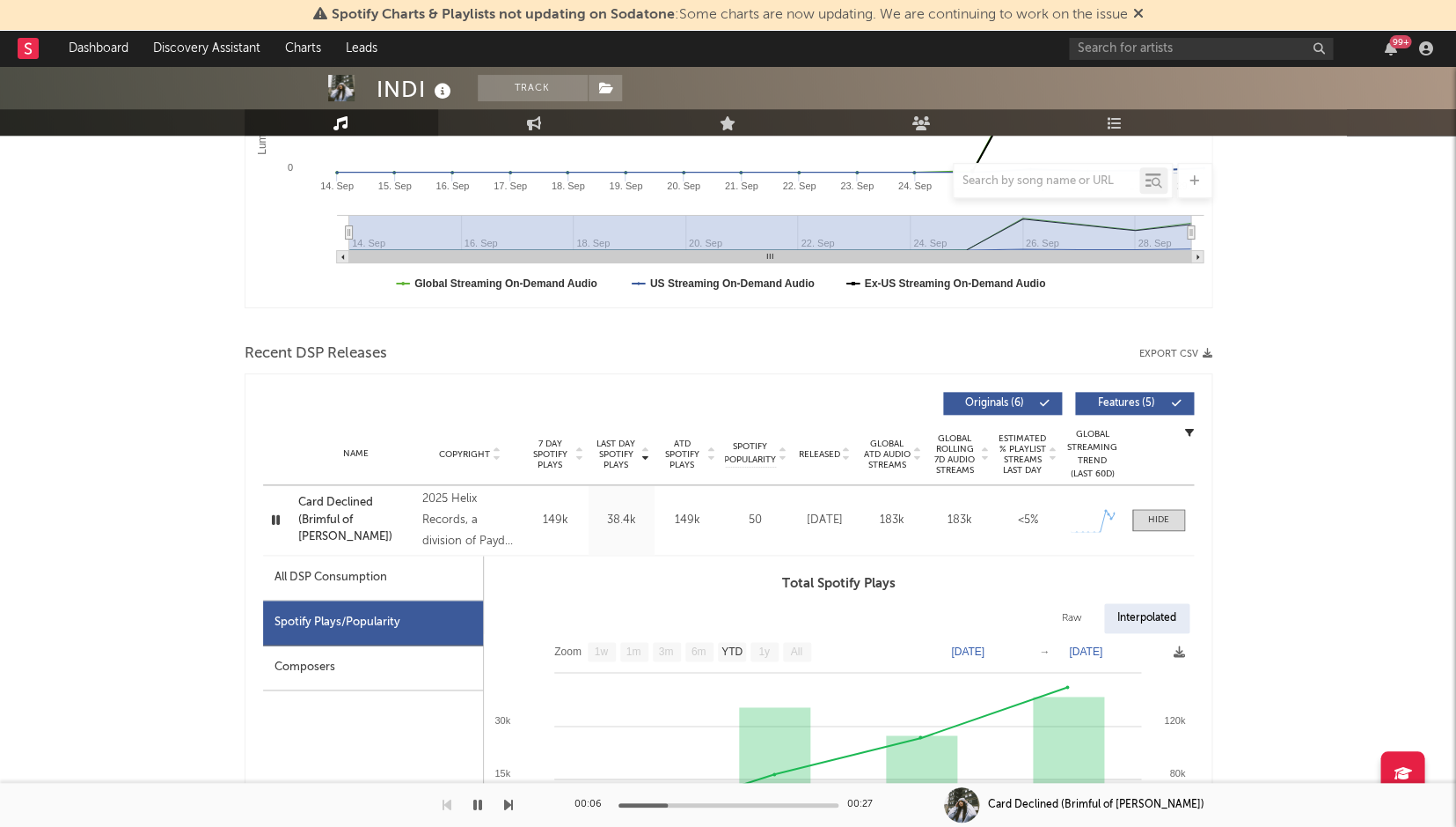
scroll to position [332, 0]
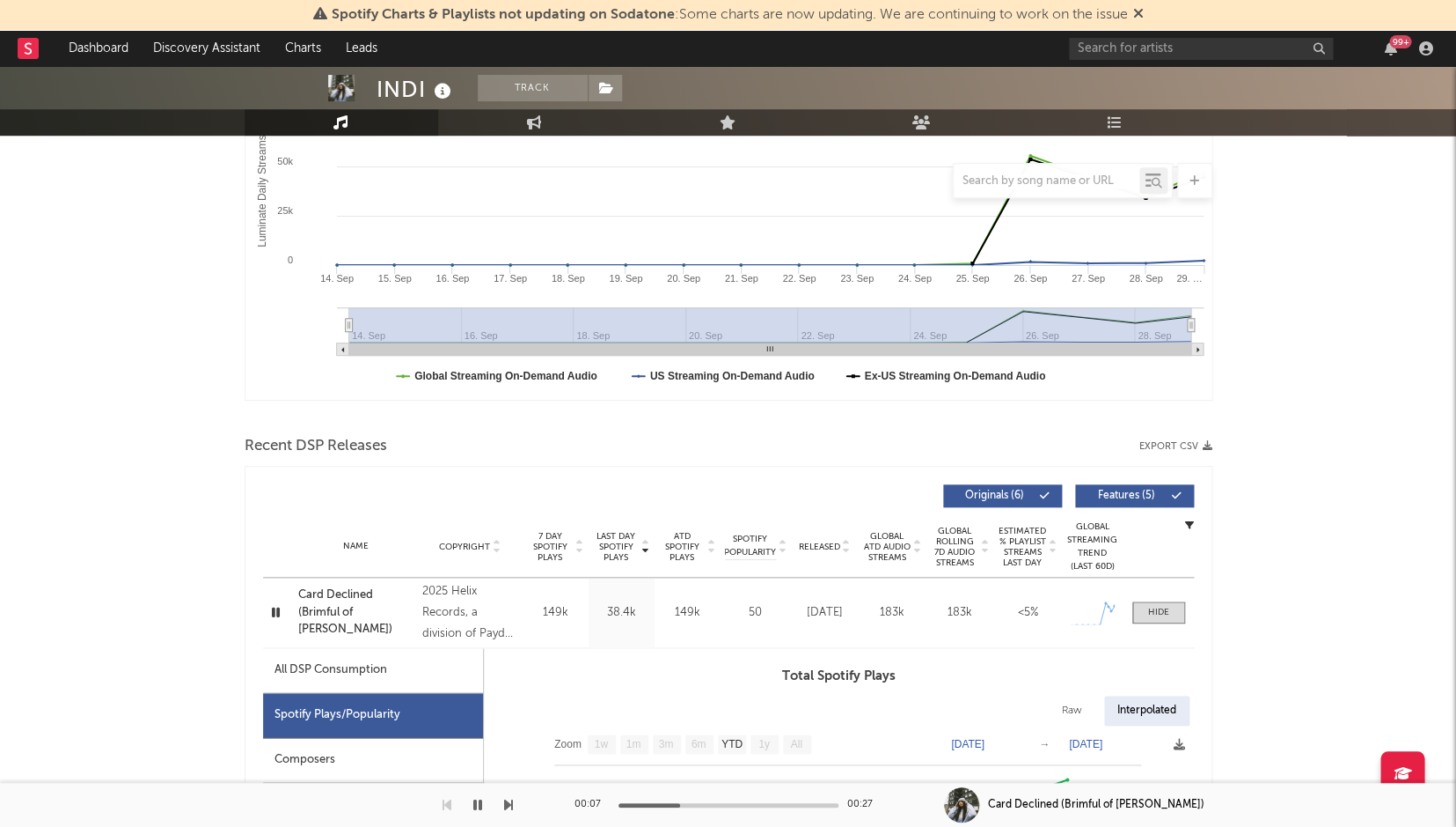
click at [269, 608] on icon "button" at bounding box center [275, 612] width 17 height 22
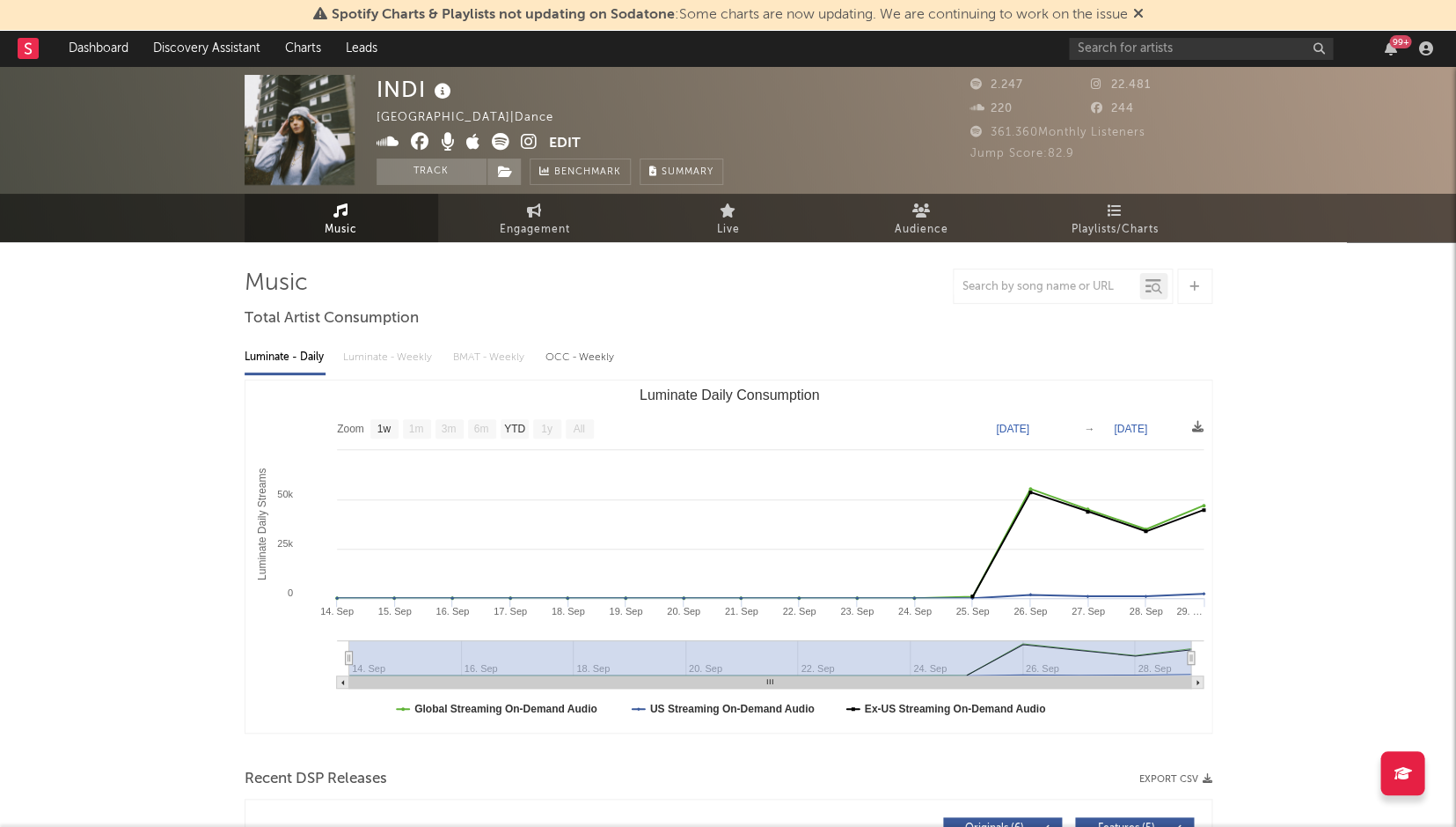
scroll to position [0, 0]
click at [533, 139] on icon at bounding box center [528, 142] width 17 height 17
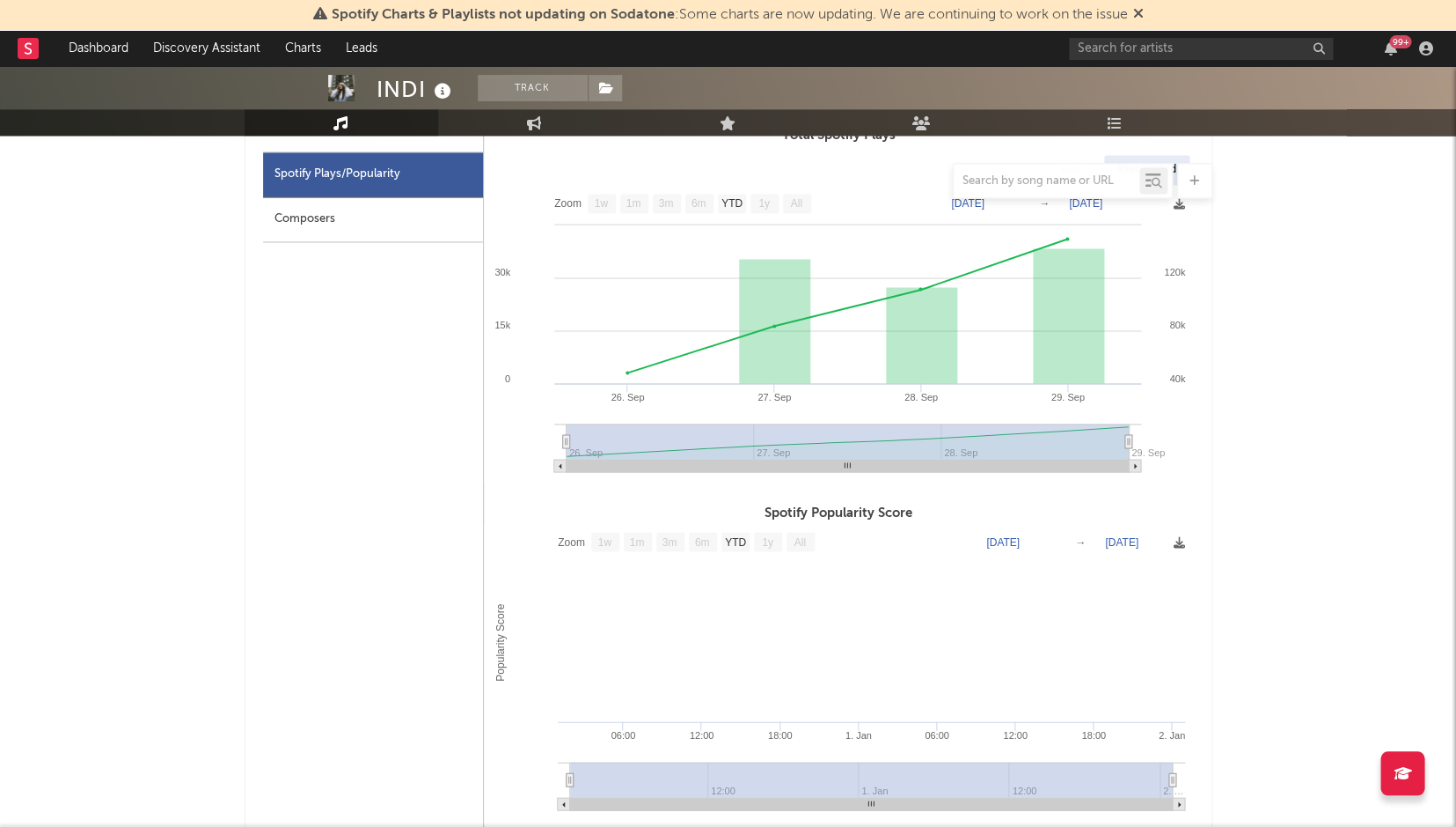
scroll to position [601, 0]
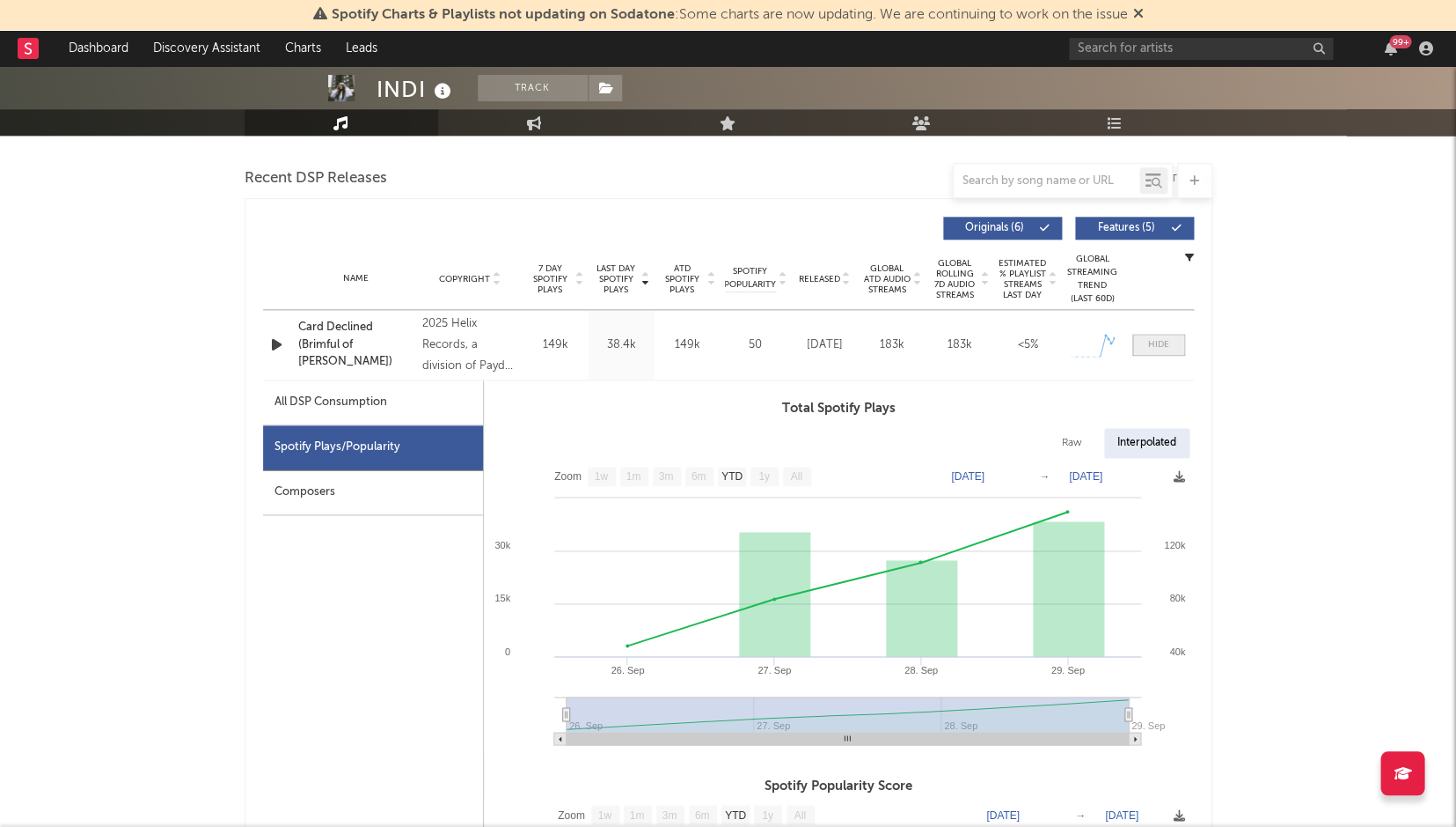
click at [1154, 344] on div at bounding box center [1159, 345] width 21 height 14
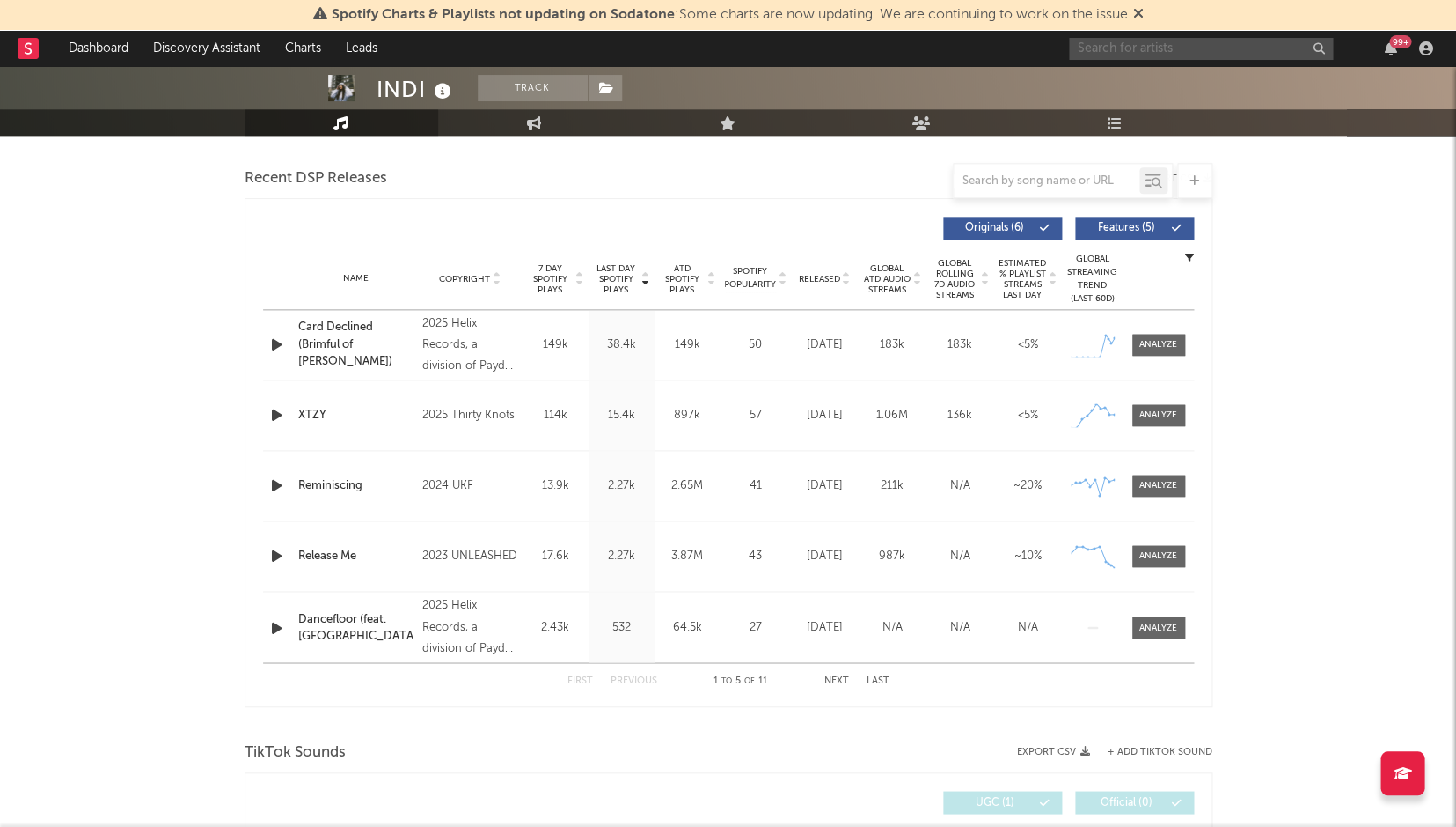
click at [1104, 50] on input "text" at bounding box center [1202, 49] width 264 height 22
type input "["
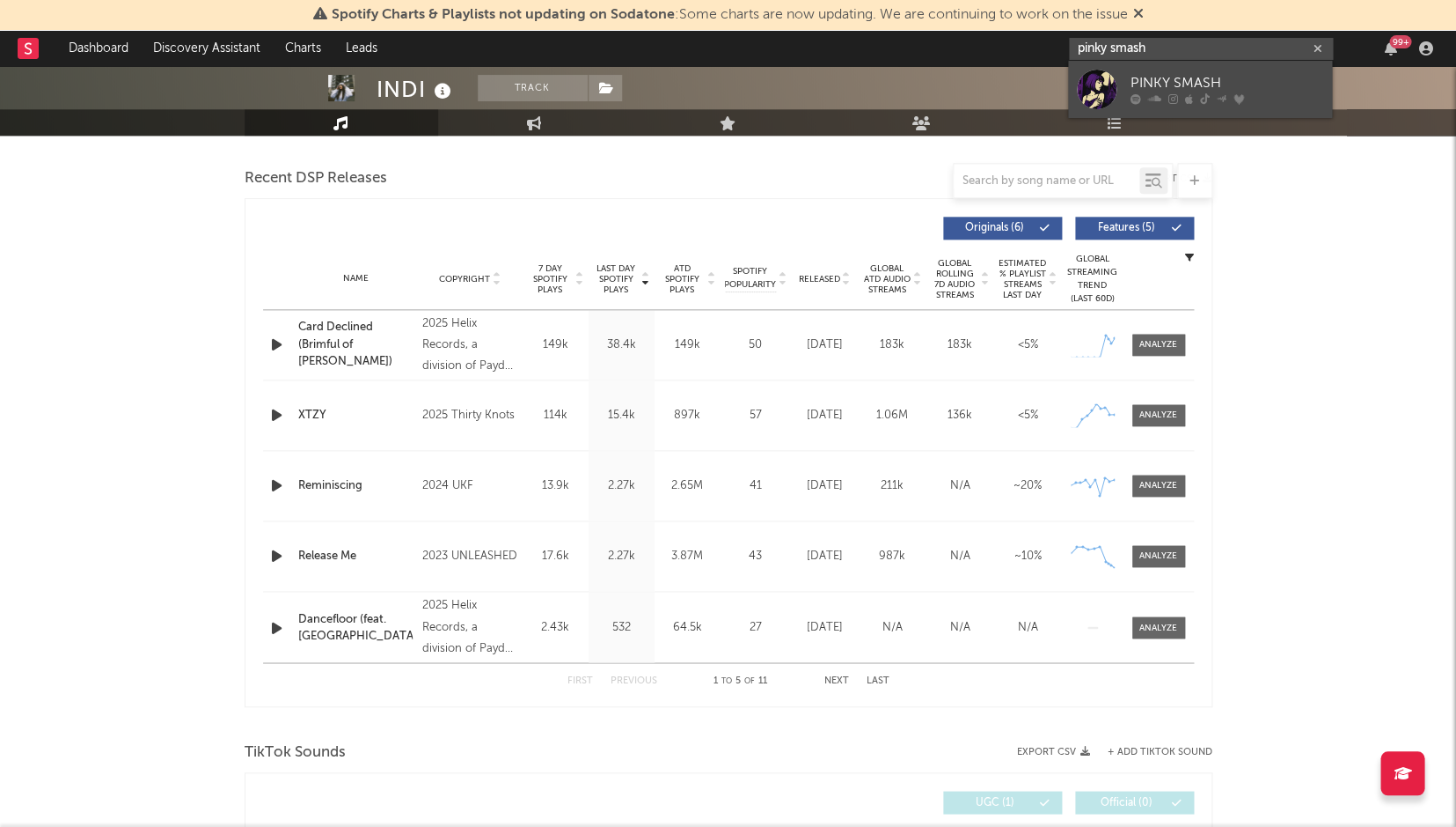
type input "pinky smash"
click at [1186, 94] on icon at bounding box center [1188, 99] width 8 height 11
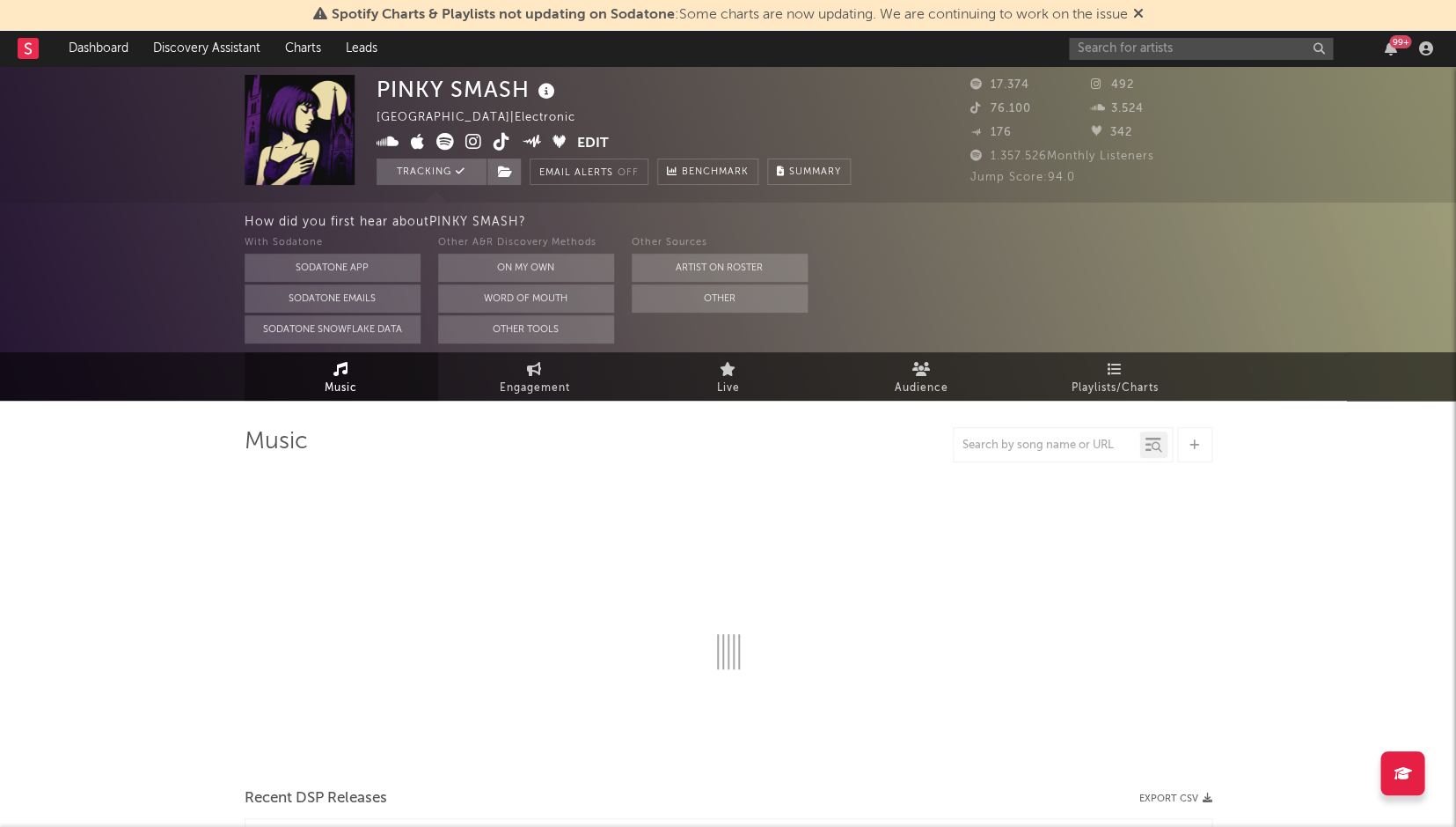
select select "6m"
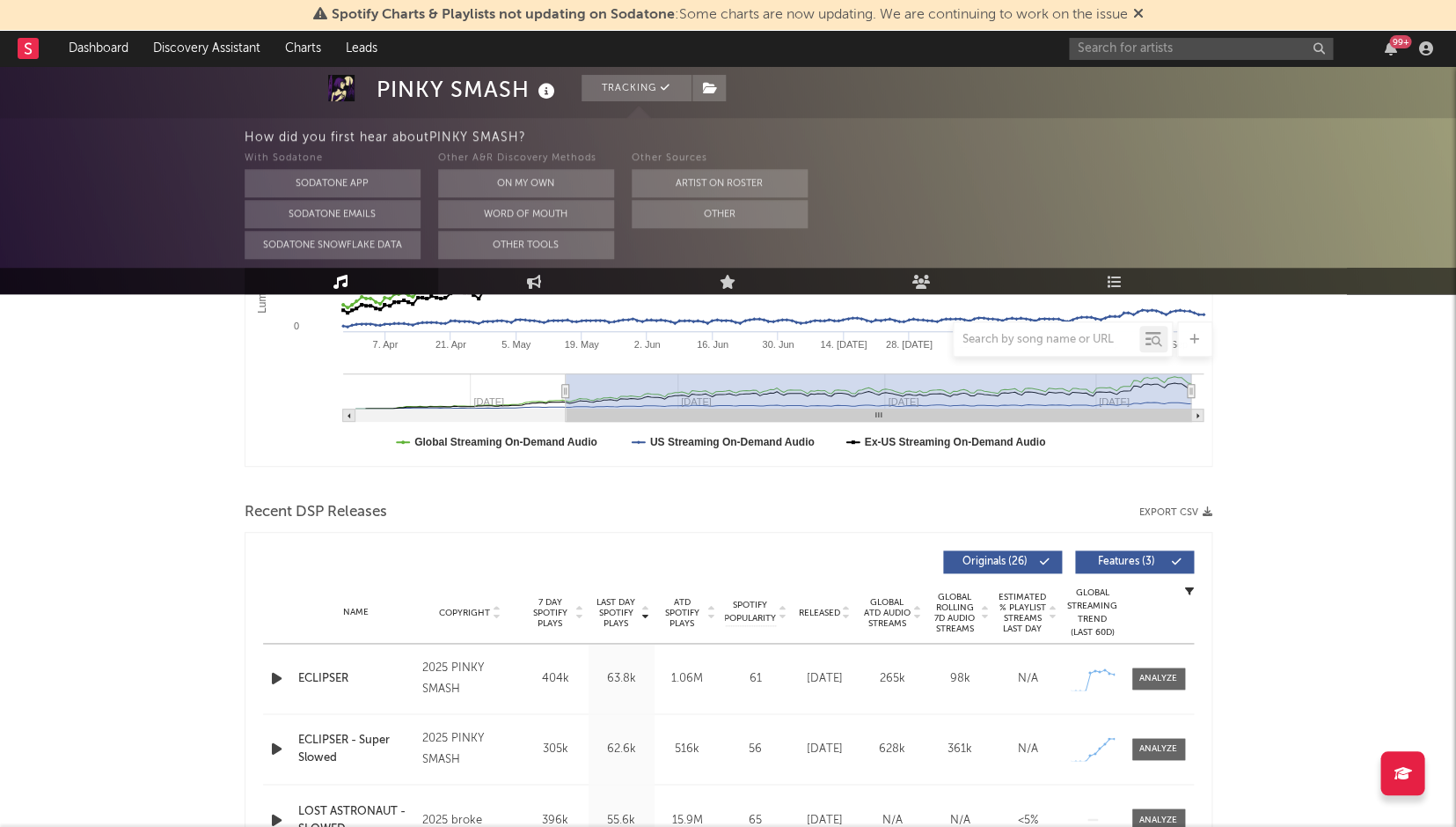
scroll to position [437, 0]
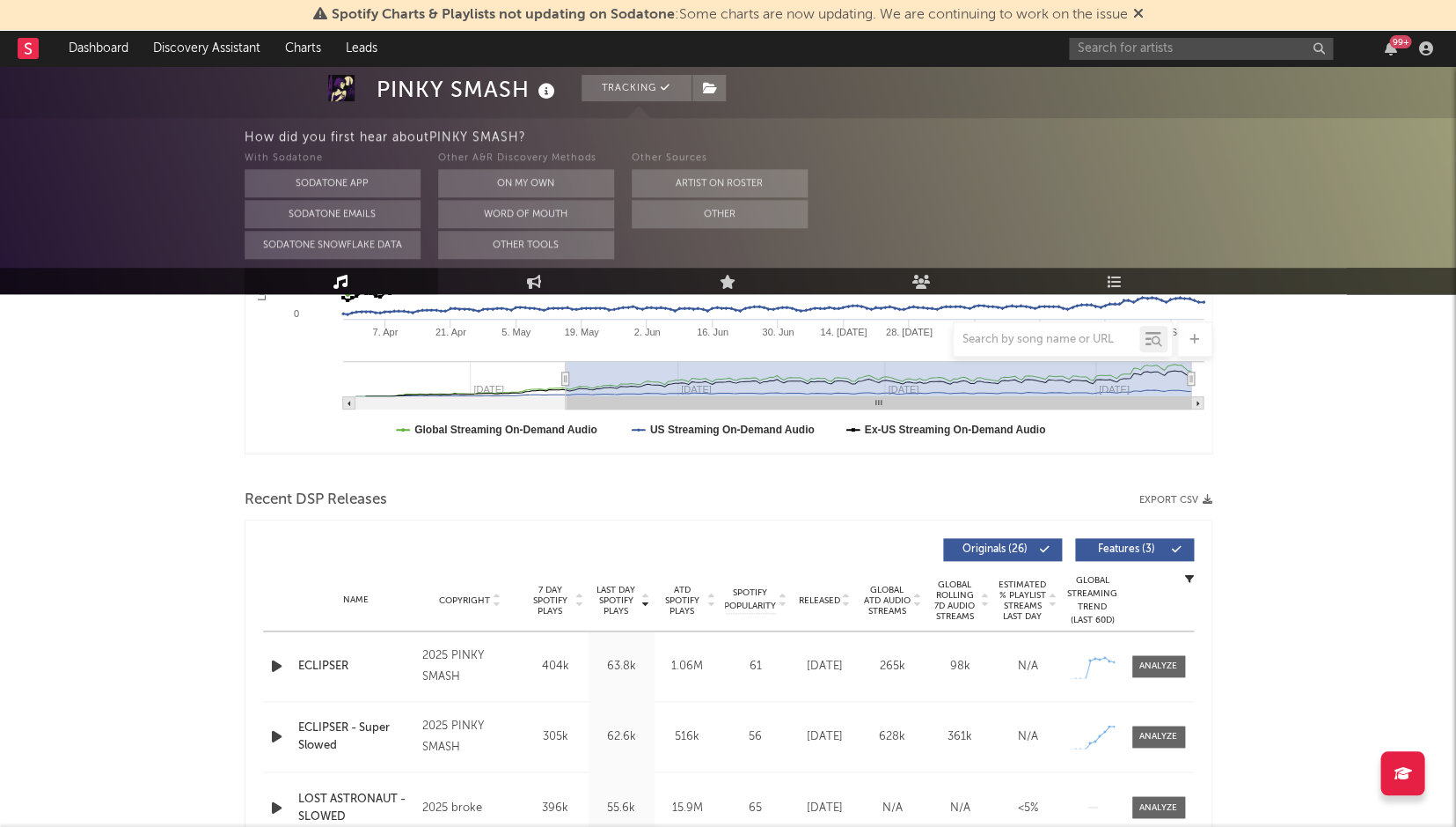
click at [280, 638] on div "Name ECLIPSER Copyright 2025 PINKY SMASH Label PINKY SMASH Album Names ECLIPSER…" at bounding box center [728, 666] width 931 height 70
click at [272, 669] on icon "button" at bounding box center [276, 666] width 18 height 22
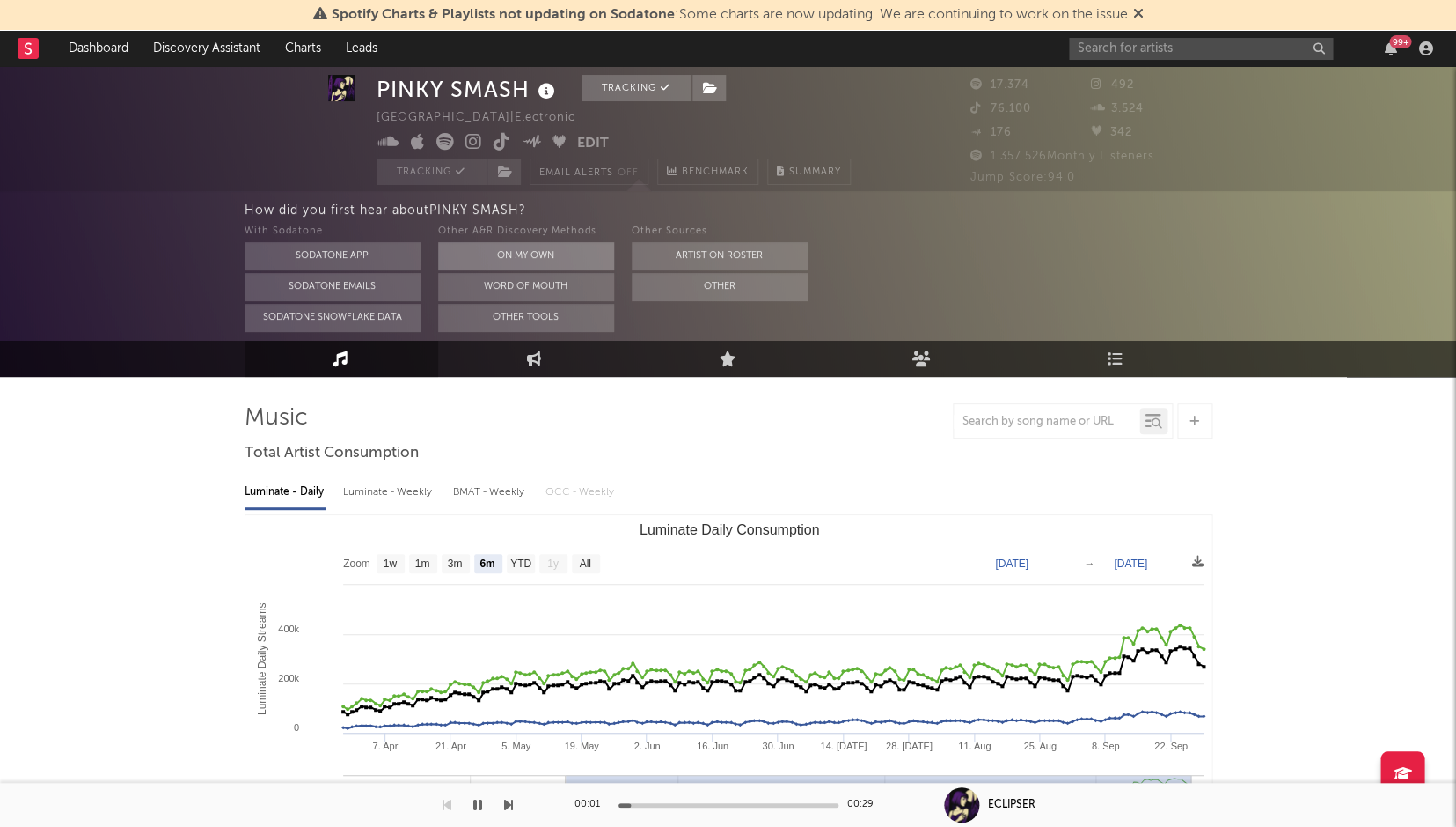
scroll to position [10, 0]
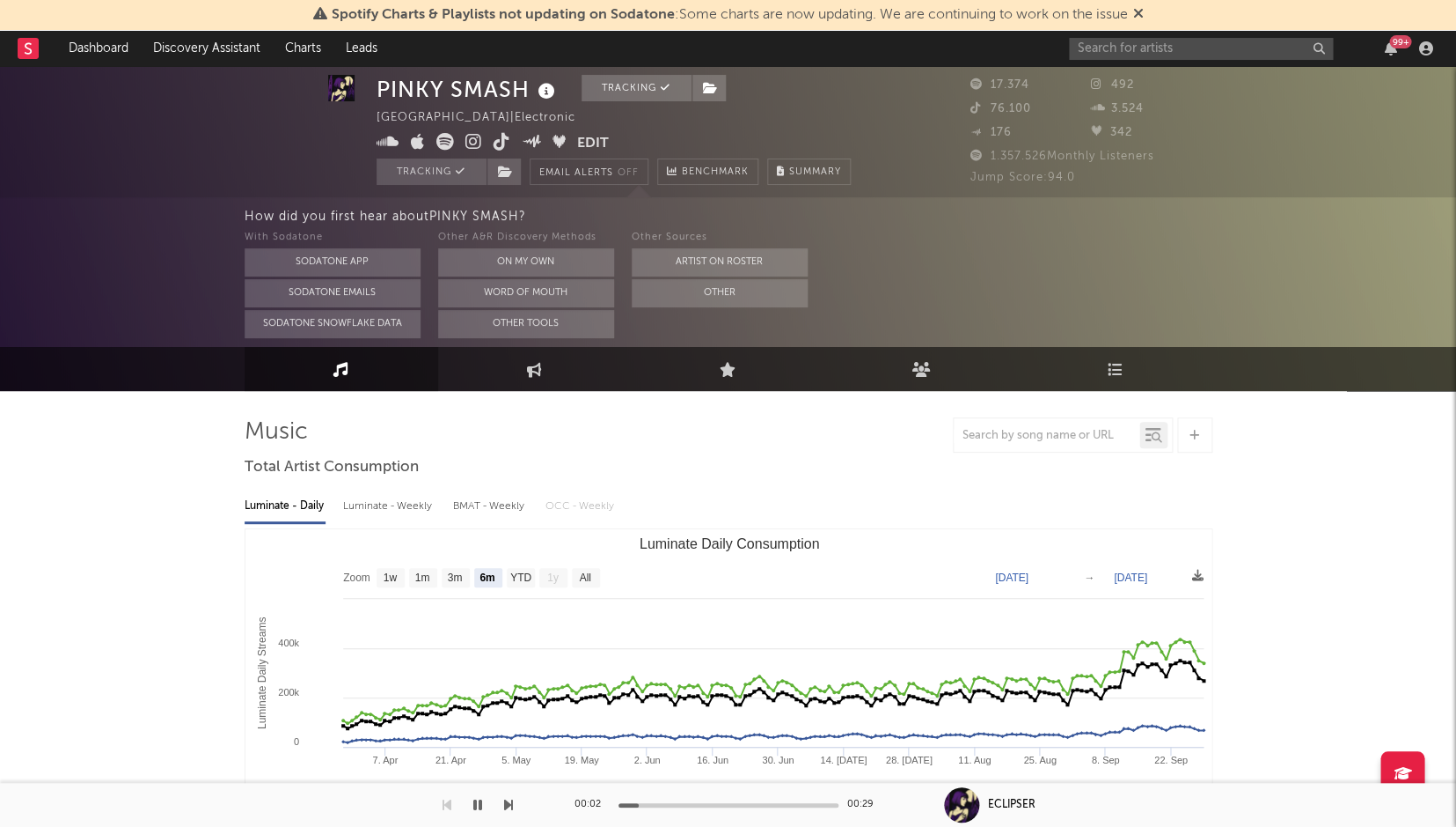
click at [385, 135] on icon at bounding box center [389, 142] width 23 height 17
click at [479, 140] on icon at bounding box center [473, 142] width 17 height 17
click at [496, 140] on icon at bounding box center [501, 142] width 17 height 17
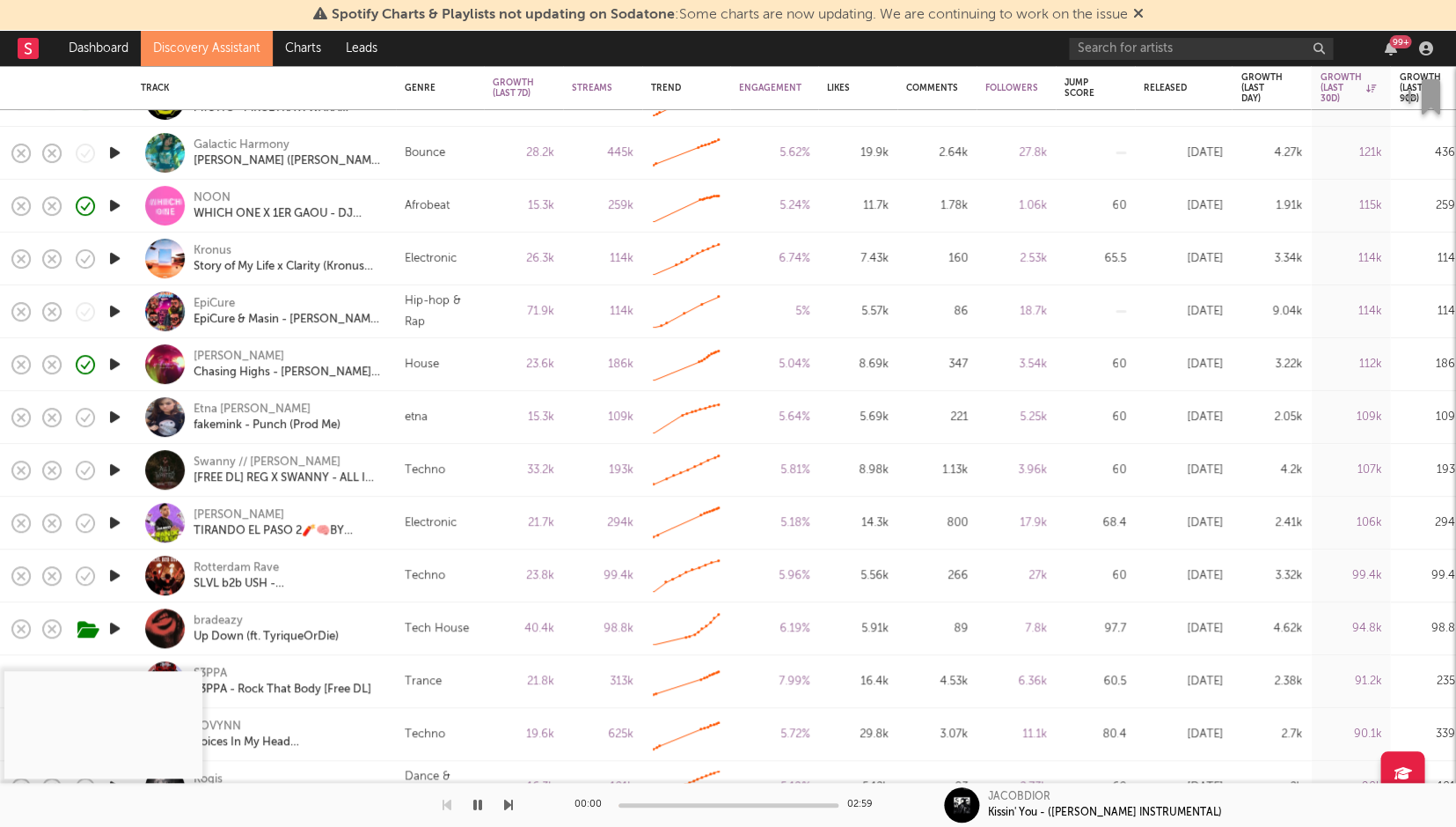
click at [112, 463] on icon "button" at bounding box center [115, 469] width 18 height 22
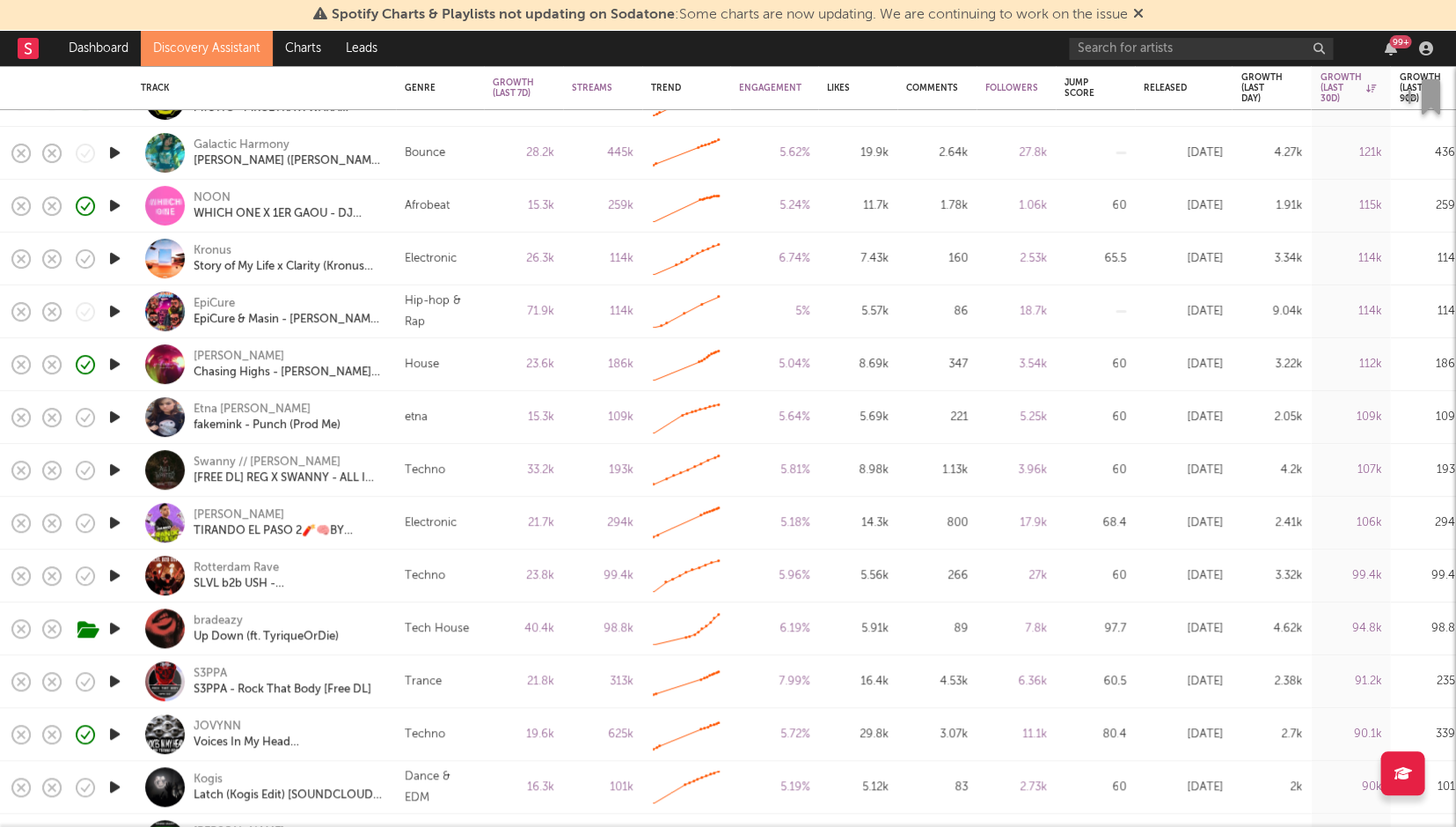
click at [115, 574] on icon "button" at bounding box center [115, 575] width 18 height 22
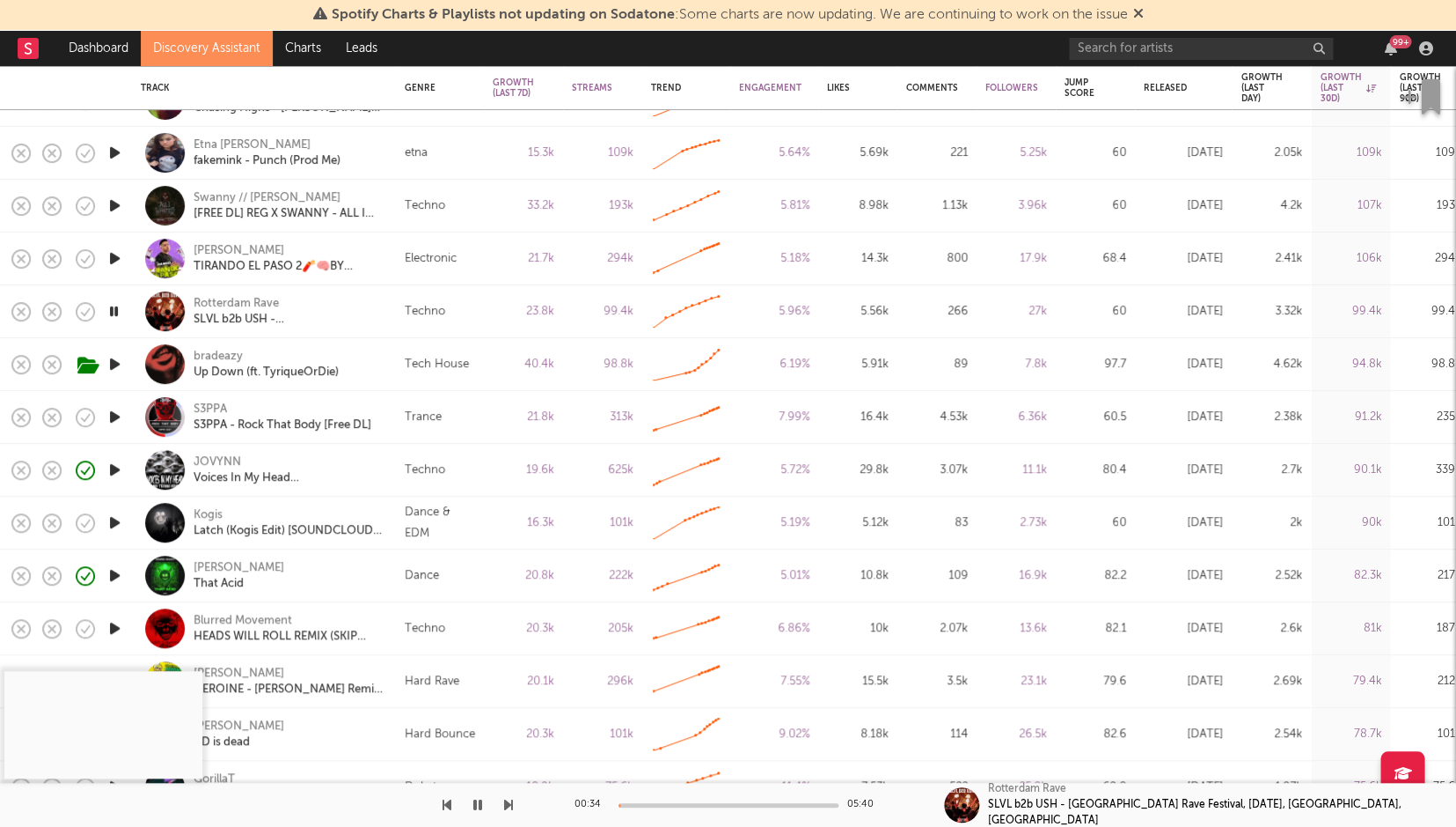
click at [473, 801] on icon "button" at bounding box center [477, 805] width 9 height 14
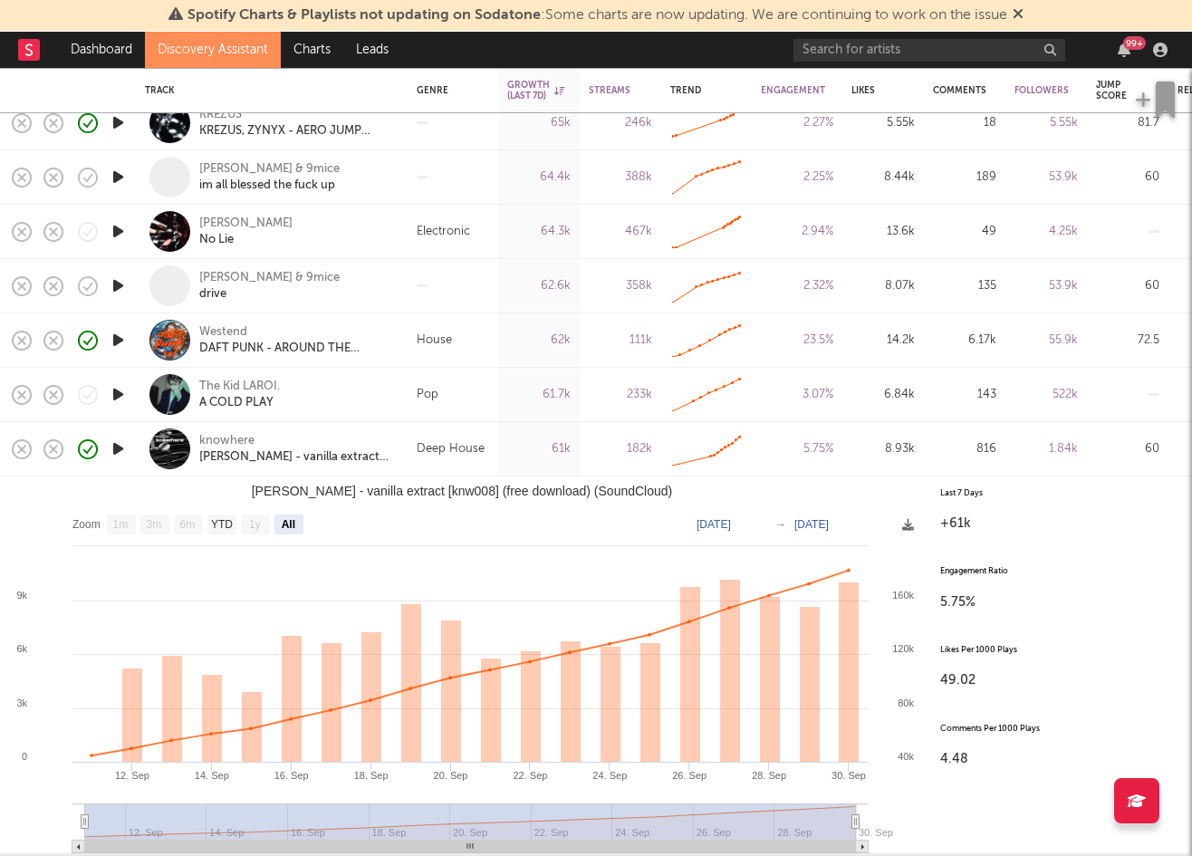
select select "All"
click at [536, 460] on div "61k" at bounding box center [539, 449] width 82 height 54
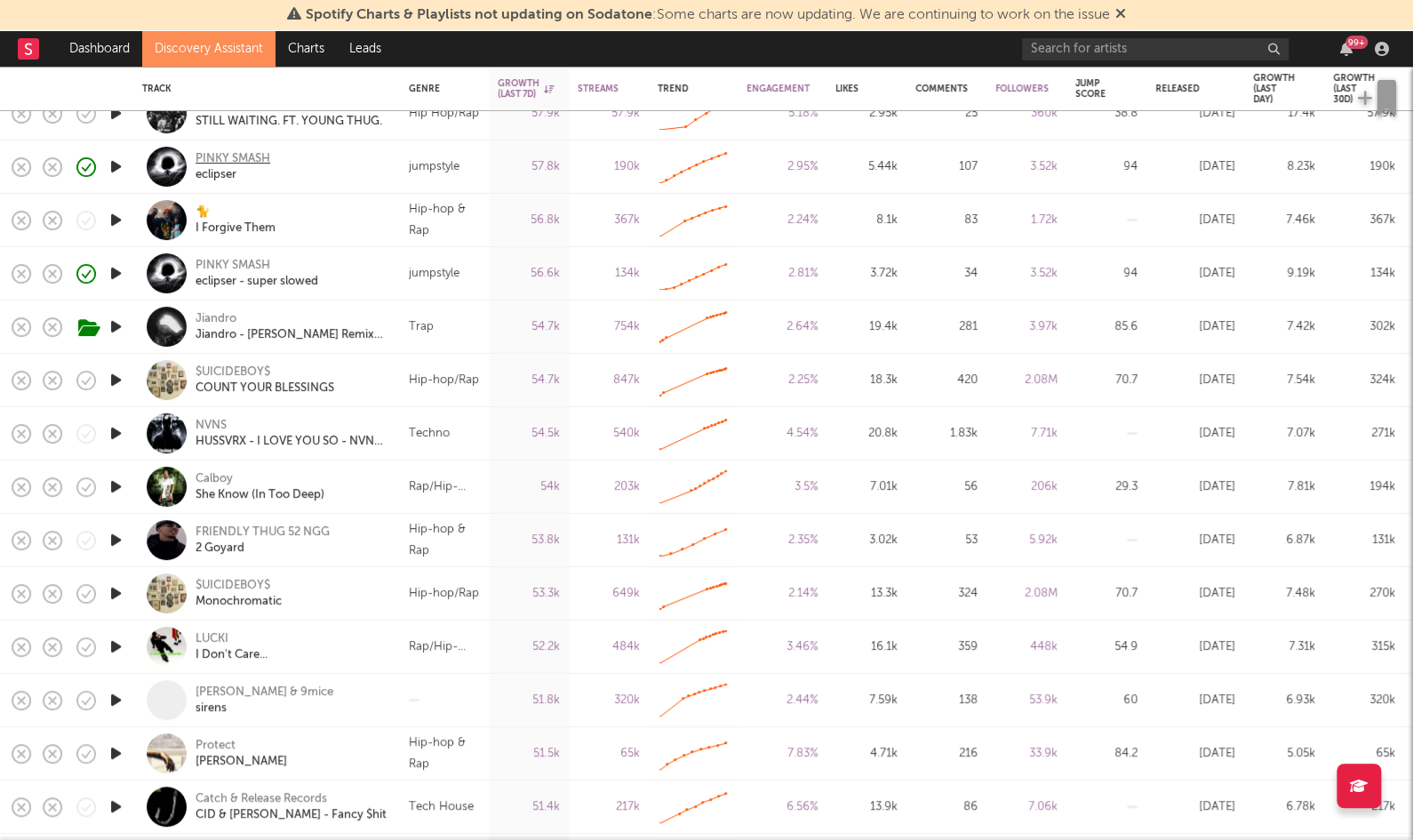
click at [252, 159] on div "PINKY SMASH" at bounding box center [233, 159] width 75 height 16
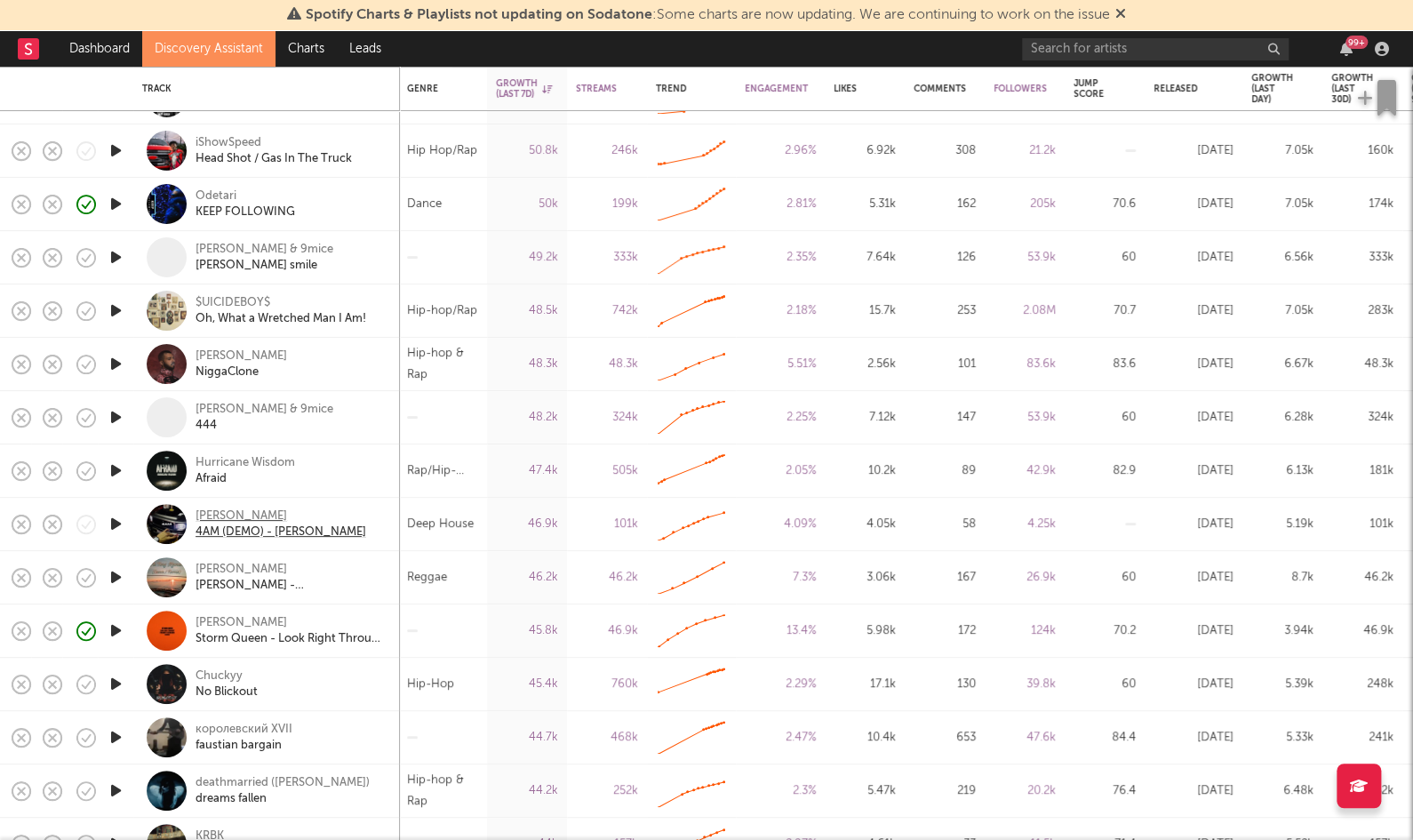
click at [206, 514] on div "Harry T" at bounding box center [281, 516] width 171 height 16
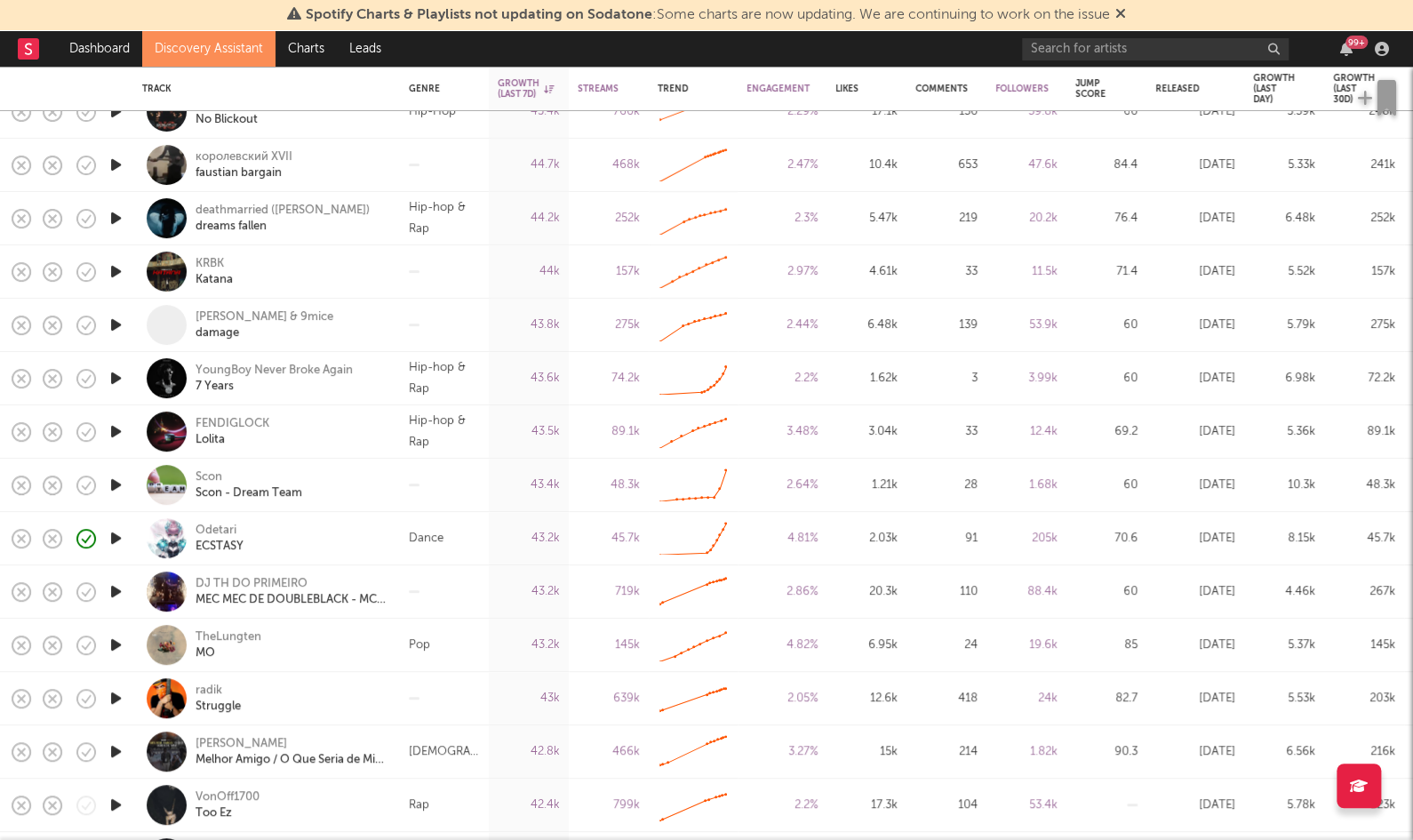
click at [120, 485] on icon "button" at bounding box center [116, 485] width 19 height 23
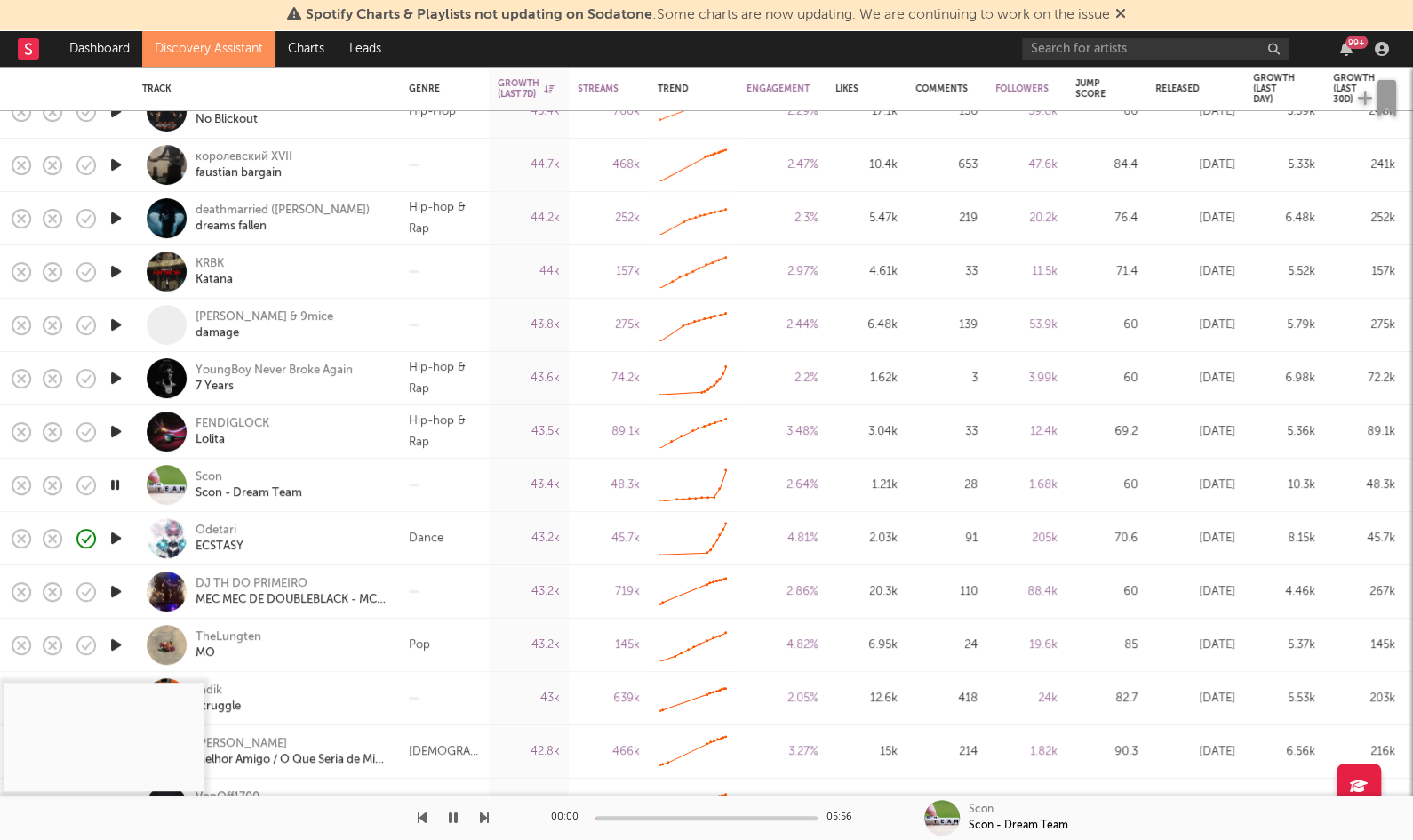
click at [637, 819] on div at bounding box center [706, 818] width 222 height 5
click at [344, 493] on div "Scon Scon - Dream Team" at bounding box center [290, 485] width 191 height 32
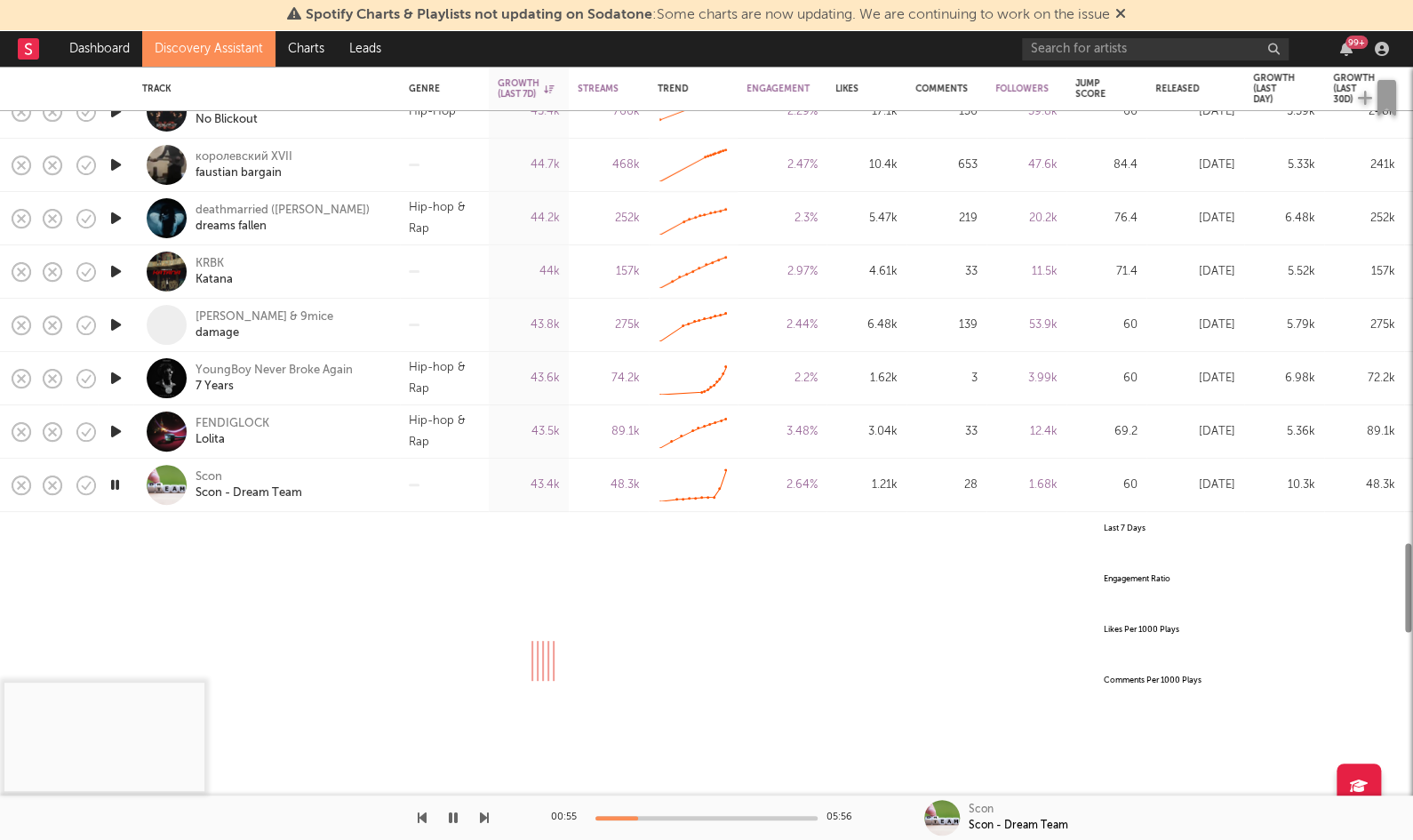
select select "All"
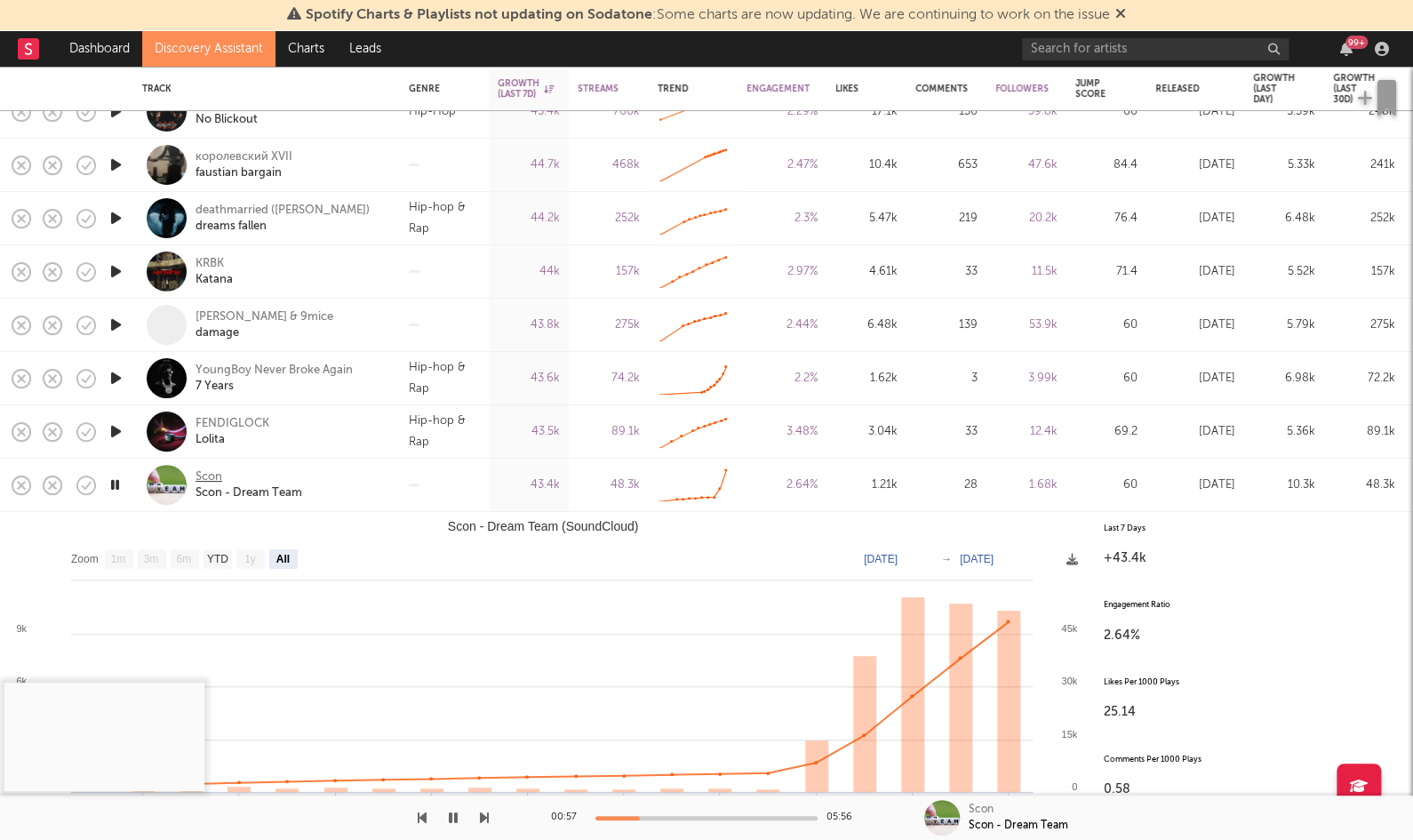
click at [213, 473] on div "Scon" at bounding box center [208, 477] width 26 height 16
click at [80, 490] on icon "button" at bounding box center [85, 485] width 25 height 25
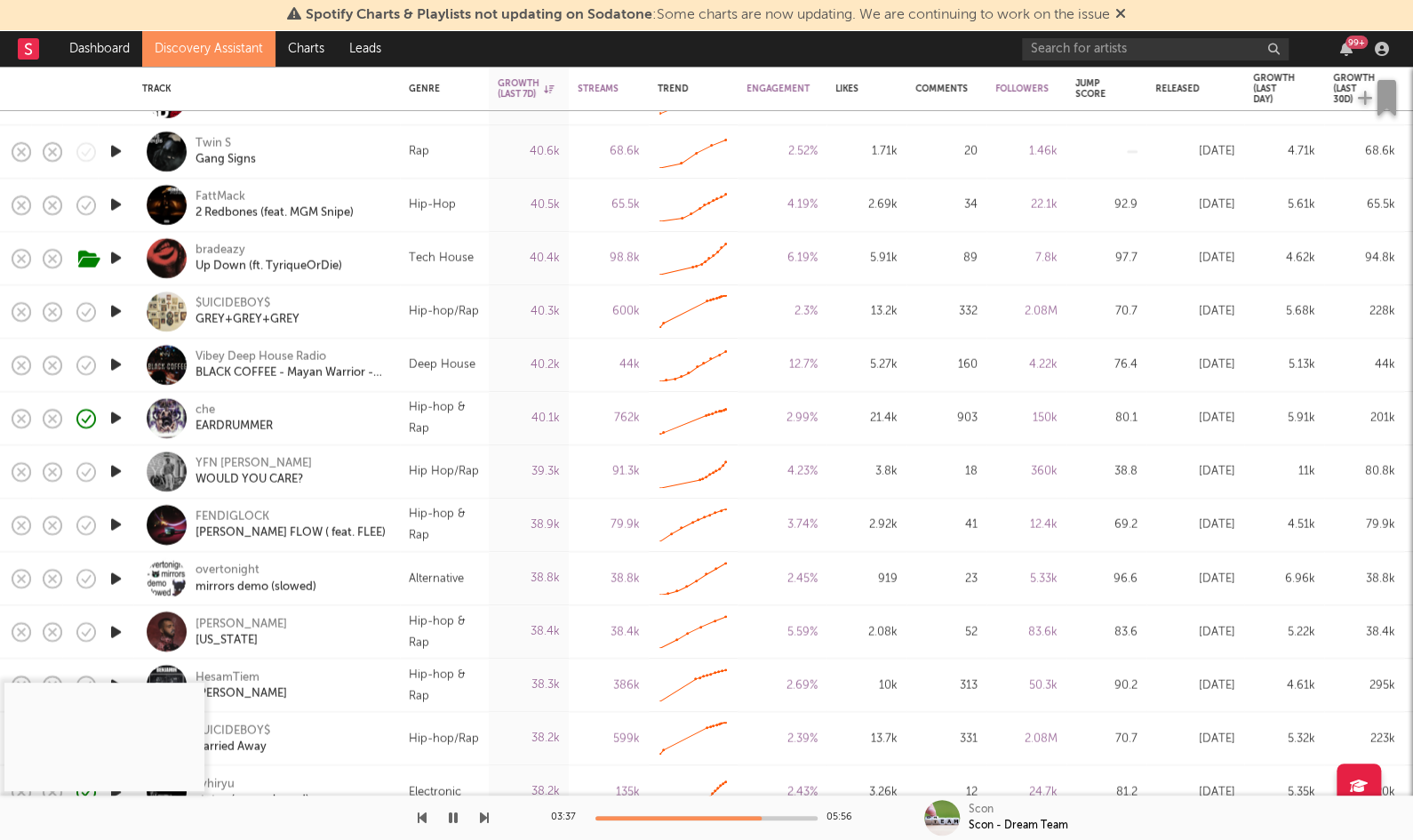
click at [114, 371] on icon "button" at bounding box center [116, 365] width 19 height 23
click at [652, 817] on div at bounding box center [706, 818] width 222 height 5
click at [668, 818] on div at bounding box center [706, 818] width 222 height 5
click at [618, 816] on div at bounding box center [706, 818] width 222 height 5
click at [307, 363] on div "Vibey Deep House Radio" at bounding box center [260, 357] width 131 height 16
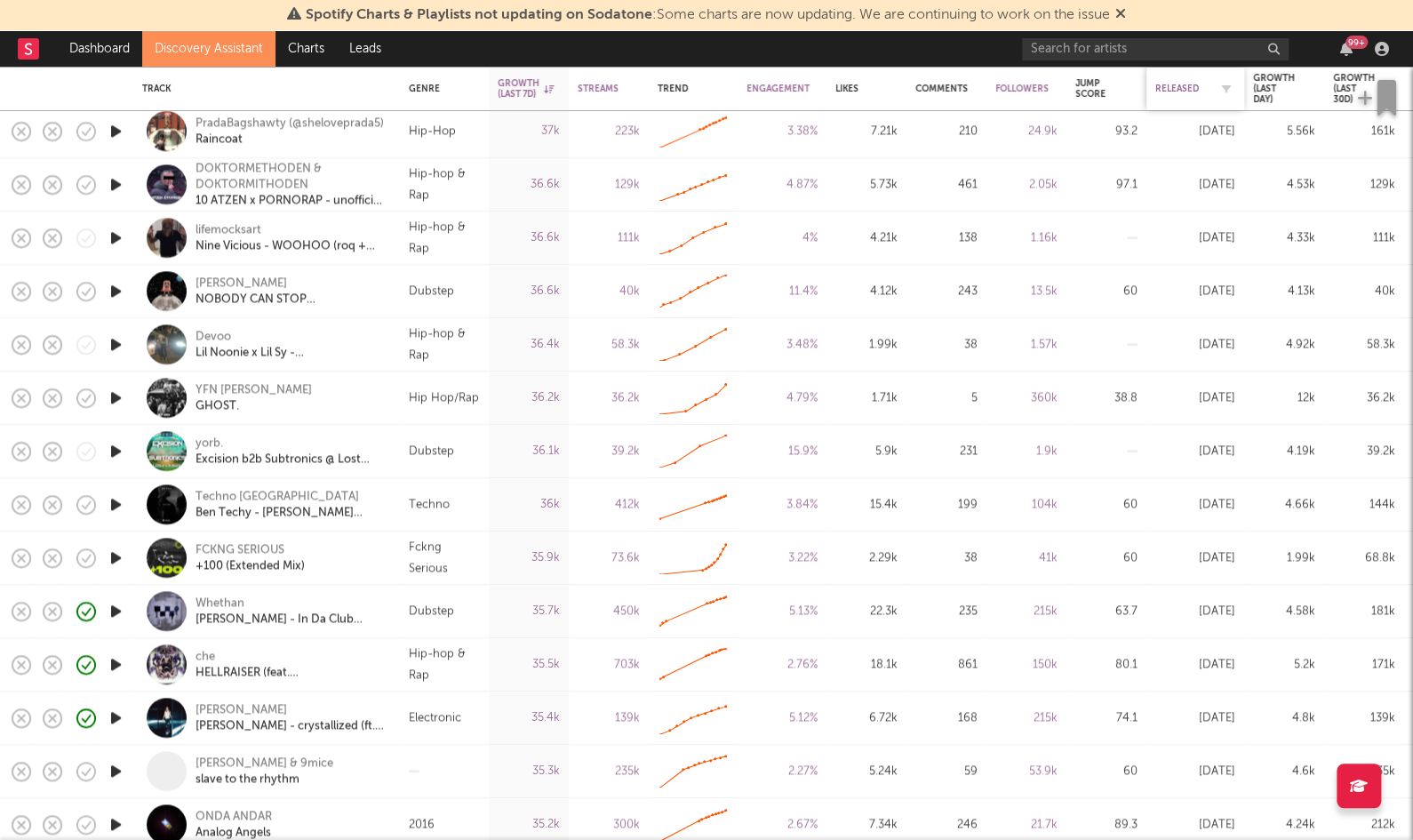
click at [1169, 92] on div "Released" at bounding box center [1182, 88] width 53 height 11
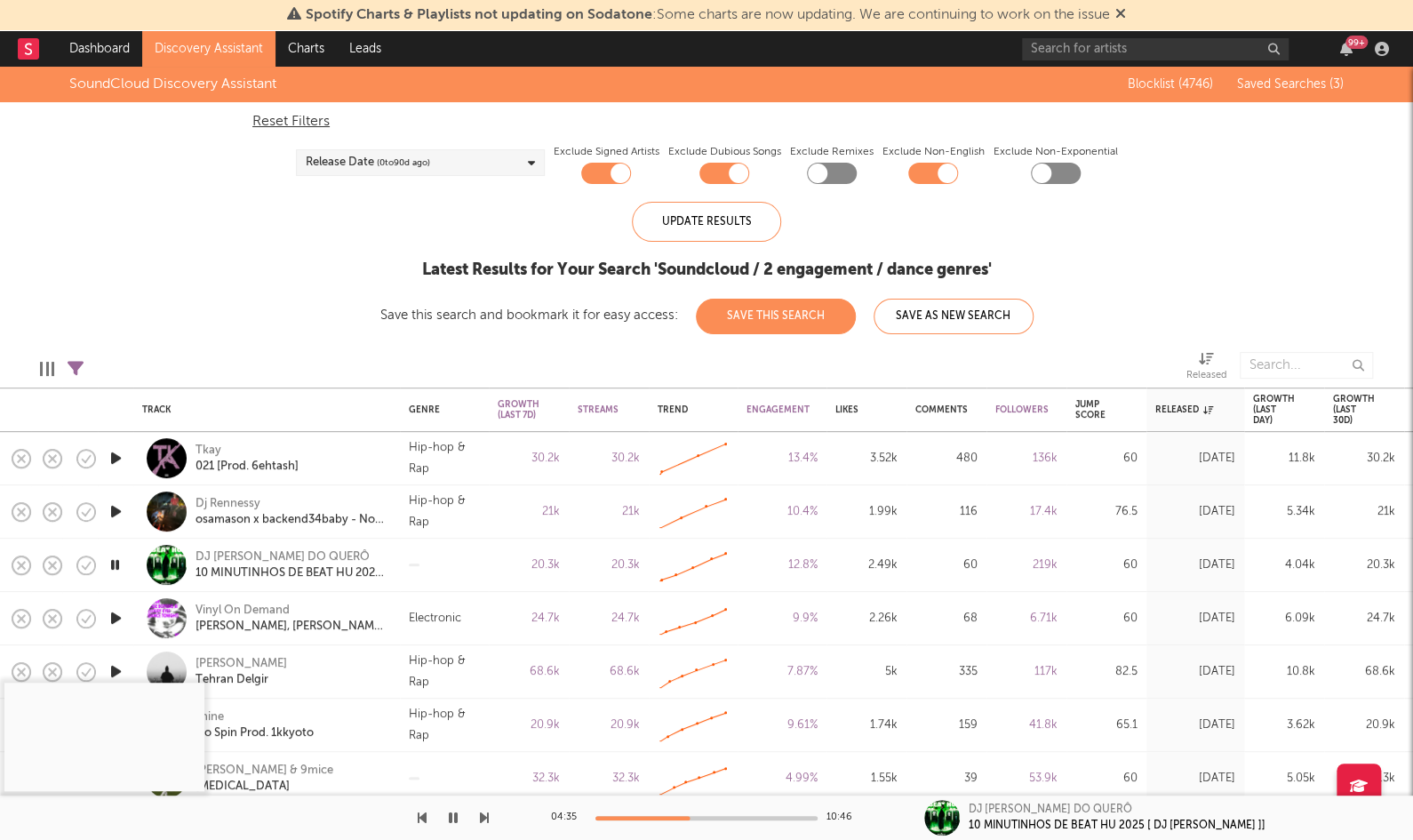
click at [116, 565] on icon "button" at bounding box center [115, 564] width 17 height 23
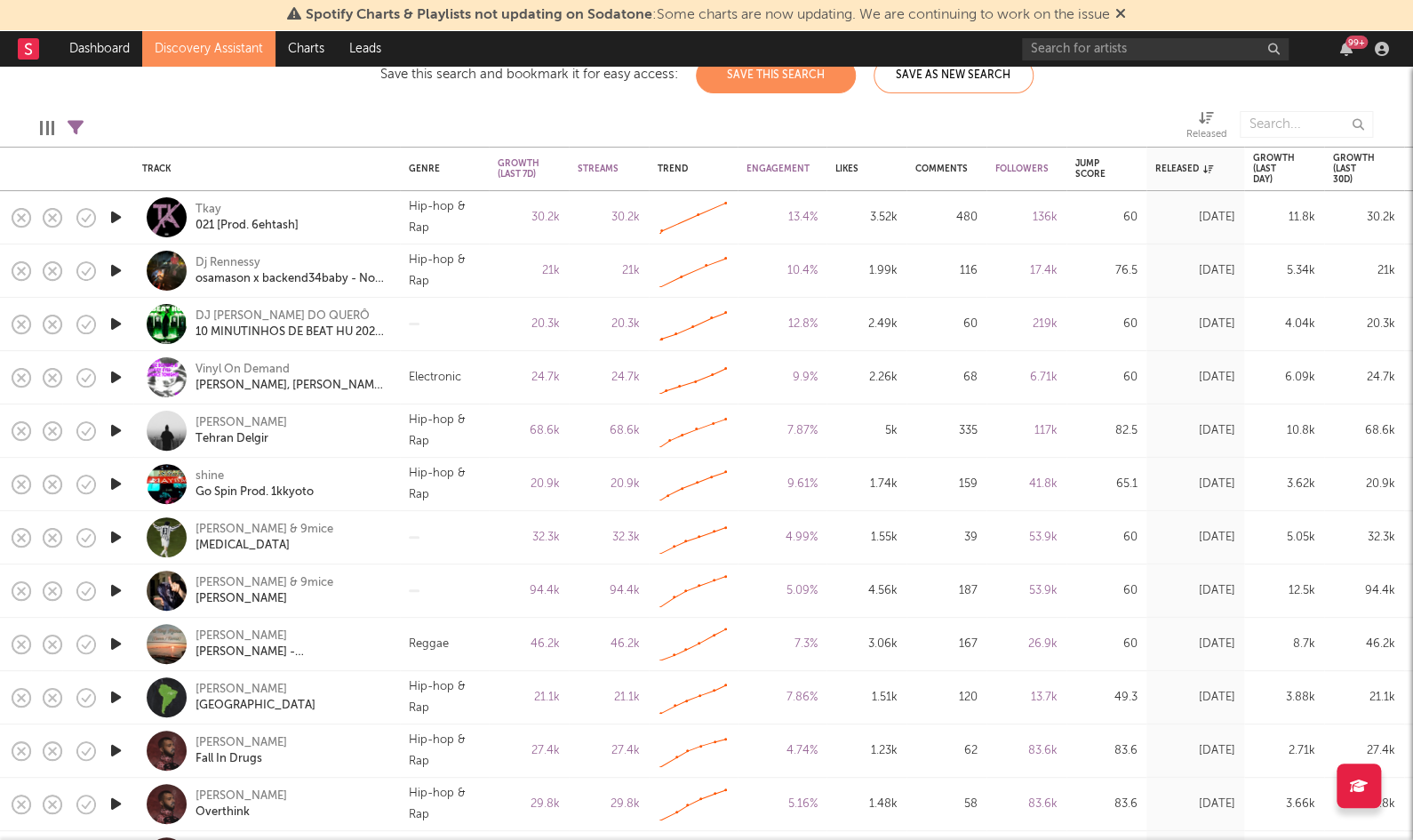
click at [122, 373] on icon "button" at bounding box center [116, 377] width 19 height 23
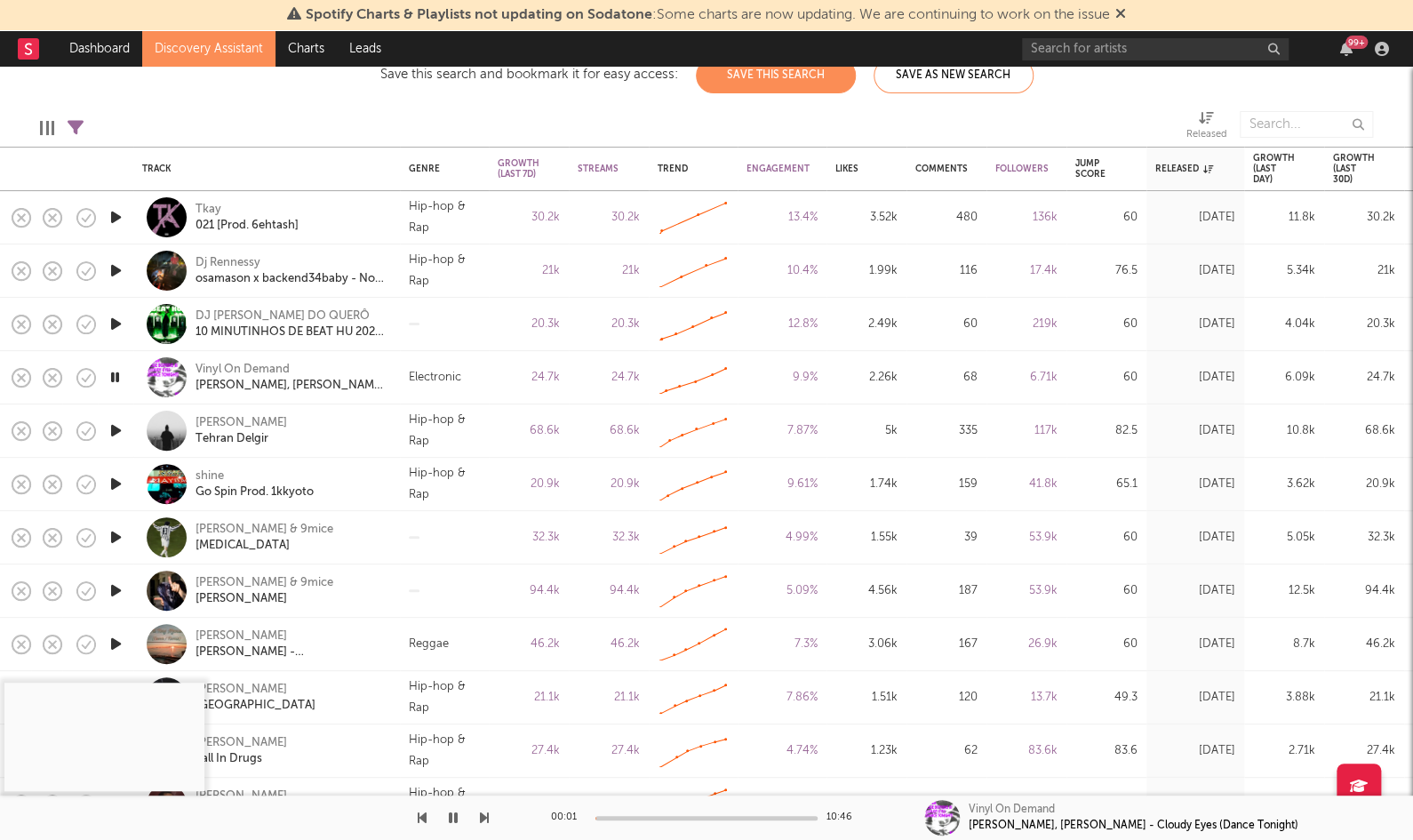
click at [125, 324] on icon "button" at bounding box center [116, 324] width 19 height 23
click at [118, 534] on icon "button" at bounding box center [116, 537] width 19 height 23
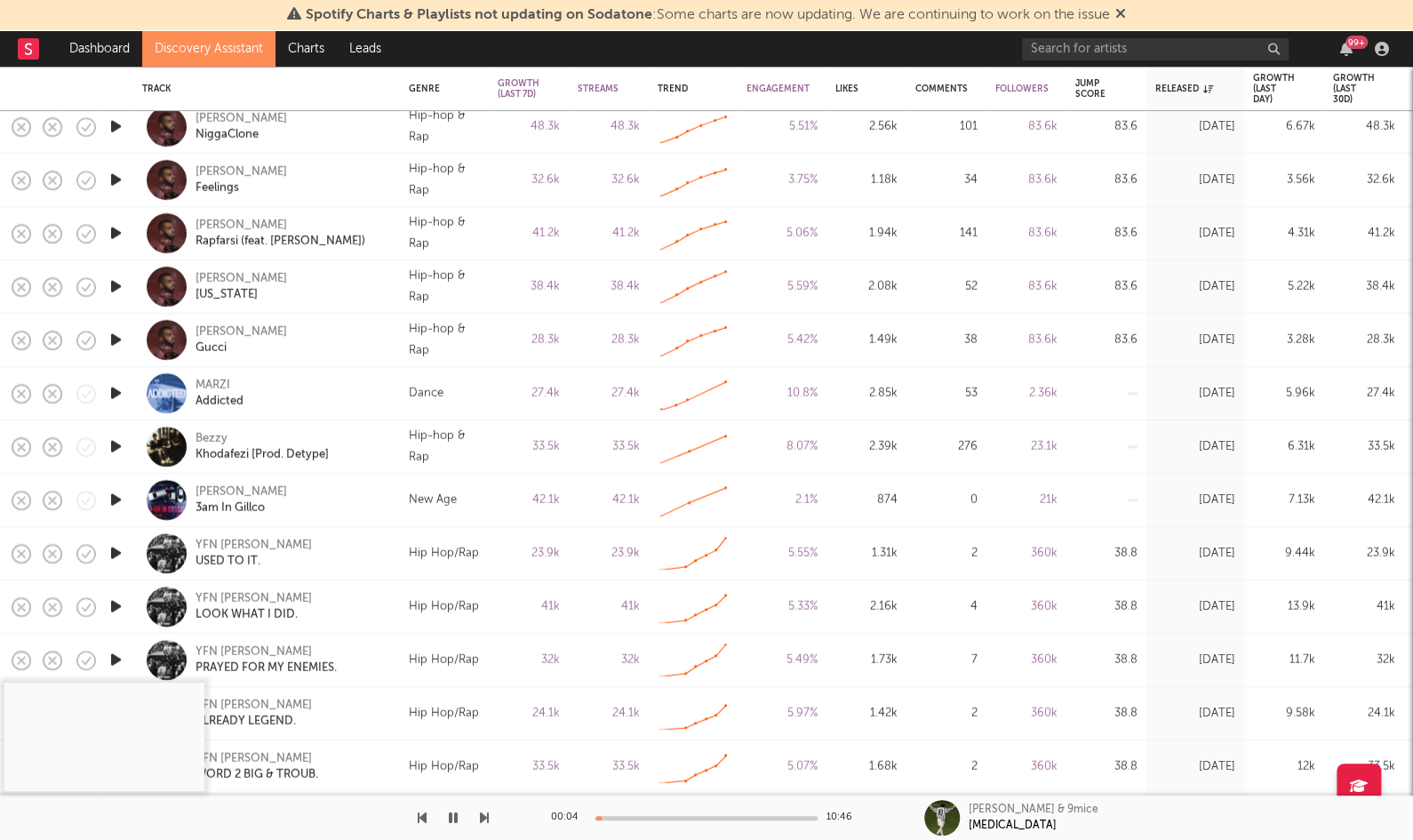
click at [112, 392] on icon "button" at bounding box center [116, 394] width 19 height 23
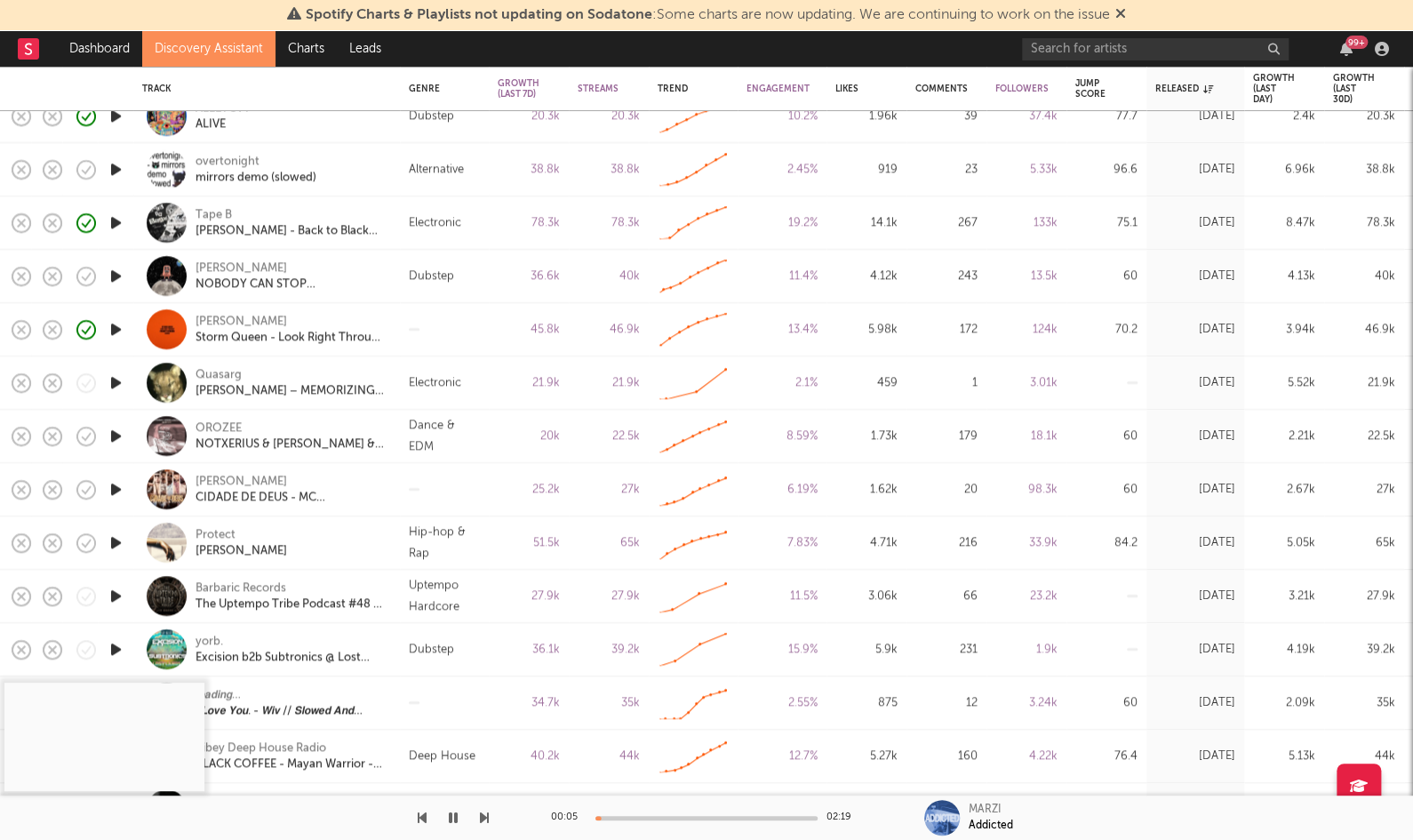
click at [114, 376] on icon "button" at bounding box center [116, 383] width 19 height 23
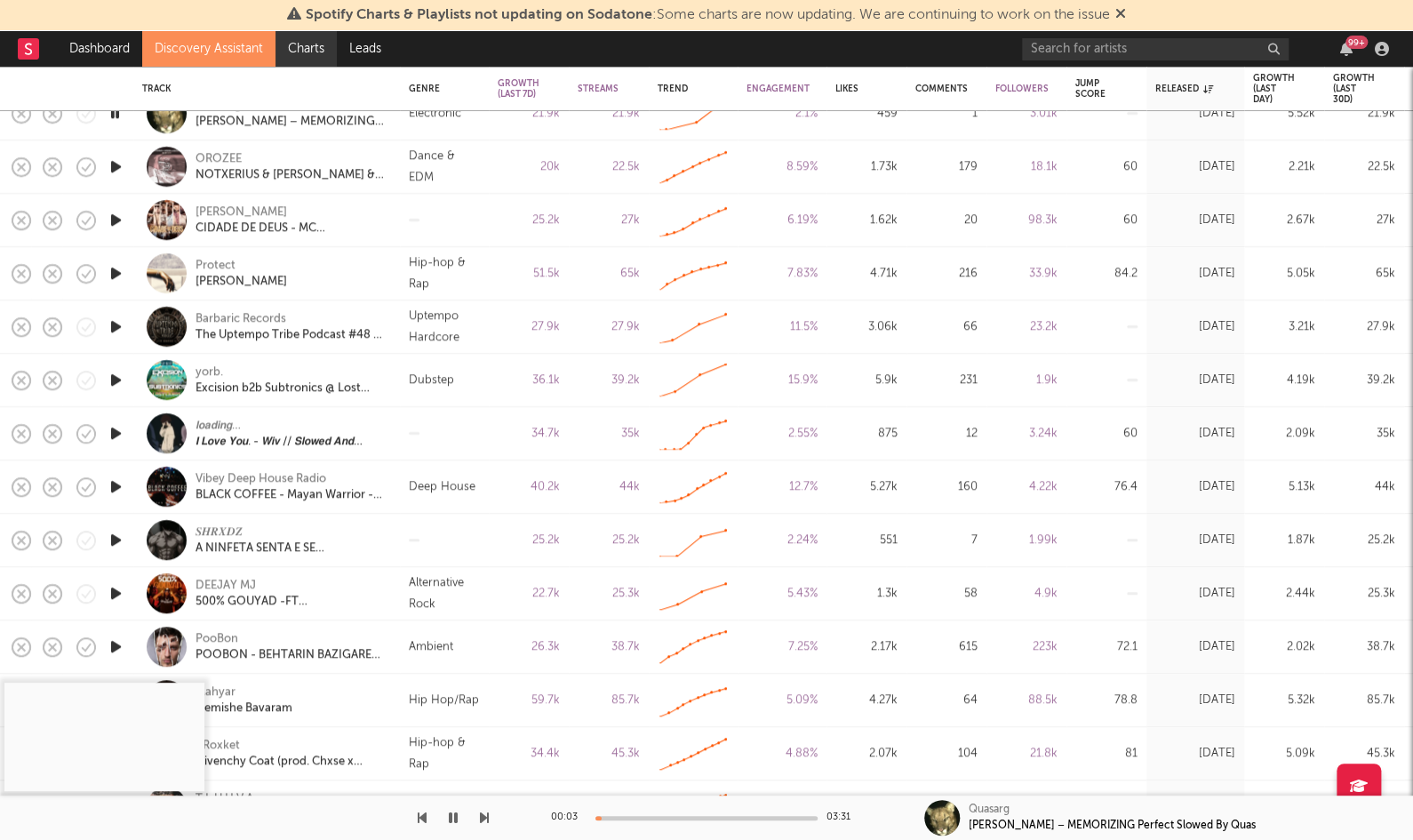
click at [302, 42] on link "Charts" at bounding box center [306, 49] width 62 height 35
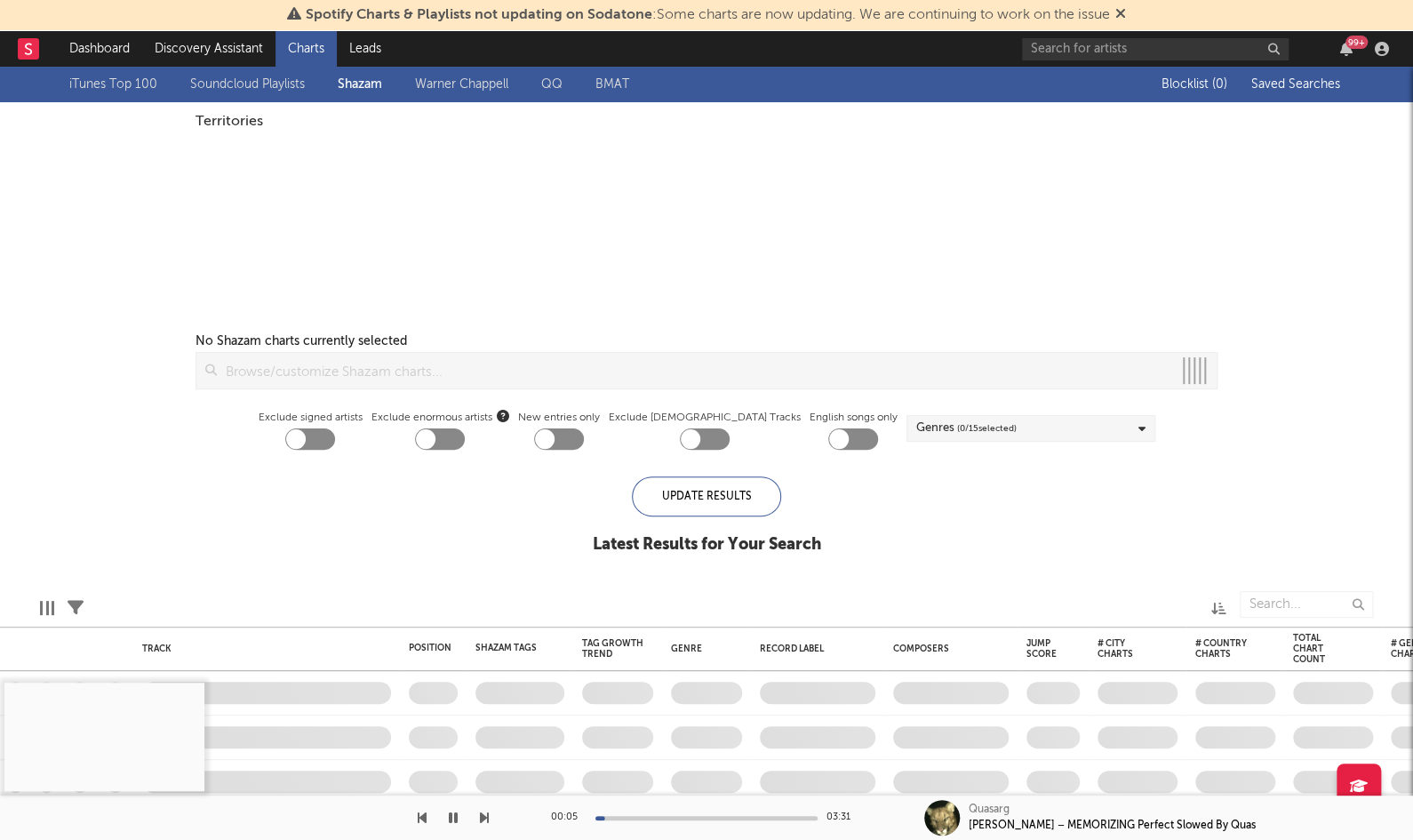
checkbox input "true"
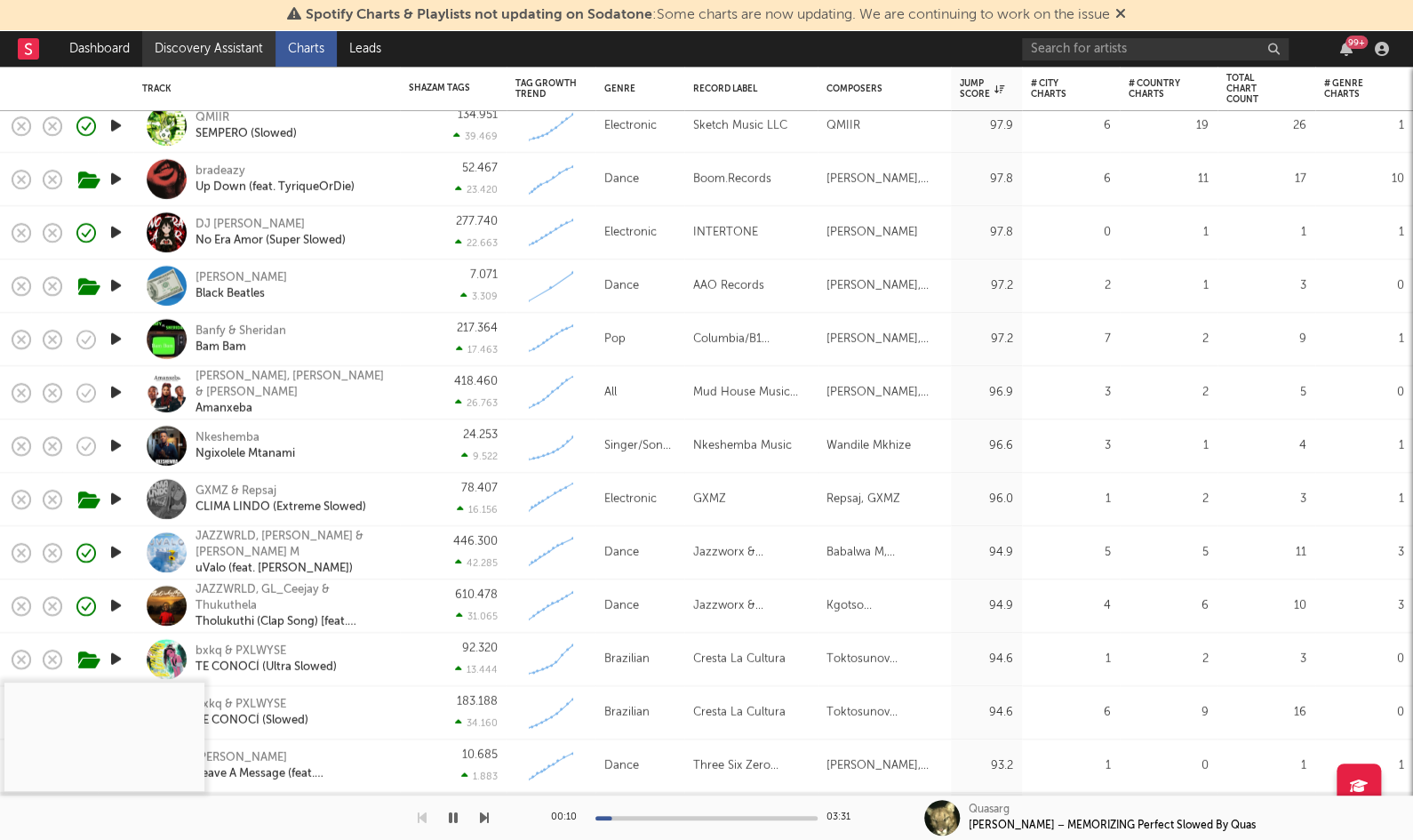
click at [196, 53] on link "Discovery Assistant" at bounding box center [209, 49] width 133 height 35
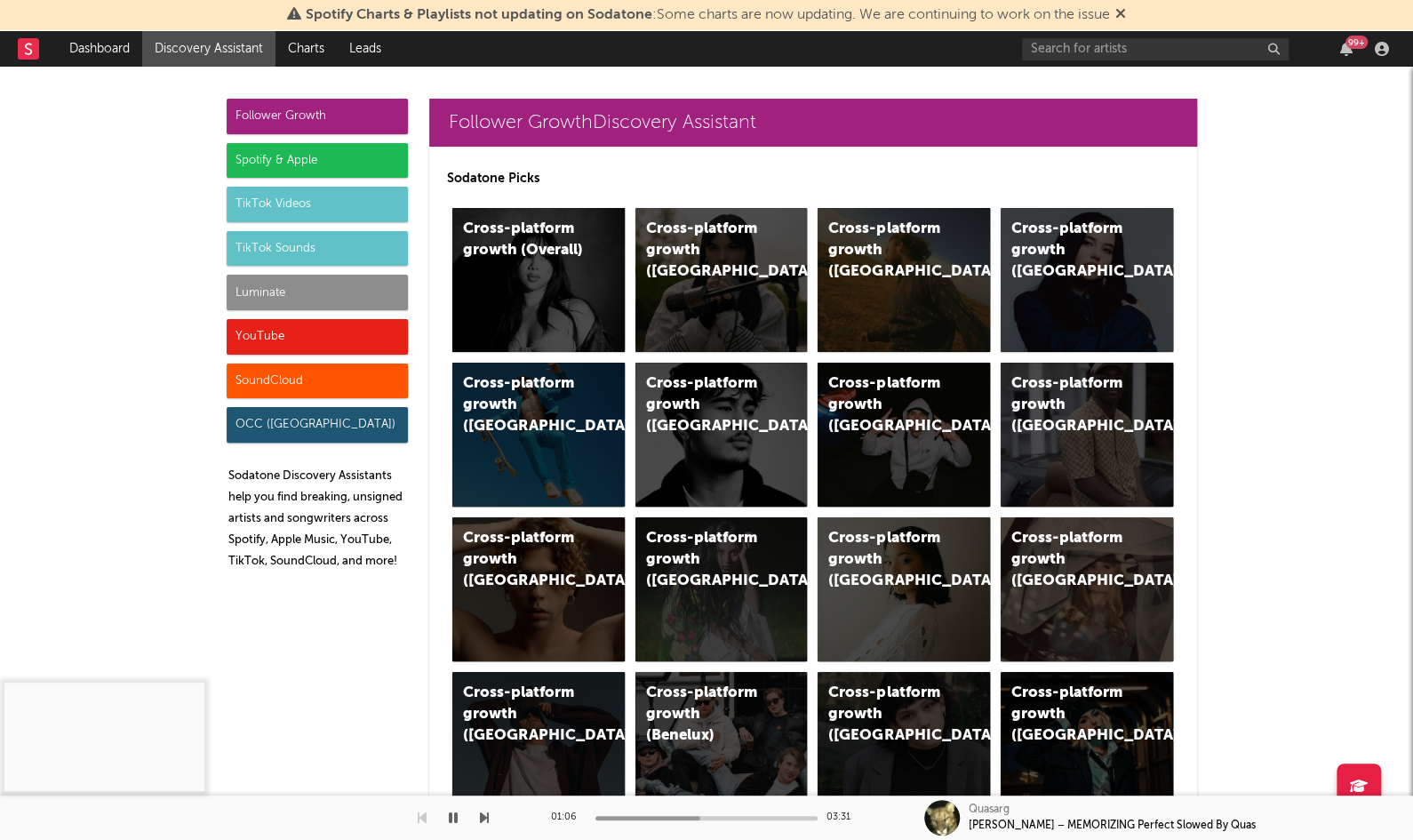
click at [271, 156] on div "Spotify & Apple" at bounding box center [317, 161] width 182 height 35
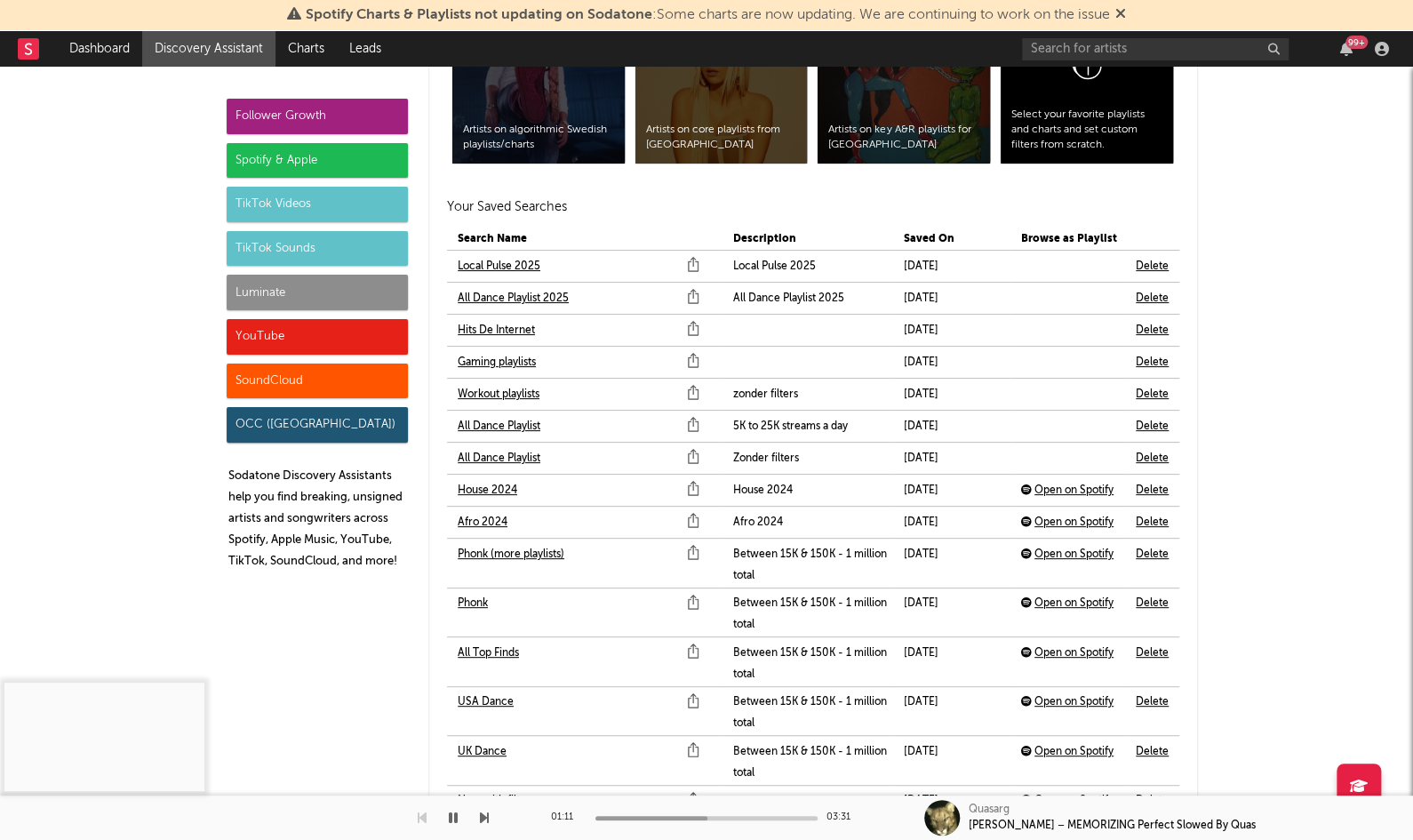
scroll to position [4258, 0]
click at [501, 511] on link "Afro 2024" at bounding box center [483, 522] width 50 height 22
click at [501, 480] on link "House 2024" at bounding box center [488, 490] width 60 height 22
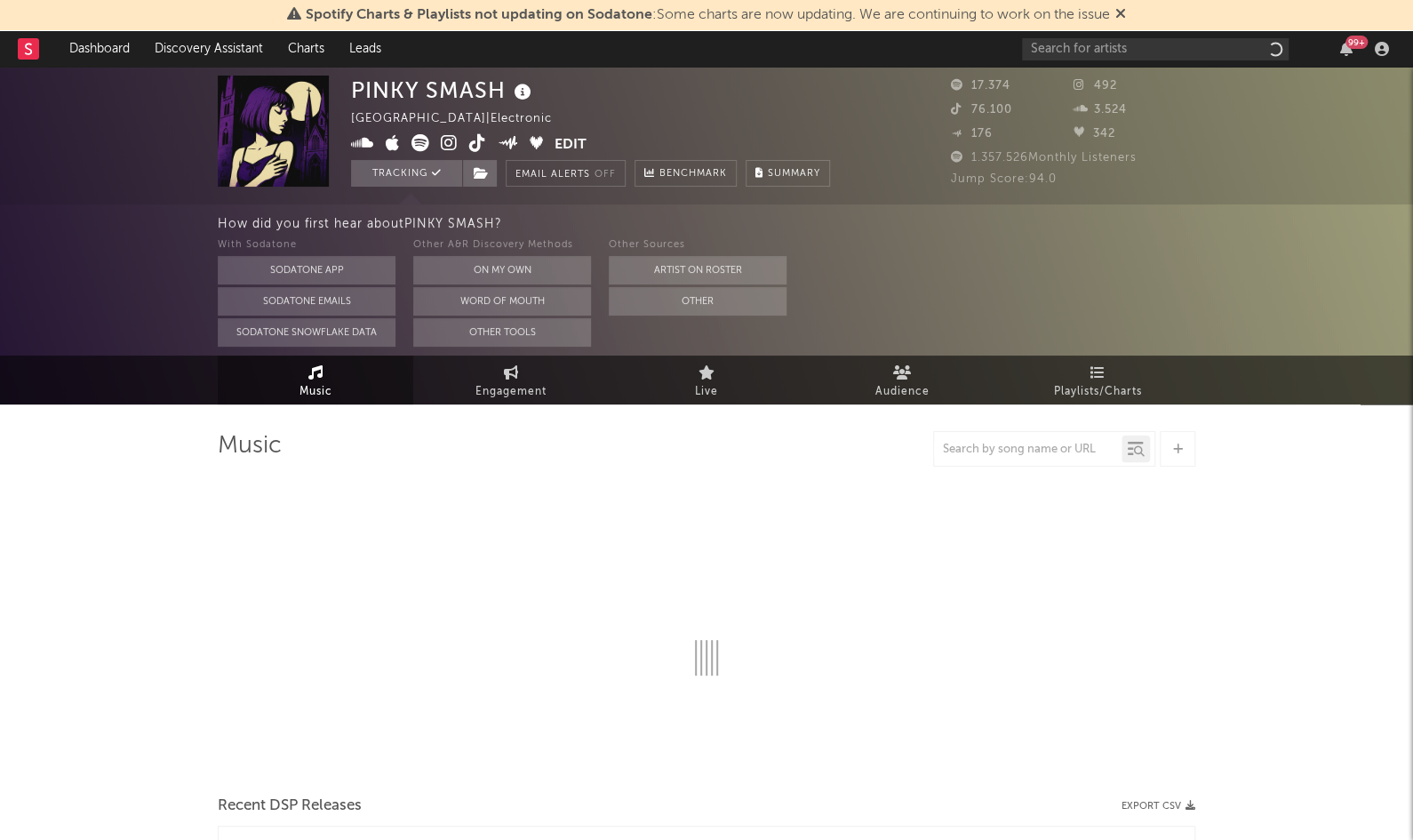
select select "6m"
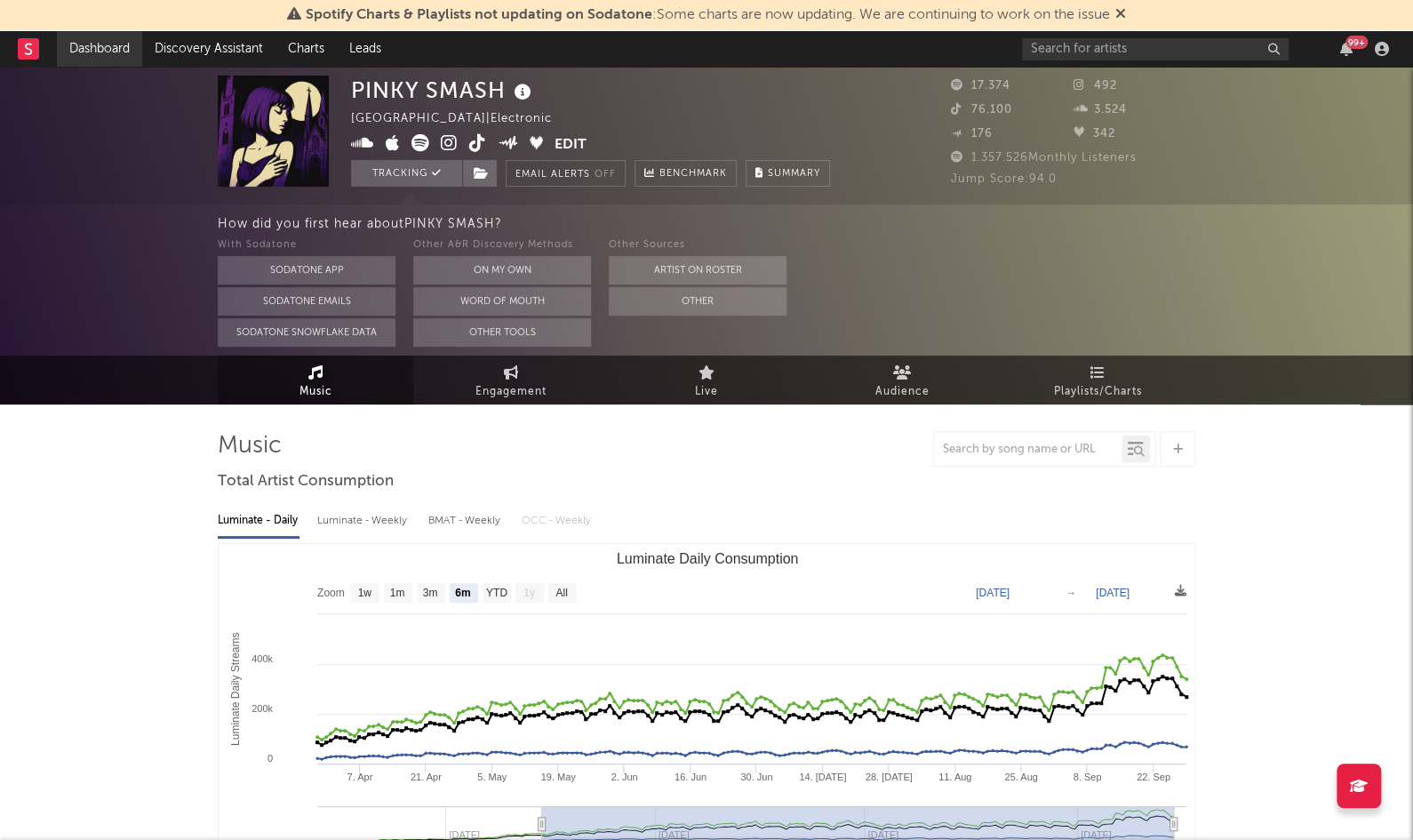
click at [94, 53] on link "Dashboard" at bounding box center [99, 49] width 85 height 35
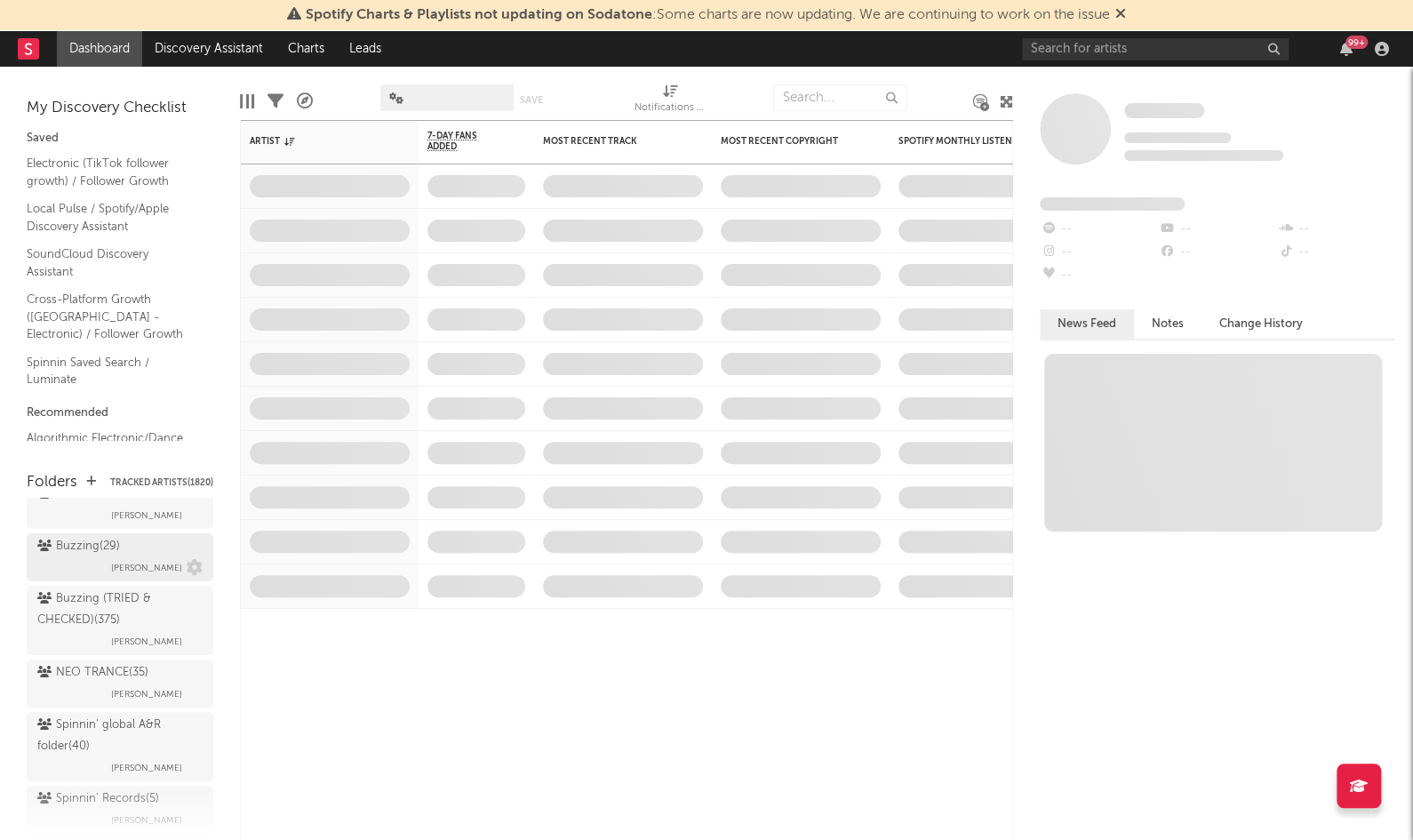
scroll to position [242, 0]
click at [81, 537] on div "Buzzing ( 29 )" at bounding box center [78, 548] width 82 height 22
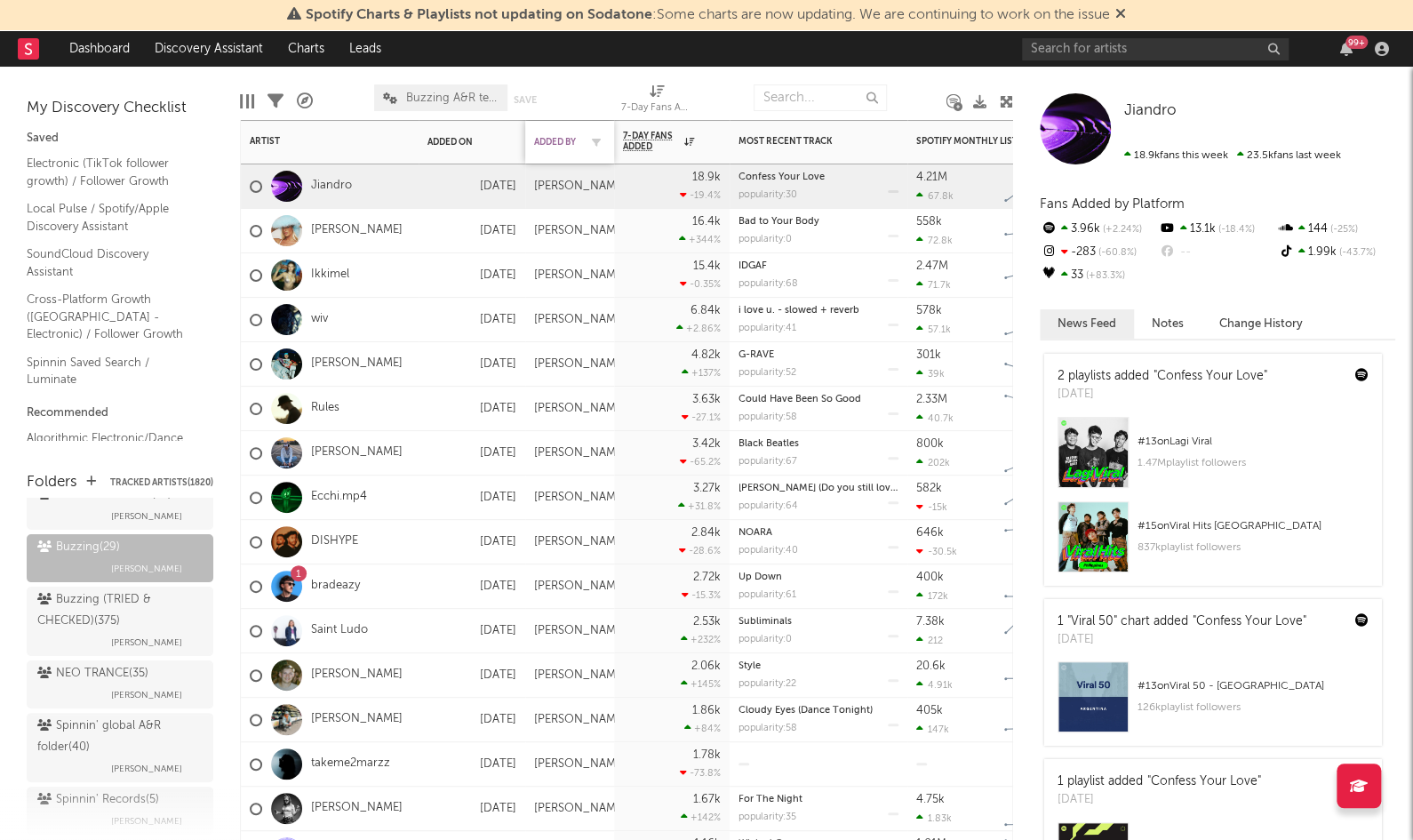
click at [554, 136] on div "Added By" at bounding box center [555, 141] width 44 height 11
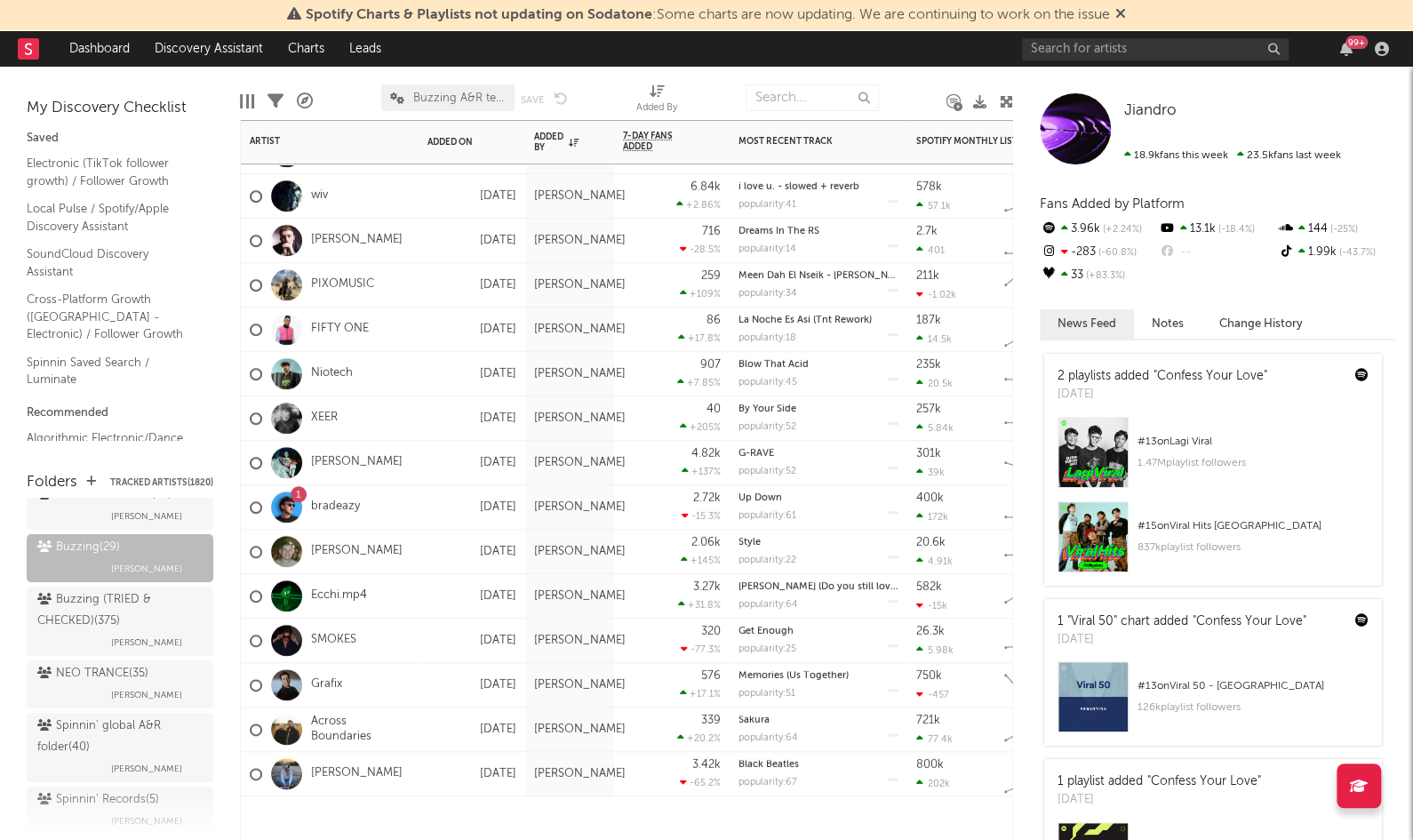
click at [341, 336] on link "FIFTY ONE" at bounding box center [340, 329] width 58 height 15
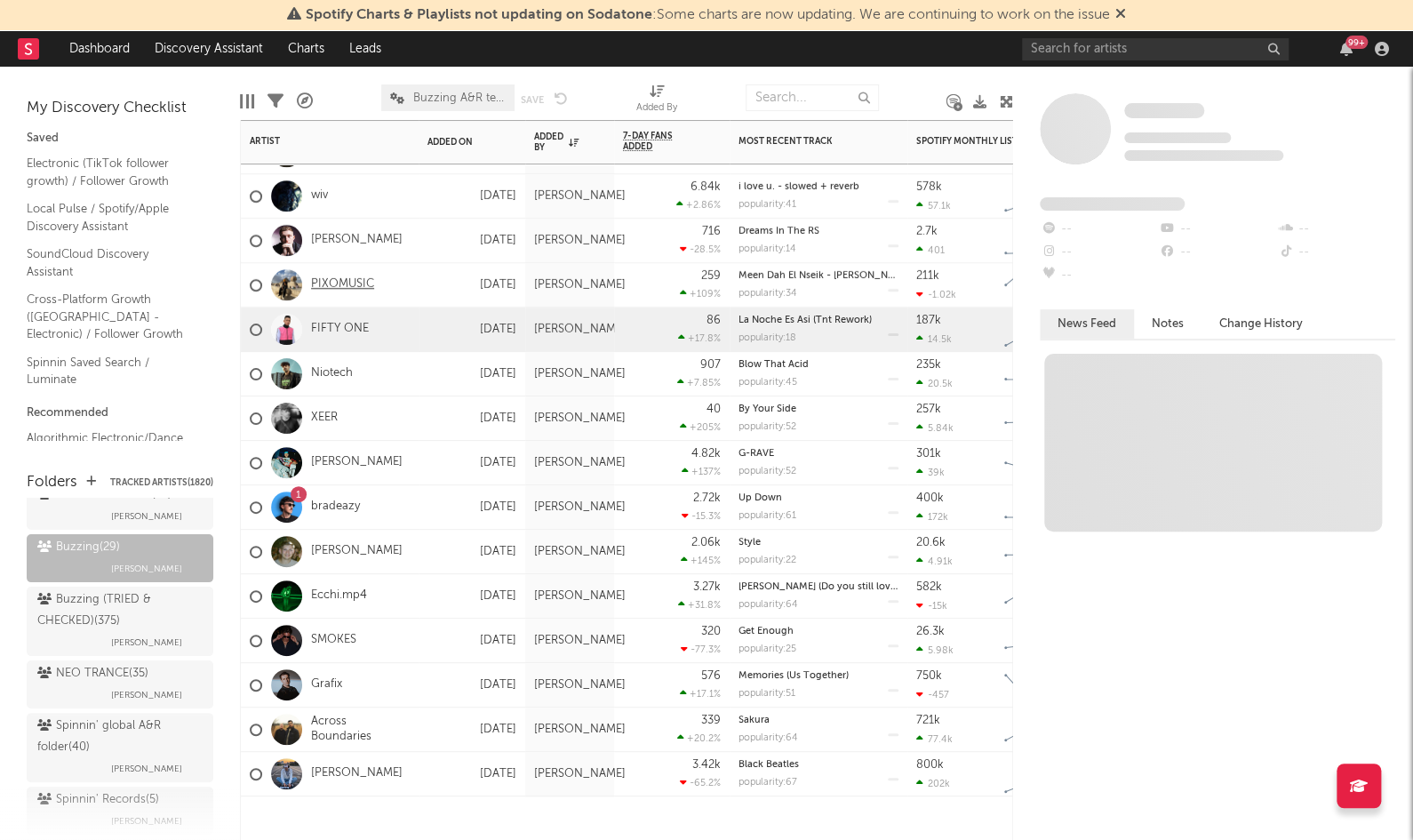
click at [339, 281] on link "PIXOMUSIC" at bounding box center [342, 285] width 63 height 15
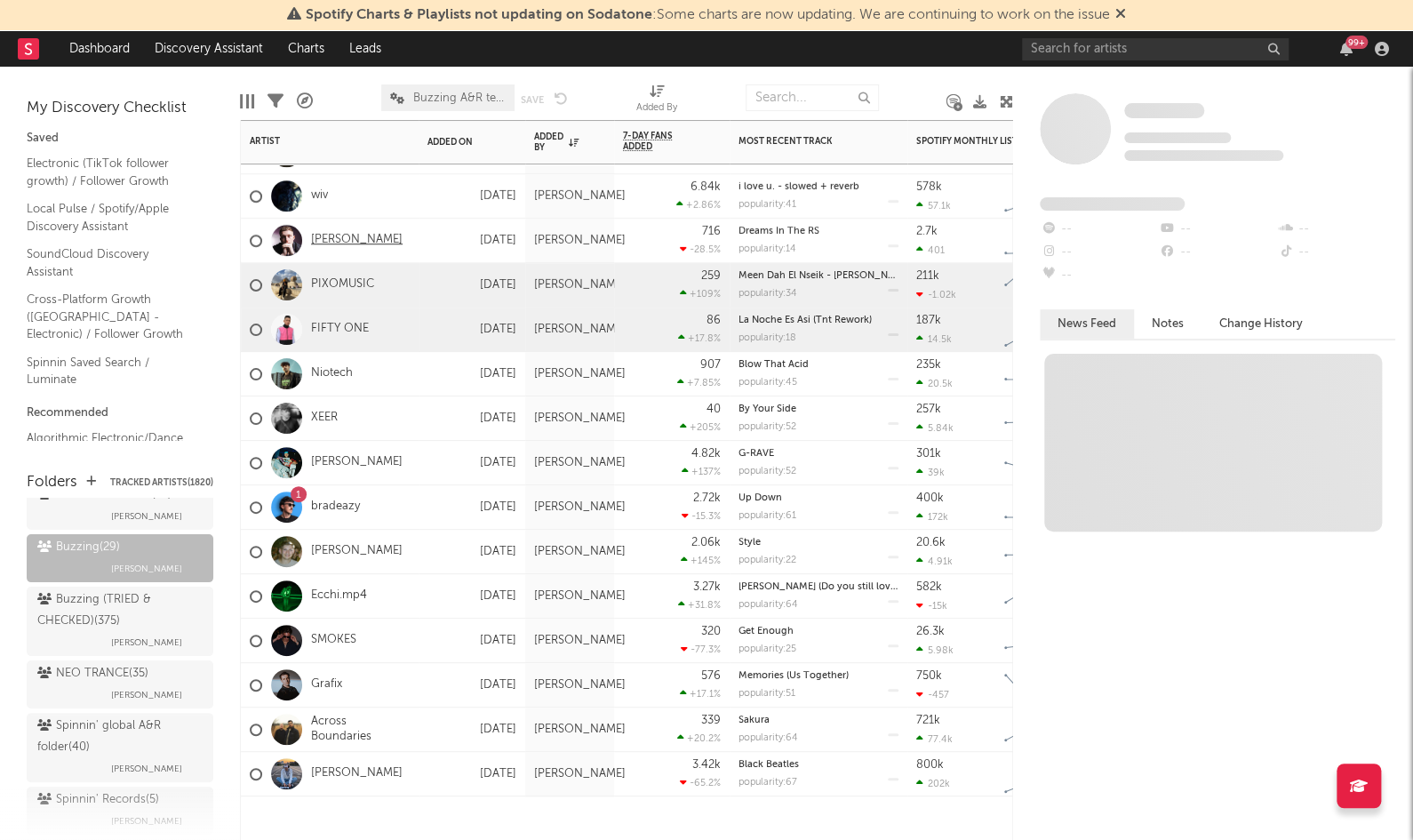
click at [350, 240] on link "Cam Stockman" at bounding box center [356, 239] width 91 height 15
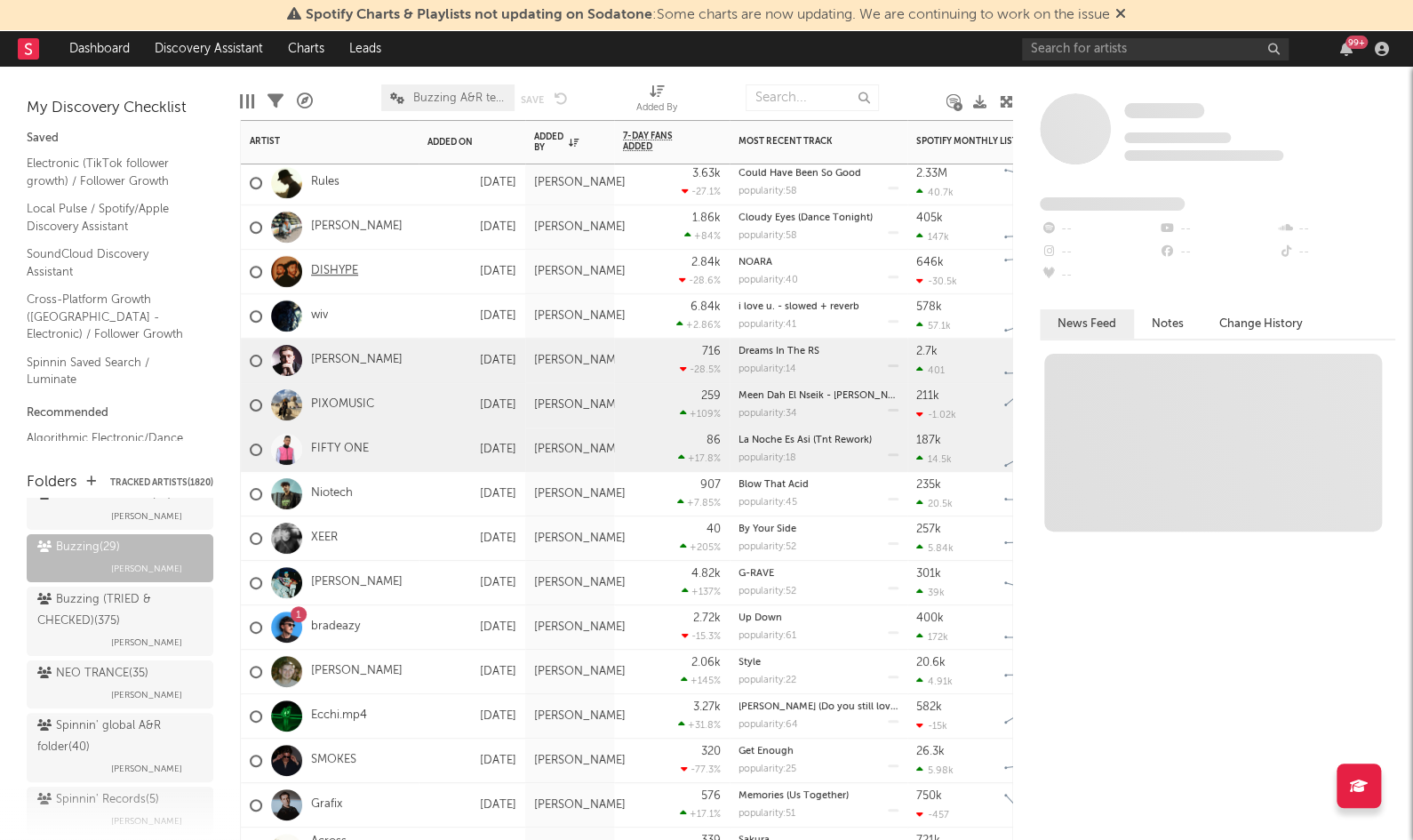
click at [339, 269] on link "DISHYPE" at bounding box center [335, 271] width 47 height 15
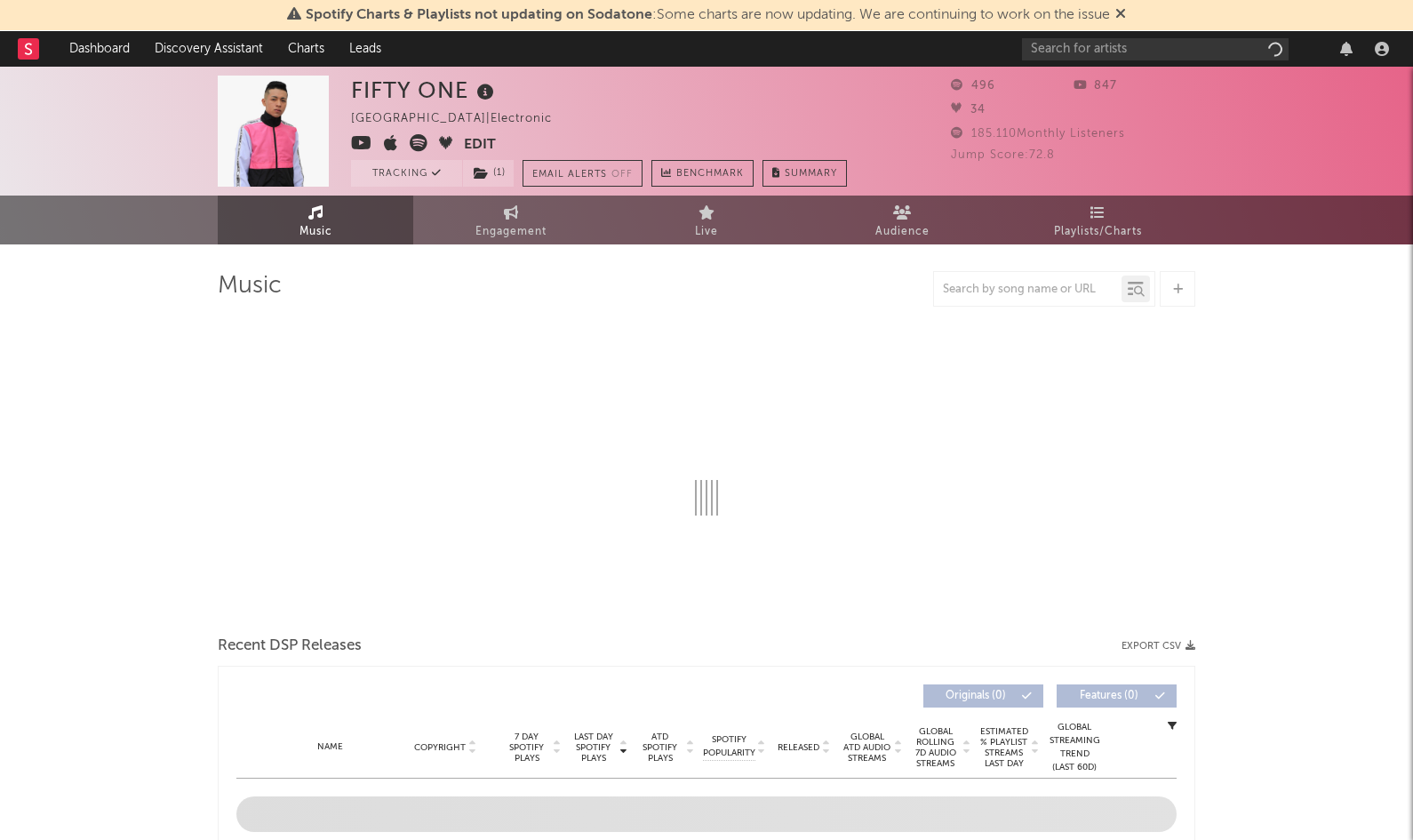
select select "1w"
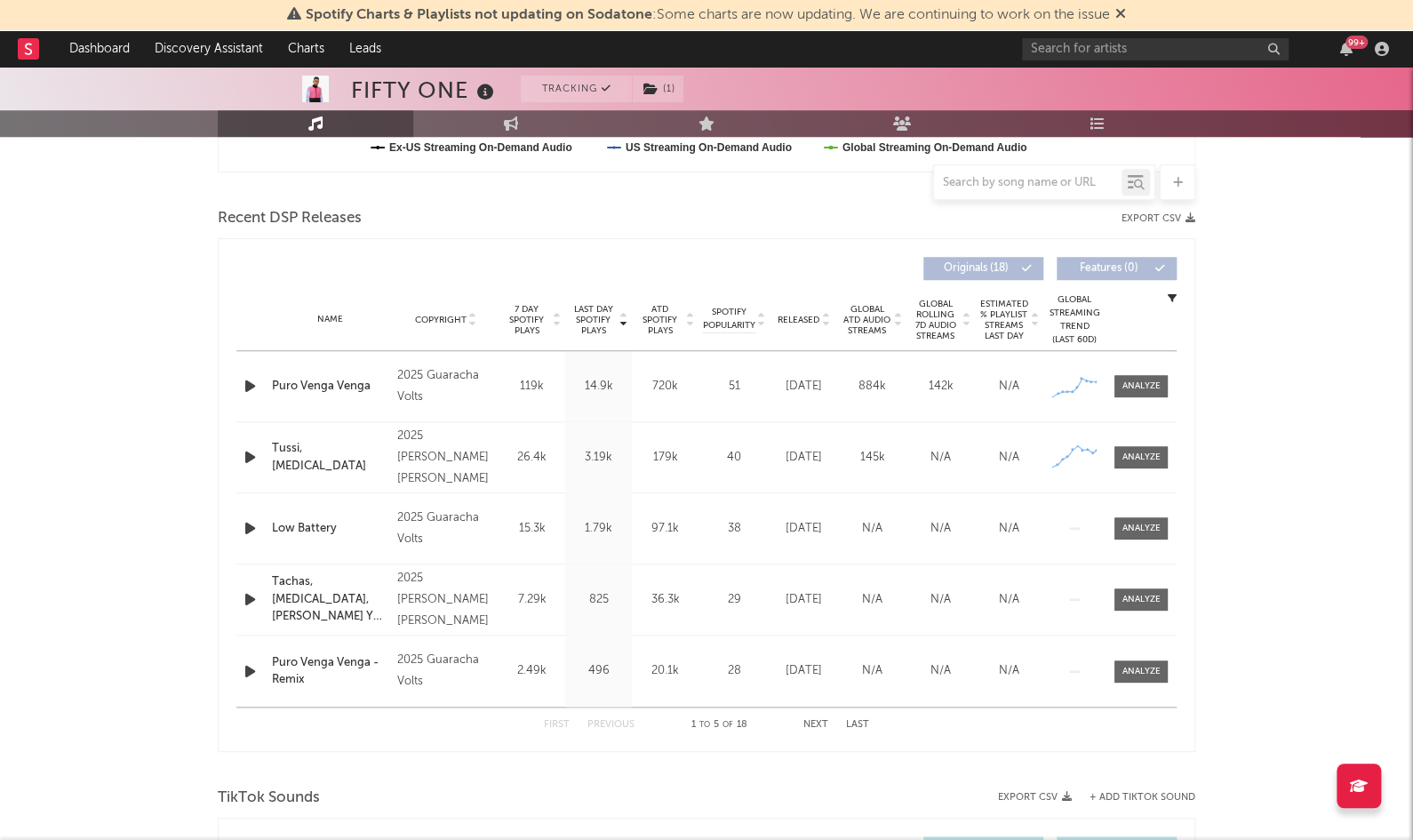
scroll to position [590, 0]
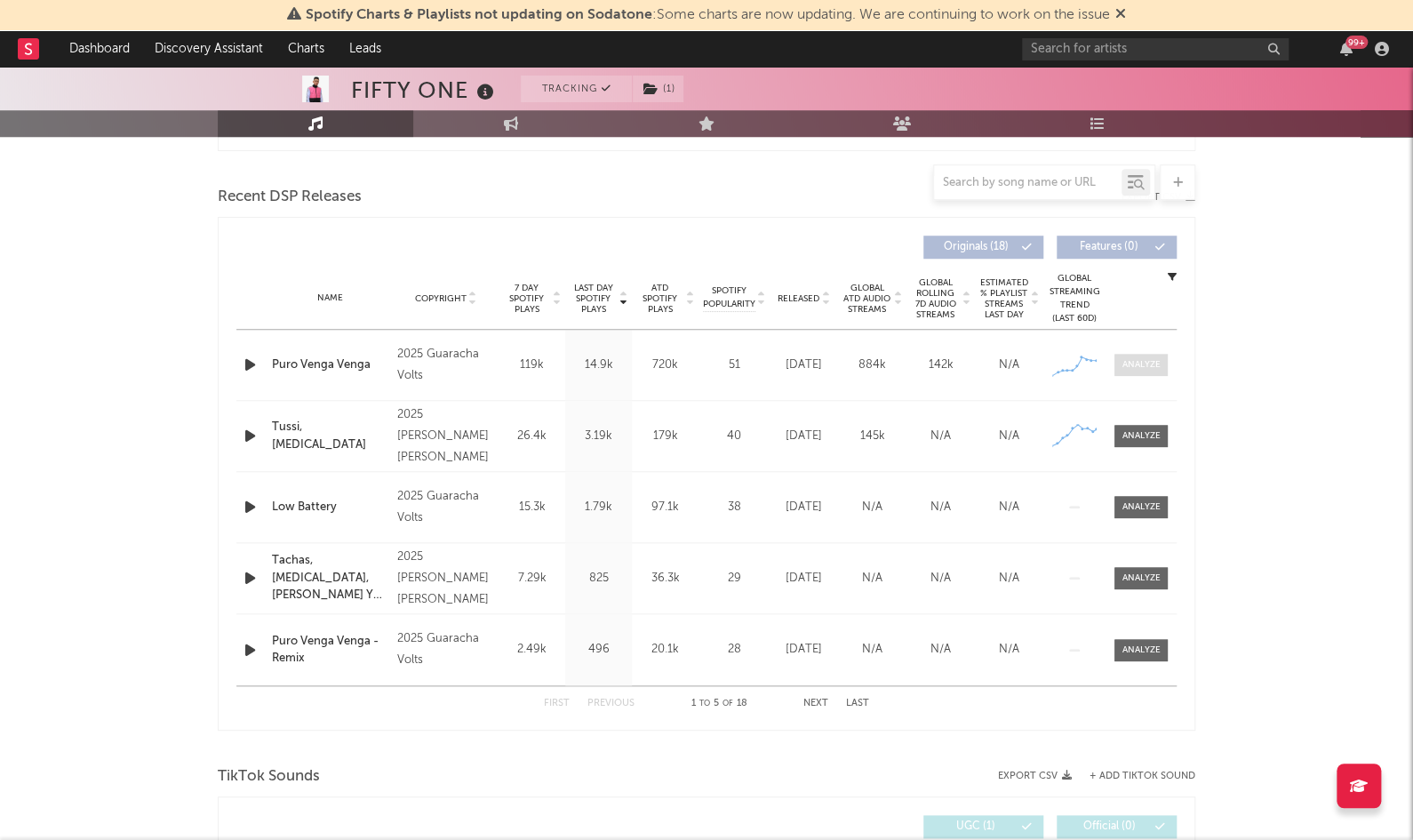
click at [1147, 365] on div at bounding box center [1141, 365] width 38 height 14
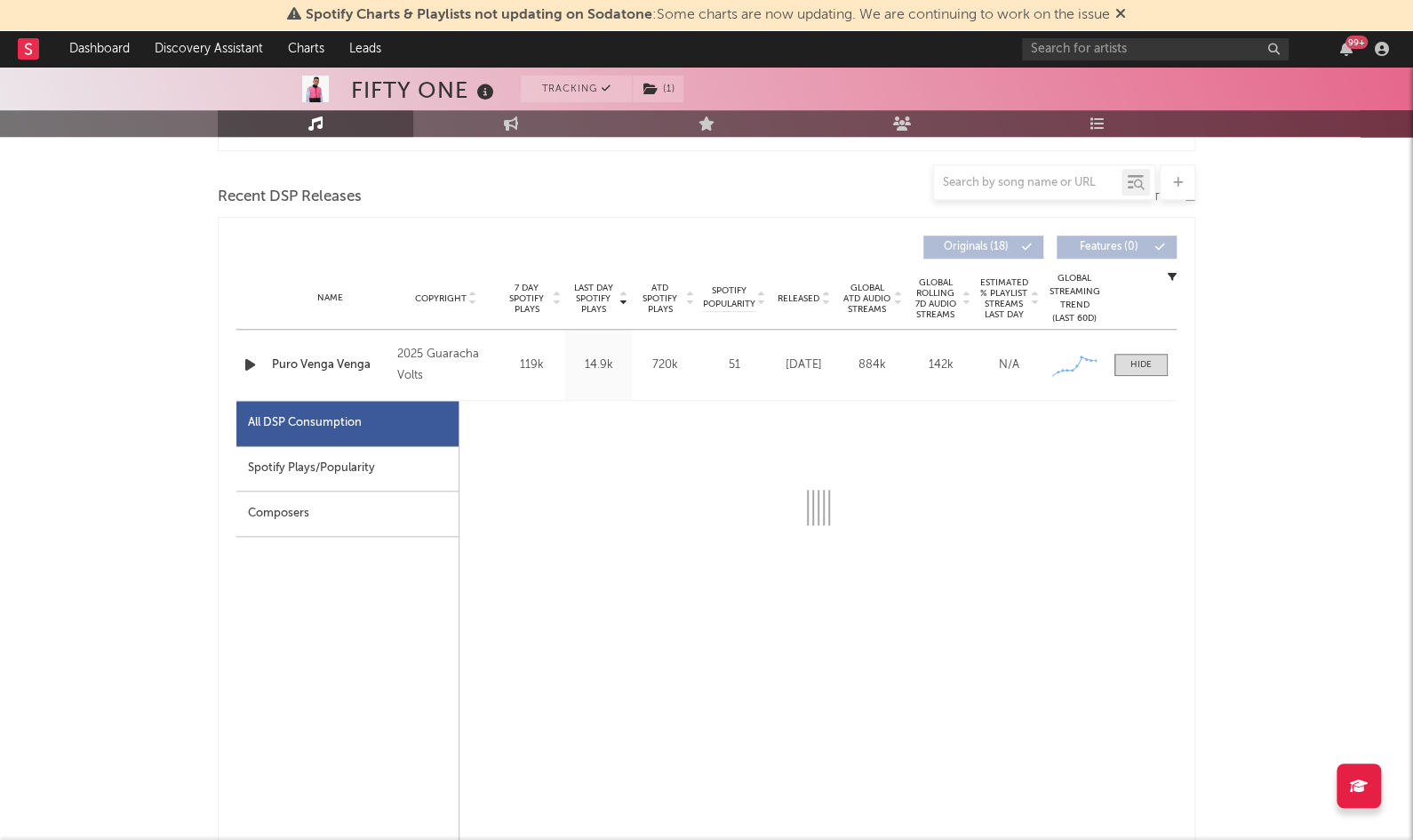
click at [272, 469] on div "Spotify Plays/Popularity" at bounding box center [347, 469] width 222 height 45
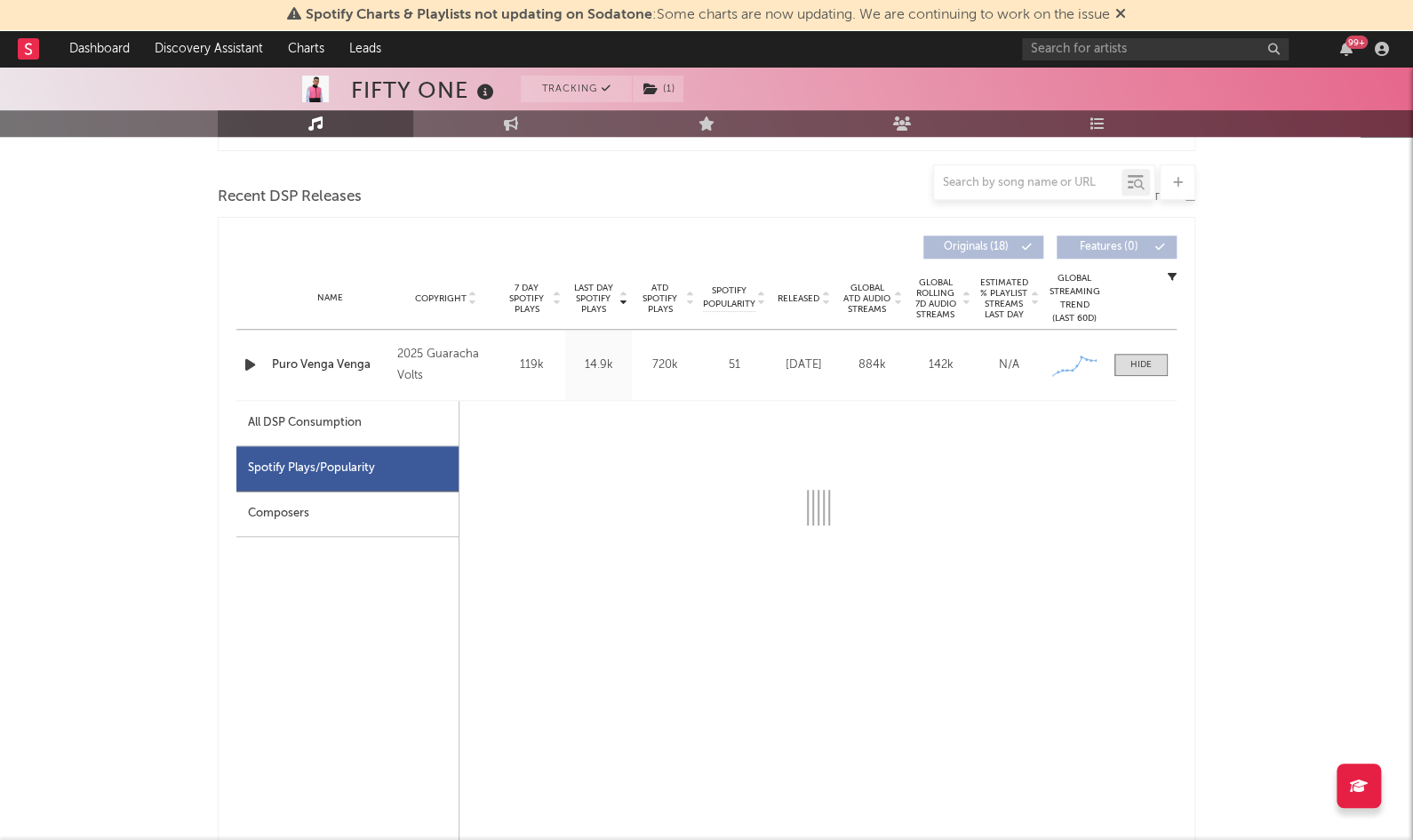
select select "1w"
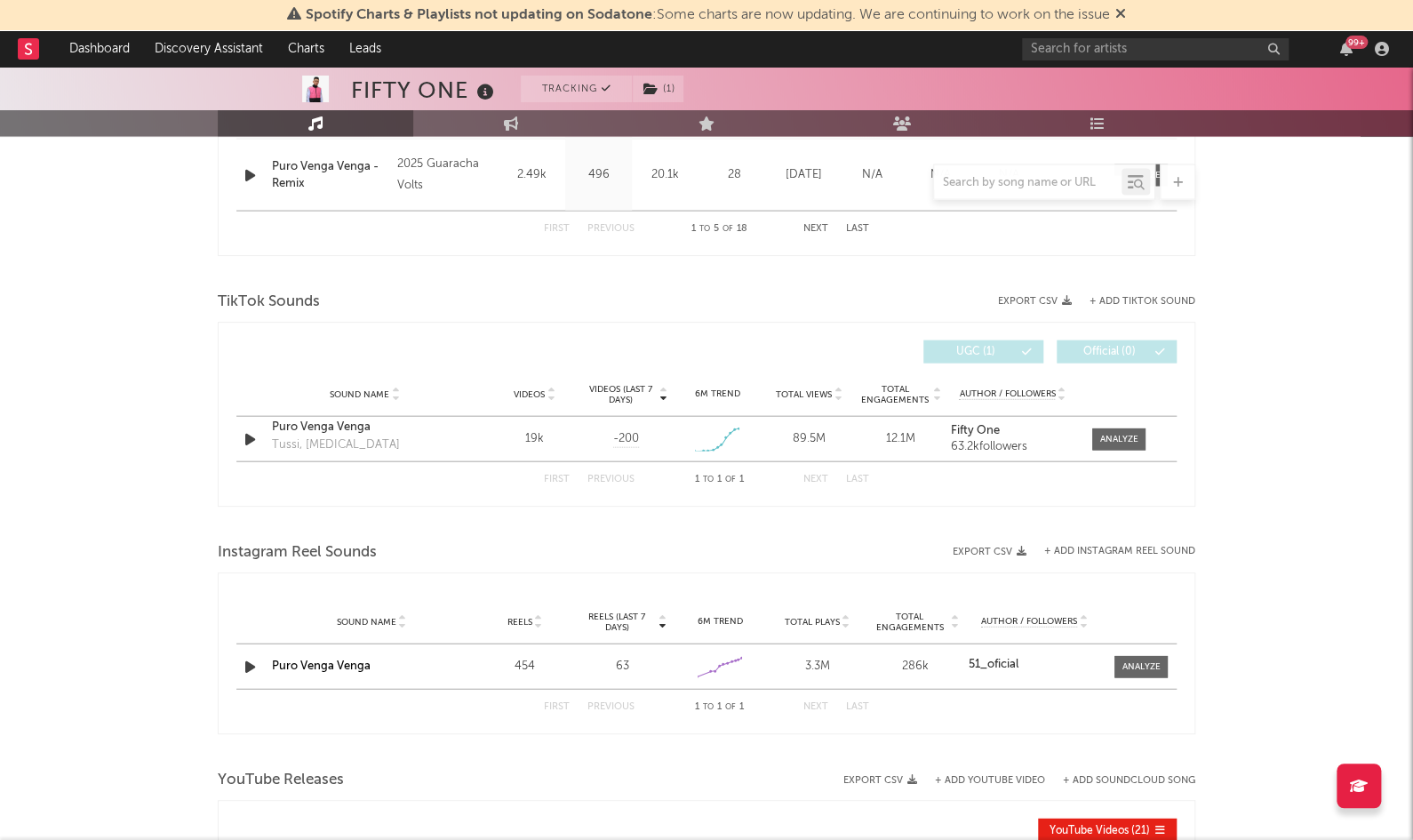
scroll to position [1925, 0]
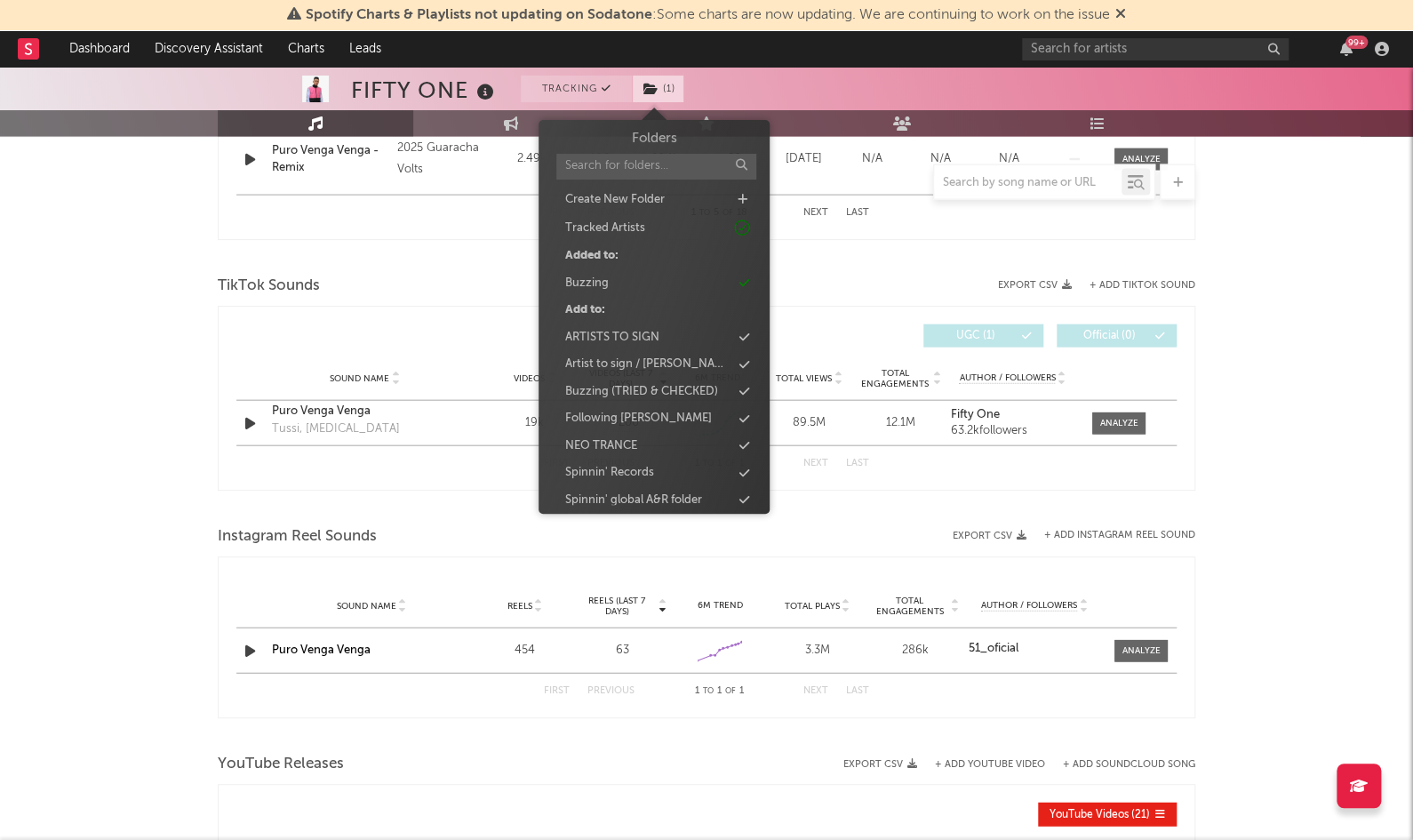
click at [678, 78] on span "( 1 )" at bounding box center [657, 88] width 52 height 26
click at [675, 290] on div "Buzzing" at bounding box center [654, 284] width 204 height 24
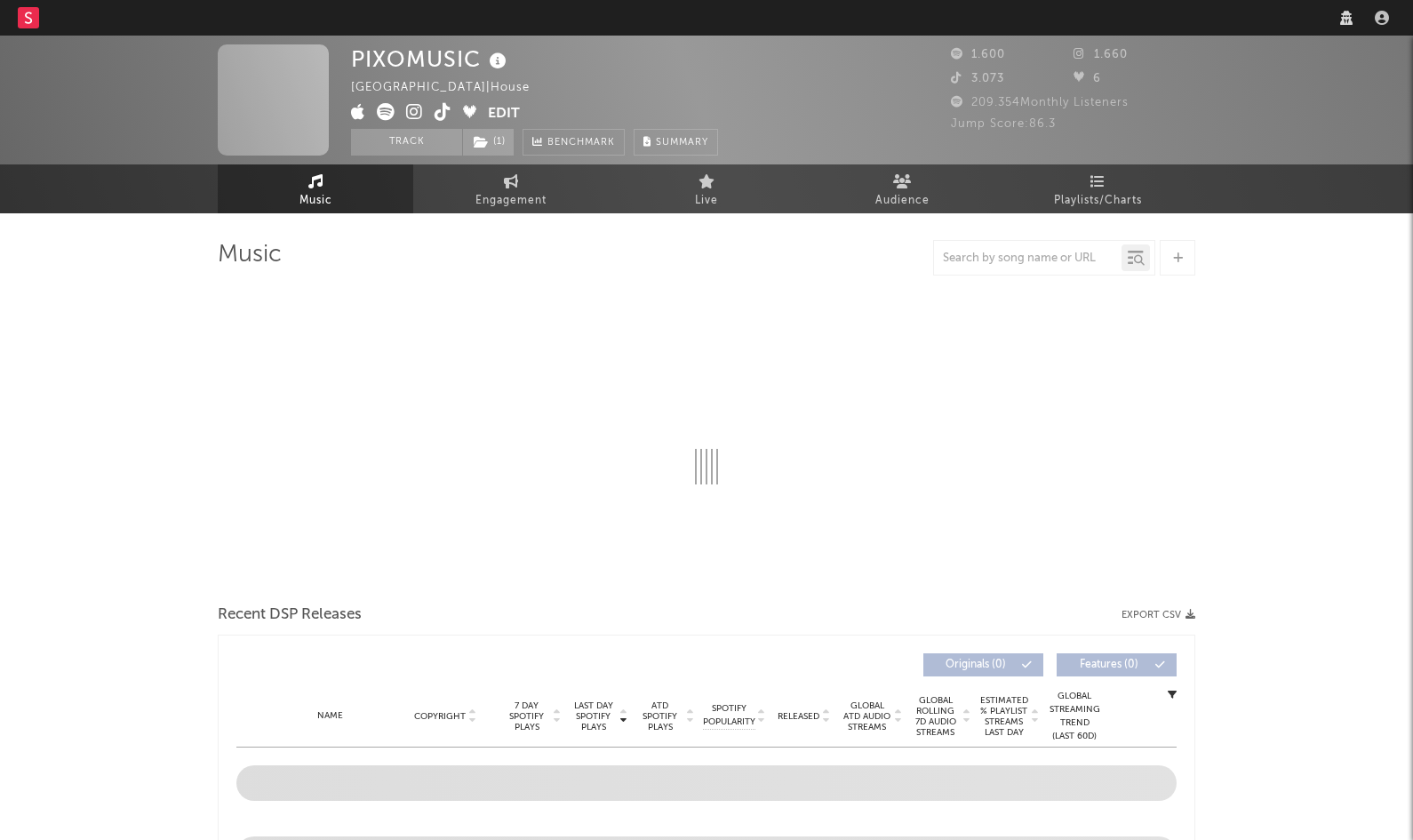
select select "6m"
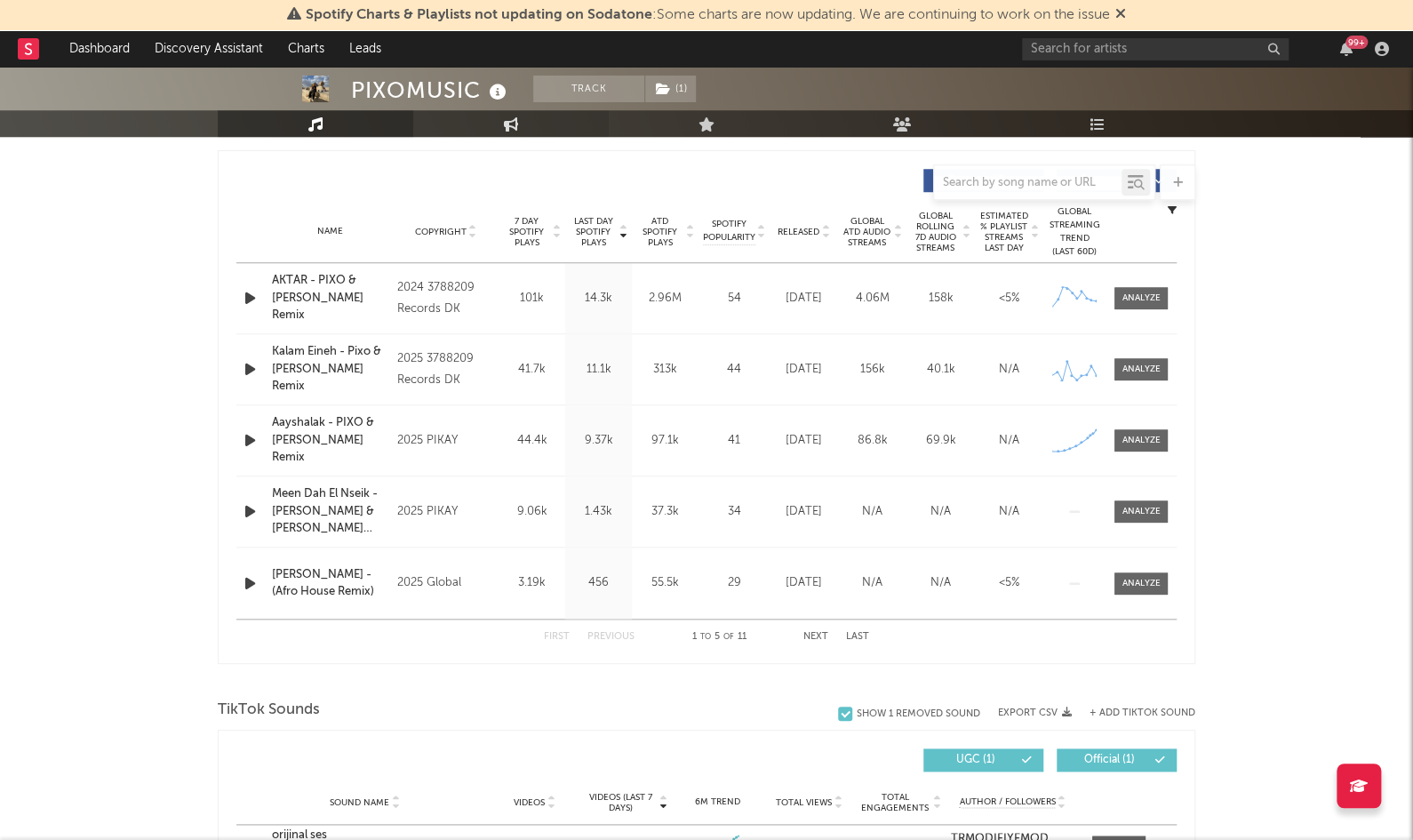
scroll to position [719, 0]
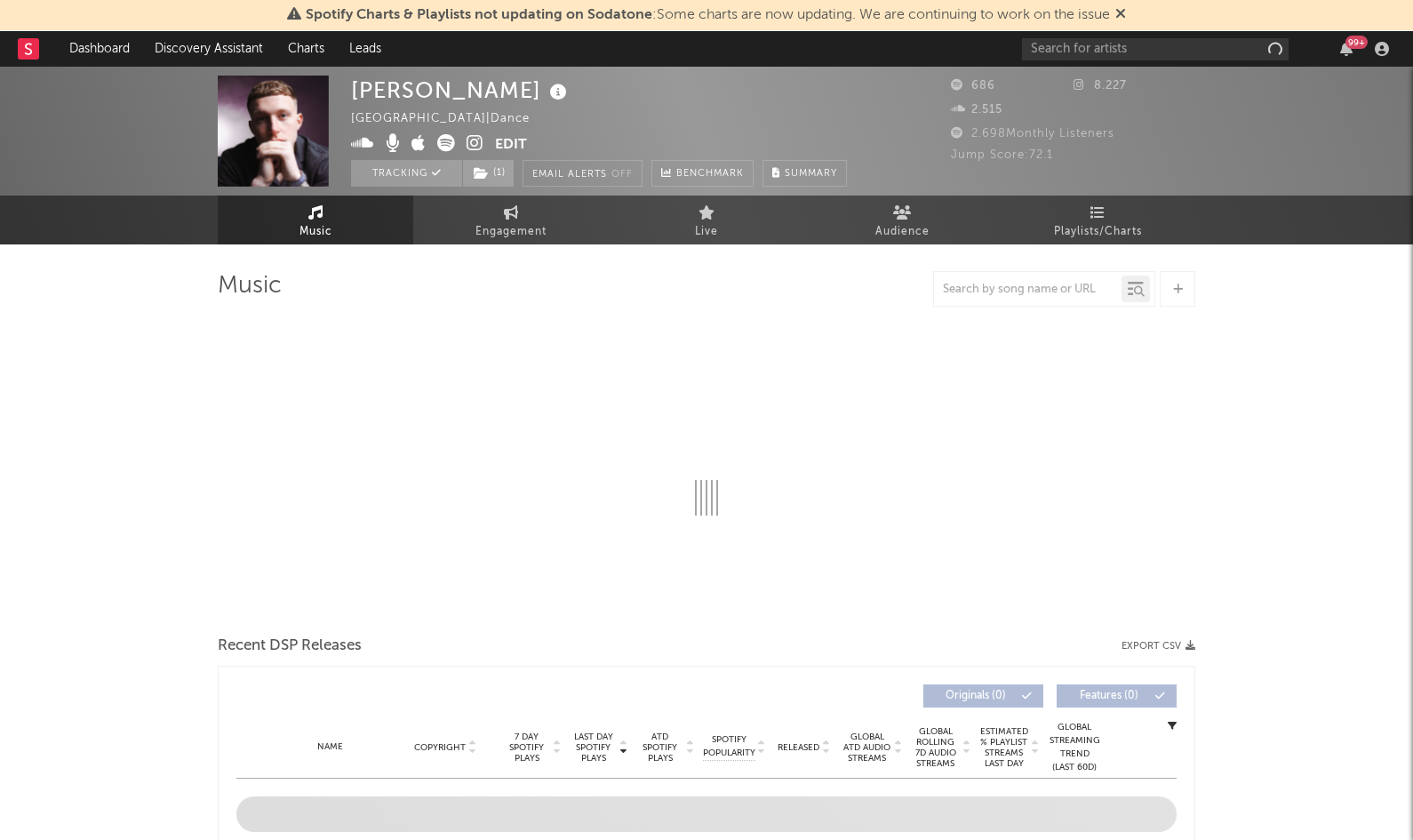
select select "1w"
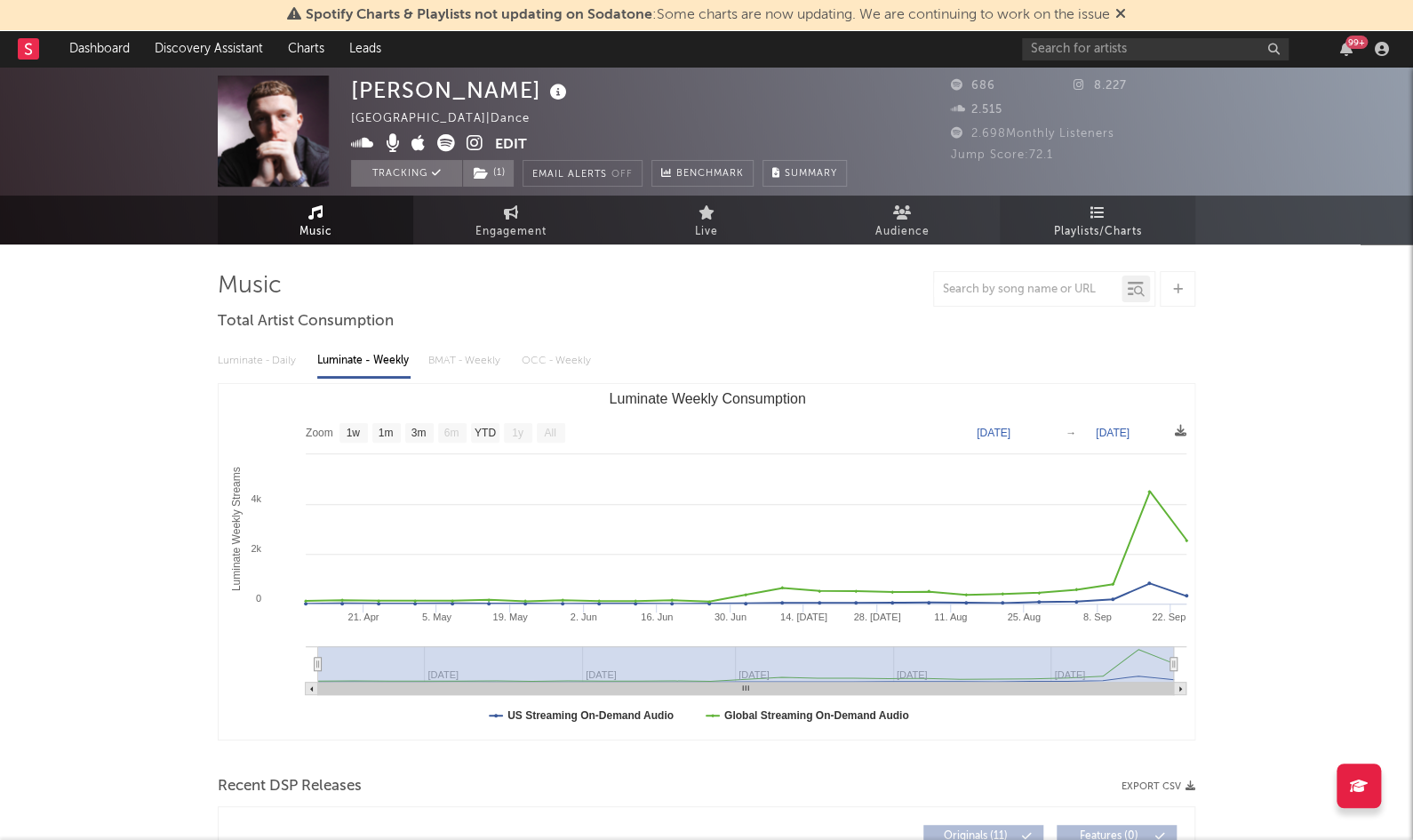
click at [1099, 223] on span "Playlists/Charts" at bounding box center [1098, 233] width 88 height 22
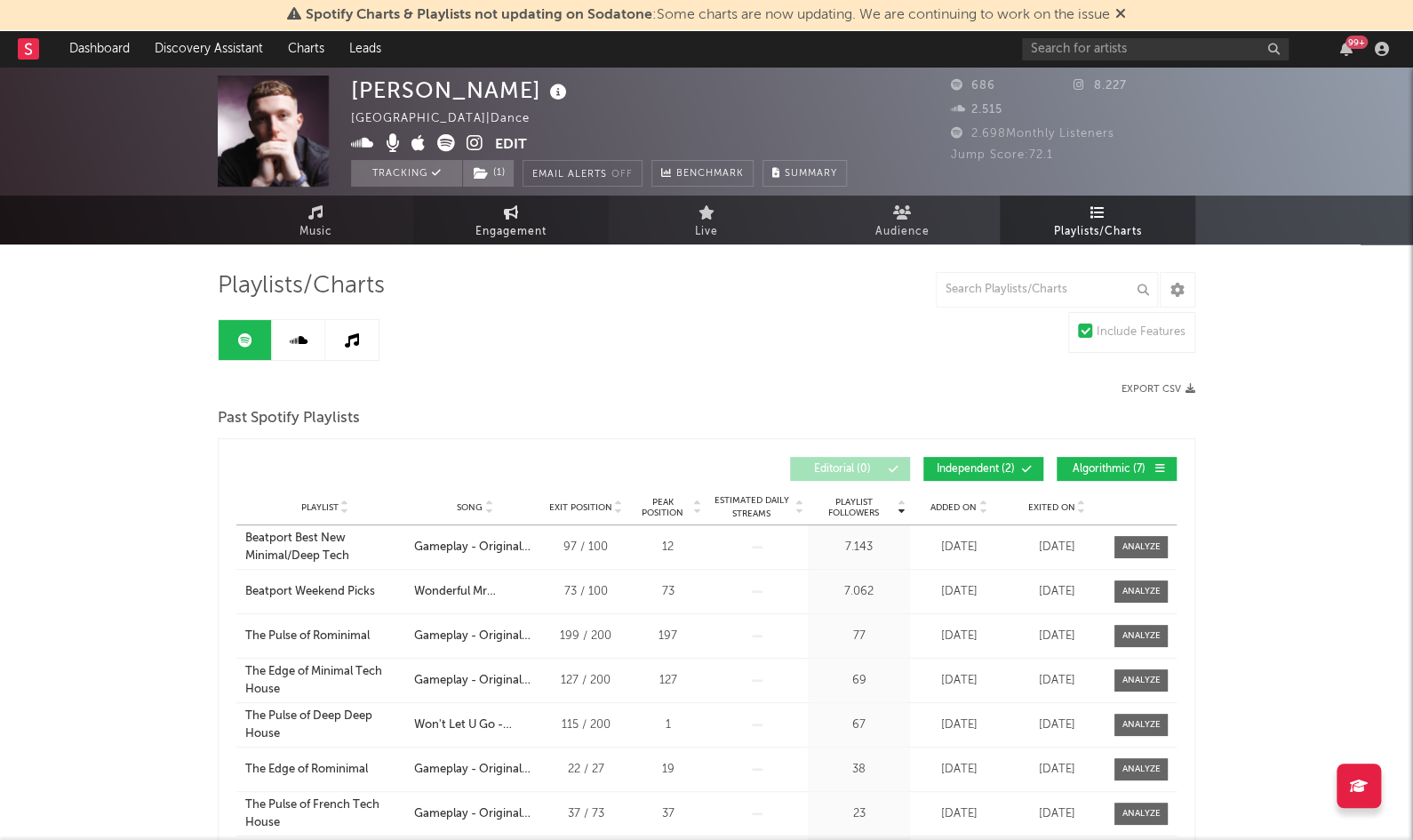
click at [598, 212] on link "Engagement" at bounding box center [510, 220] width 195 height 49
select select "1w"
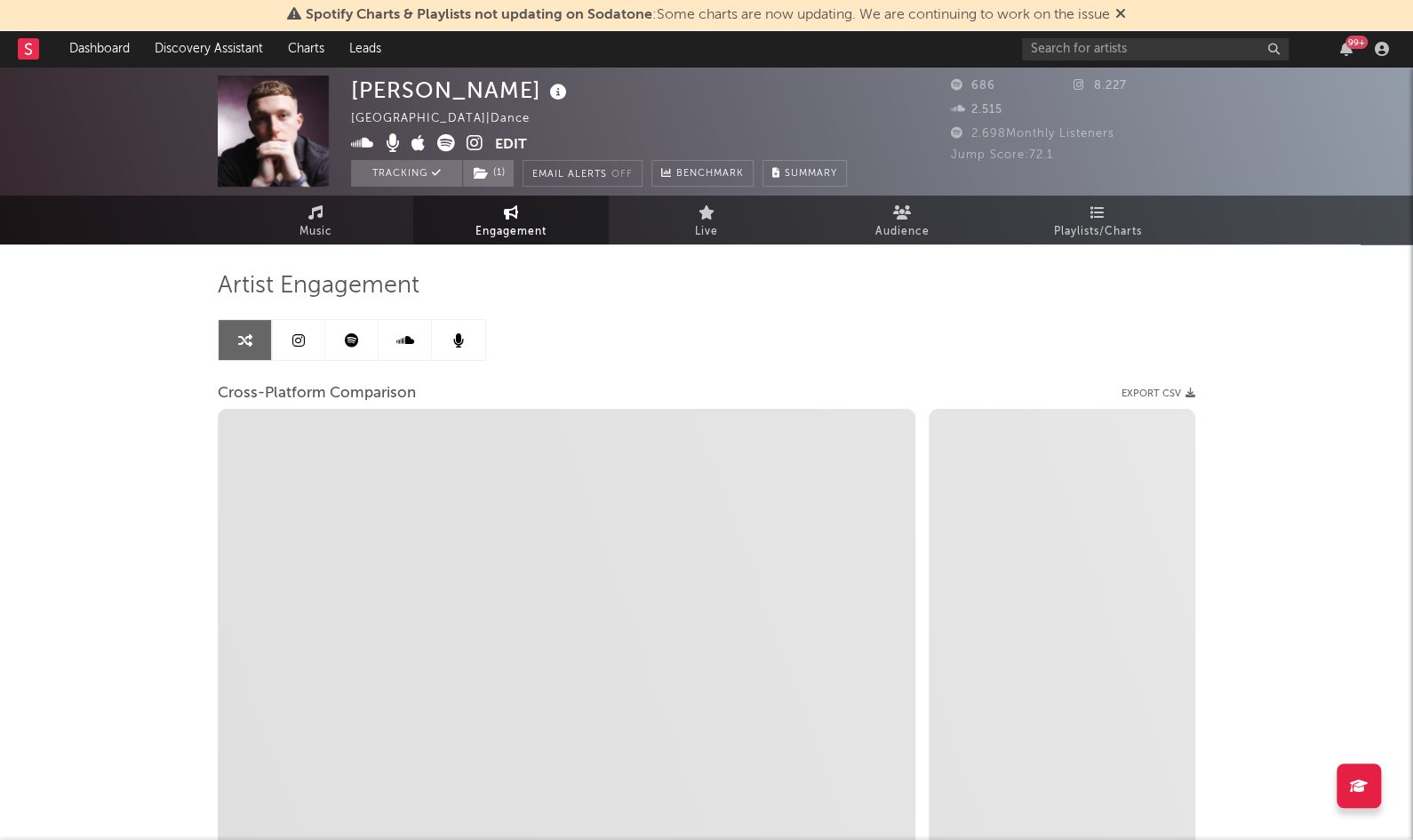
click at [814, 6] on span "Spotify Charts & Playlists not updating on Sodatone : Some charts are now updat…" at bounding box center [706, 16] width 839 height 22
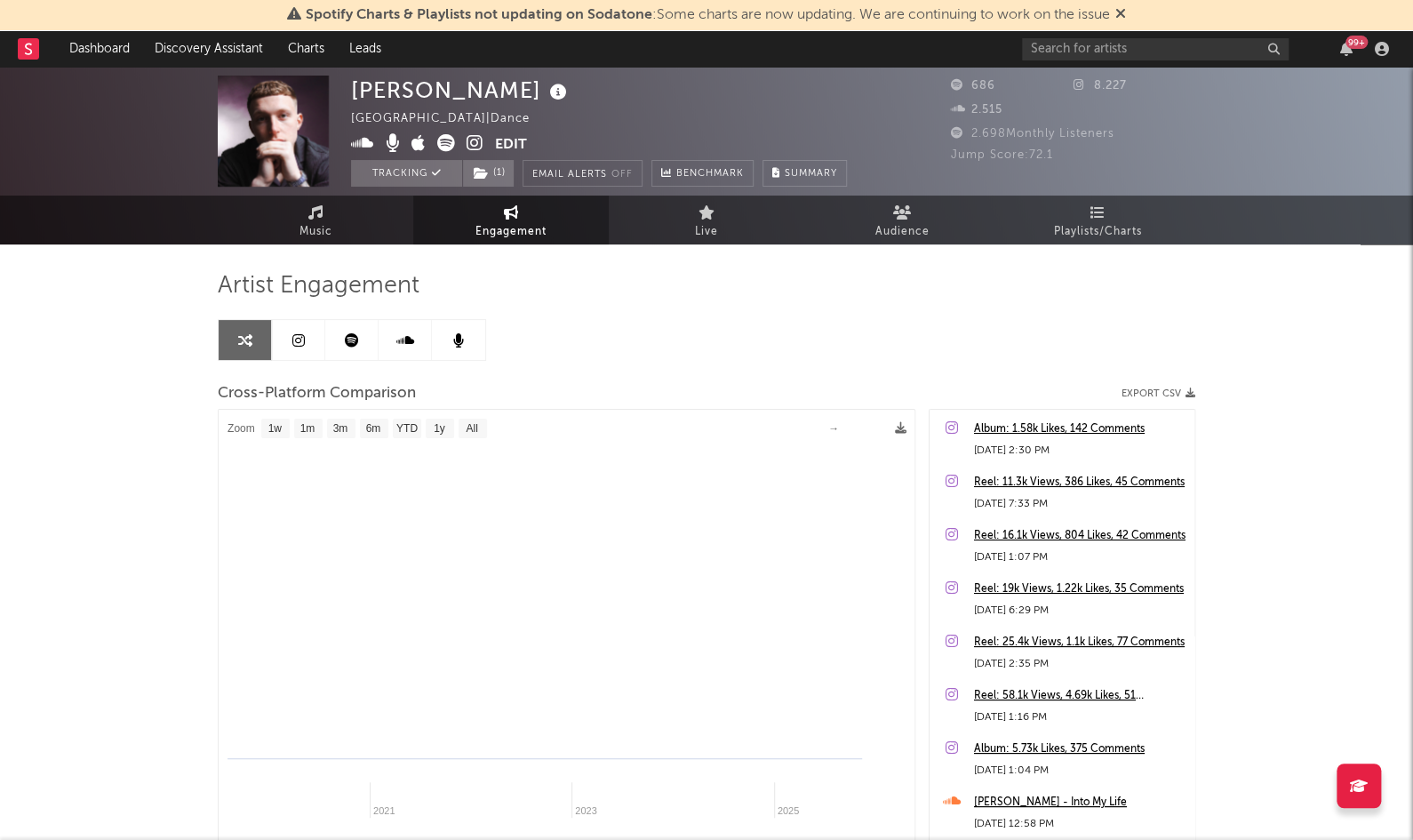
select select "1m"
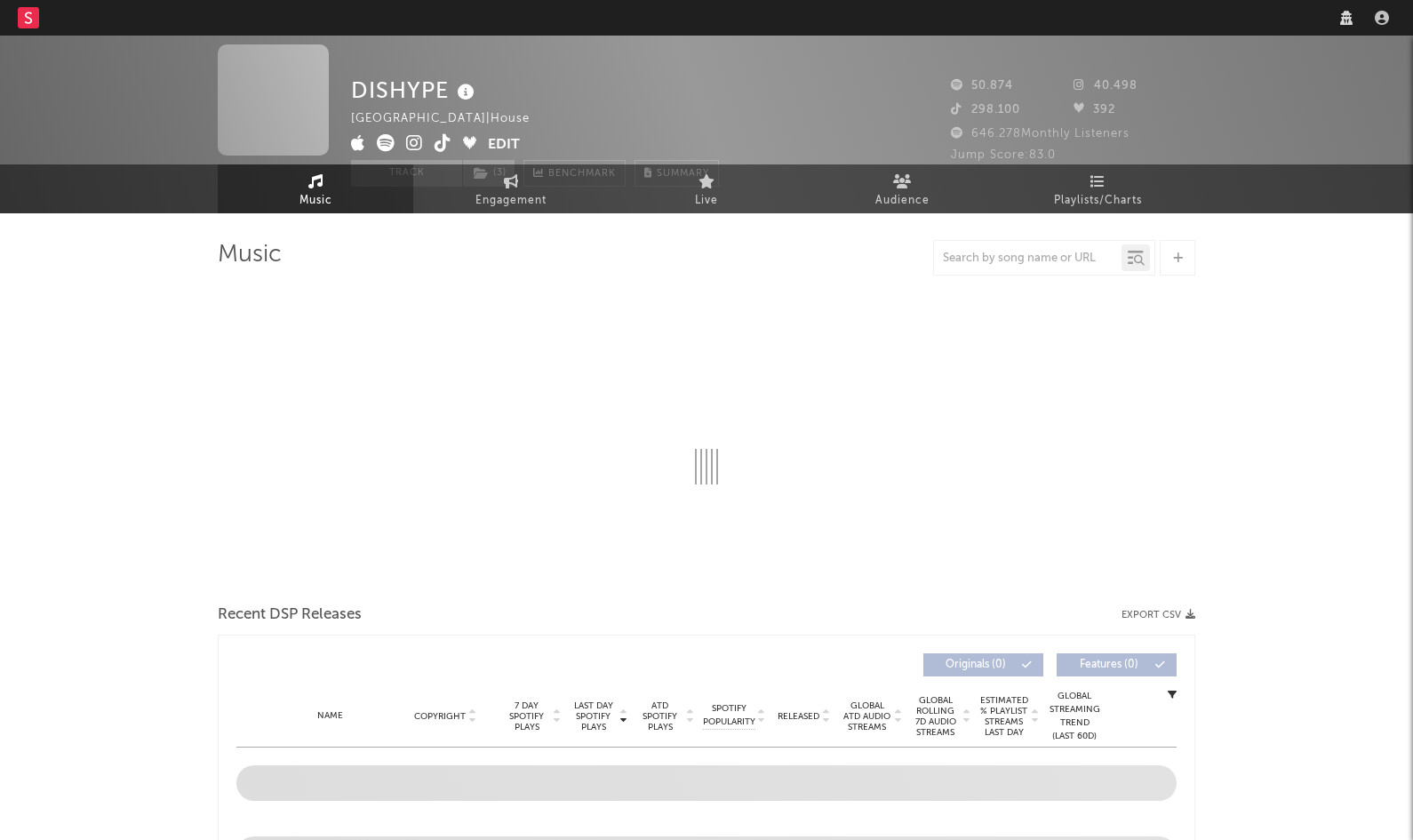
select select "6m"
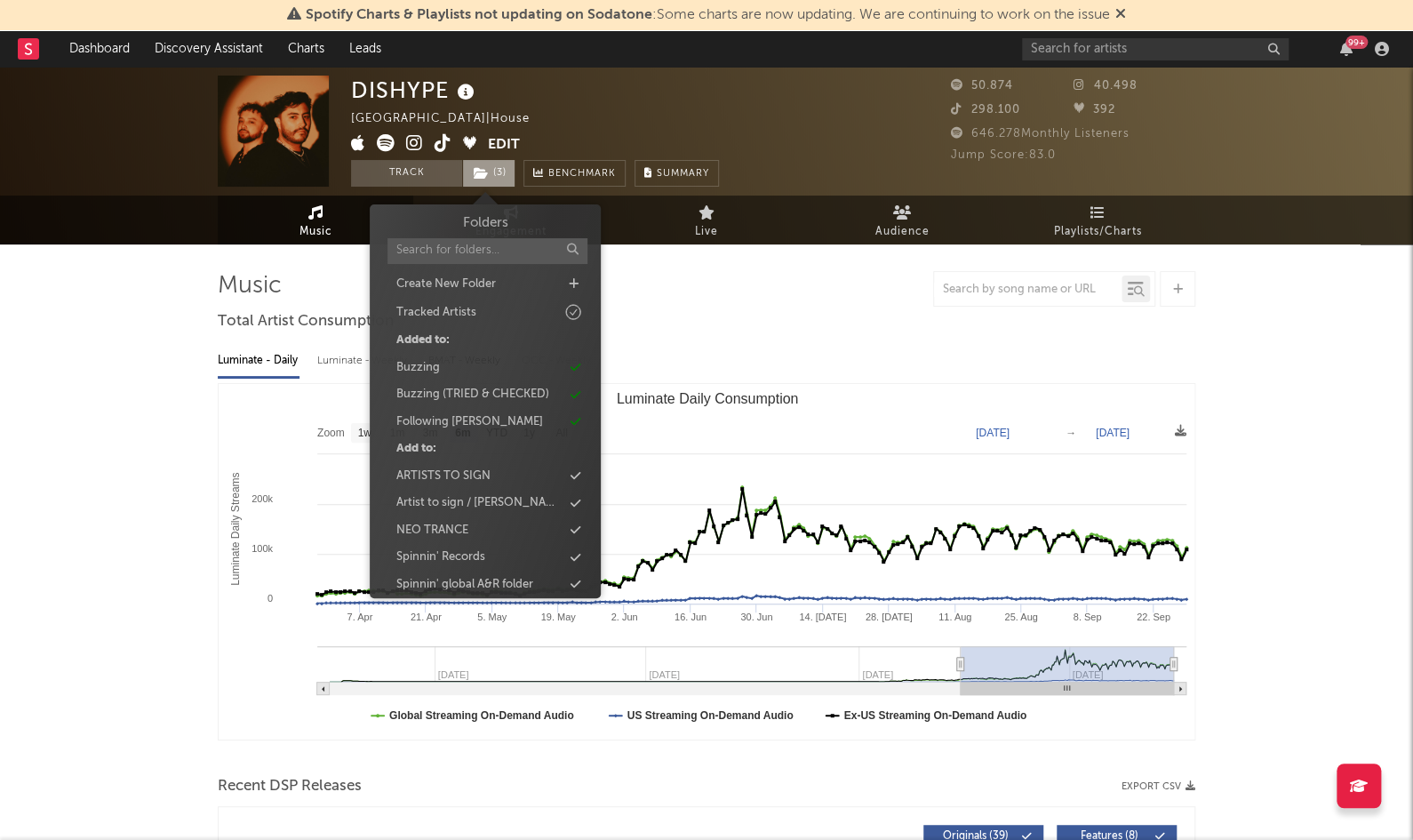
click at [505, 169] on span "( 3 )" at bounding box center [489, 173] width 53 height 26
click at [525, 372] on div "Buzzing" at bounding box center [485, 368] width 204 height 24
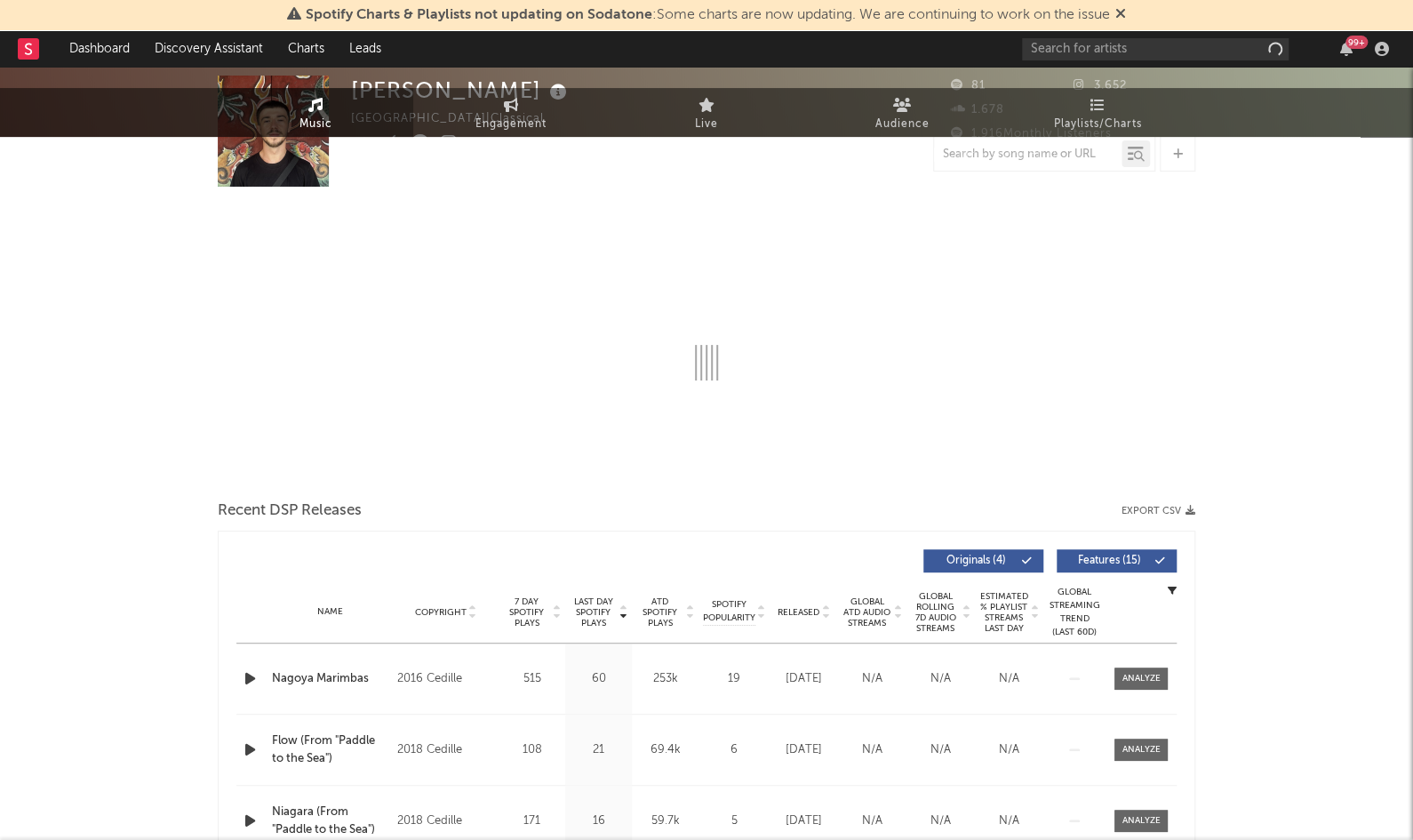
select select "1w"
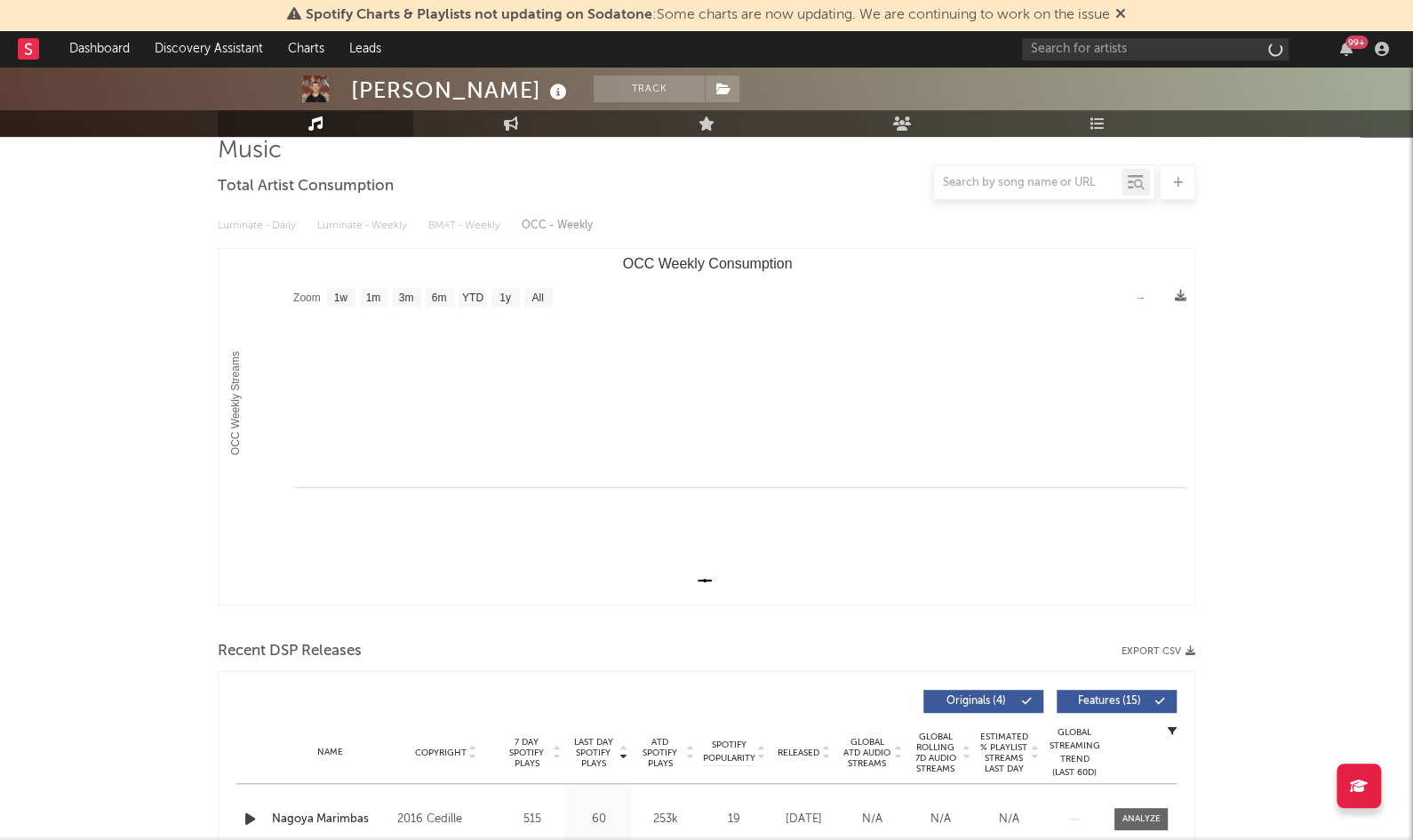
scroll to position [428, 0]
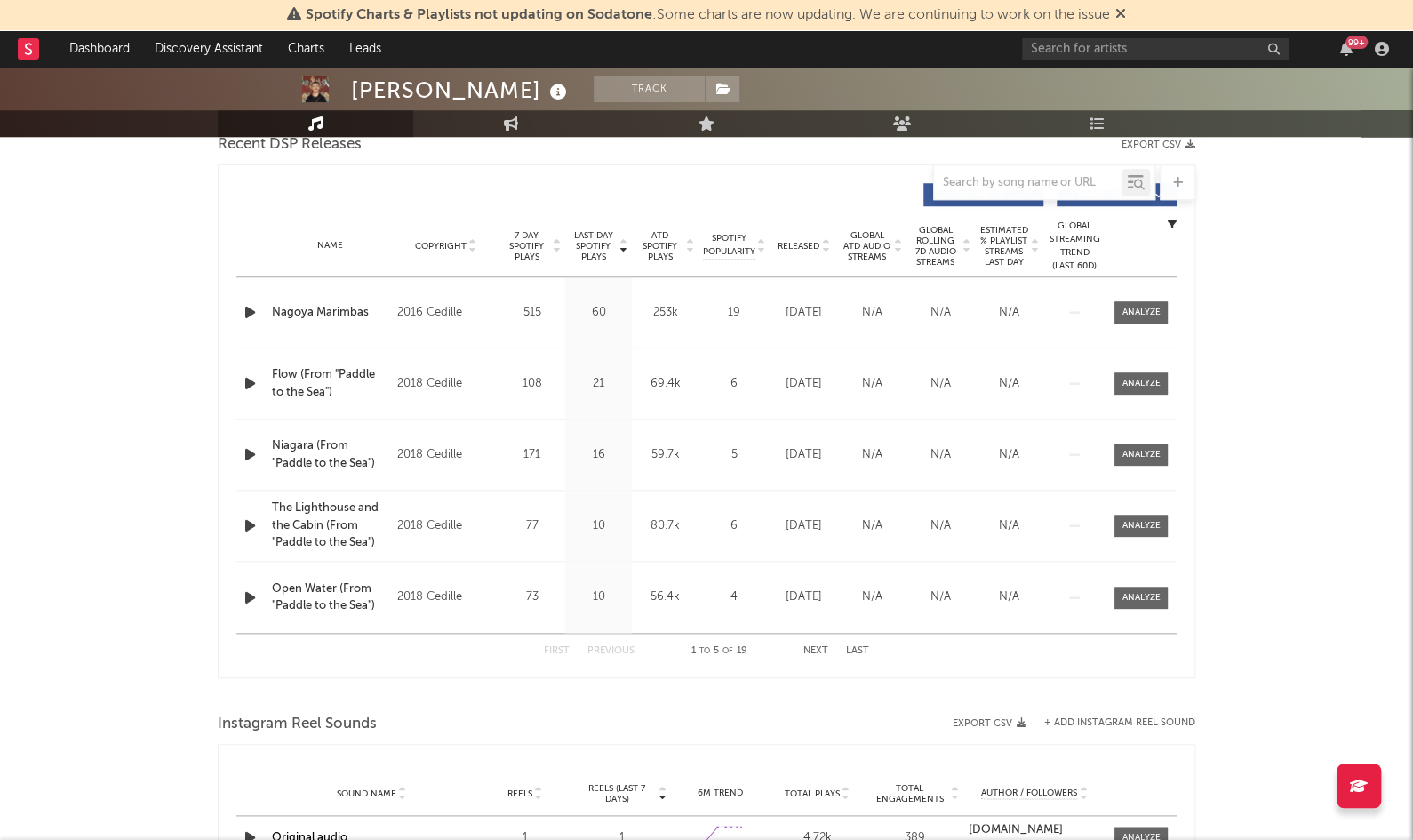
click at [618, 241] on icon at bounding box center [622, 242] width 9 height 7
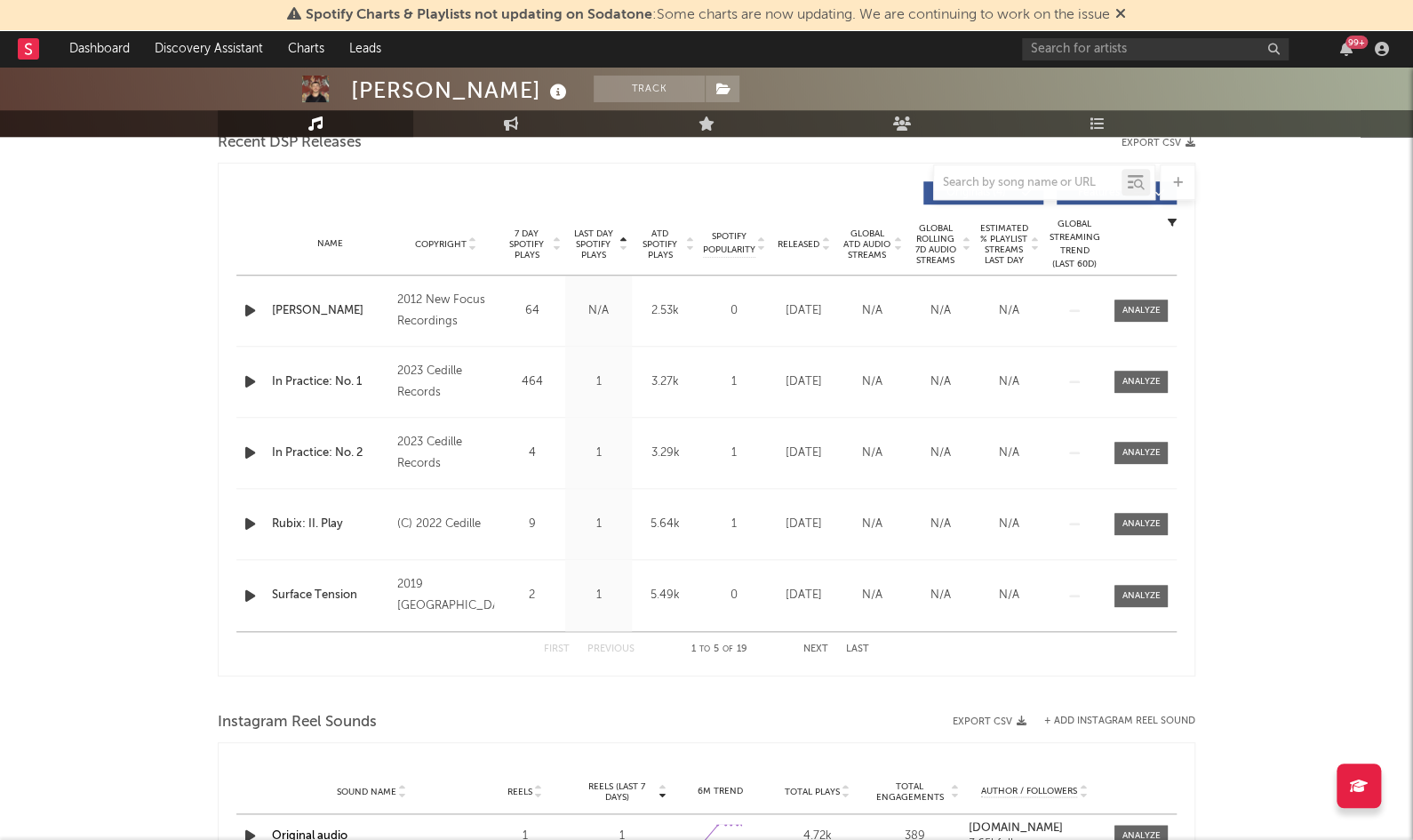
click at [605, 241] on span "Last Day Spotify Plays" at bounding box center [594, 244] width 47 height 32
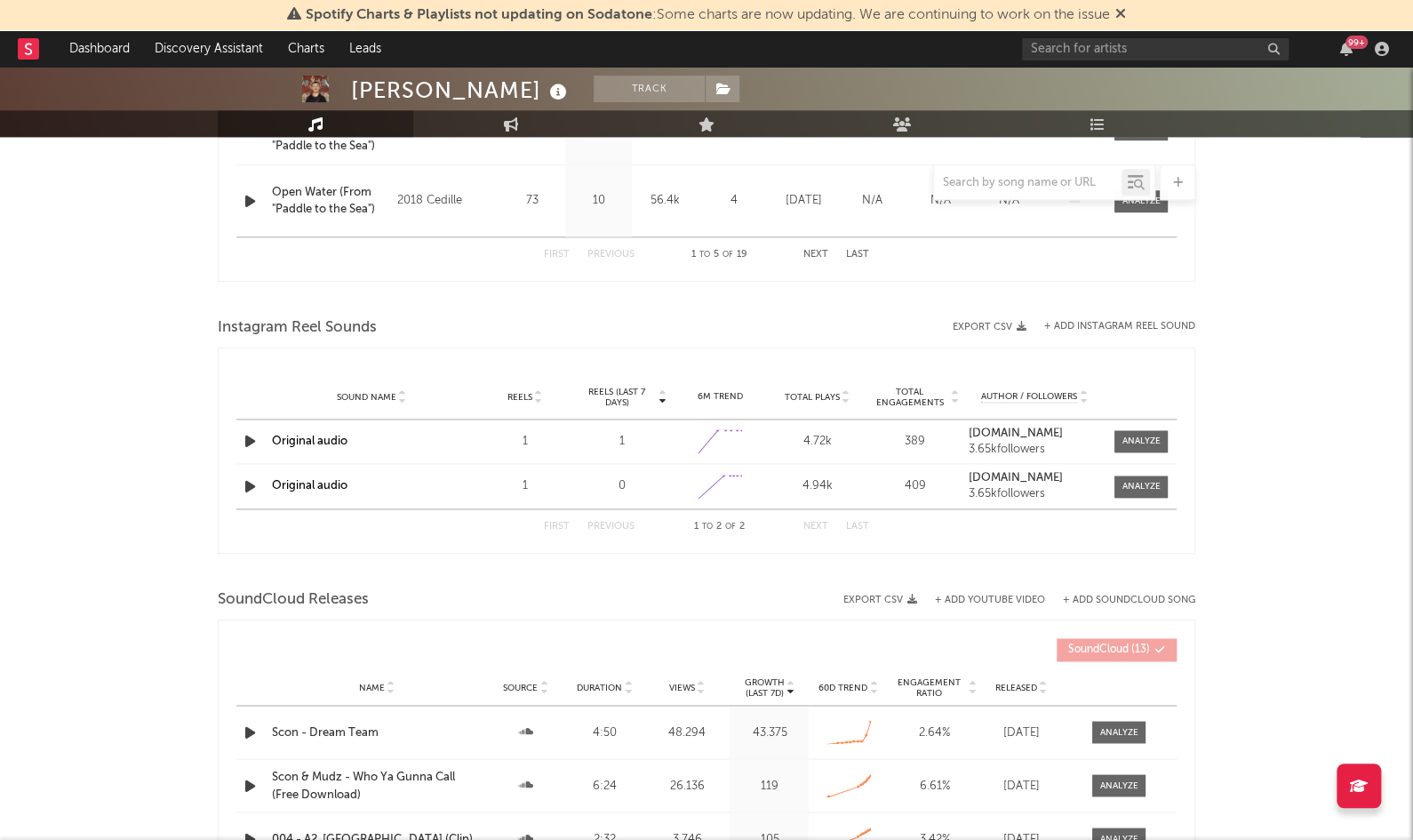
scroll to position [1024, 0]
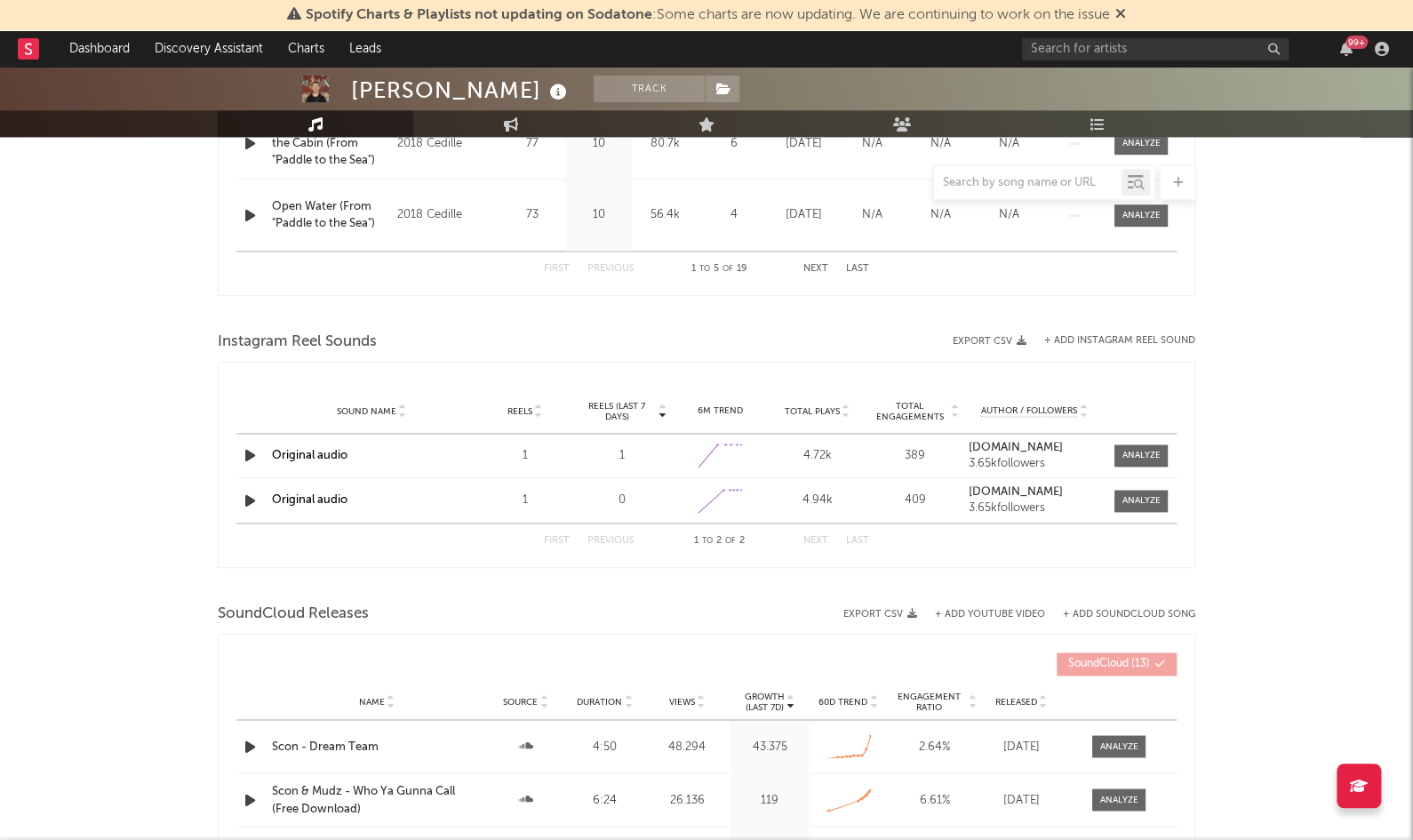
click at [460, 746] on div "Scon - Dream Team" at bounding box center [377, 747] width 210 height 18
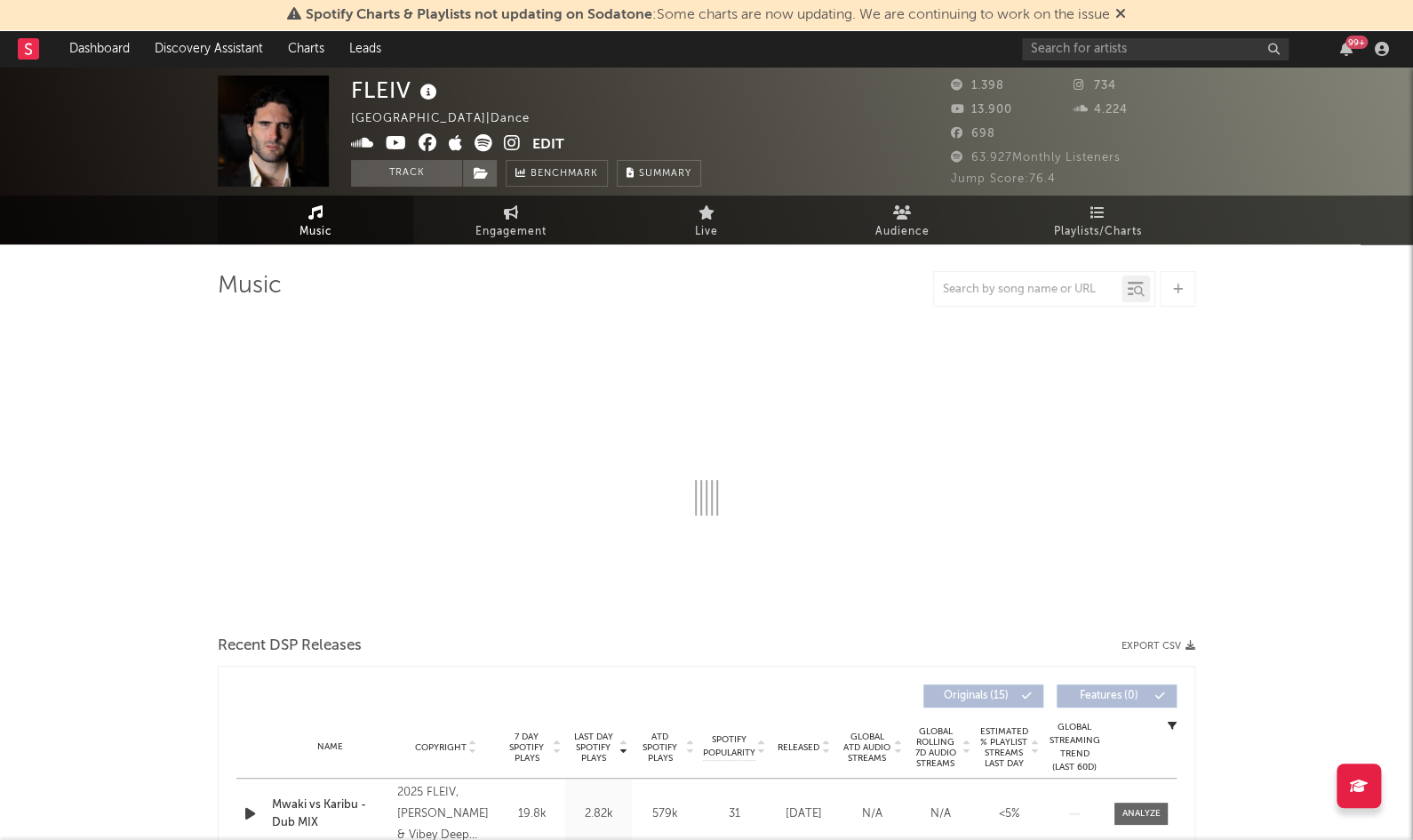
select select "1w"
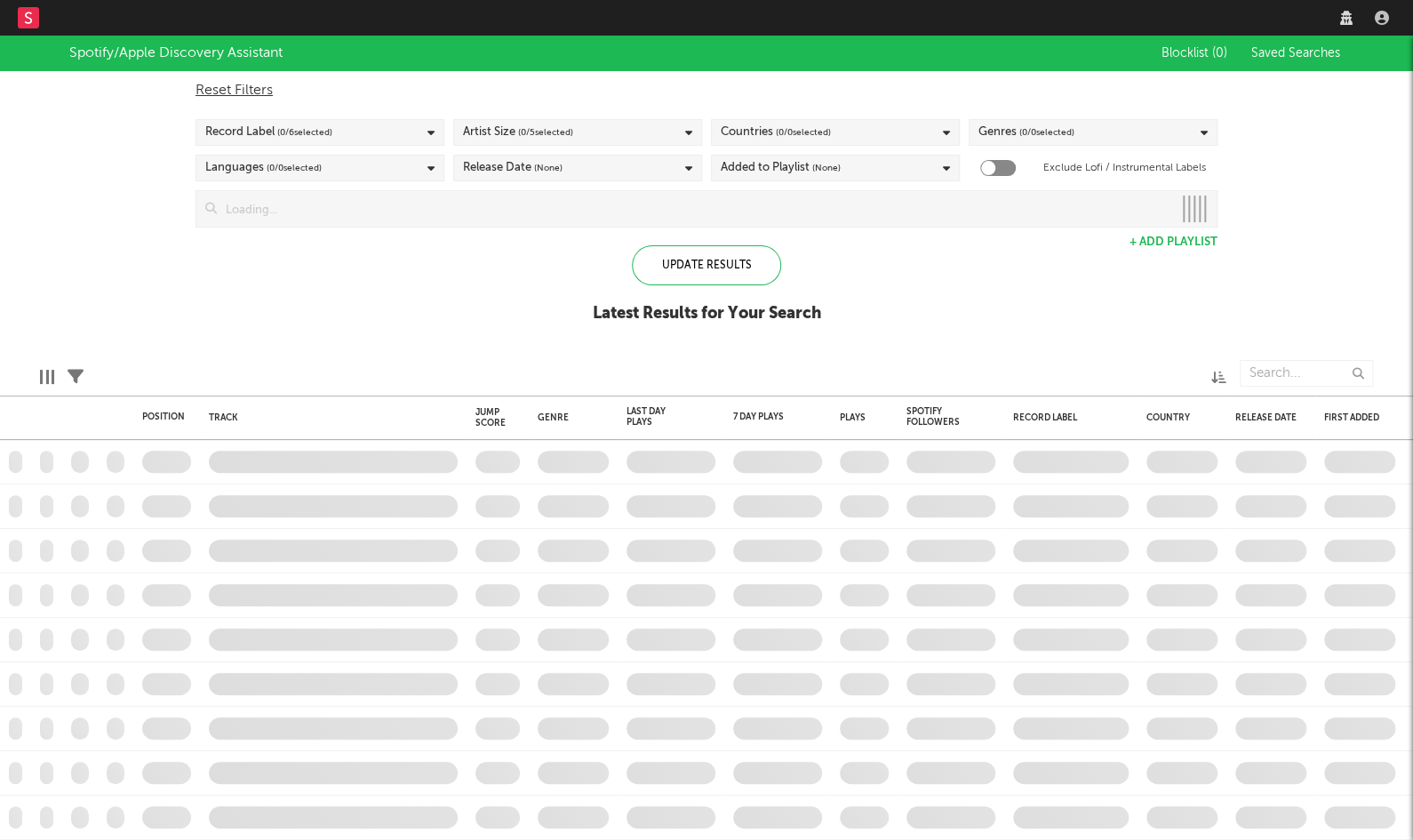
checkbox input "true"
